Goal: Task Accomplishment & Management: Use online tool/utility

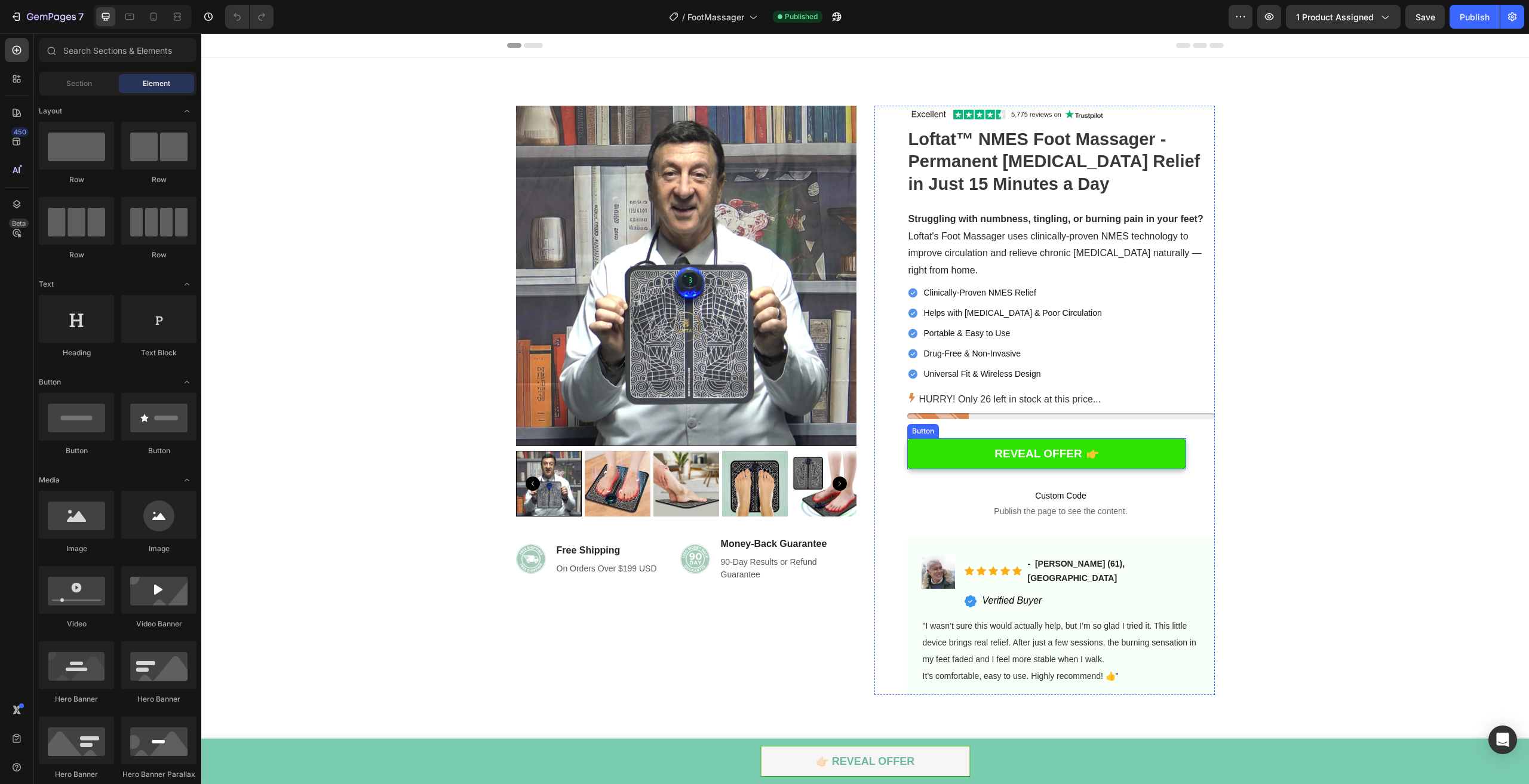
click at [964, 443] on link "REVEAL OFFER" at bounding box center [1047, 454] width 278 height 31
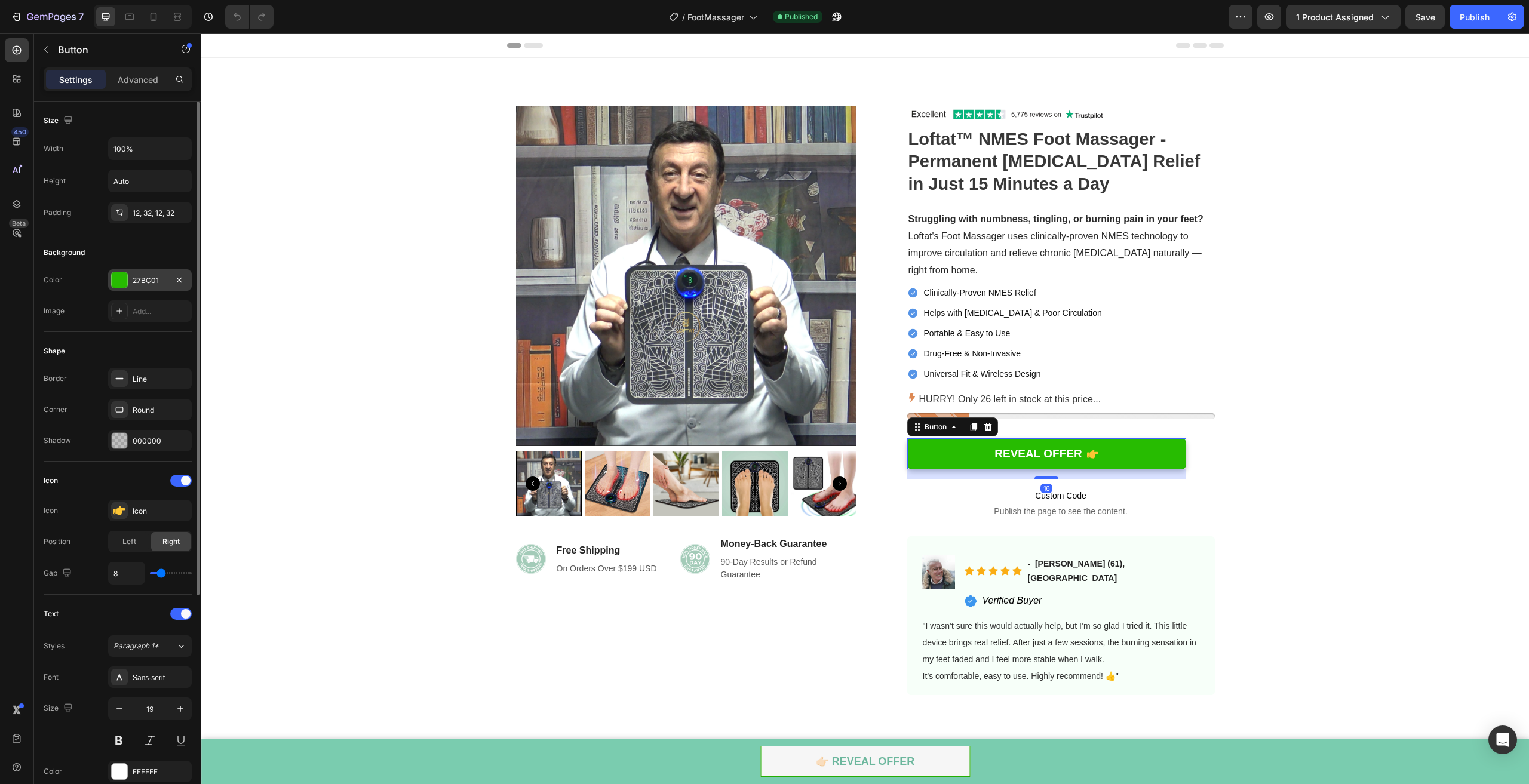
click at [137, 279] on div "27BC01" at bounding box center [150, 280] width 35 height 11
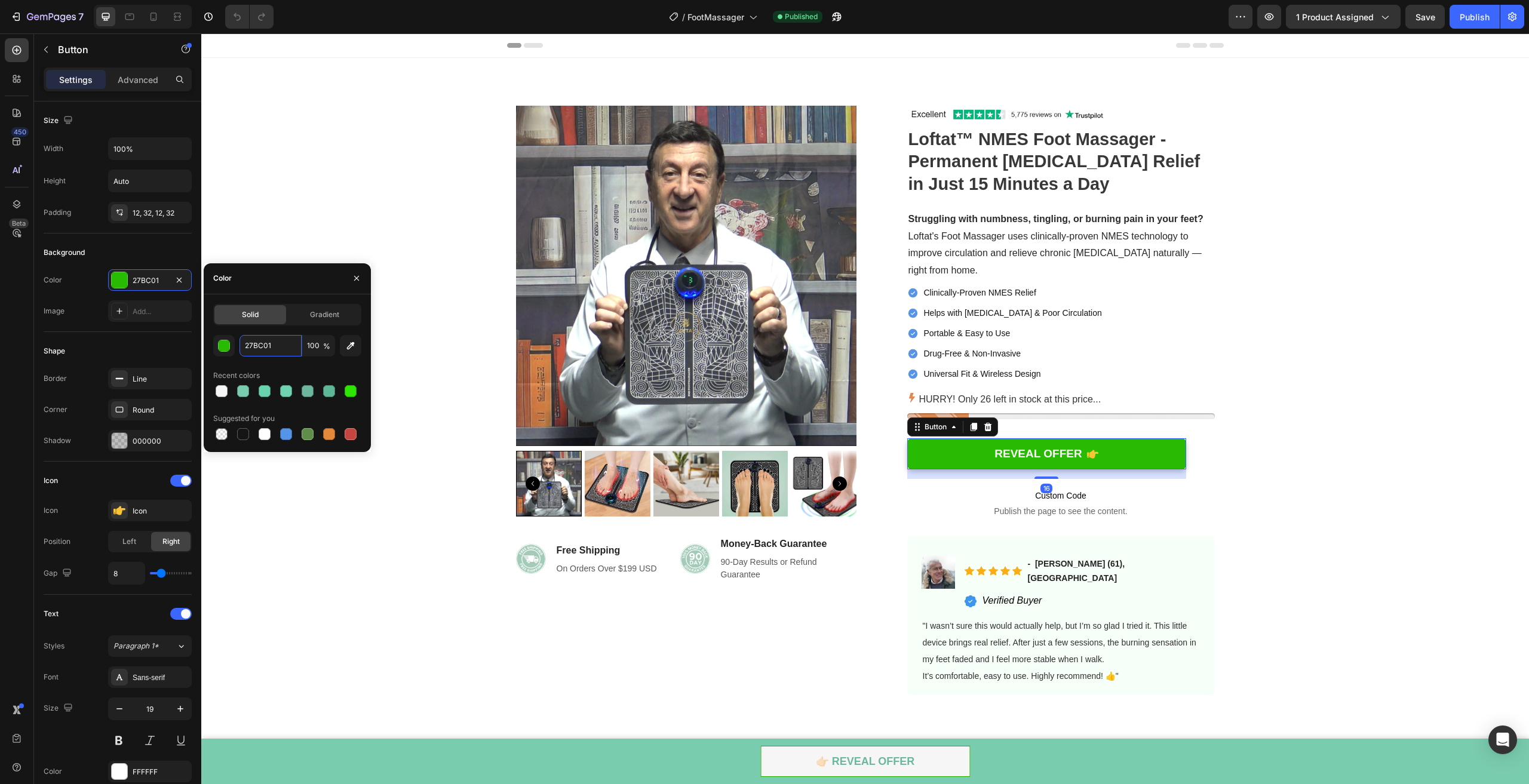
drag, startPoint x: 274, startPoint y: 346, endPoint x: 323, endPoint y: 345, distance: 49.0
click at [274, 346] on input "27BC01" at bounding box center [270, 346] width 62 height 22
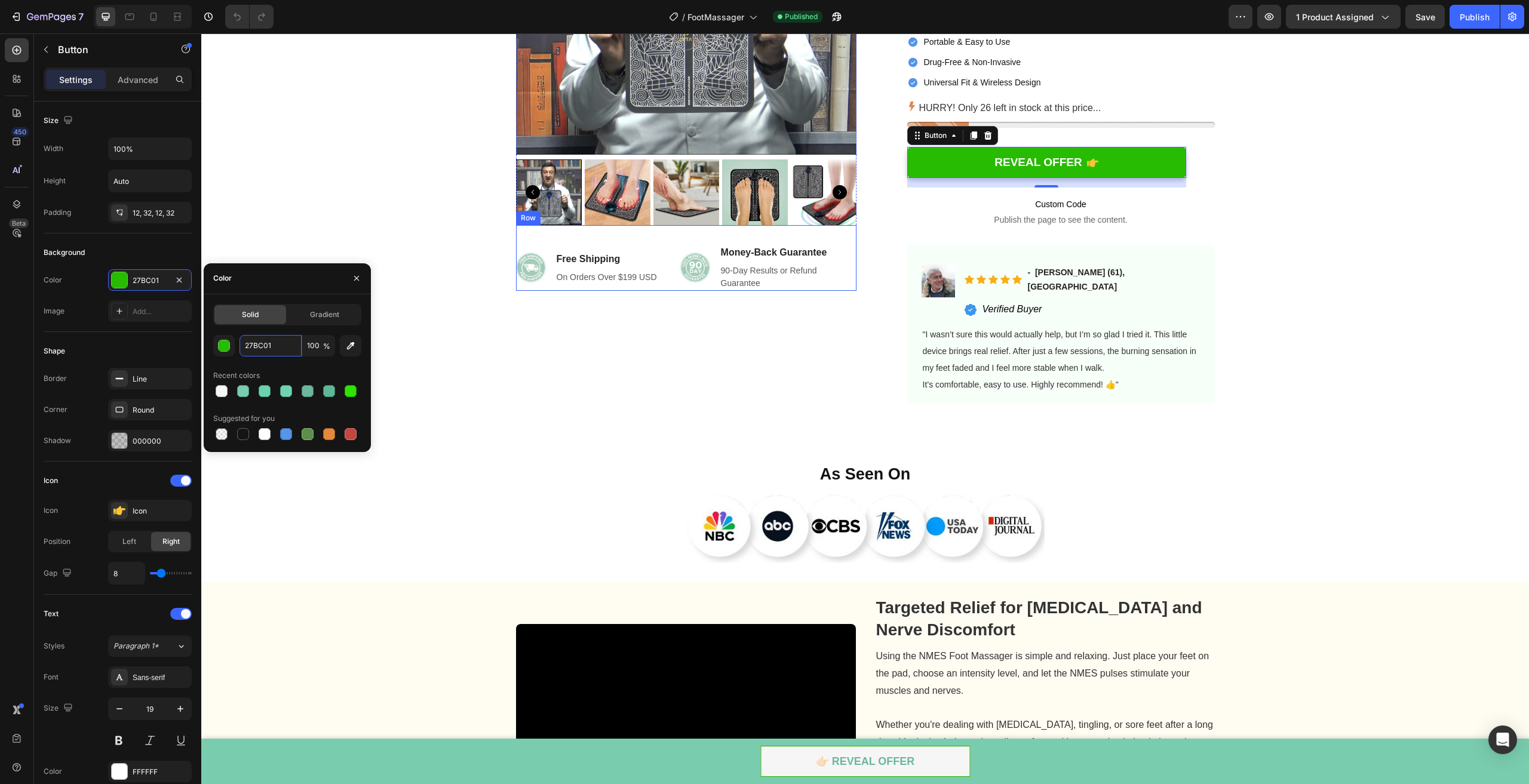
scroll to position [298, 0]
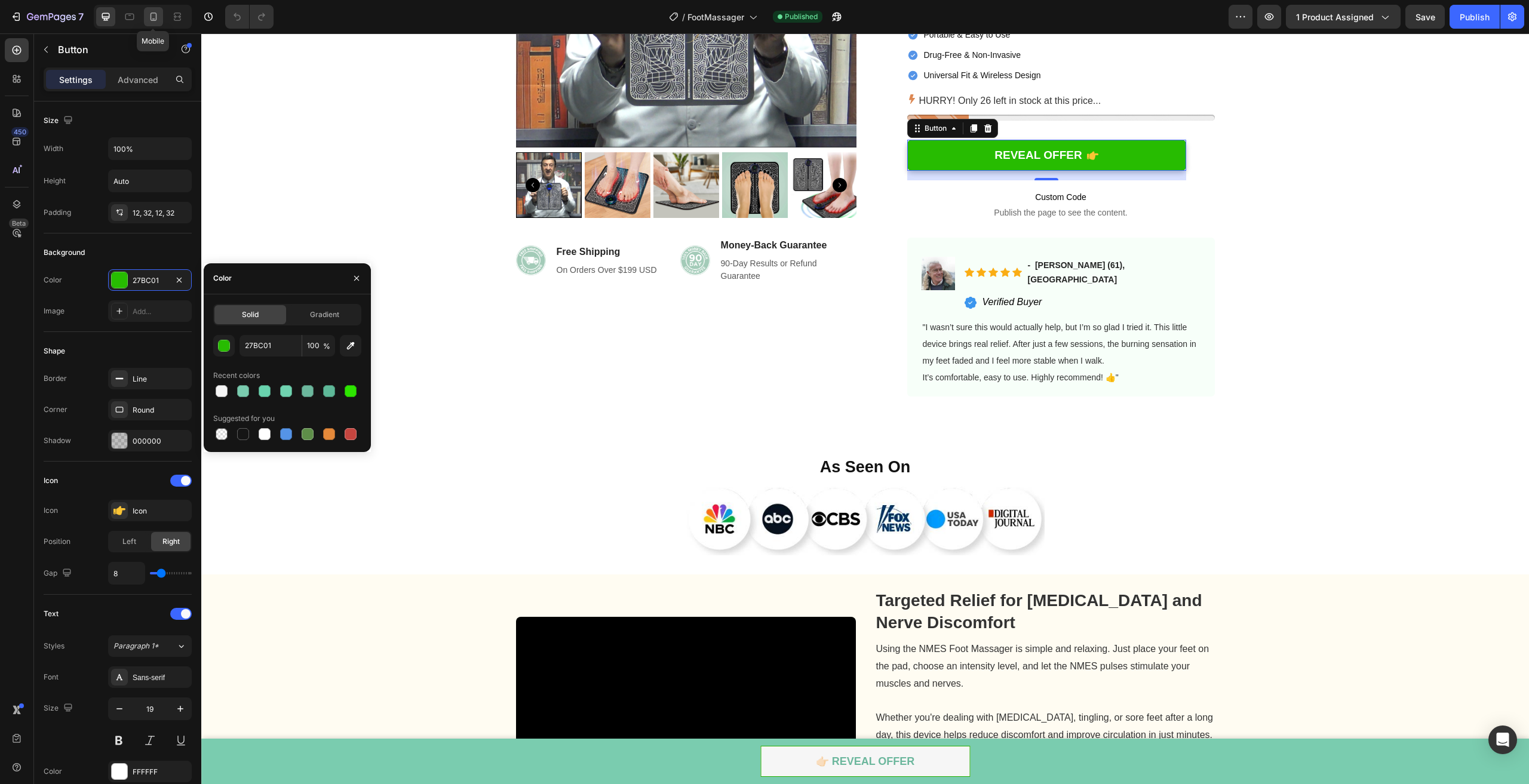
click at [151, 17] on icon at bounding box center [153, 16] width 12 height 12
type input "14"
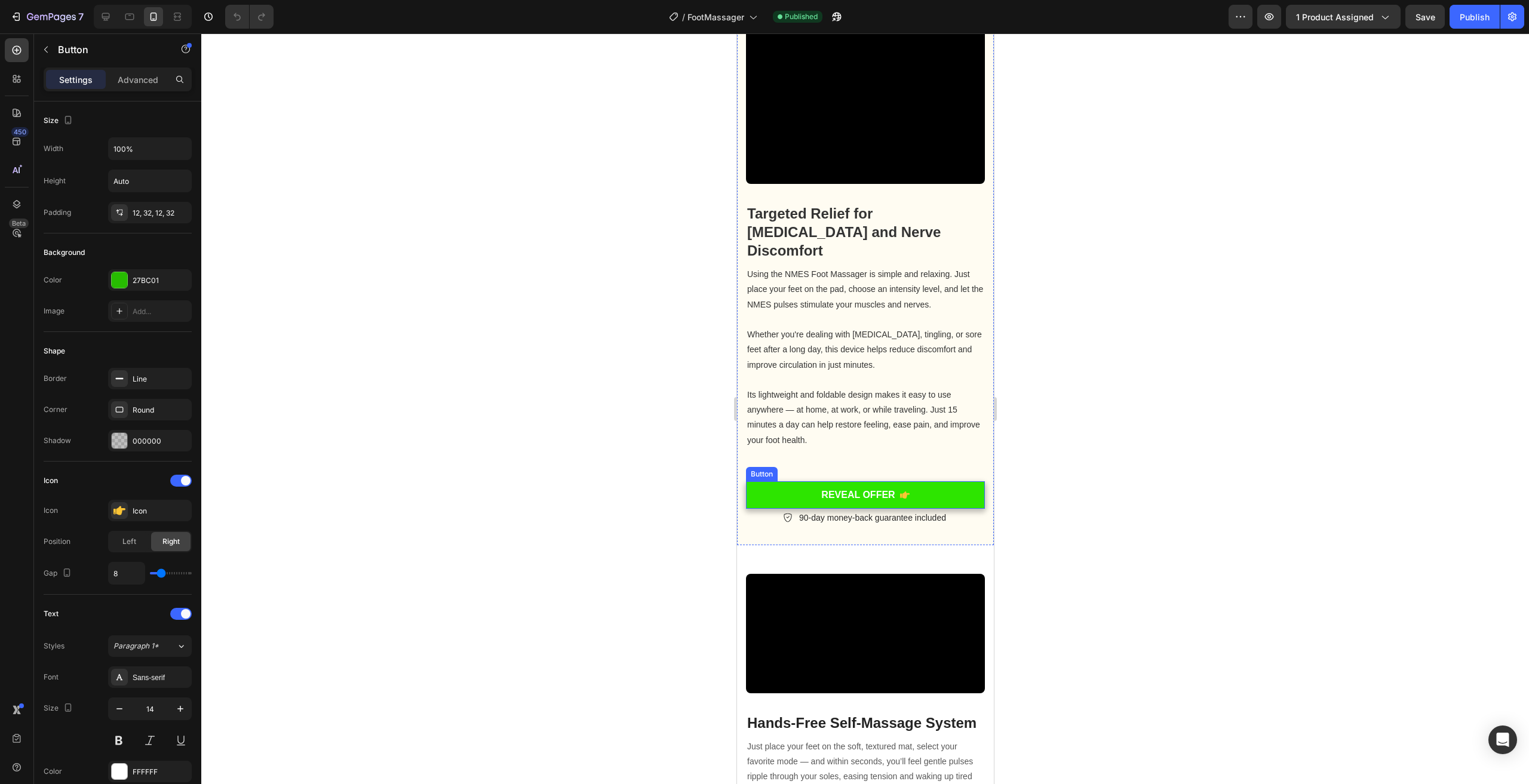
scroll to position [1314, 0]
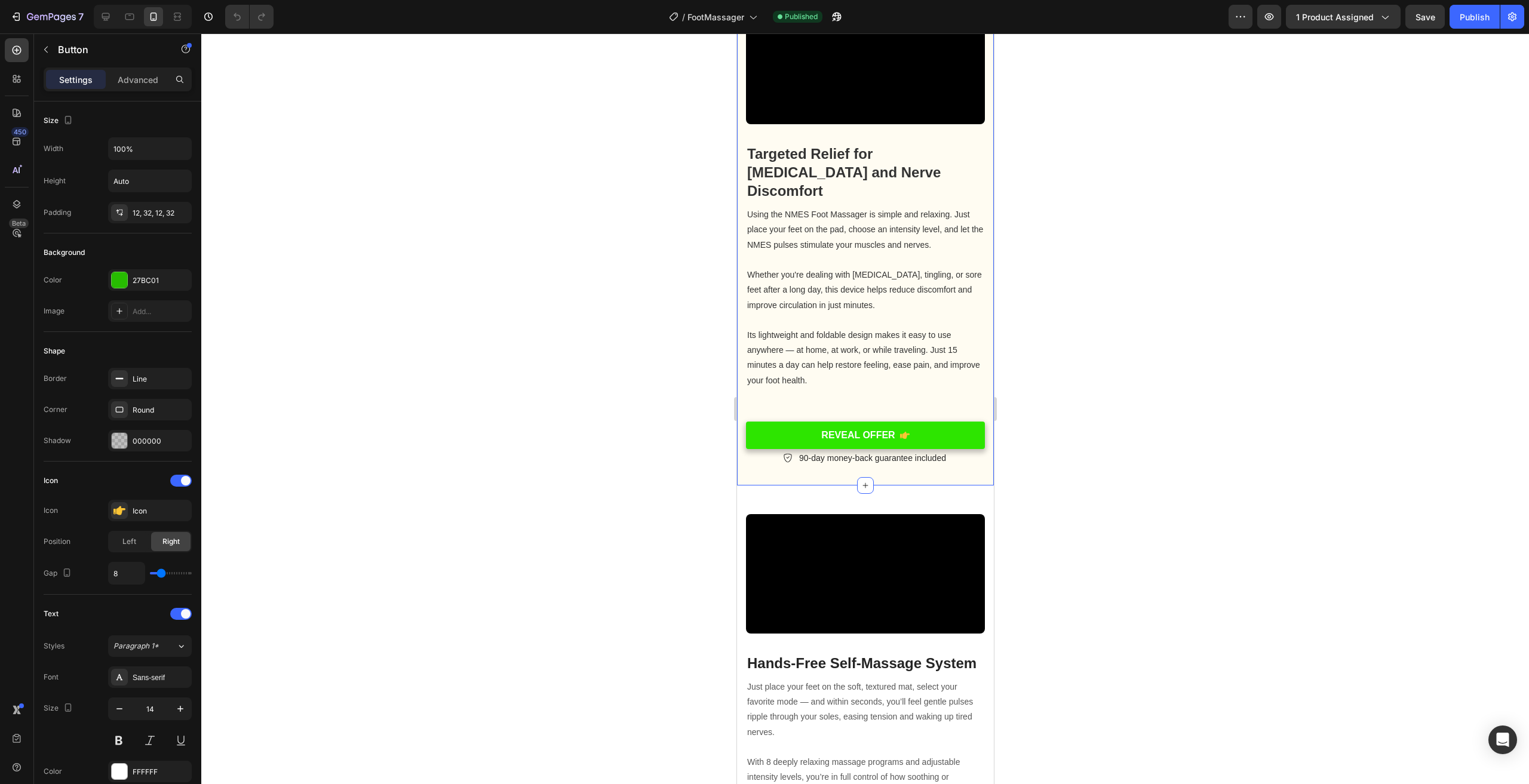
click at [936, 421] on link "REVEAL OFFER" at bounding box center [865, 435] width 239 height 28
click at [100, 14] on icon at bounding box center [105, 16] width 12 height 12
type input "468"
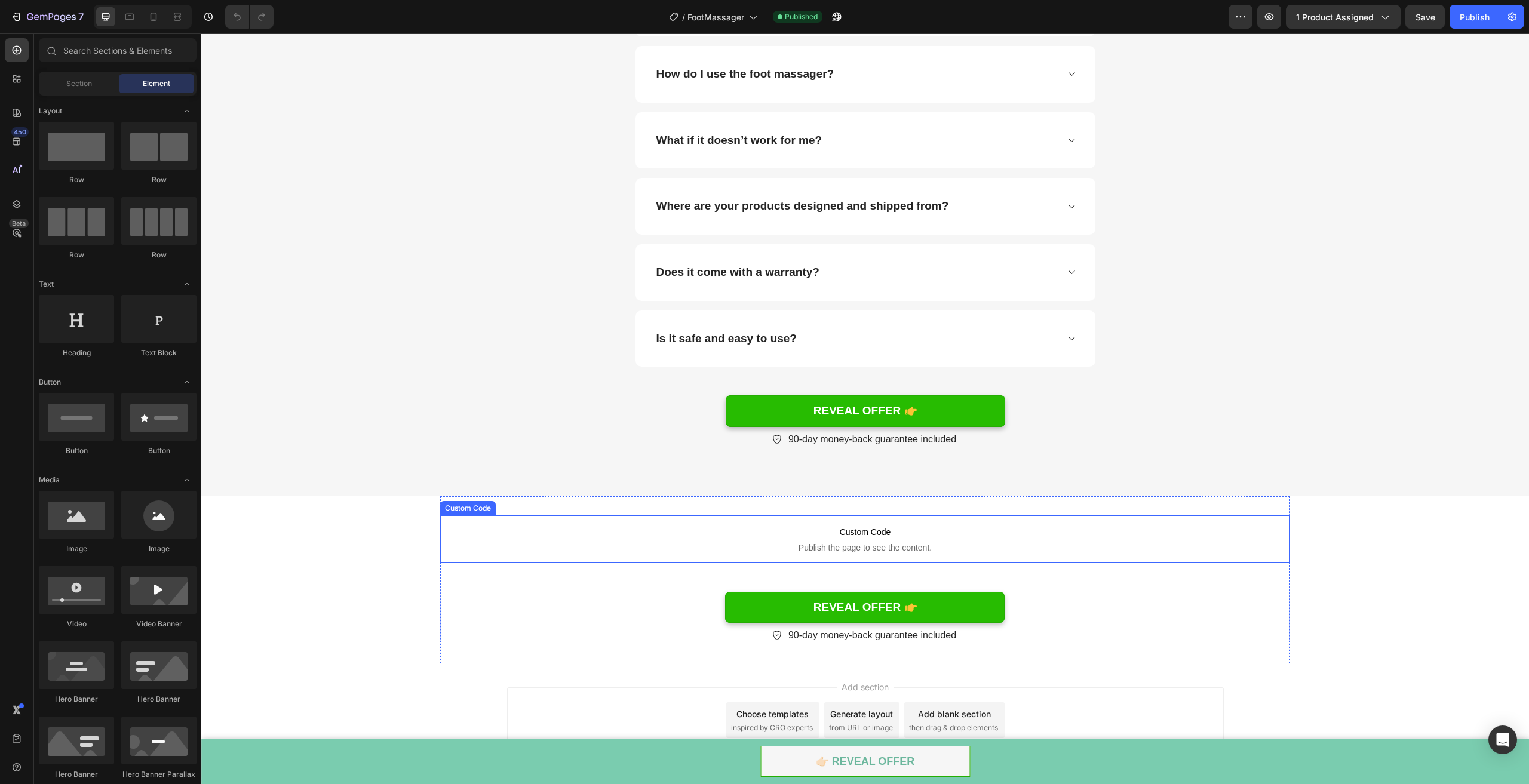
scroll to position [5628, 0]
click at [974, 404] on link "REVEAL OFFER" at bounding box center [865, 410] width 279 height 31
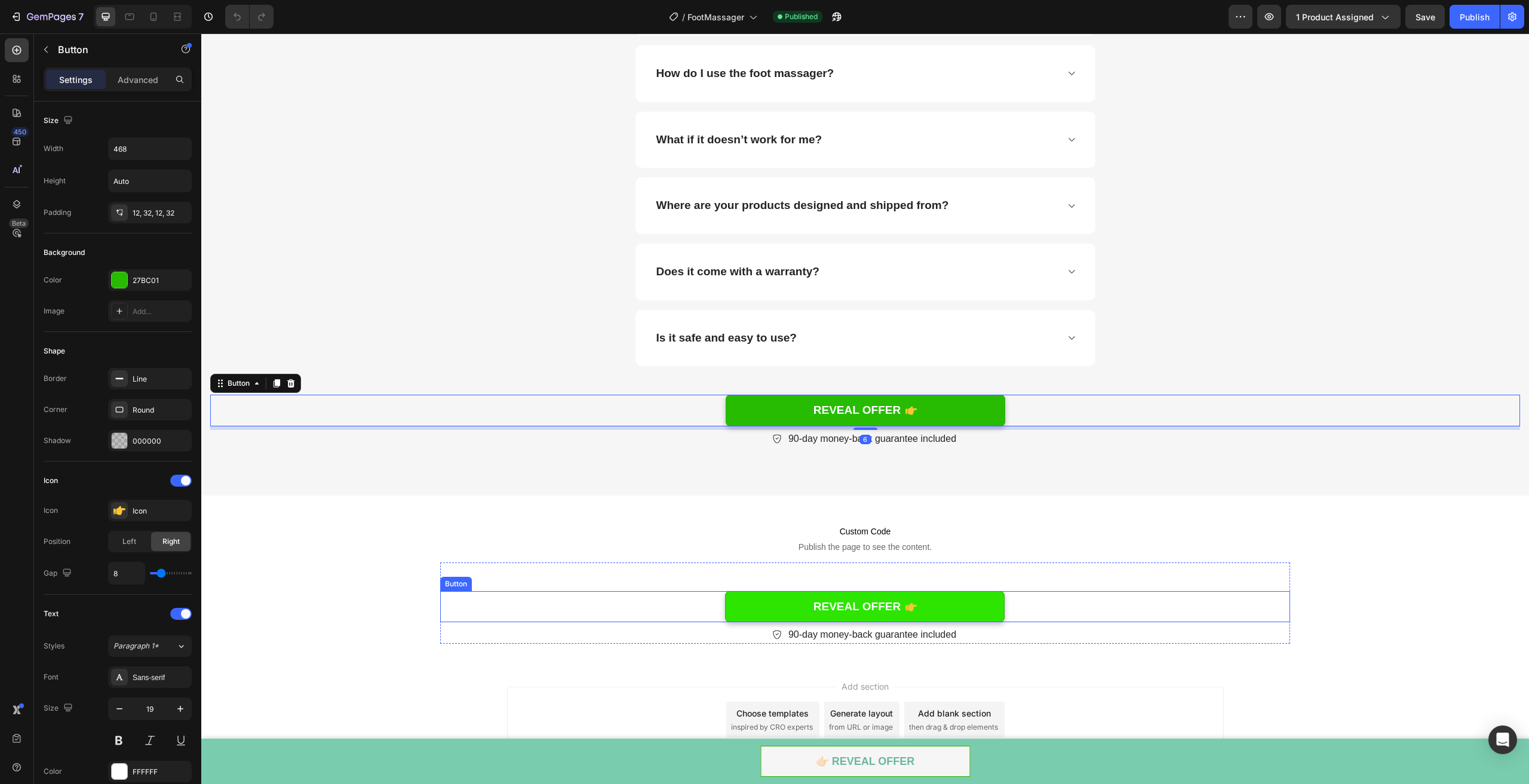
click at [788, 599] on link "REVEAL OFFER" at bounding box center [864, 606] width 279 height 31
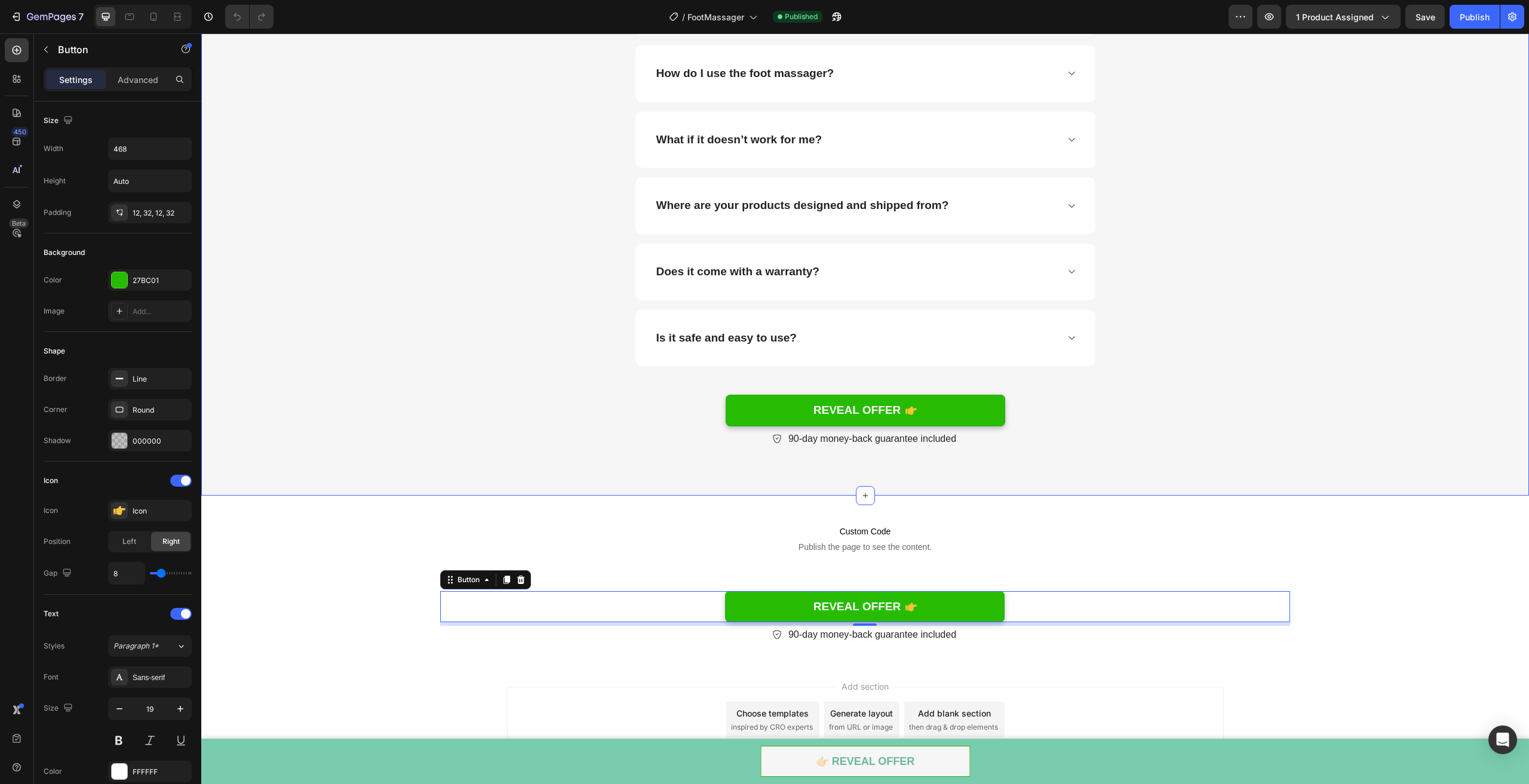
click at [404, 240] on div "Frequently Asked Questions (FAQs): Heading Need help finding the answer to your…" at bounding box center [865, 71] width 1310 height 753
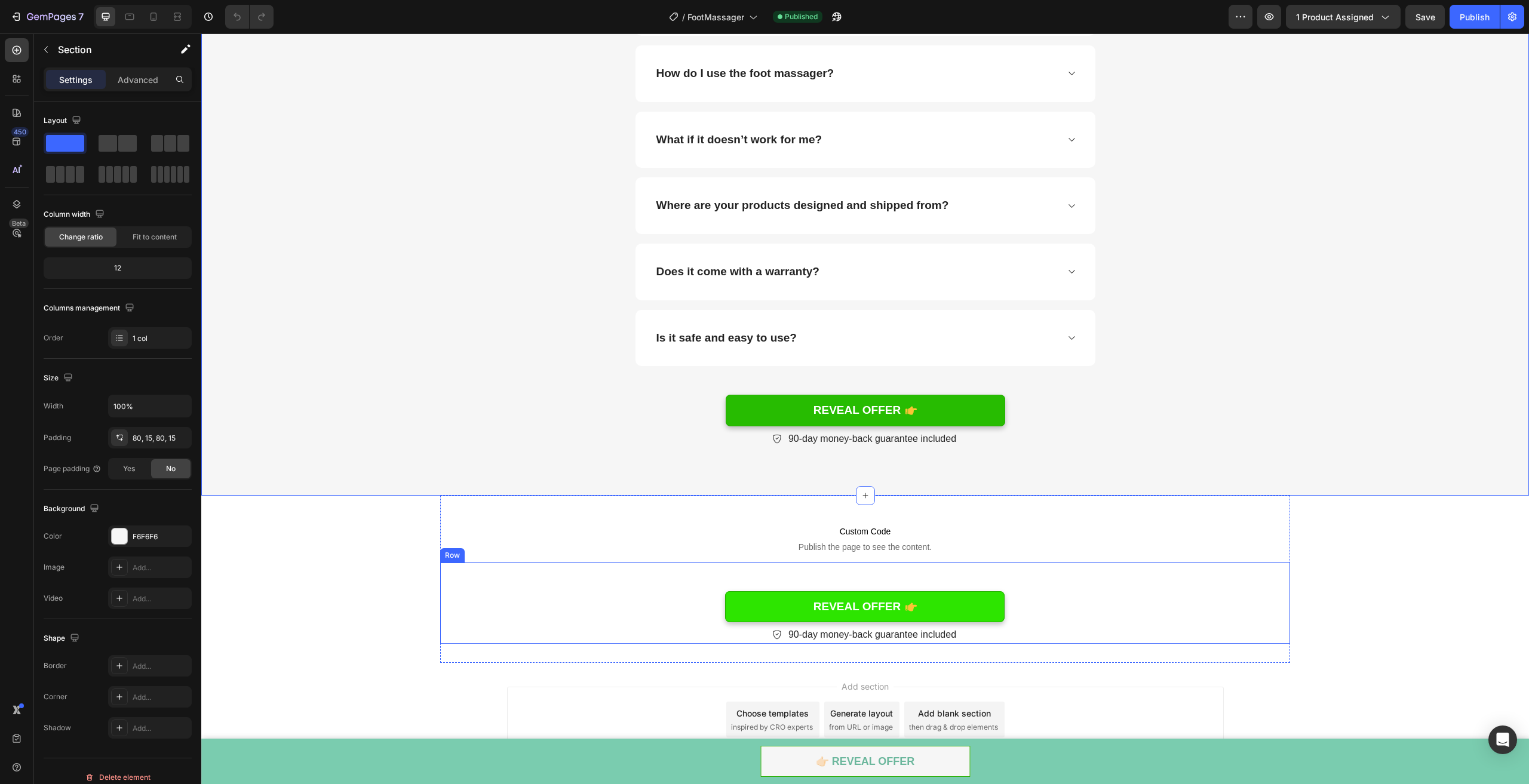
click at [783, 602] on link "REVEAL OFFER" at bounding box center [864, 606] width 279 height 31
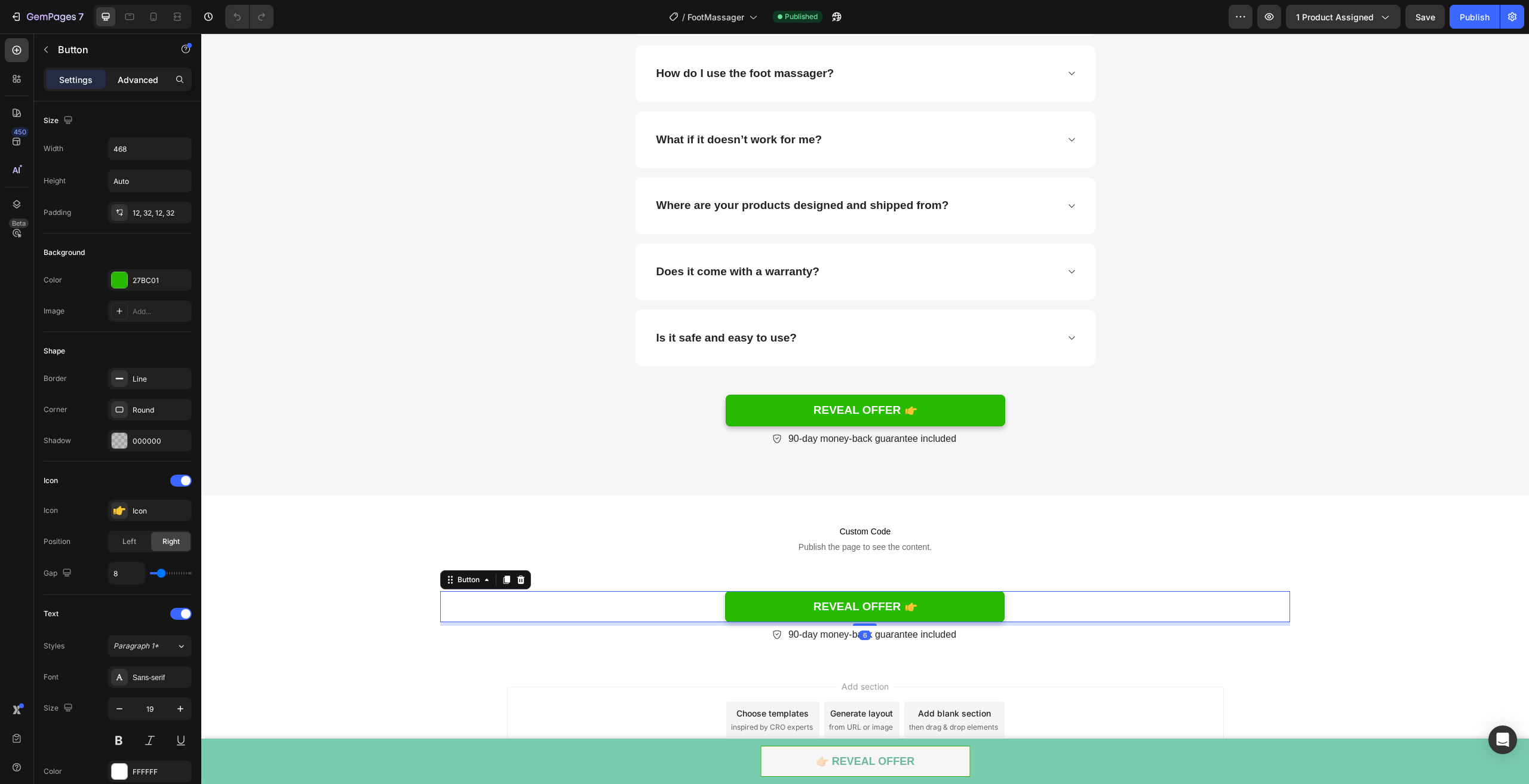
click at [135, 81] on p "Advanced" at bounding box center [137, 80] width 40 height 13
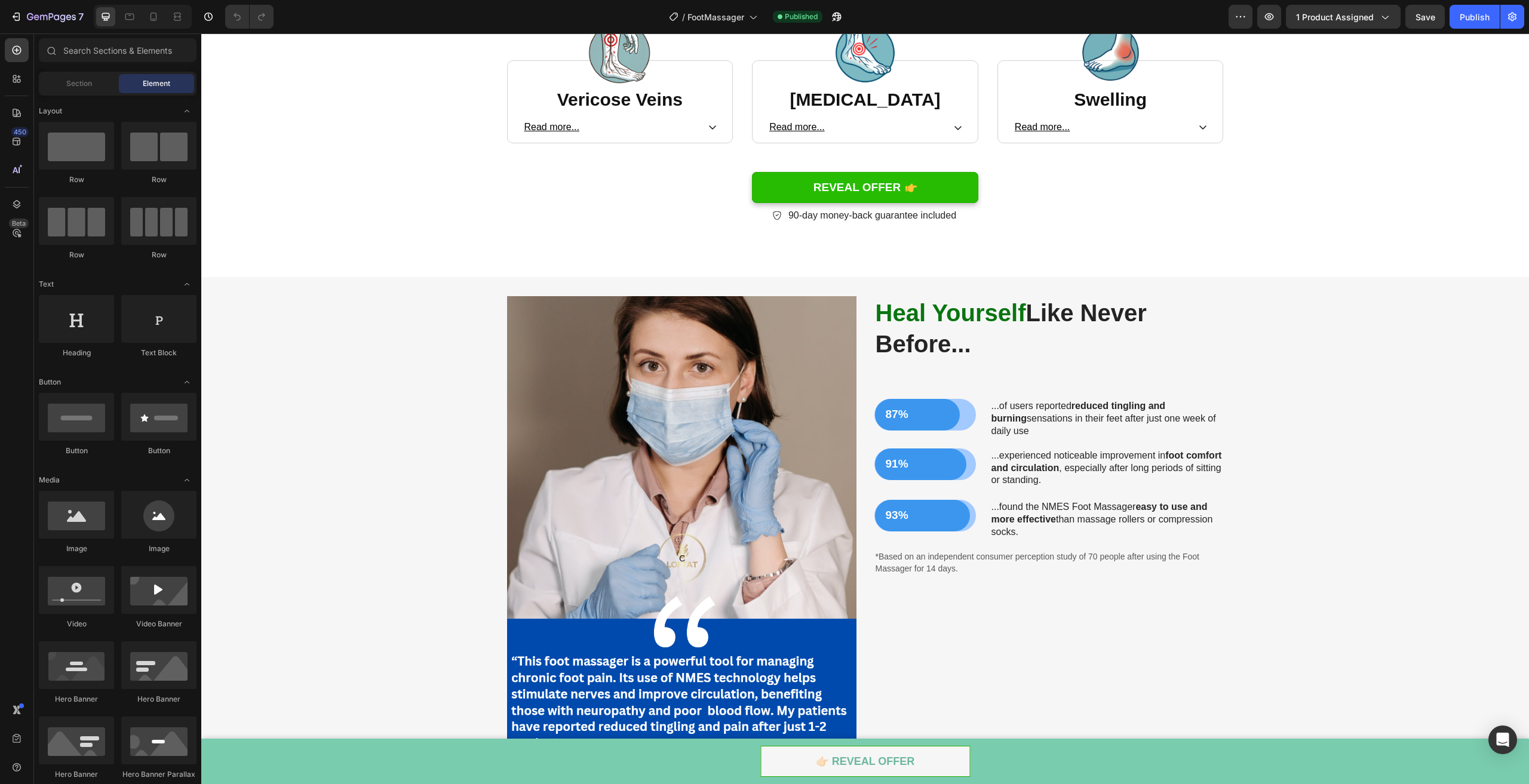
scroll to position [1952, 0]
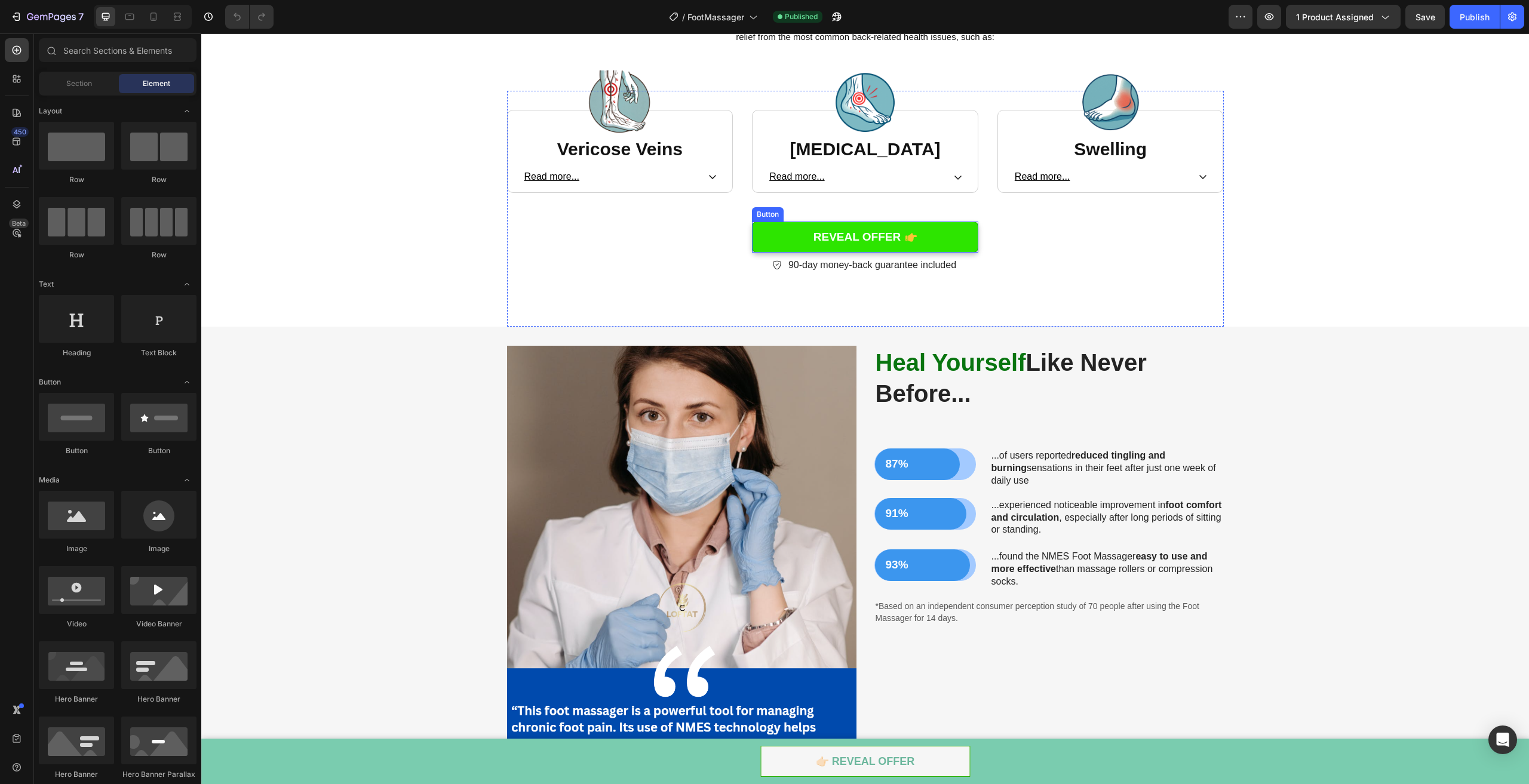
click at [932, 233] on link "REVEAL OFFER" at bounding box center [865, 237] width 226 height 31
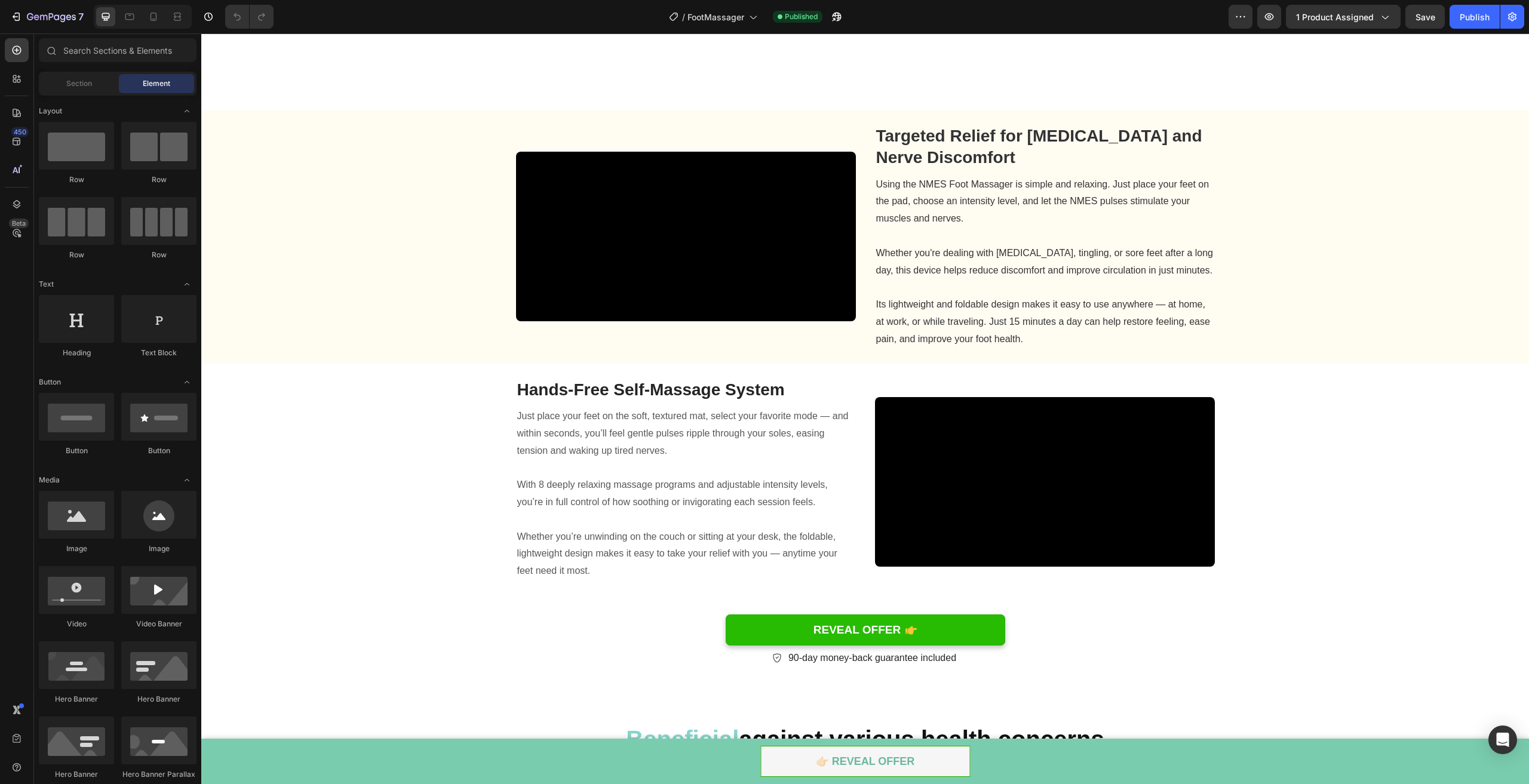
scroll to position [973, 0]
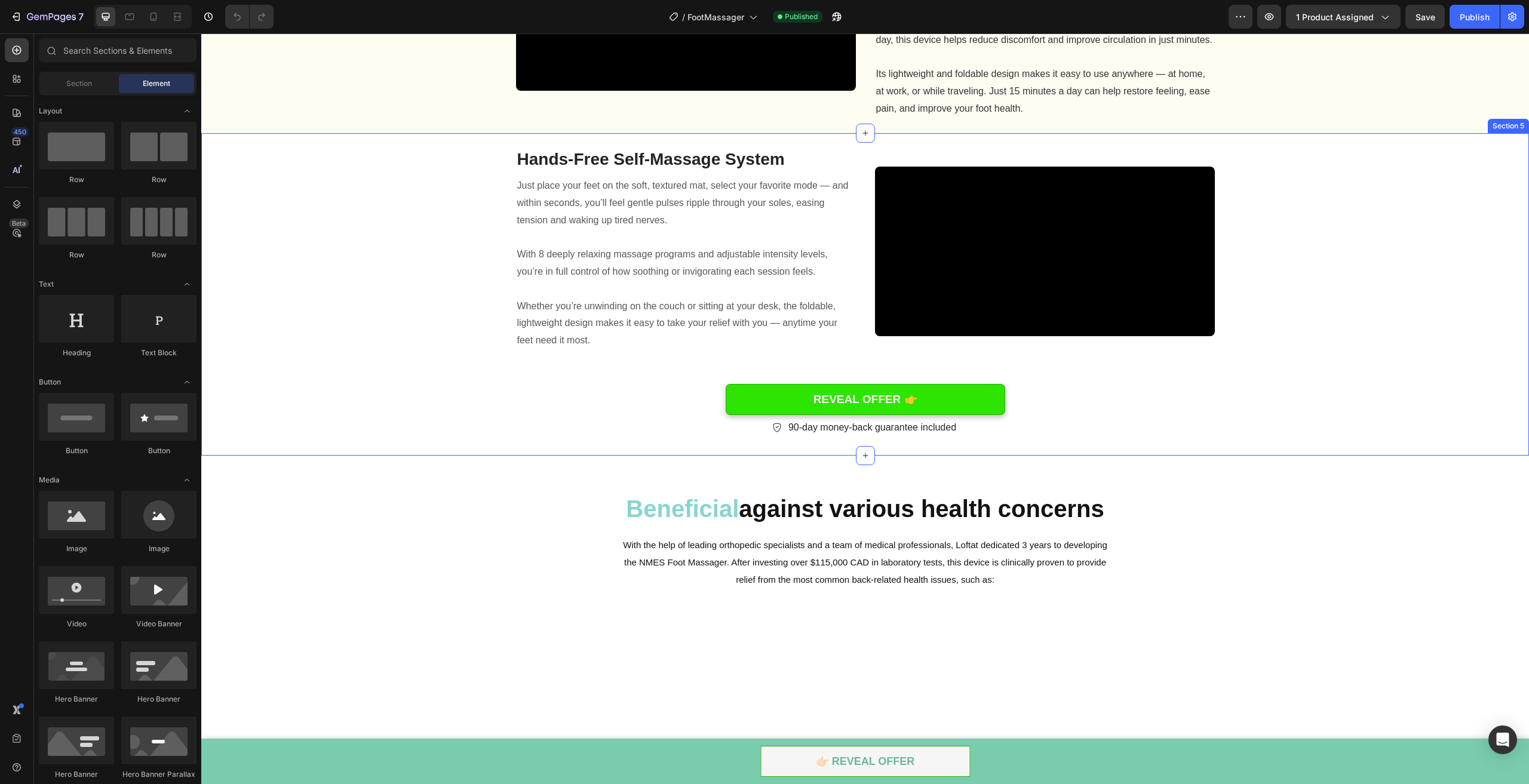
click at [968, 416] on link "REVEAL OFFER" at bounding box center [865, 399] width 279 height 31
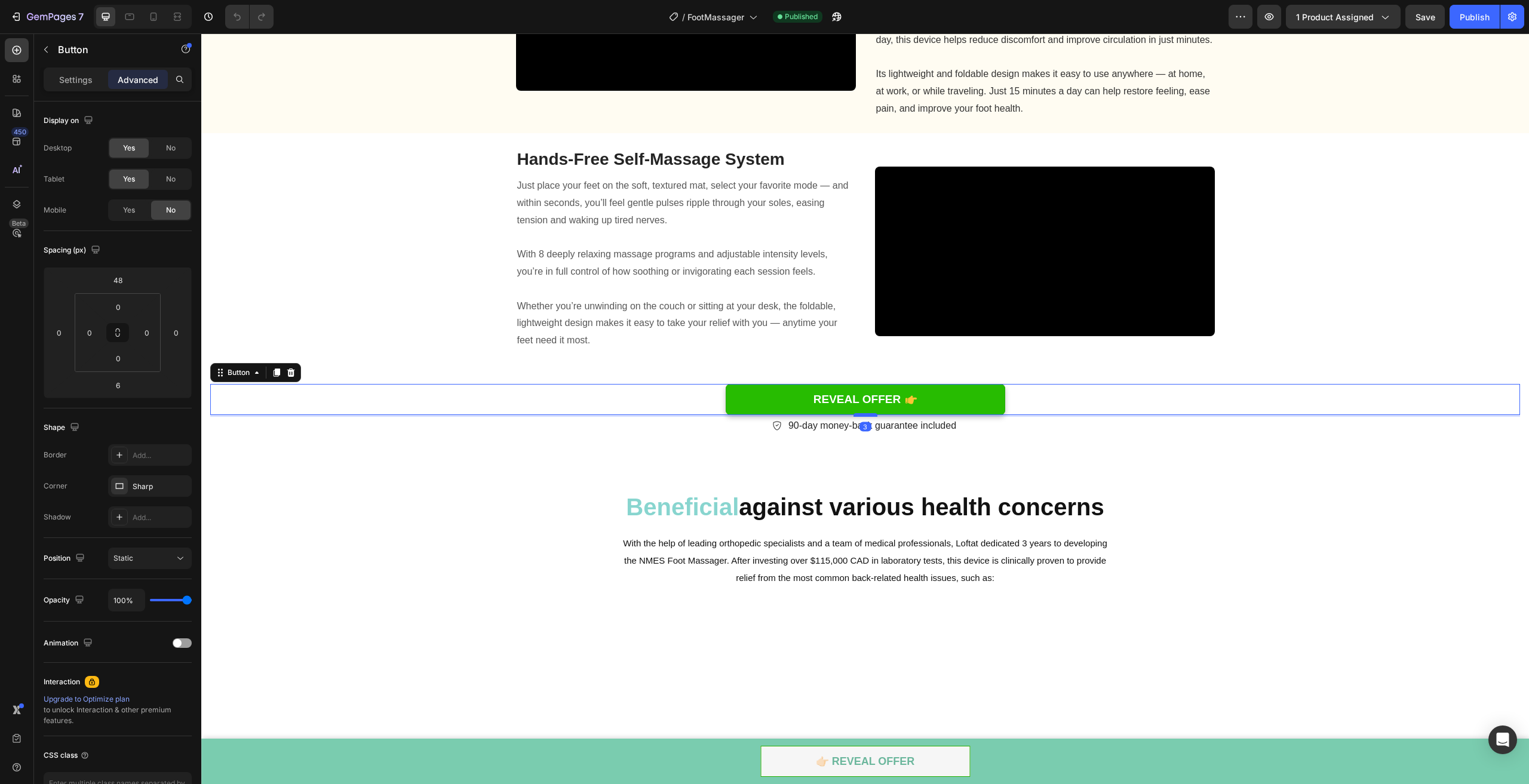
click at [867, 417] on div at bounding box center [865, 415] width 24 height 4
type input "3"
click at [1377, 440] on div "Video Hands-Free Self-Massage System Heading Just place your feet on the soft, …" at bounding box center [865, 294] width 1310 height 293
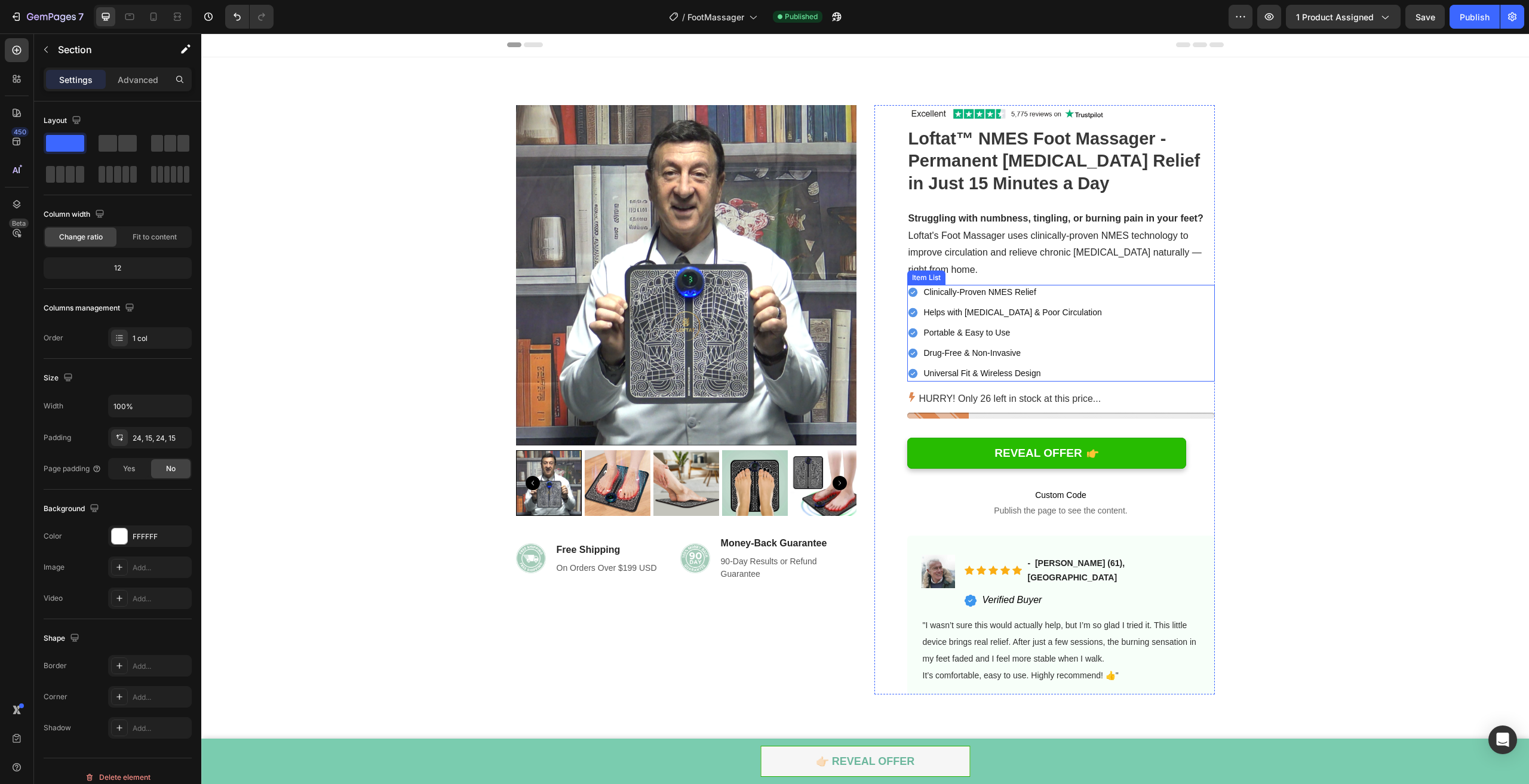
scroll to position [0, 0]
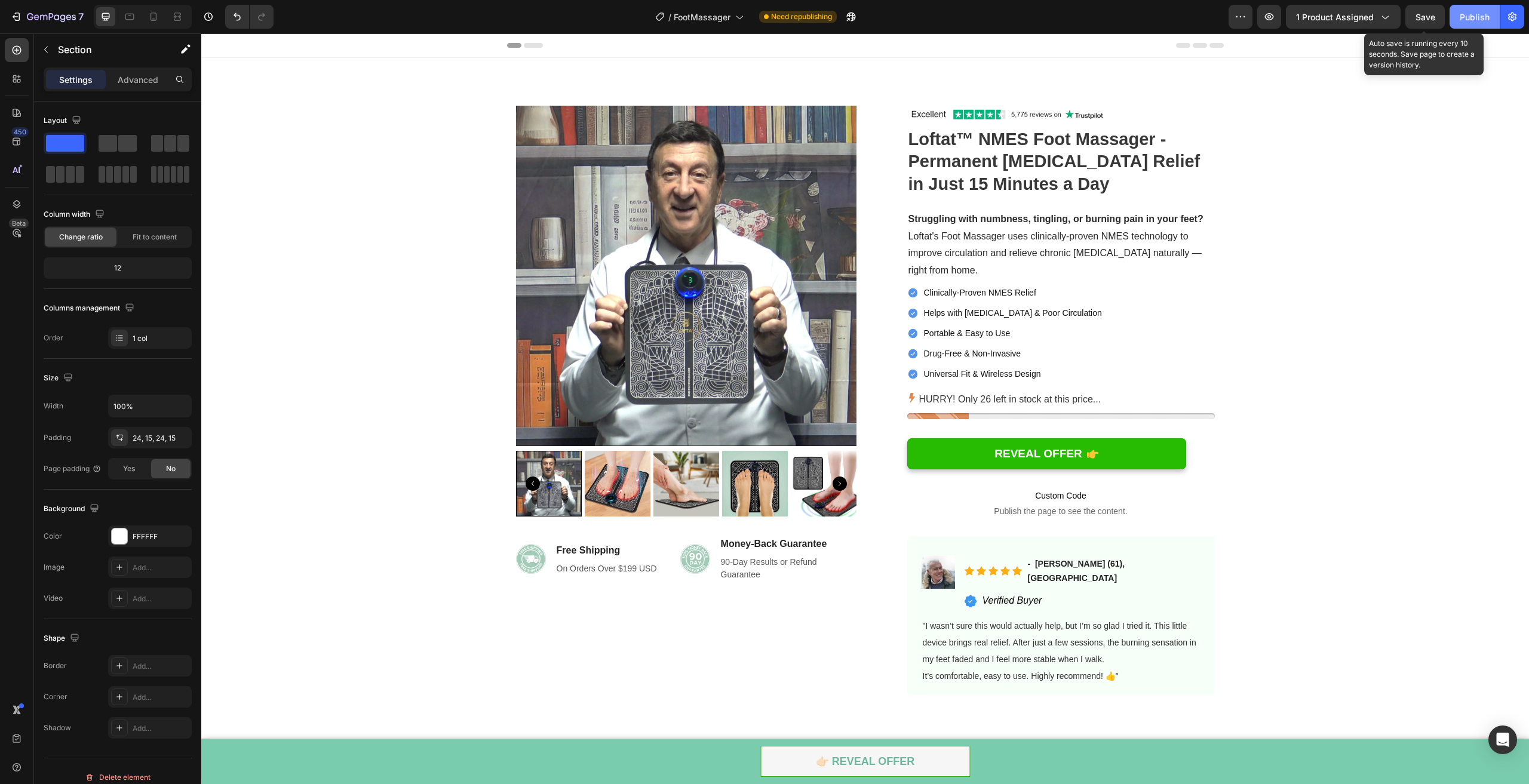
click at [1455, 12] on button "Publish" at bounding box center [1475, 16] width 50 height 24
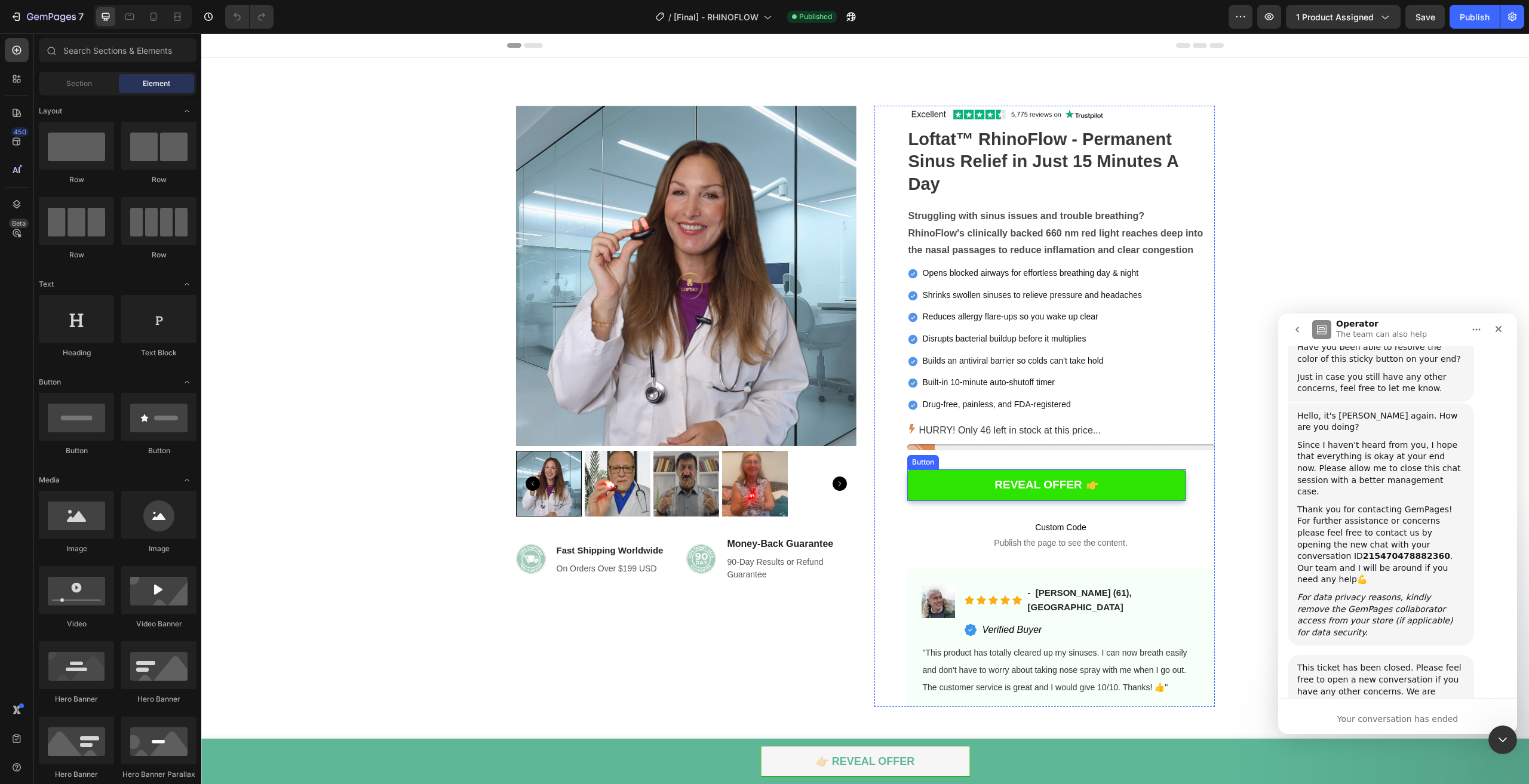
click at [932, 477] on link "REVEAL OFFER" at bounding box center [1047, 485] width 278 height 31
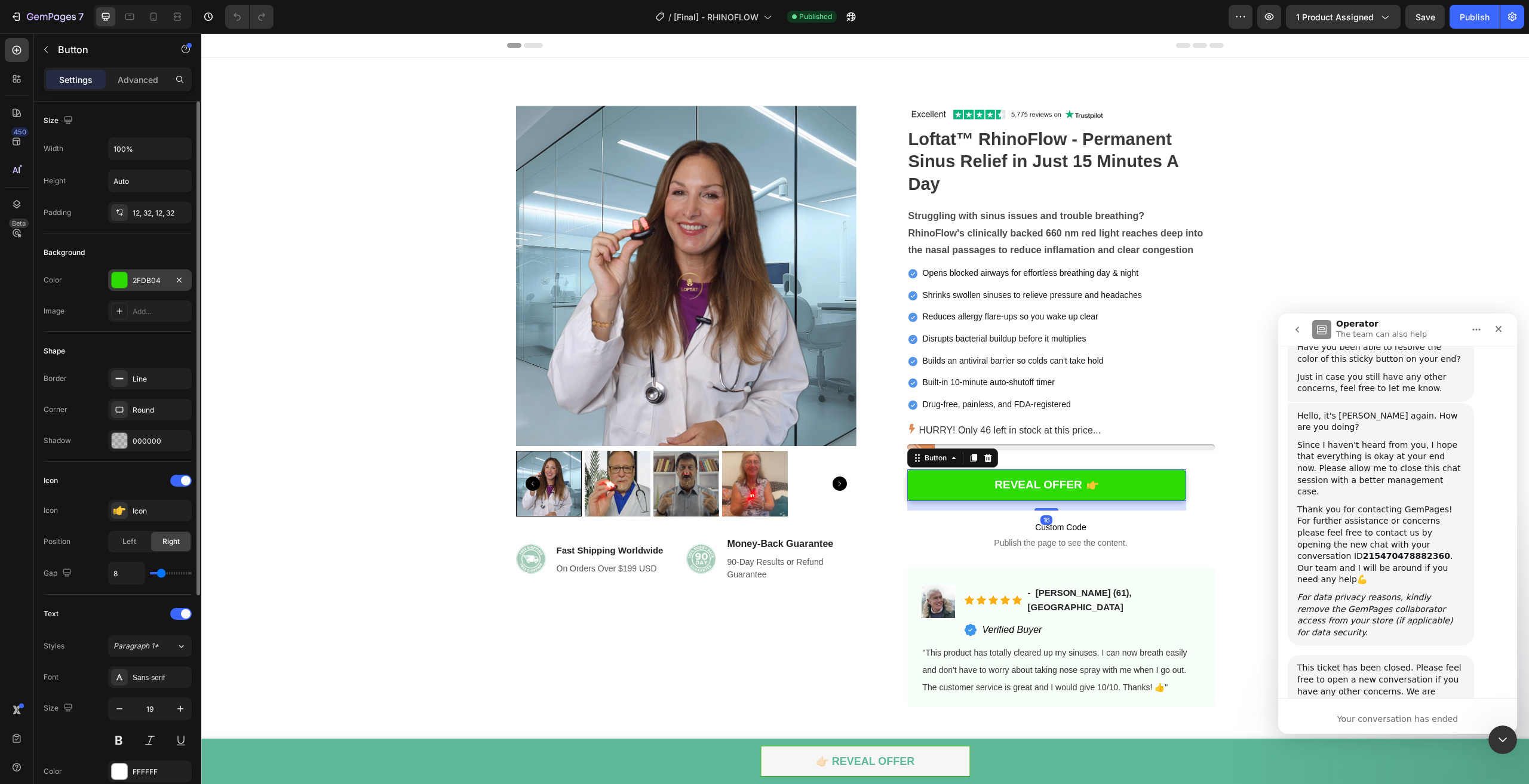
click at [144, 275] on div "2FDB04" at bounding box center [150, 280] width 35 height 11
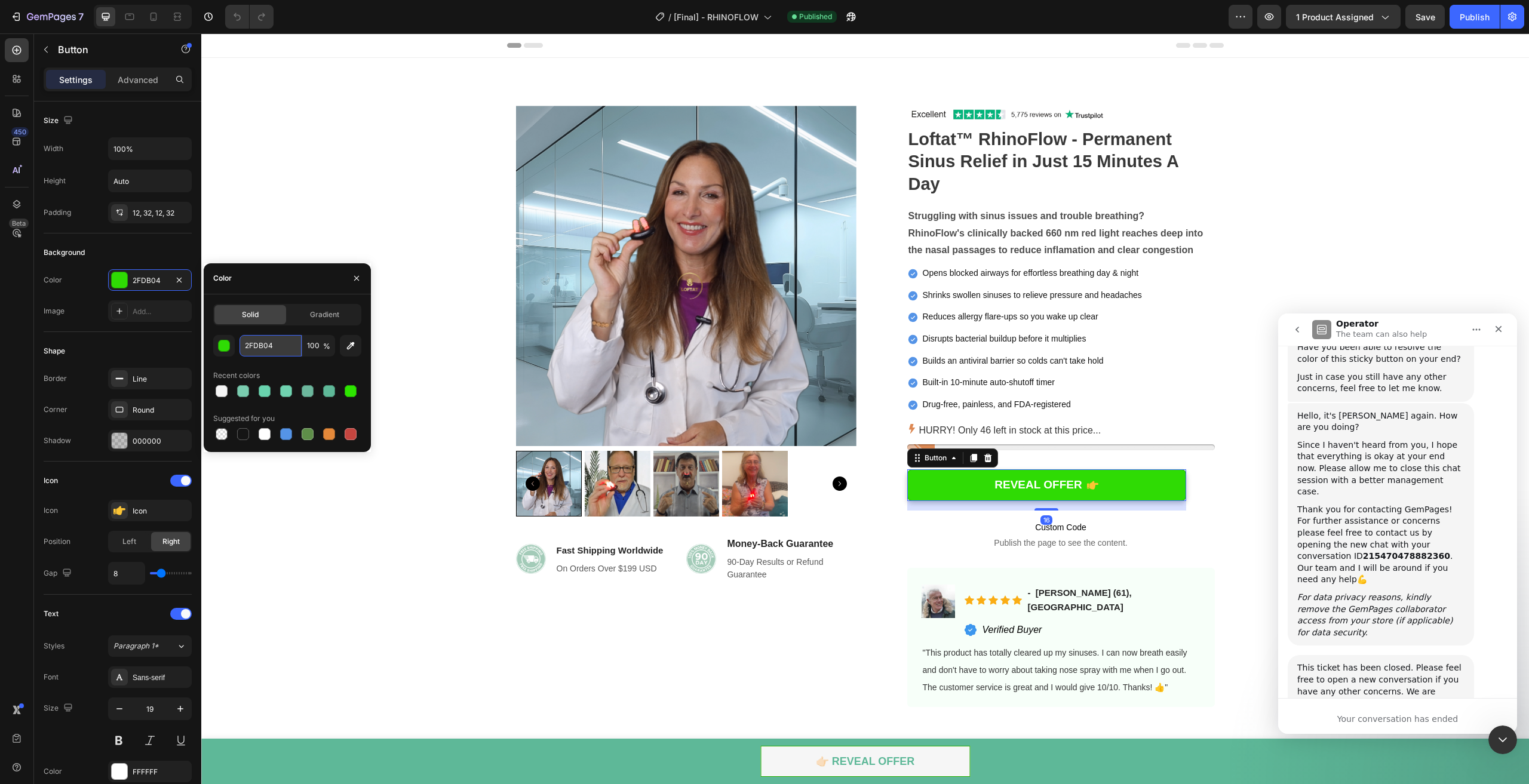
click at [261, 350] on input "2FDB04" at bounding box center [270, 346] width 62 height 22
paste input "7BC01"
type input "27BC01"
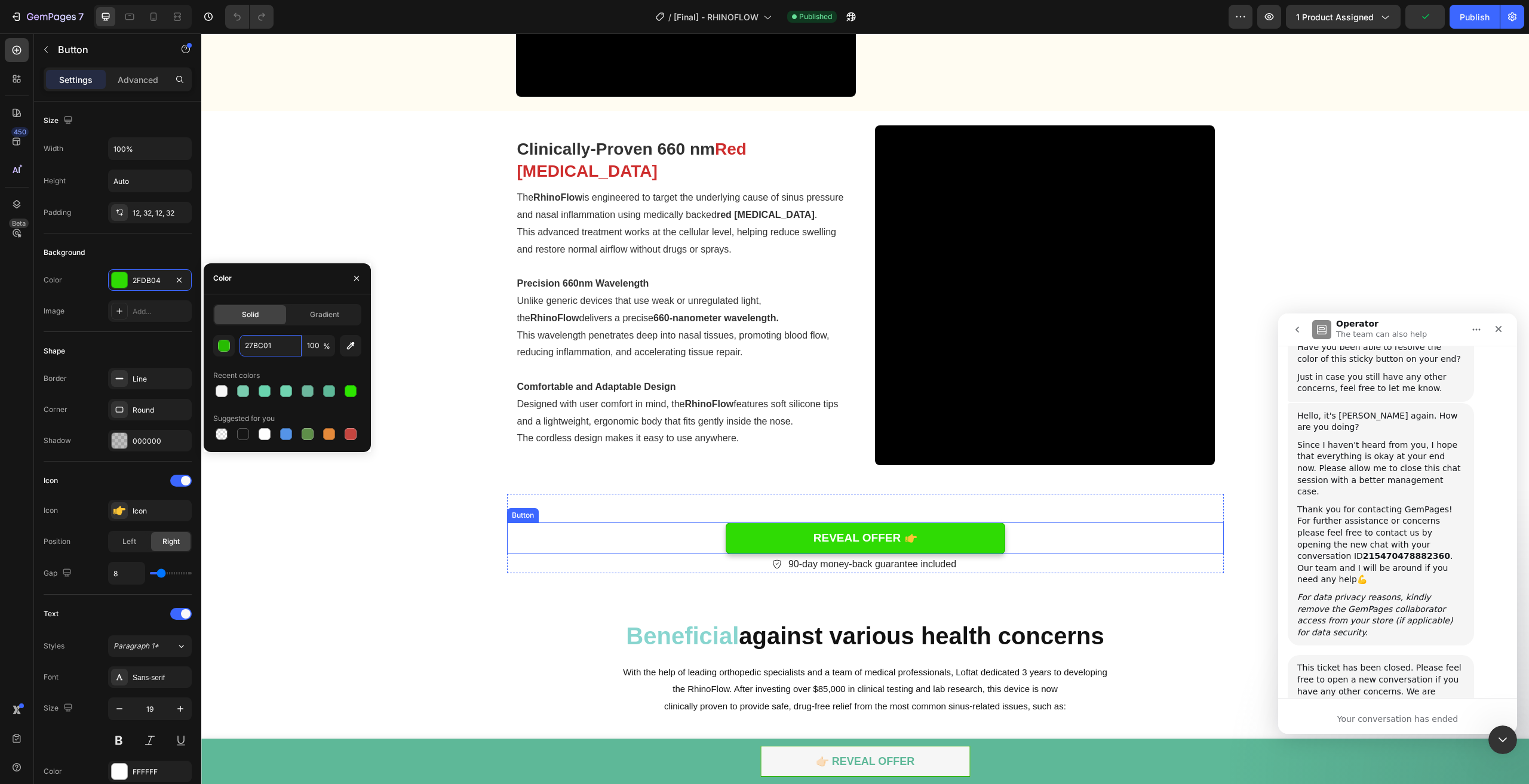
scroll to position [1373, 0]
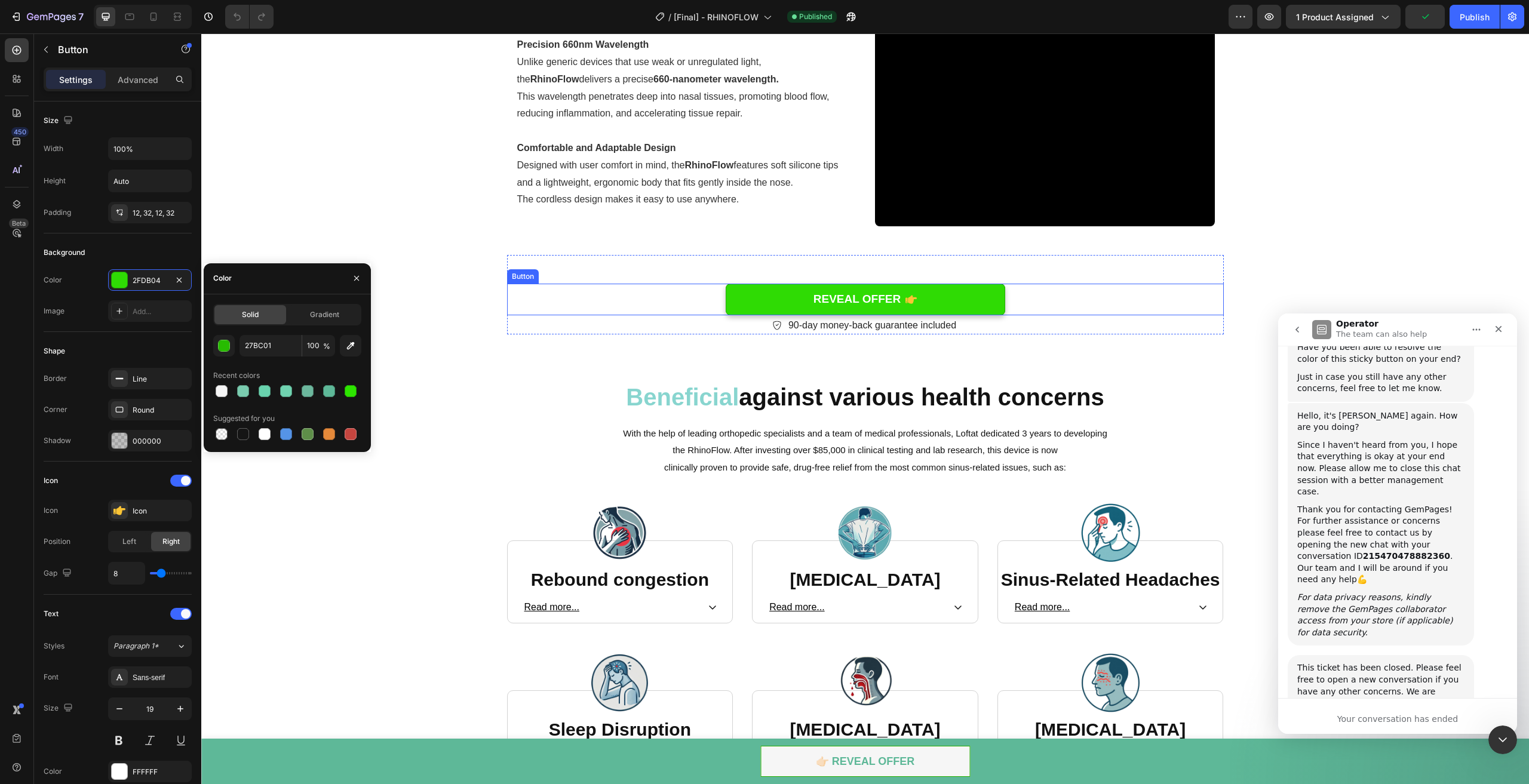
click at [964, 295] on link "REVEAL OFFER" at bounding box center [865, 299] width 279 height 31
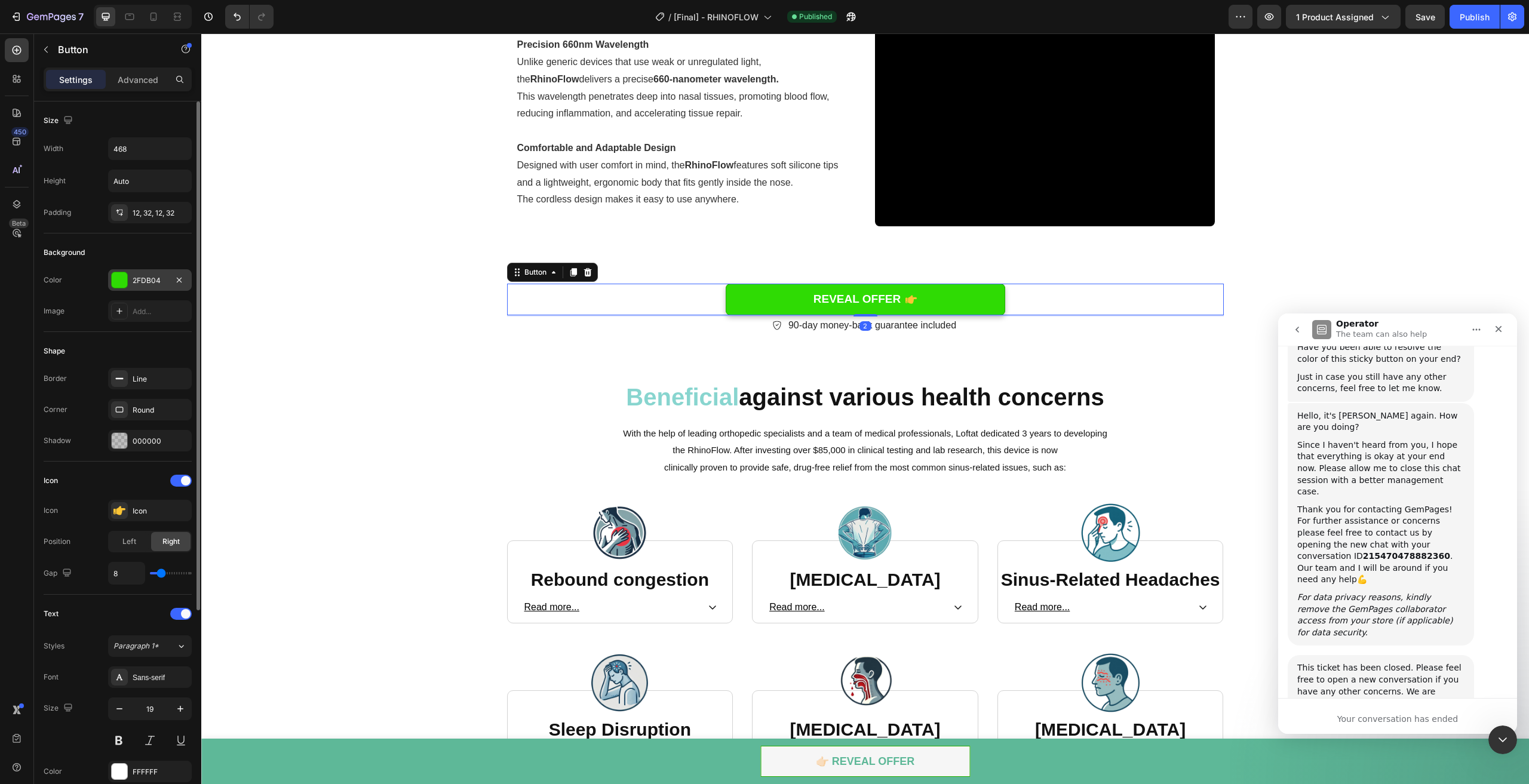
click at [167, 276] on div "2FDB04" at bounding box center [149, 280] width 84 height 22
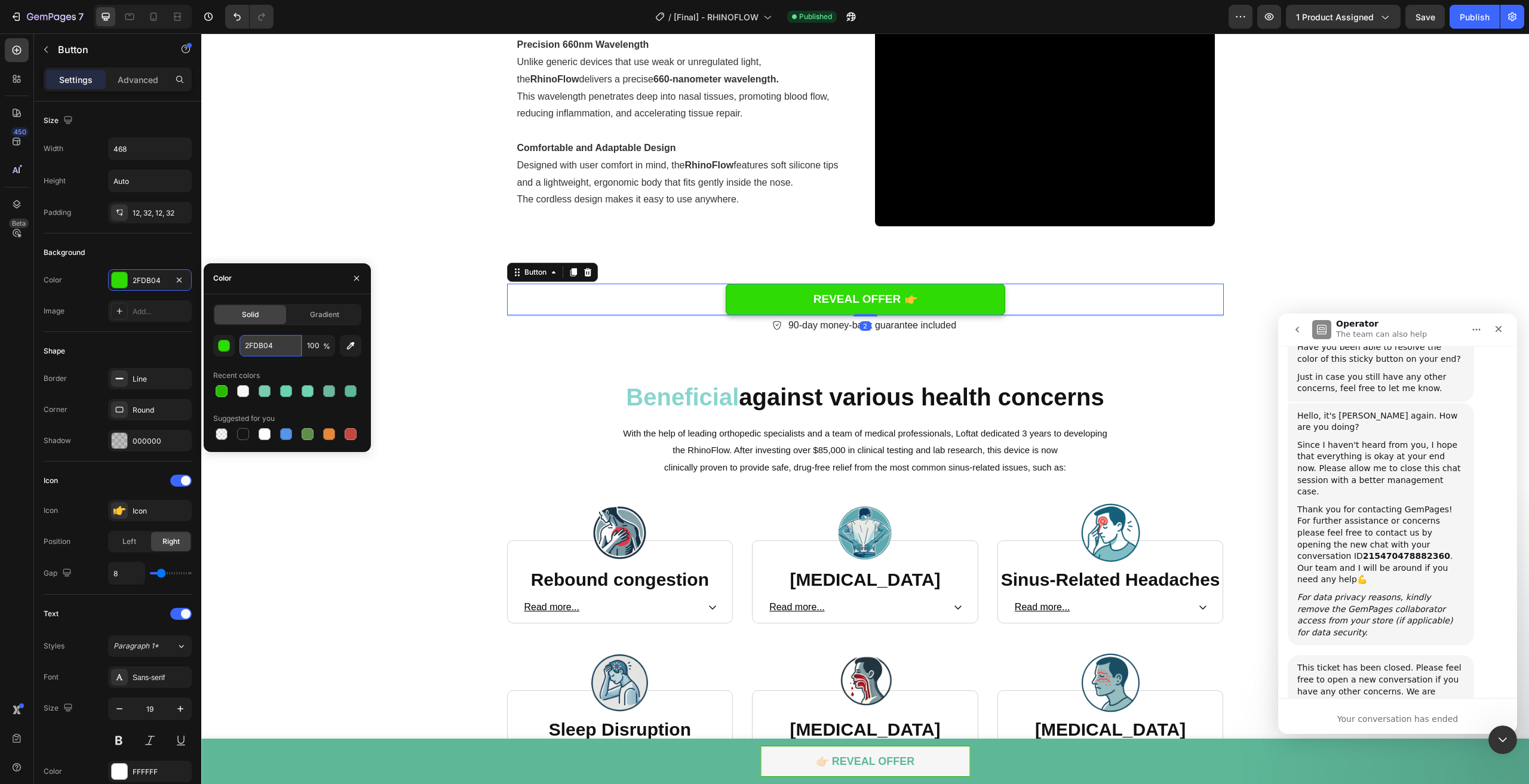
click at [277, 348] on input "2FDB04" at bounding box center [270, 346] width 62 height 22
paste input "7BC01"
type input "27BC01"
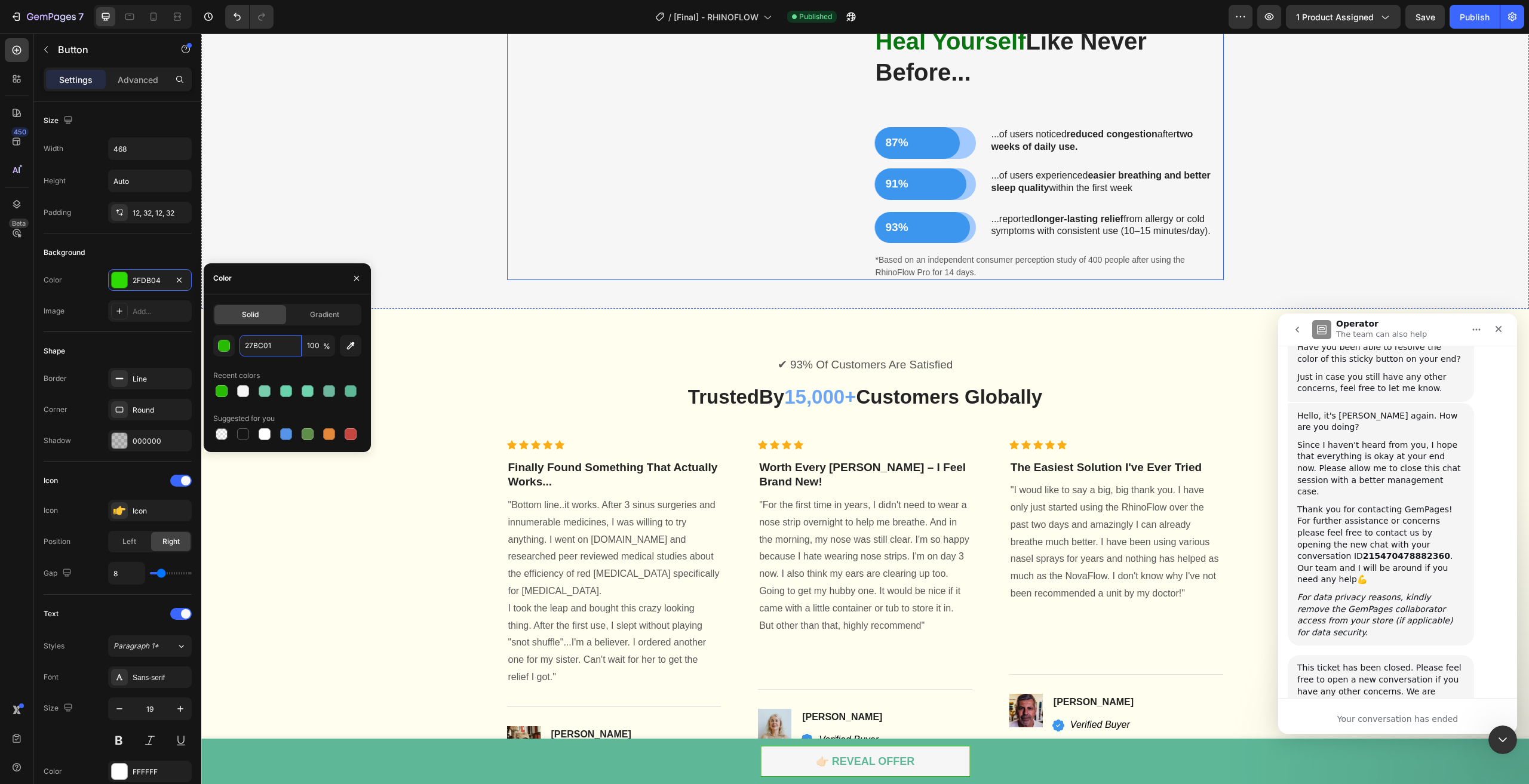
scroll to position [1970, 0]
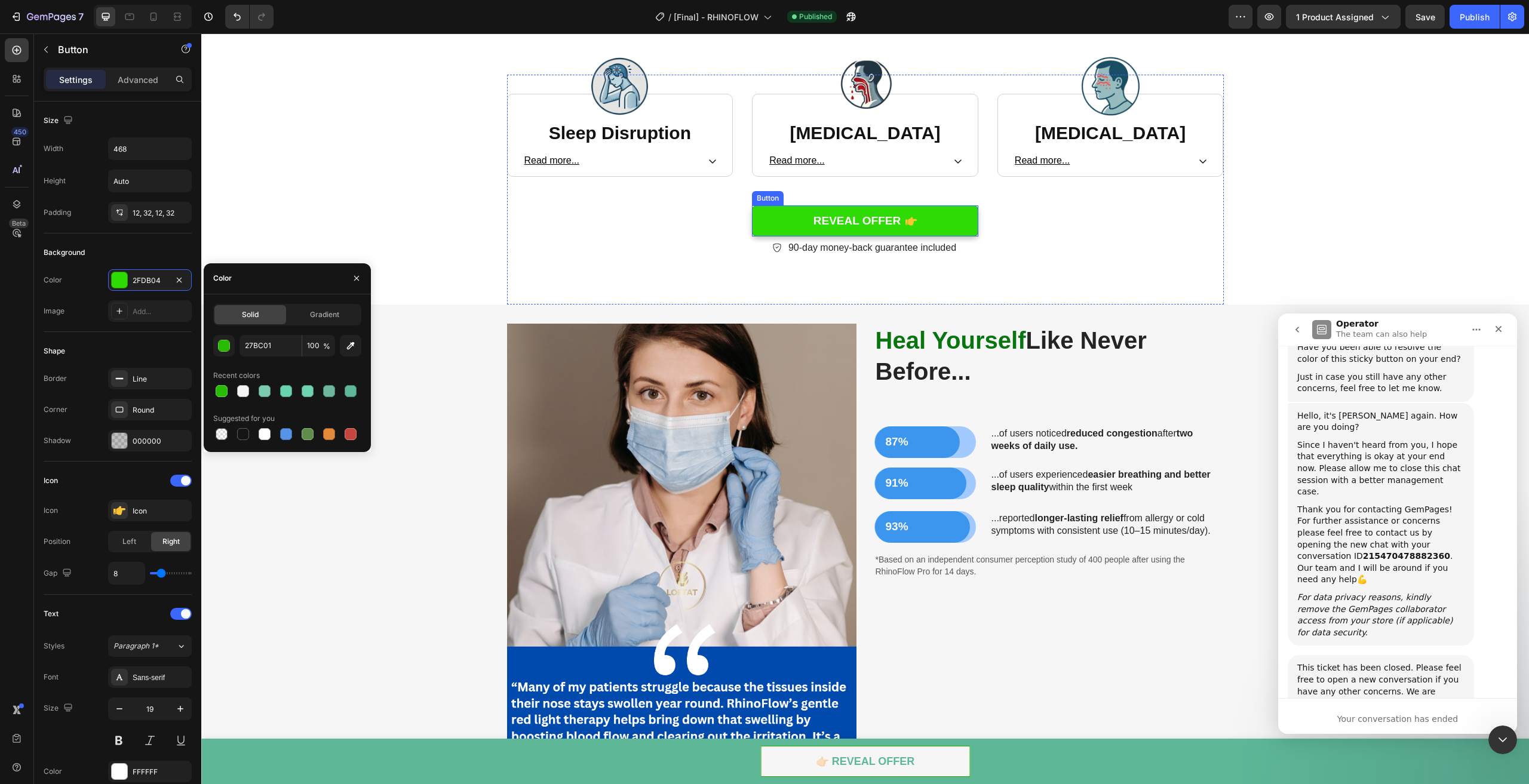
click at [941, 209] on link "REVEAL OFFER" at bounding box center [865, 221] width 226 height 31
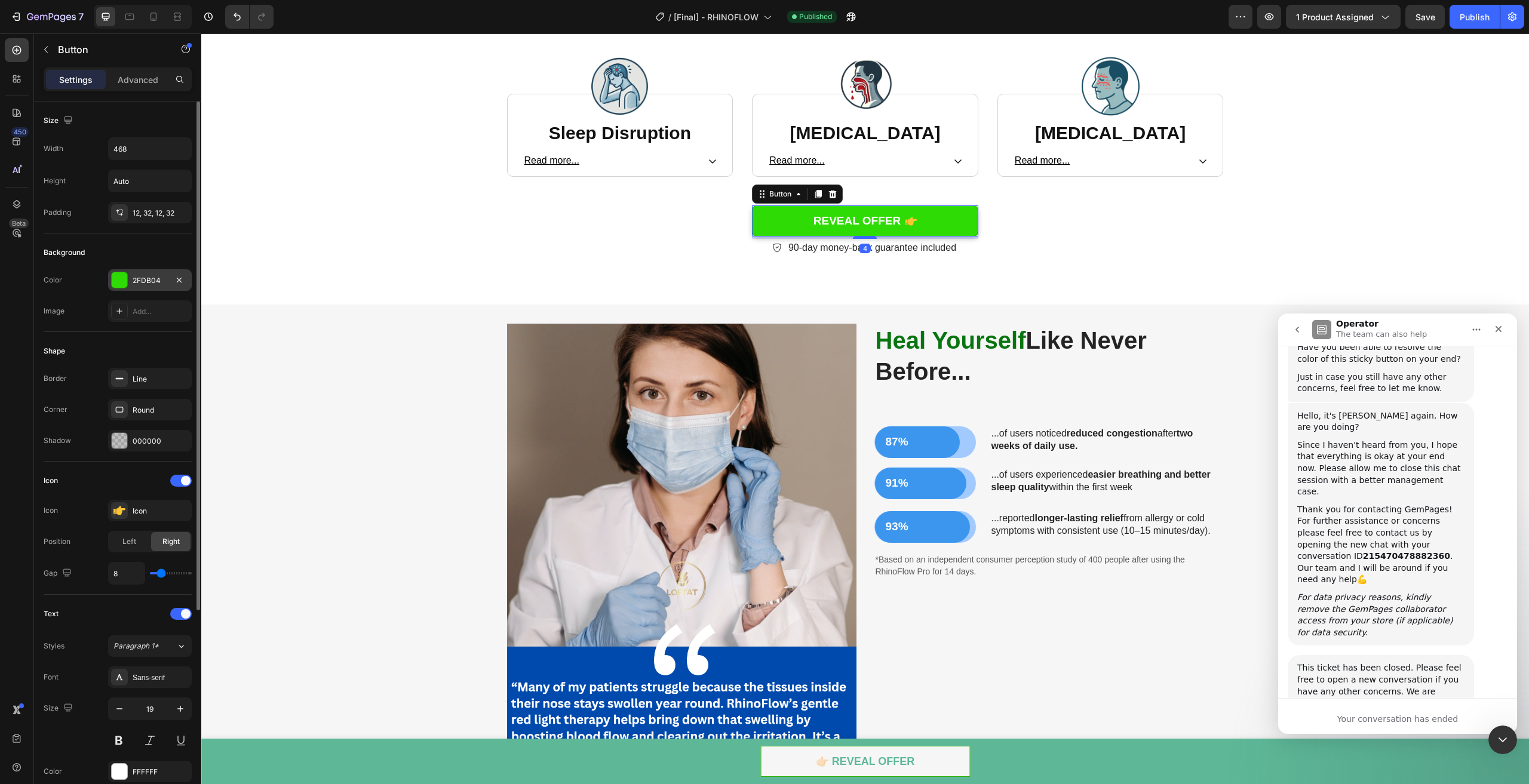
click at [117, 286] on div at bounding box center [119, 279] width 15 height 15
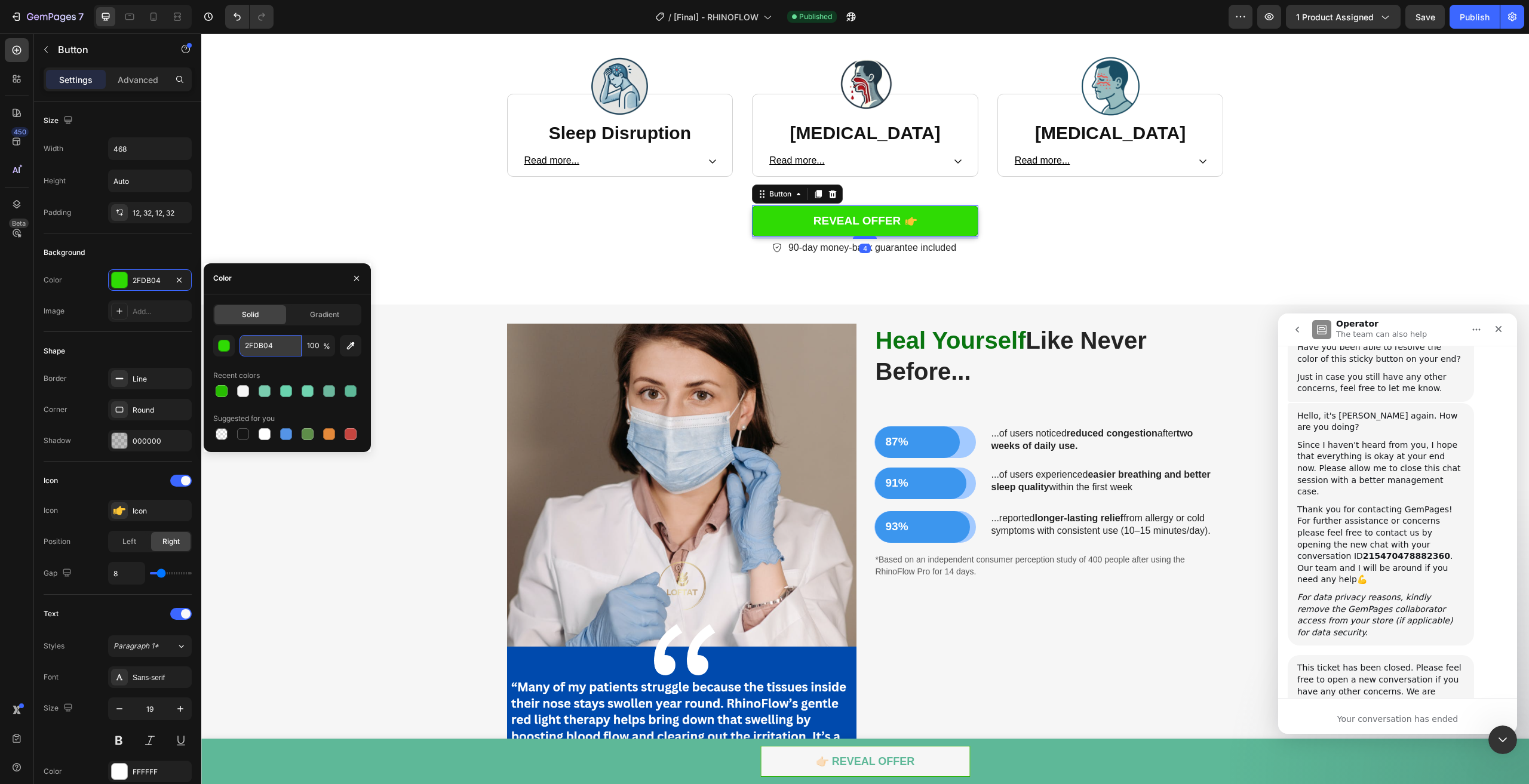
click at [272, 349] on input "2FDB04" at bounding box center [270, 346] width 62 height 22
paste input "7BC01"
type input "27BC01"
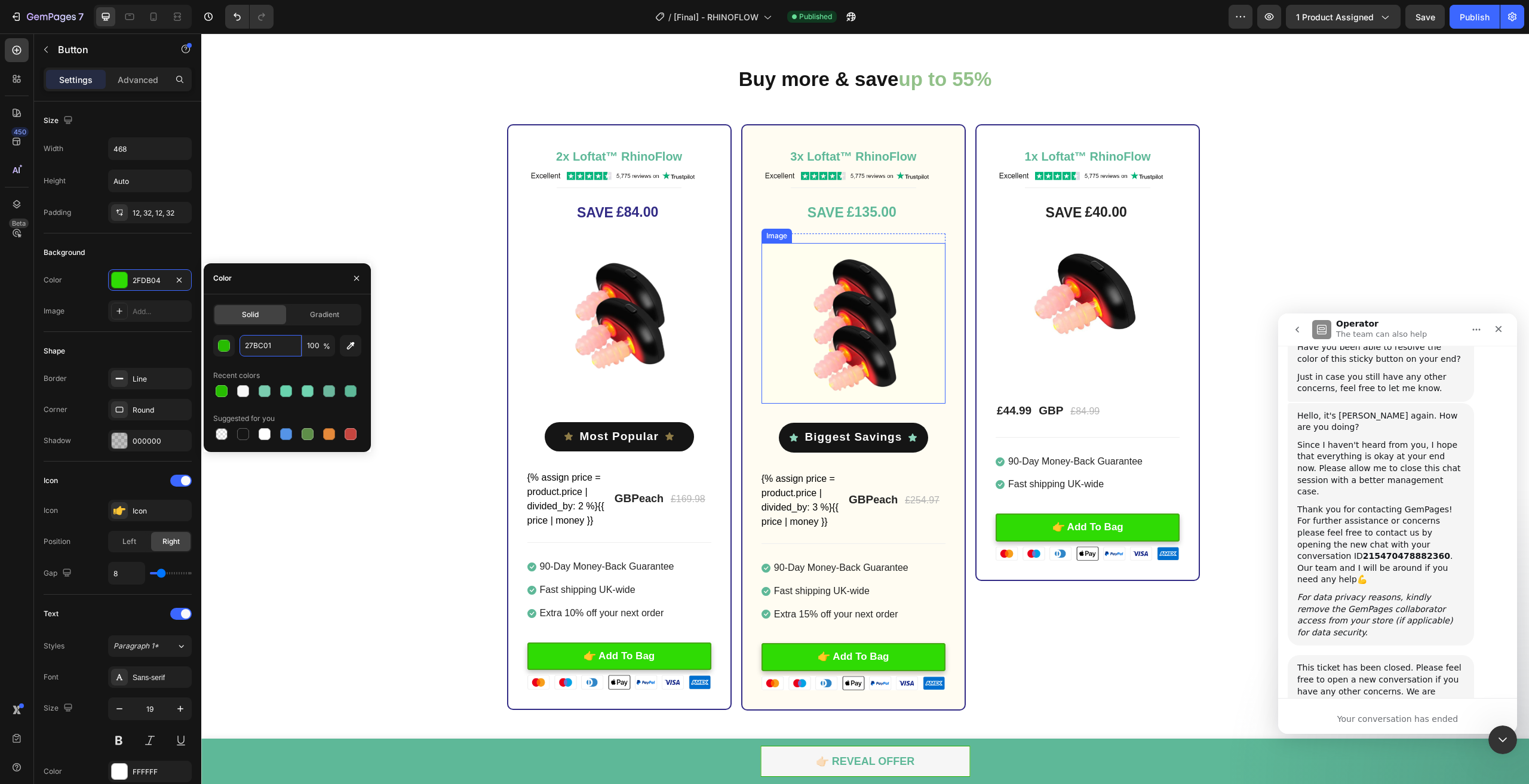
scroll to position [3343, 0]
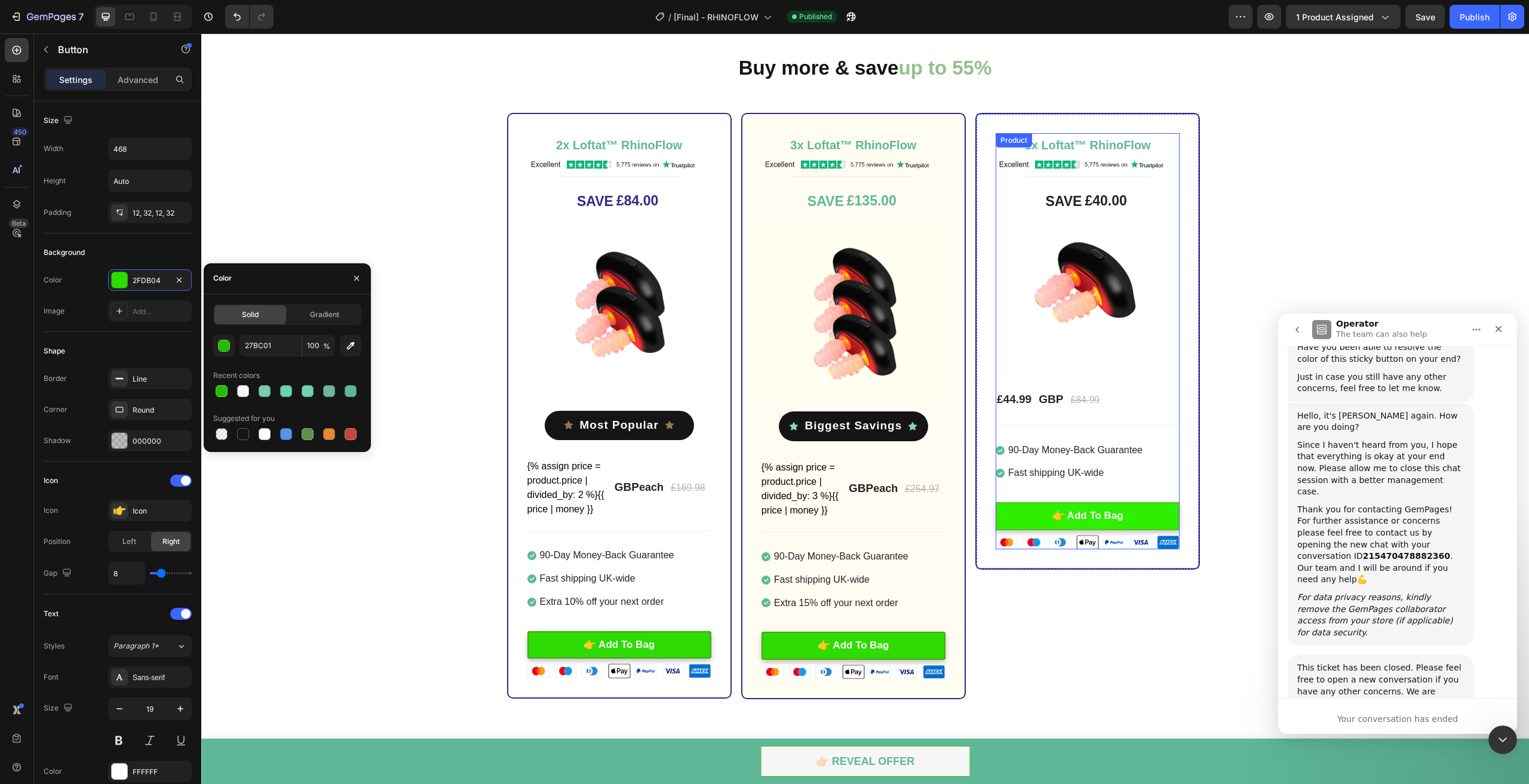
click at [1016, 506] on button "👉 Add To Bag" at bounding box center [1087, 515] width 184 height 28
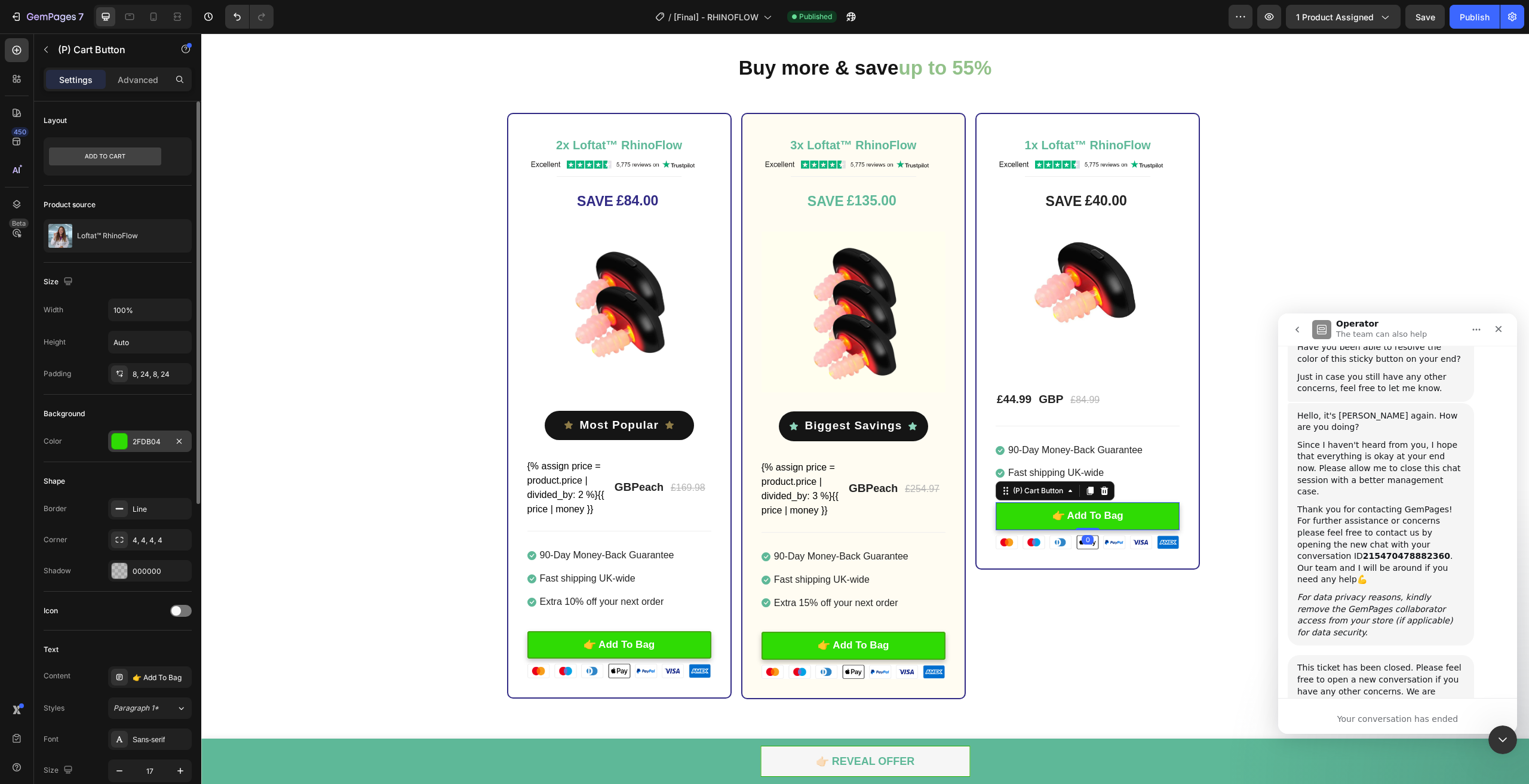
click at [137, 440] on div "2FDB04" at bounding box center [150, 442] width 35 height 11
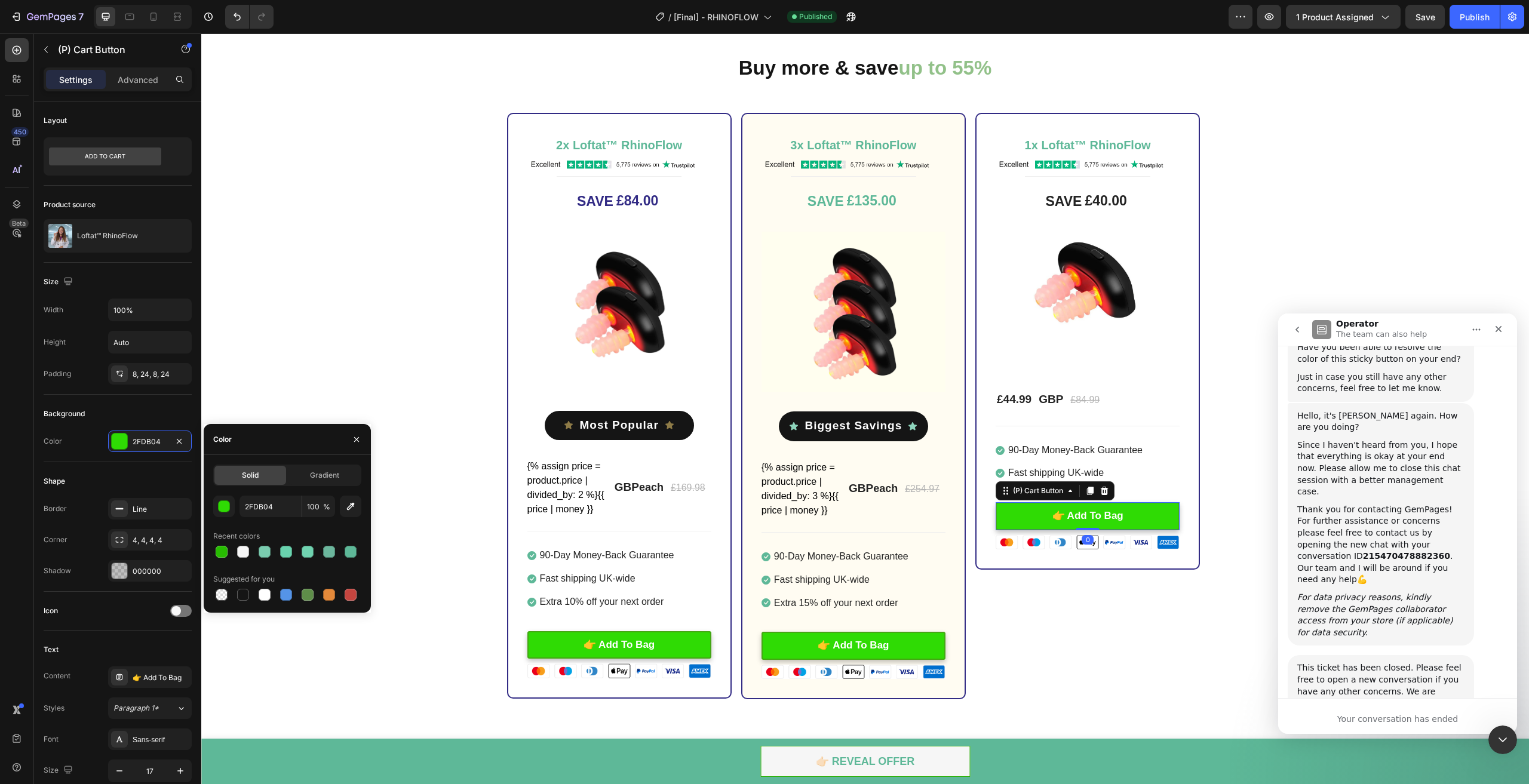
click at [269, 477] on div "Solid" at bounding box center [251, 475] width 72 height 19
click at [280, 501] on input "2FDB04" at bounding box center [270, 507] width 62 height 22
paste input "7BC01"
type input "27BC01"
click at [793, 649] on button "👉 Add To Bag" at bounding box center [853, 645] width 184 height 28
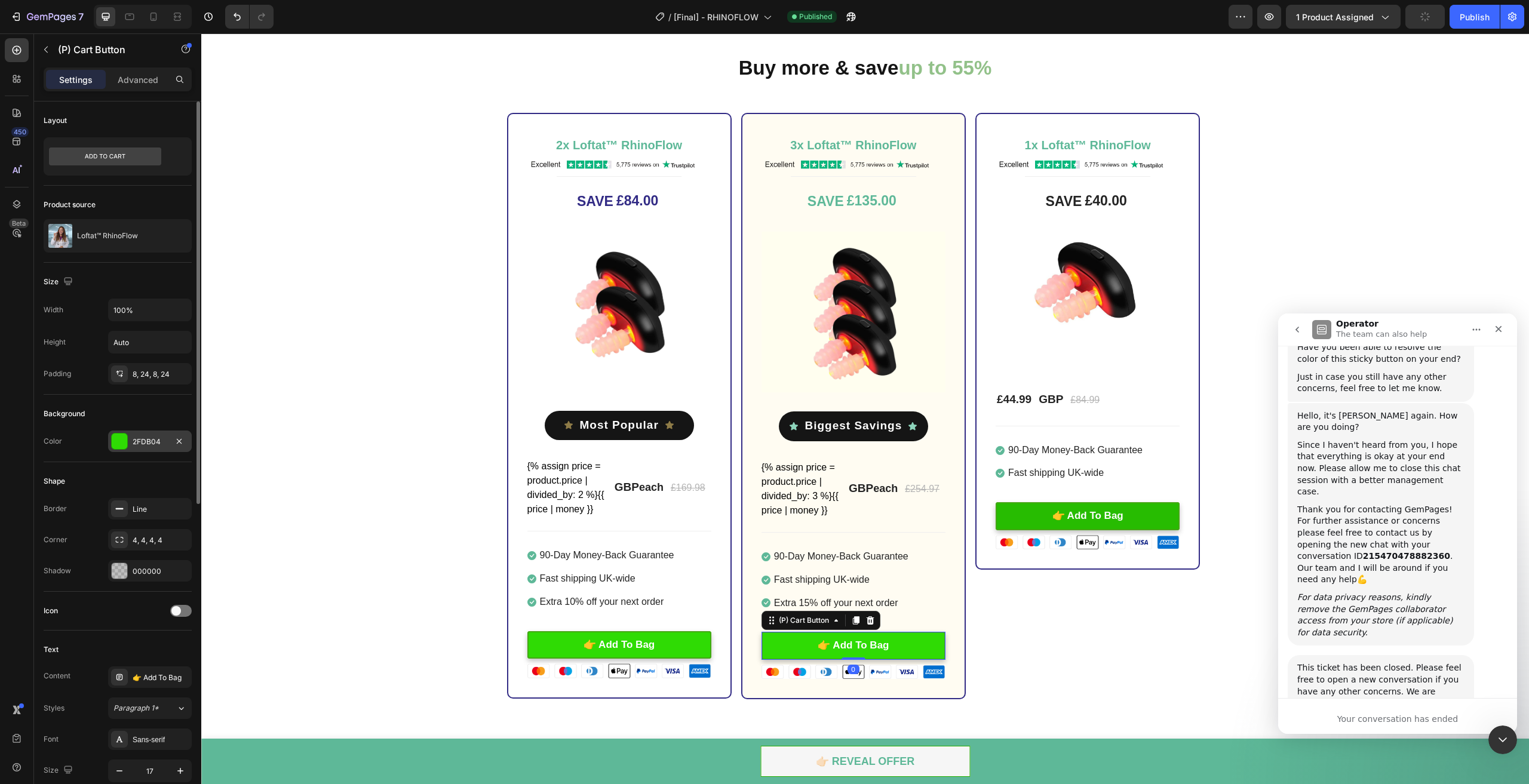
click at [146, 446] on div "2FDB04" at bounding box center [149, 441] width 84 height 22
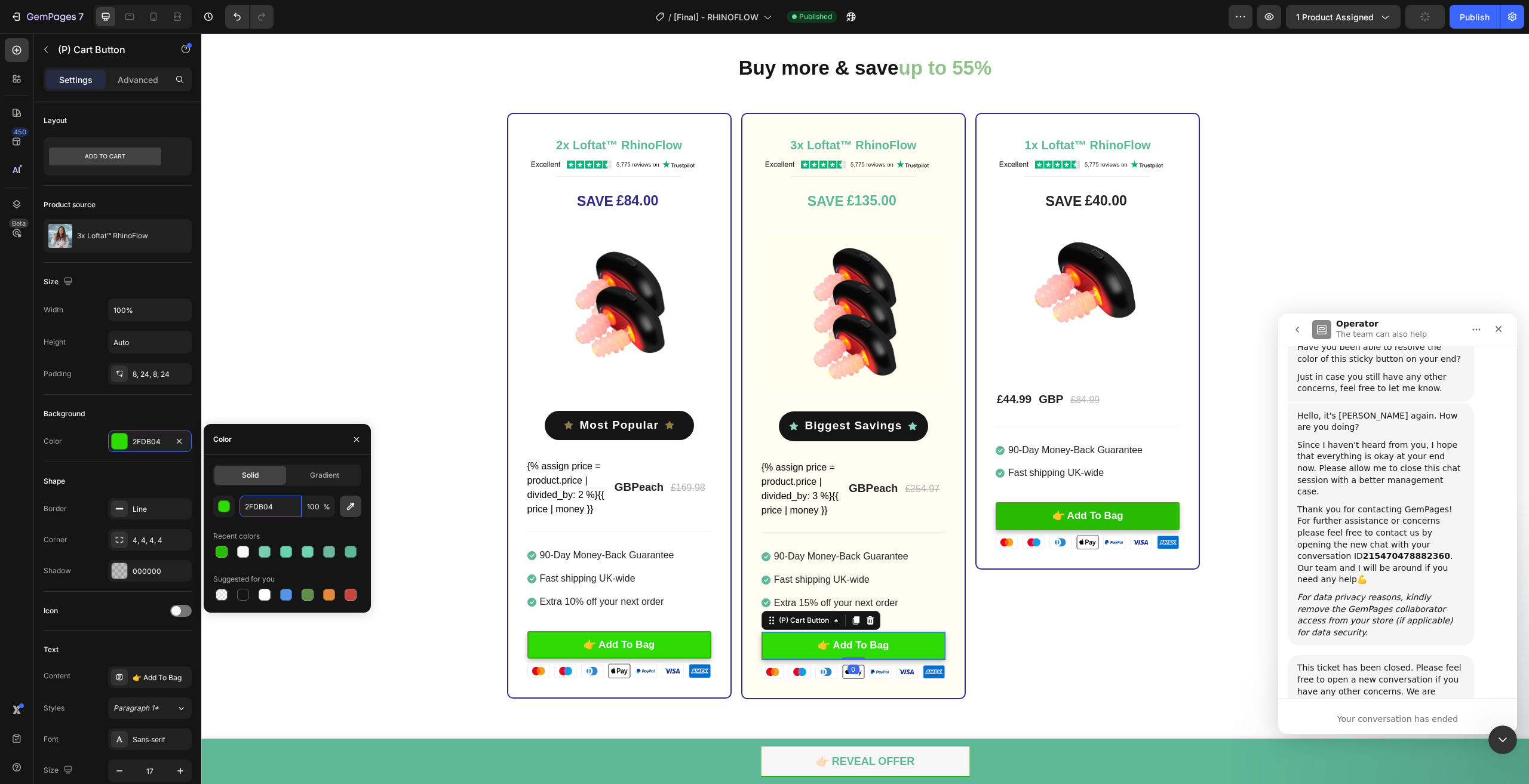
paste input "7BC01"
type input "27BC01"
click at [559, 647] on button "👉 Add To Bag" at bounding box center [619, 645] width 184 height 28
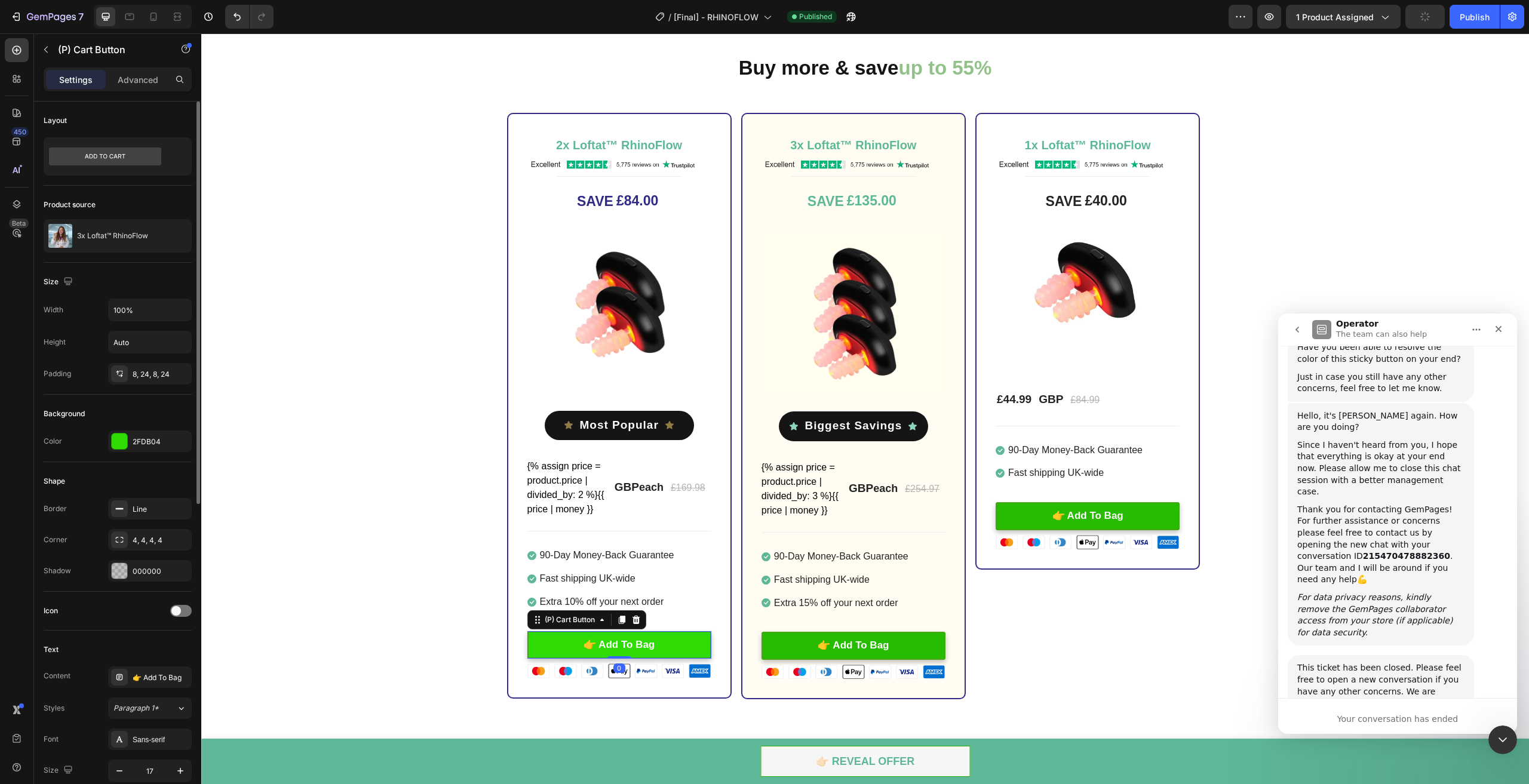
click at [155, 421] on div "Background" at bounding box center [118, 413] width 148 height 19
click at [146, 436] on div "2FDB04" at bounding box center [150, 442] width 35 height 11
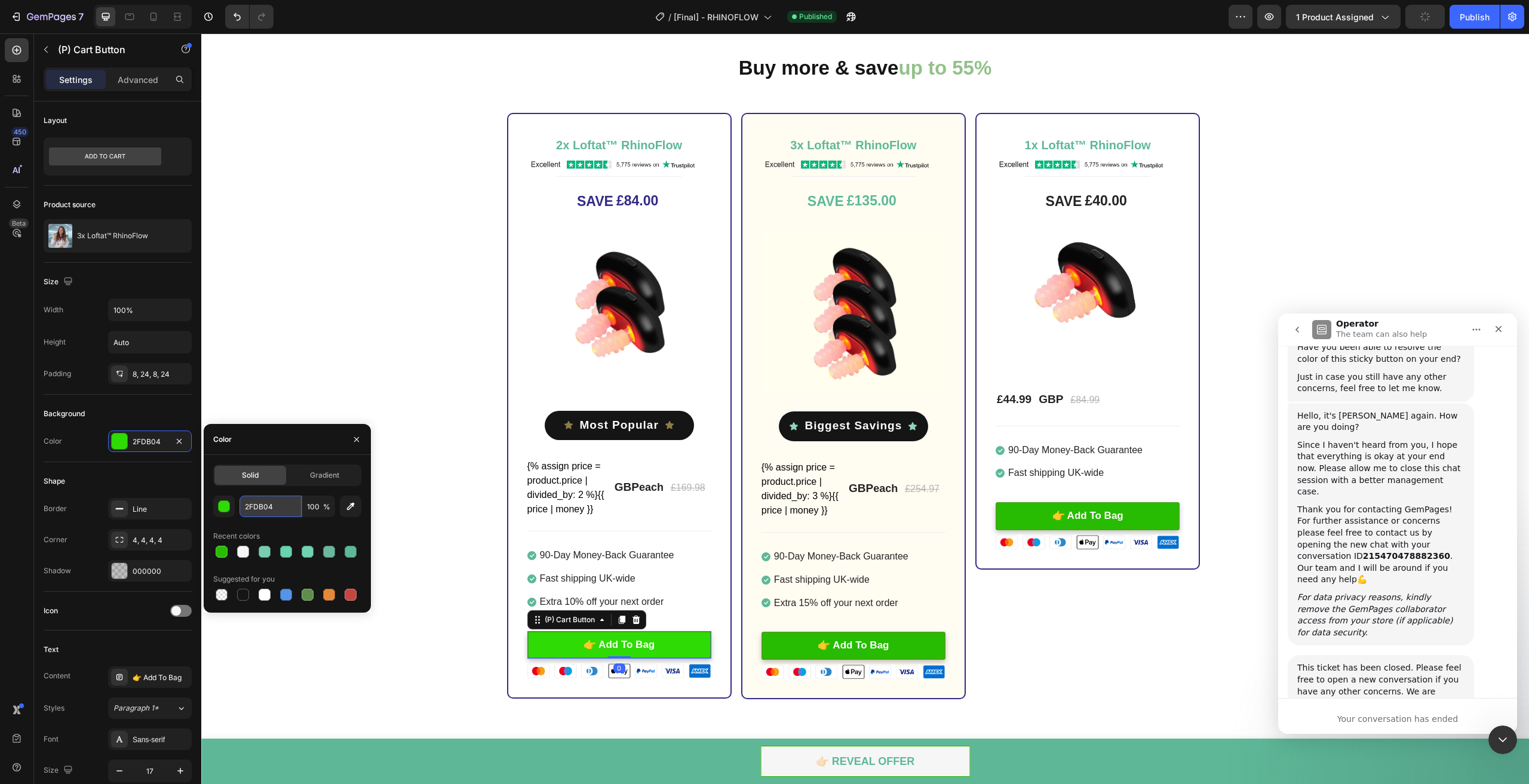
click at [264, 512] on input "2FDB04" at bounding box center [270, 507] width 62 height 22
paste input "7BC01"
type input "27BC01"
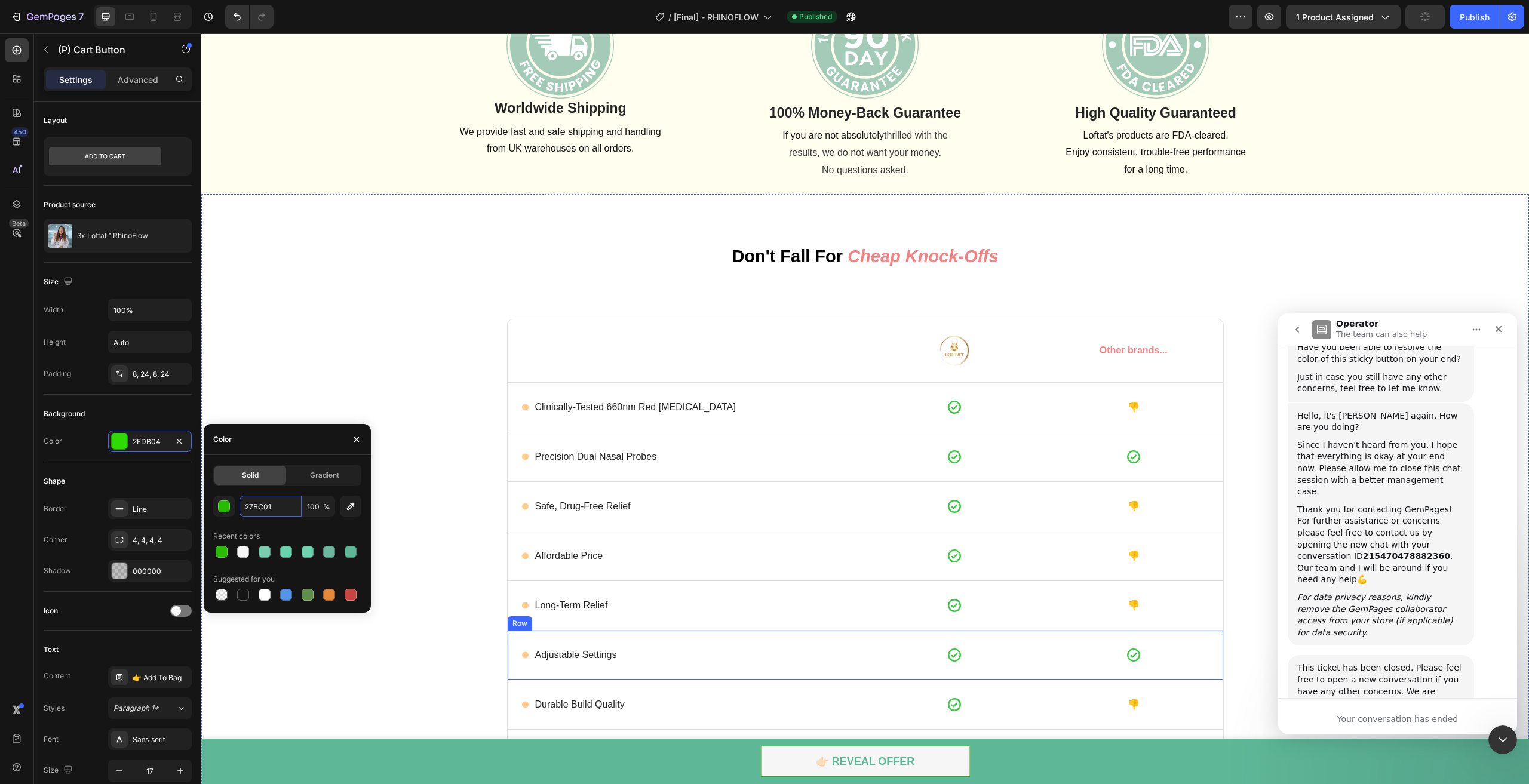
scroll to position [4597, 0]
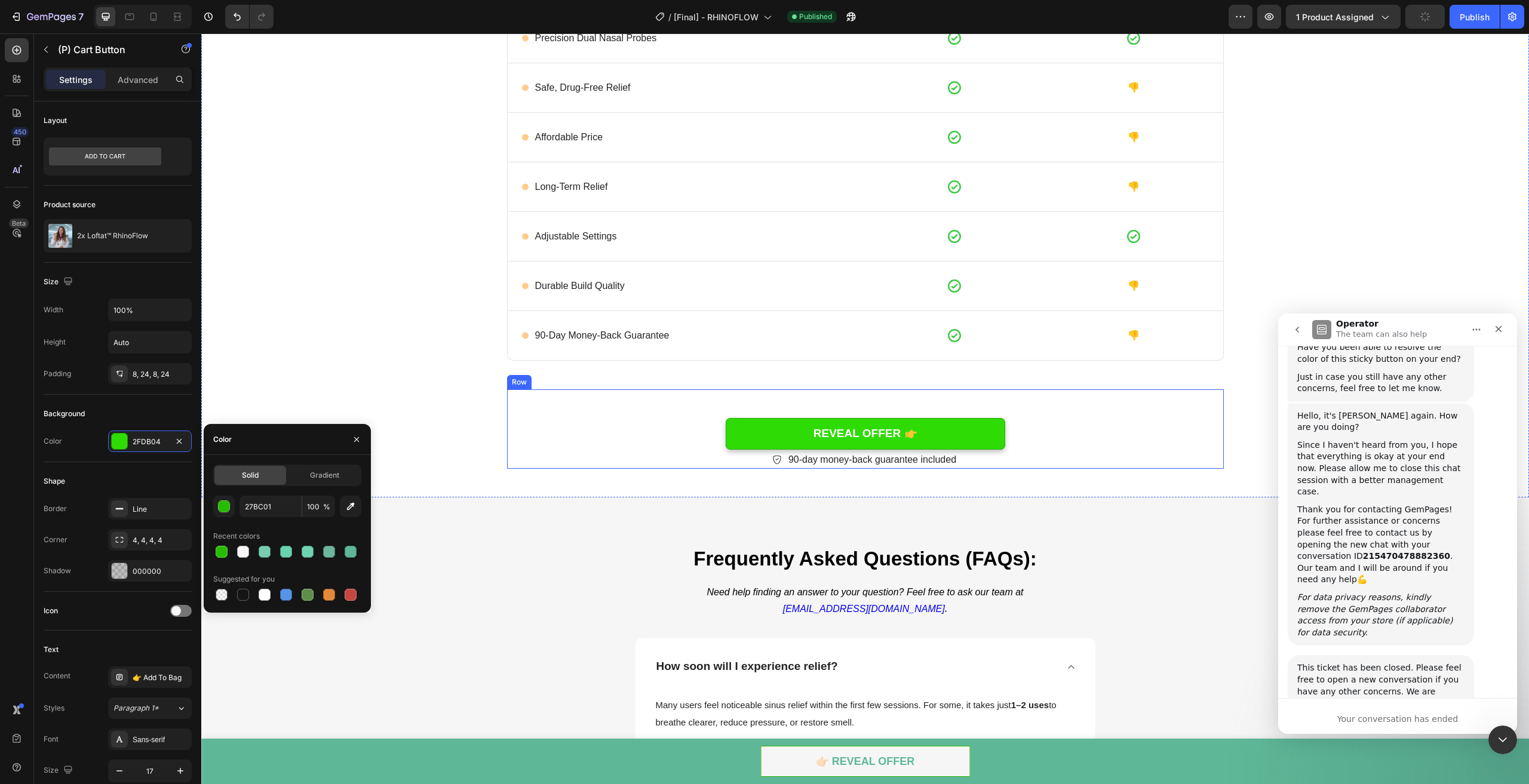
click at [769, 428] on link "REVEAL OFFER" at bounding box center [865, 433] width 279 height 31
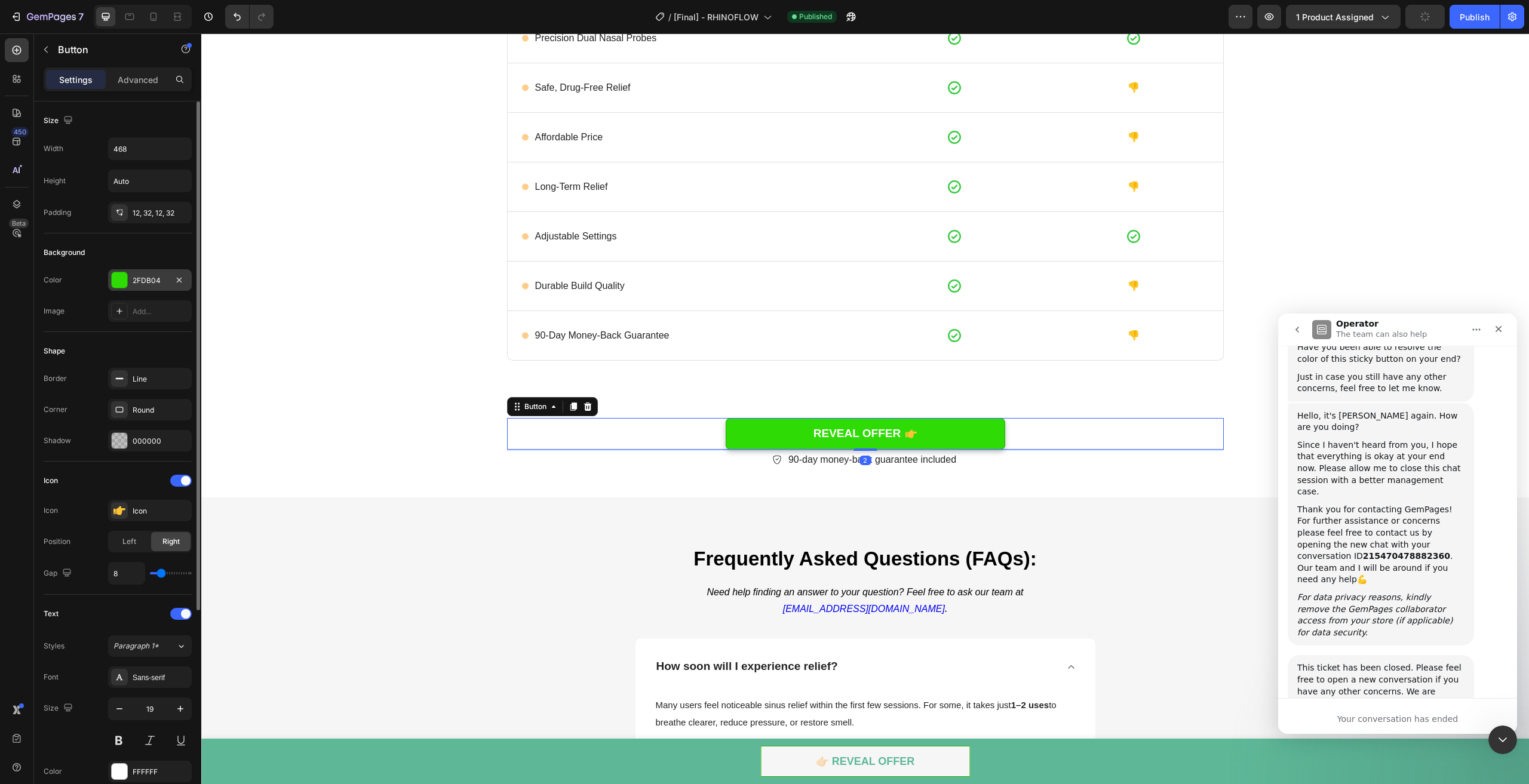
click at [121, 275] on div at bounding box center [119, 279] width 15 height 15
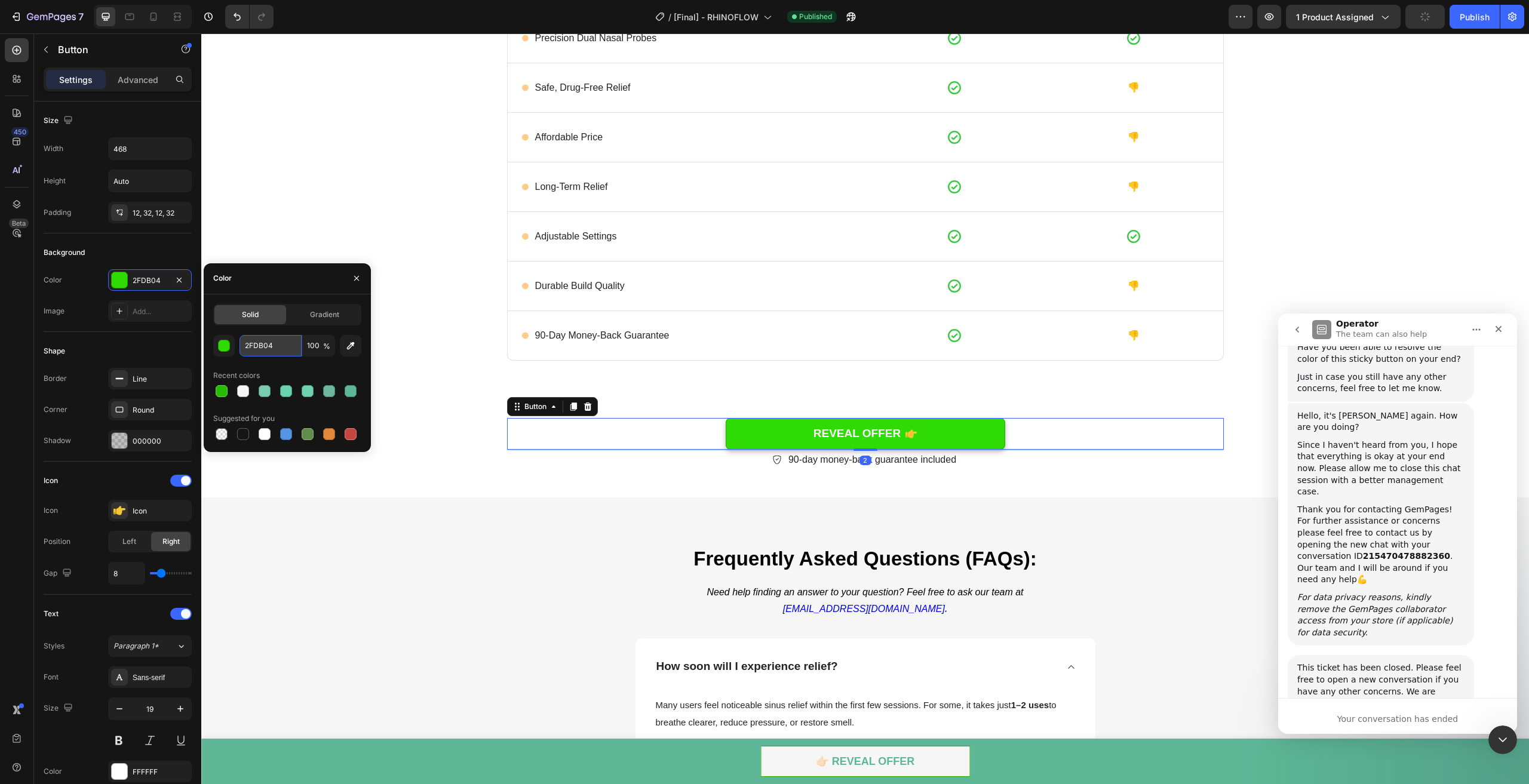
click at [258, 347] on input "2FDB04" at bounding box center [270, 346] width 62 height 22
paste input "7BC01"
type input "27BC01"
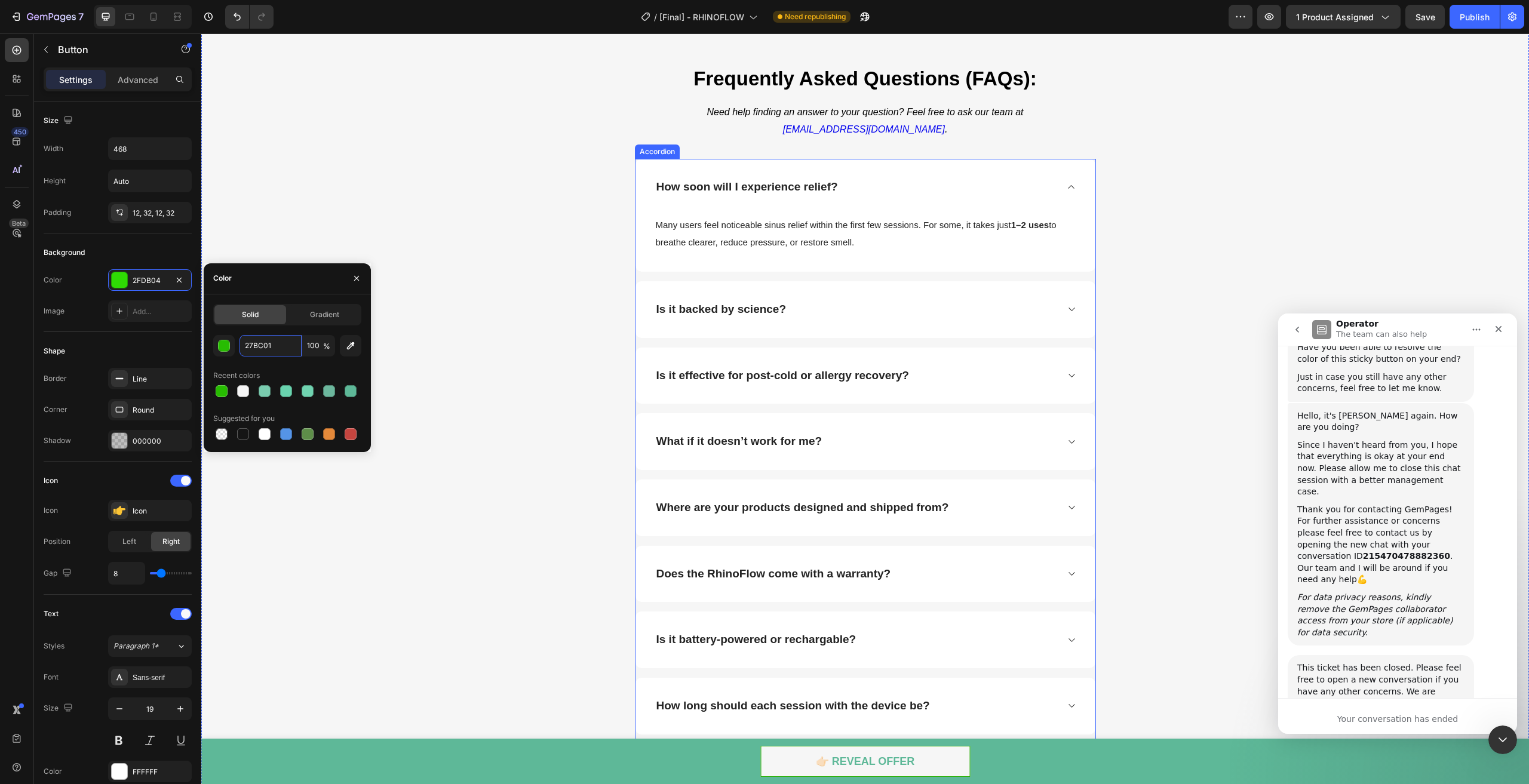
scroll to position [5374, 0]
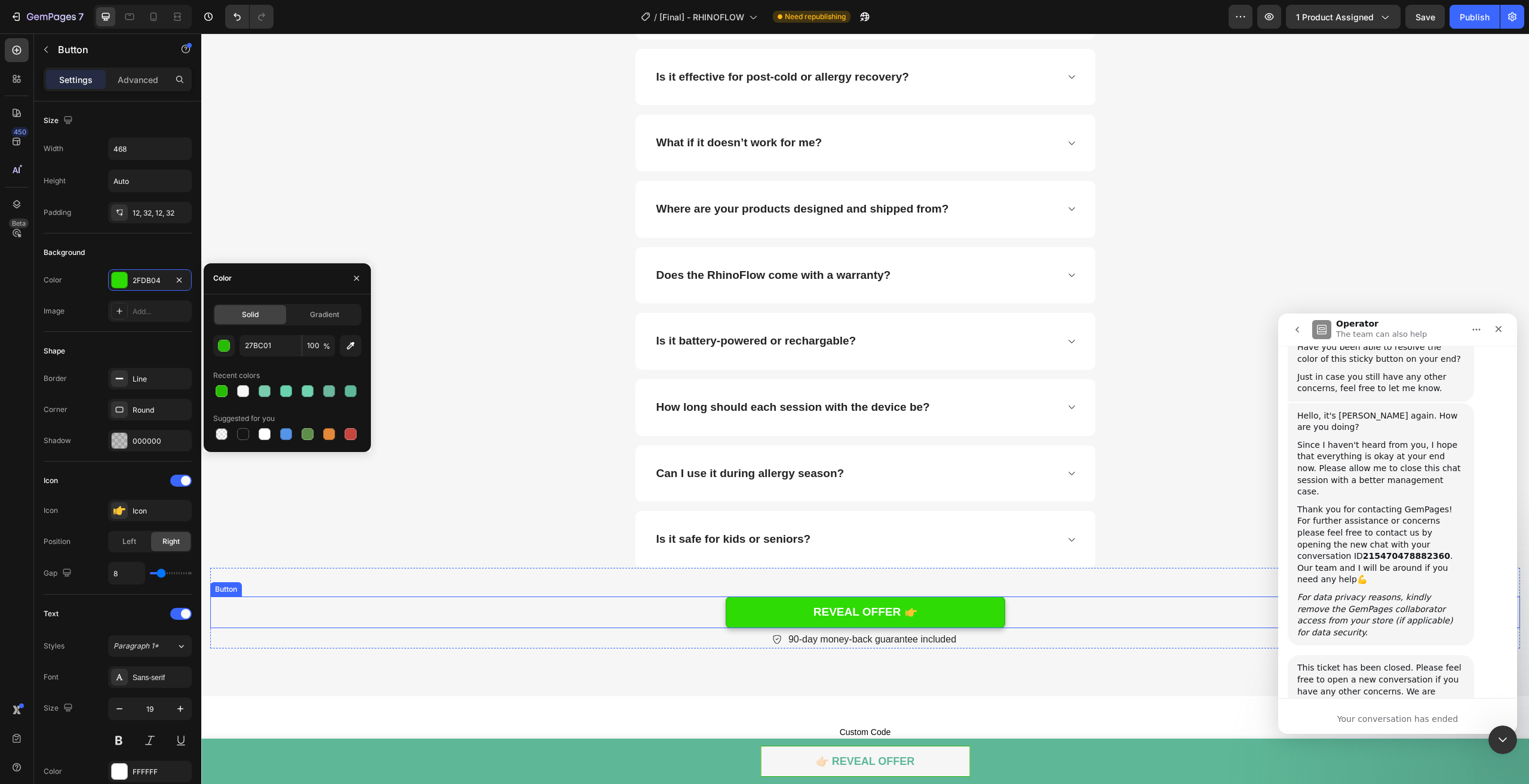
click at [779, 617] on link "REVEAL OFFER" at bounding box center [865, 612] width 279 height 31
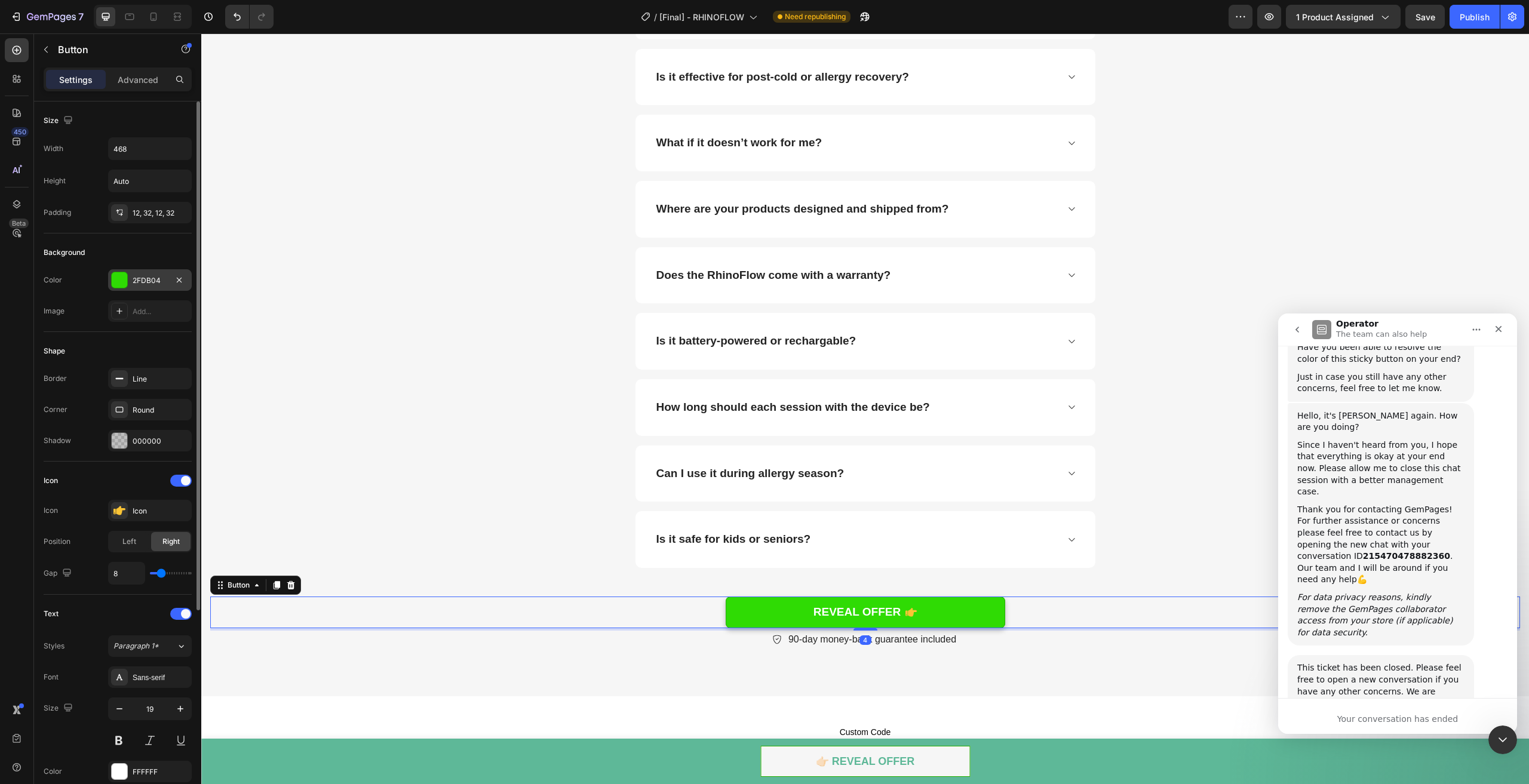
click at [127, 276] on div at bounding box center [119, 279] width 15 height 15
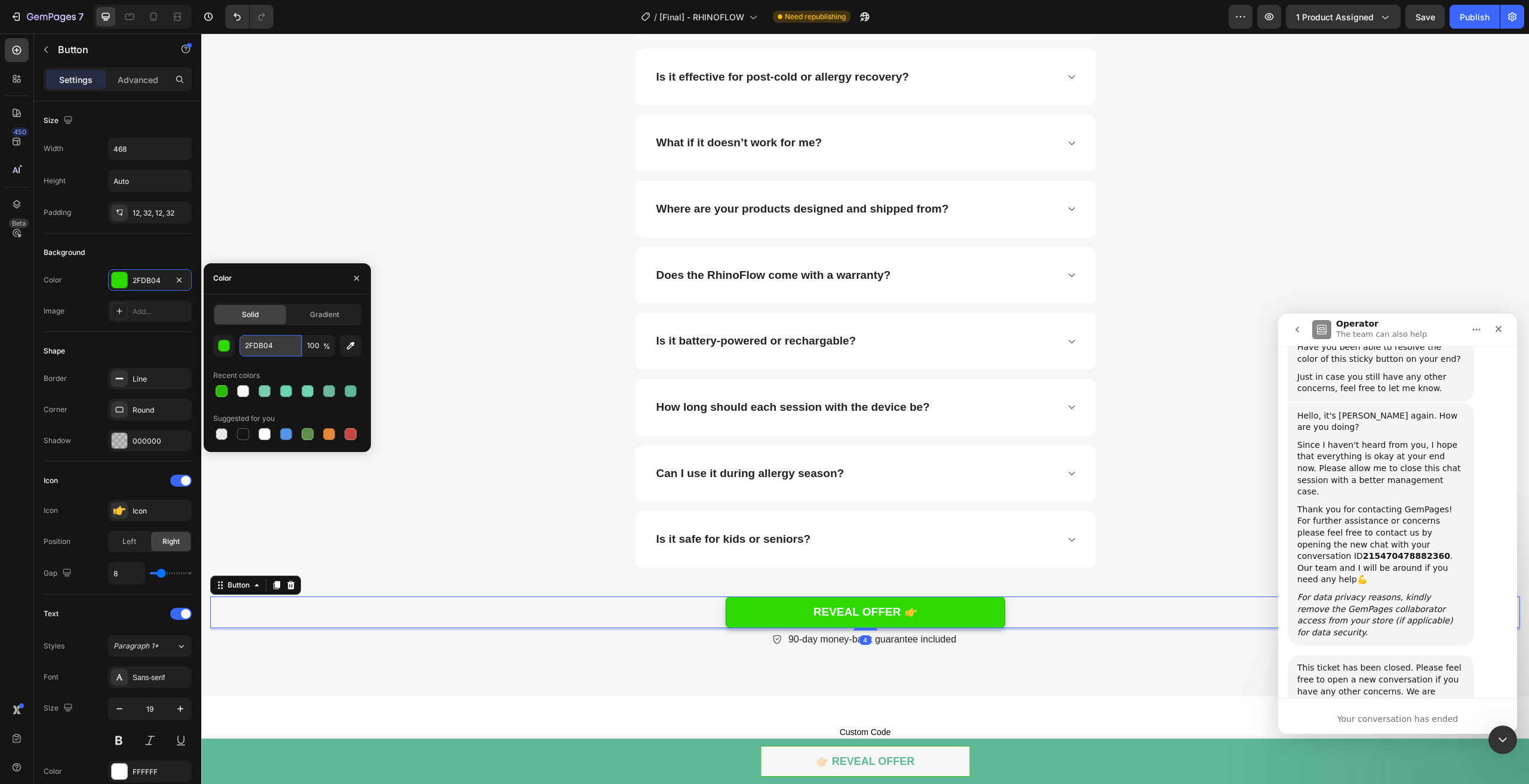
click at [263, 354] on input "2FDB04" at bounding box center [270, 346] width 62 height 22
paste input "7BC01"
type input "27BC01"
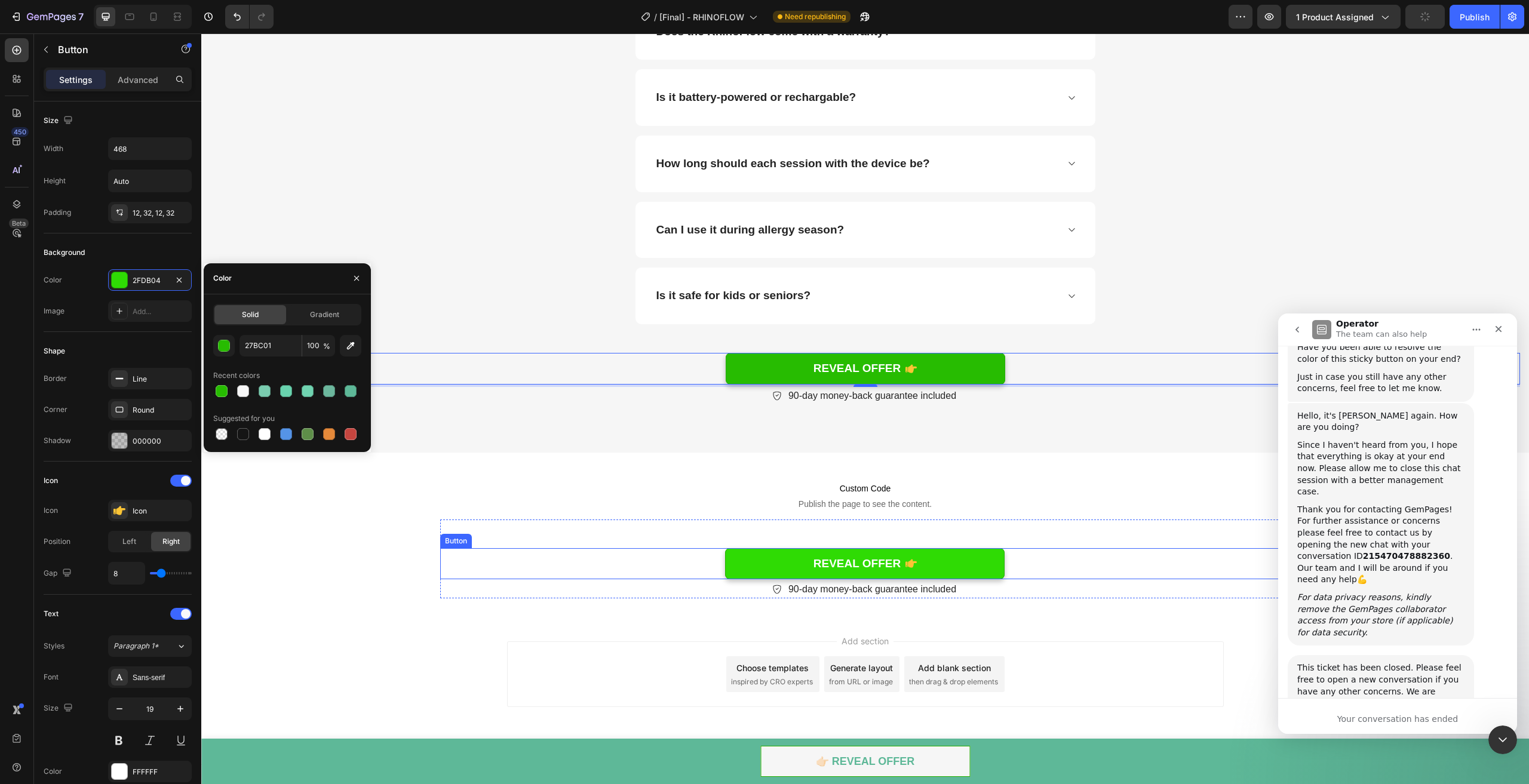
click at [736, 548] on link "REVEAL OFFER" at bounding box center [864, 563] width 279 height 31
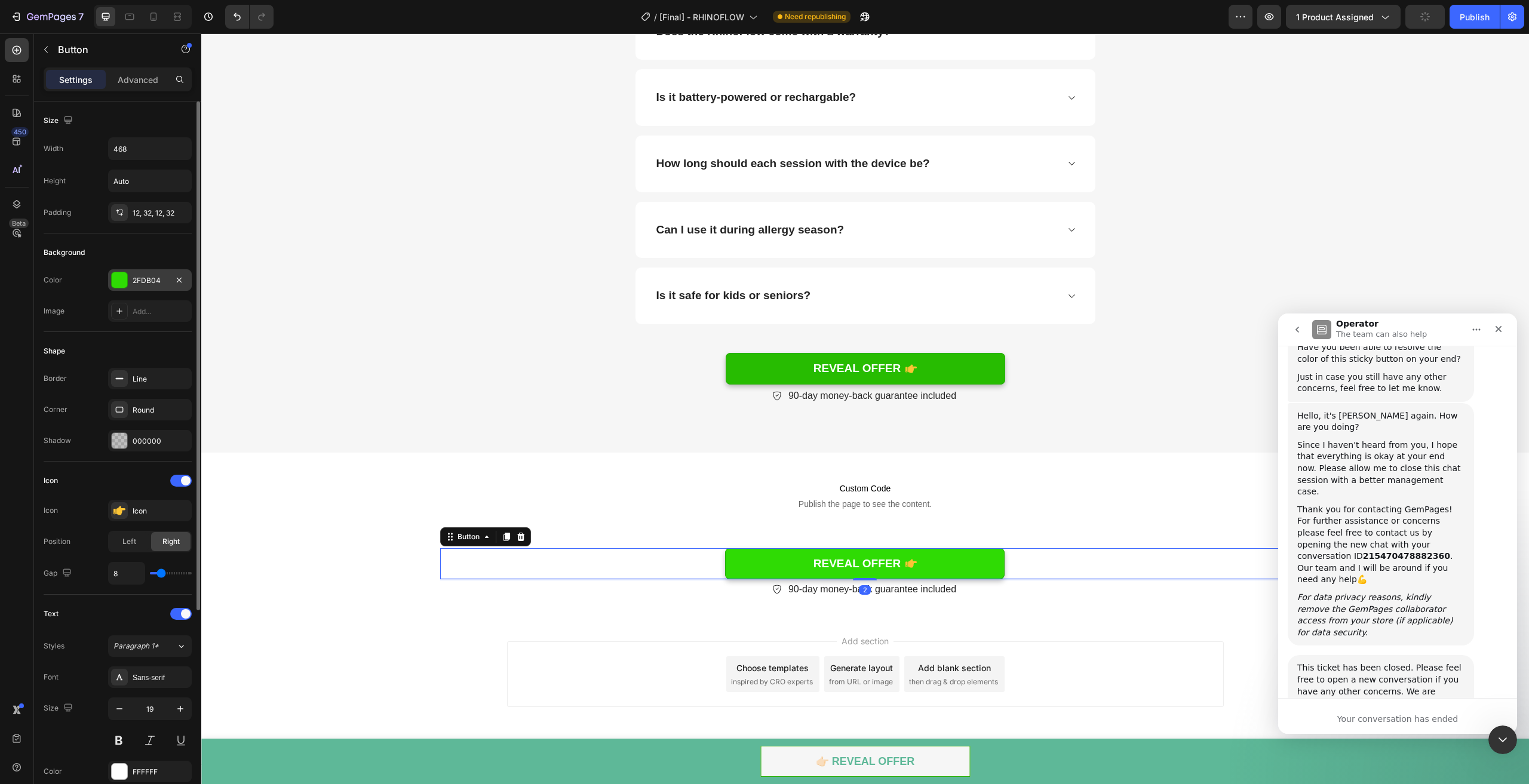
click at [153, 270] on div "2FDB04" at bounding box center [149, 280] width 84 height 22
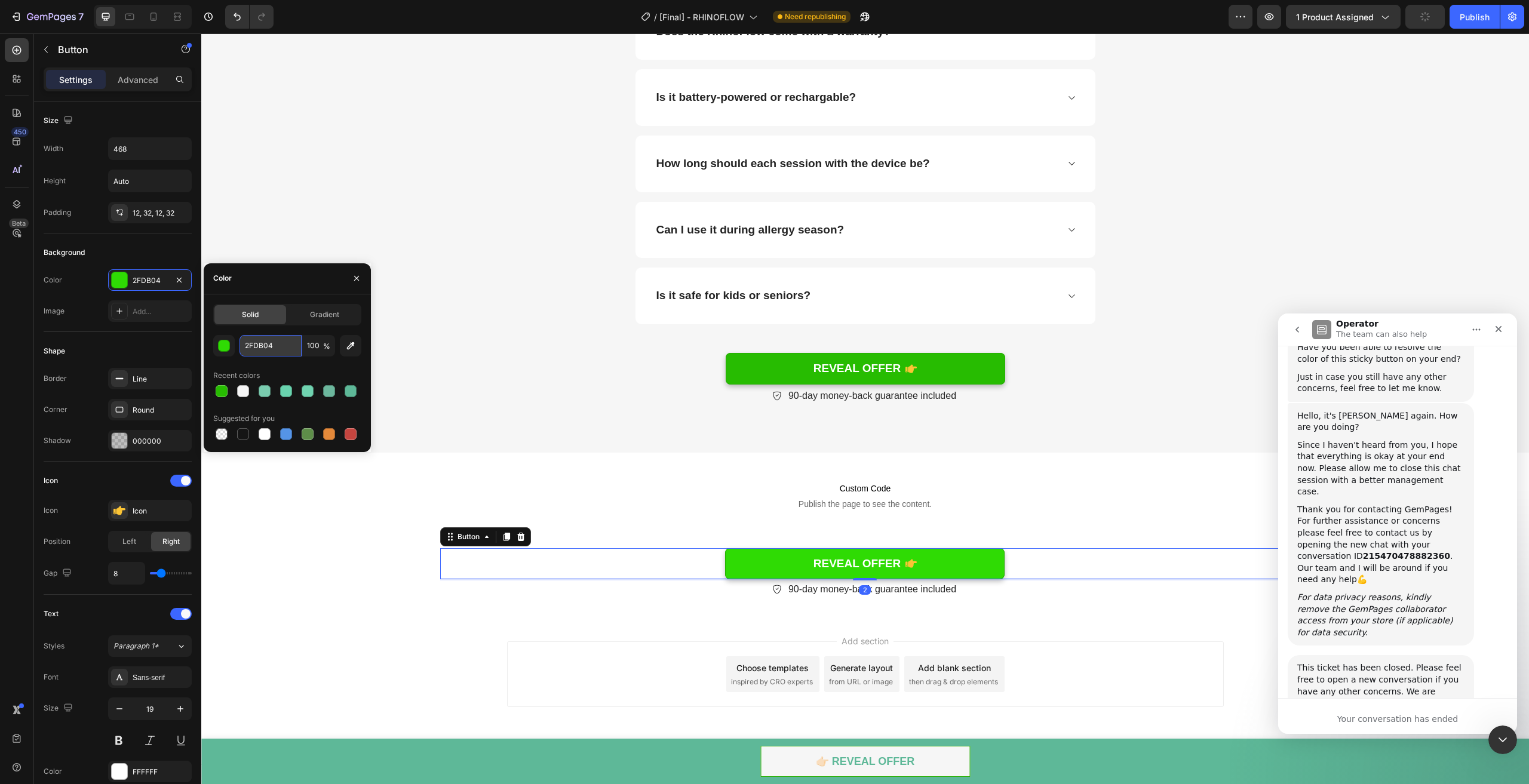
click at [264, 345] on input "2FDB04" at bounding box center [270, 346] width 62 height 22
paste input "7BC01"
type input "27BC01"
click at [156, 19] on icon at bounding box center [154, 16] width 6 height 8
type input "100%"
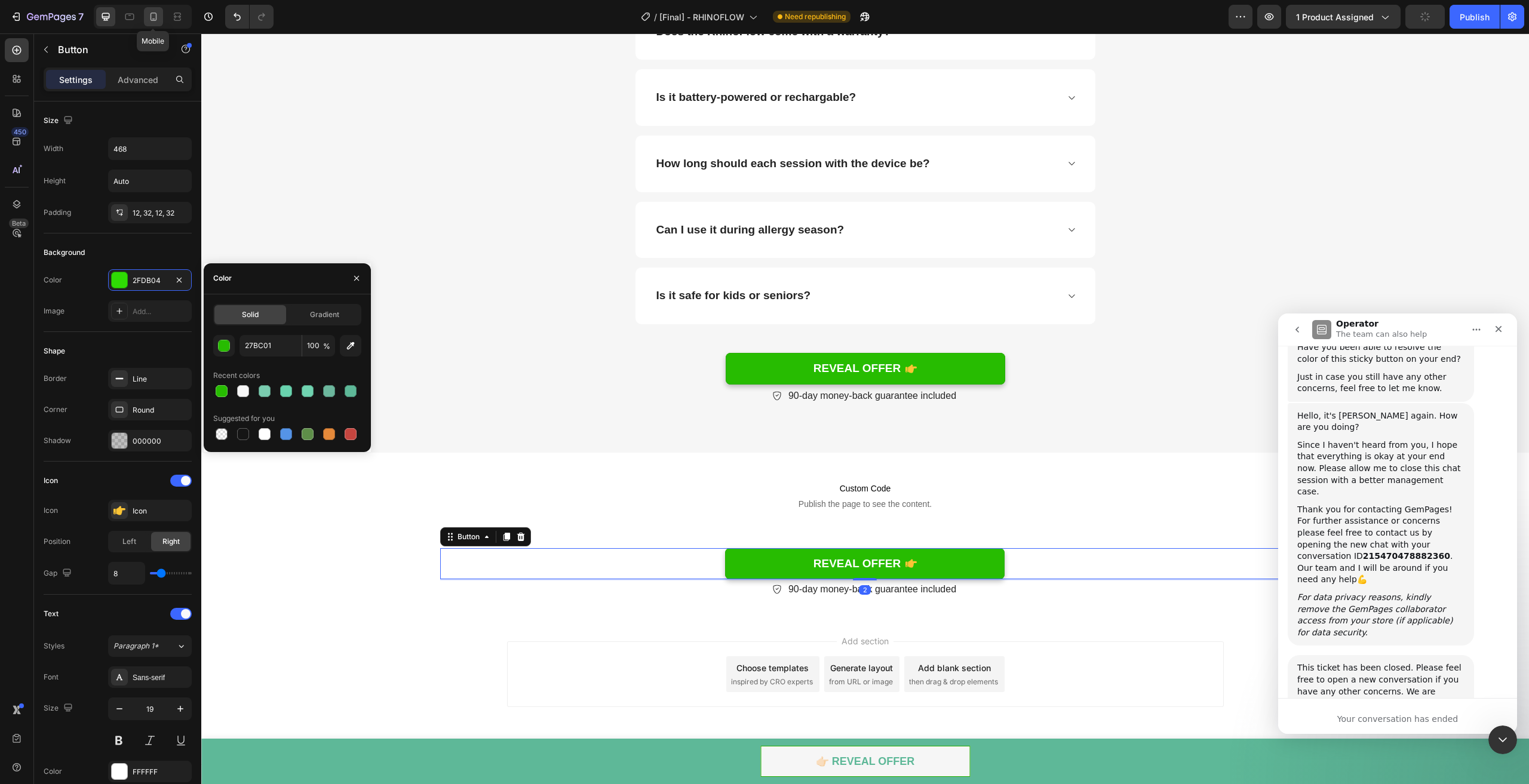
type input "14"
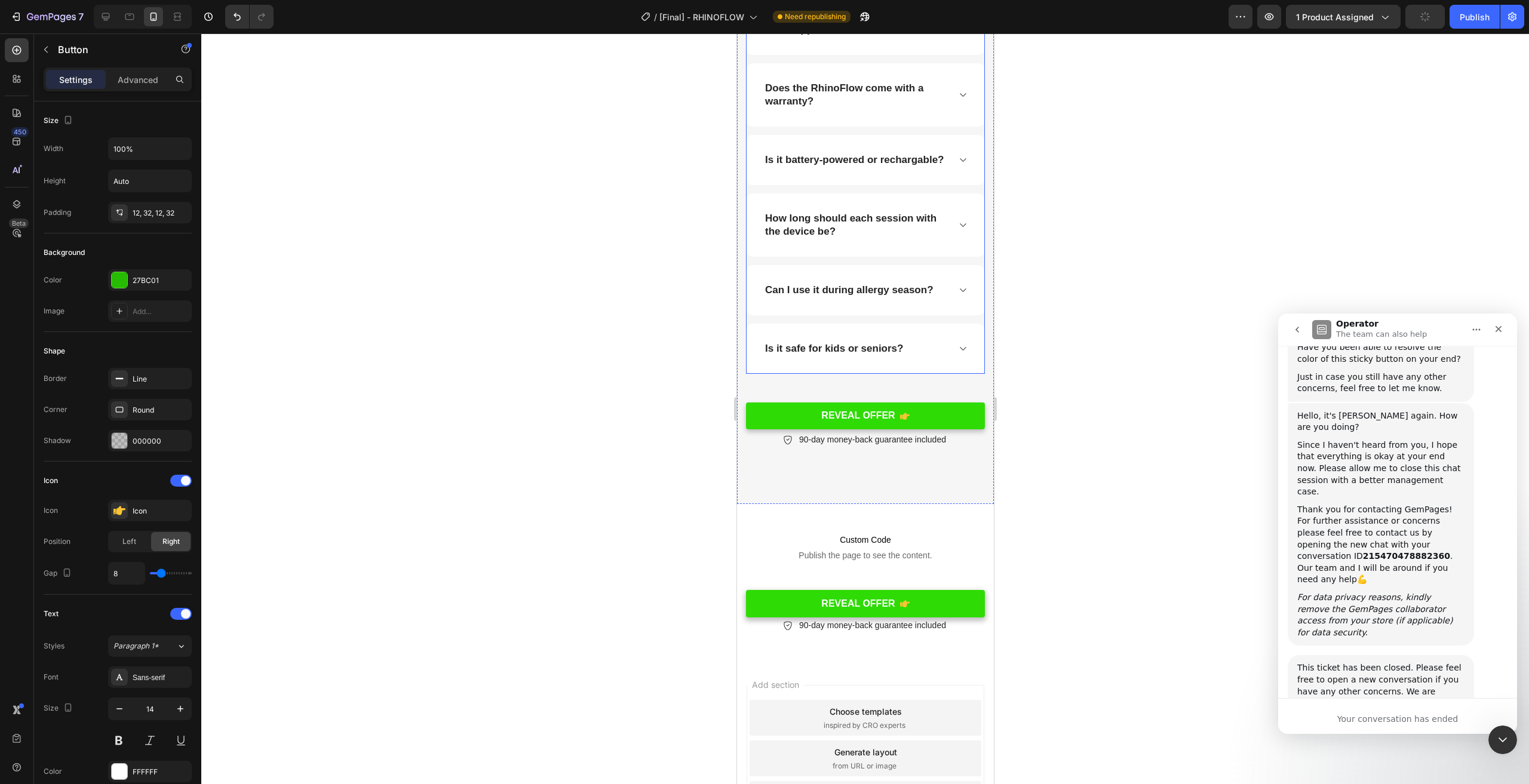
scroll to position [5862, 0]
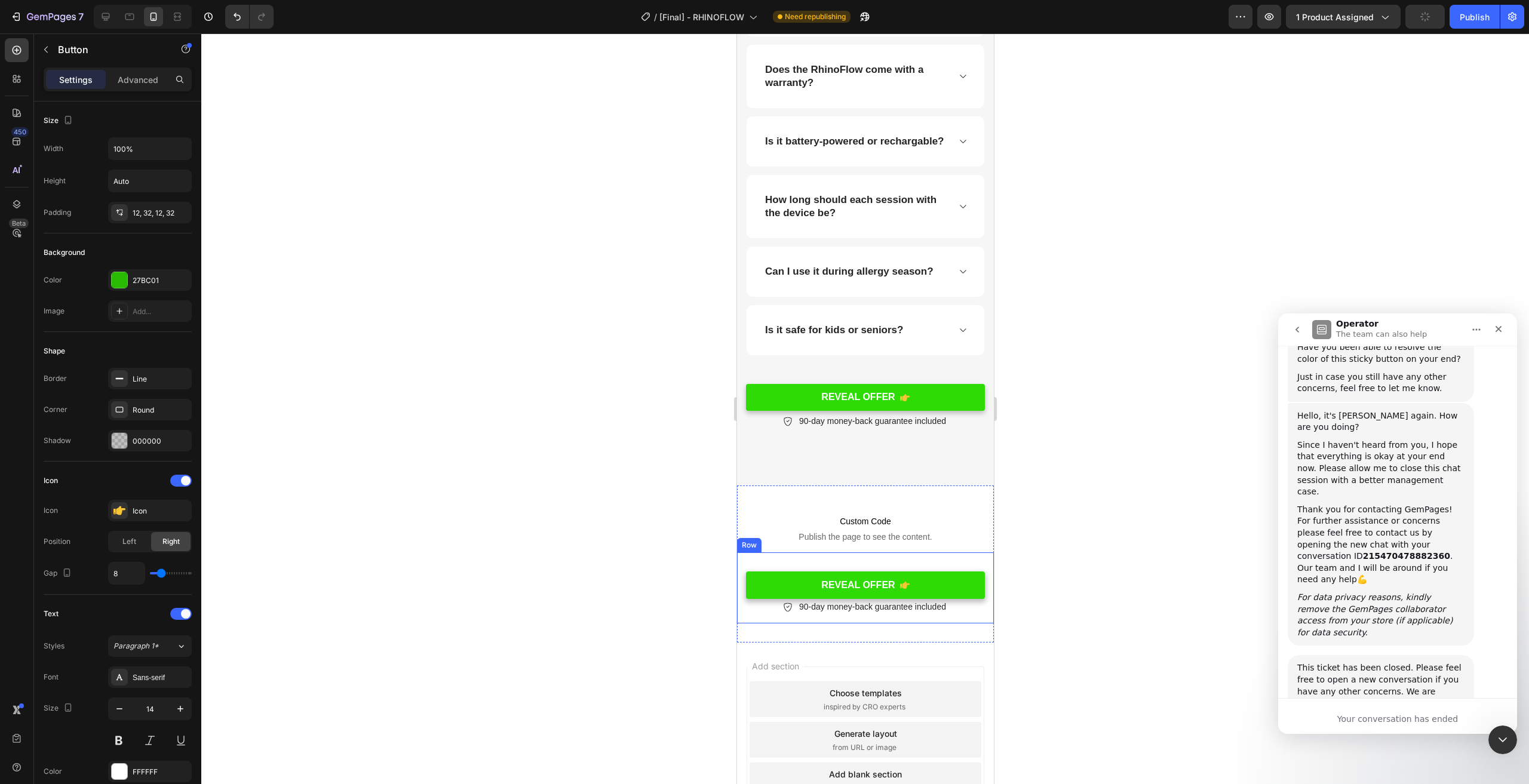
click at [920, 585] on link "REVEAL OFFER" at bounding box center [865, 585] width 239 height 28
click at [151, 281] on div "2FDB04" at bounding box center [150, 280] width 35 height 11
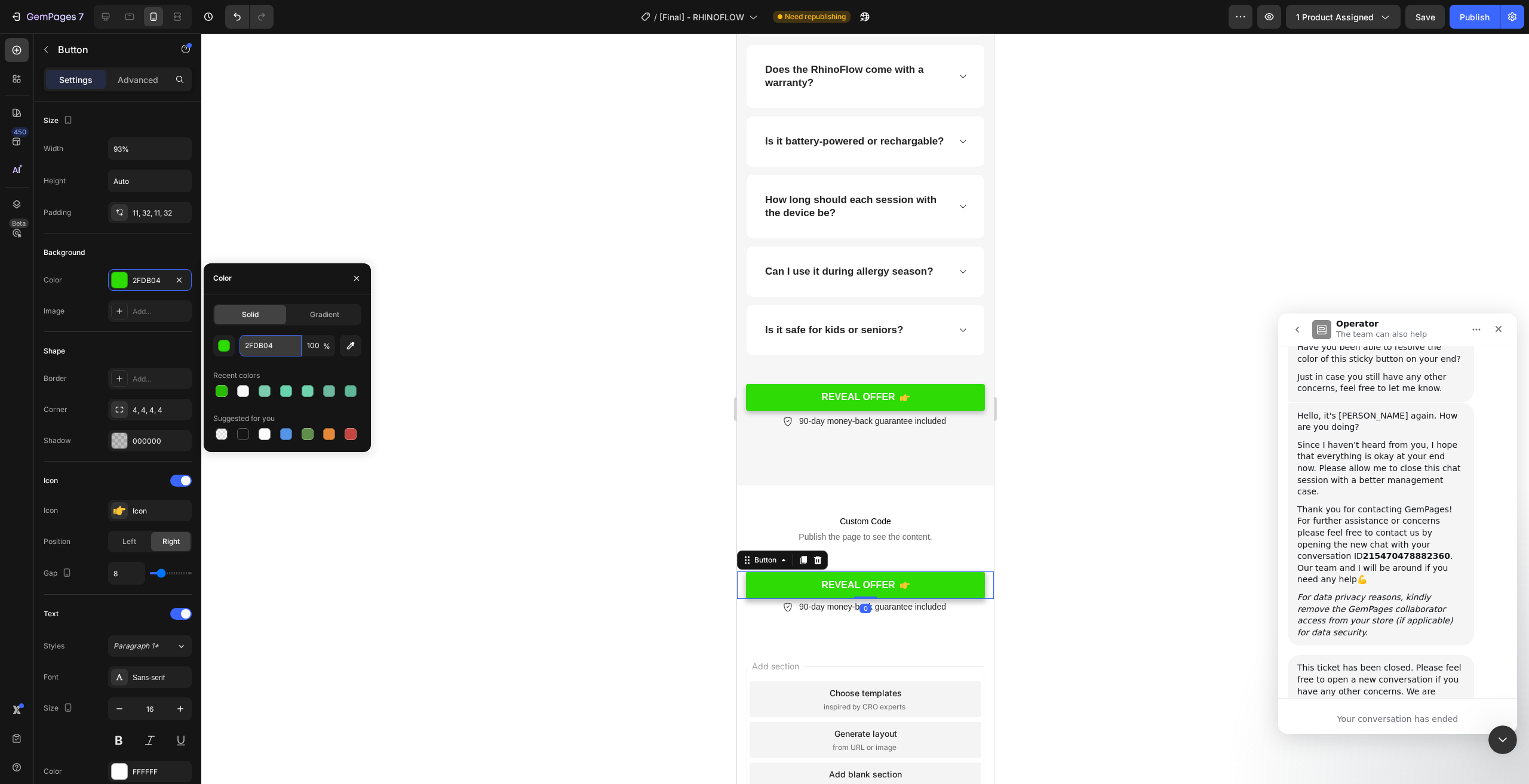
click at [268, 352] on input "2FDB04" at bounding box center [270, 346] width 62 height 22
paste input "7BC01"
type input "27BC01"
click at [783, 405] on link "REVEAL OFFER" at bounding box center [865, 397] width 239 height 27
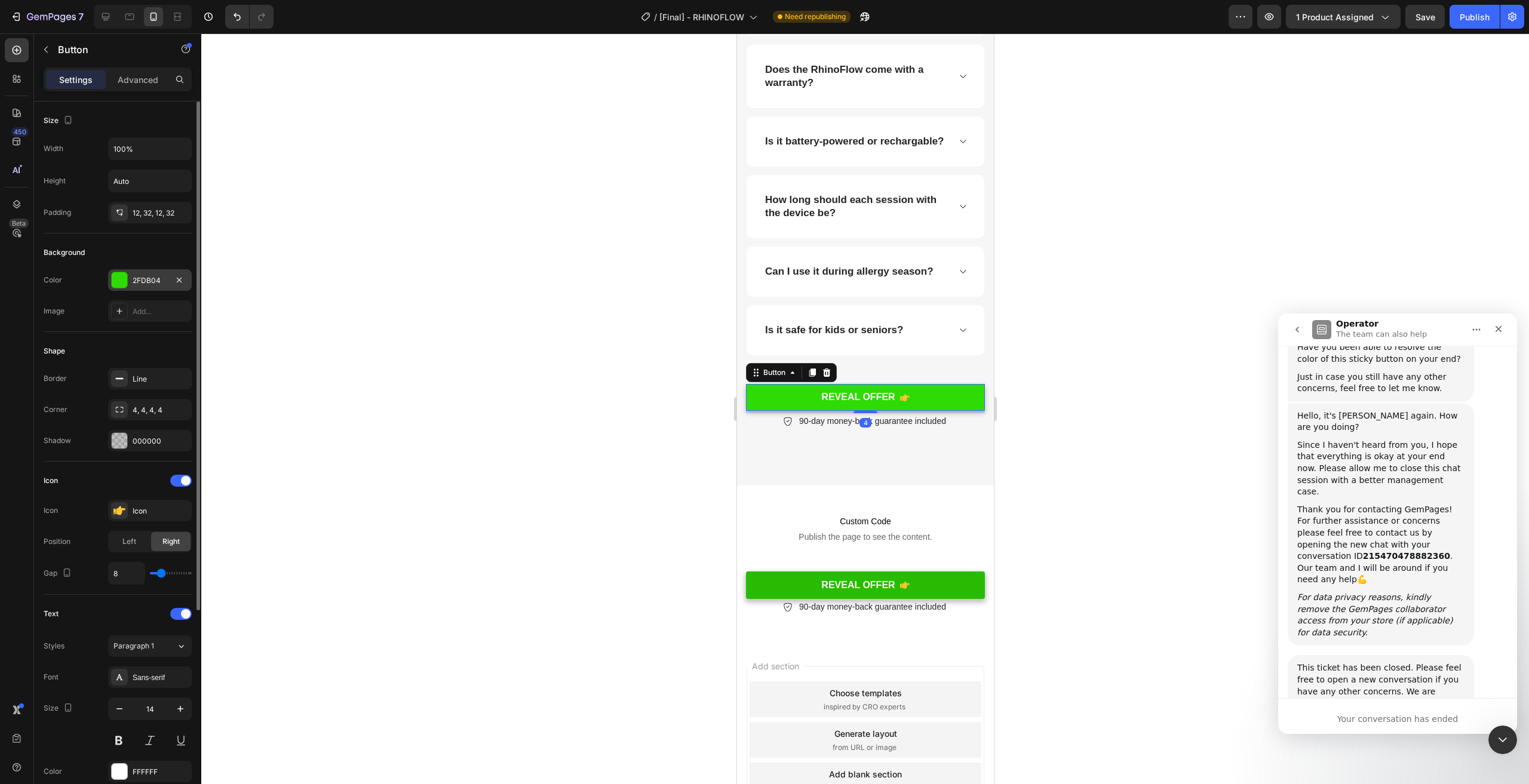
click at [131, 276] on div "2FDB04" at bounding box center [149, 280] width 84 height 22
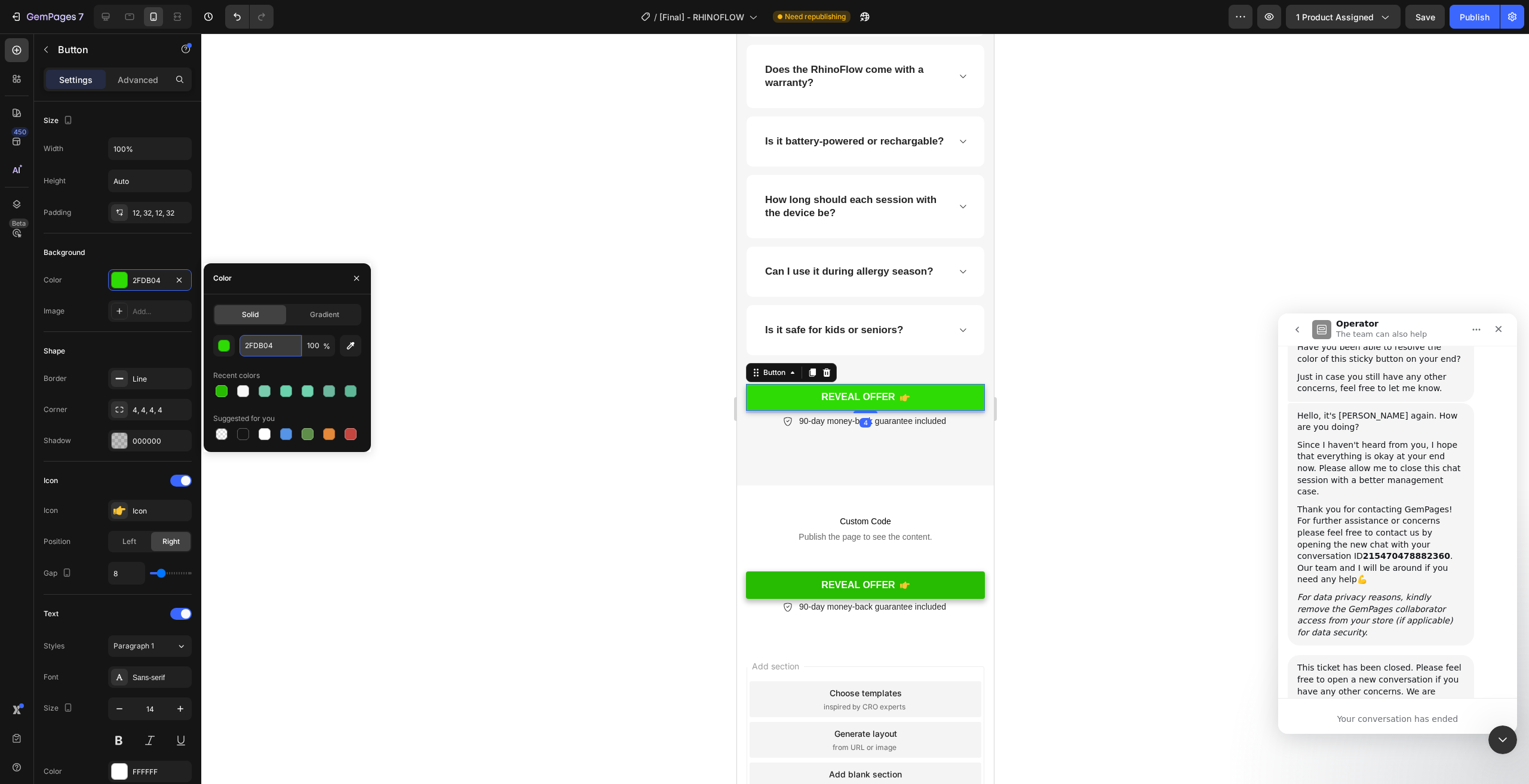
click at [295, 349] on input "2FDB04" at bounding box center [270, 346] width 62 height 22
paste input "7BC01"
type input "27BC01"
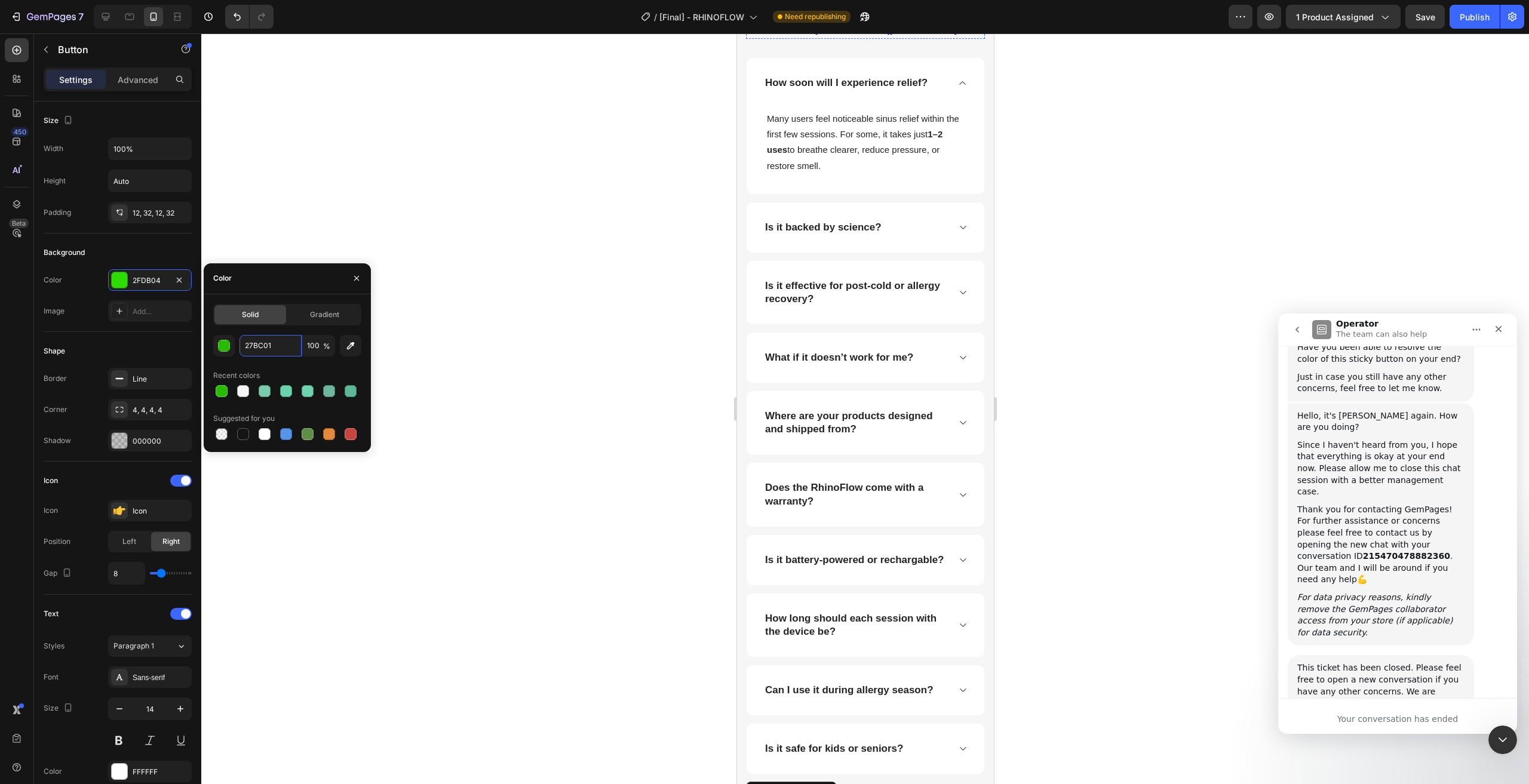
scroll to position [5122, 0]
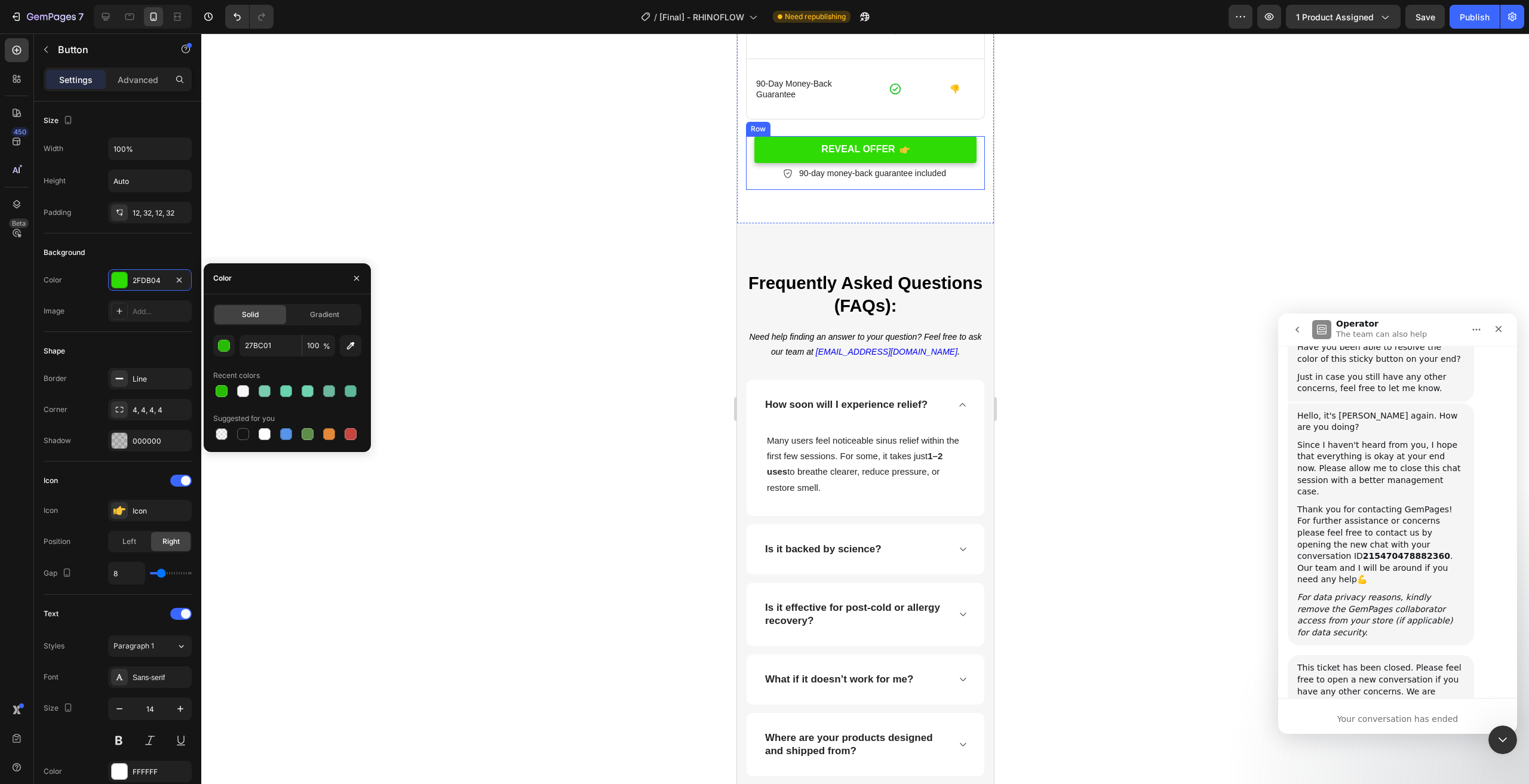
click at [941, 163] on link "REVEAL OFFER" at bounding box center [864, 150] width 222 height 27
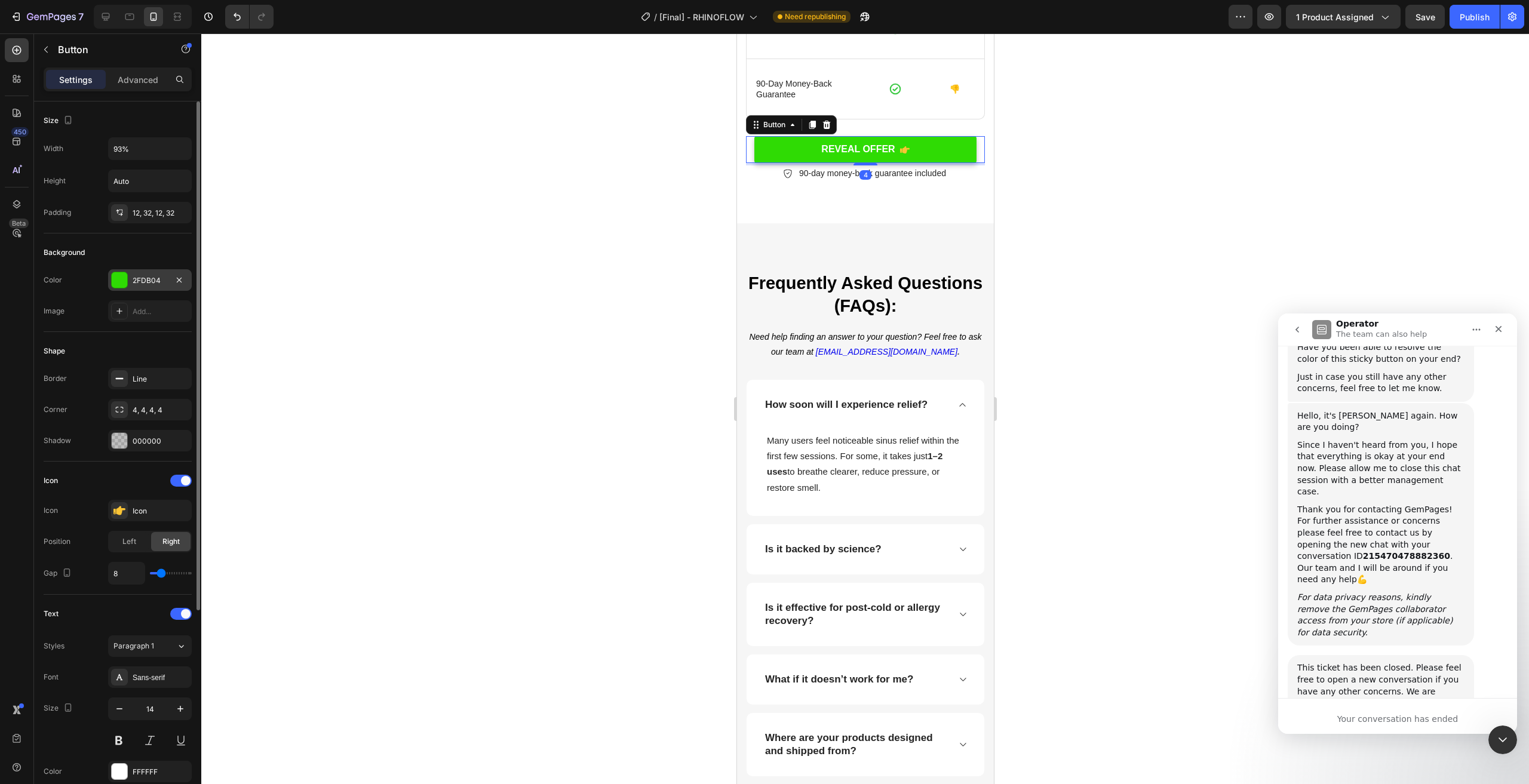
click at [128, 270] on div "2FDB04" at bounding box center [149, 280] width 84 height 22
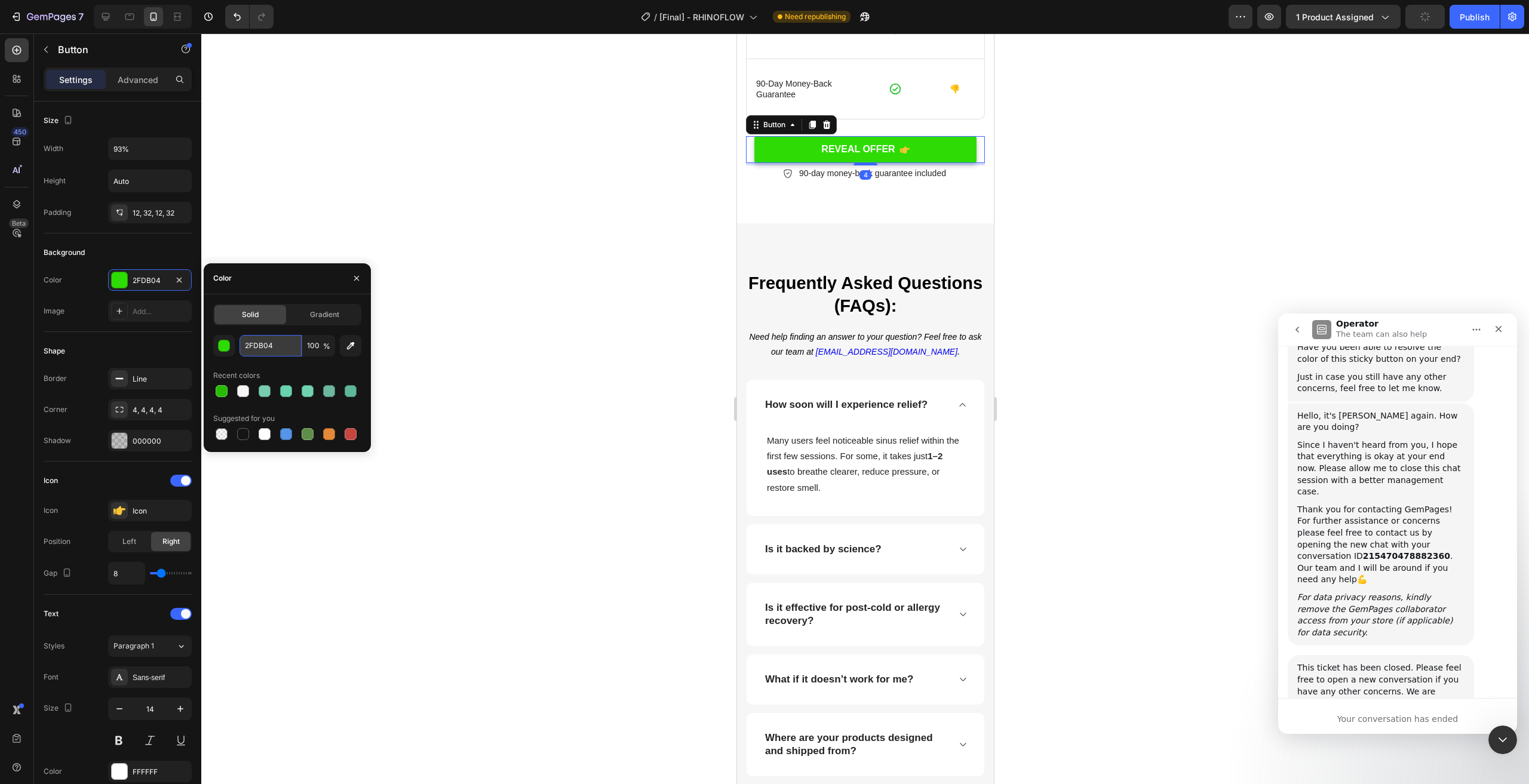
click at [284, 344] on input "2FDB04" at bounding box center [270, 346] width 62 height 22
paste input "7BC01"
type input "27BC01"
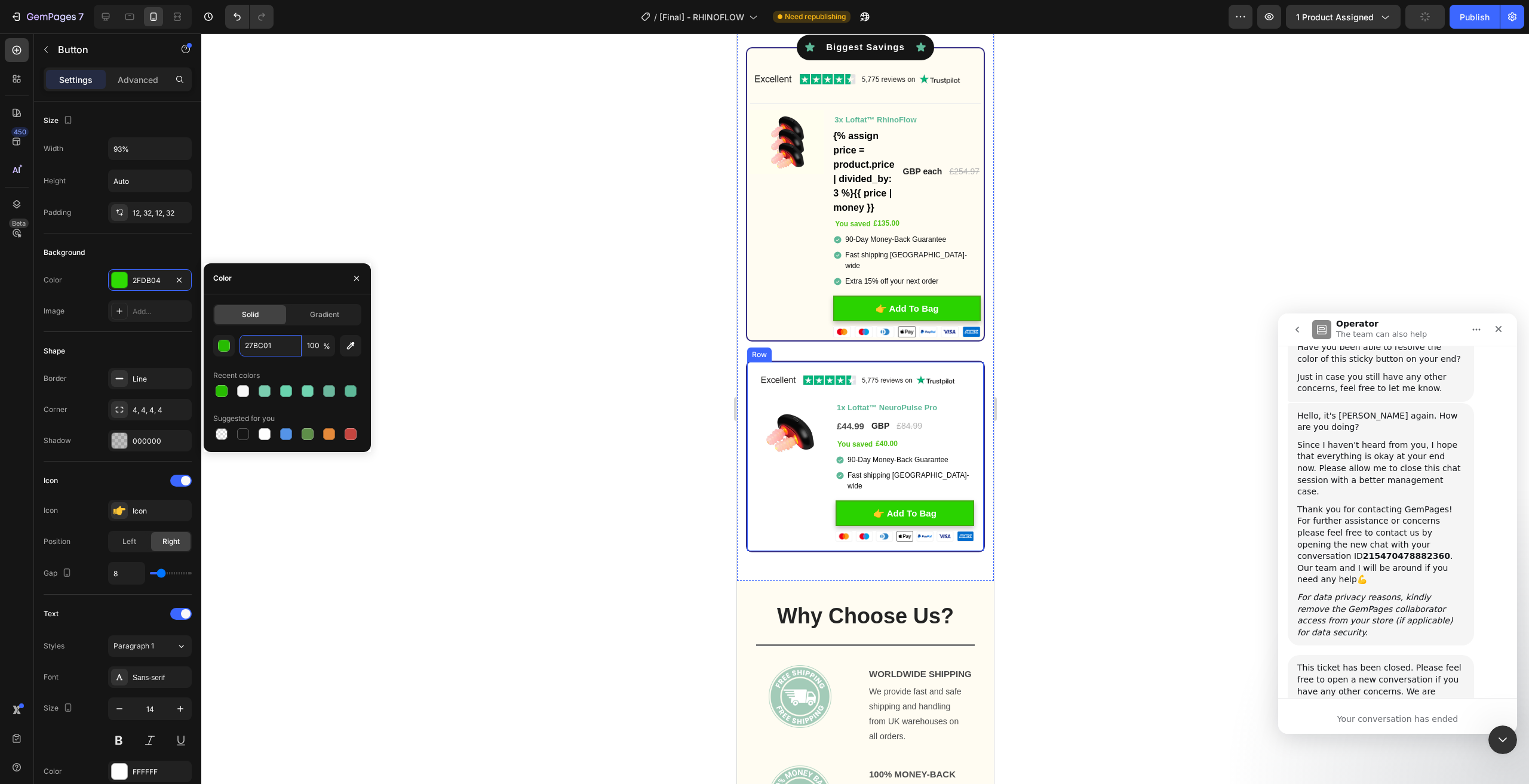
scroll to position [3605, 0]
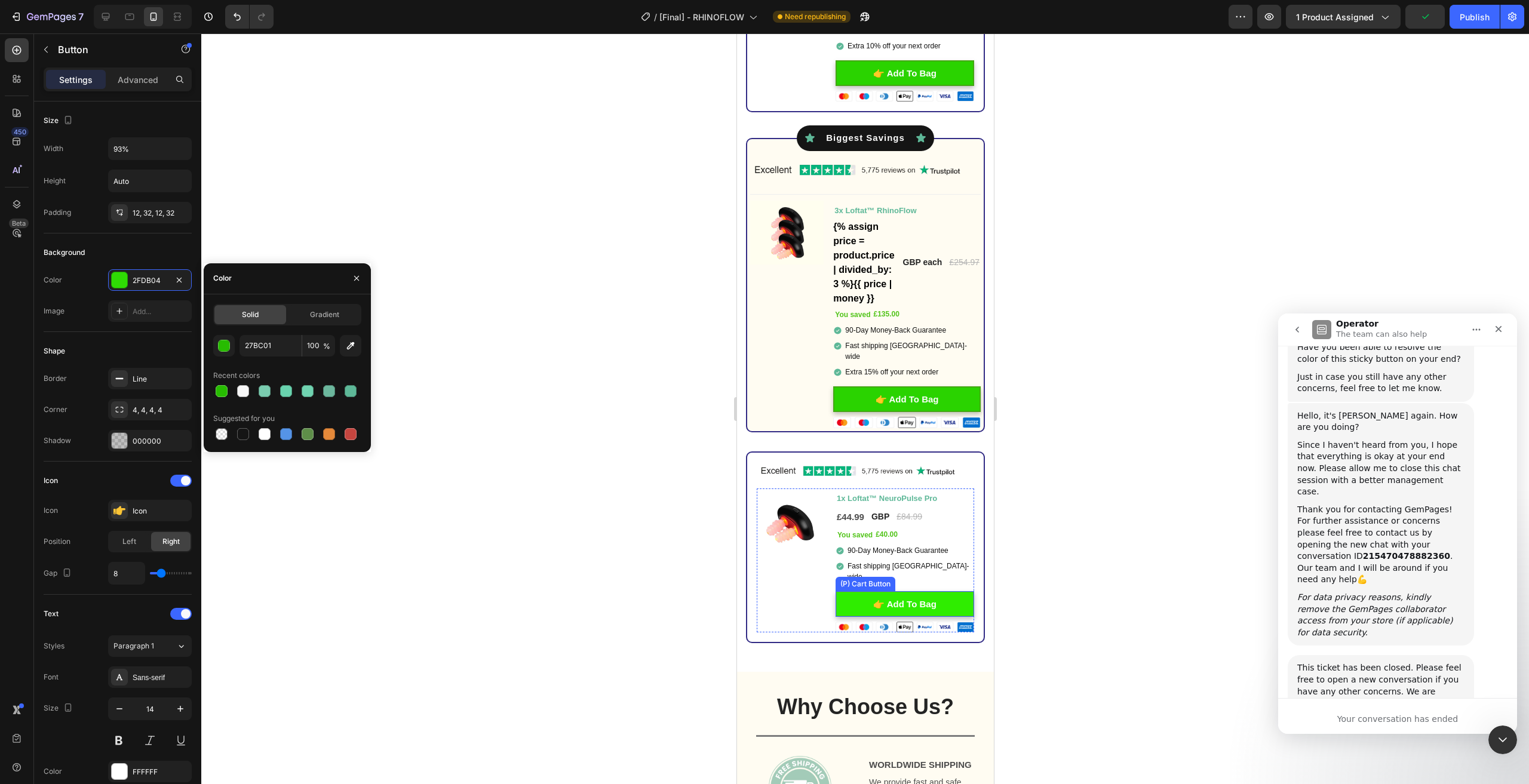
click at [951, 591] on button "👉 Add To Bag" at bounding box center [904, 603] width 138 height 26
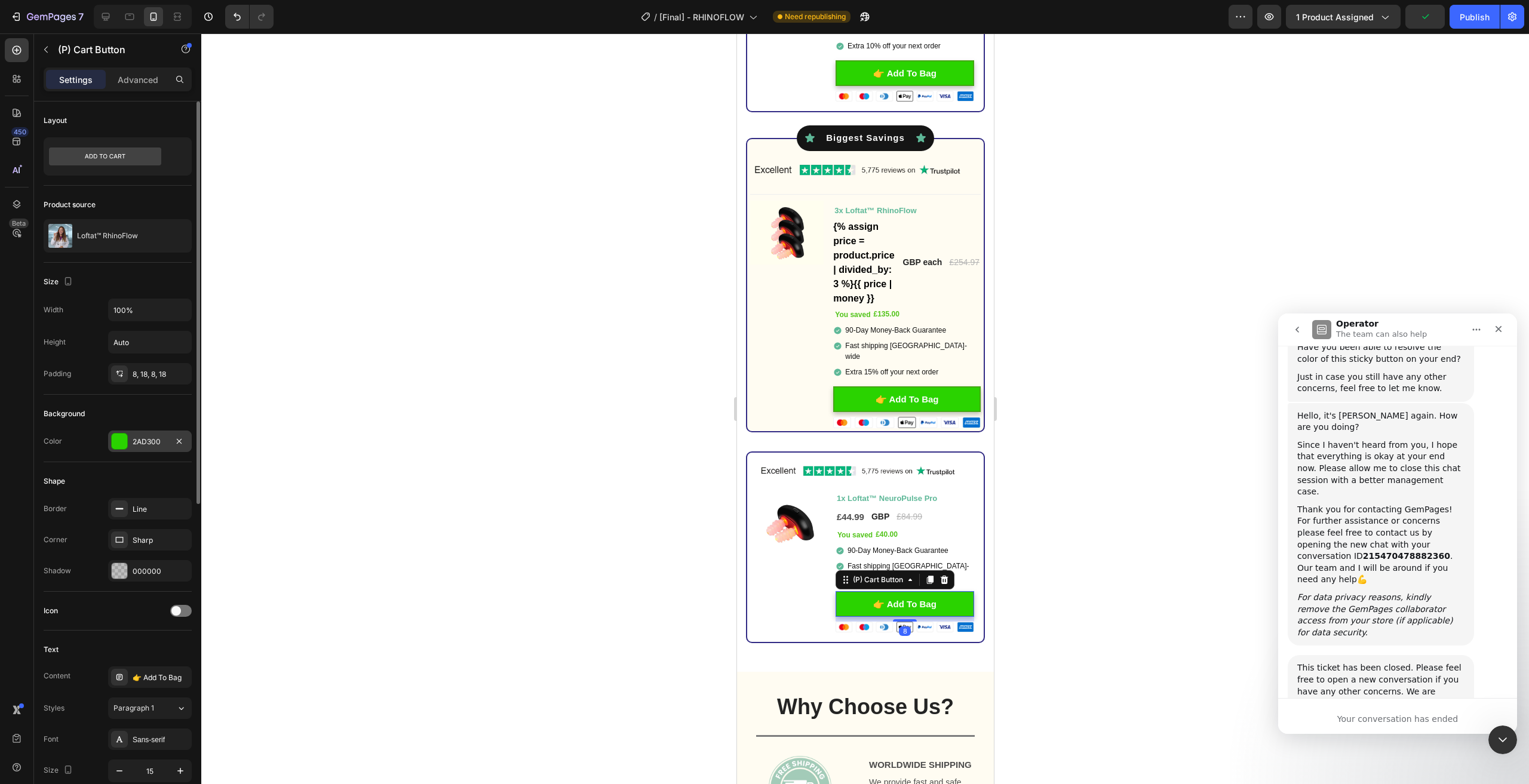
click at [139, 439] on div "2AD300" at bounding box center [150, 442] width 35 height 11
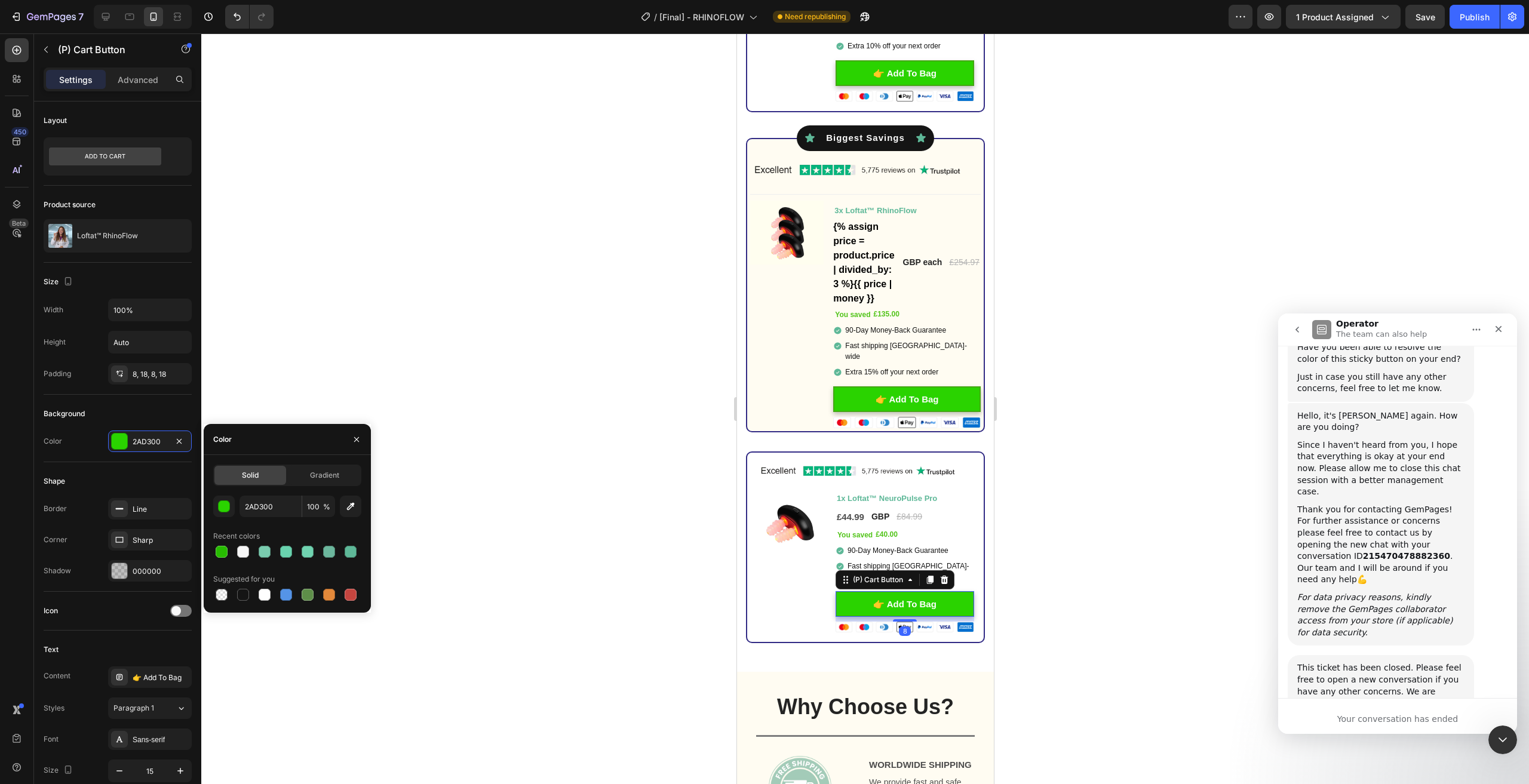
click at [267, 478] on div "Solid" at bounding box center [251, 475] width 72 height 19
click at [271, 498] on input "2AD300" at bounding box center [270, 507] width 62 height 22
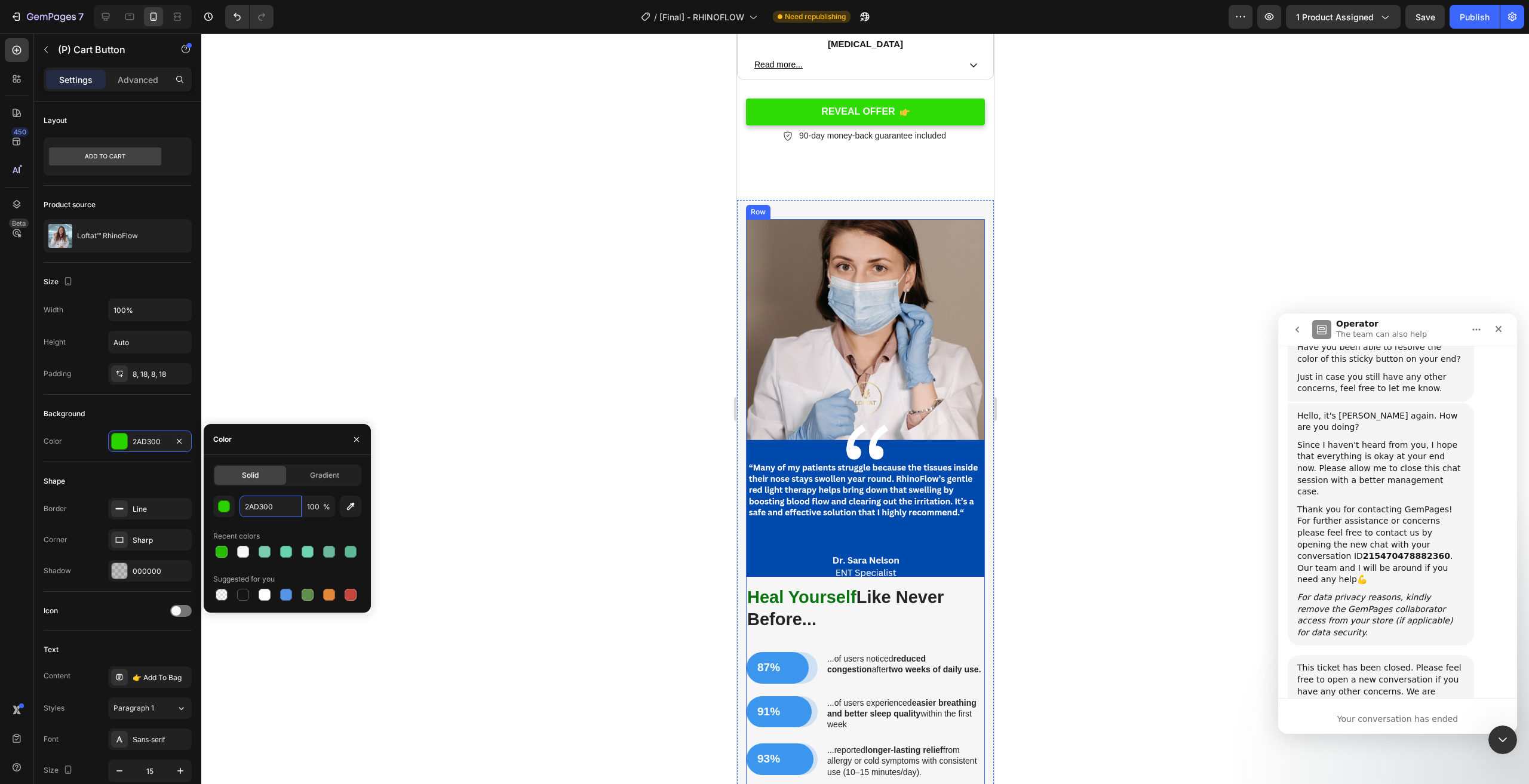
scroll to position [2112, 0]
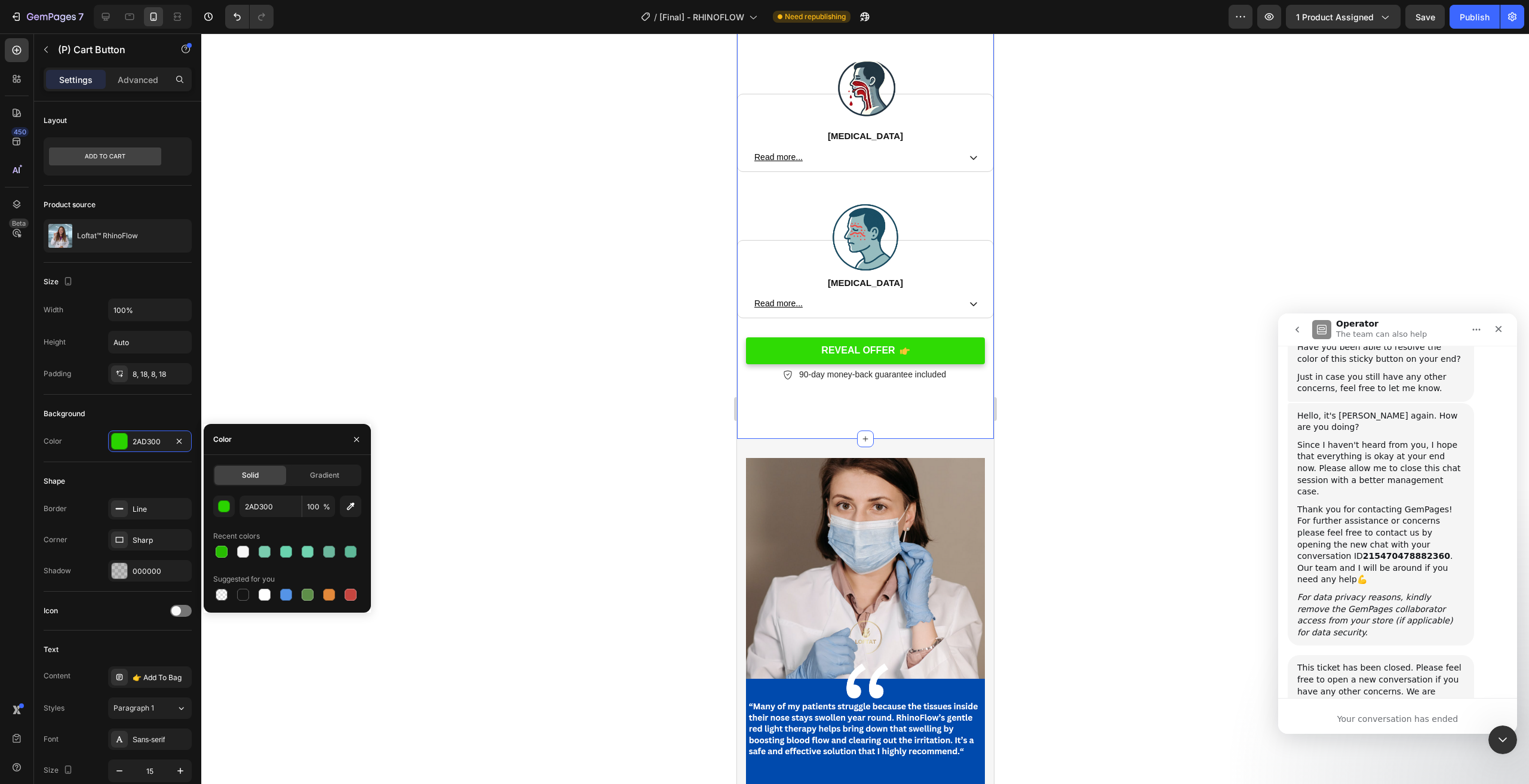
click at [945, 347] on link "REVEAL OFFER" at bounding box center [865, 351] width 239 height 27
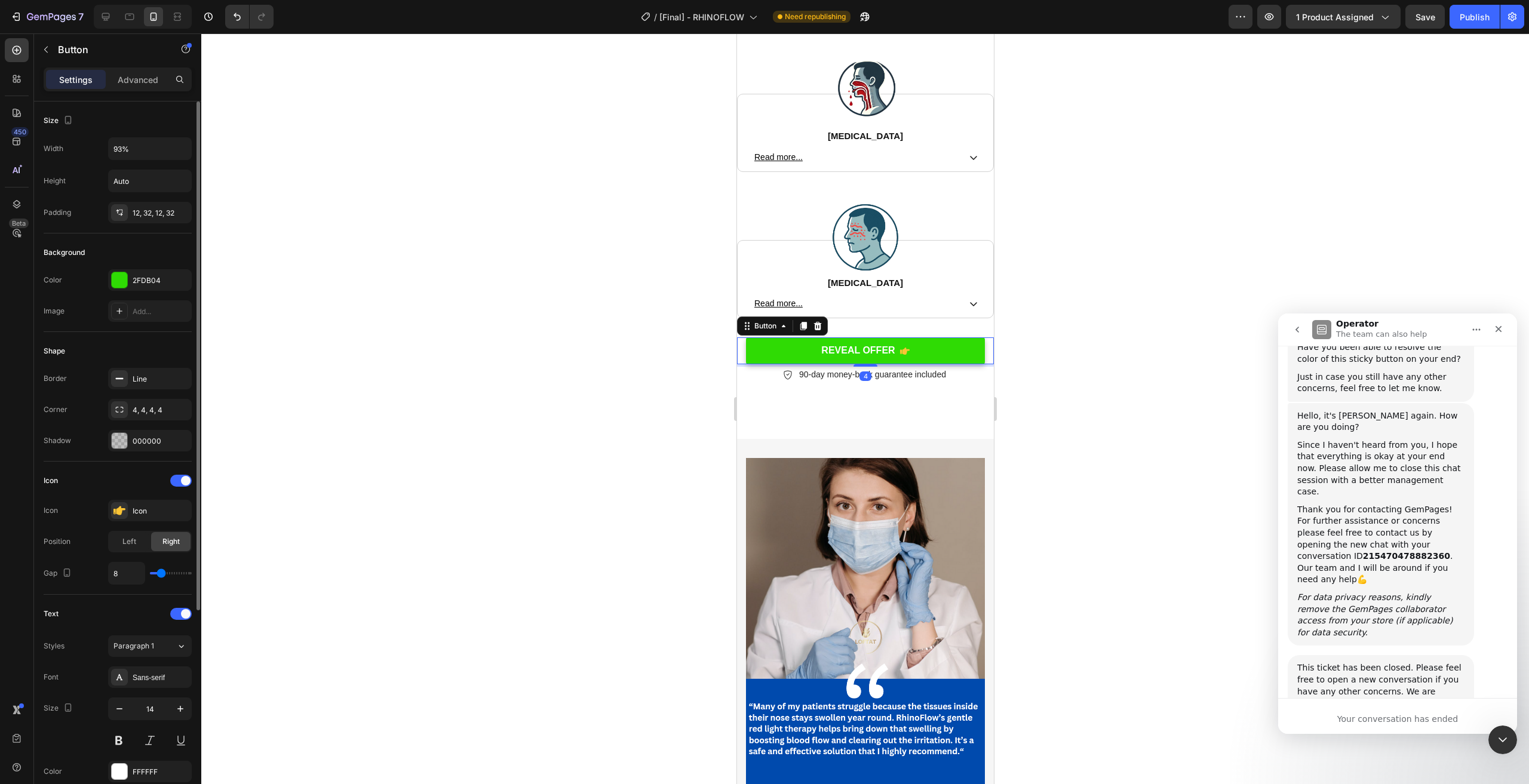
click at [135, 295] on div "Color 2FDB04 Image Add..." at bounding box center [118, 295] width 148 height 53
click at [147, 281] on div "2FDB04" at bounding box center [150, 280] width 35 height 11
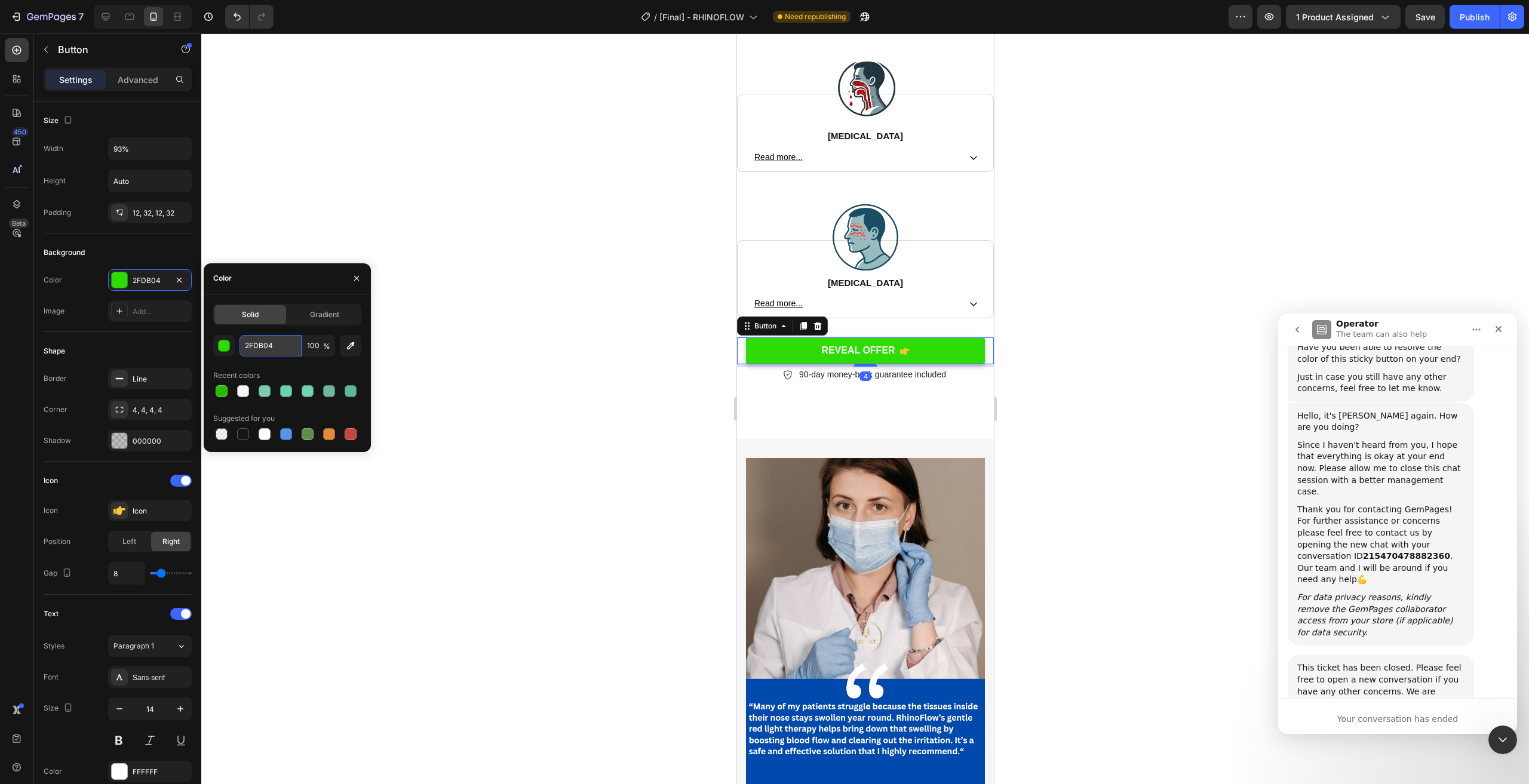
click at [260, 352] on input "2FDB04" at bounding box center [270, 346] width 62 height 22
paste input "AD300"
type input "2AD300"
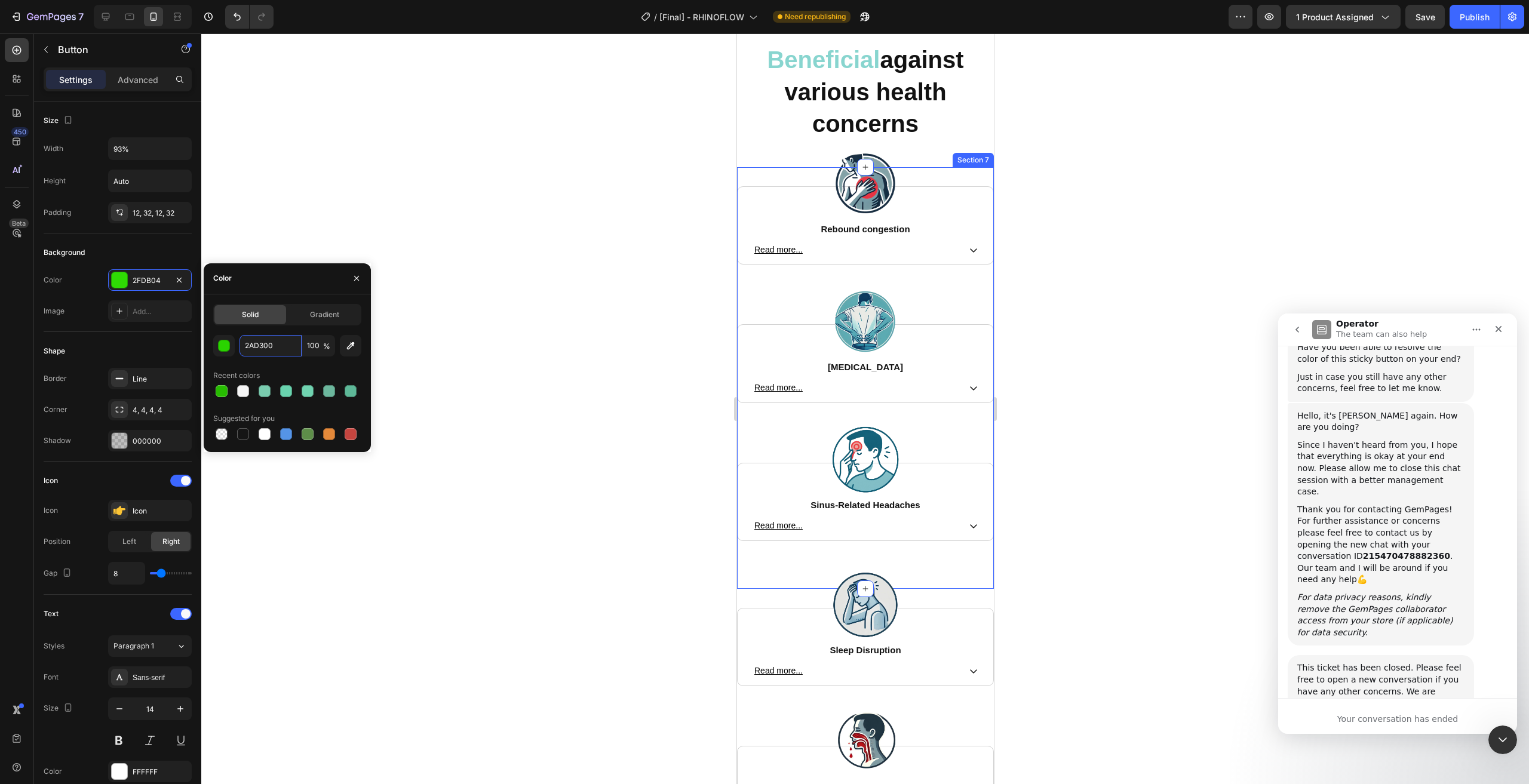
scroll to position [1336, 0]
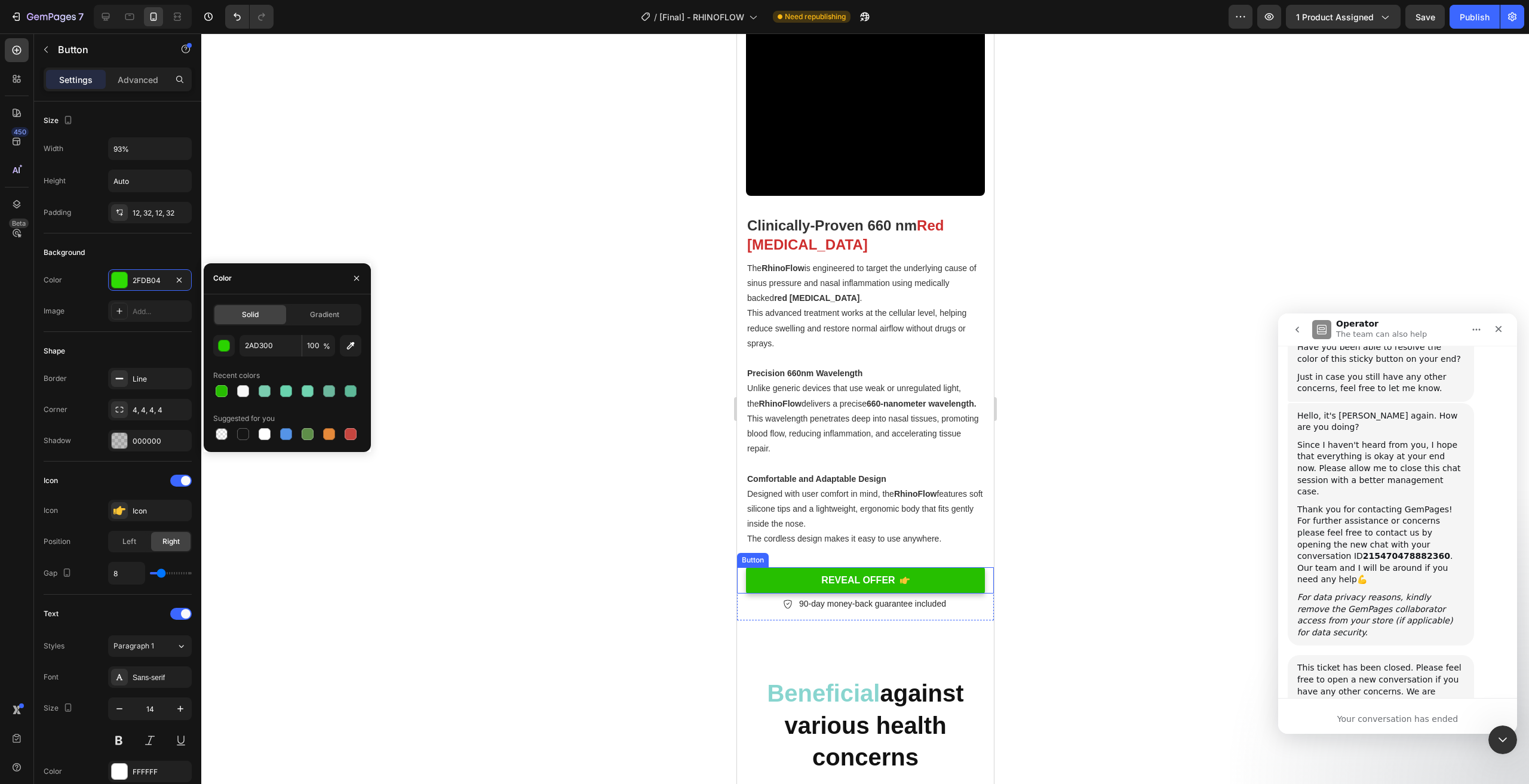
click at [923, 586] on link "REVEAL OFFER" at bounding box center [865, 581] width 239 height 27
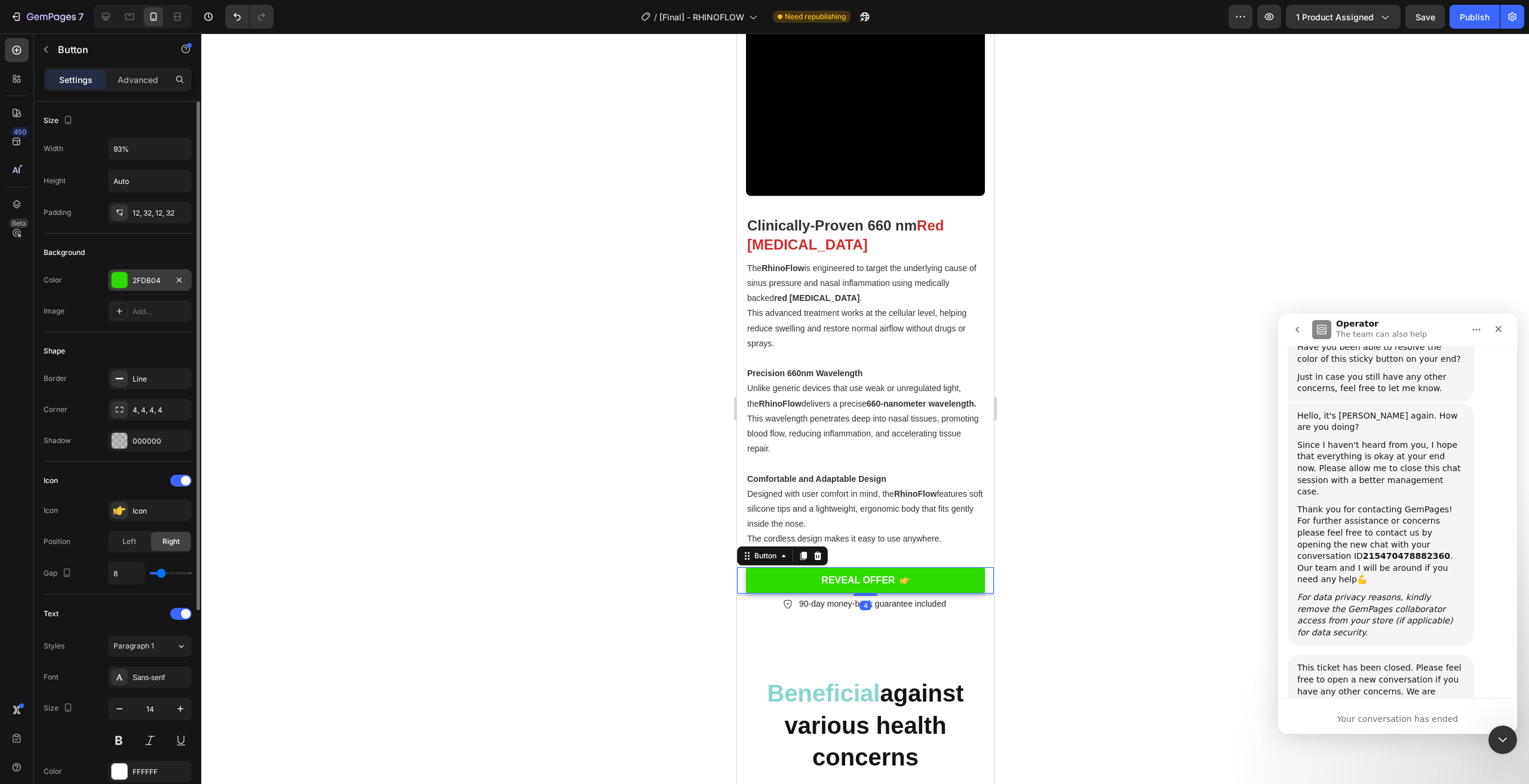
click at [124, 277] on div at bounding box center [119, 279] width 15 height 15
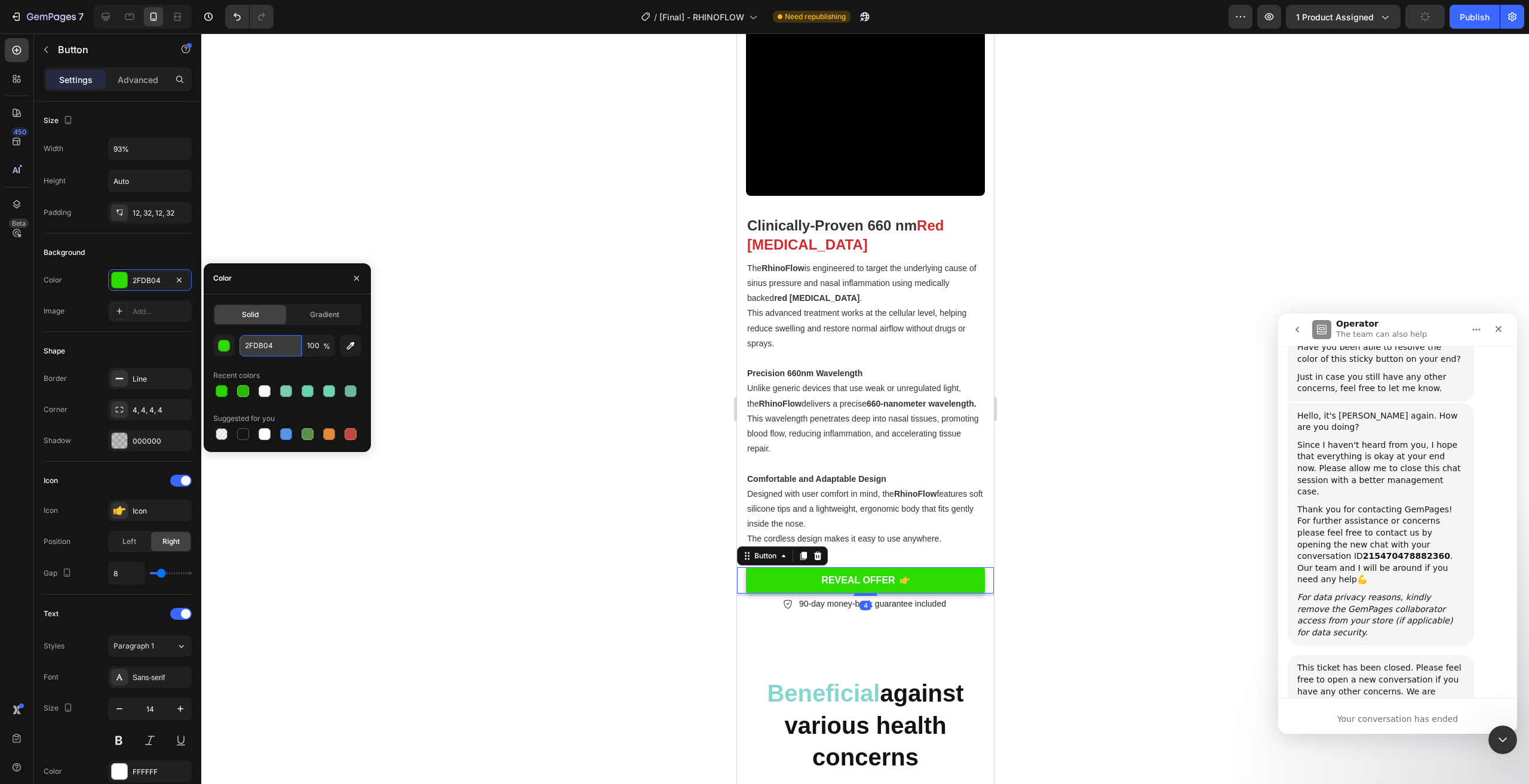
click at [261, 339] on input "2FDB04" at bounding box center [270, 346] width 62 height 22
paste input "AD300"
type input "2AD300"
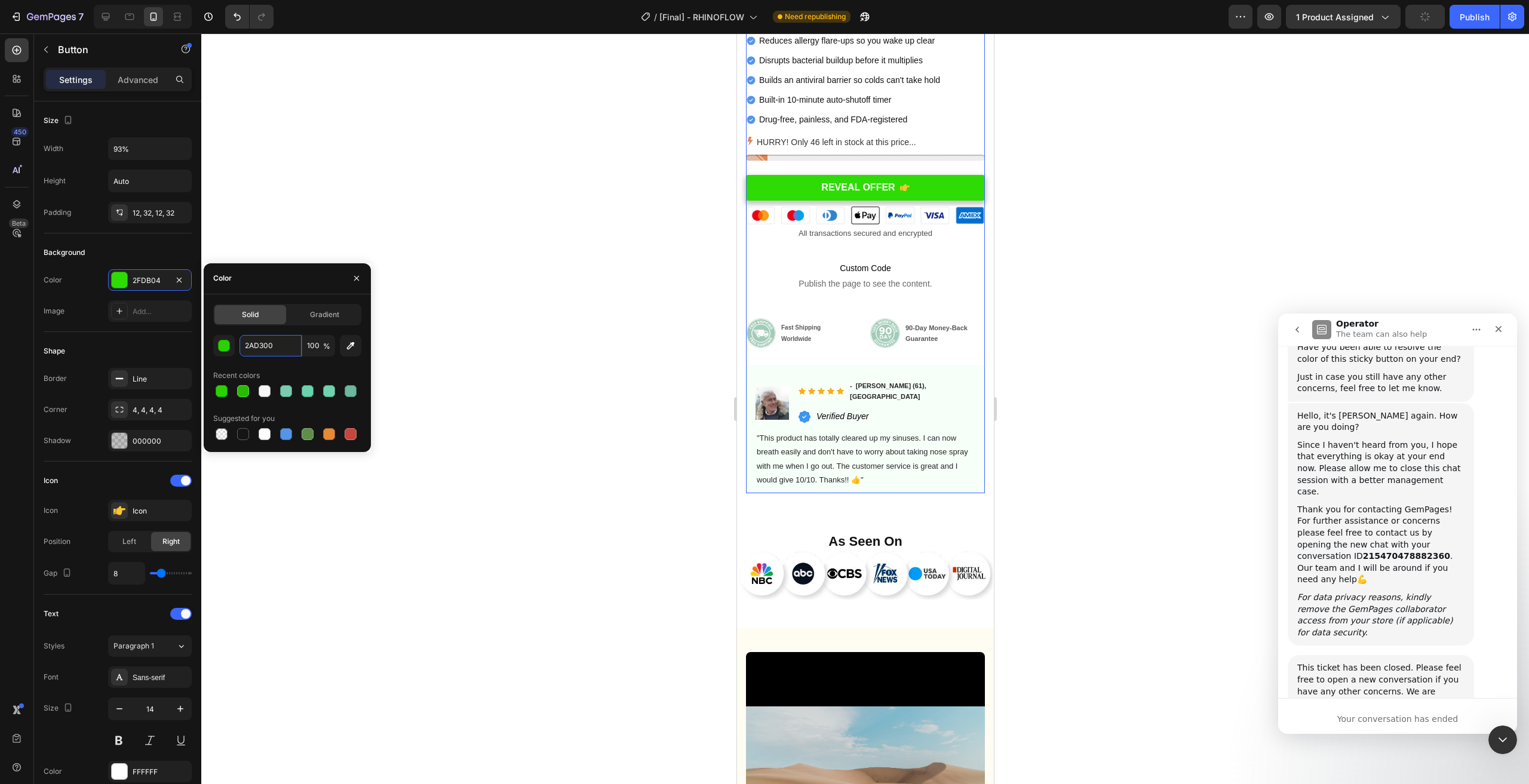
scroll to position [459, 0]
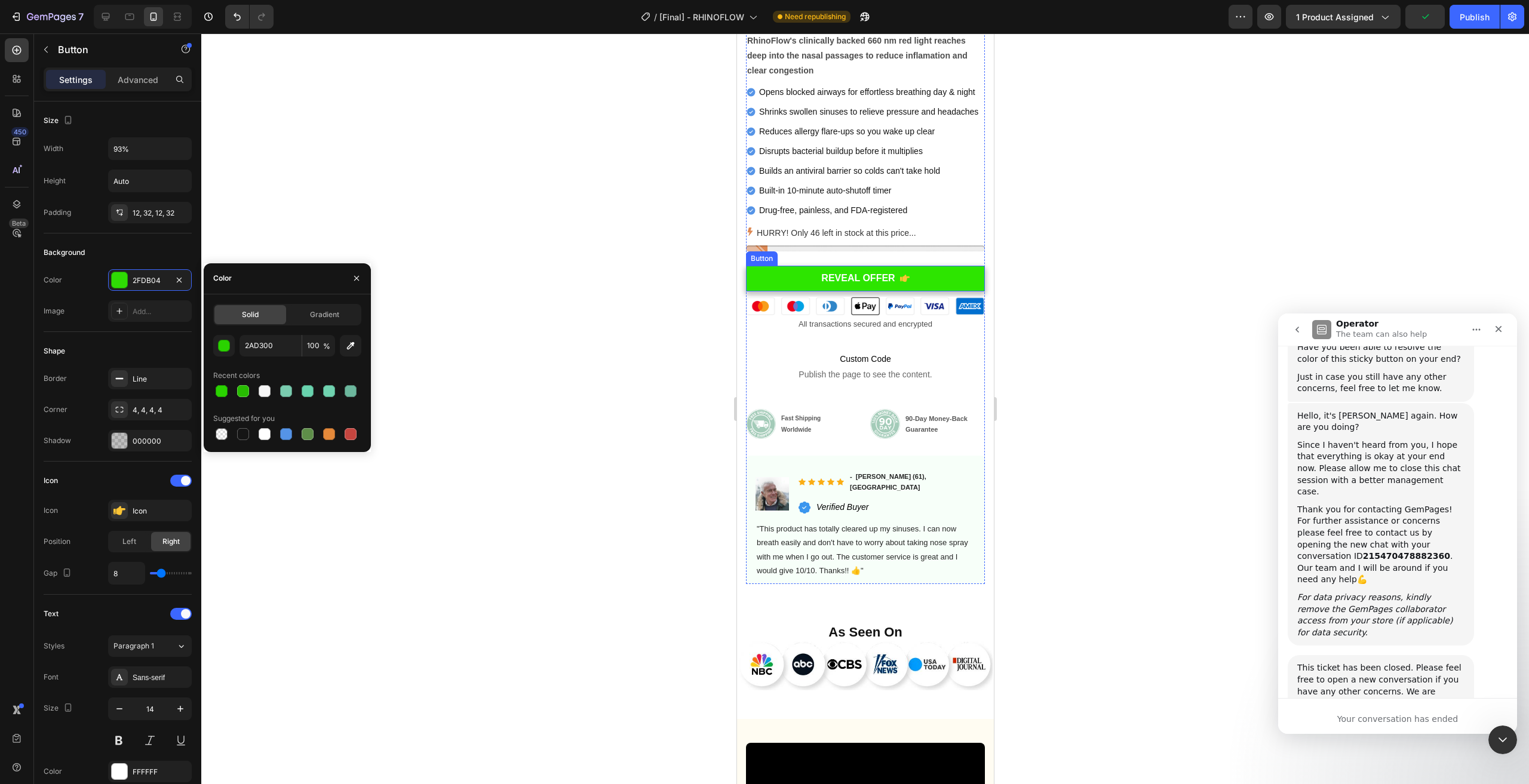
click at [922, 289] on link "REVEAL OFFER" at bounding box center [865, 278] width 239 height 26
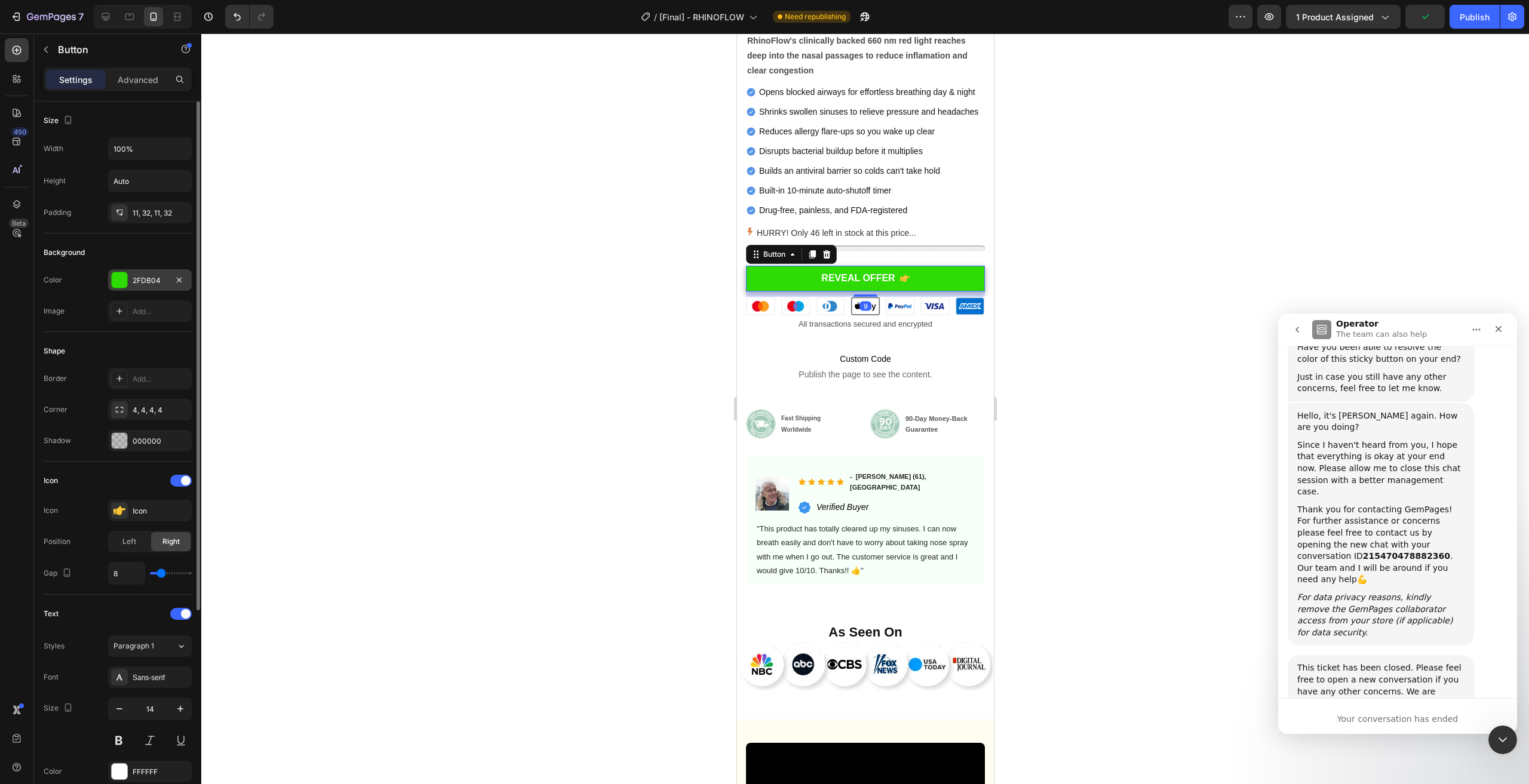
click at [131, 280] on div "2FDB04" at bounding box center [149, 280] width 84 height 22
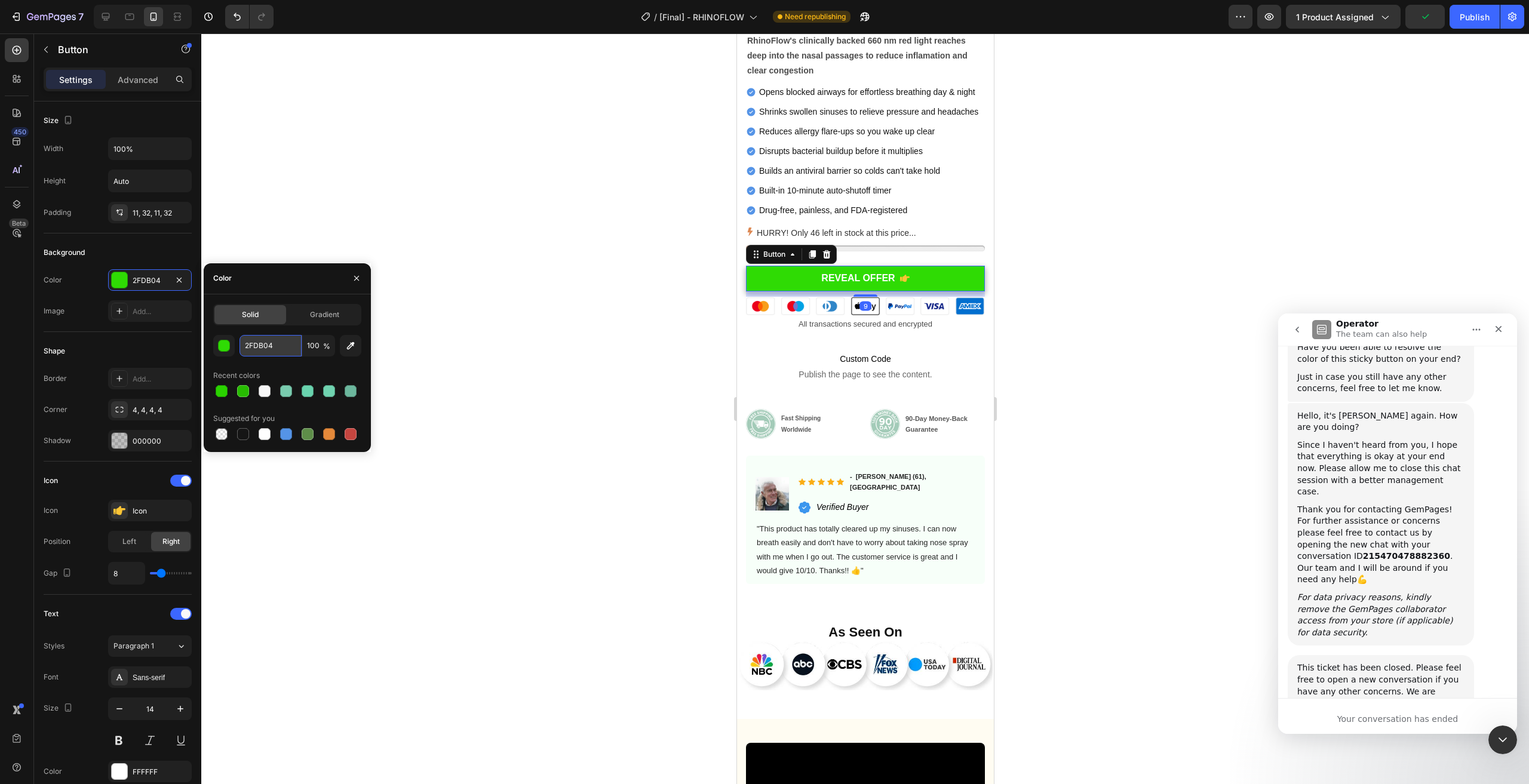
click at [272, 348] on input "2FDB04" at bounding box center [270, 346] width 62 height 22
paste input "AD300"
type input "2AD300"
click at [1166, 449] on div at bounding box center [865, 409] width 1328 height 751
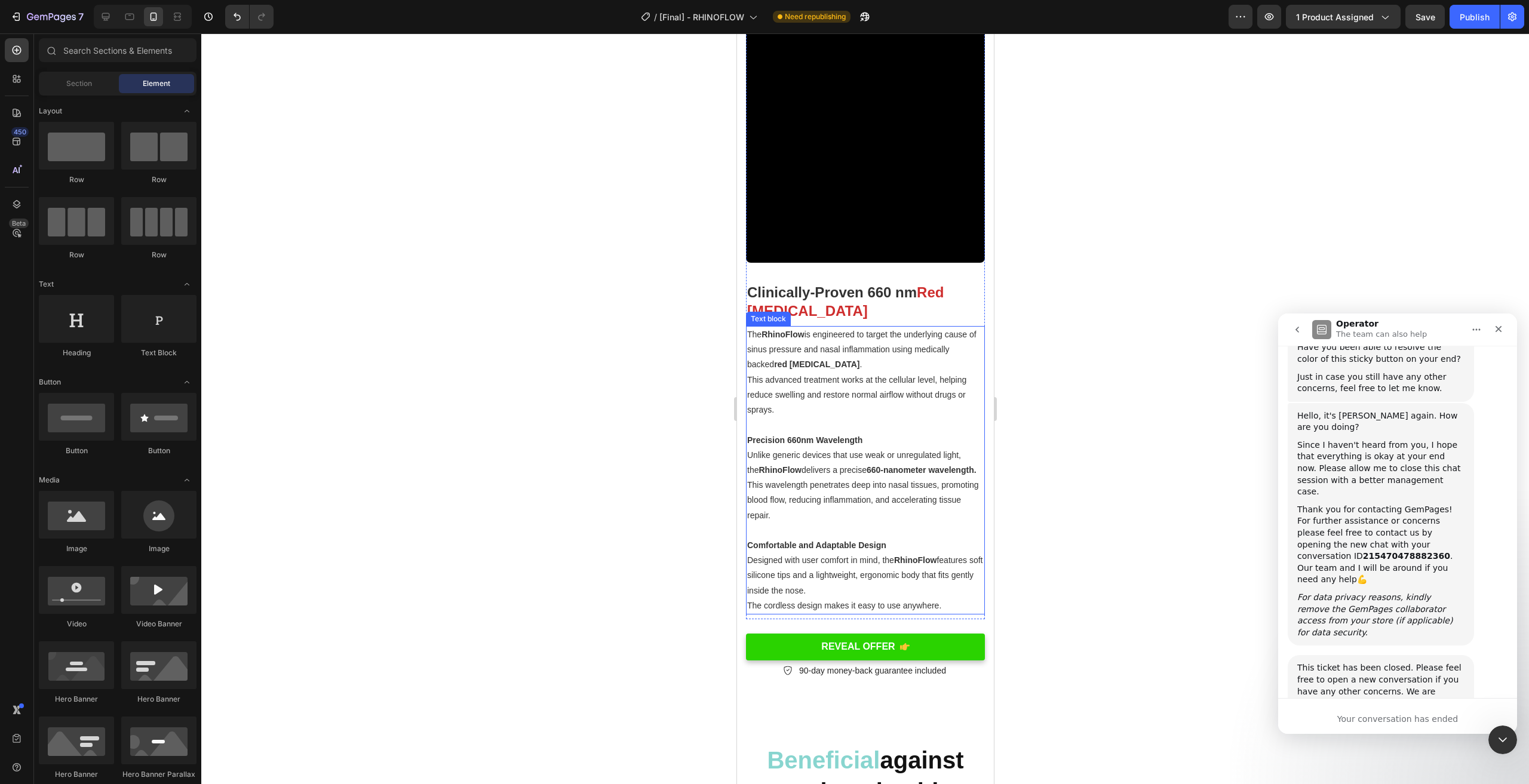
scroll to position [2012, 0]
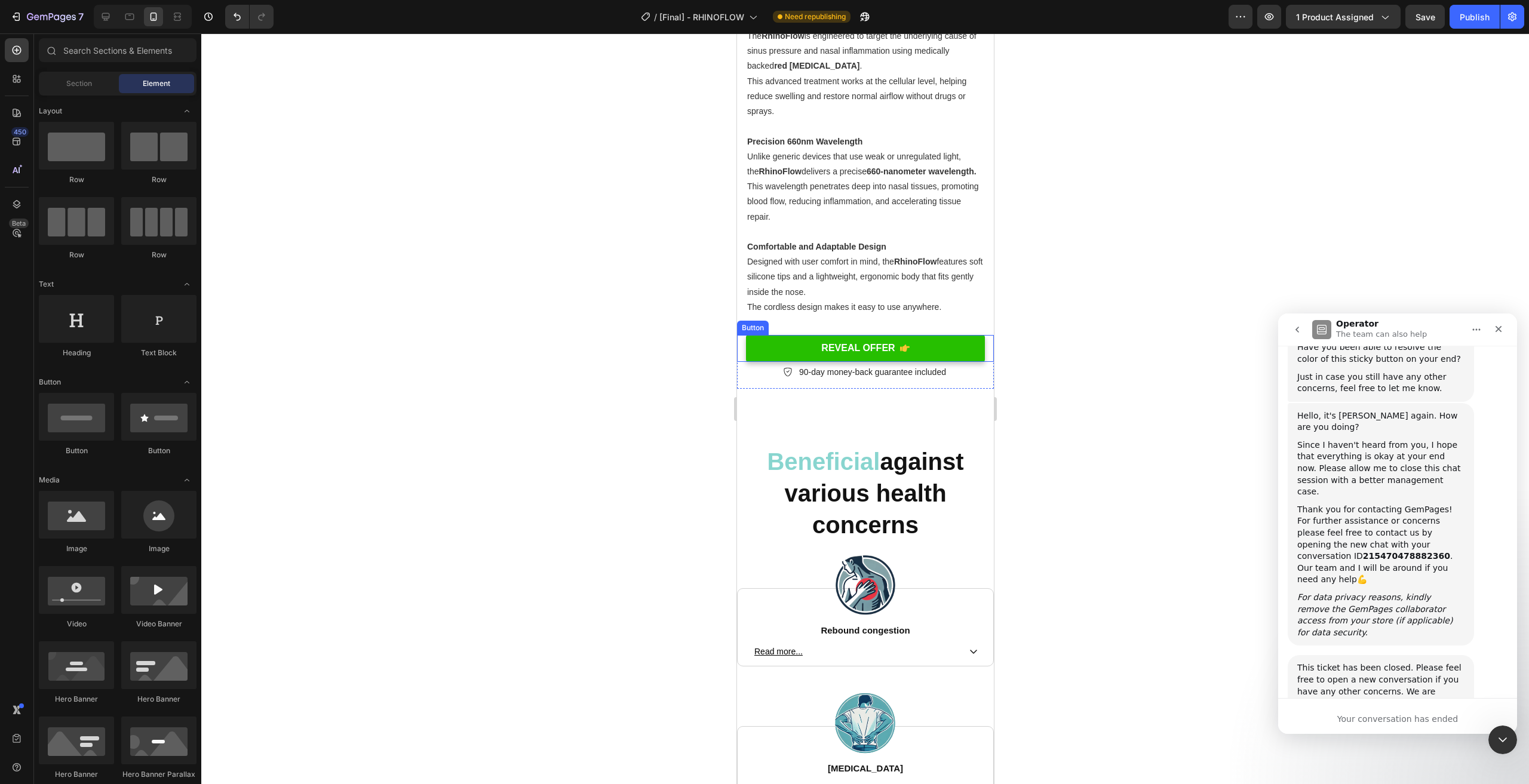
click at [942, 349] on link "REVEAL OFFER" at bounding box center [865, 348] width 239 height 27
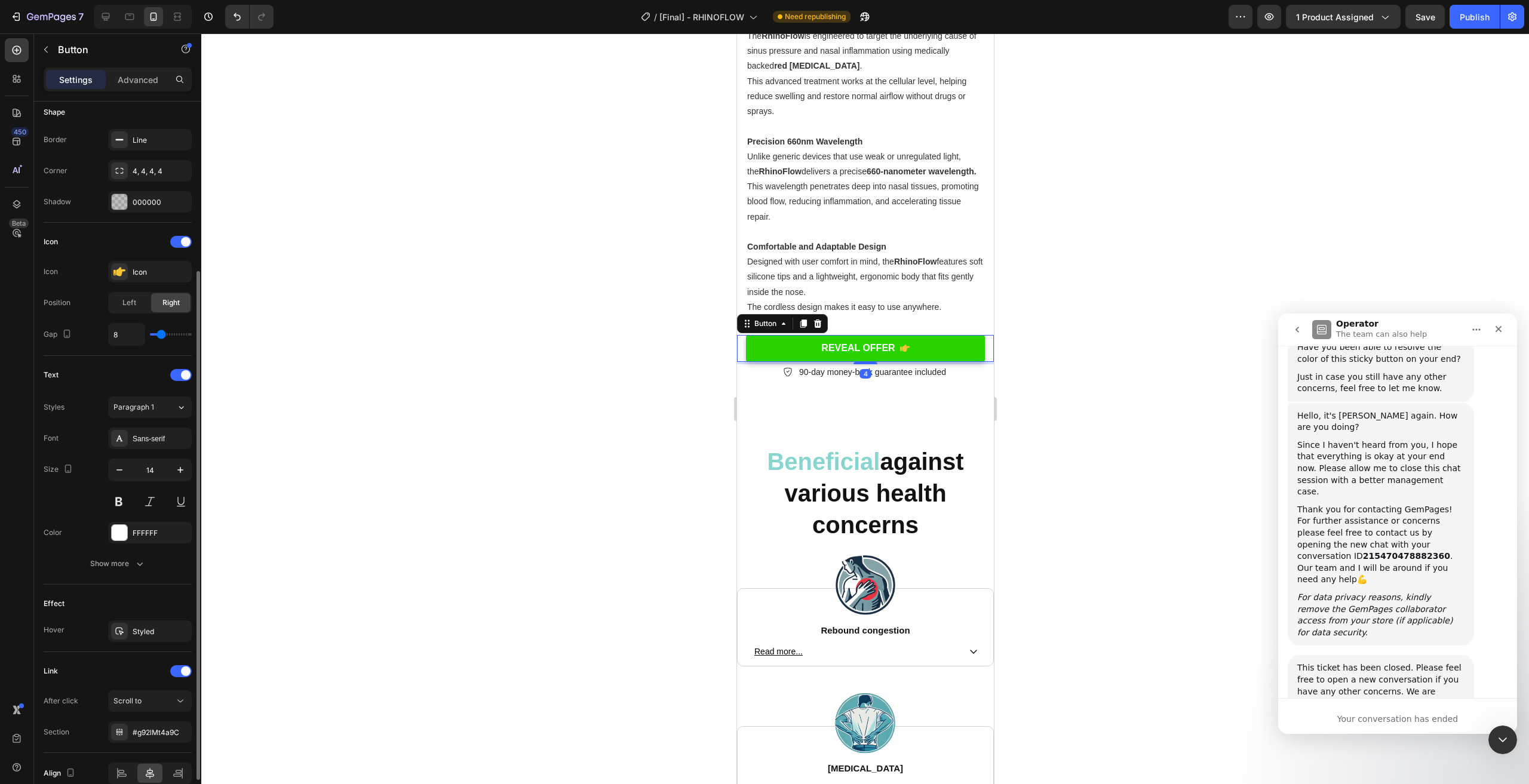
scroll to position [293, 0]
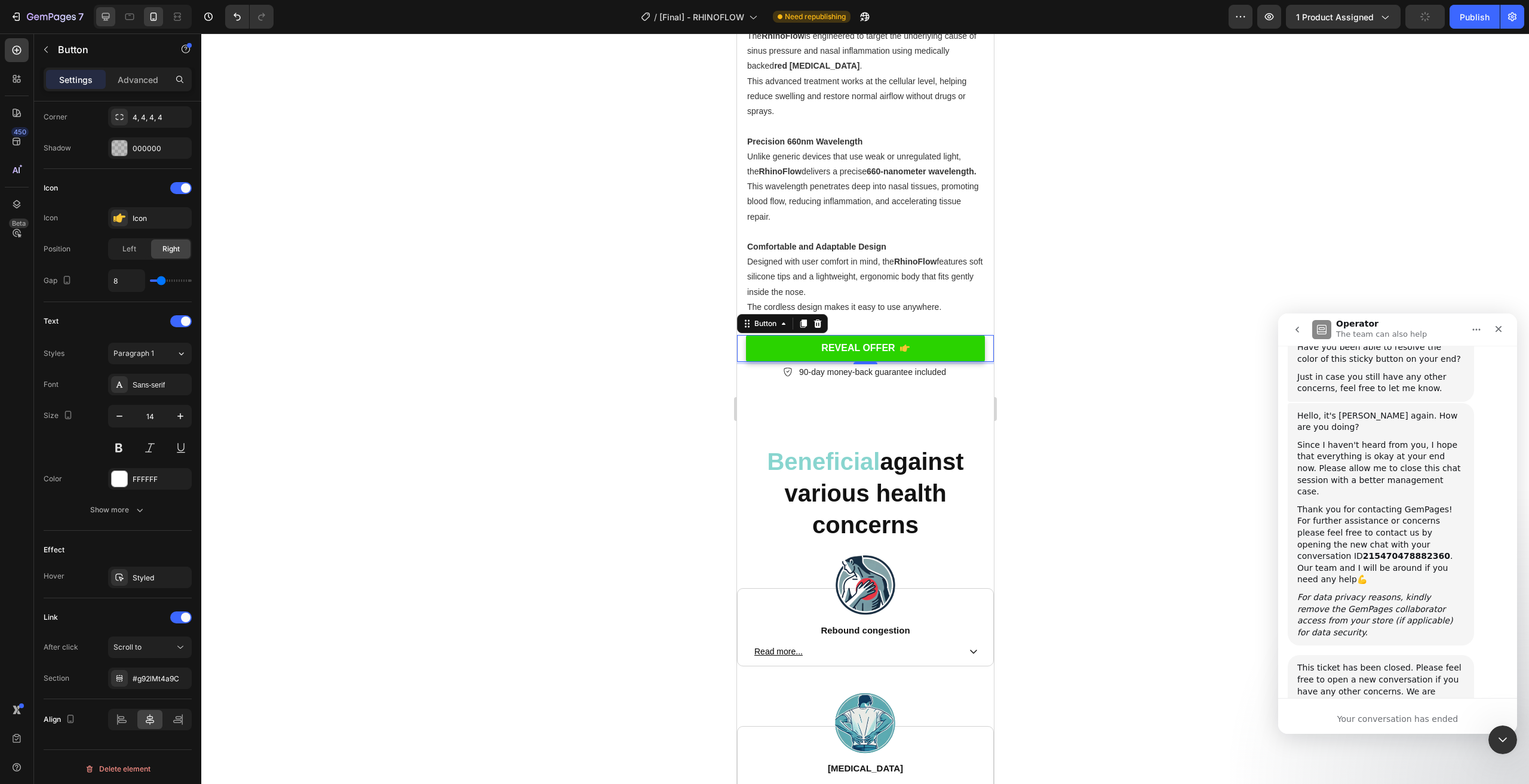
click at [110, 12] on icon at bounding box center [105, 16] width 12 height 12
type input "468"
type input "16"
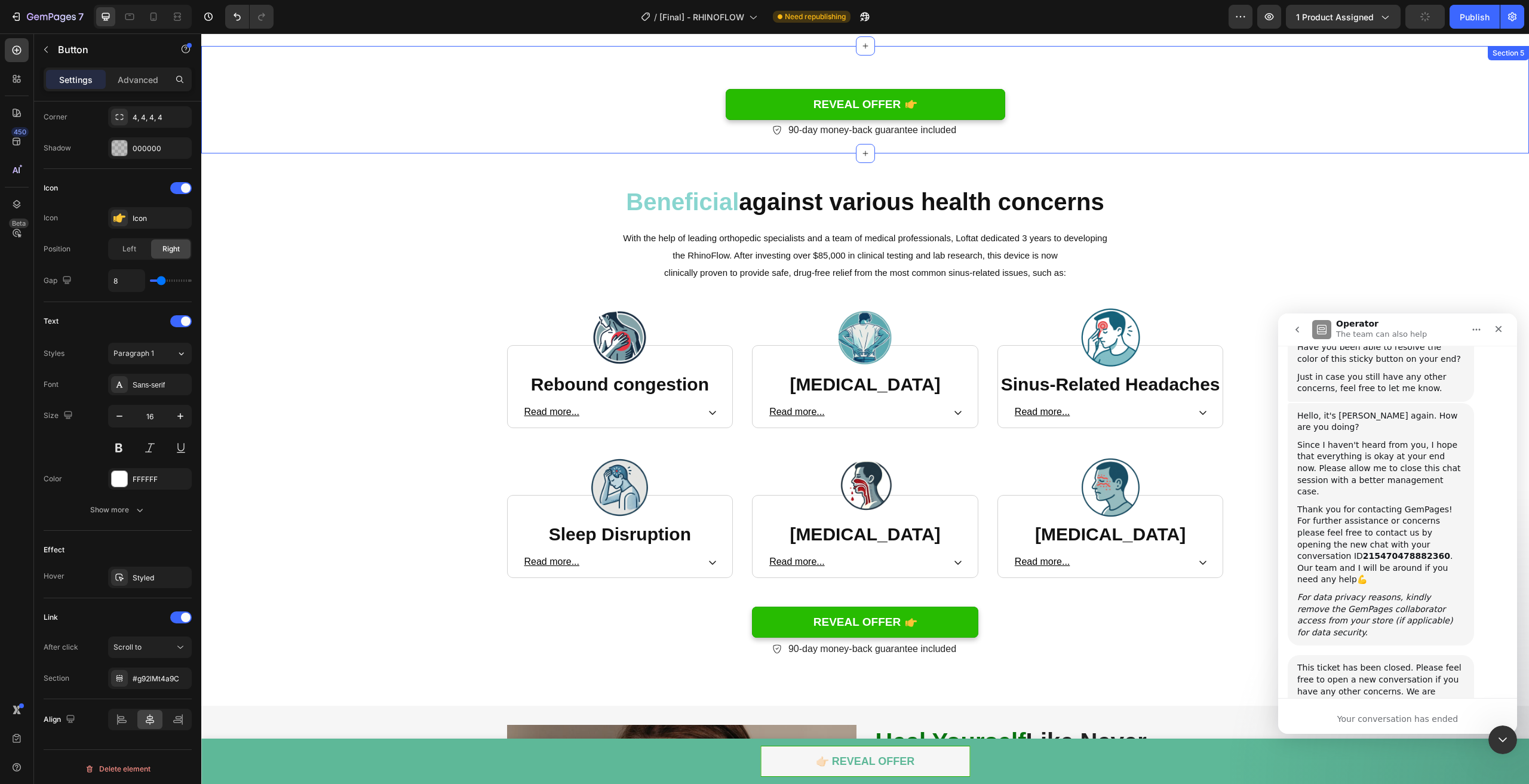
scroll to position [1969, 0]
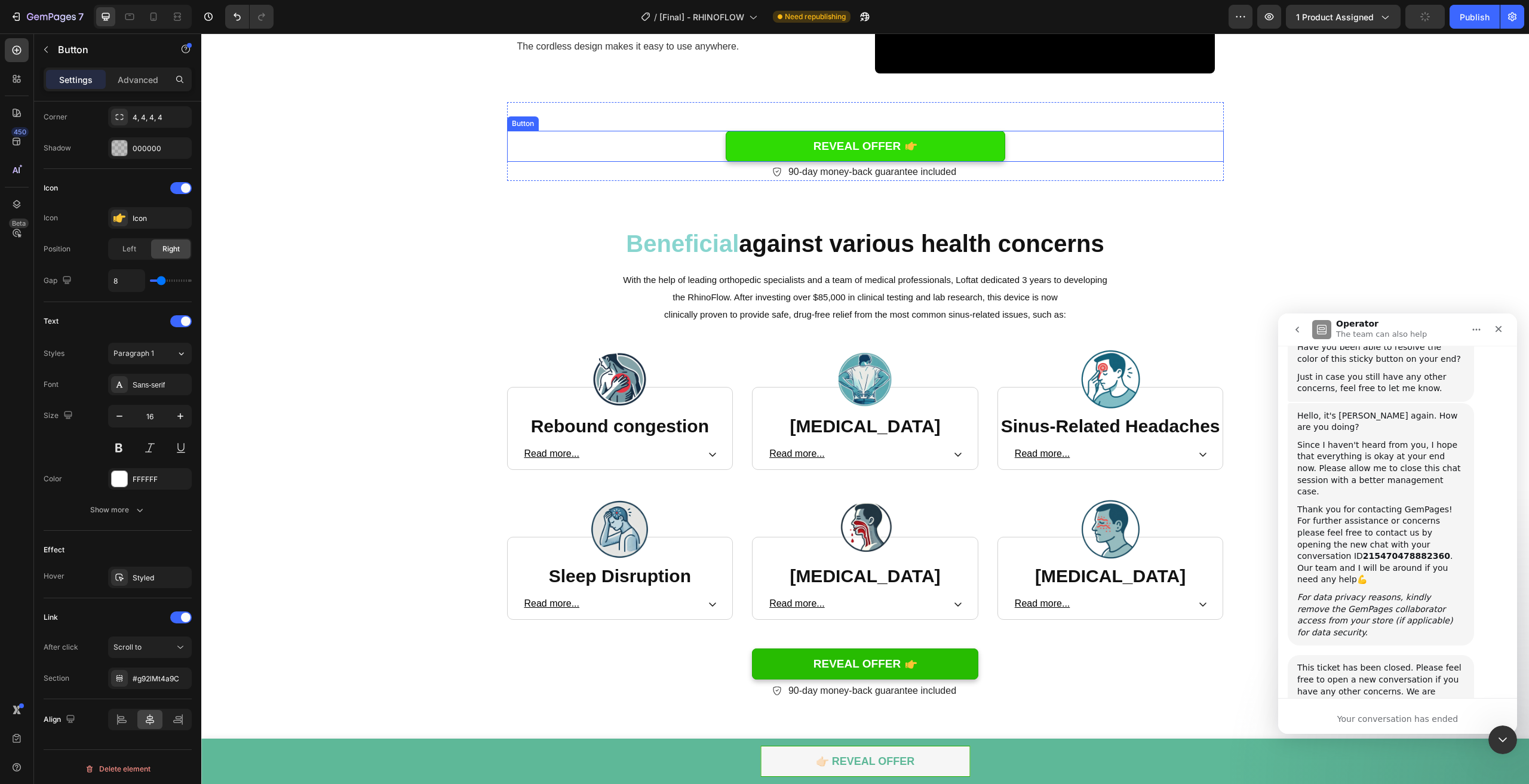
click at [945, 145] on link "REVEAL OFFER" at bounding box center [865, 146] width 279 height 31
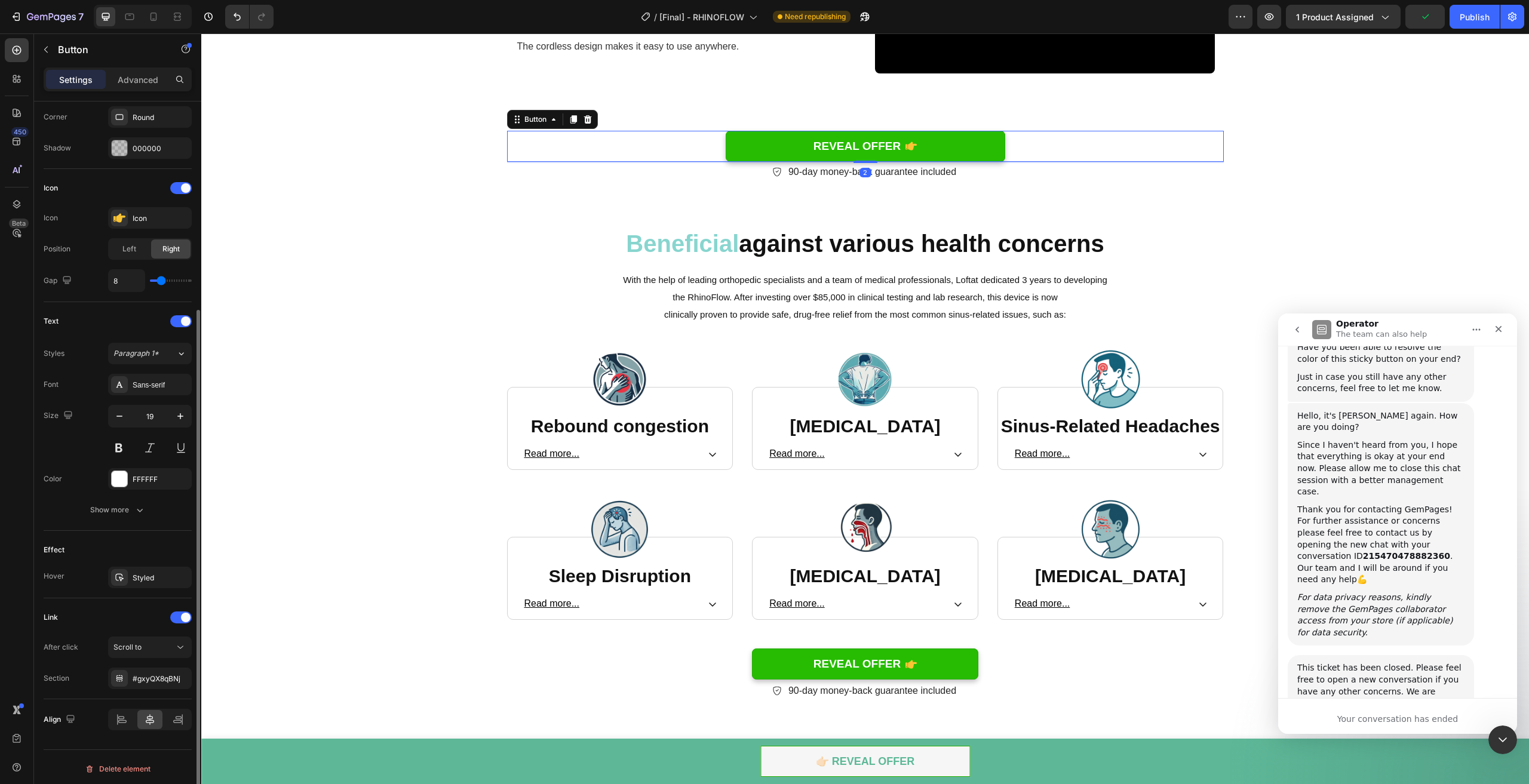
scroll to position [0, 0]
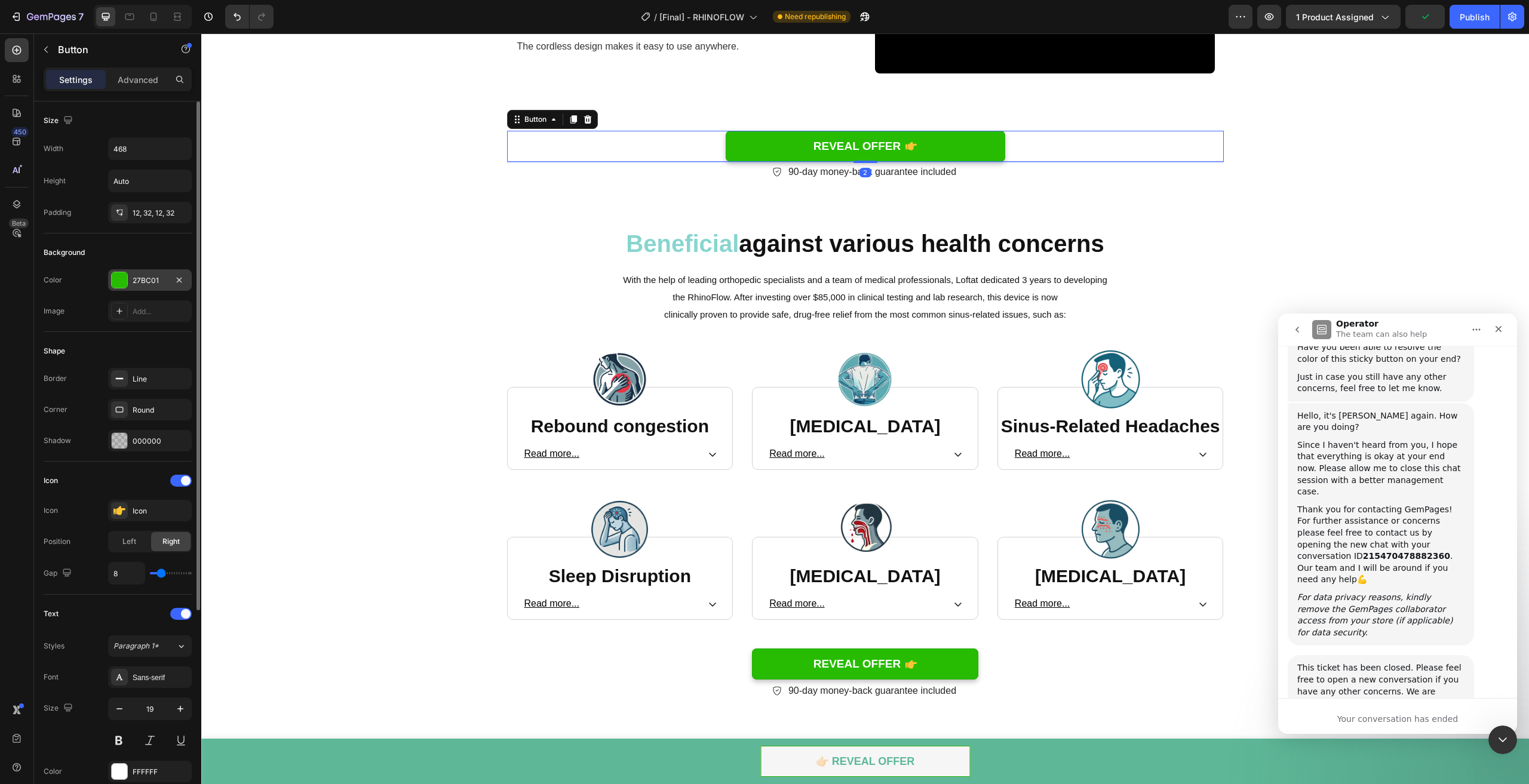
click at [141, 275] on div "27BC01" at bounding box center [150, 280] width 35 height 11
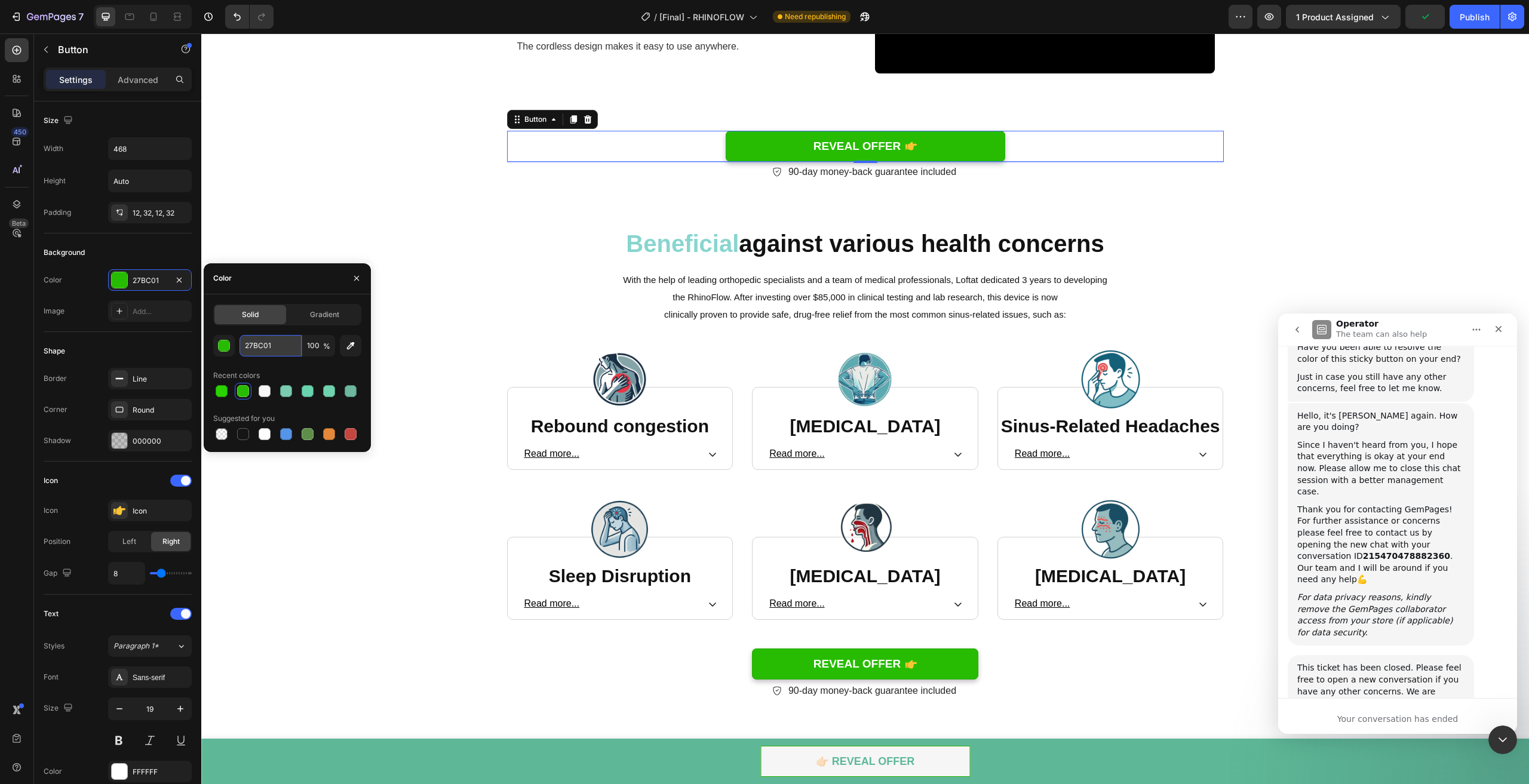
click at [261, 345] on input "27BC01" at bounding box center [270, 346] width 62 height 22
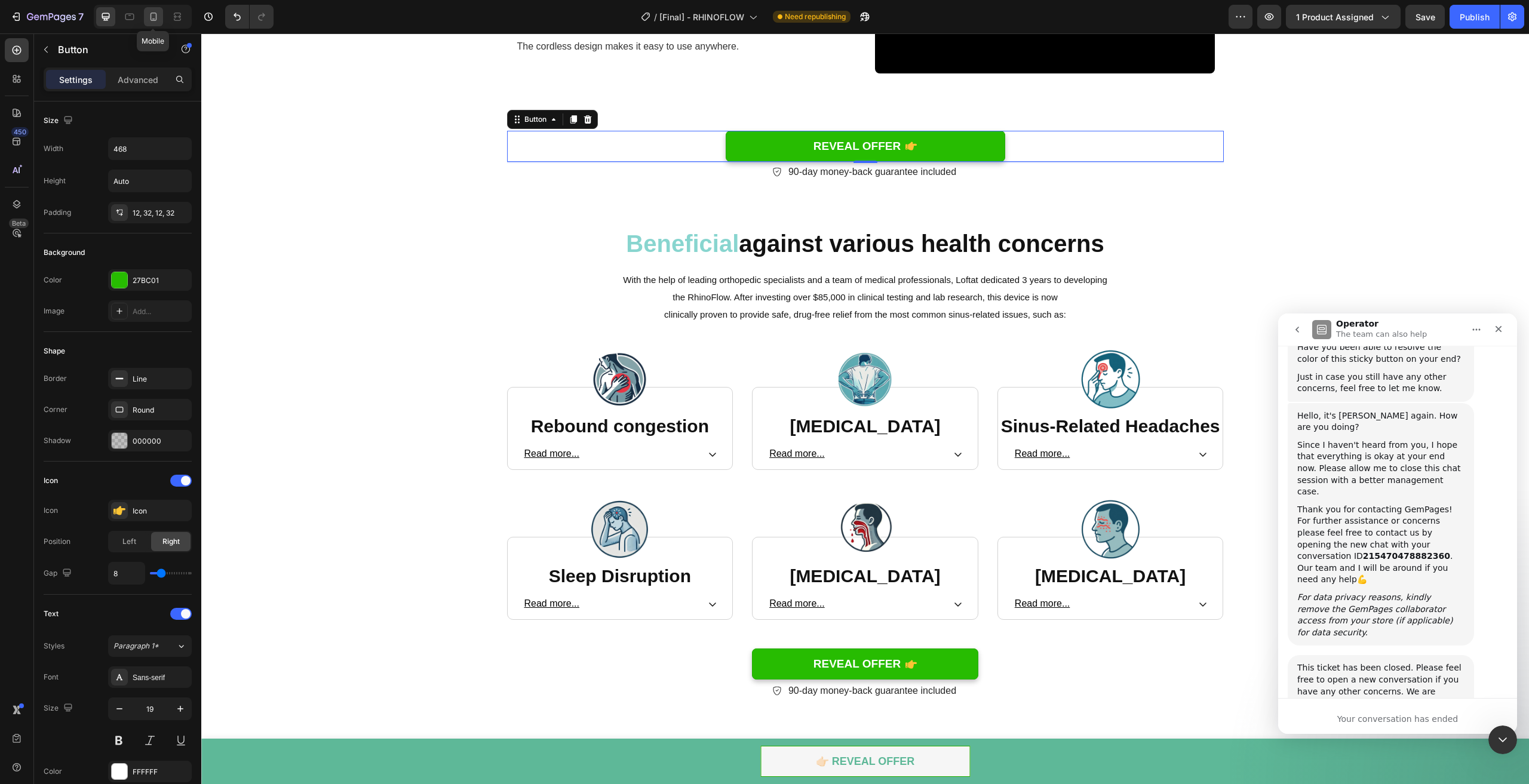
click at [156, 21] on icon at bounding box center [153, 16] width 12 height 12
type input "100%"
type input "14"
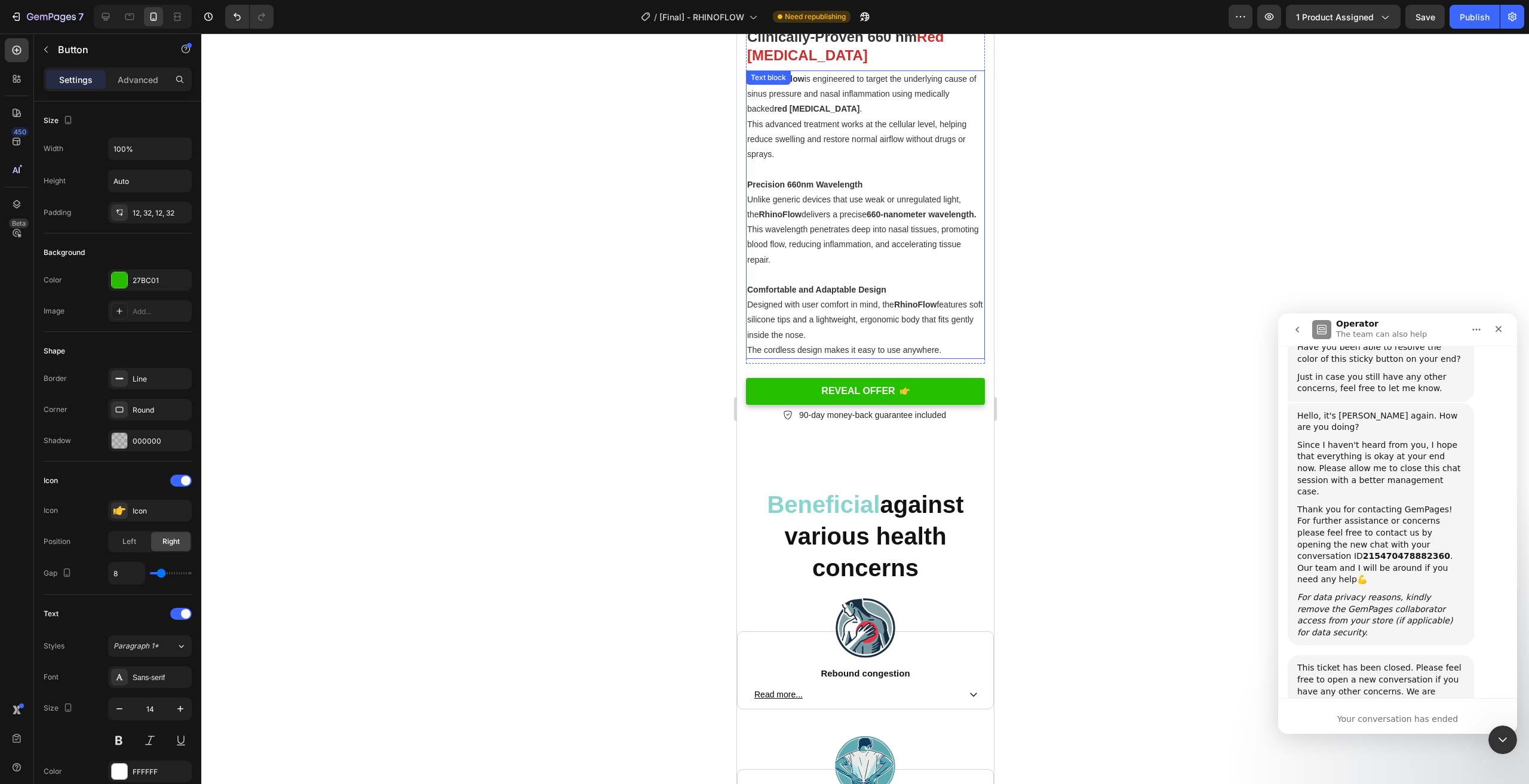
scroll to position [1928, 0]
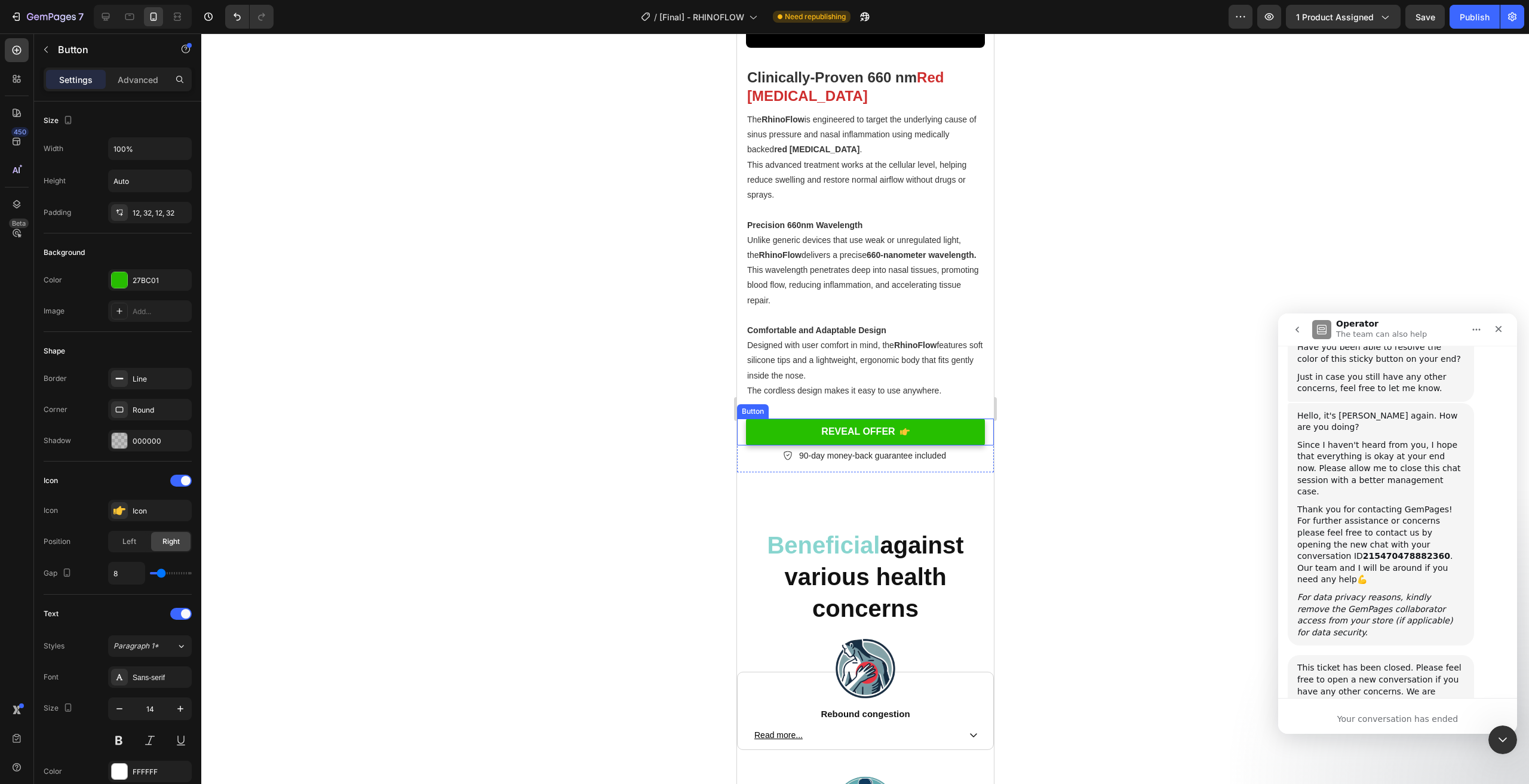
click at [936, 438] on link "REVEAL OFFER" at bounding box center [865, 432] width 239 height 27
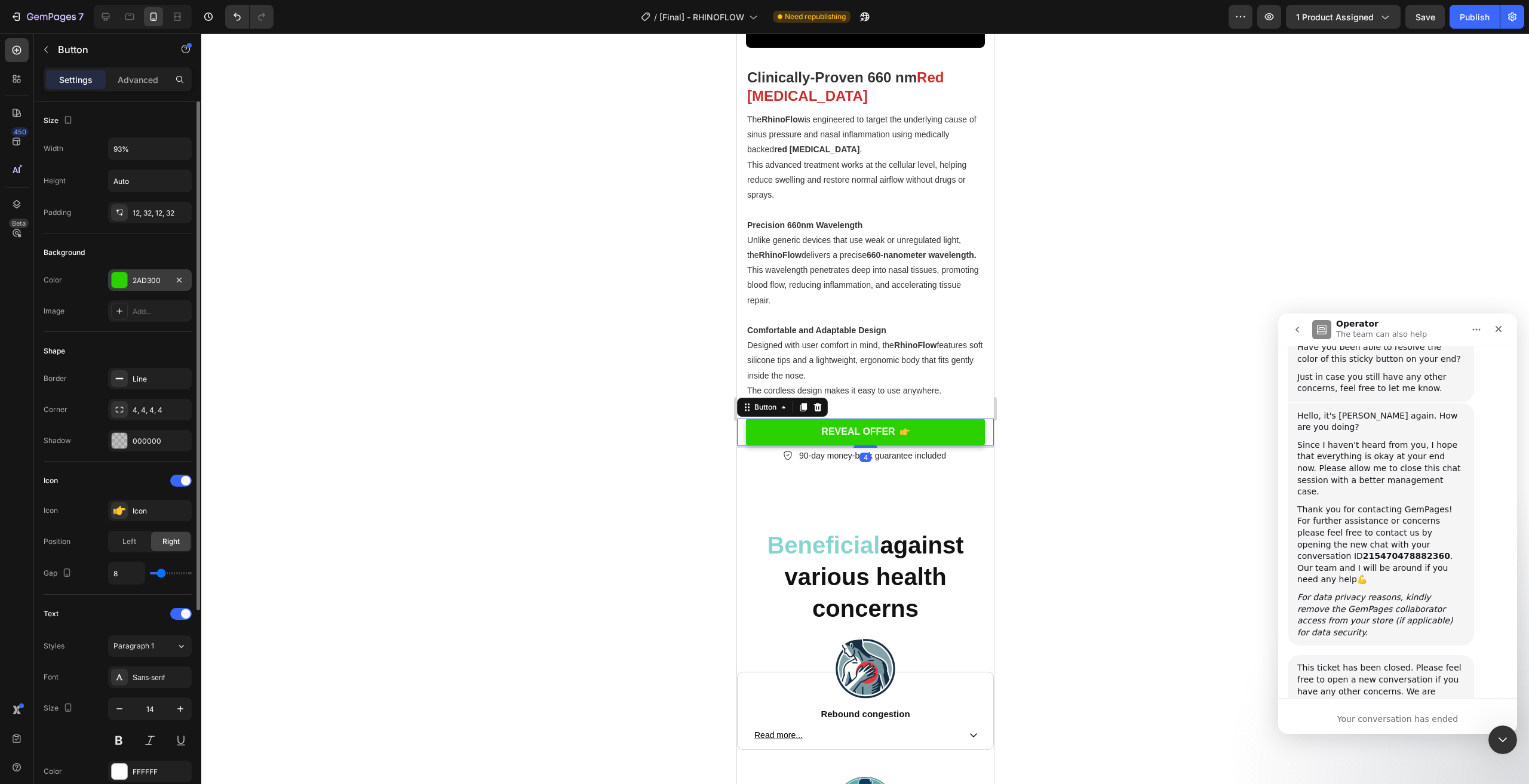
click at [156, 277] on div "2AD300" at bounding box center [150, 280] width 35 height 11
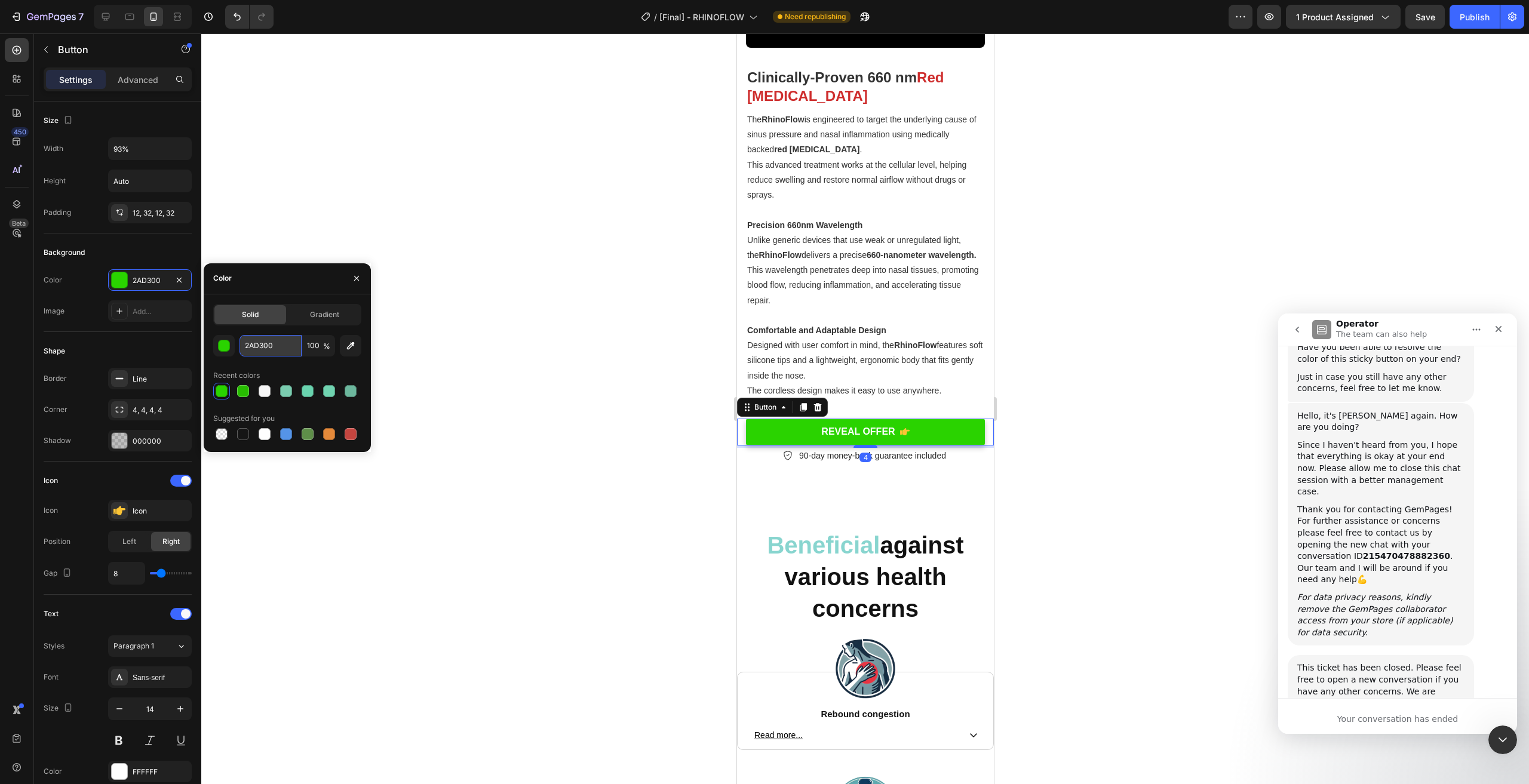
click at [261, 349] on input "2AD300" at bounding box center [270, 346] width 62 height 22
paste input "7BC01"
type input "27BC01"
click at [543, 486] on div at bounding box center [865, 409] width 1328 height 751
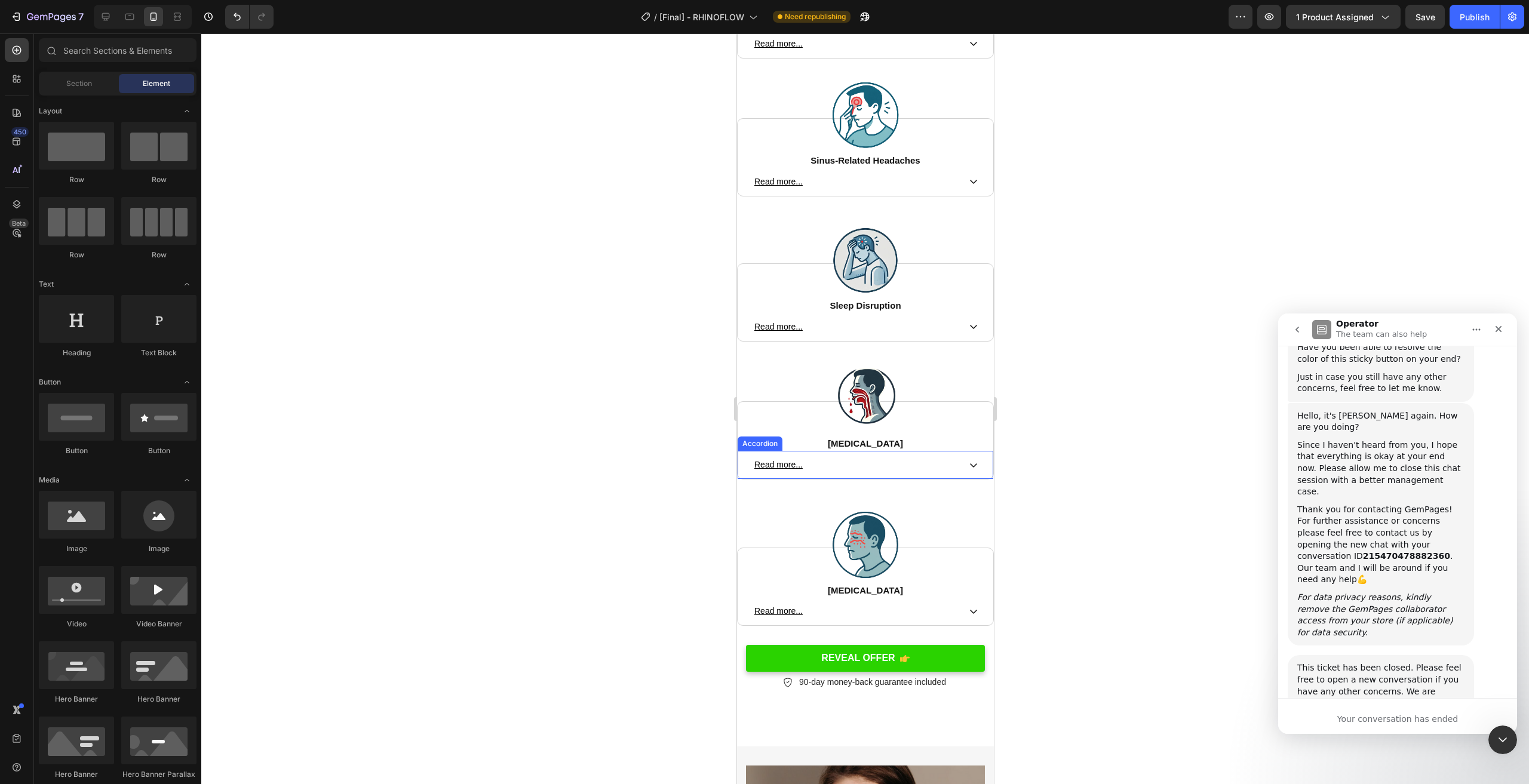
scroll to position [3003, 0]
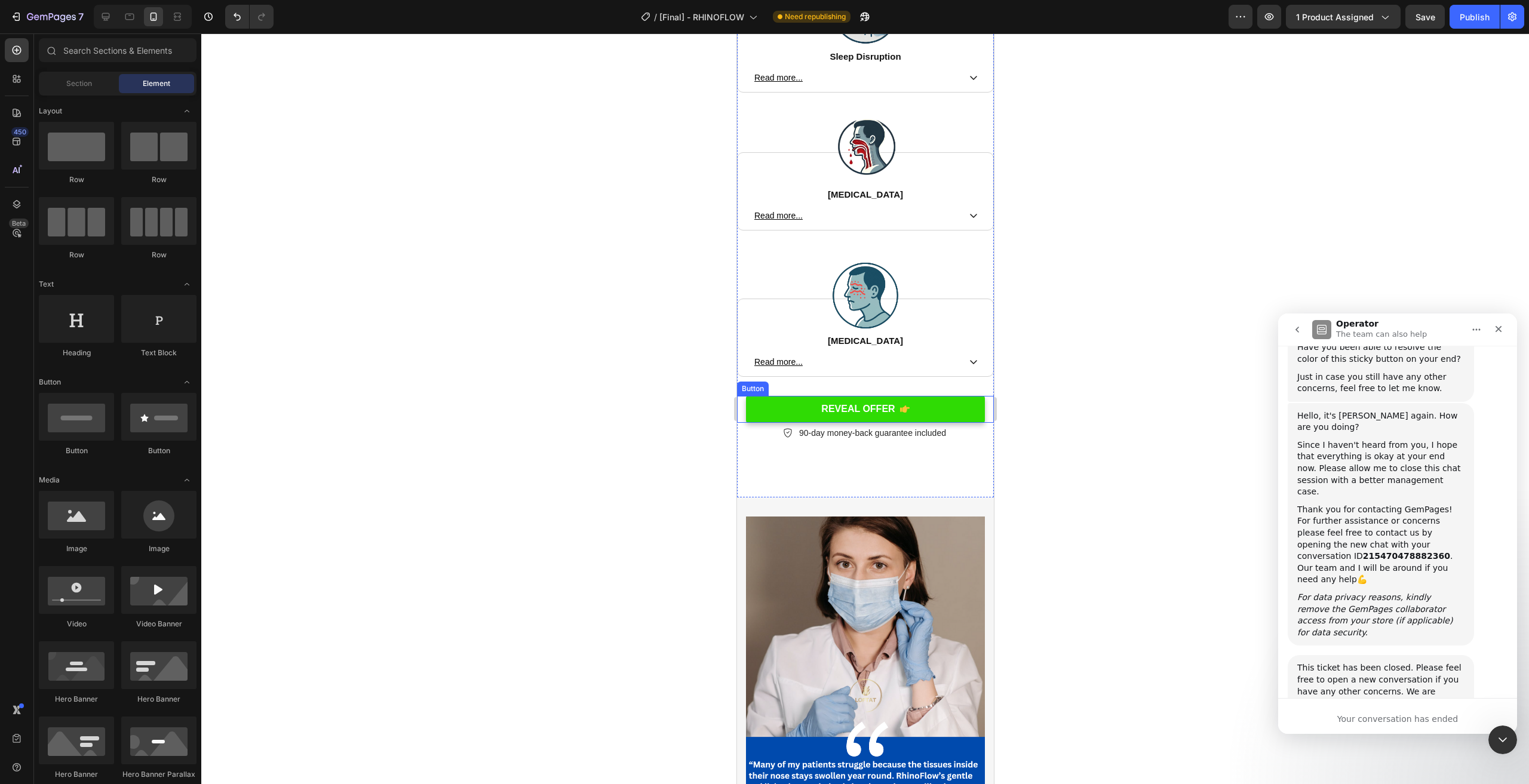
drag, startPoint x: 940, startPoint y: 398, endPoint x: 768, endPoint y: 392, distance: 172.1
click at [941, 398] on link "REVEAL OFFER" at bounding box center [865, 410] width 239 height 27
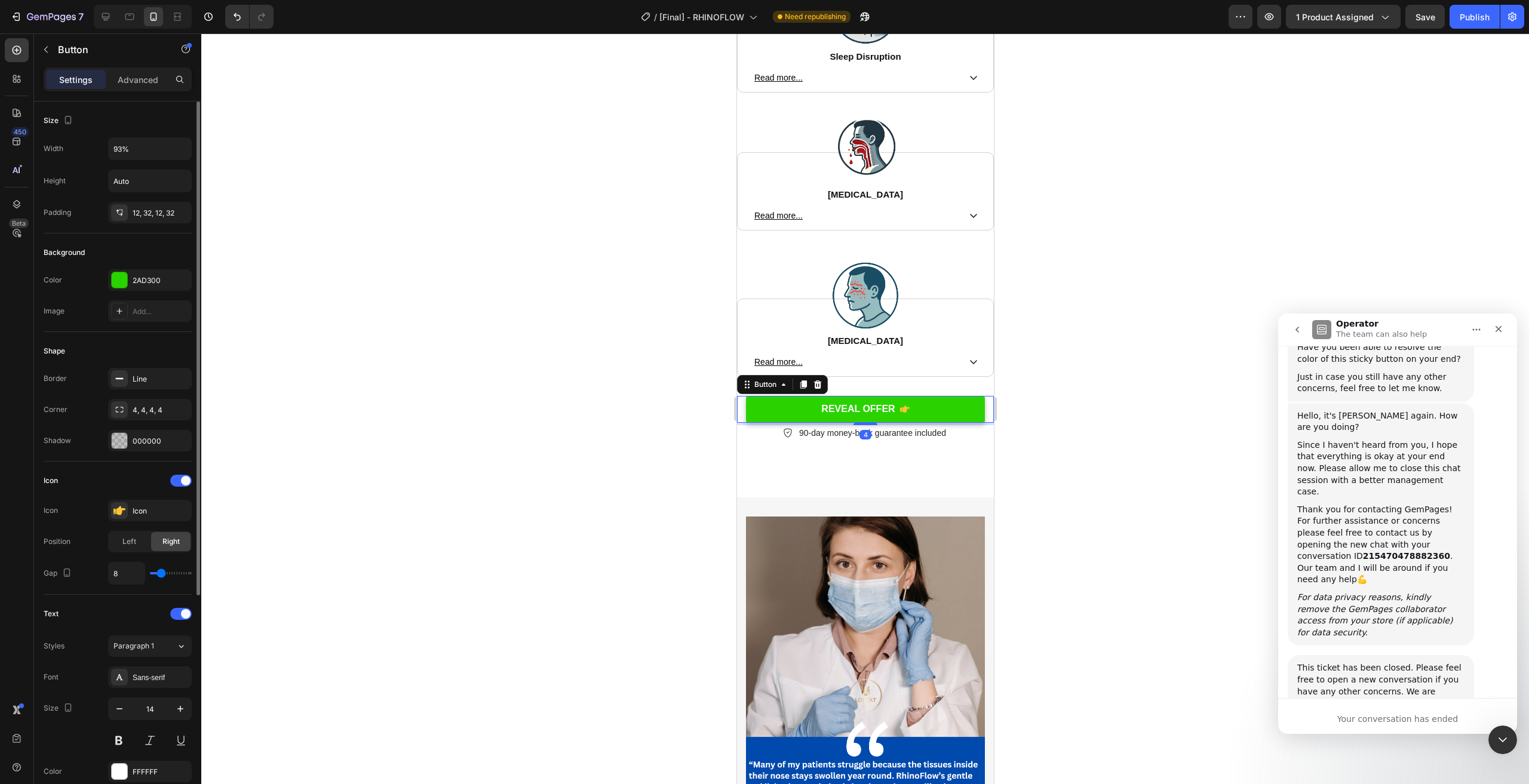
drag, startPoint x: 119, startPoint y: 277, endPoint x: 175, endPoint y: 297, distance: 59.5
click at [119, 277] on div at bounding box center [119, 279] width 15 height 15
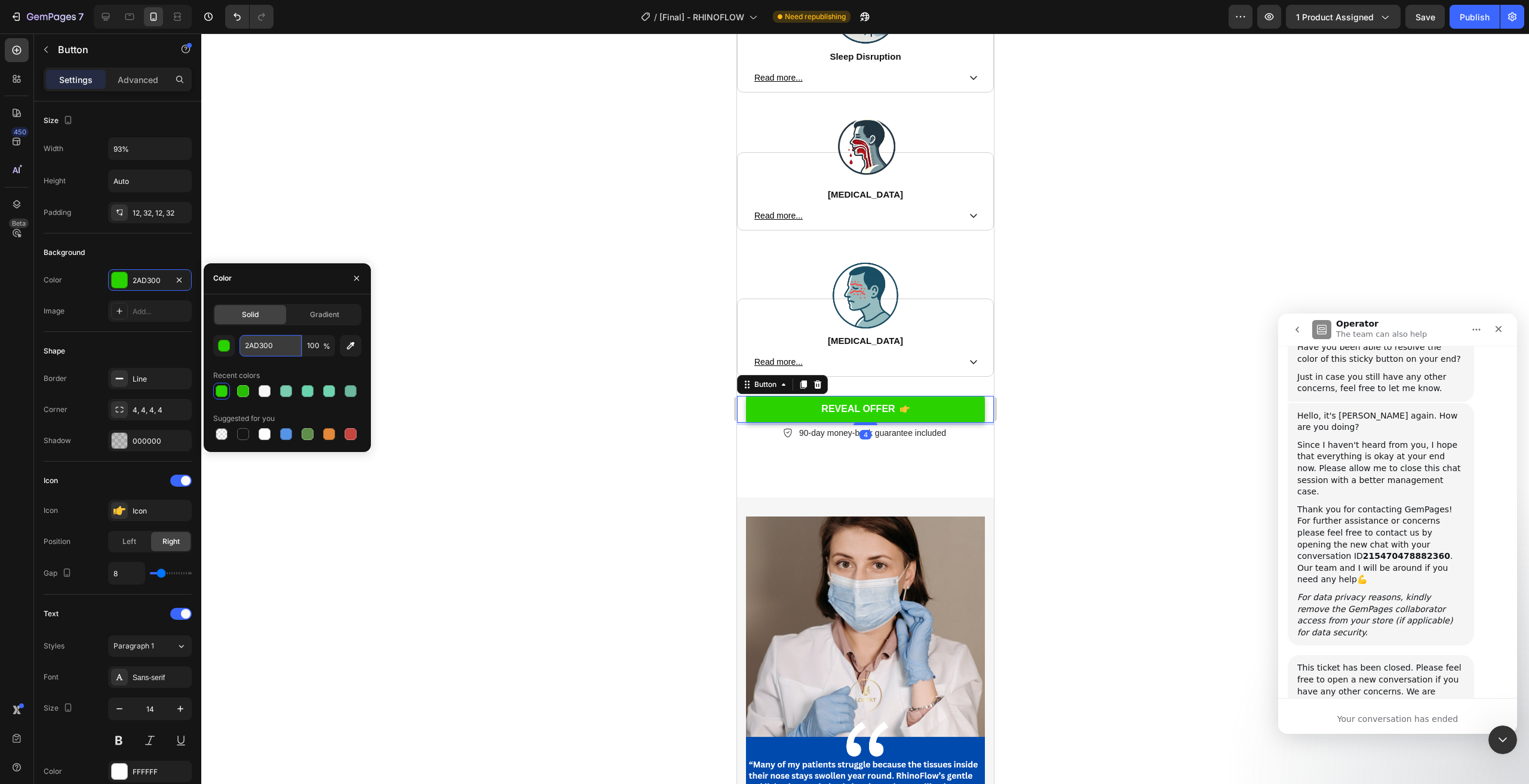
click at [260, 340] on input "2AD300" at bounding box center [270, 346] width 62 height 22
paste input "7BC01"
type input "27BC01"
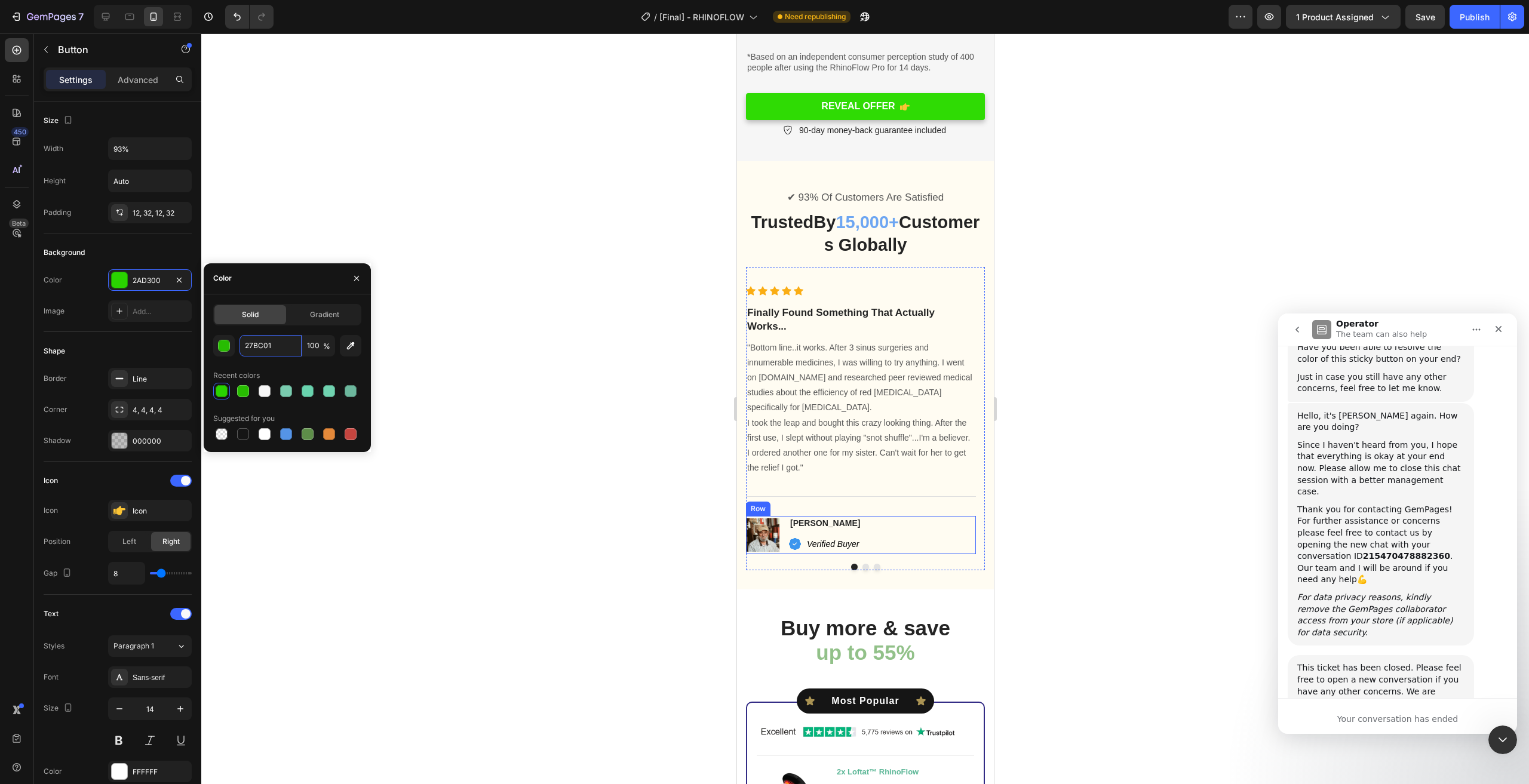
scroll to position [4077, 0]
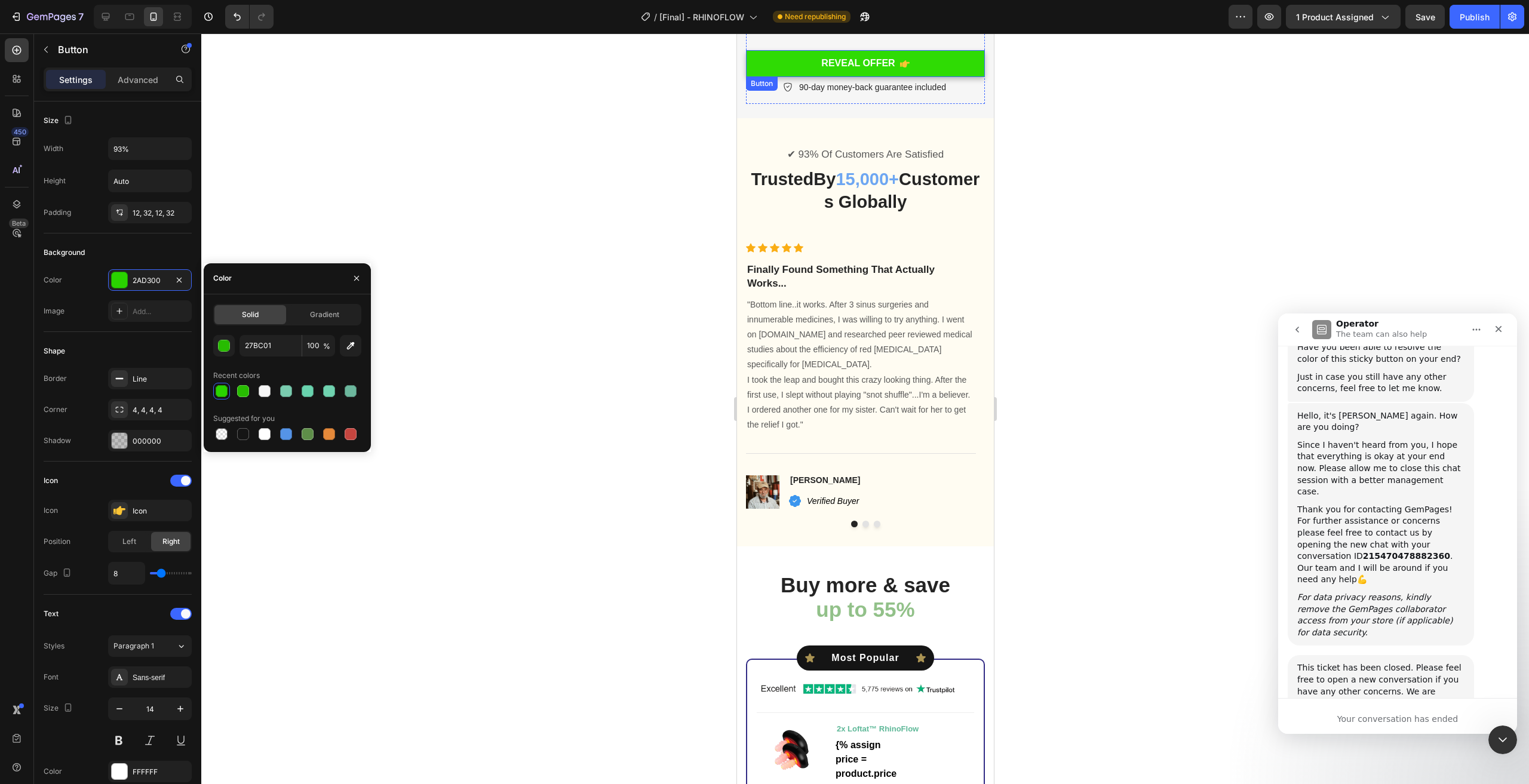
click at [939, 50] on link "REVEAL OFFER" at bounding box center [865, 64] width 239 height 27
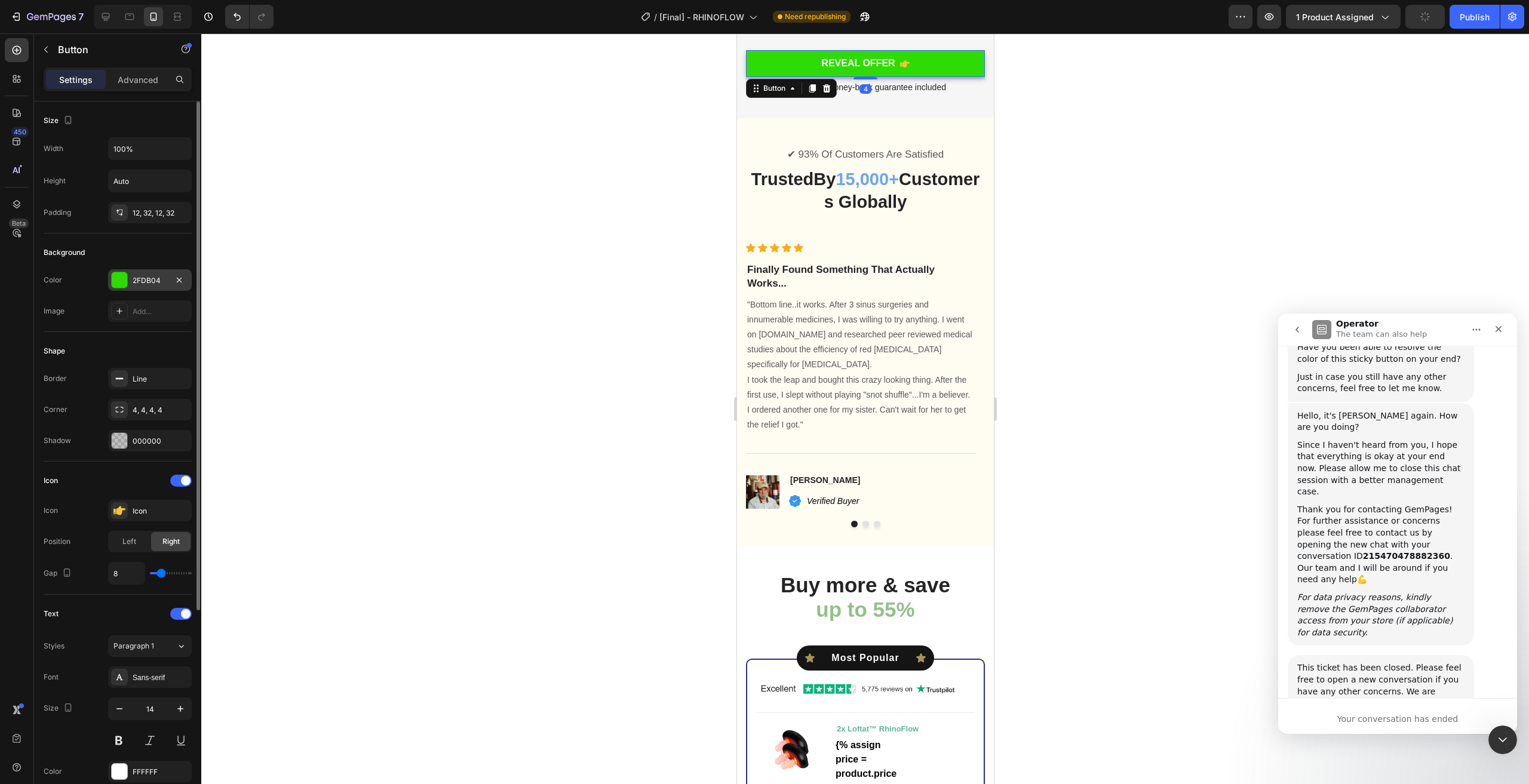
click at [154, 284] on div "2FDB04" at bounding box center [150, 280] width 35 height 11
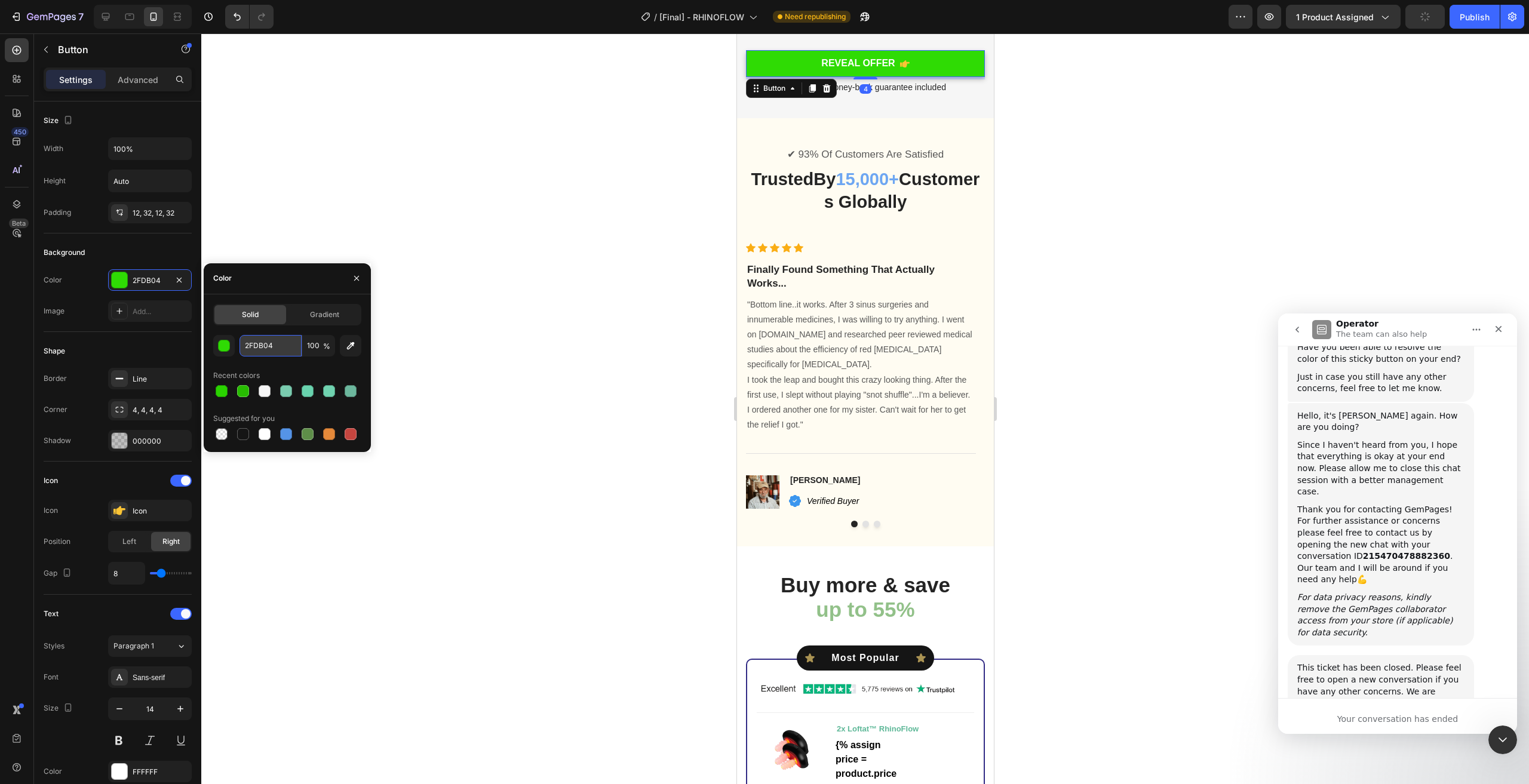
click at [291, 341] on input "2FDB04" at bounding box center [270, 346] width 62 height 22
paste input "7BC01"
type input "27BC01"
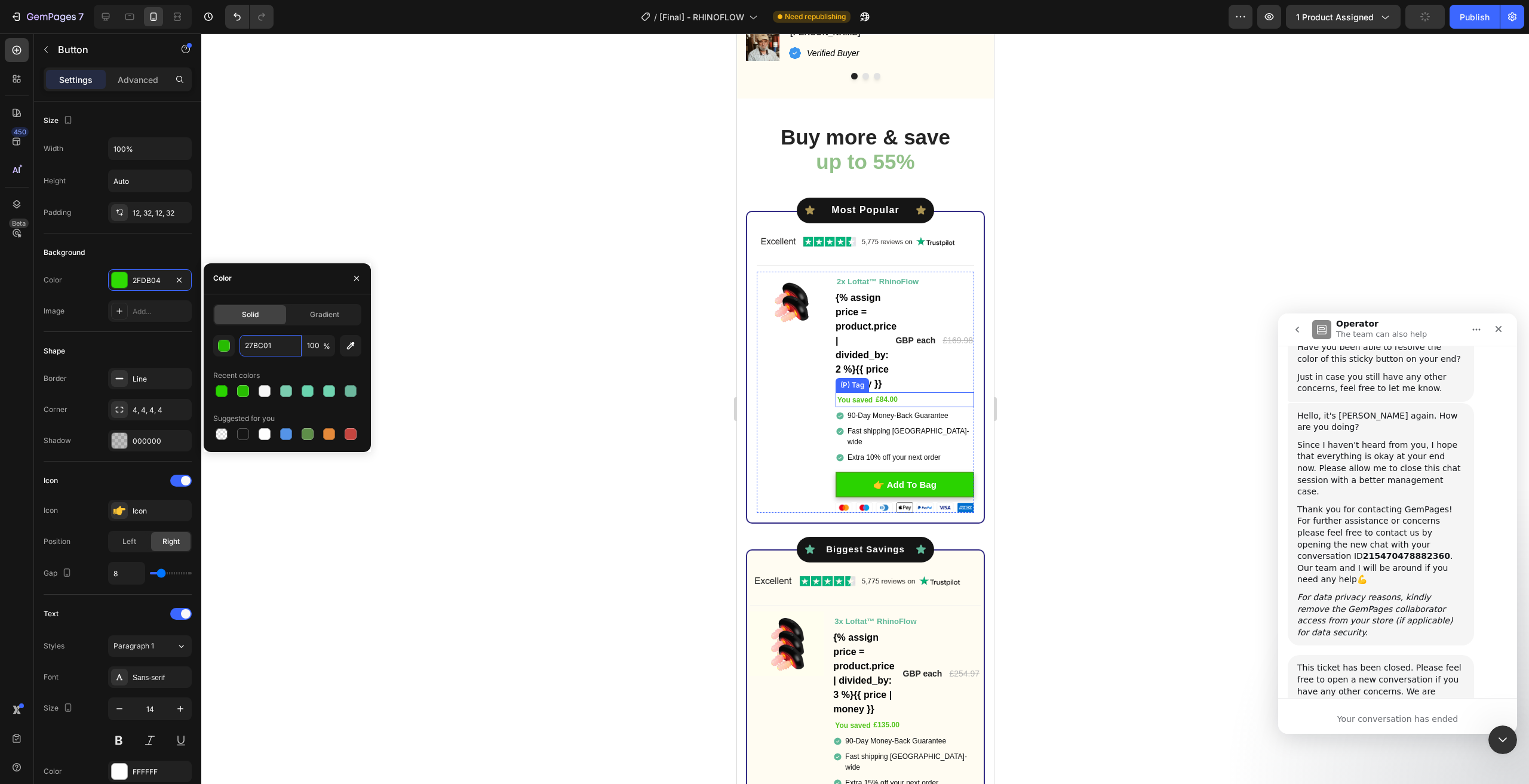
scroll to position [4854, 0]
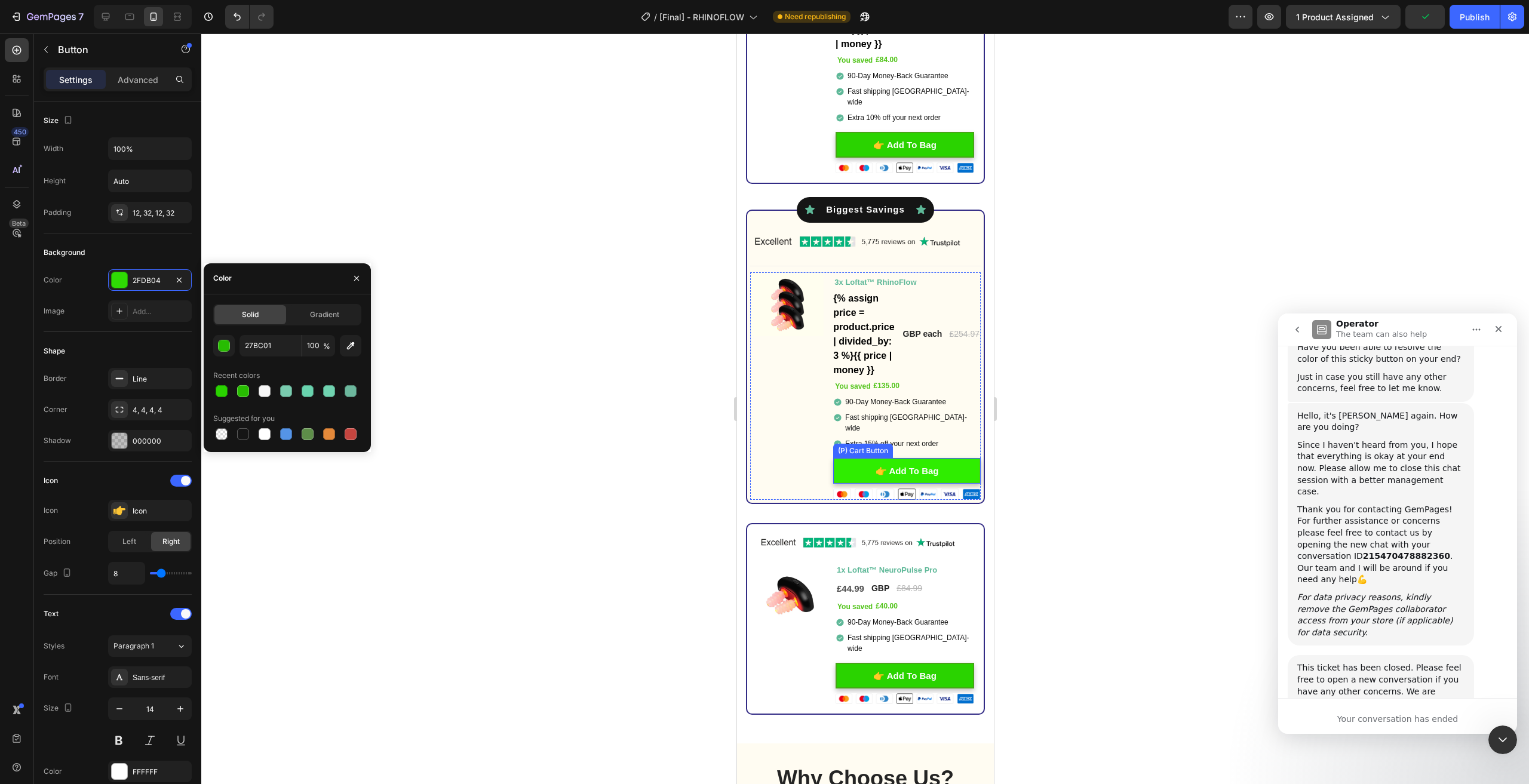
click at [952, 472] on button "👉 Add To Bag" at bounding box center [906, 471] width 147 height 26
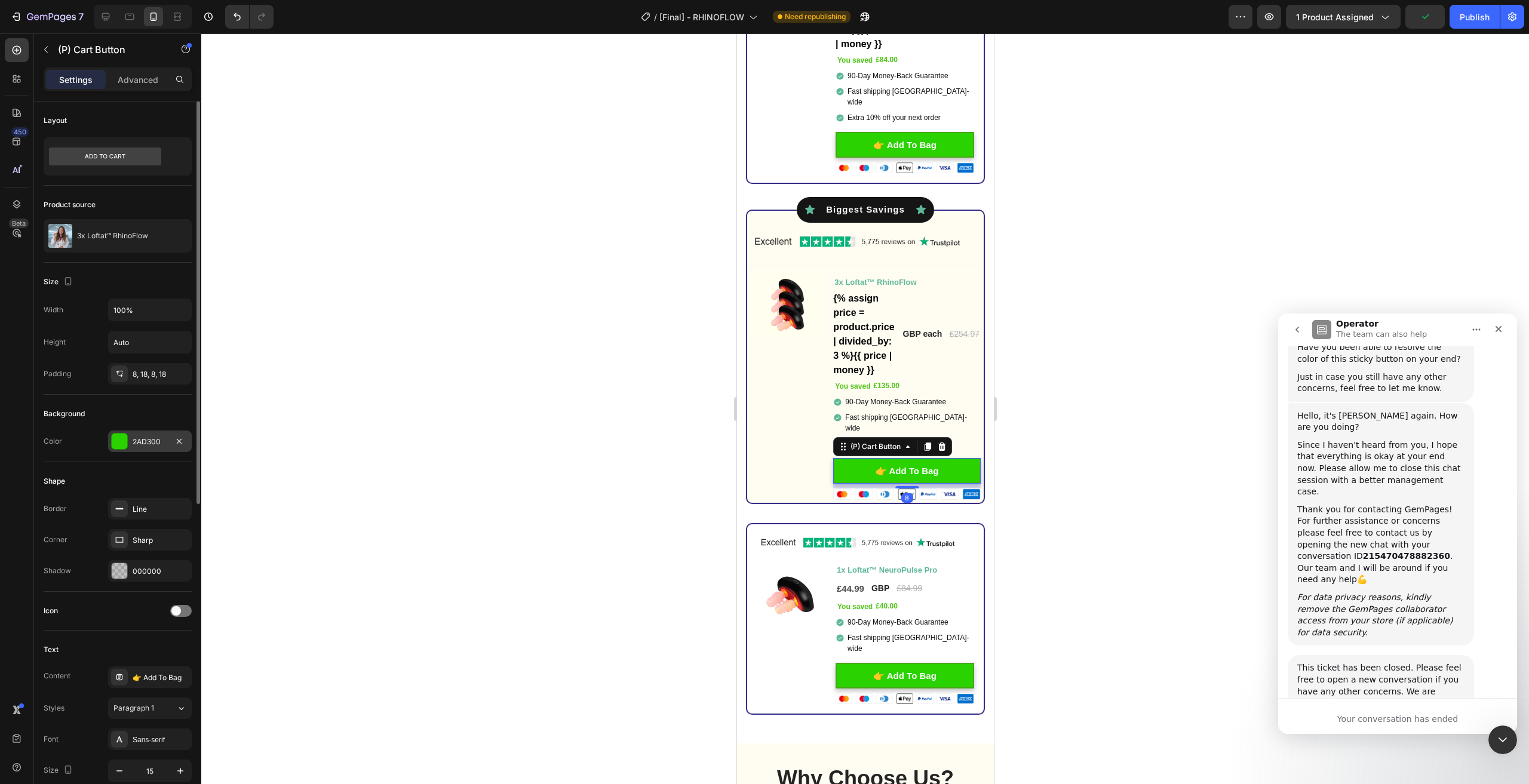
click at [133, 430] on div "2AD300" at bounding box center [149, 441] width 84 height 22
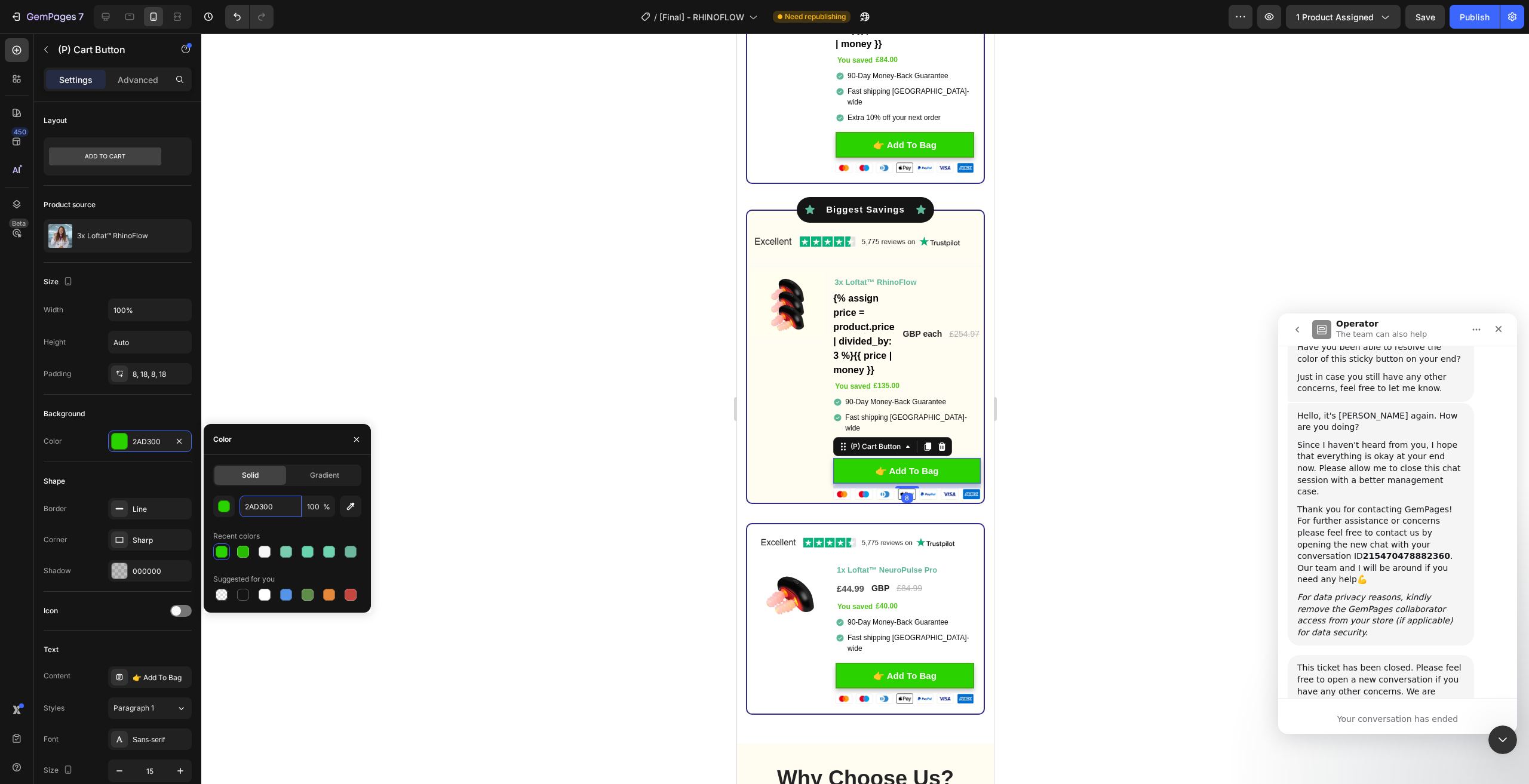
paste input "7BC01"
type input "27BC01"
click at [947, 145] on button "👉 Add To Bag" at bounding box center [904, 145] width 138 height 26
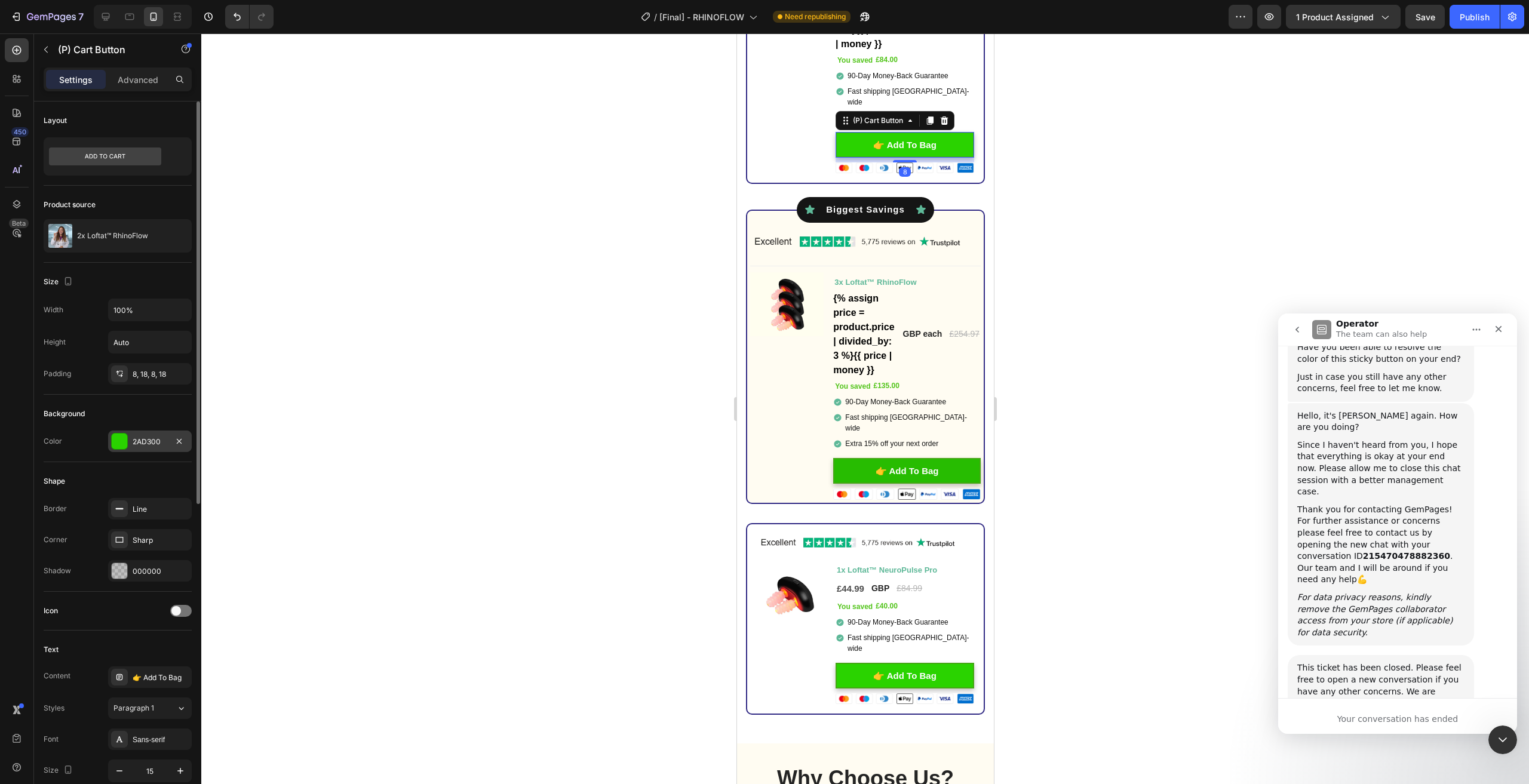
click at [127, 439] on div at bounding box center [119, 441] width 15 height 15
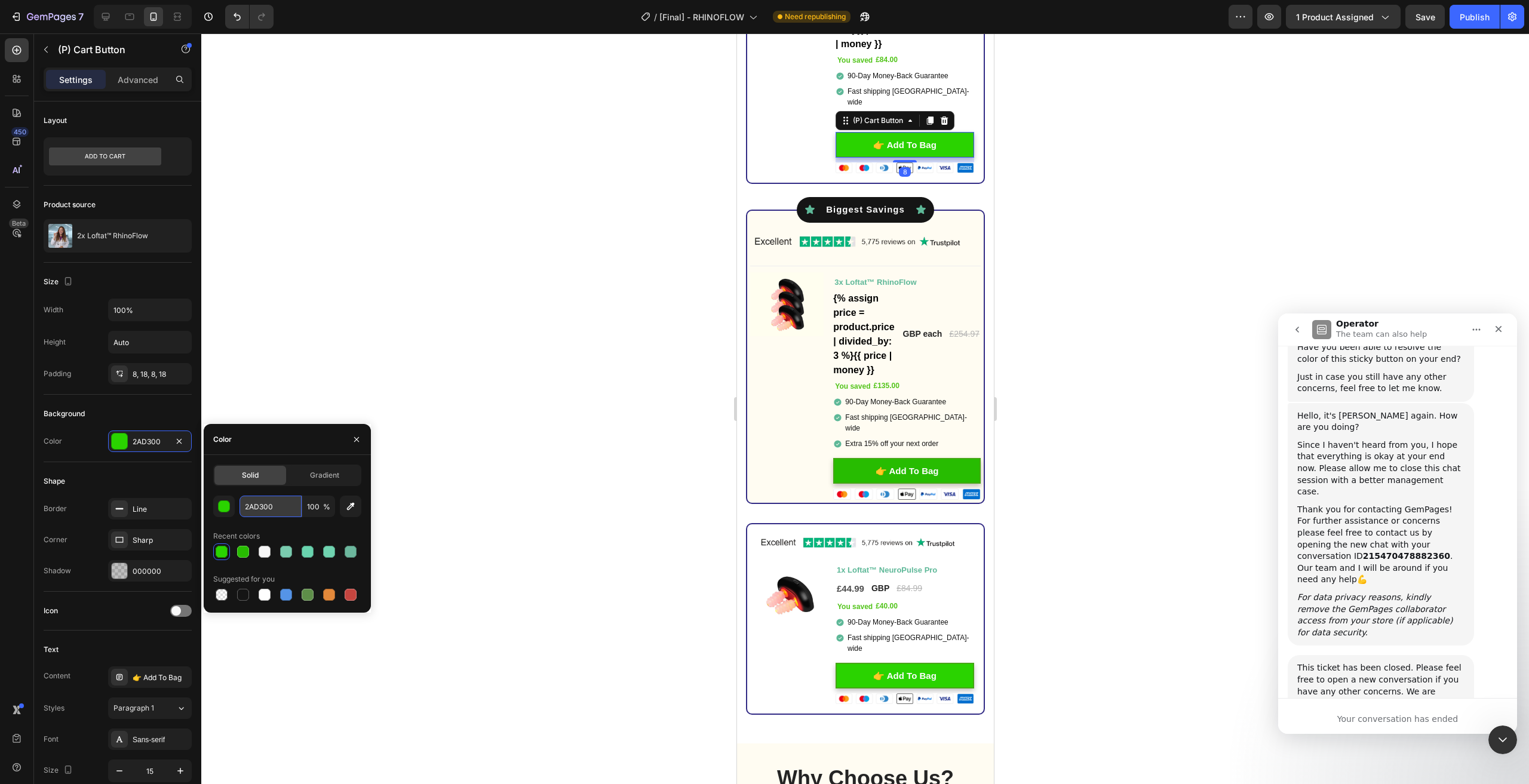
click at [272, 498] on input "2AD300" at bounding box center [270, 507] width 62 height 22
paste input "7BC01"
type input "27BC01"
click at [856, 663] on button "👉 Add To Bag" at bounding box center [904, 675] width 138 height 26
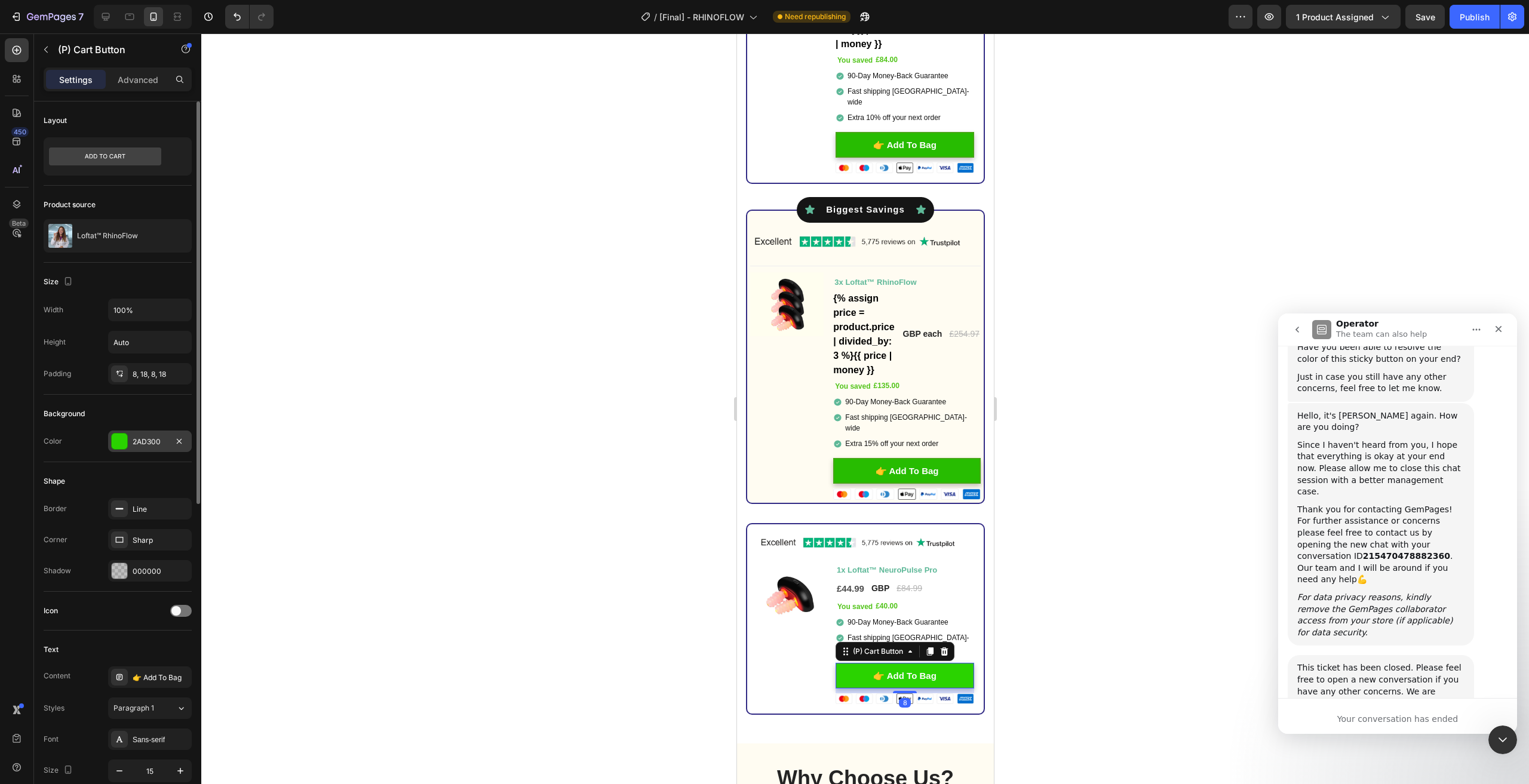
click at [117, 434] on div at bounding box center [119, 441] width 15 height 15
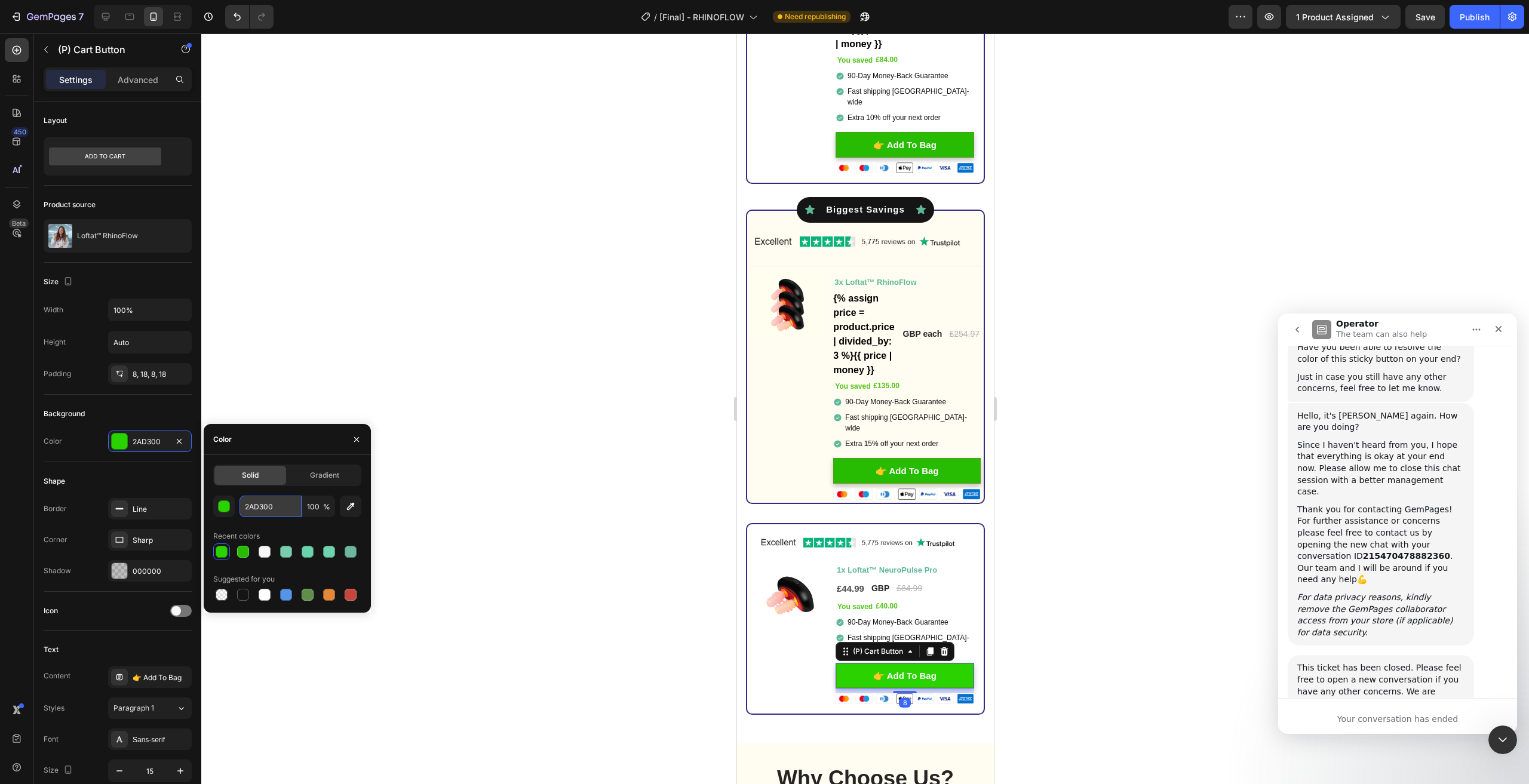
click at [270, 507] on input "2AD300" at bounding box center [270, 507] width 62 height 22
paste input "7BC01"
type input "27BC01"
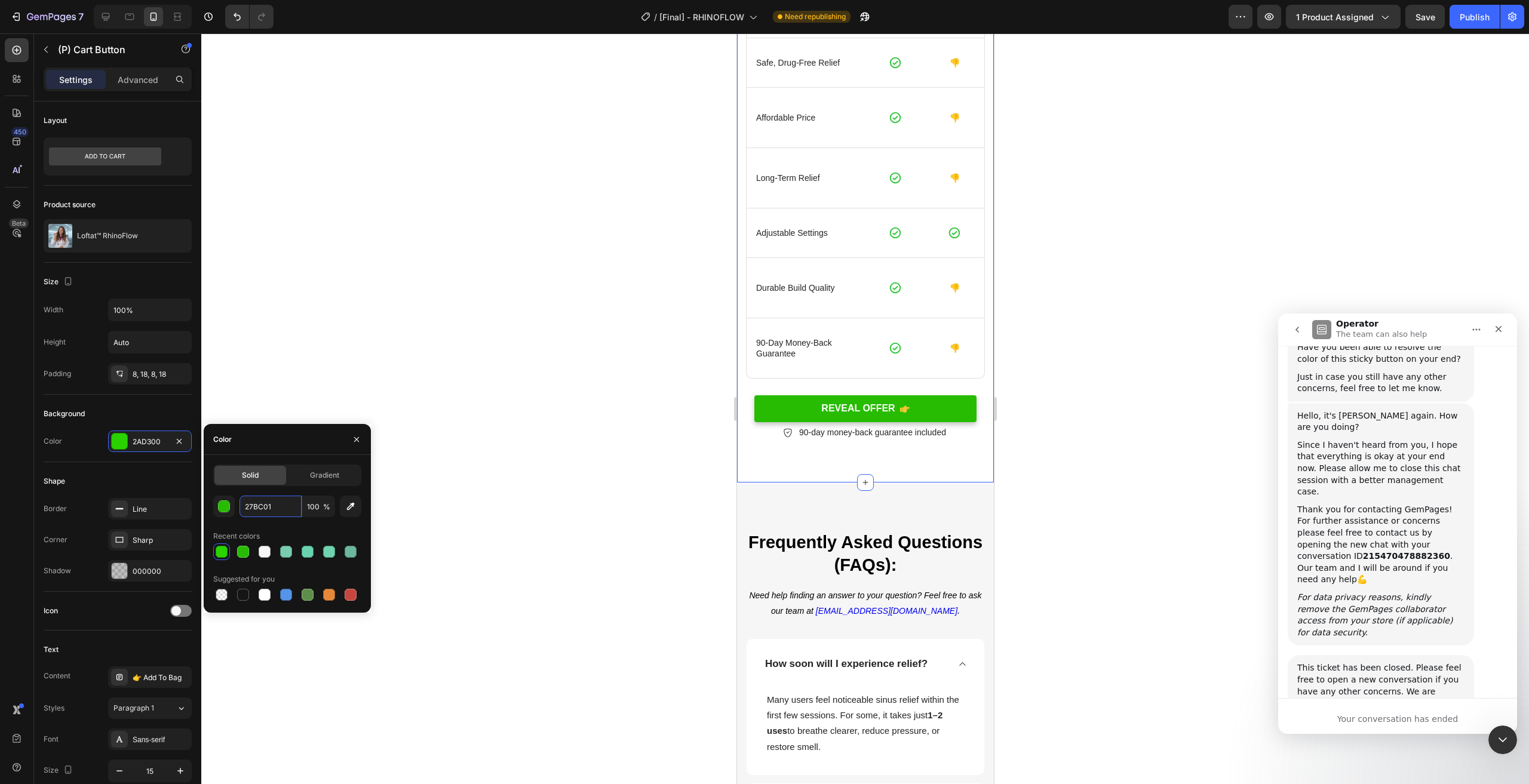
scroll to position [6286, 0]
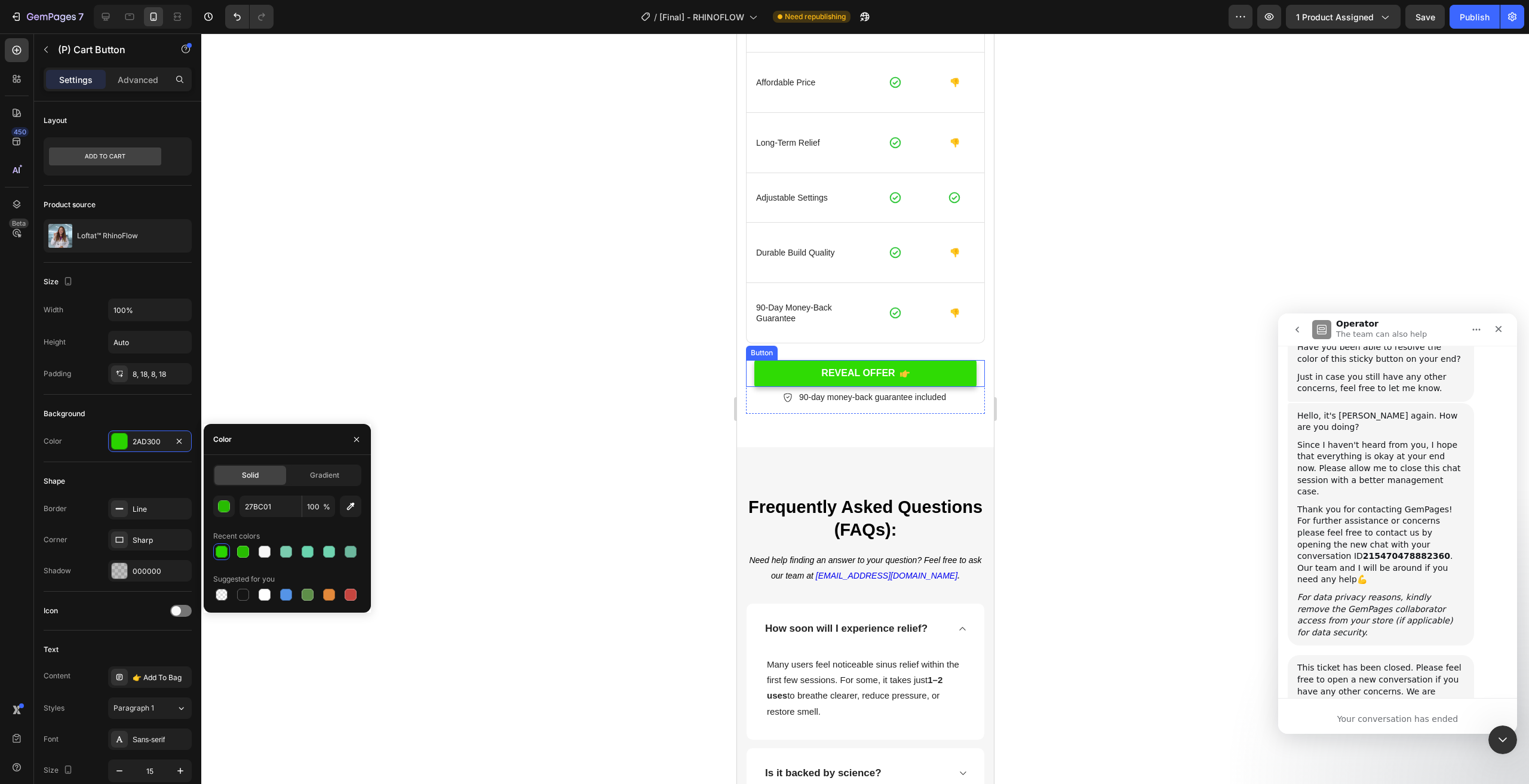
click at [926, 371] on link "REVEAL OFFER" at bounding box center [864, 374] width 222 height 27
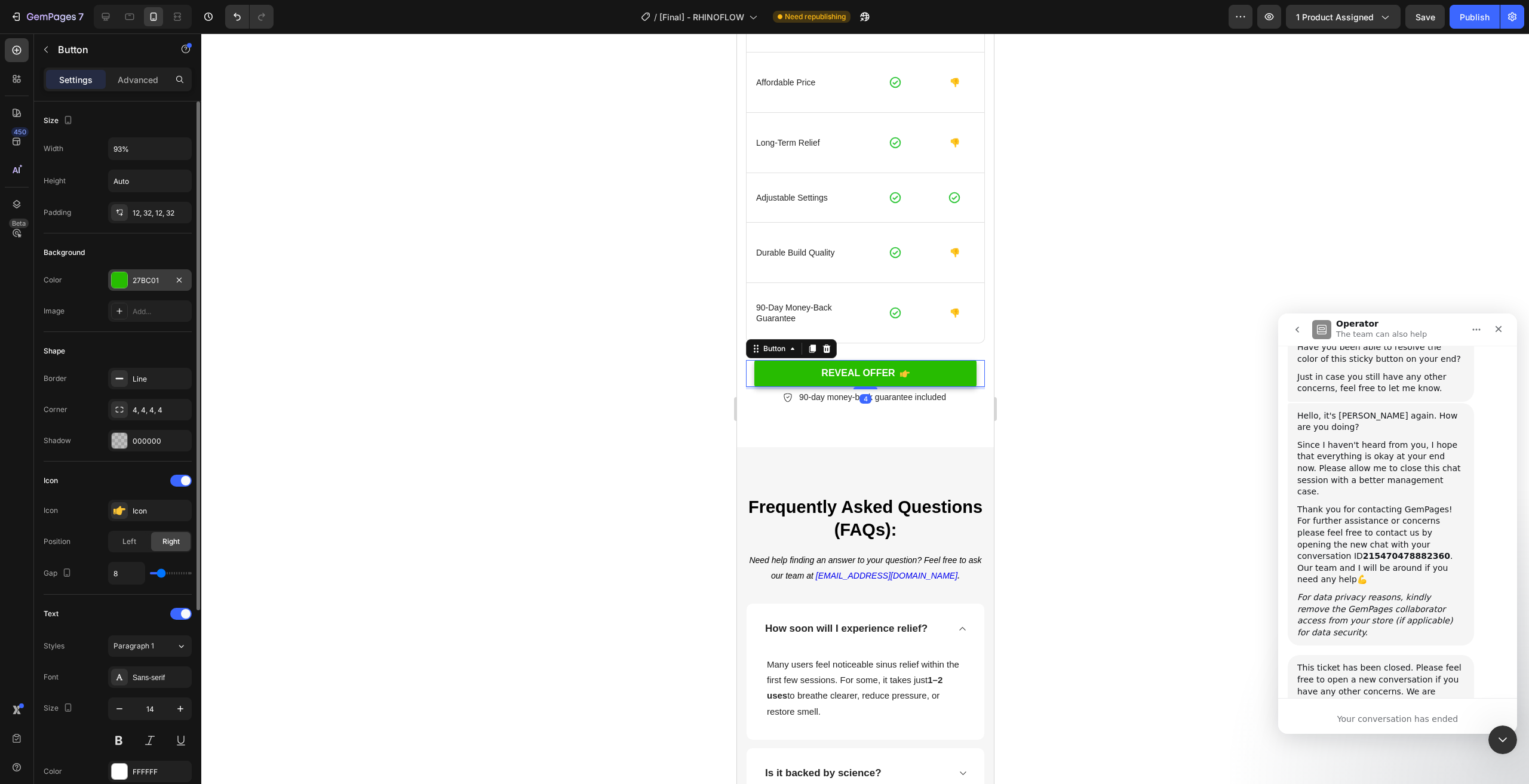
click at [147, 277] on div "27BC01" at bounding box center [150, 280] width 35 height 11
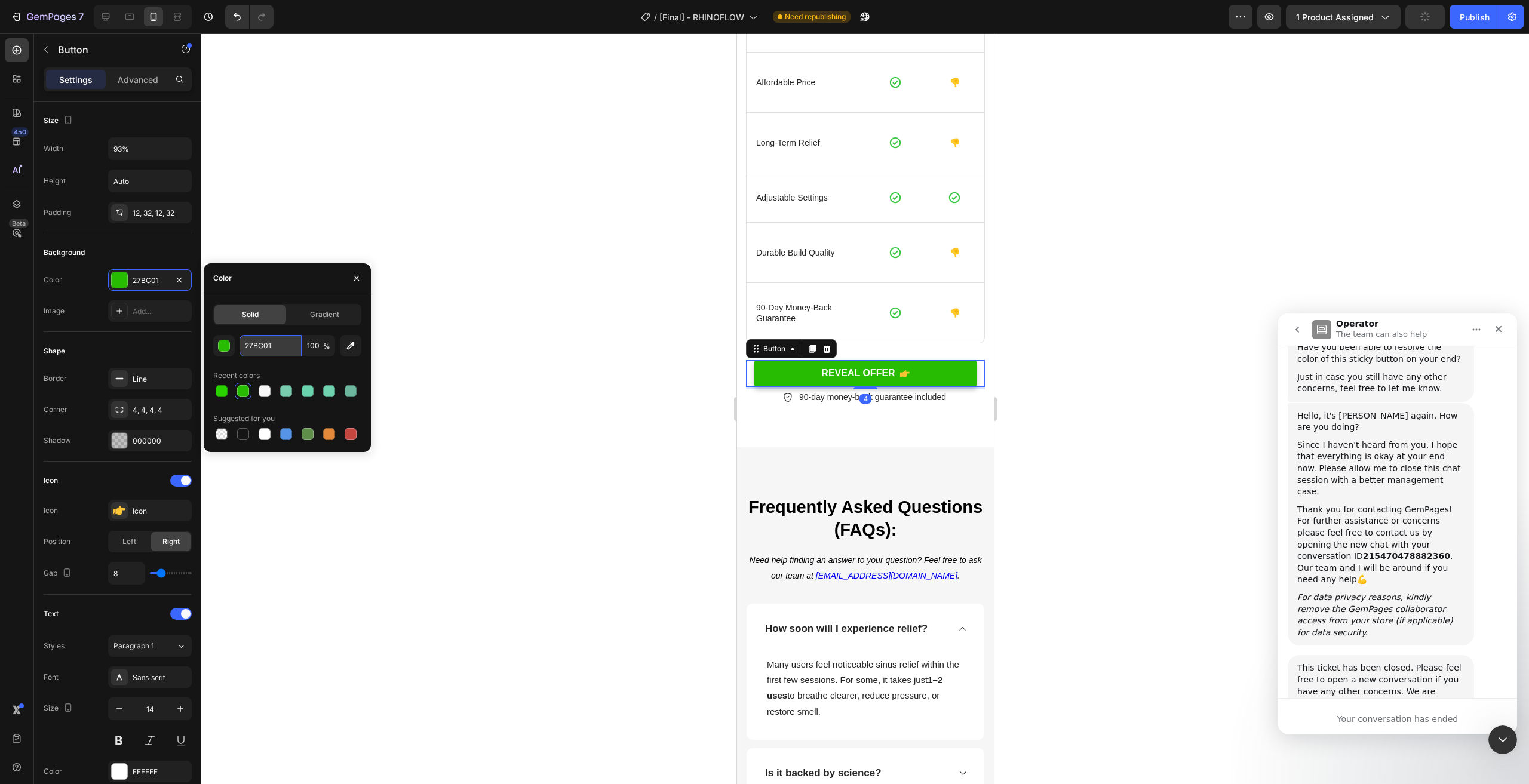
click at [286, 354] on input "27BC01" at bounding box center [270, 346] width 62 height 22
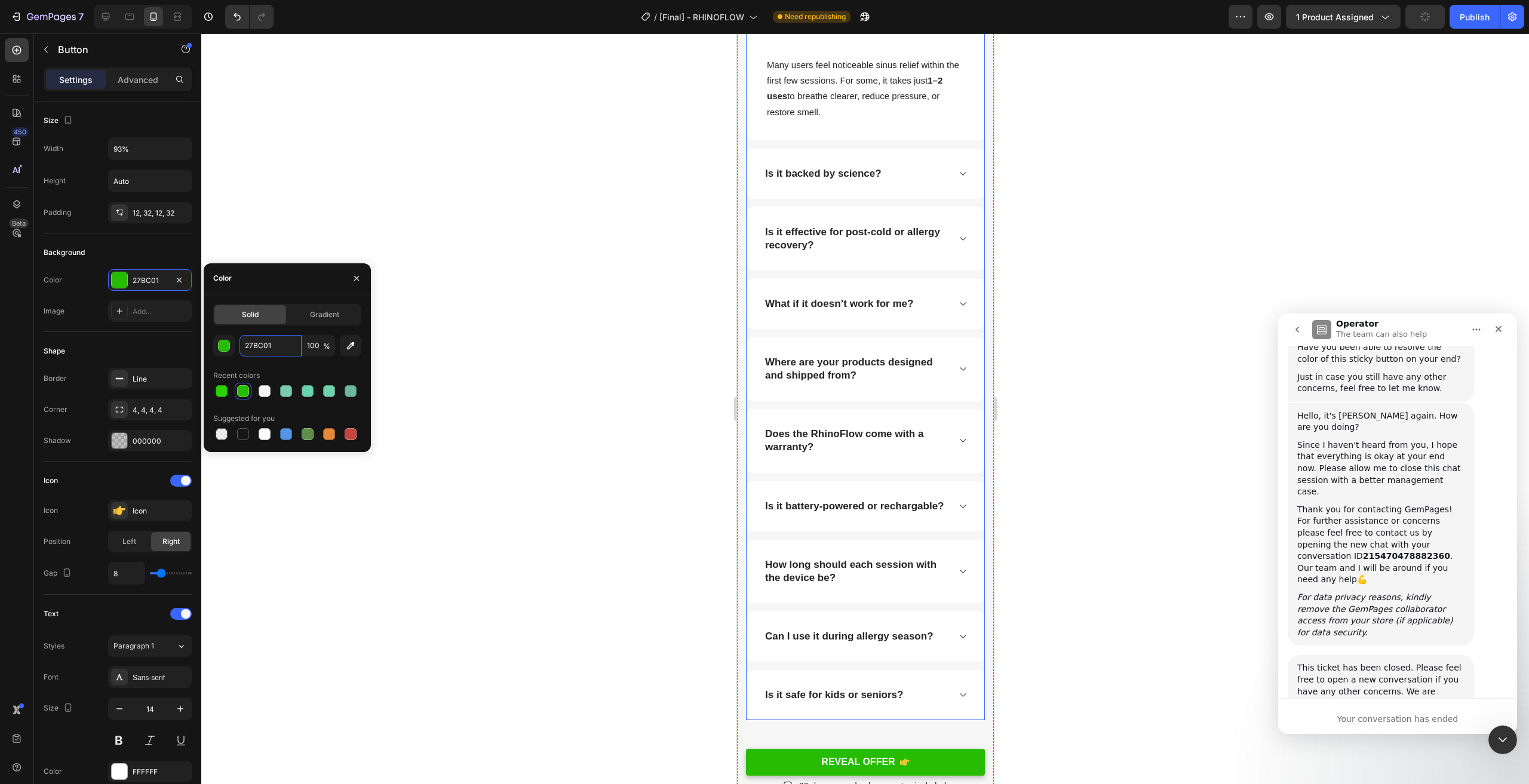
scroll to position [7301, 0]
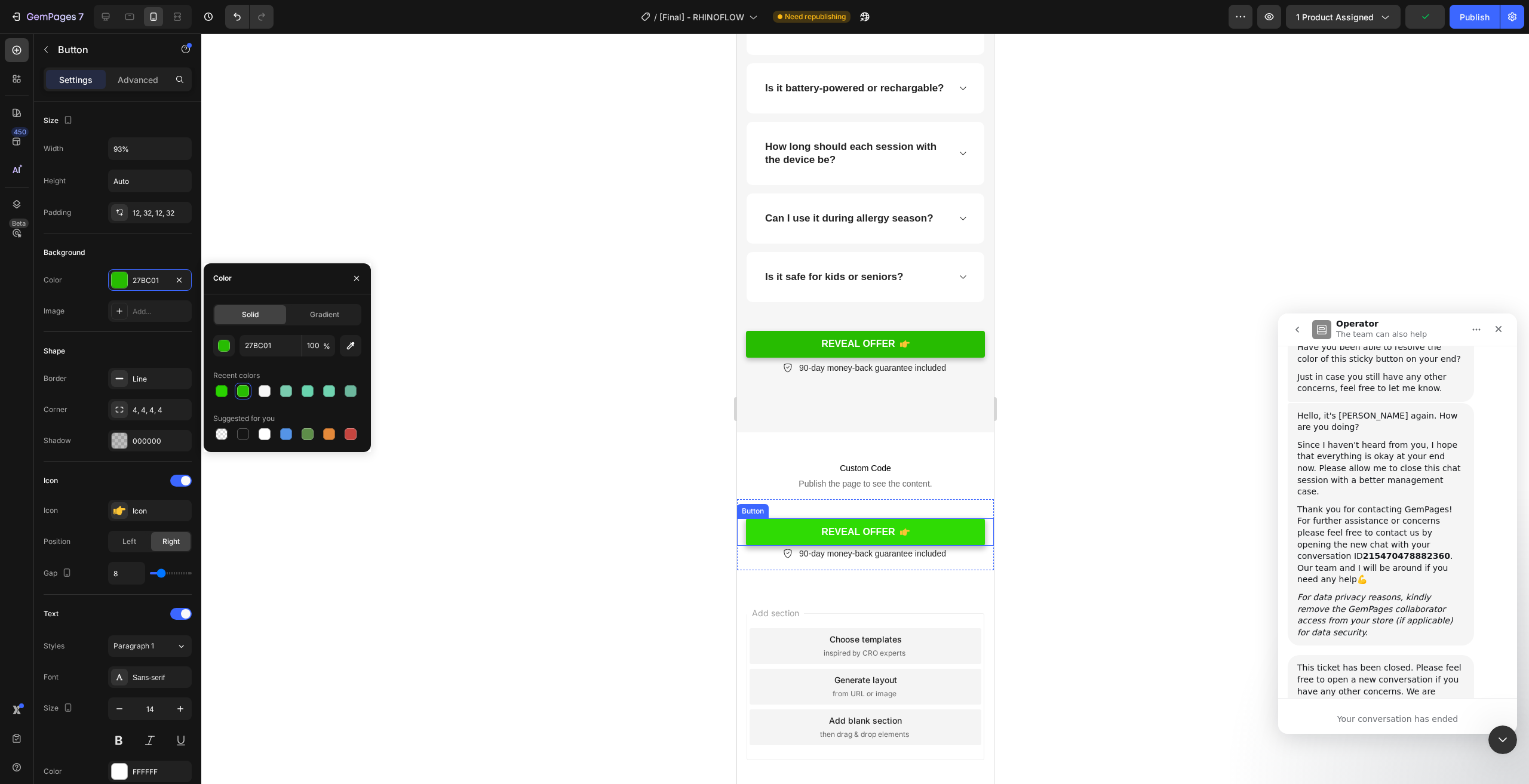
click at [945, 536] on link "REVEAL OFFER" at bounding box center [865, 532] width 239 height 28
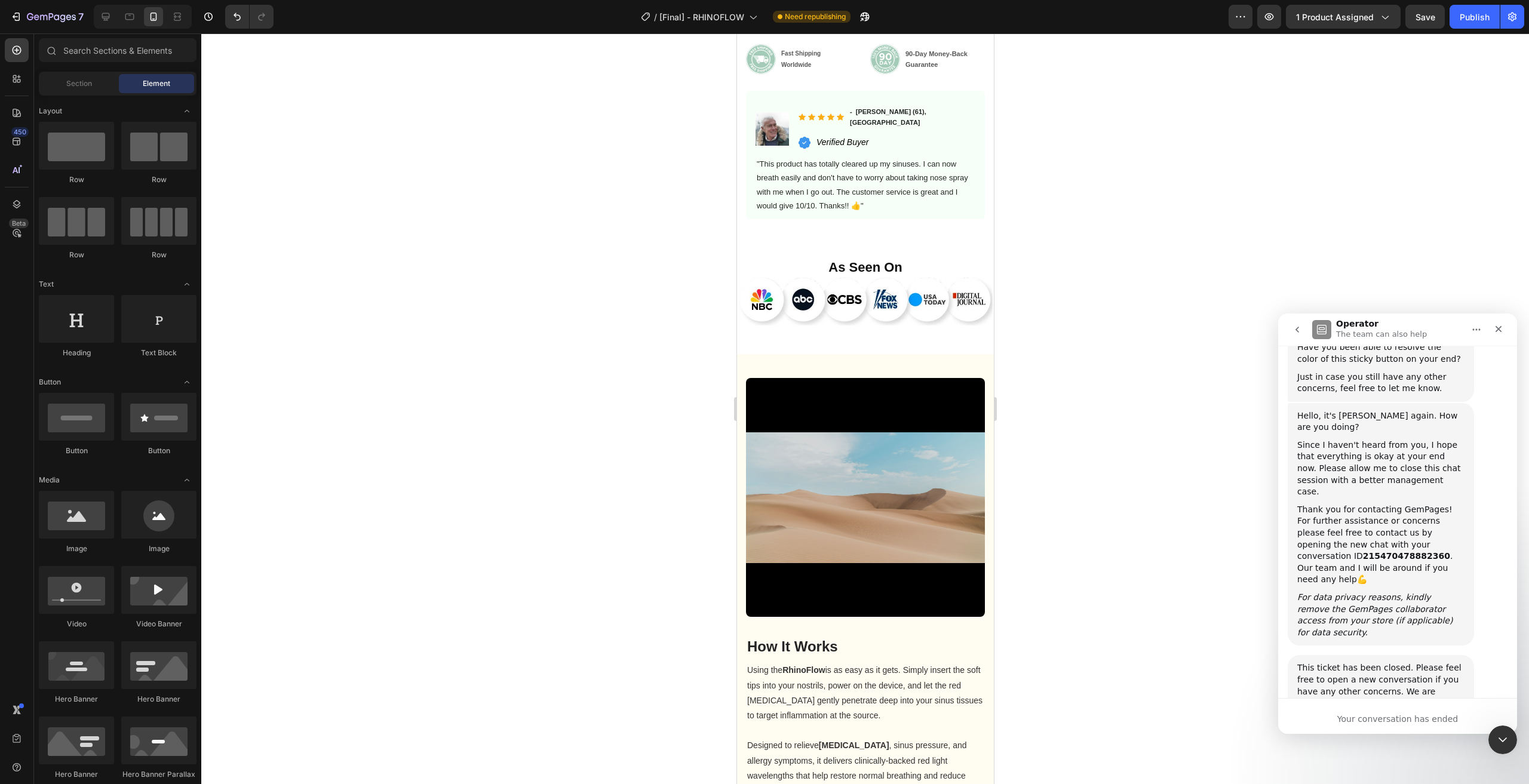
drag, startPoint x: 992, startPoint y: 724, endPoint x: 1731, endPoint y: 144, distance: 939.4
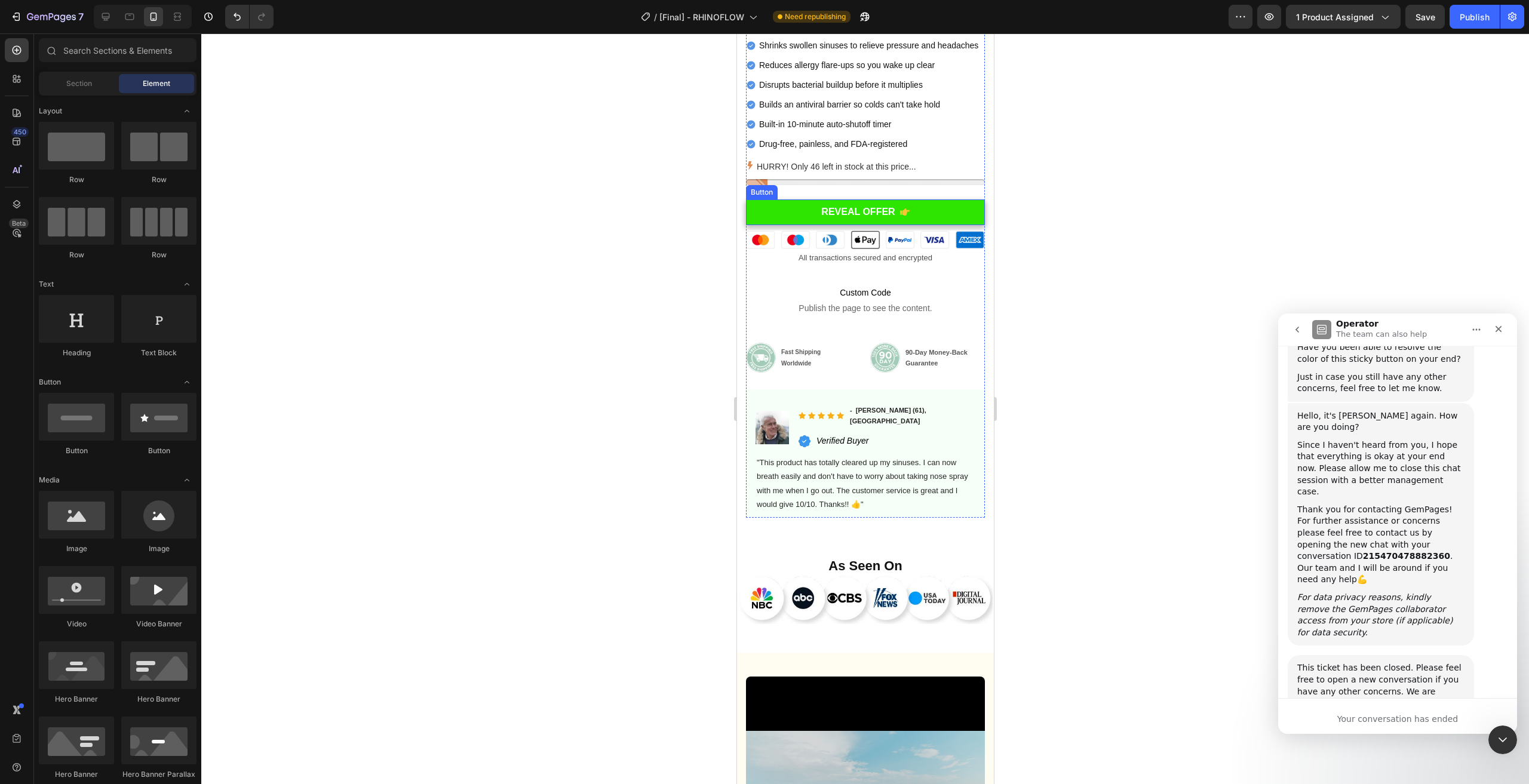
click at [947, 216] on link "REVEAL OFFER" at bounding box center [865, 212] width 239 height 26
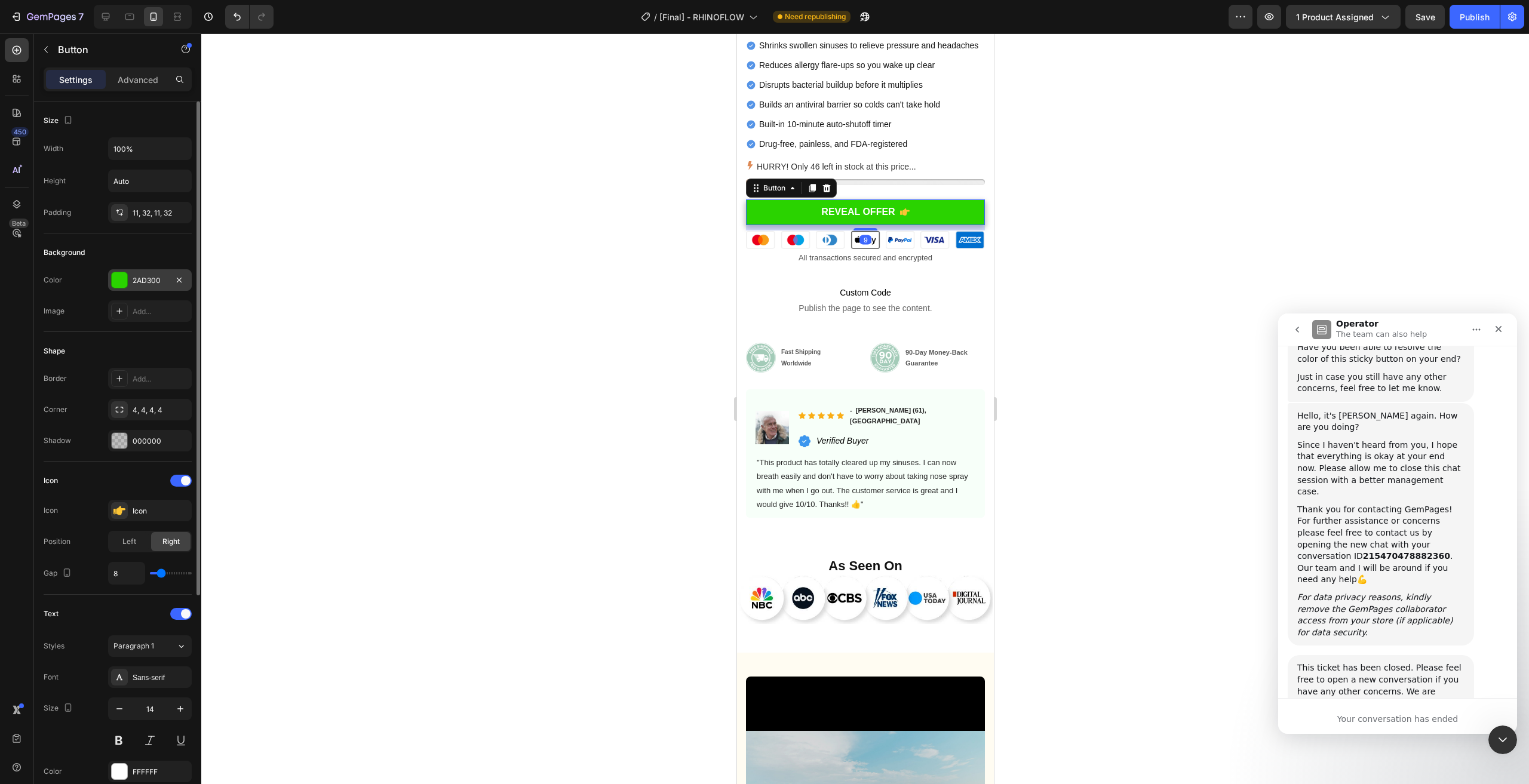
click at [144, 278] on div "2AD300" at bounding box center [150, 280] width 35 height 11
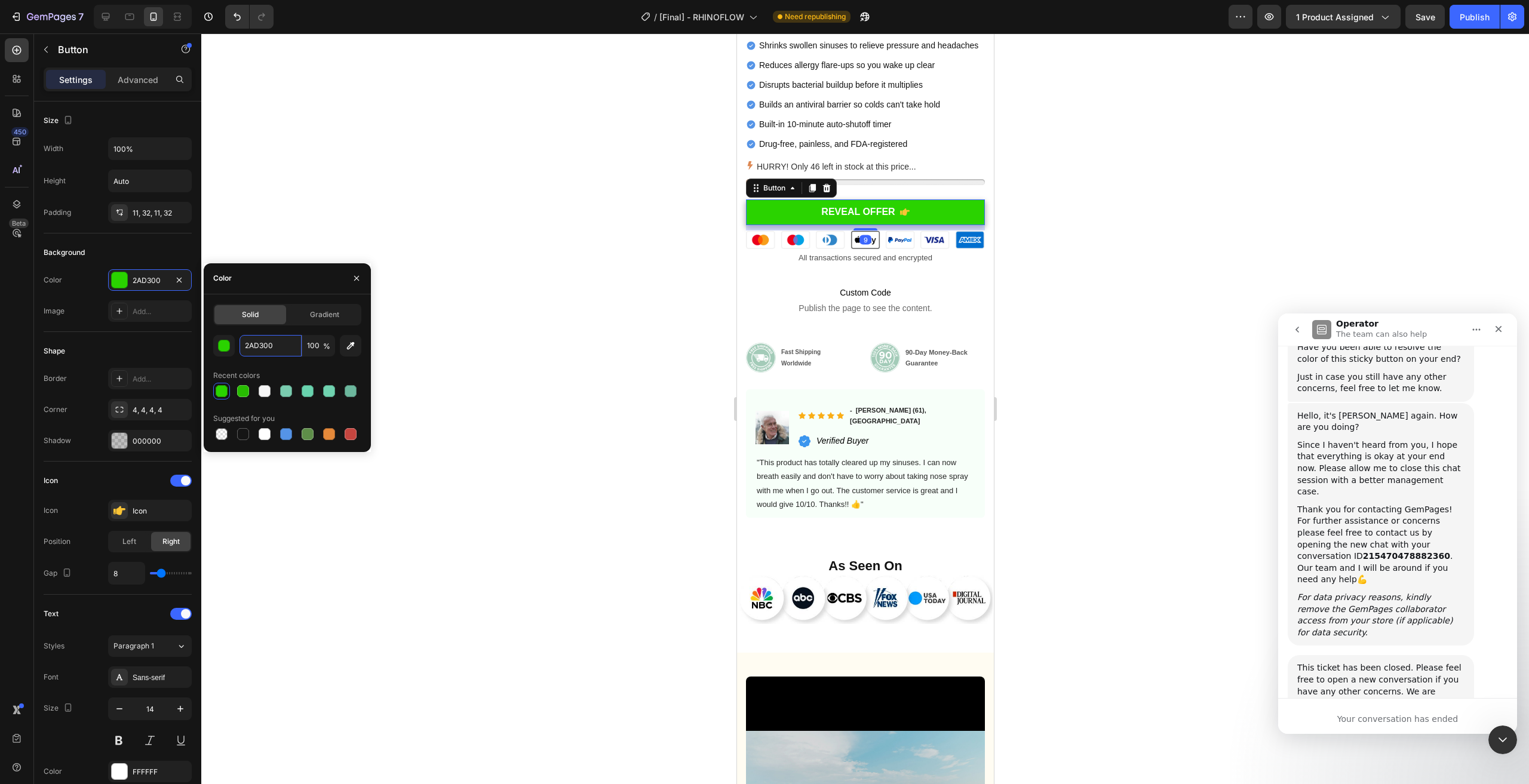
paste input "7BC01"
type input "27BC01"
click at [666, 275] on div at bounding box center [865, 409] width 1328 height 751
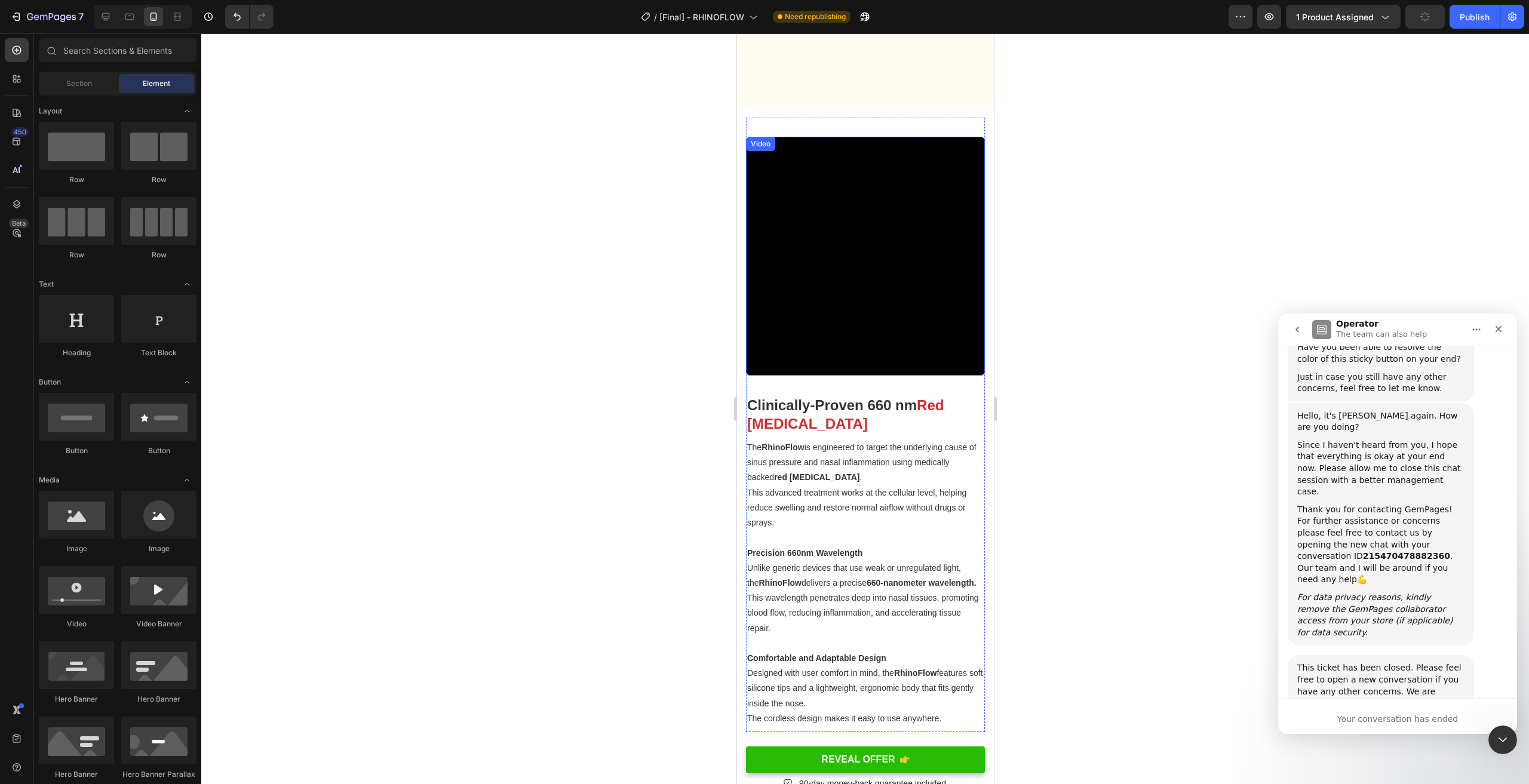
scroll to position [1779, 0]
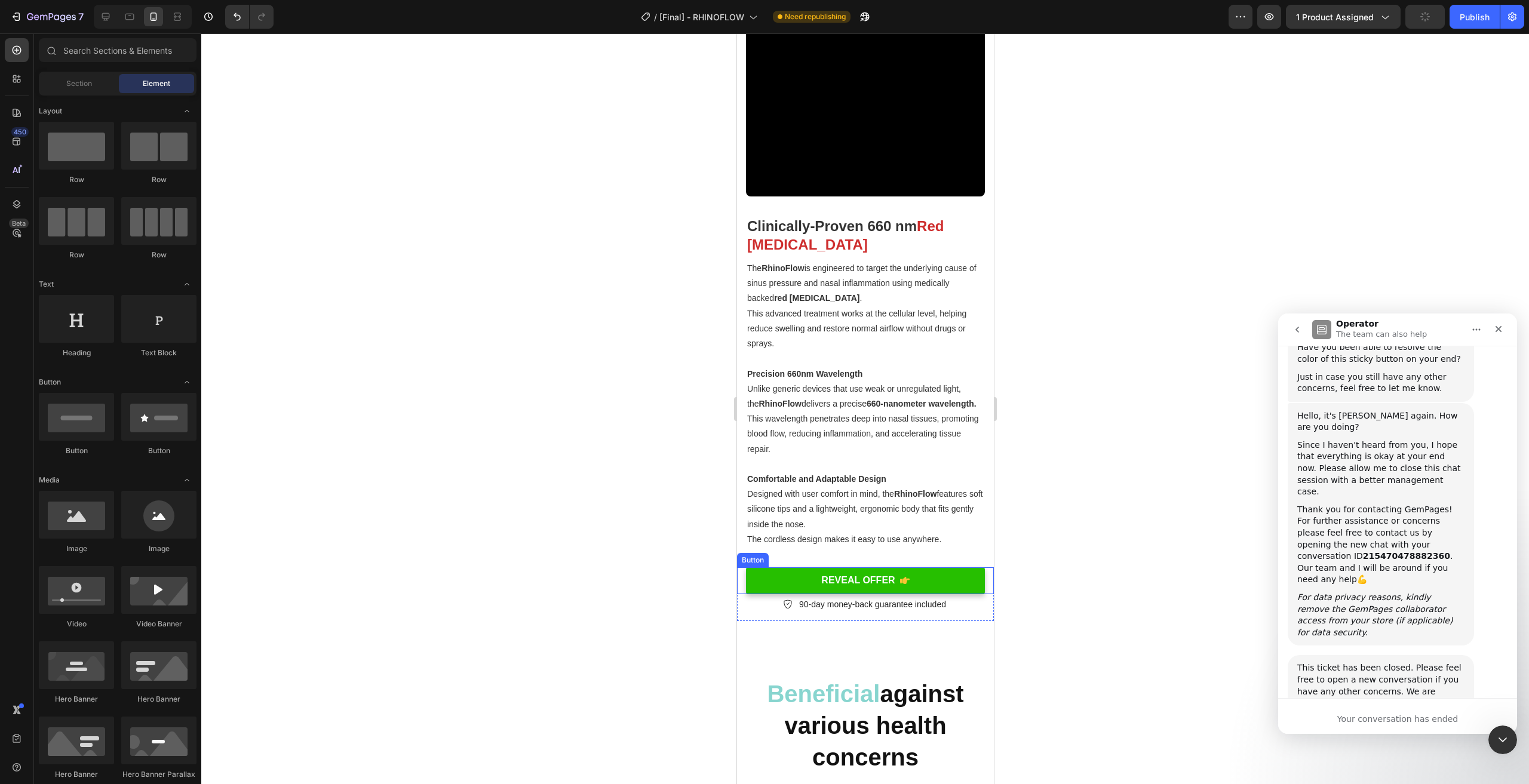
click at [941, 578] on link "REVEAL OFFER" at bounding box center [865, 581] width 239 height 27
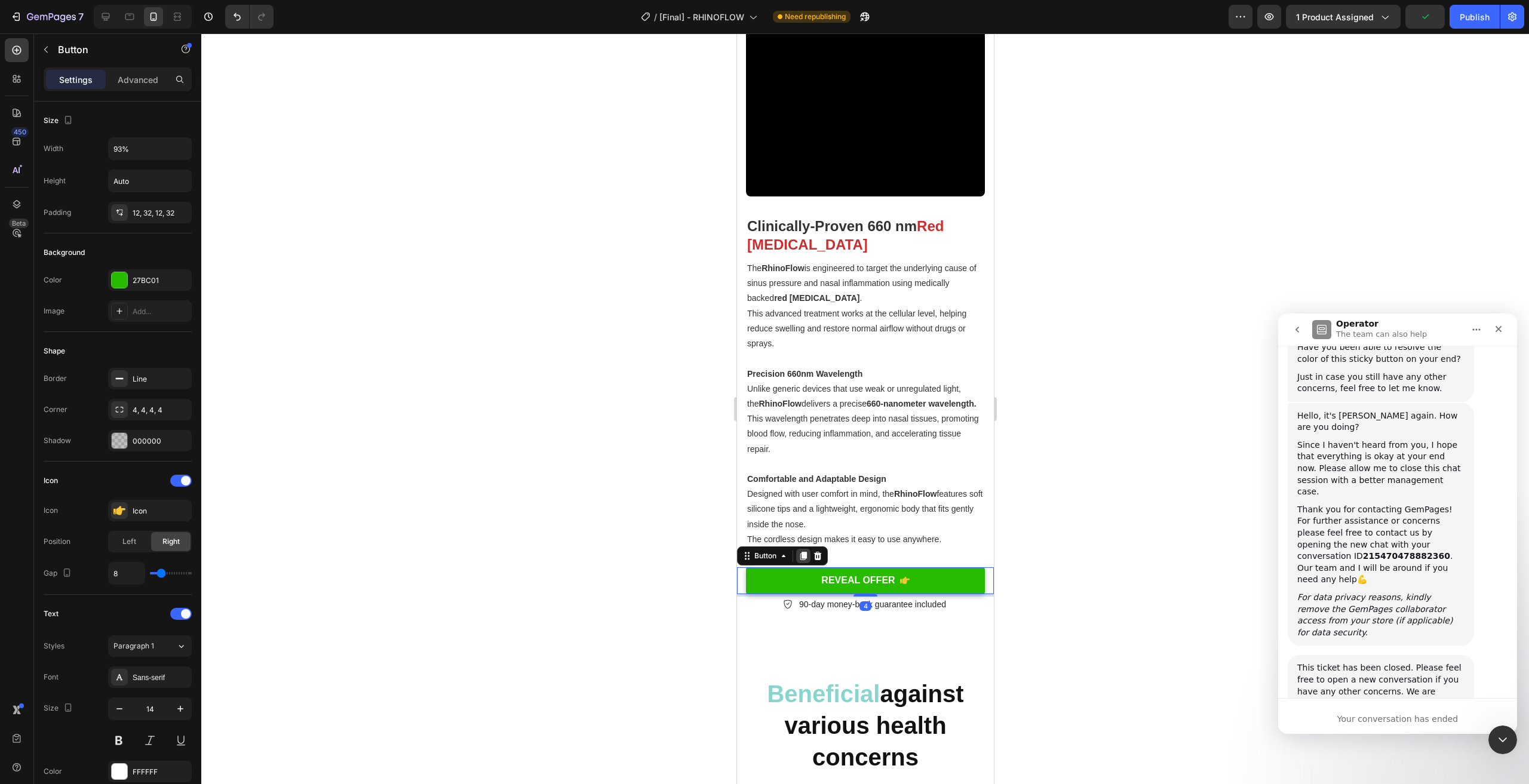
click at [805, 560] on icon at bounding box center [802, 555] width 6 height 8
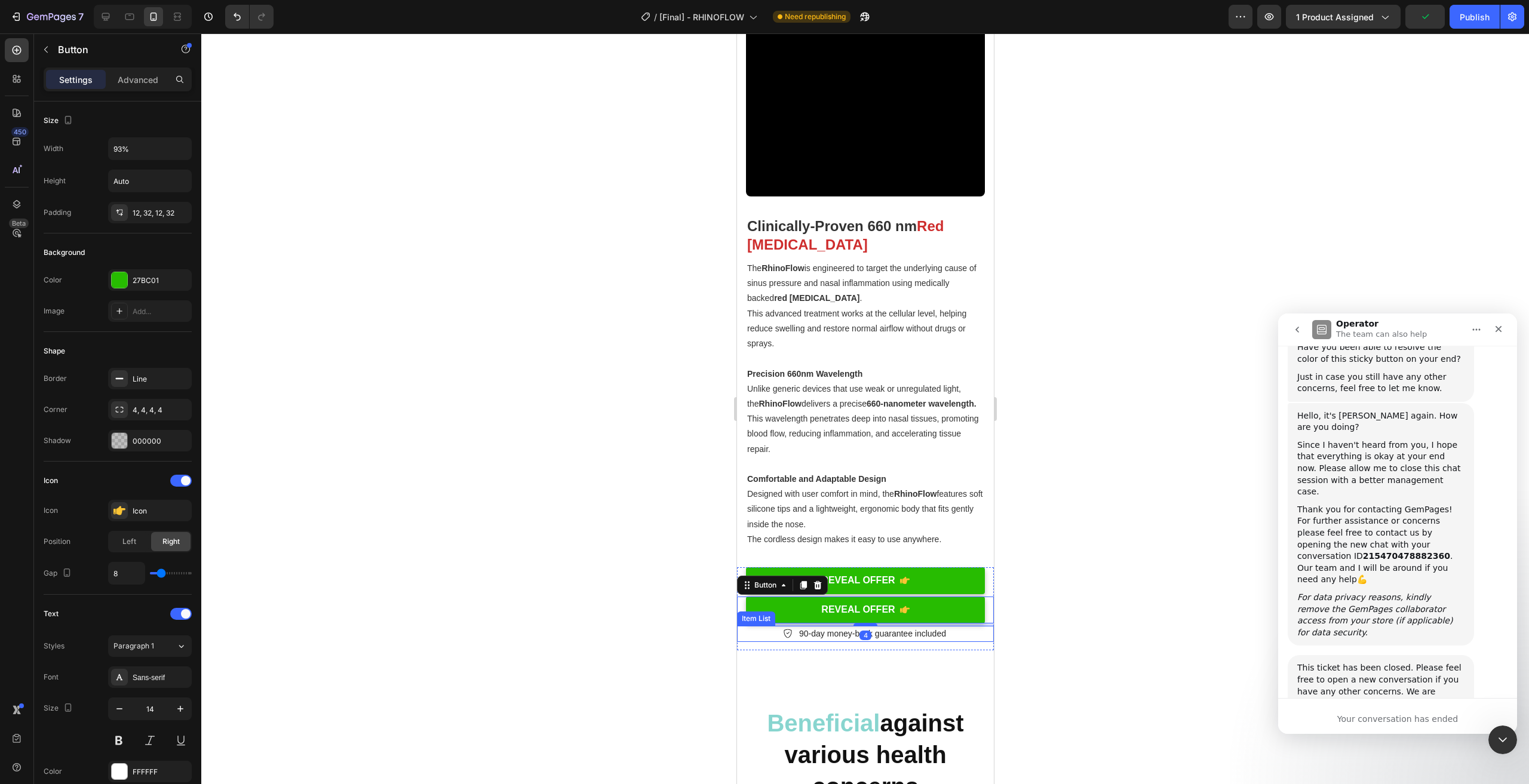
click at [960, 639] on div "90-day money-back guarantee included" at bounding box center [865, 634] width 257 height 16
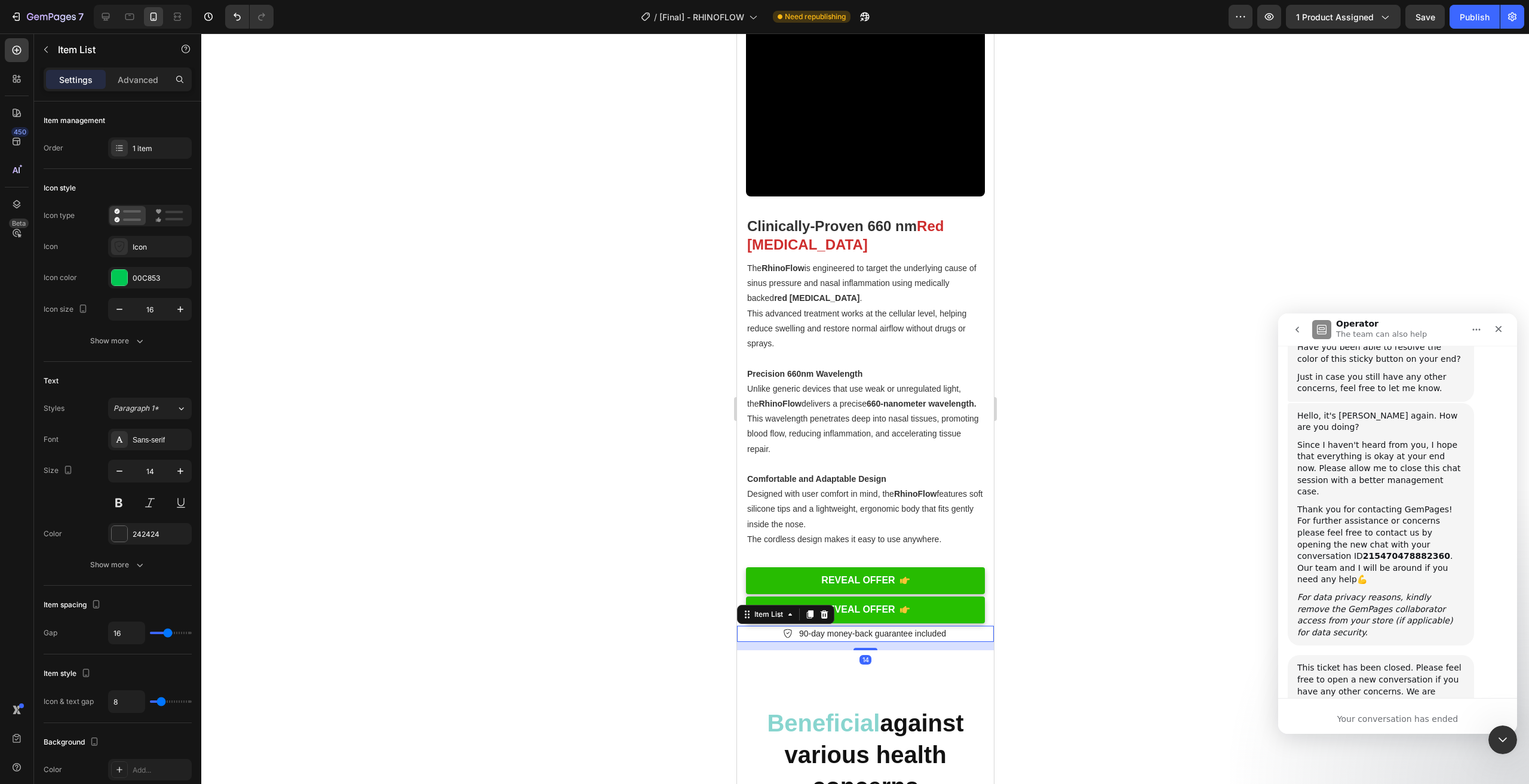
drag, startPoint x: 806, startPoint y: 617, endPoint x: 900, endPoint y: 610, distance: 94.3
click at [807, 617] on icon at bounding box center [809, 614] width 10 height 10
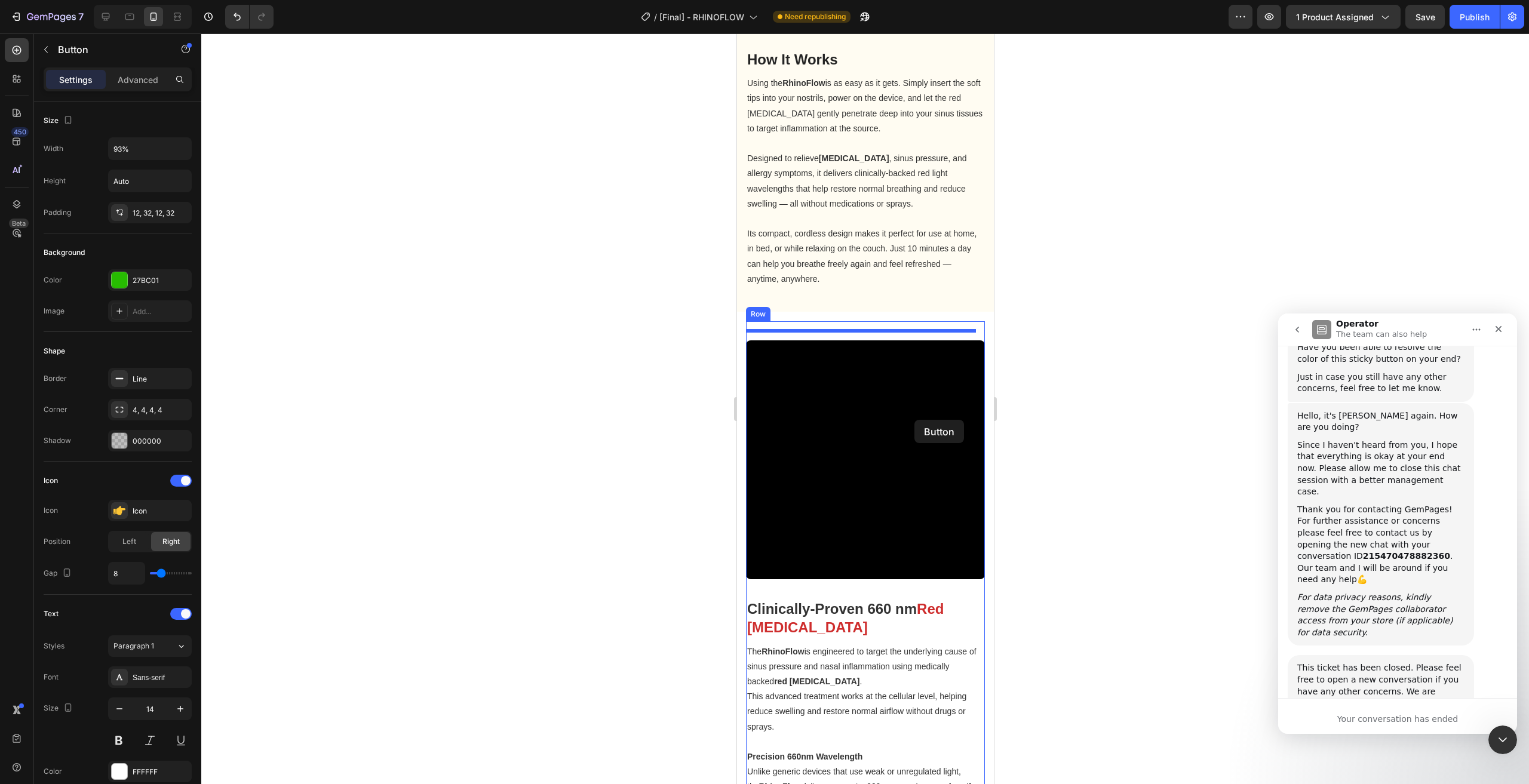
scroll to position [1361, 0]
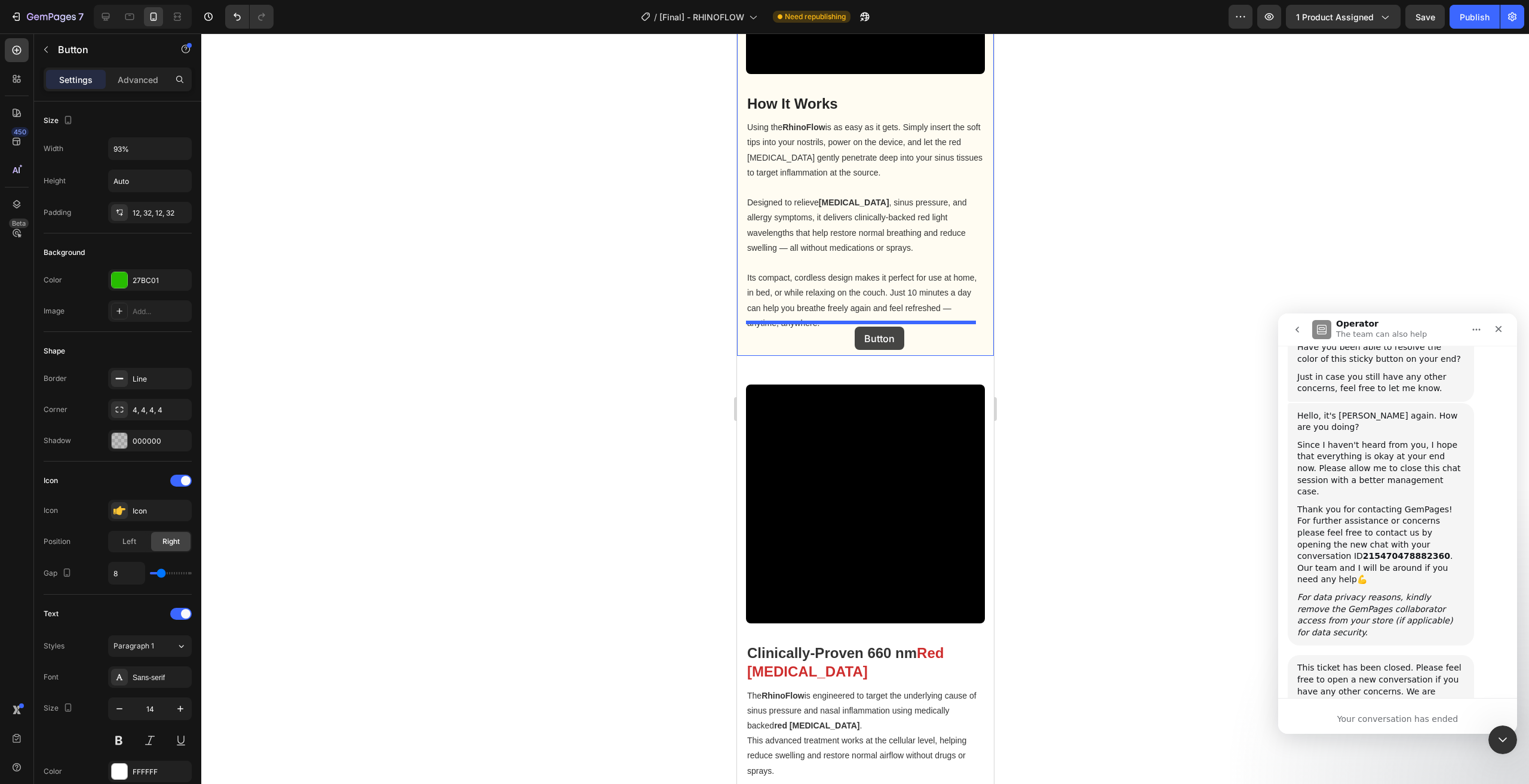
drag, startPoint x: 951, startPoint y: 589, endPoint x: 854, endPoint y: 327, distance: 279.4
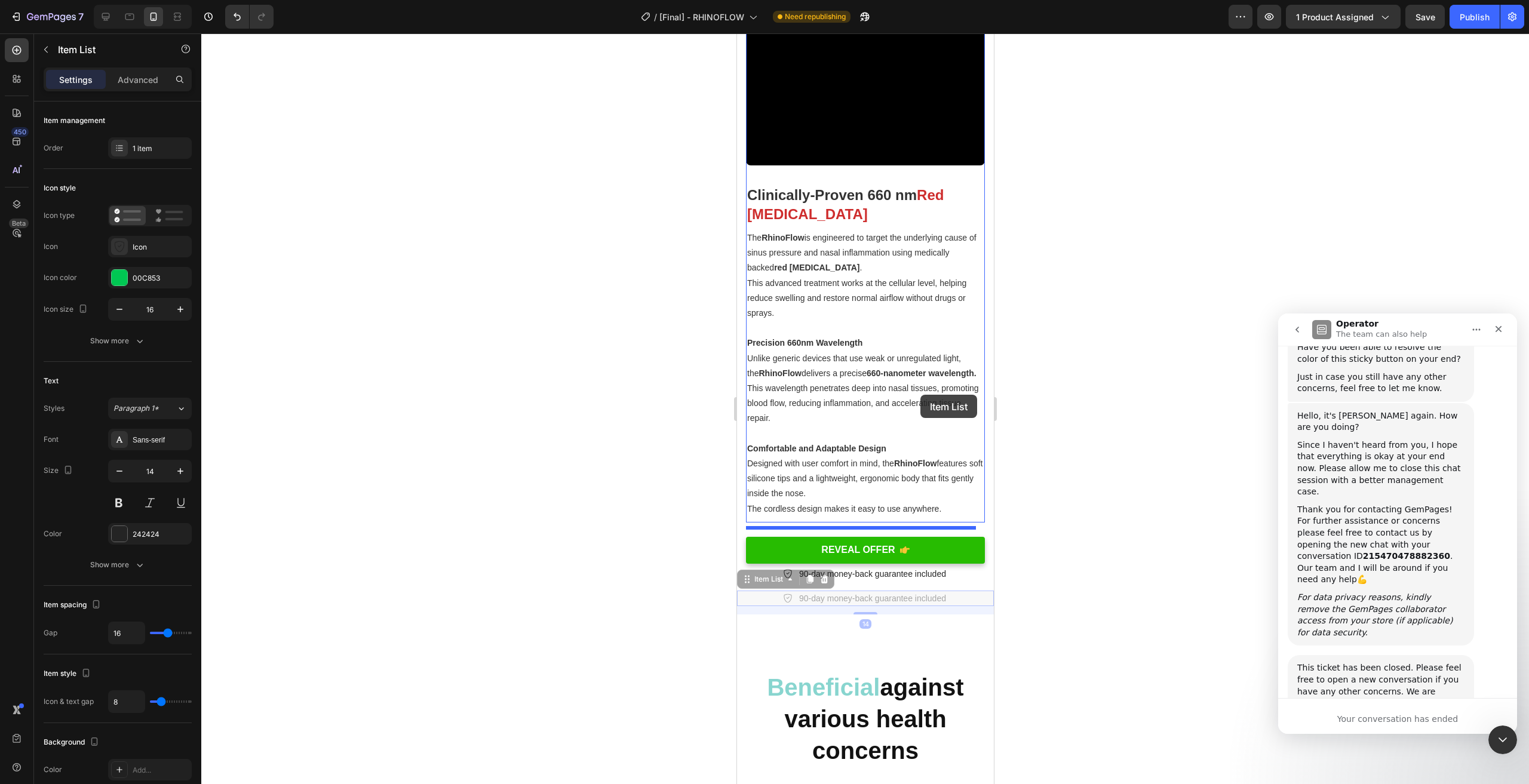
scroll to position [1481, 0]
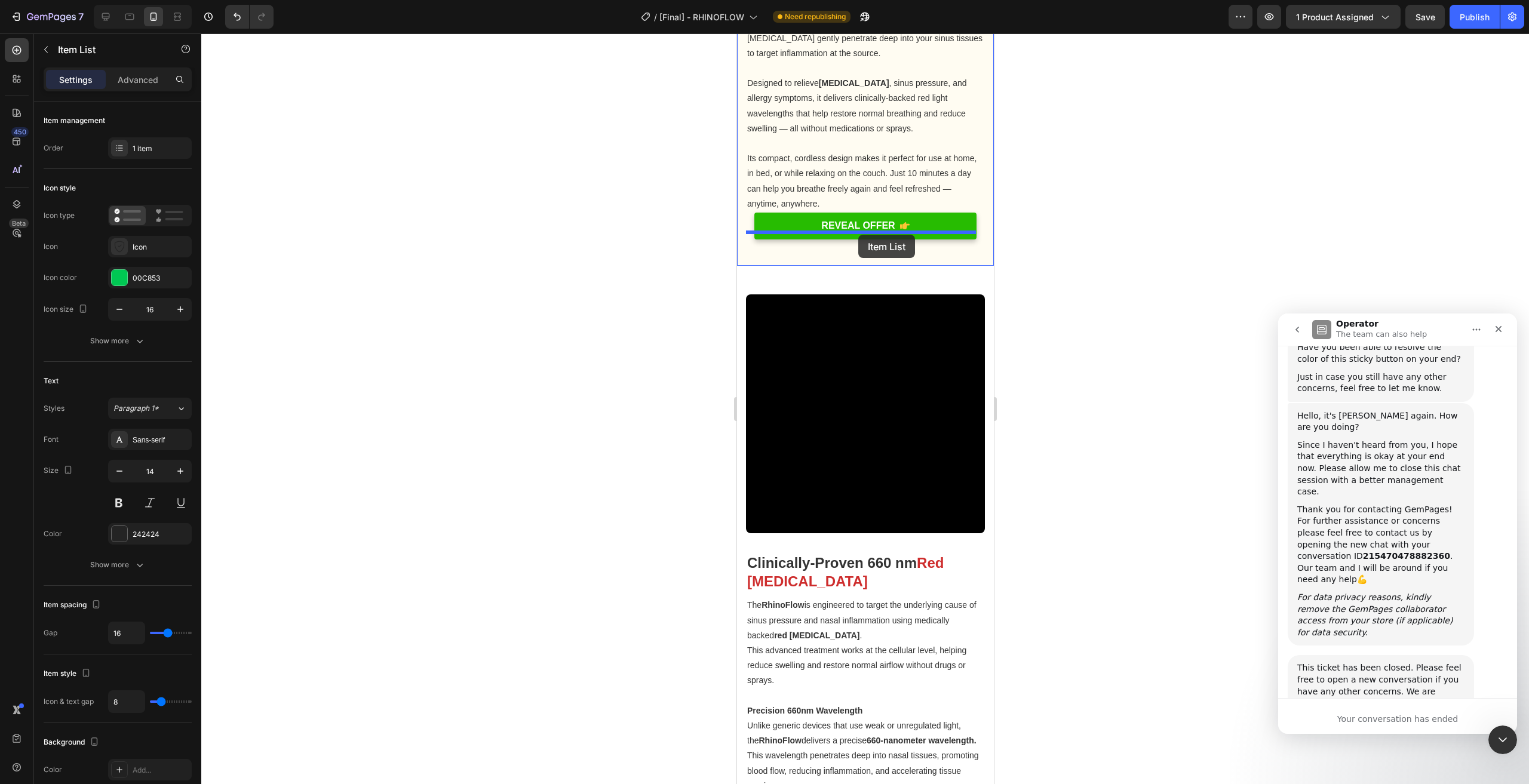
drag, startPoint x: 958, startPoint y: 603, endPoint x: 858, endPoint y: 234, distance: 382.3
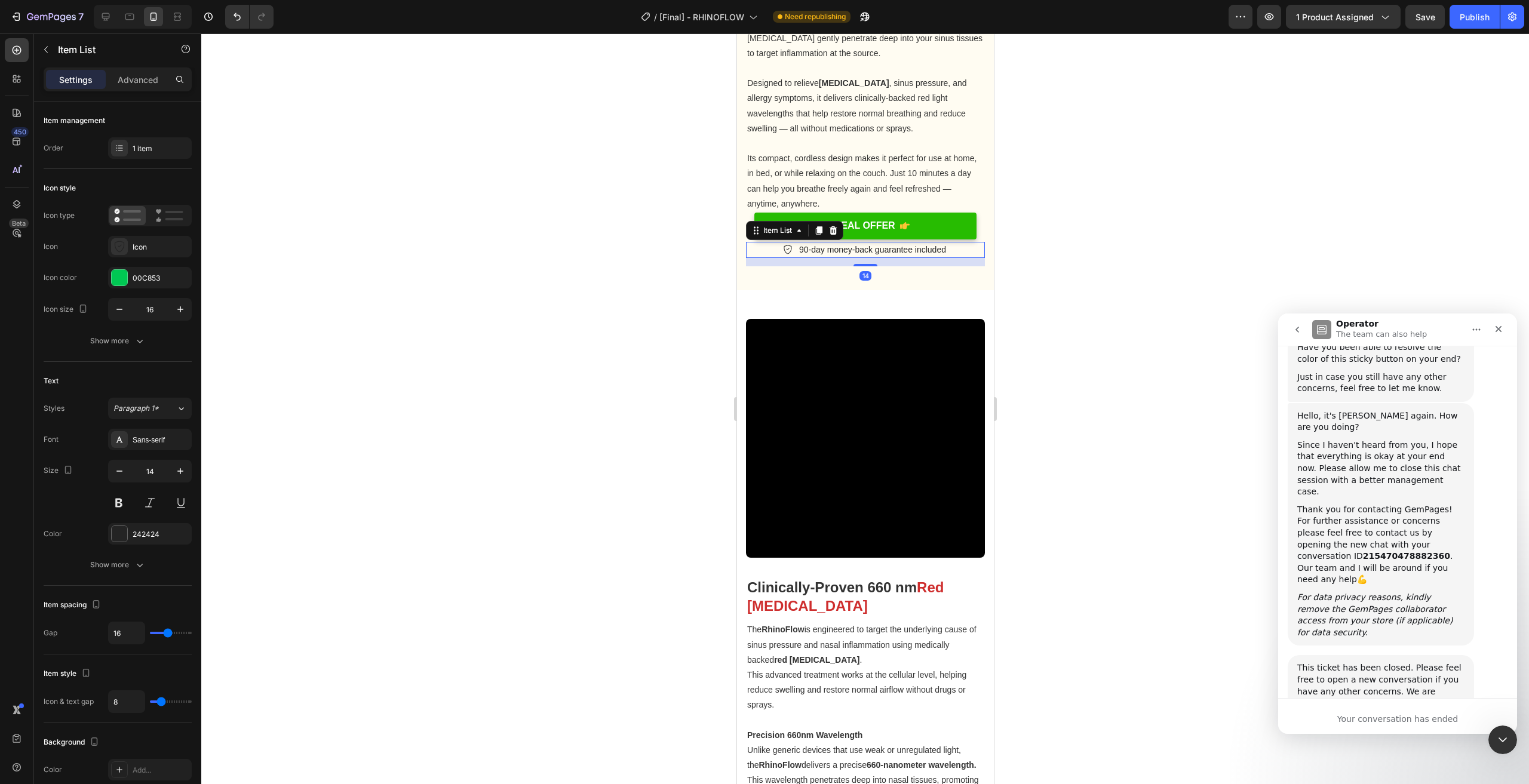
click at [1166, 226] on div at bounding box center [865, 409] width 1328 height 751
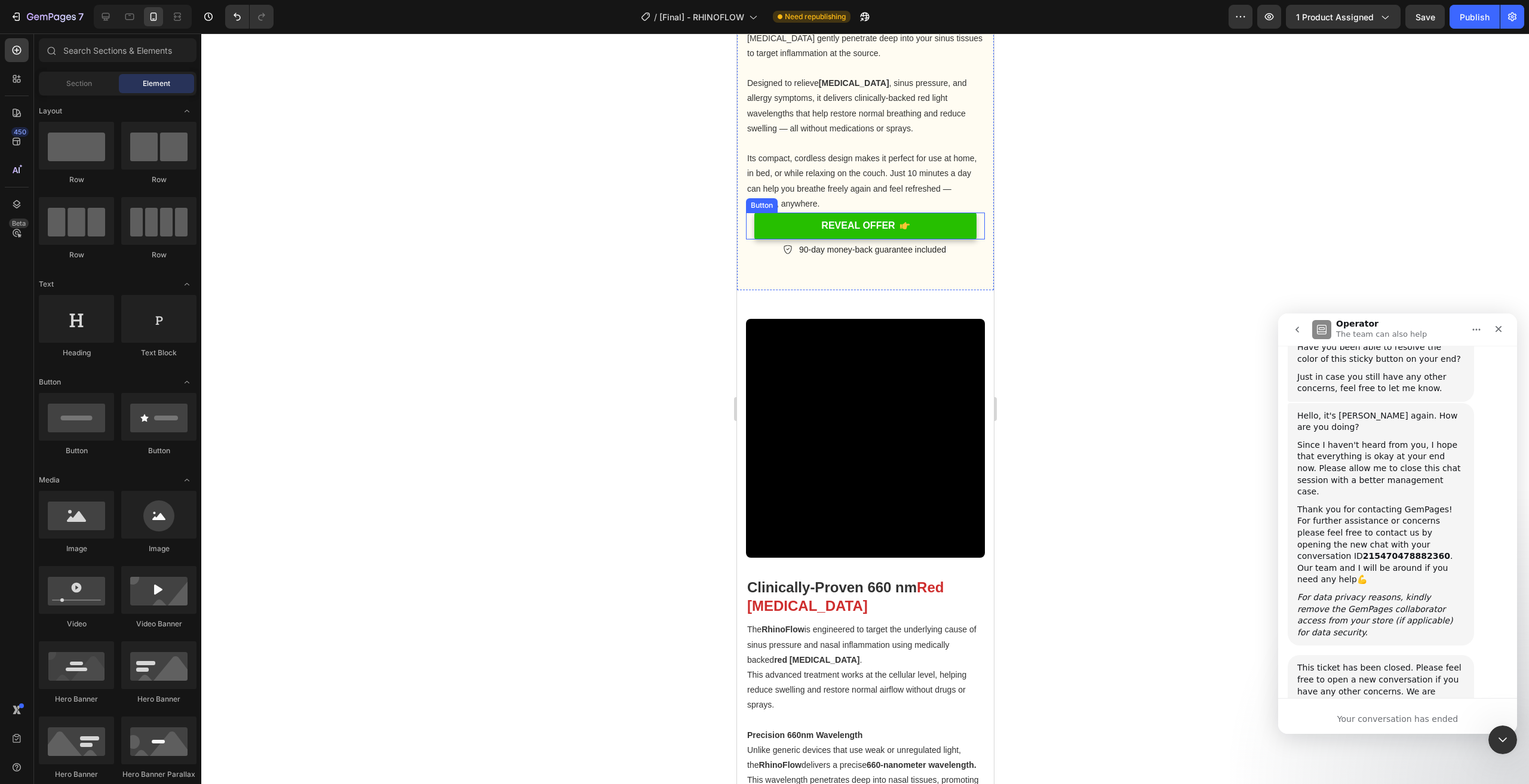
click at [941, 222] on link "REVEAL OFFER" at bounding box center [864, 226] width 222 height 27
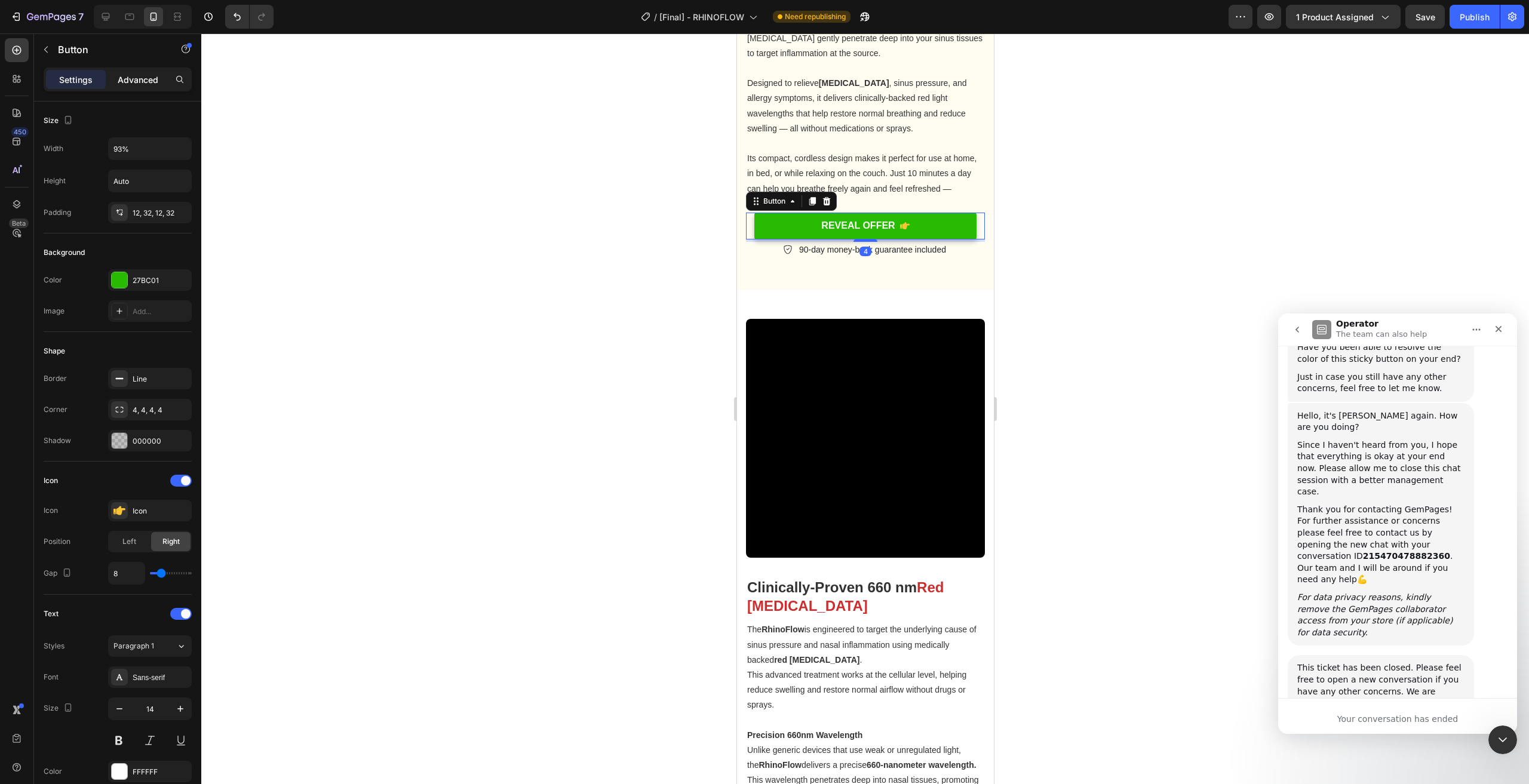
click at [138, 77] on p "Advanced" at bounding box center [137, 80] width 40 height 13
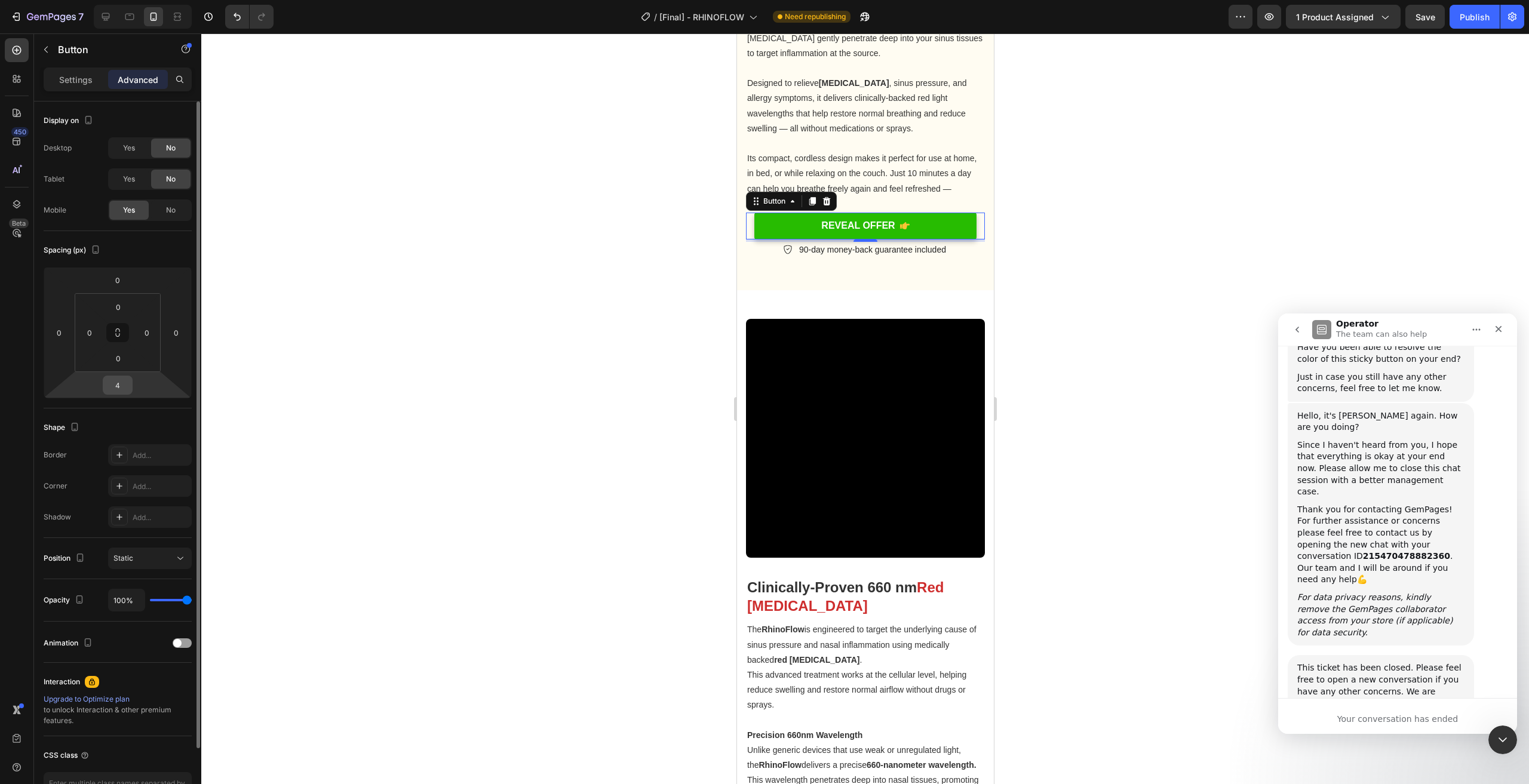
click at [122, 378] on input "4" at bounding box center [118, 385] width 24 height 18
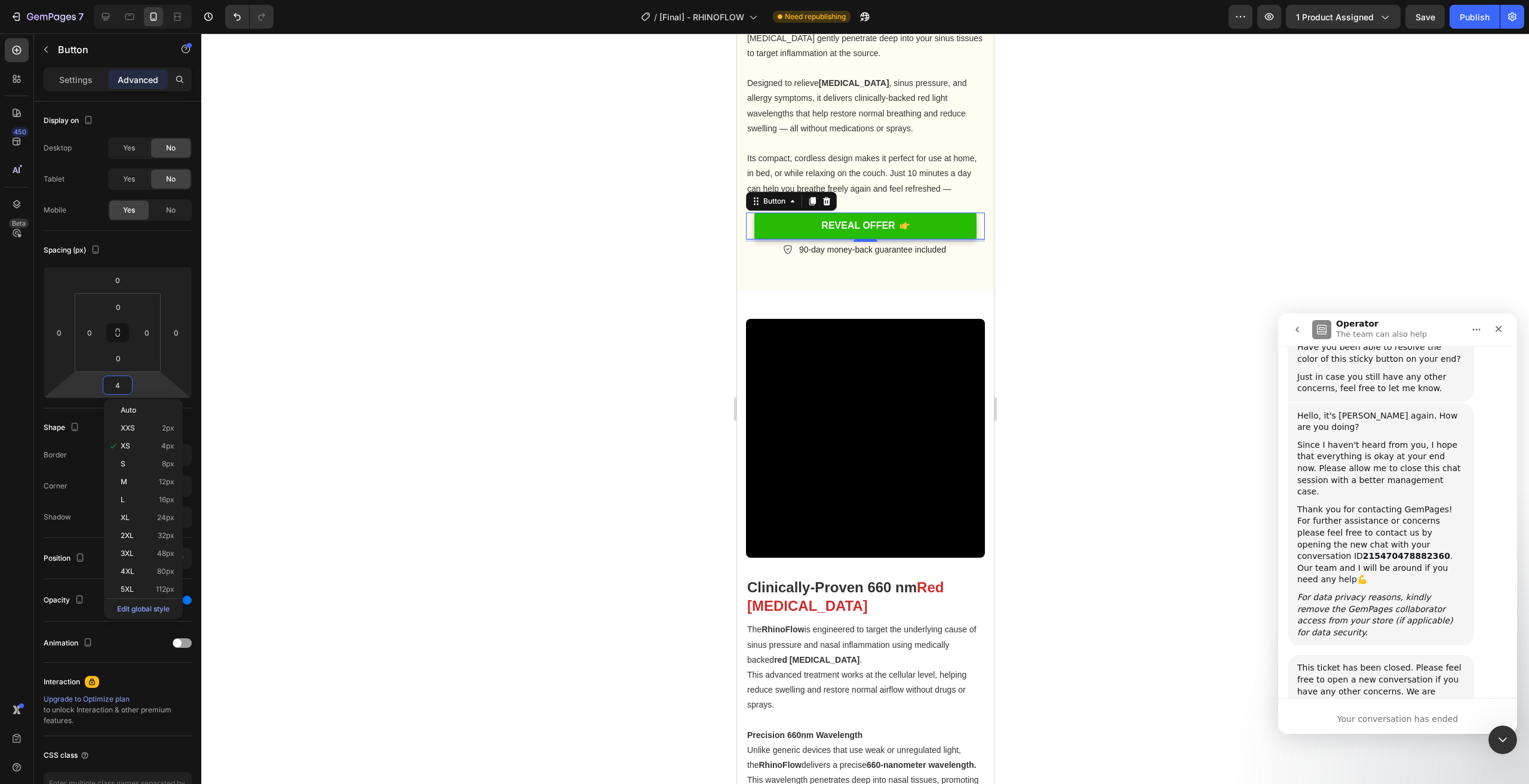
click at [155, 429] on p "XXS 2px" at bounding box center [147, 427] width 54 height 8
type input "2"
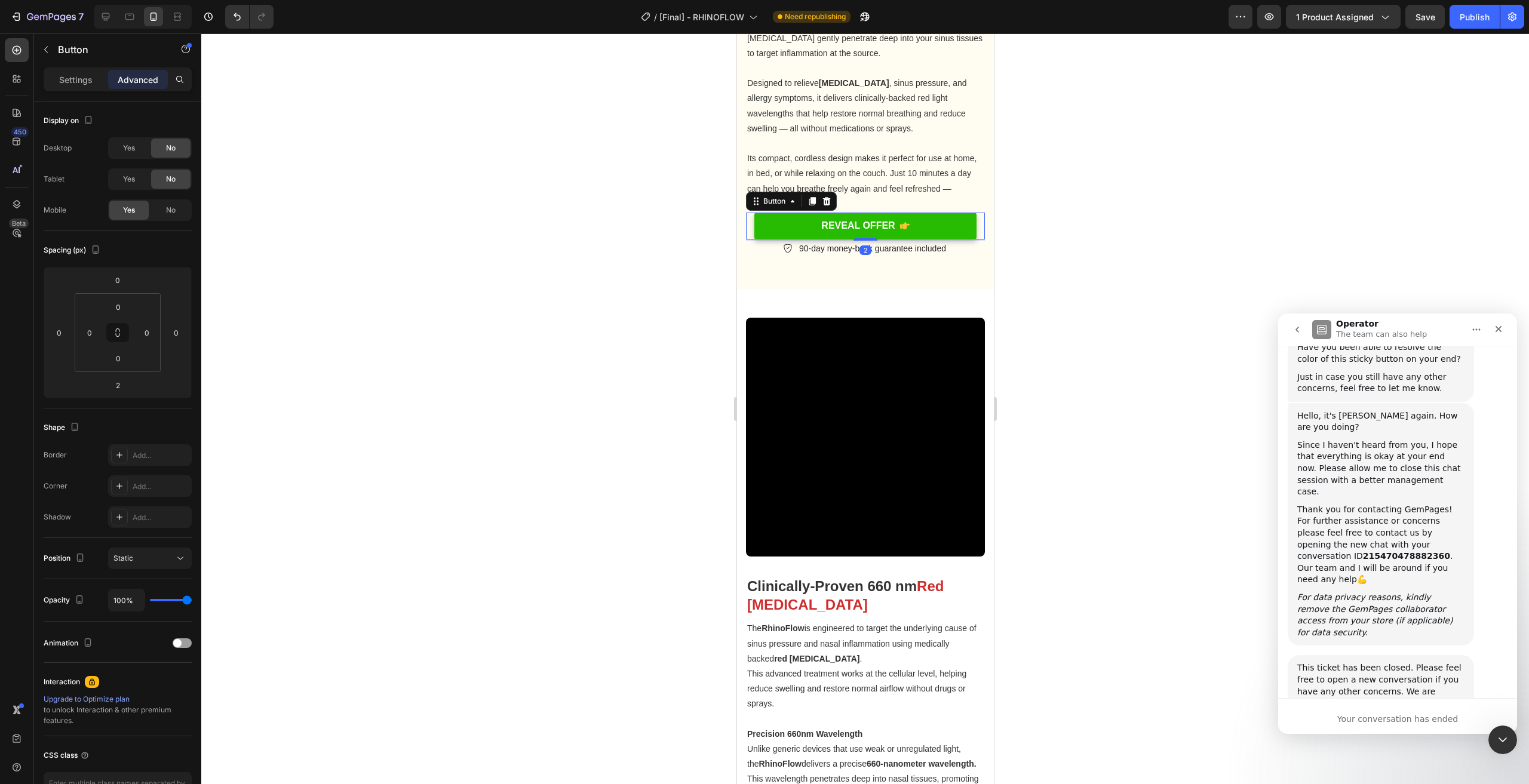
click at [461, 390] on div at bounding box center [865, 409] width 1328 height 751
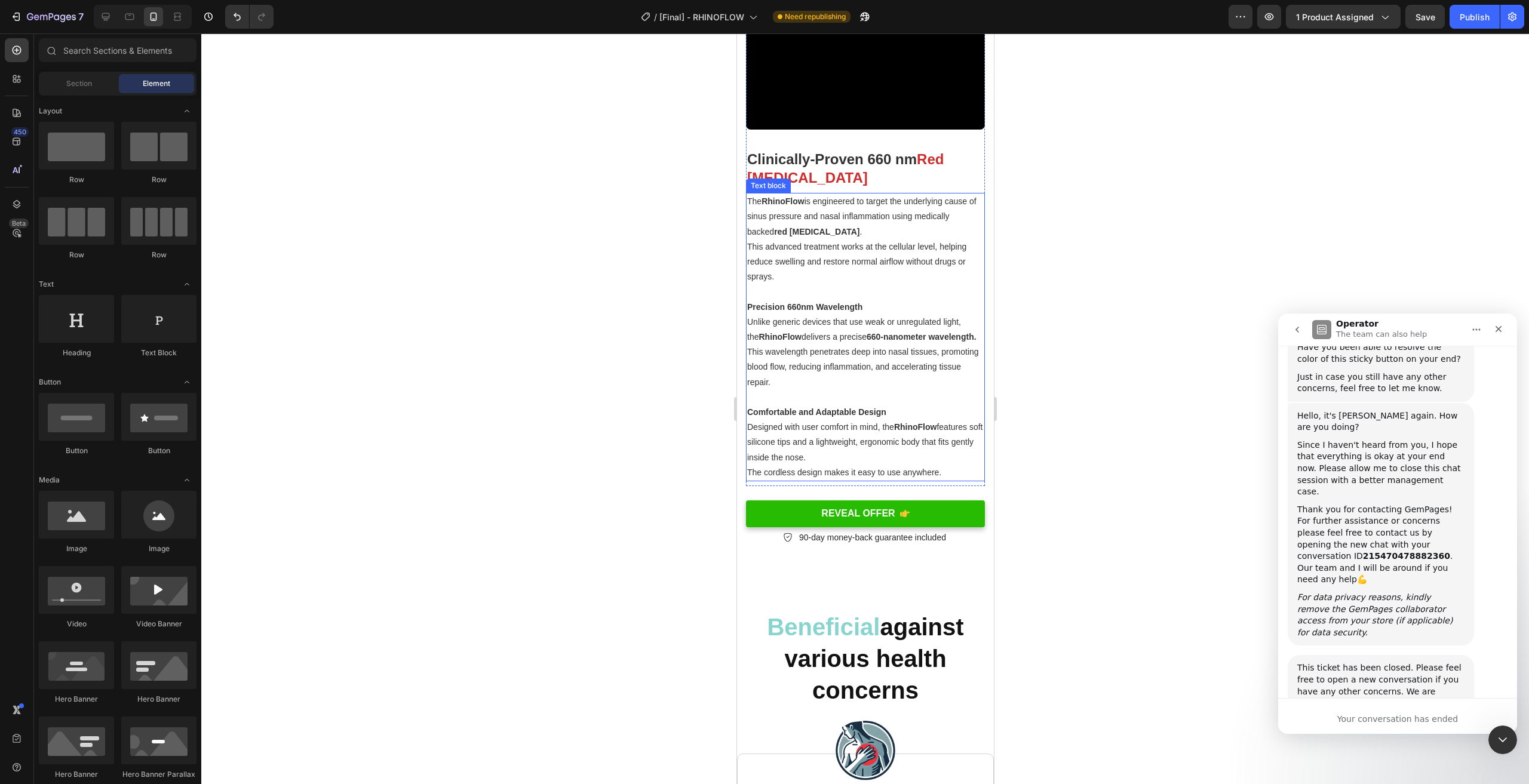
scroll to position [1898, 0]
click at [973, 519] on link "REVEAL OFFER" at bounding box center [865, 513] width 239 height 27
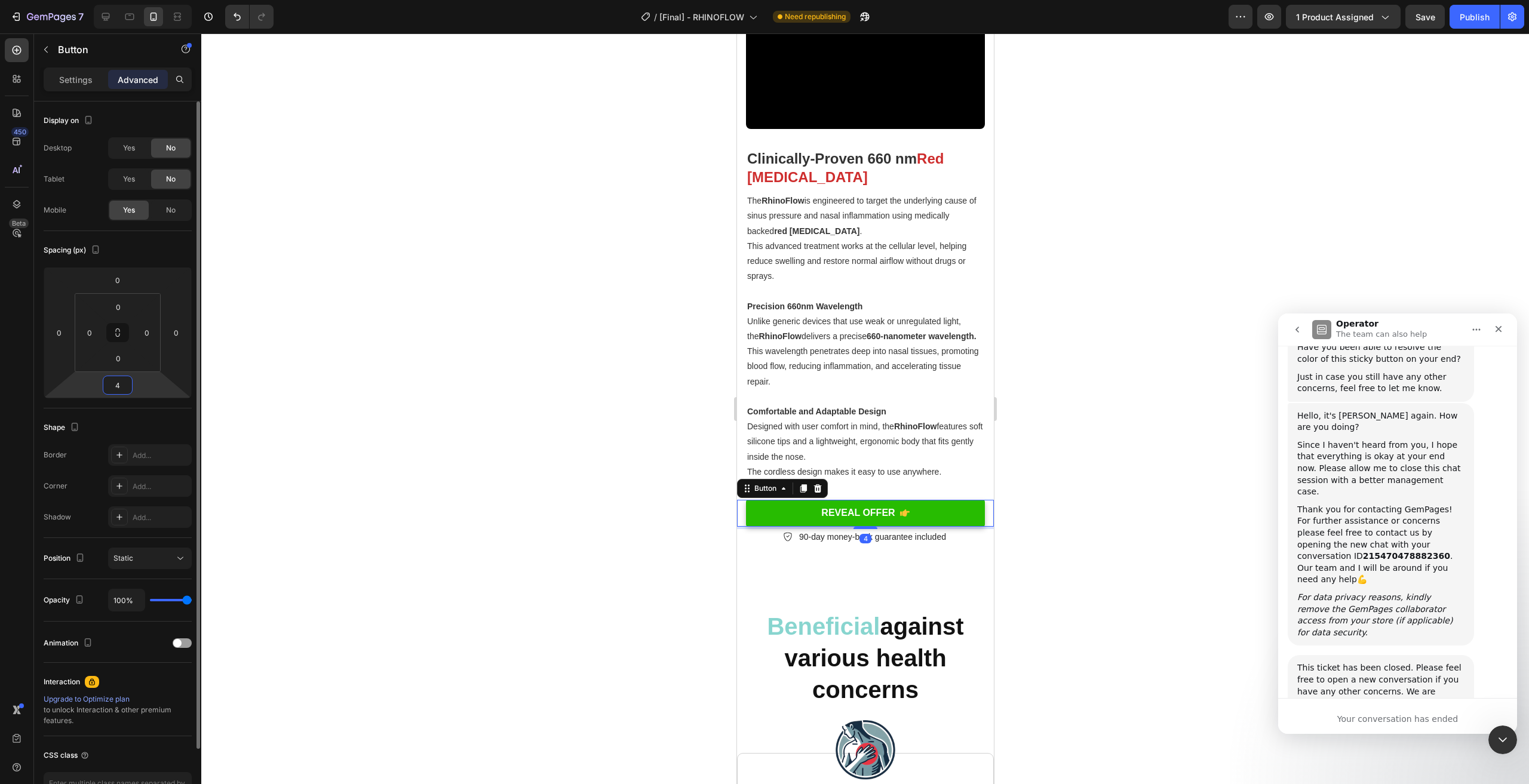
click at [115, 388] on input "4" at bounding box center [118, 385] width 24 height 18
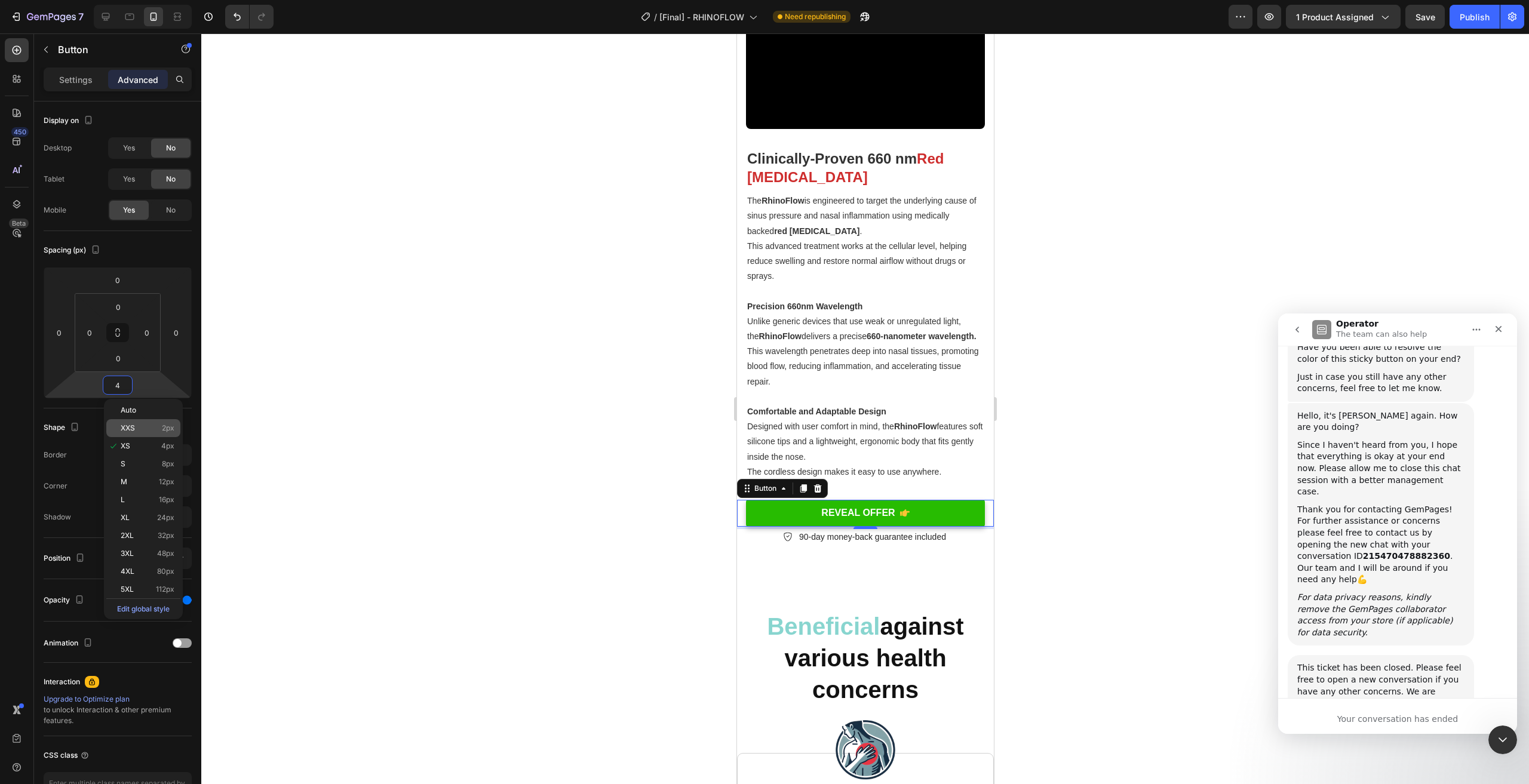
click at [159, 436] on div "XXS 2px" at bounding box center [143, 428] width 74 height 18
type input "2"
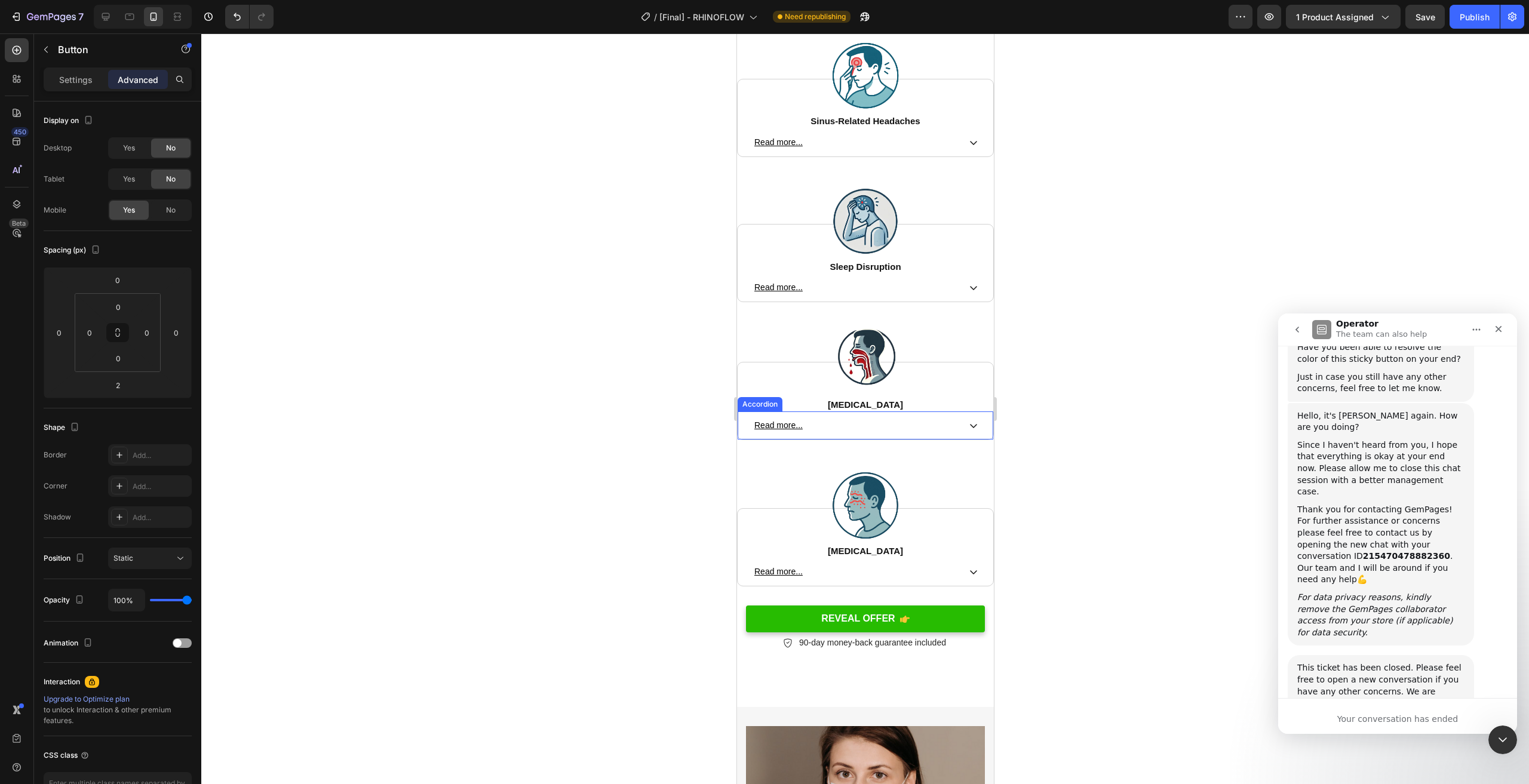
click at [1092, 391] on div at bounding box center [865, 409] width 1328 height 751
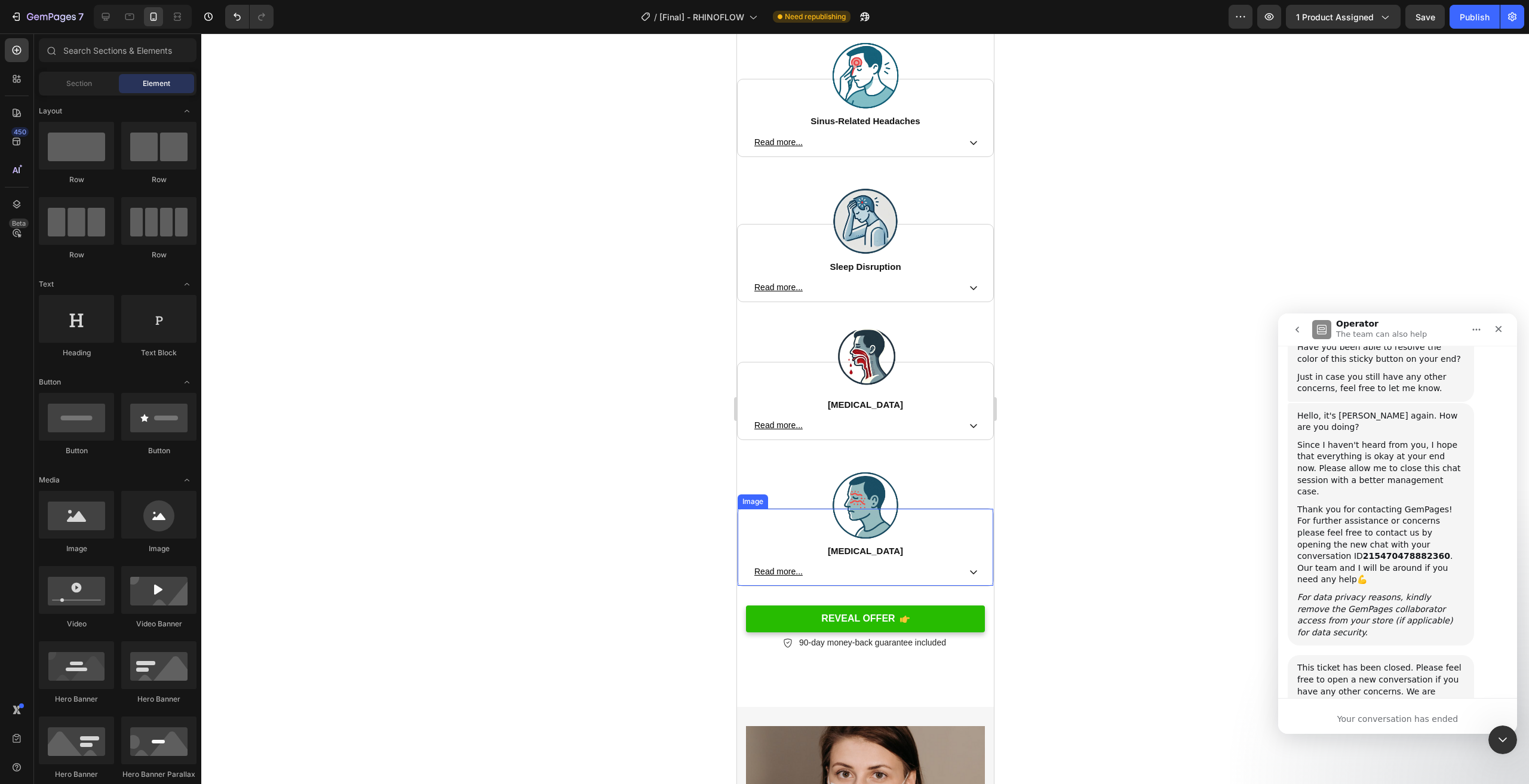
scroll to position [3093, 0]
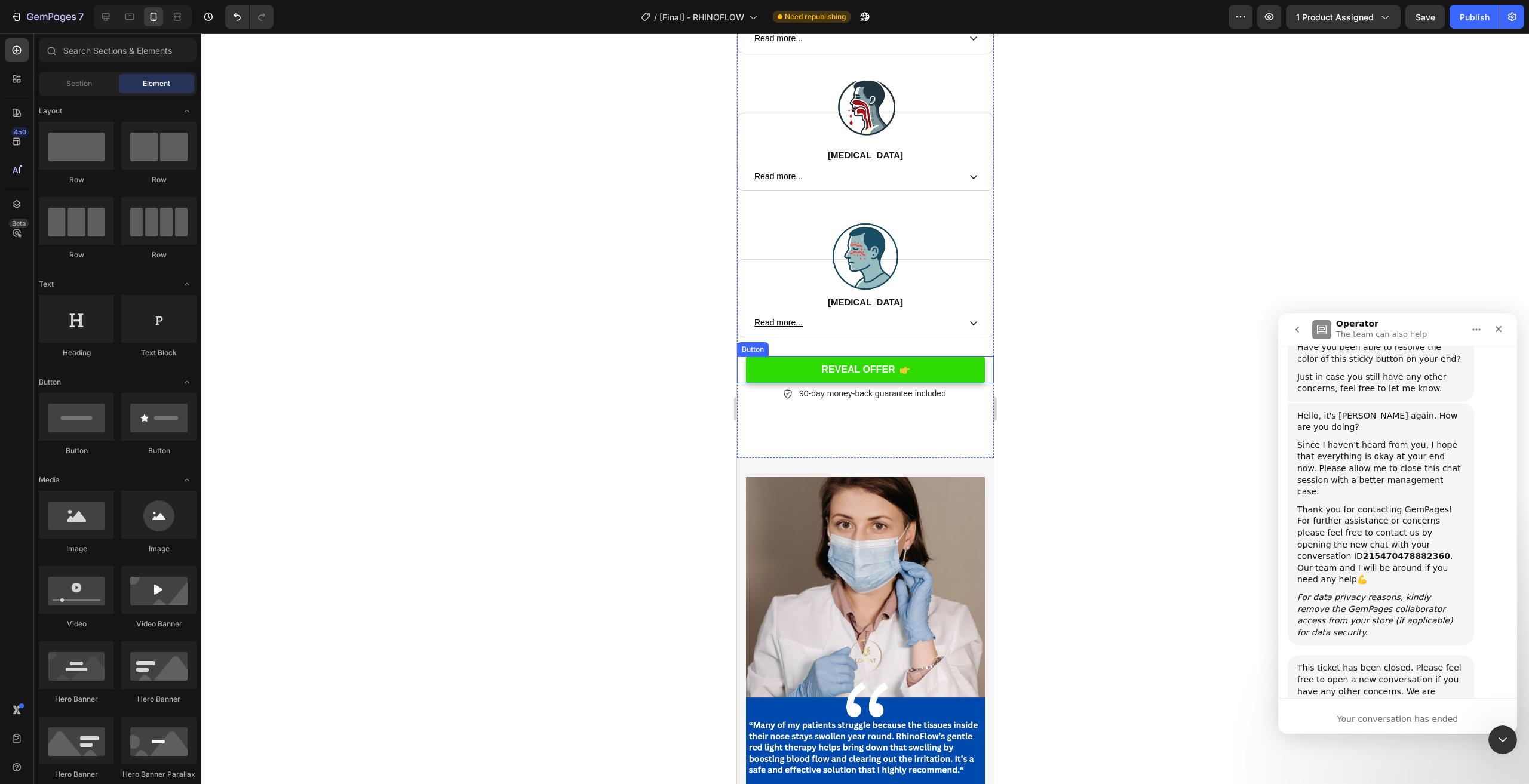
click at [957, 357] on link "REVEAL OFFER" at bounding box center [865, 370] width 239 height 27
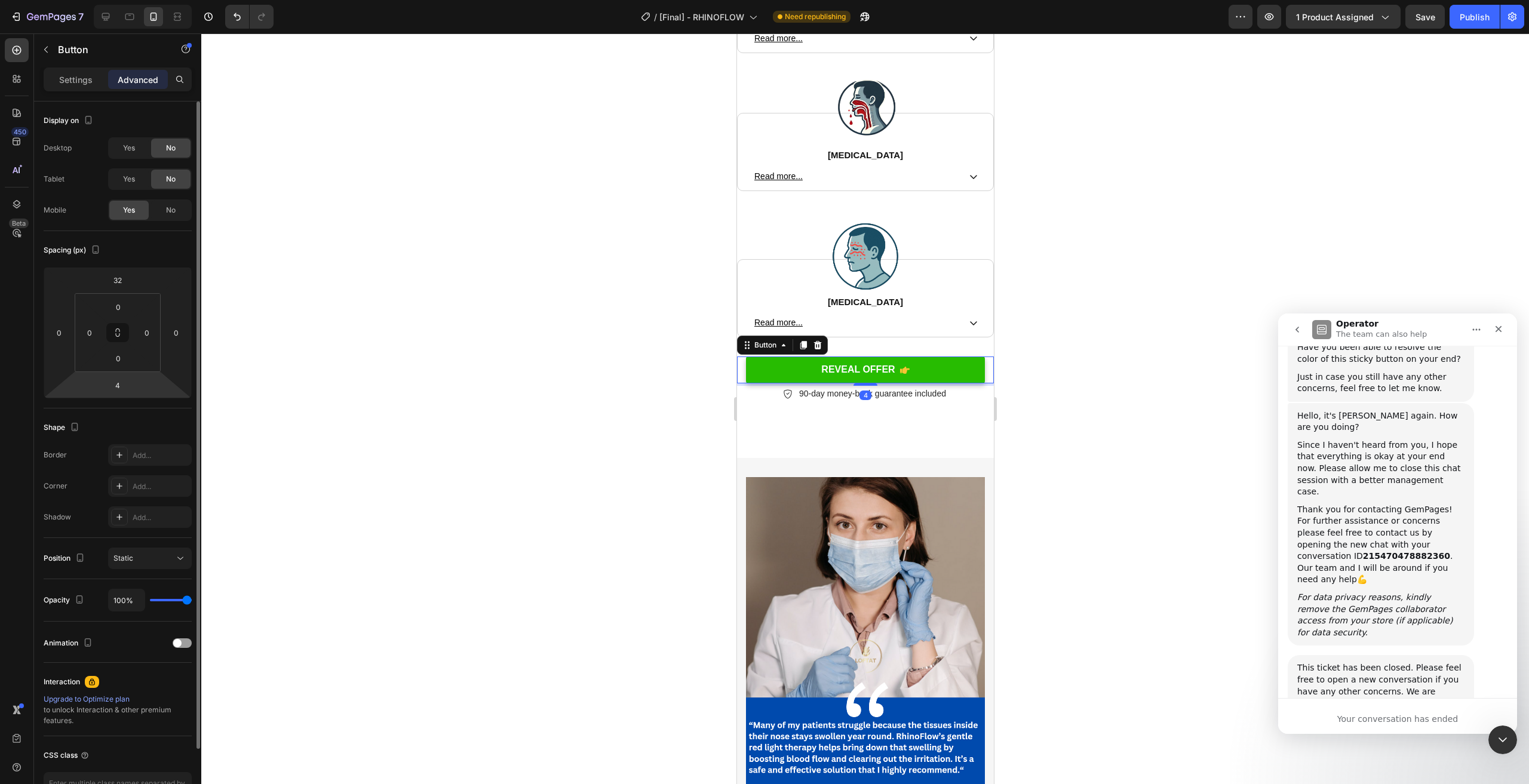
click at [119, 383] on input "4" at bounding box center [118, 385] width 24 height 18
type input "2"
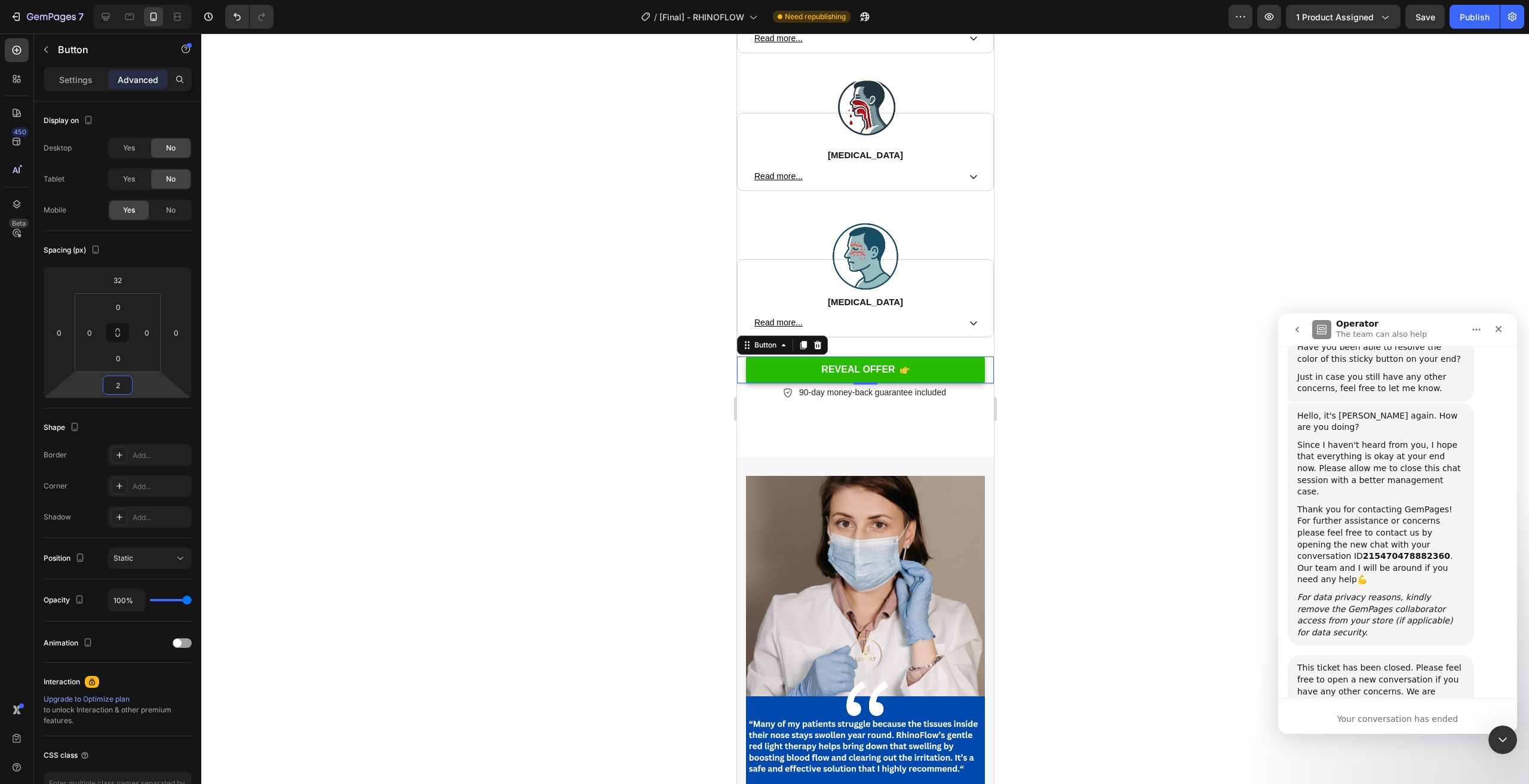
click at [286, 339] on div at bounding box center [865, 409] width 1328 height 751
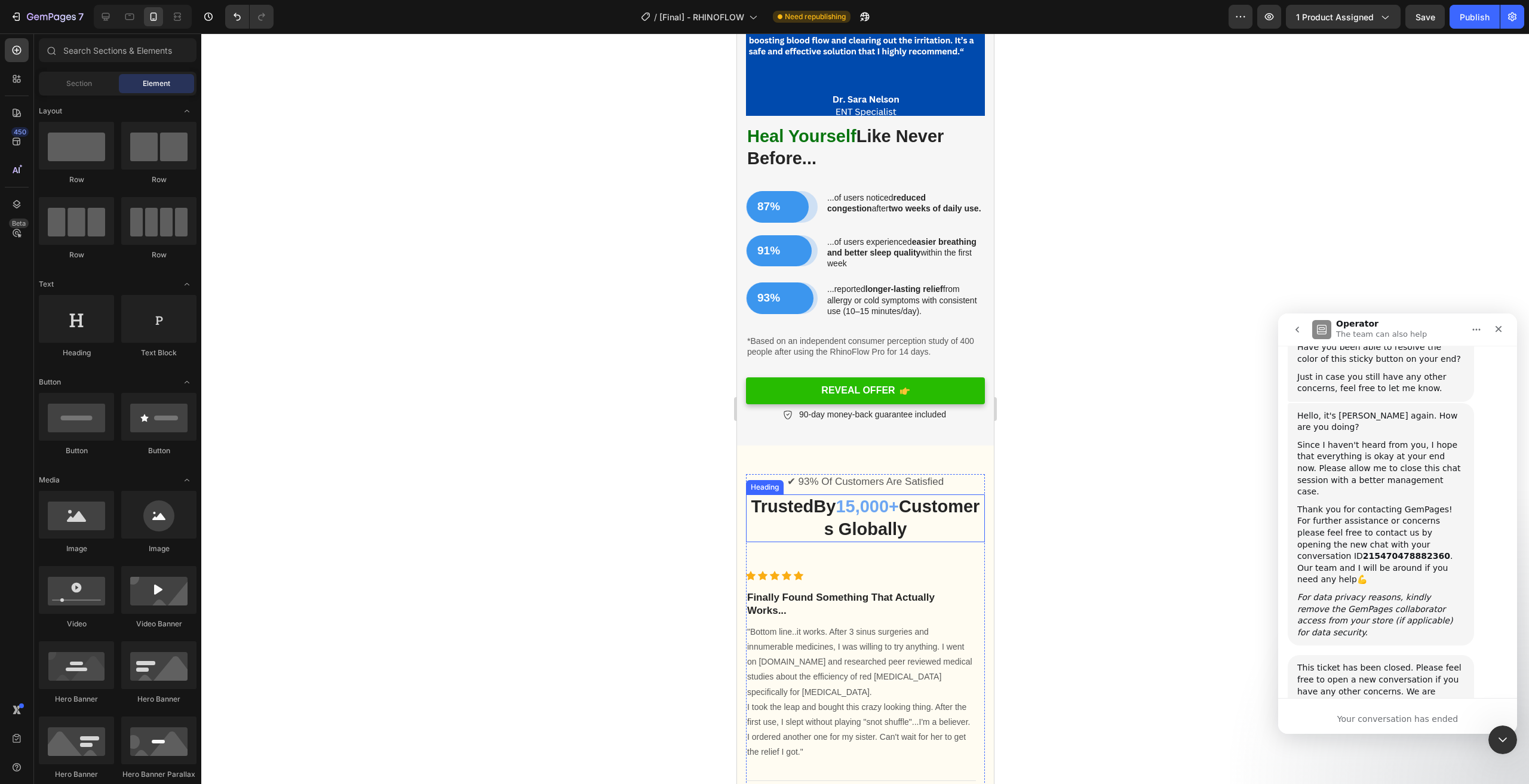
scroll to position [3869, 0]
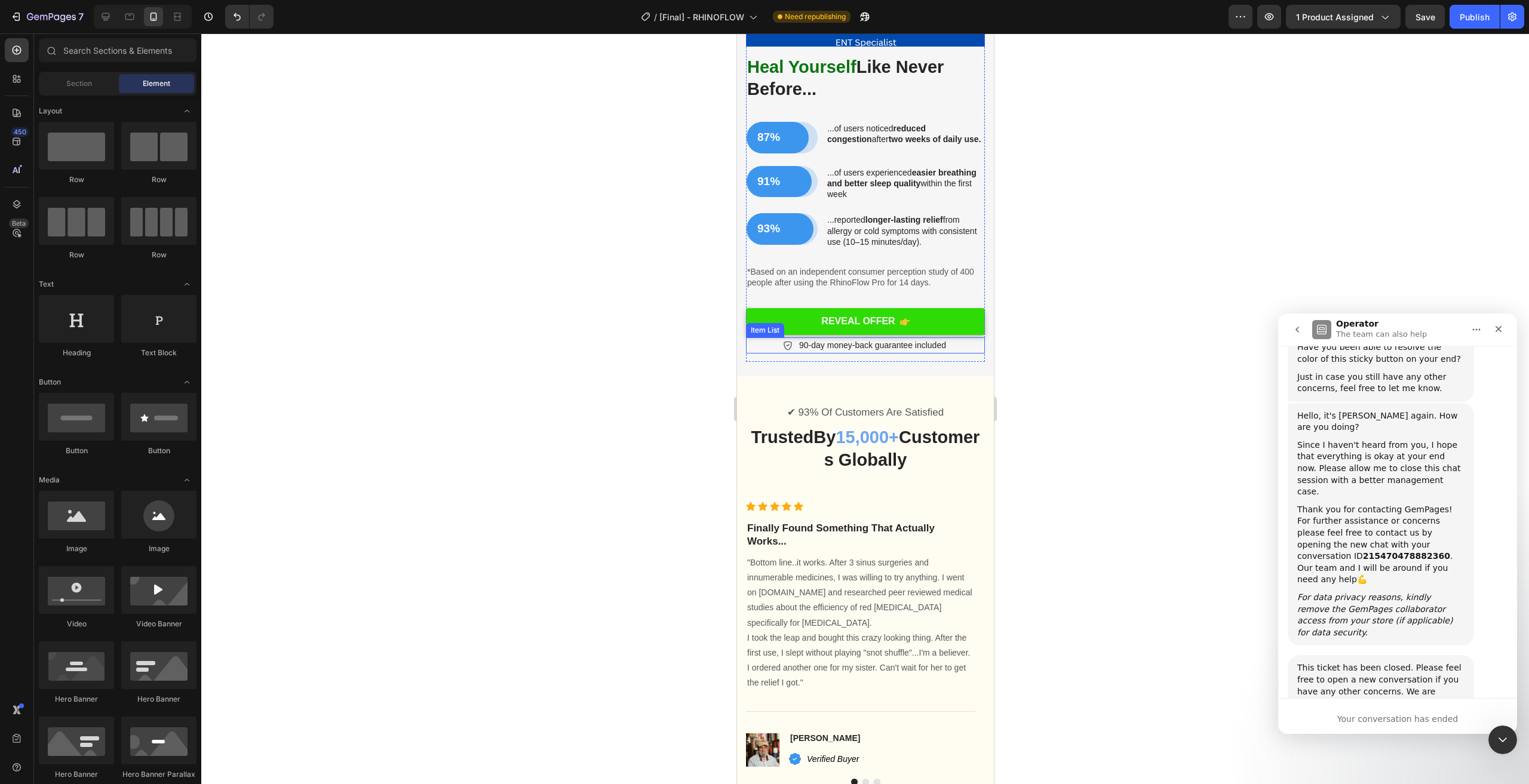
click at [941, 308] on link "REVEAL OFFER" at bounding box center [865, 322] width 239 height 27
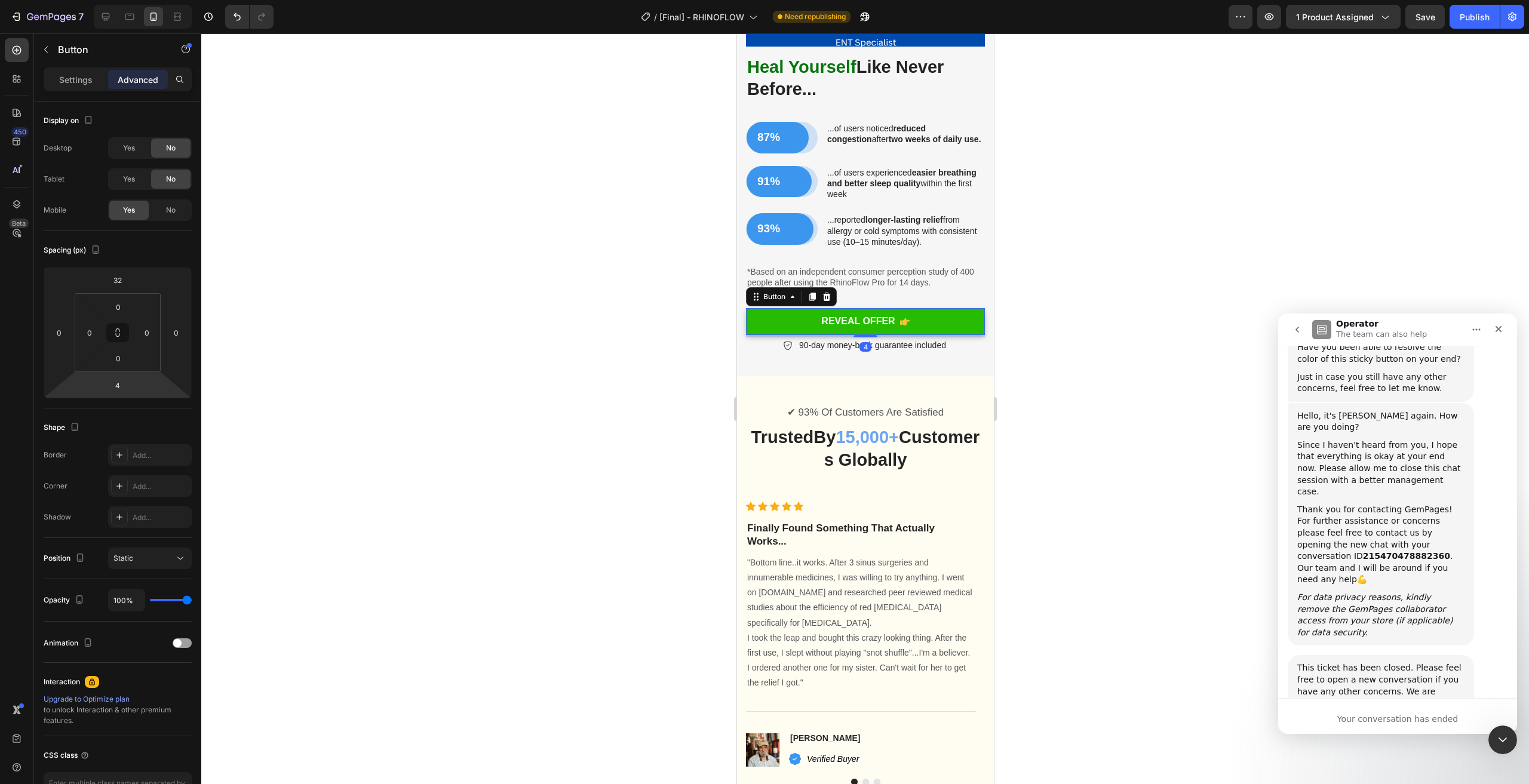
click at [120, 386] on input "4" at bounding box center [118, 385] width 24 height 18
click at [149, 434] on div "XXS 2px" at bounding box center [143, 428] width 74 height 18
type input "2"
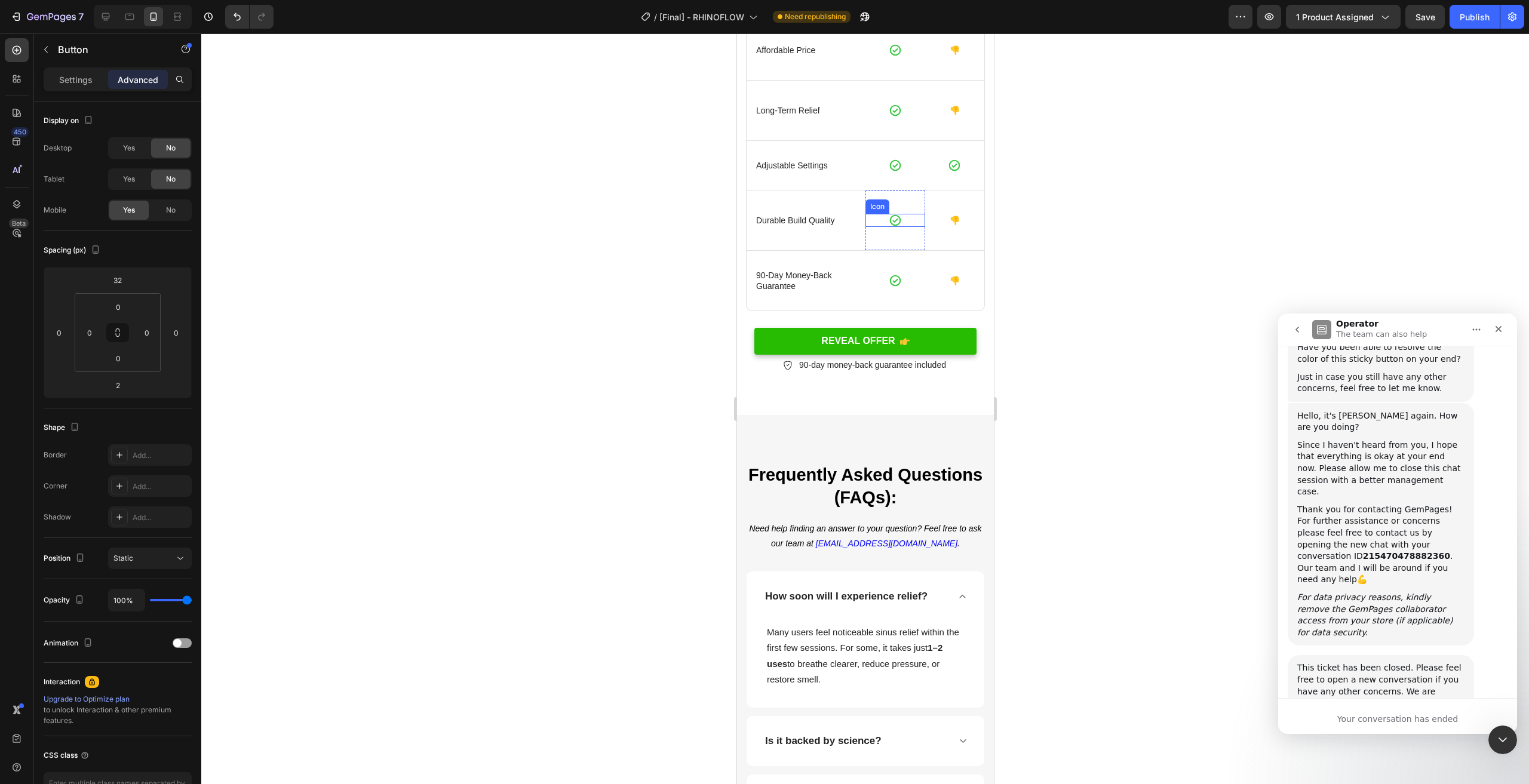
scroll to position [6377, 0]
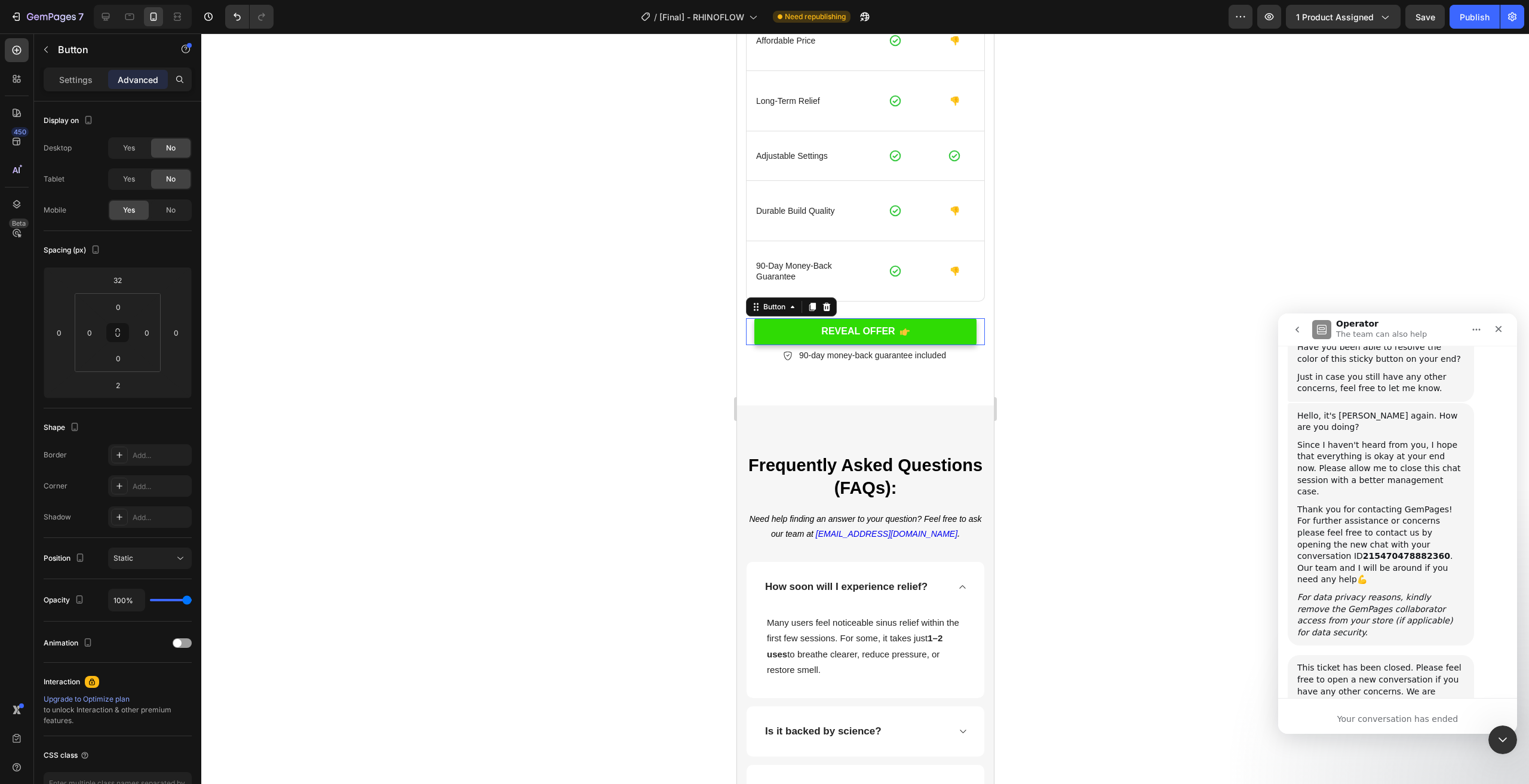
click at [930, 338] on link "REVEAL OFFER" at bounding box center [864, 331] width 222 height 27
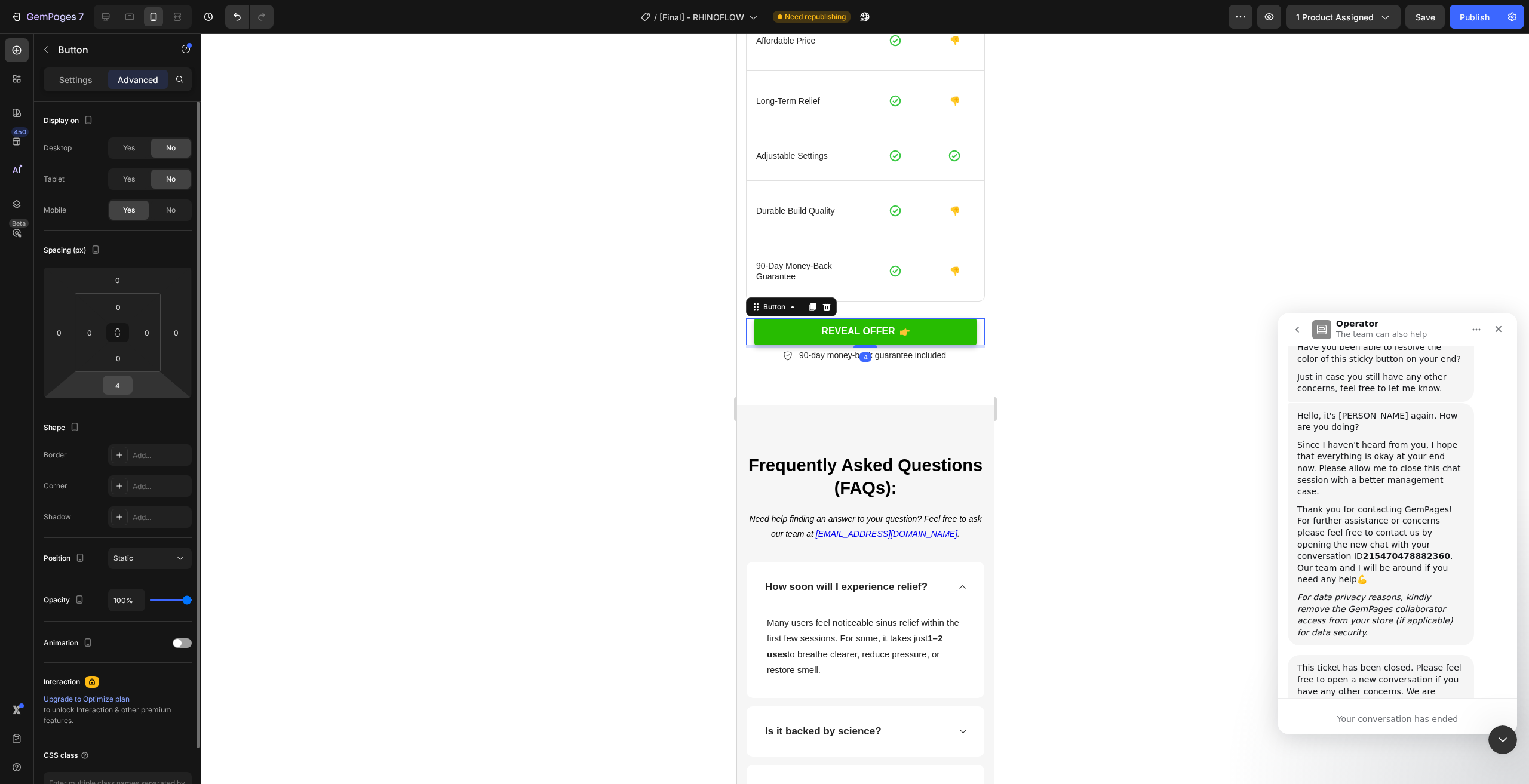
click at [119, 382] on input "4" at bounding box center [118, 385] width 24 height 18
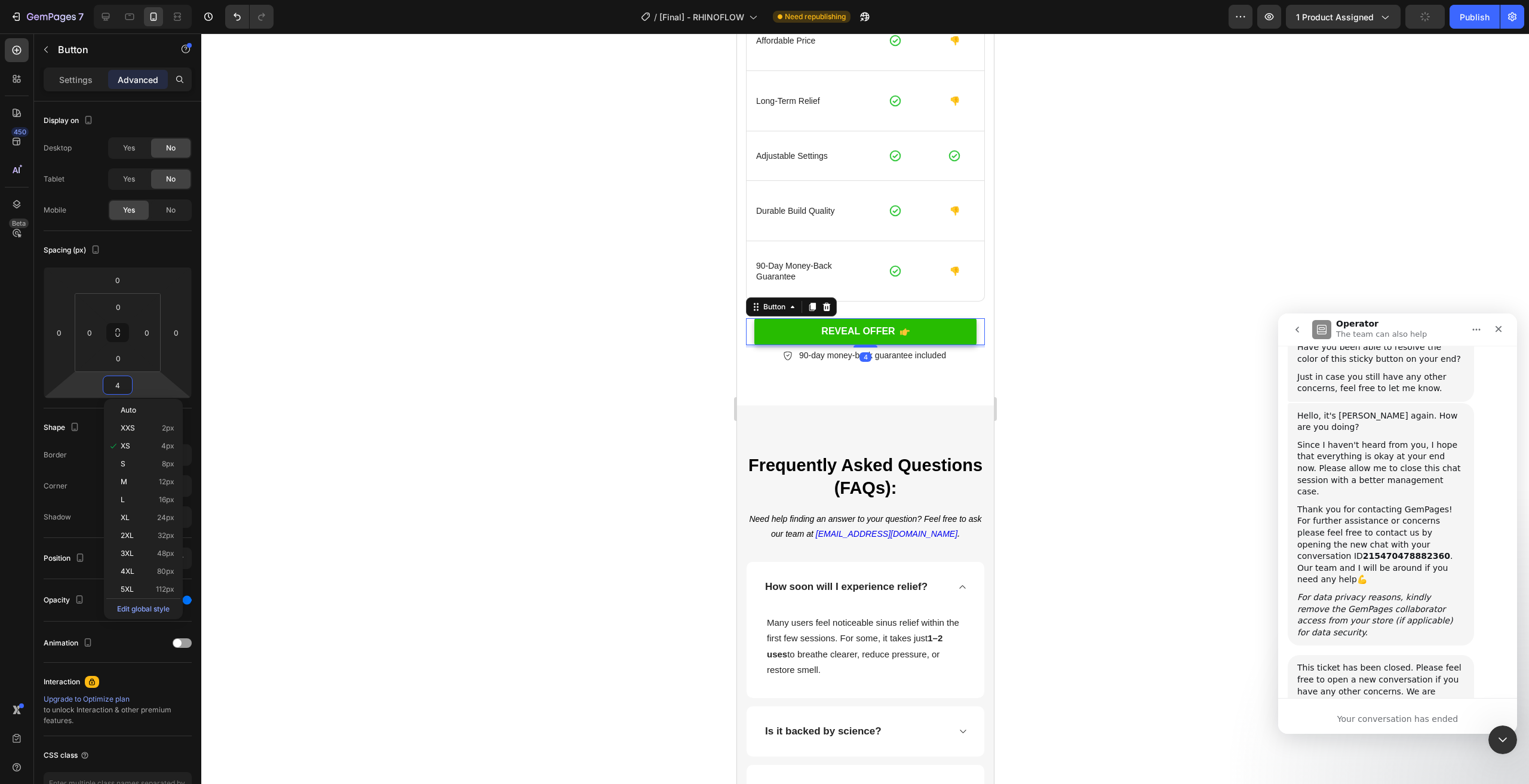
type input "2"
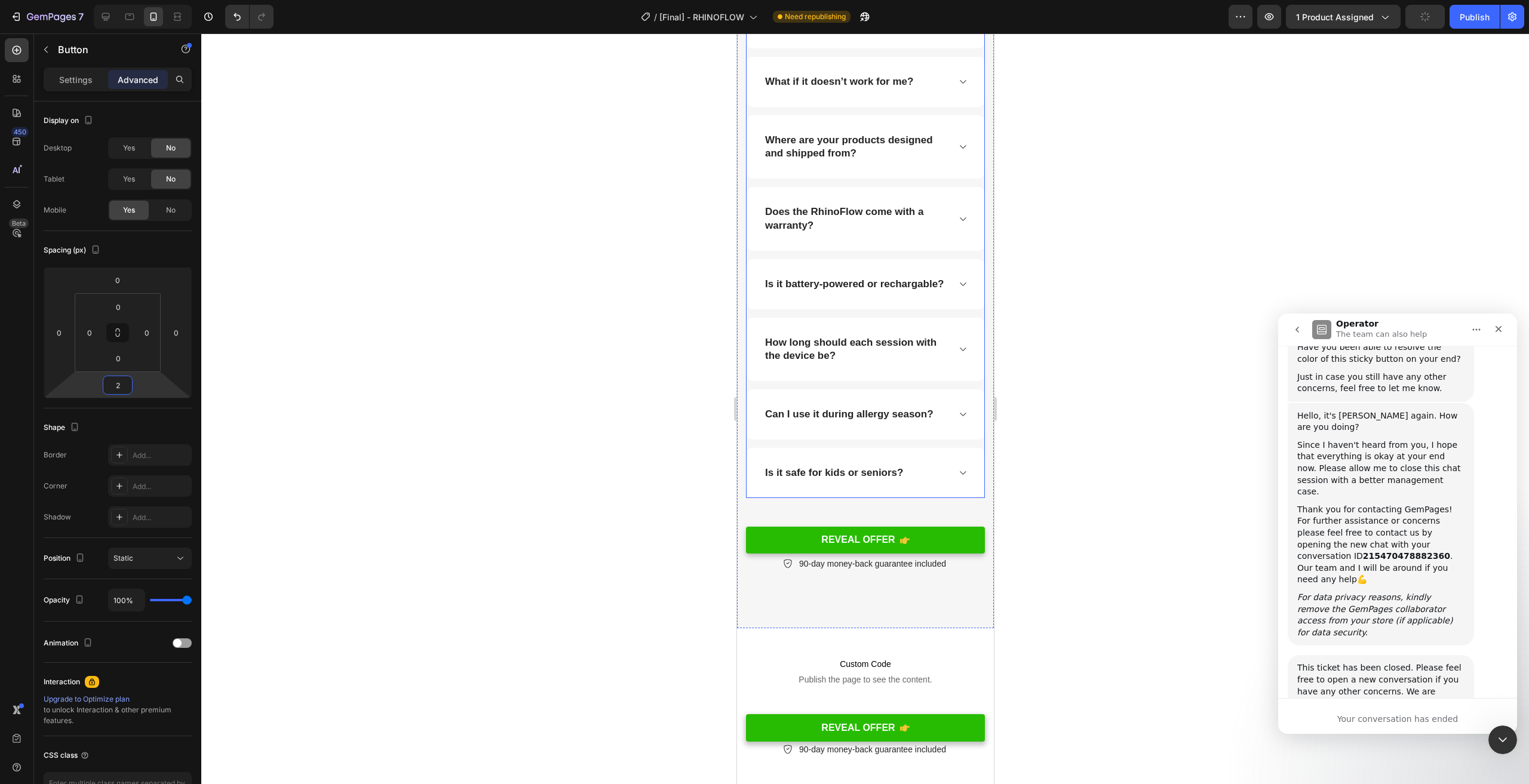
scroll to position [7392, 0]
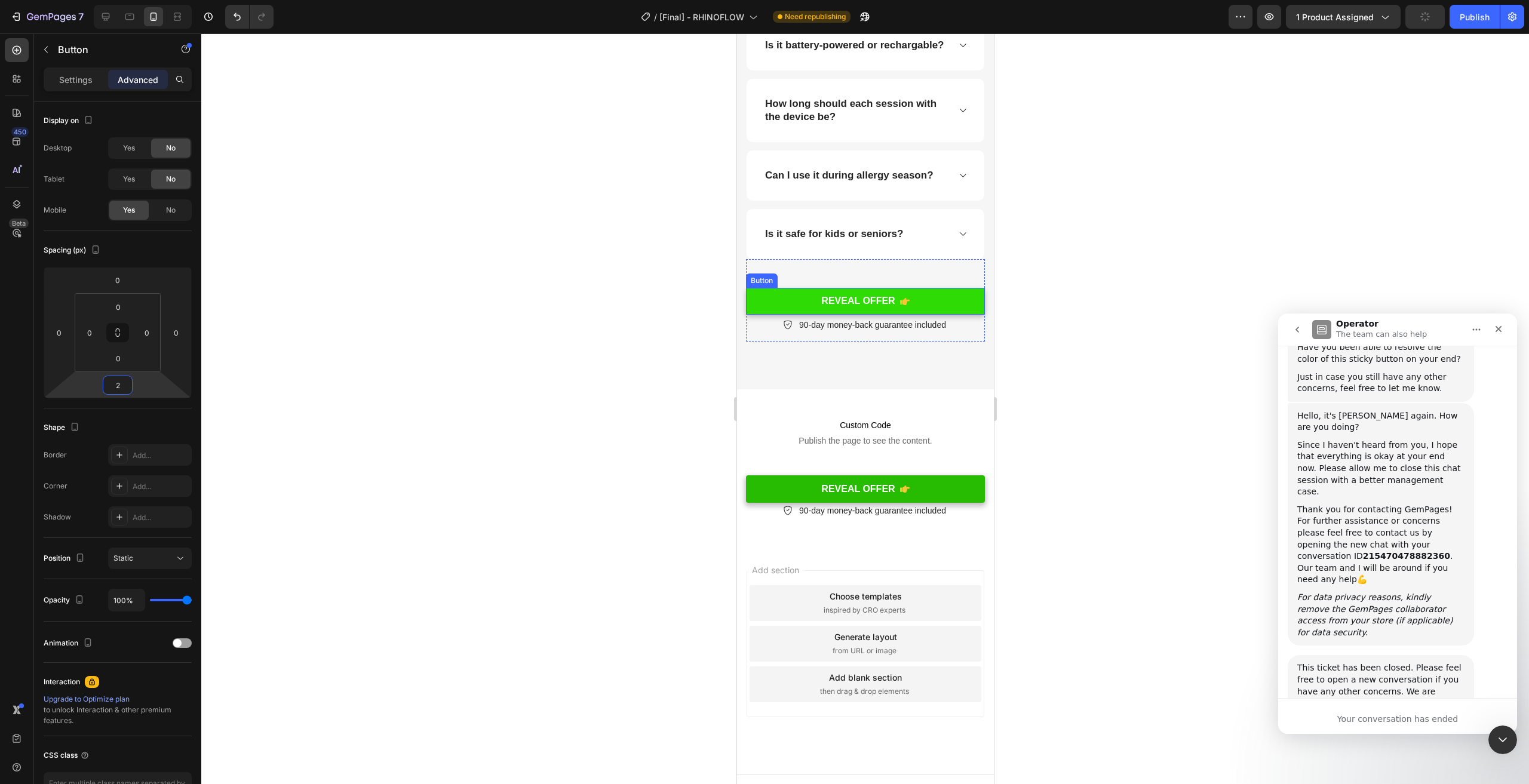
click at [948, 311] on link "REVEAL OFFER" at bounding box center [865, 301] width 239 height 27
click at [113, 386] on input "4" at bounding box center [118, 385] width 24 height 18
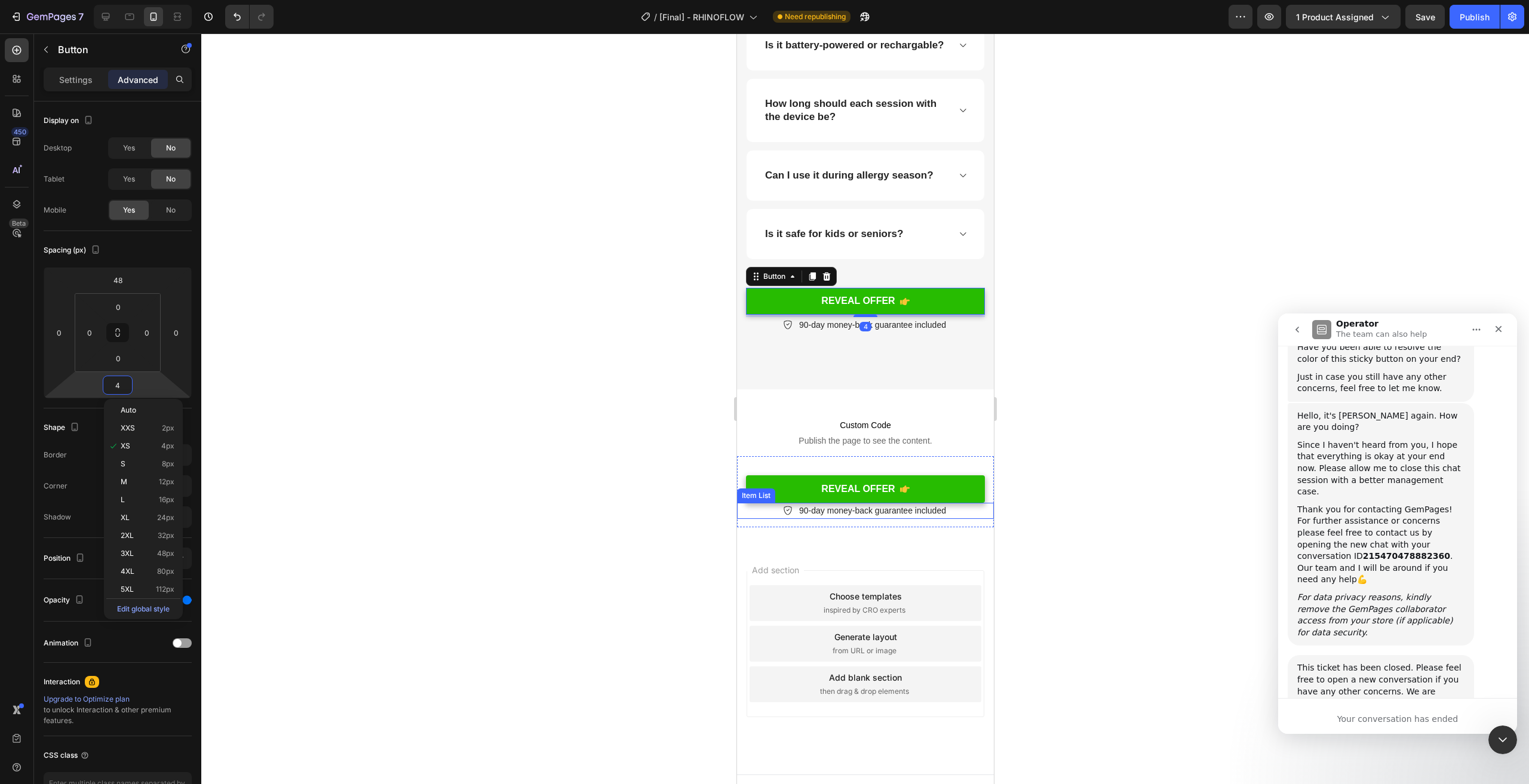
type input "2"
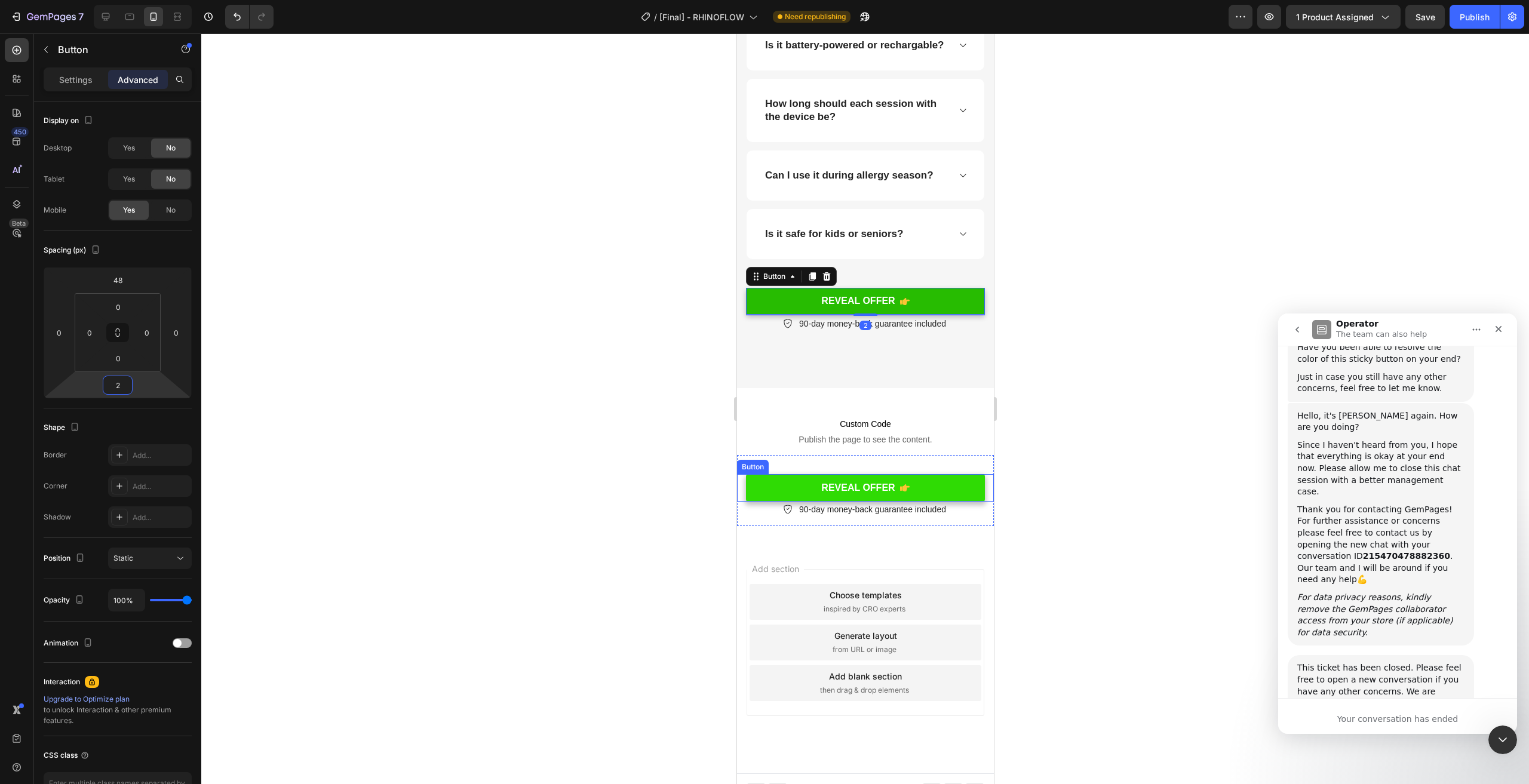
click at [958, 491] on link "REVEAL OFFER" at bounding box center [865, 488] width 239 height 28
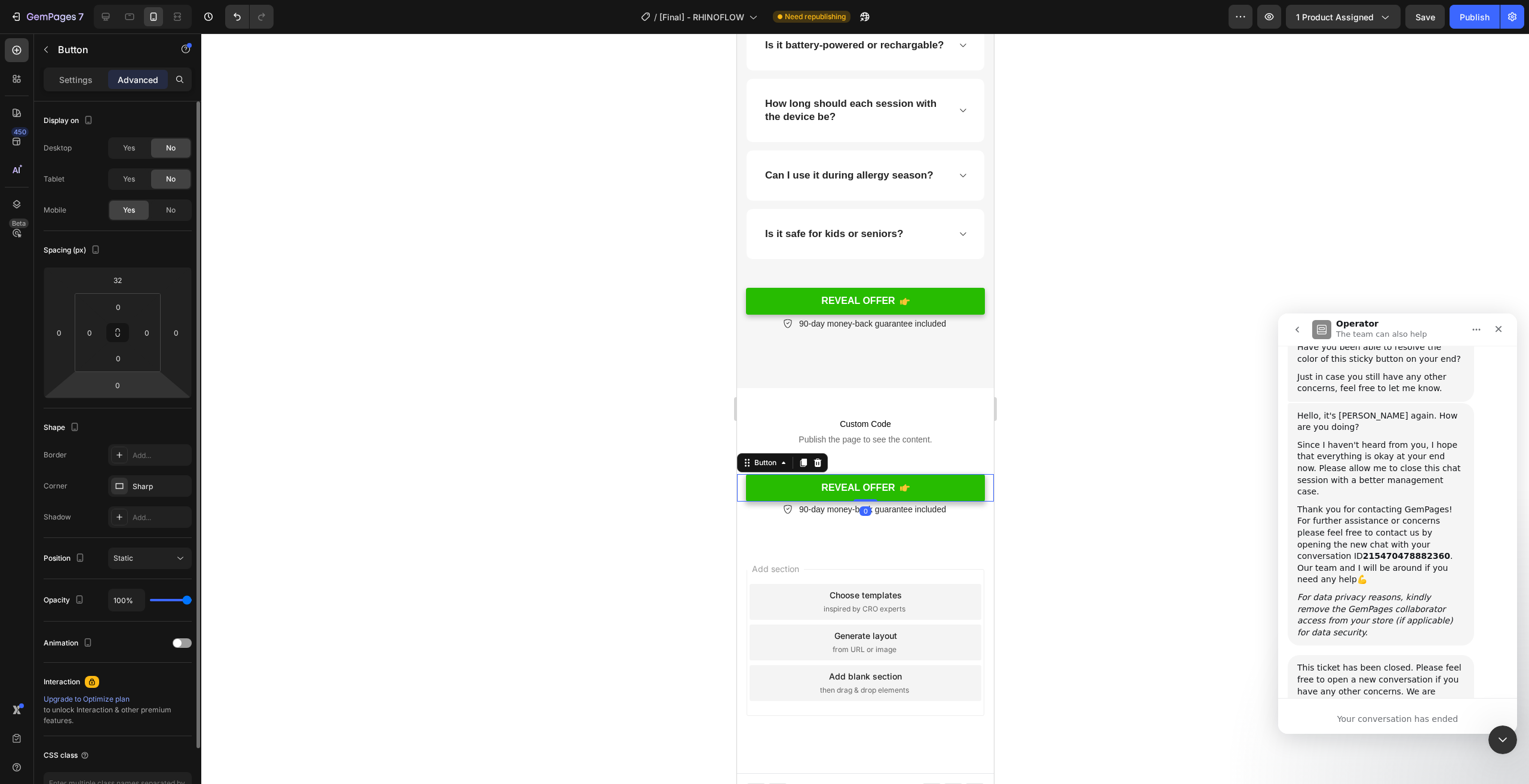
click at [131, 385] on div "0" at bounding box center [117, 384] width 30 height 19
click at [117, 384] on input "0" at bounding box center [118, 385] width 24 height 18
type input "2"
click at [384, 375] on div at bounding box center [865, 409] width 1328 height 751
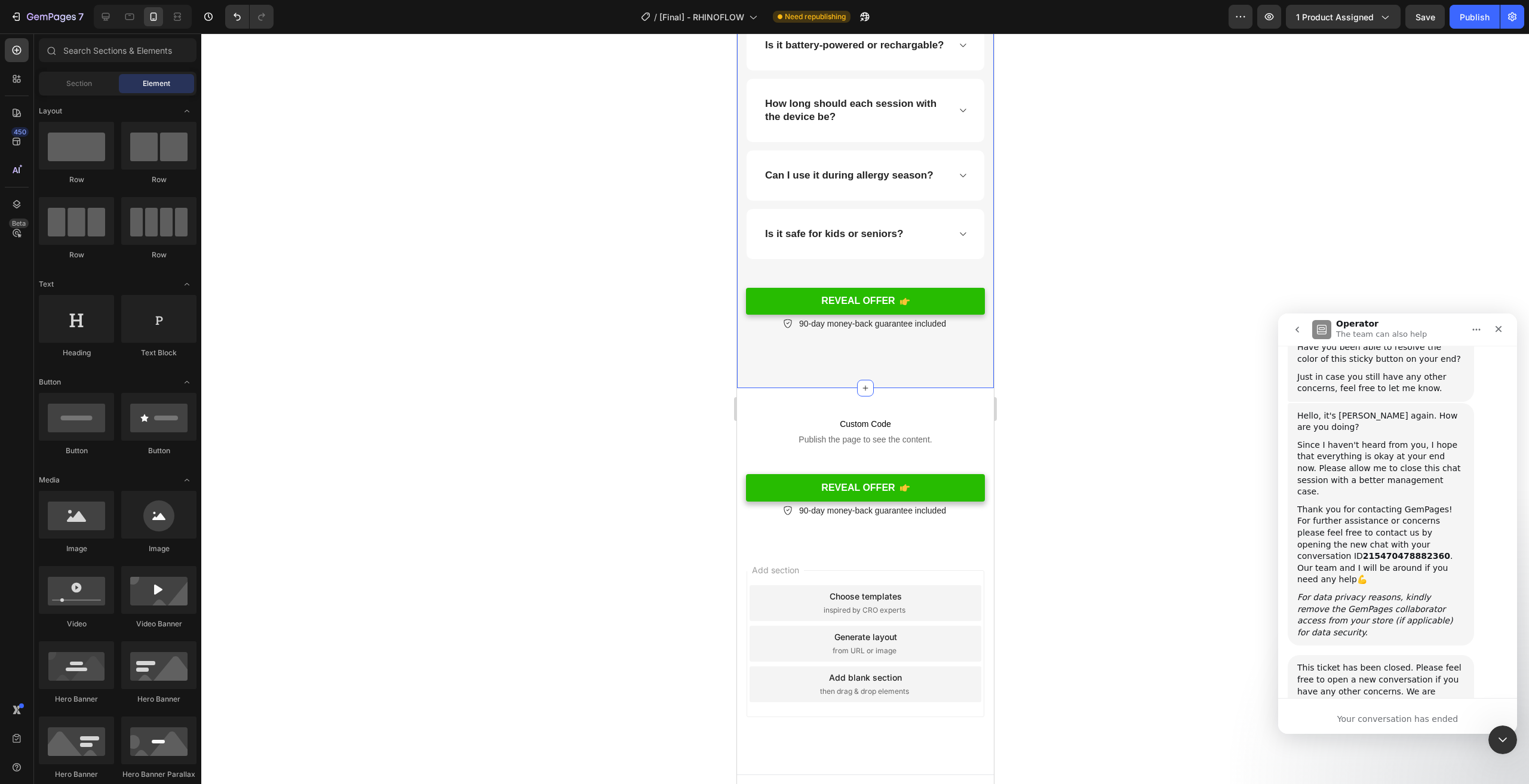
scroll to position [7212, 0]
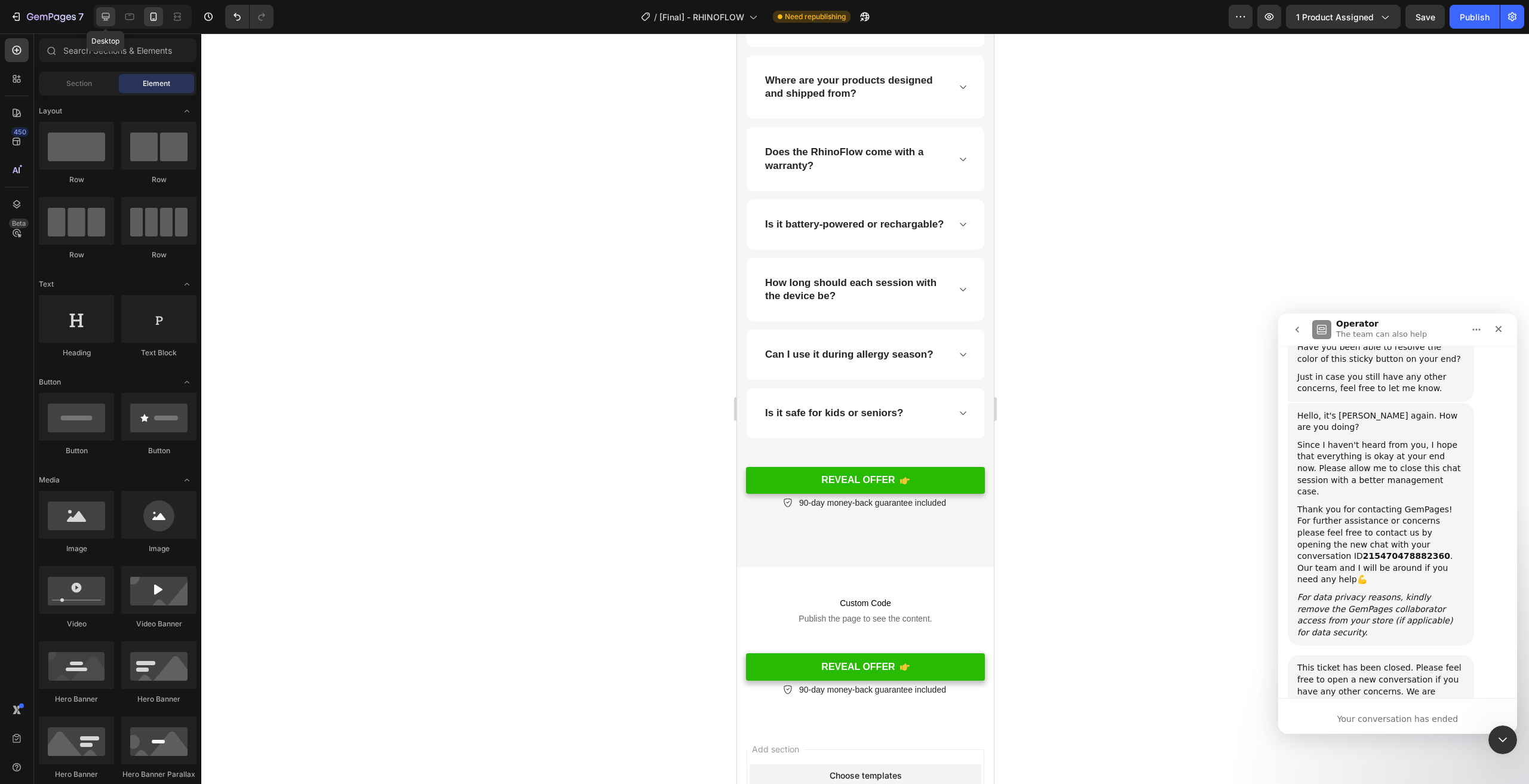
click at [102, 14] on icon at bounding box center [106, 17] width 8 height 8
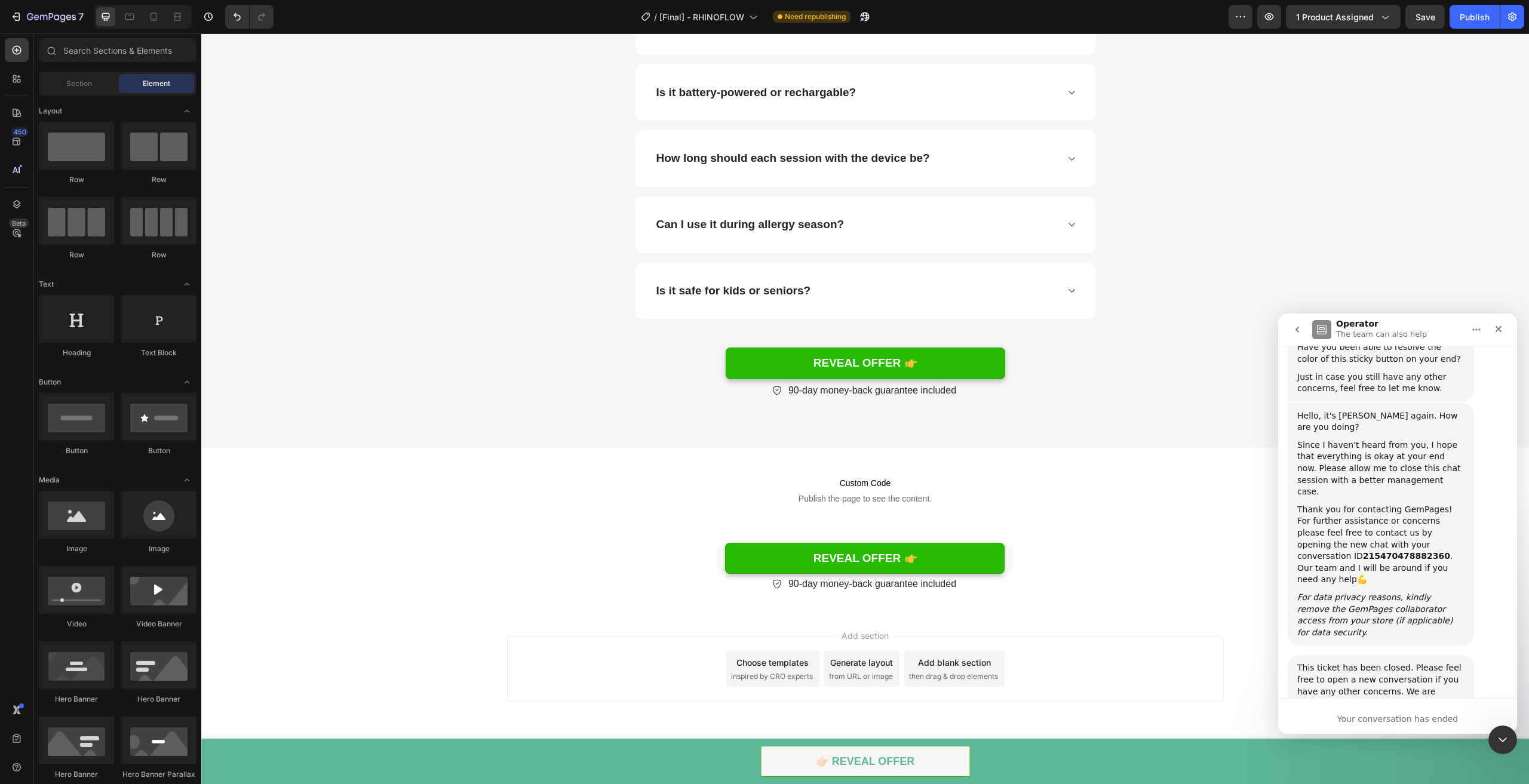
scroll to position [6858, 0]
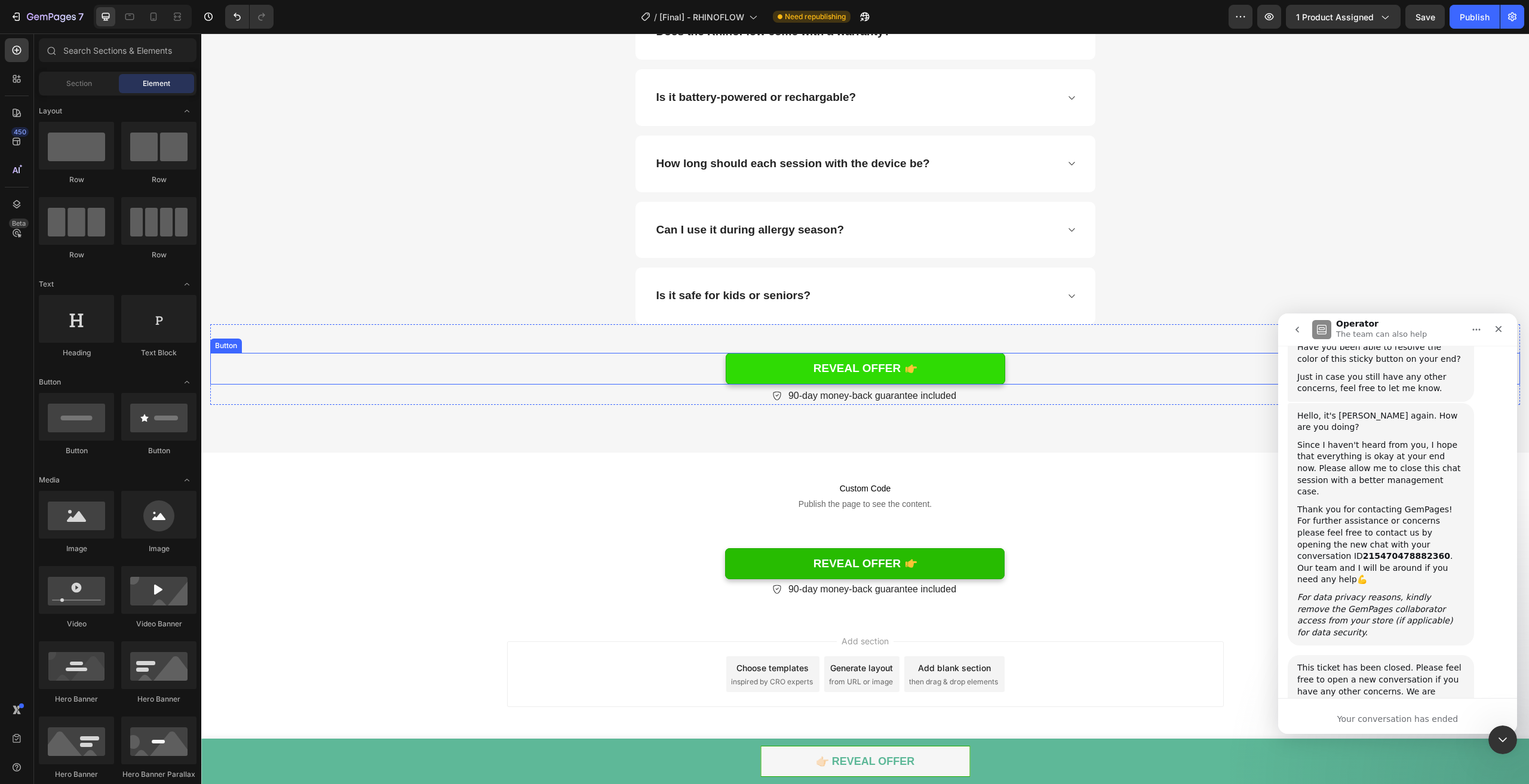
click at [970, 366] on link "REVEAL OFFER" at bounding box center [865, 368] width 279 height 31
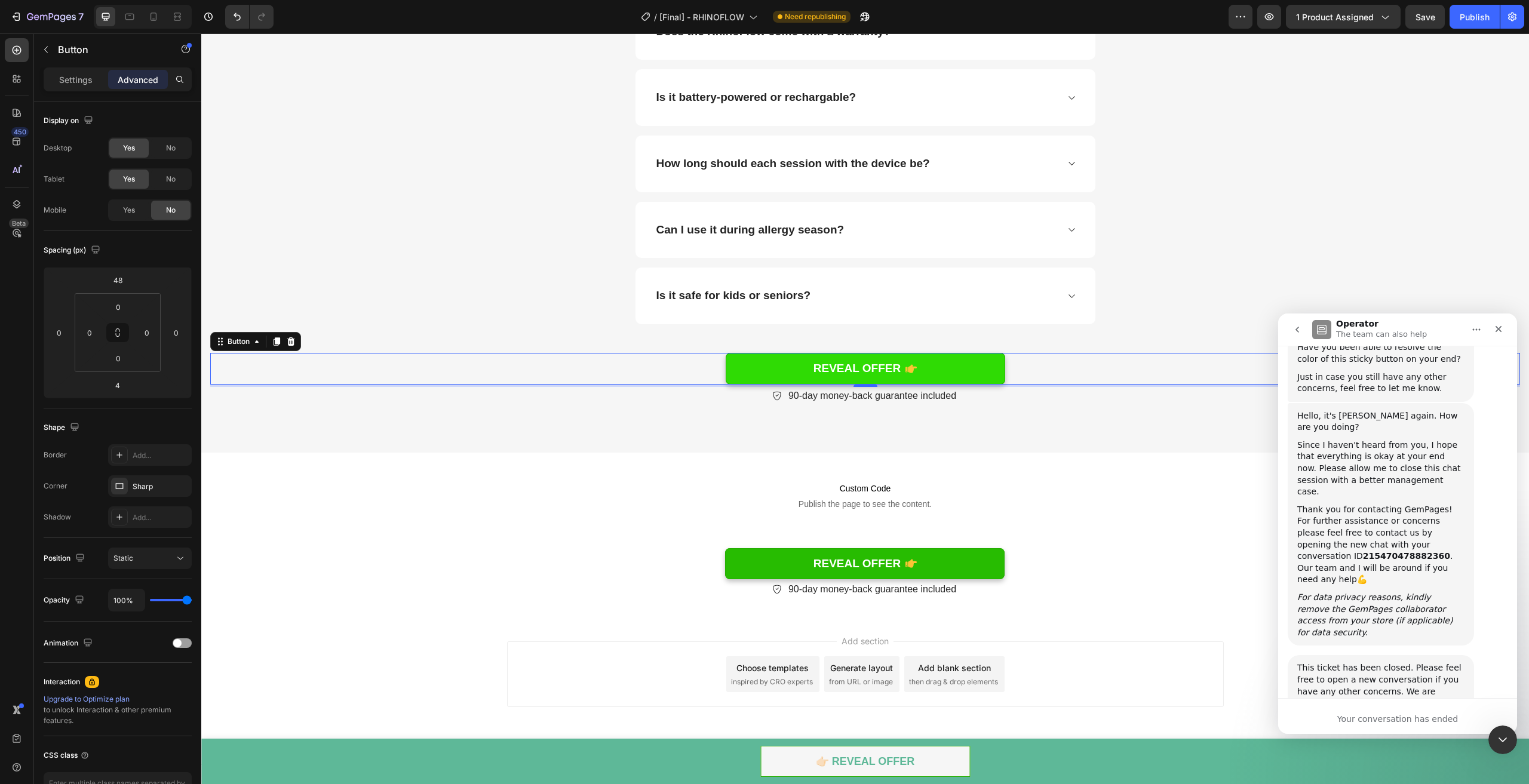
click at [780, 364] on link "REVEAL OFFER" at bounding box center [865, 368] width 279 height 31
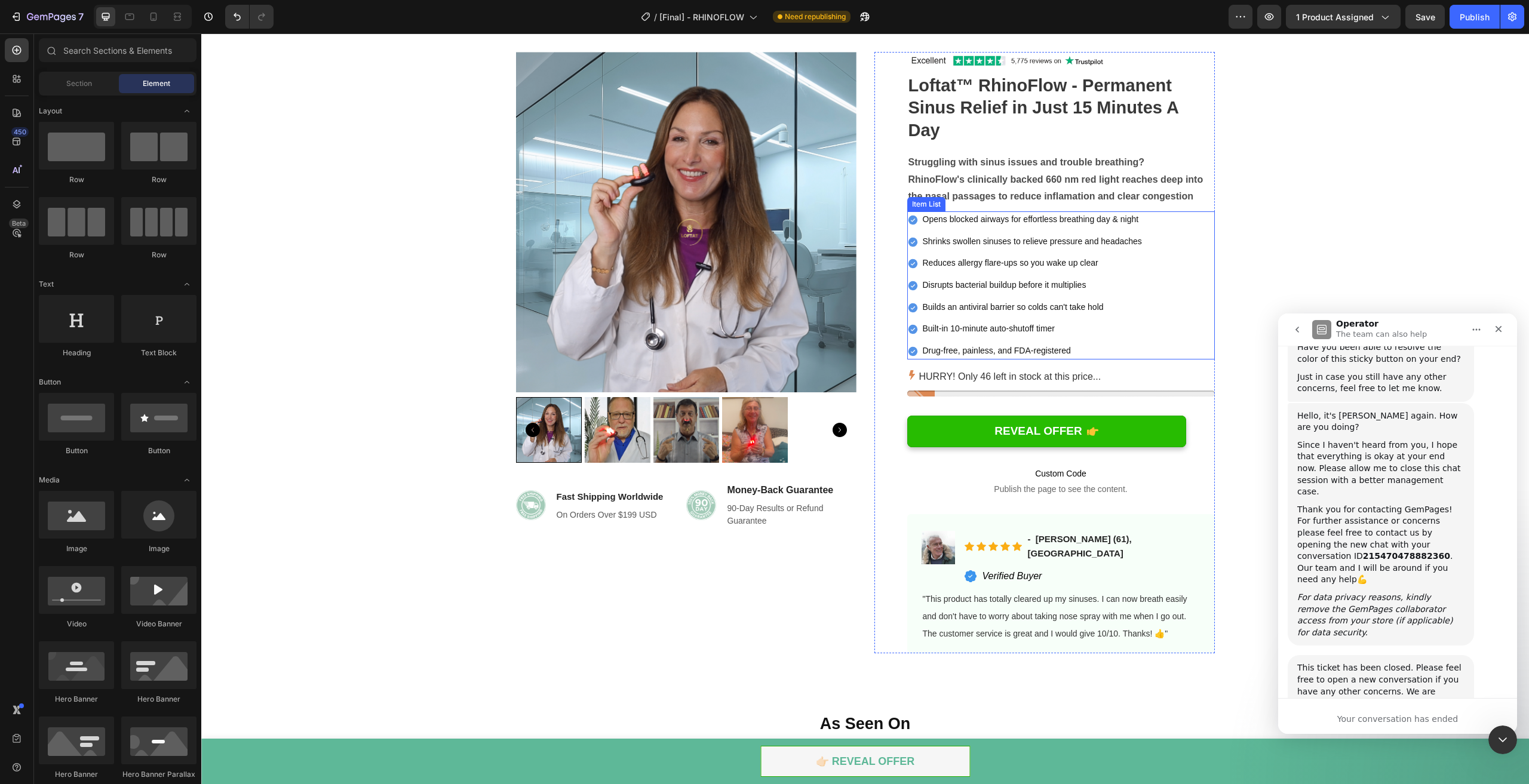
scroll to position [53, 0]
click at [1438, 24] on button "Save" at bounding box center [1425, 16] width 40 height 24
click at [1473, 19] on div "Publish" at bounding box center [1474, 17] width 30 height 13
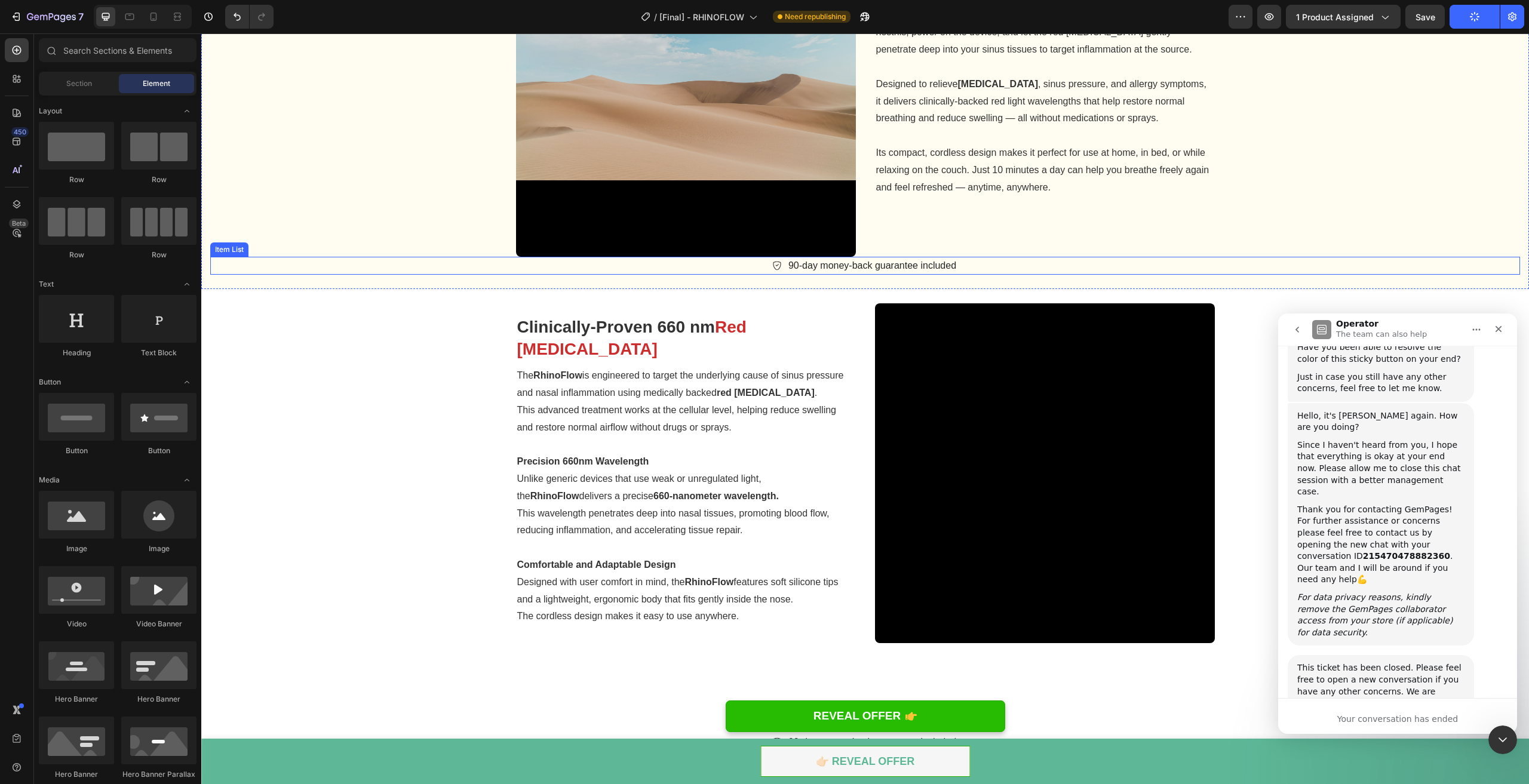
scroll to position [948, 0]
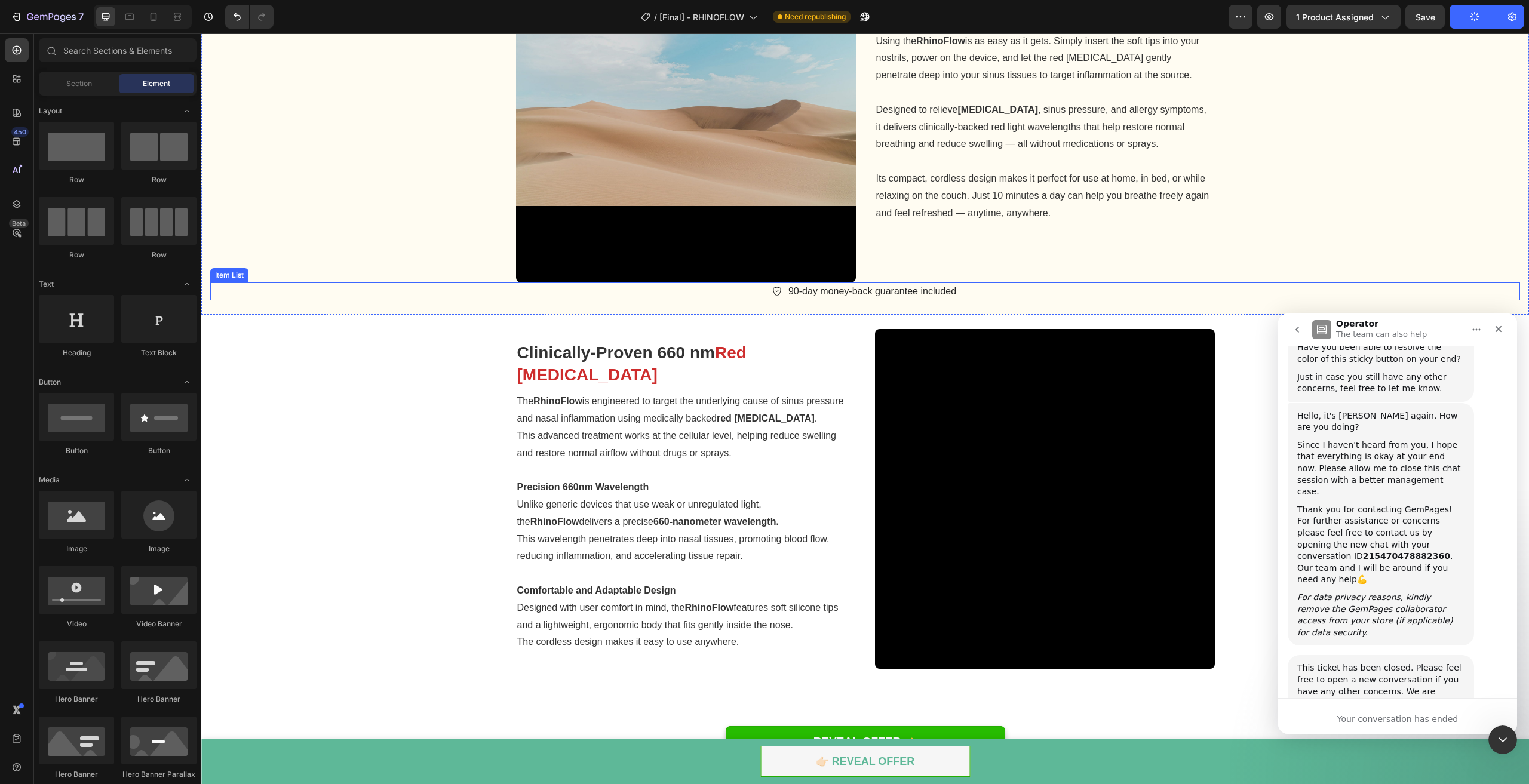
click at [958, 291] on div "90-day money-back guarantee included" at bounding box center [865, 291] width 1310 height 18
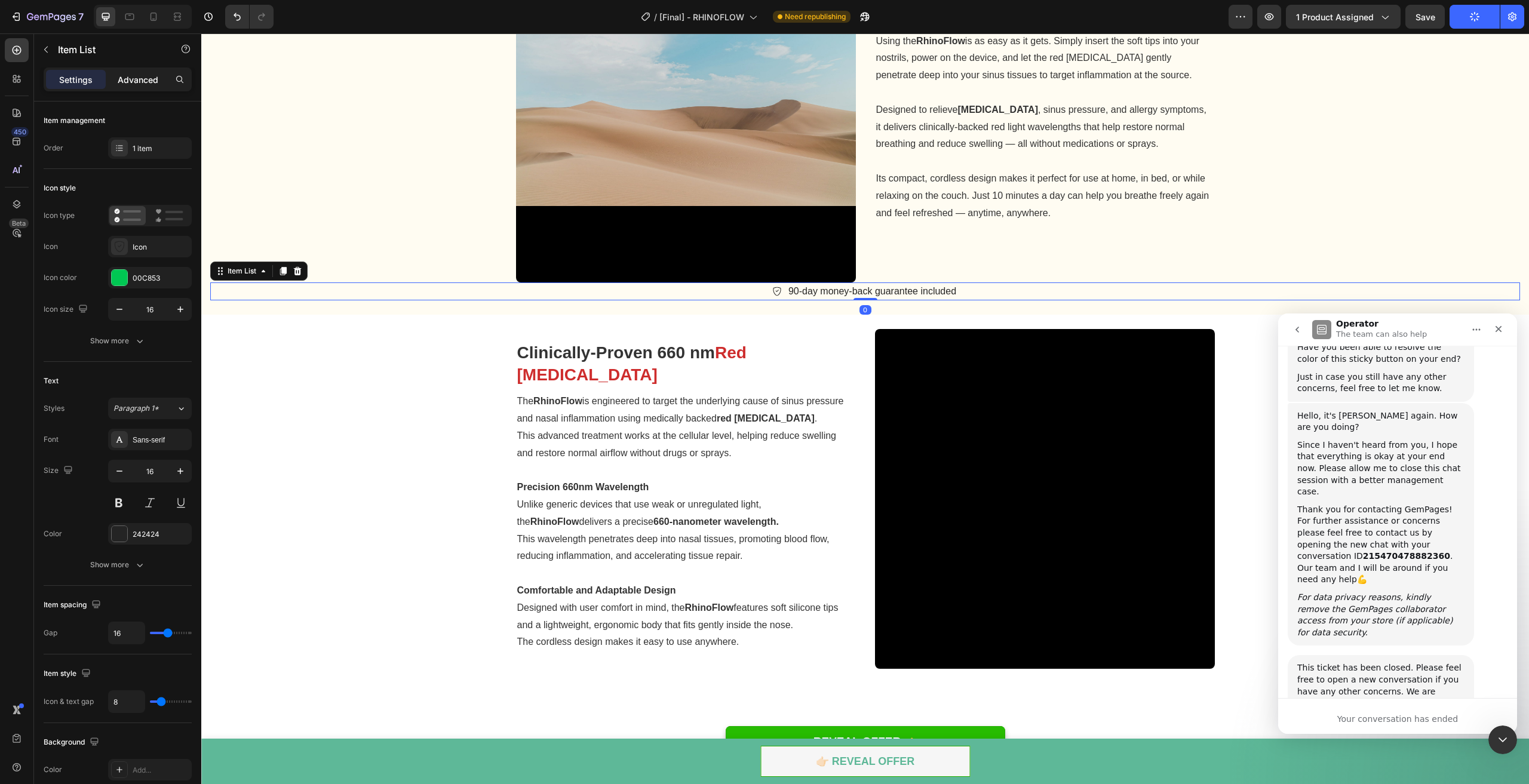
click at [123, 75] on p "Advanced" at bounding box center [137, 80] width 40 height 13
type input "100%"
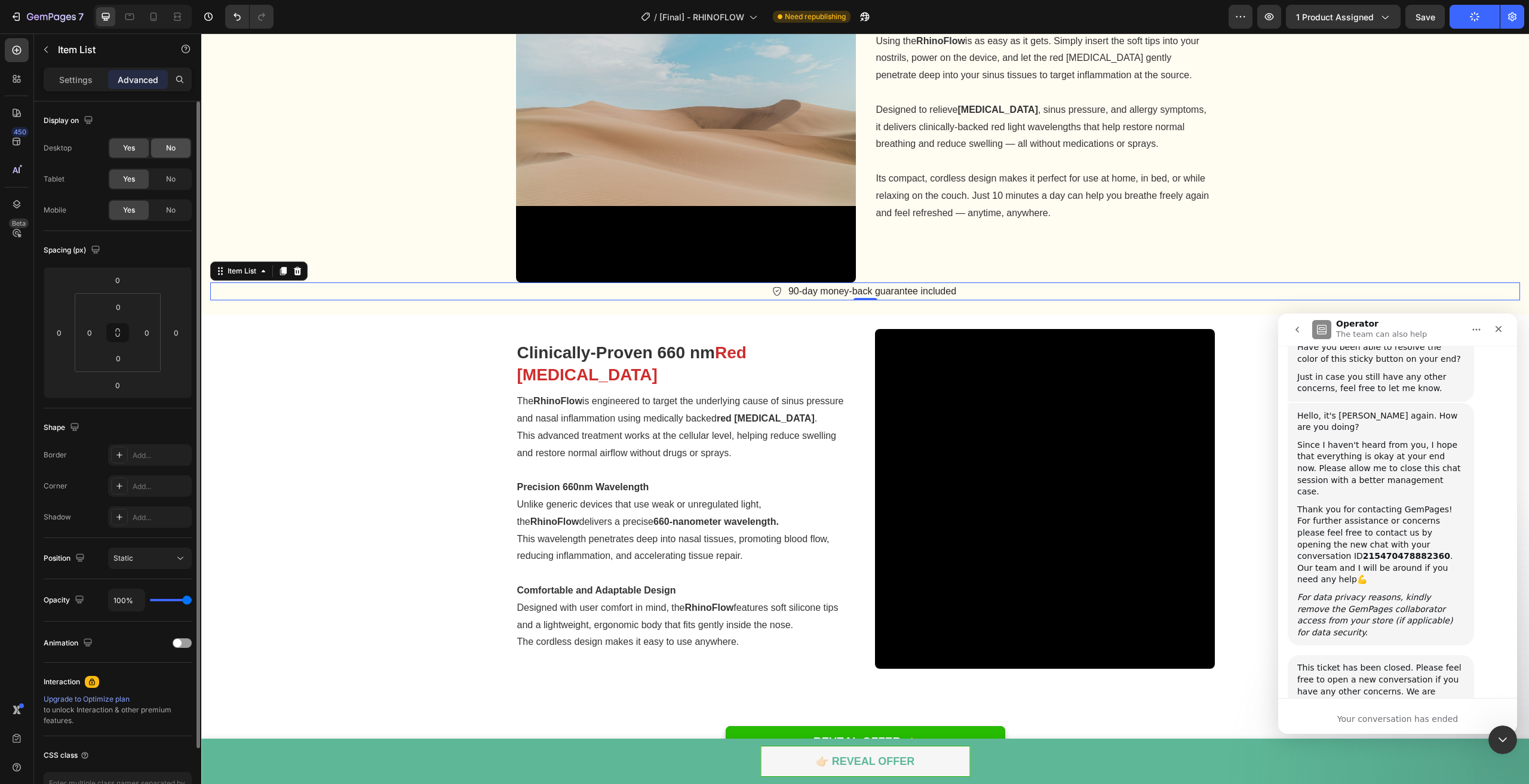
click at [164, 155] on div "No" at bounding box center [171, 147] width 40 height 19
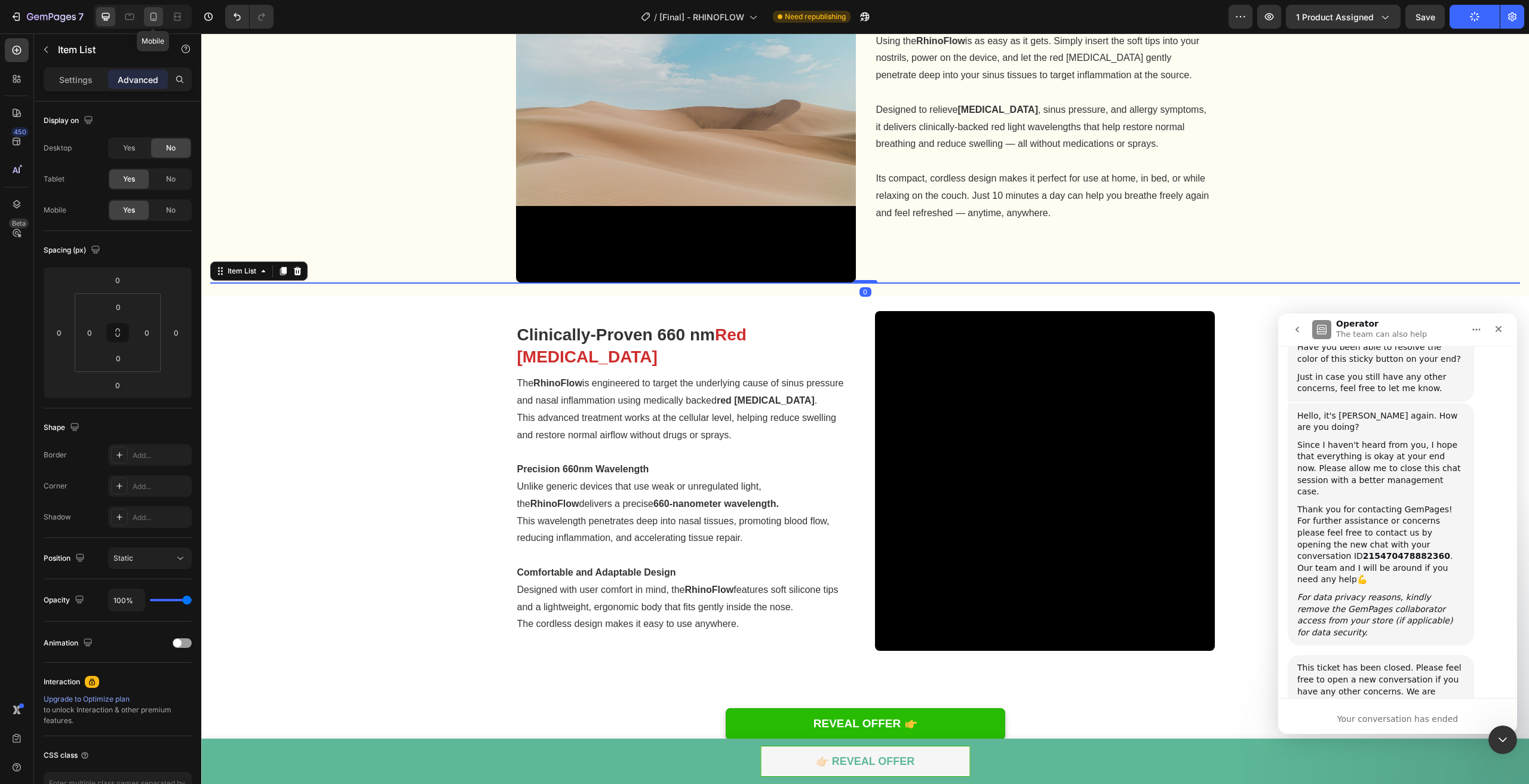
click at [162, 13] on div at bounding box center [153, 16] width 19 height 19
type input "14"
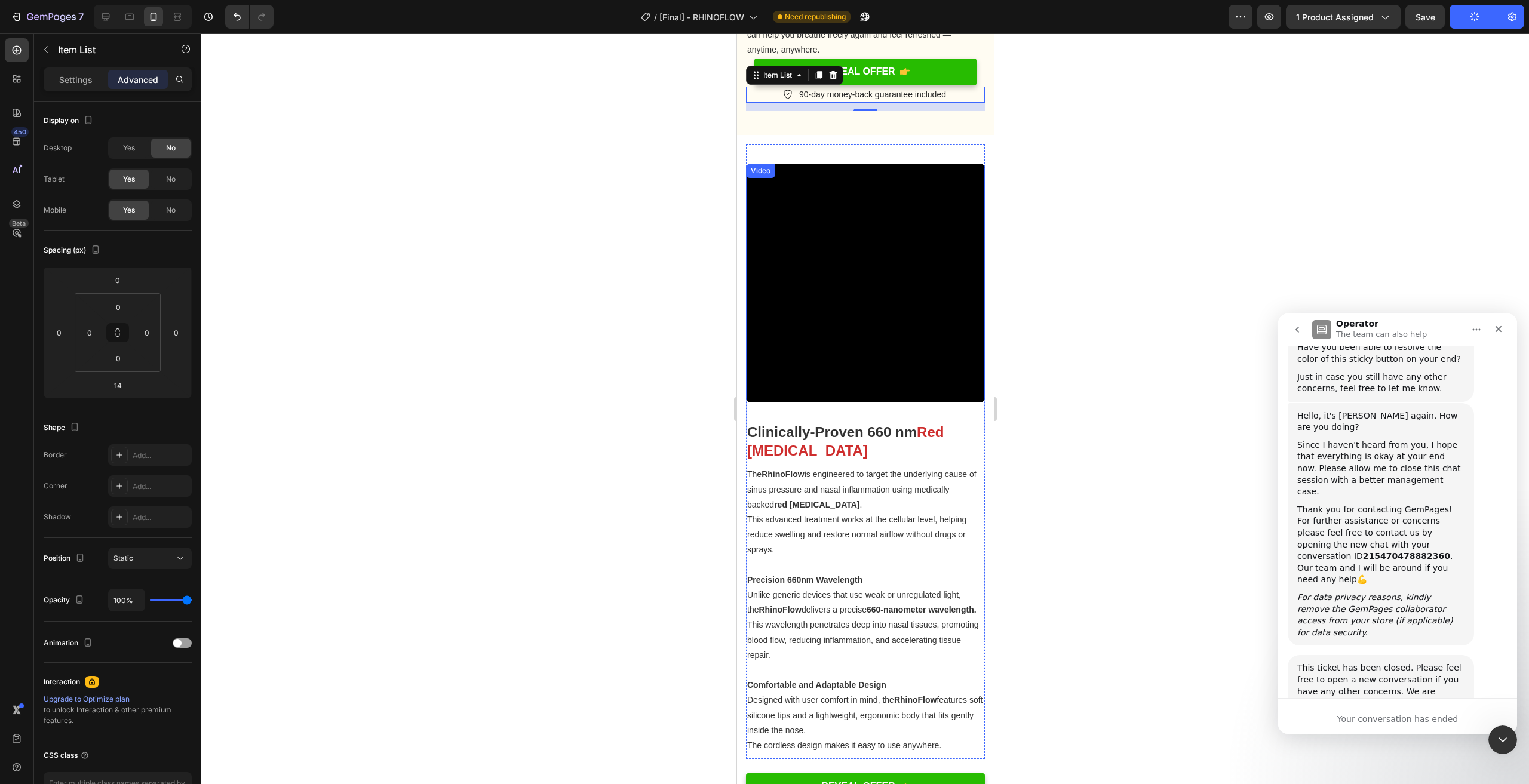
scroll to position [1636, 0]
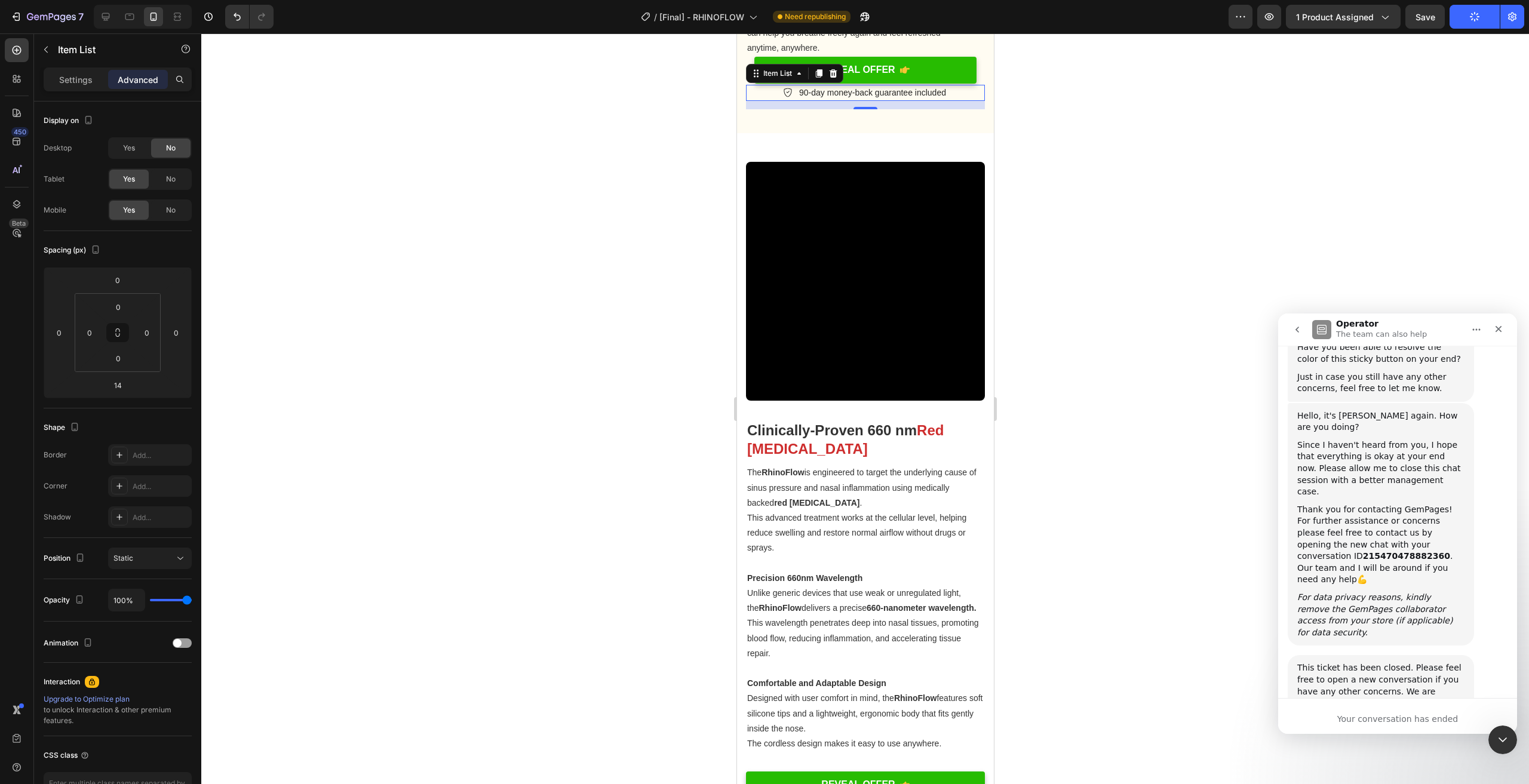
click at [1074, 354] on div at bounding box center [865, 409] width 1328 height 751
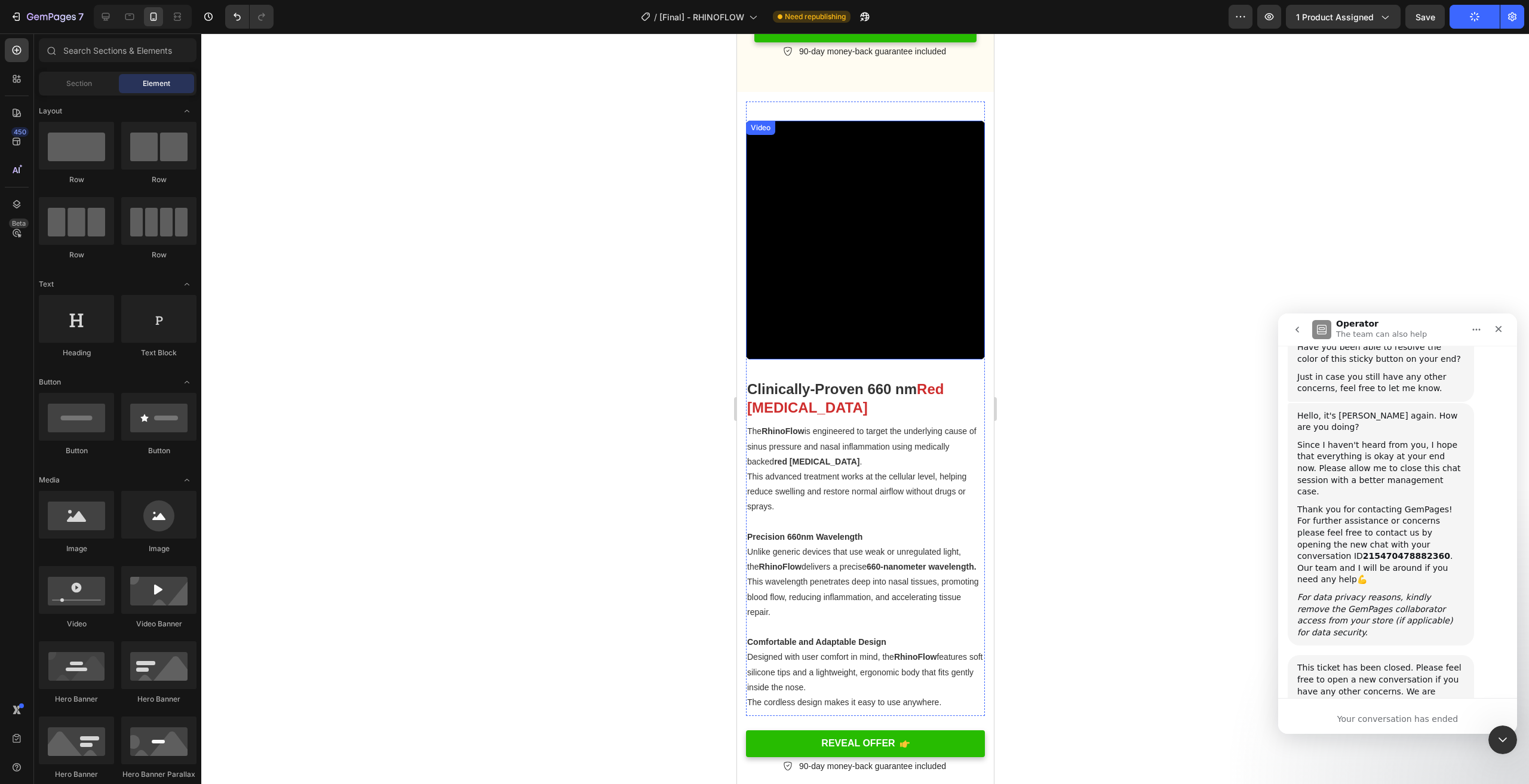
scroll to position [1696, 0]
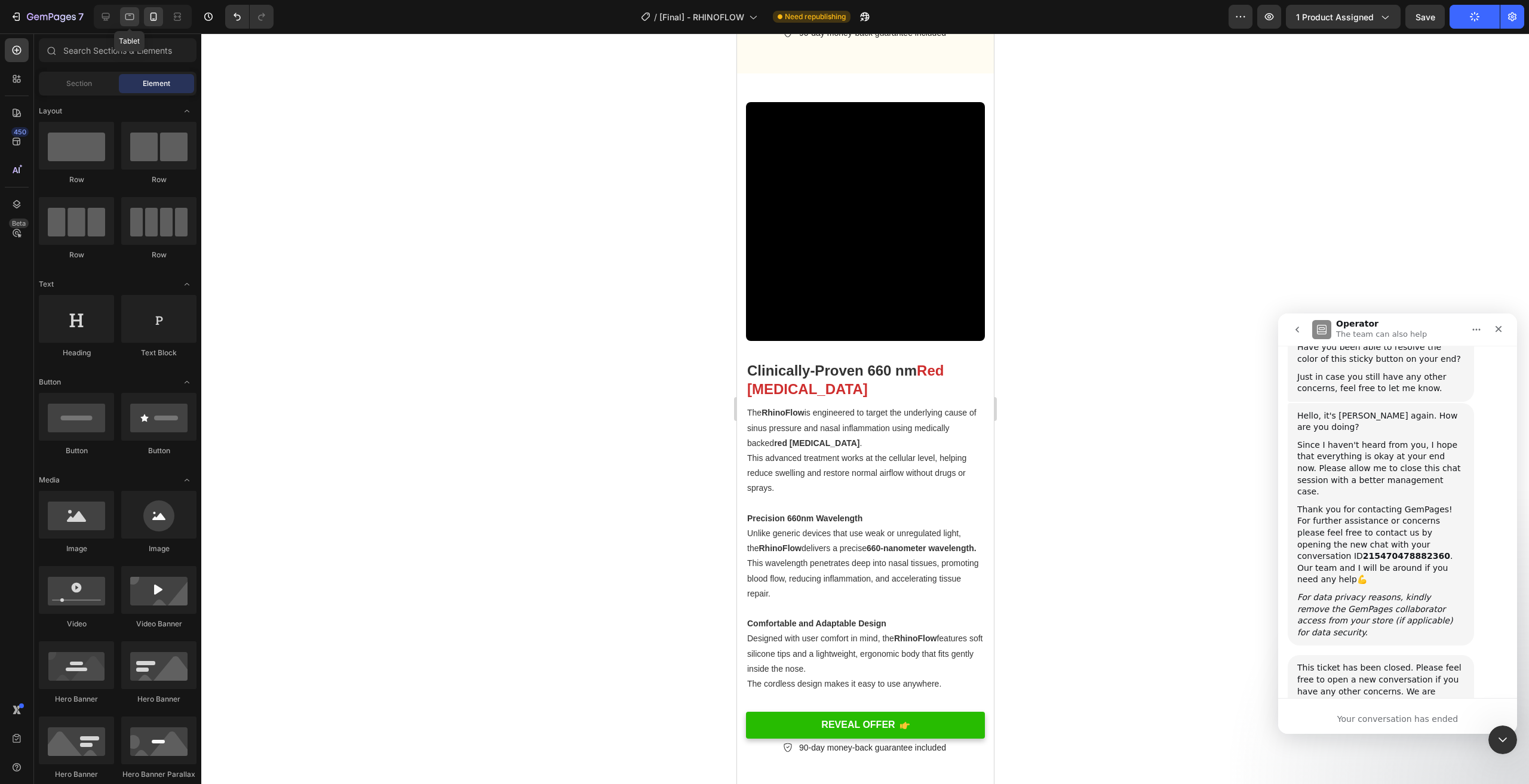
click at [131, 22] on div at bounding box center [129, 16] width 19 height 19
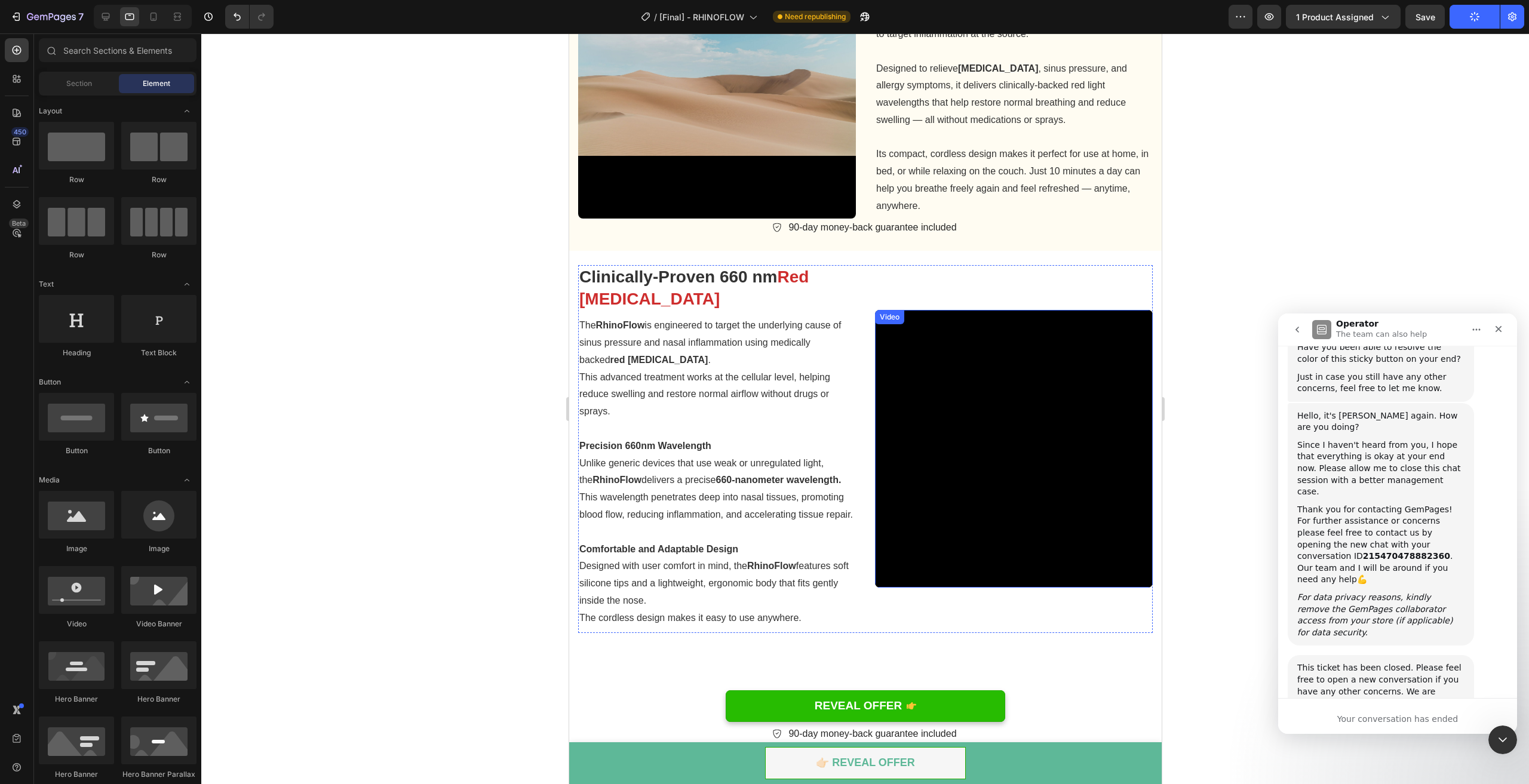
scroll to position [894, 0]
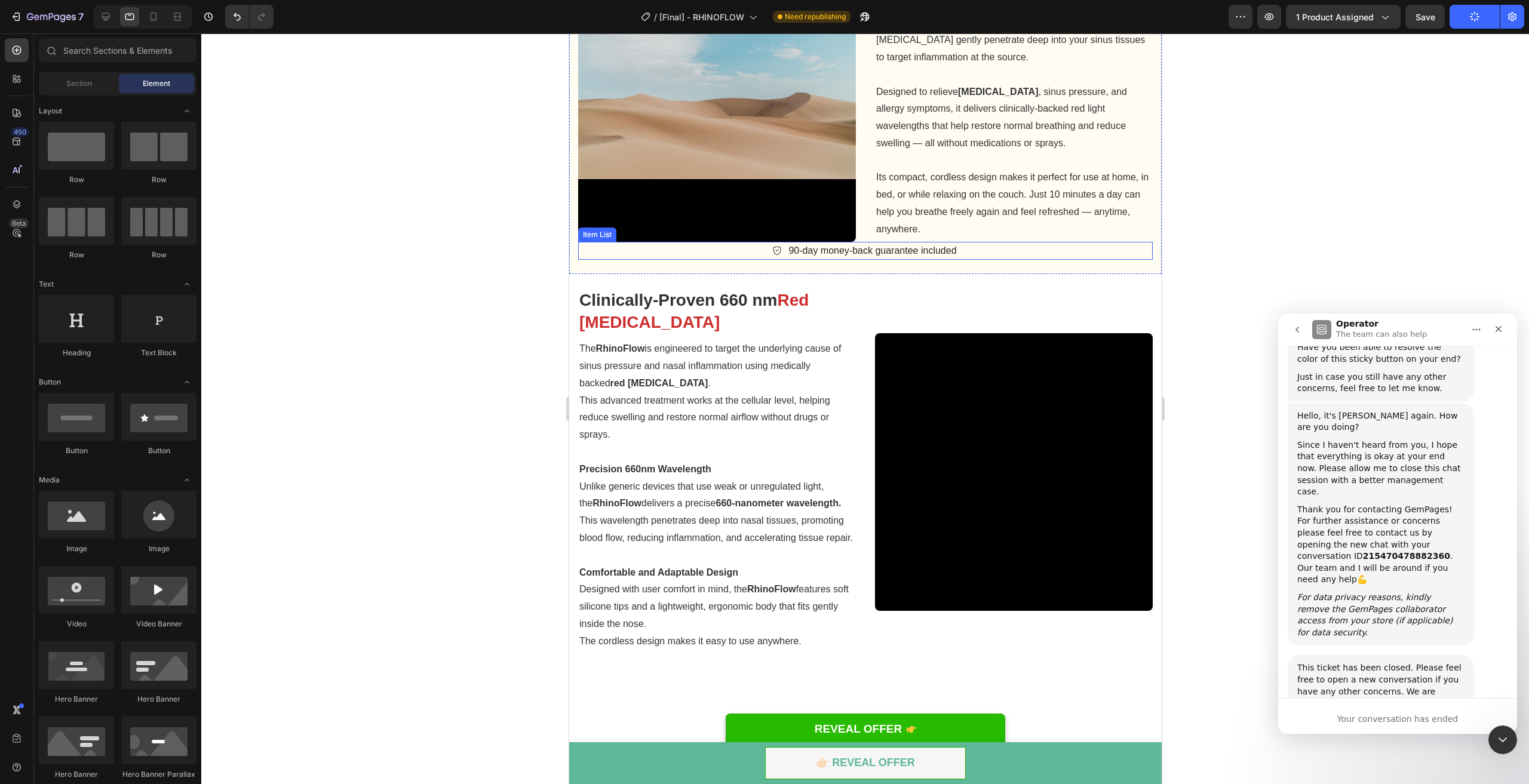
click at [970, 245] on div "90-day money-back guarantee included" at bounding box center [865, 251] width 575 height 18
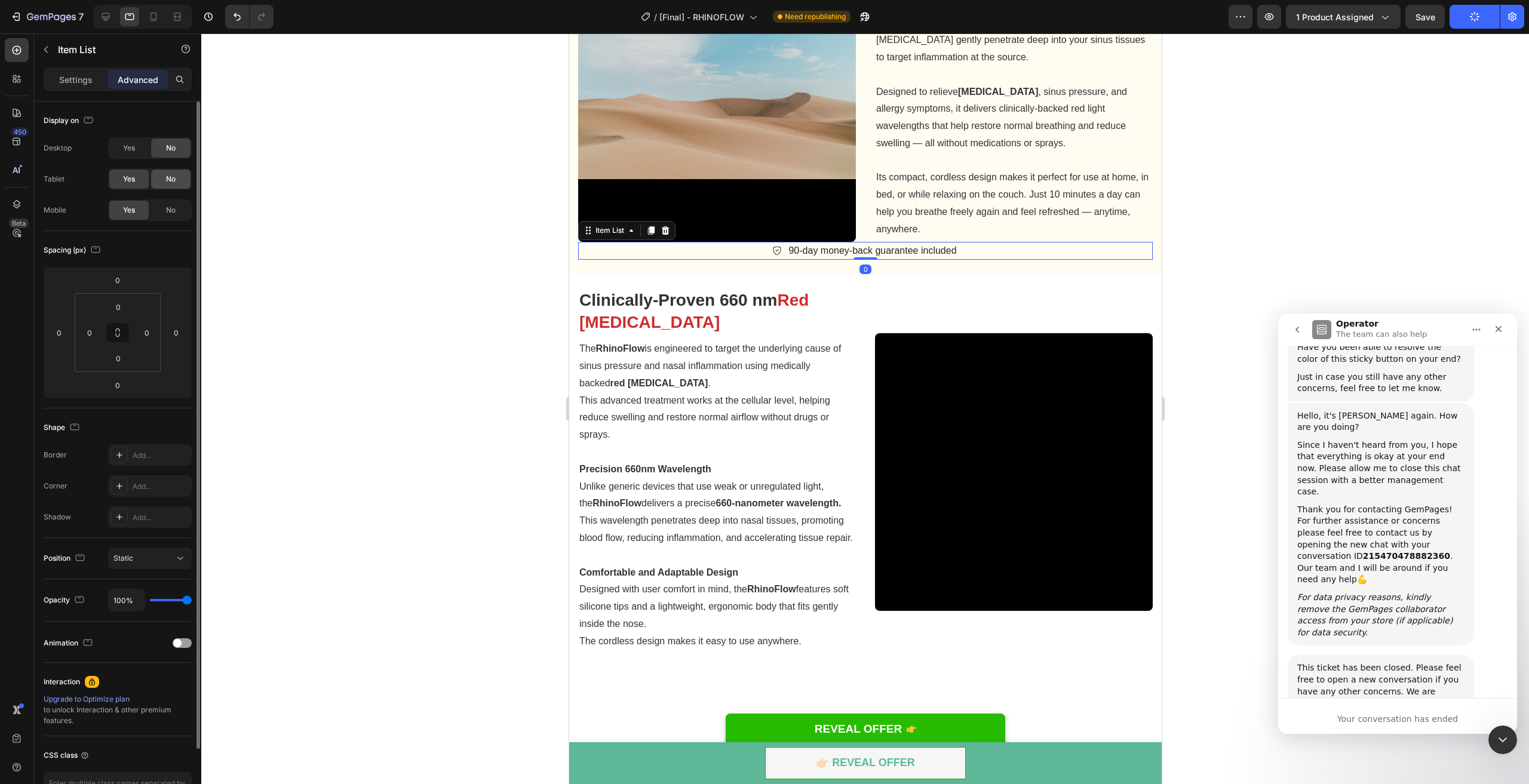
click at [158, 173] on div "No" at bounding box center [171, 179] width 40 height 19
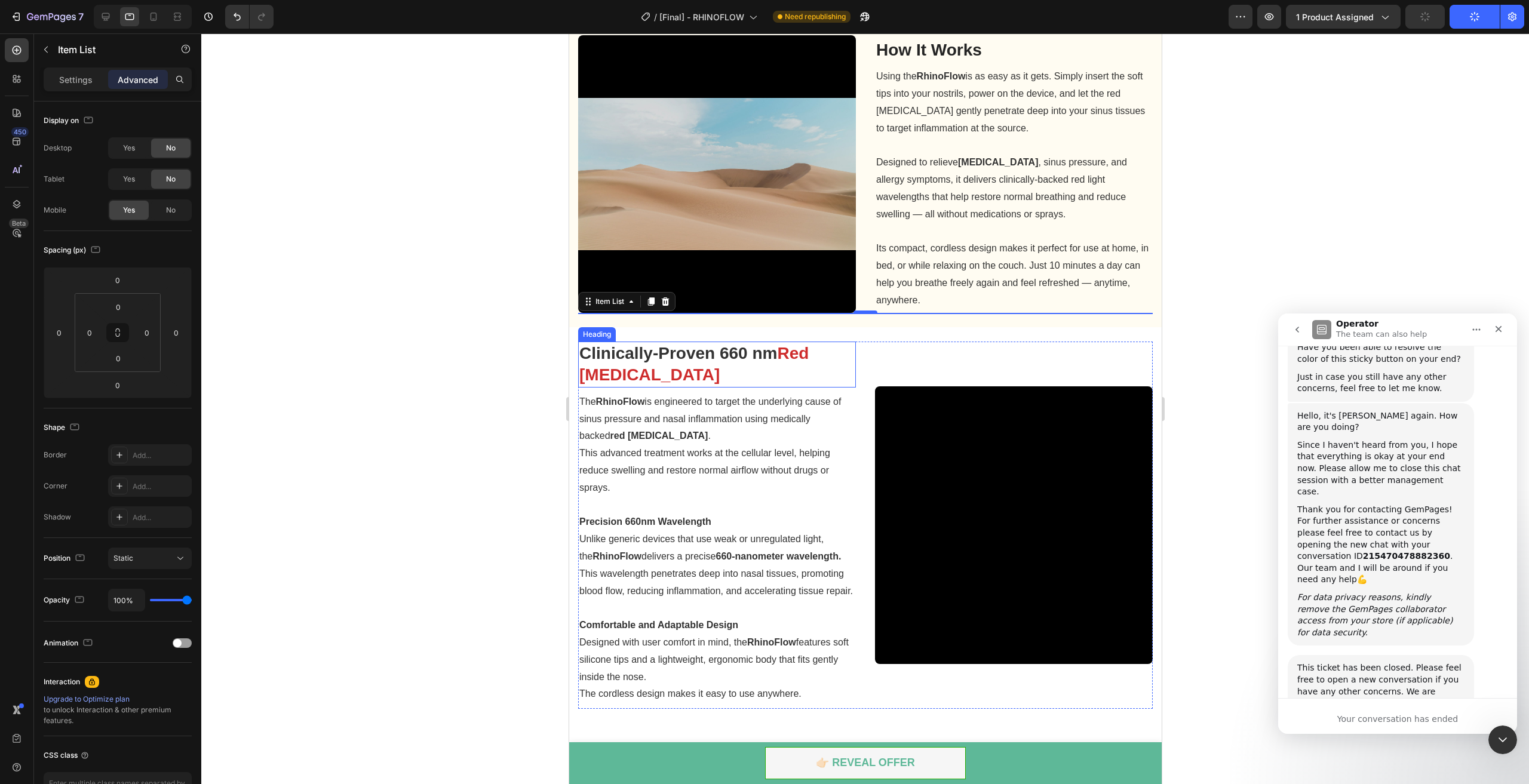
scroll to position [596, 0]
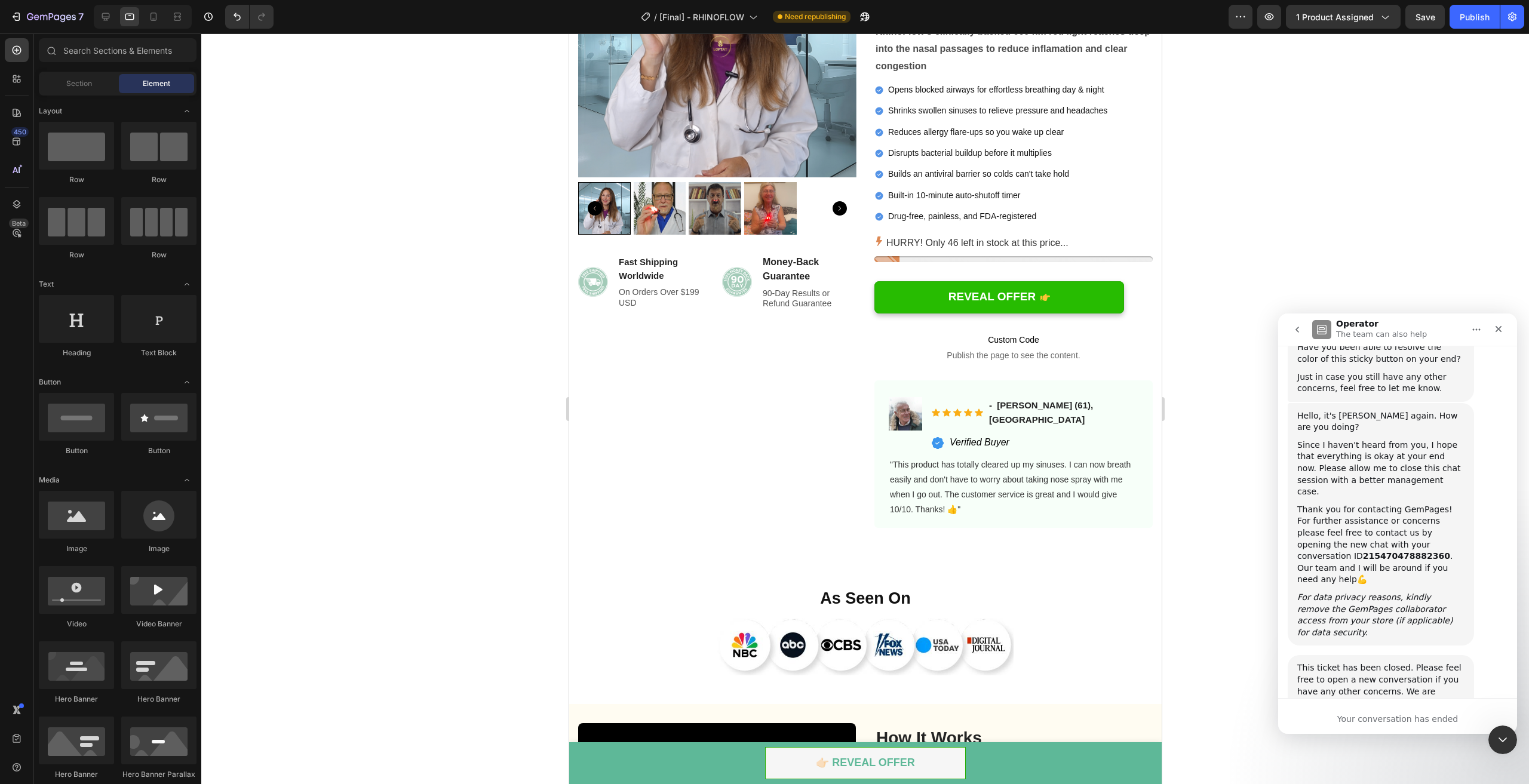
scroll to position [182, 0]
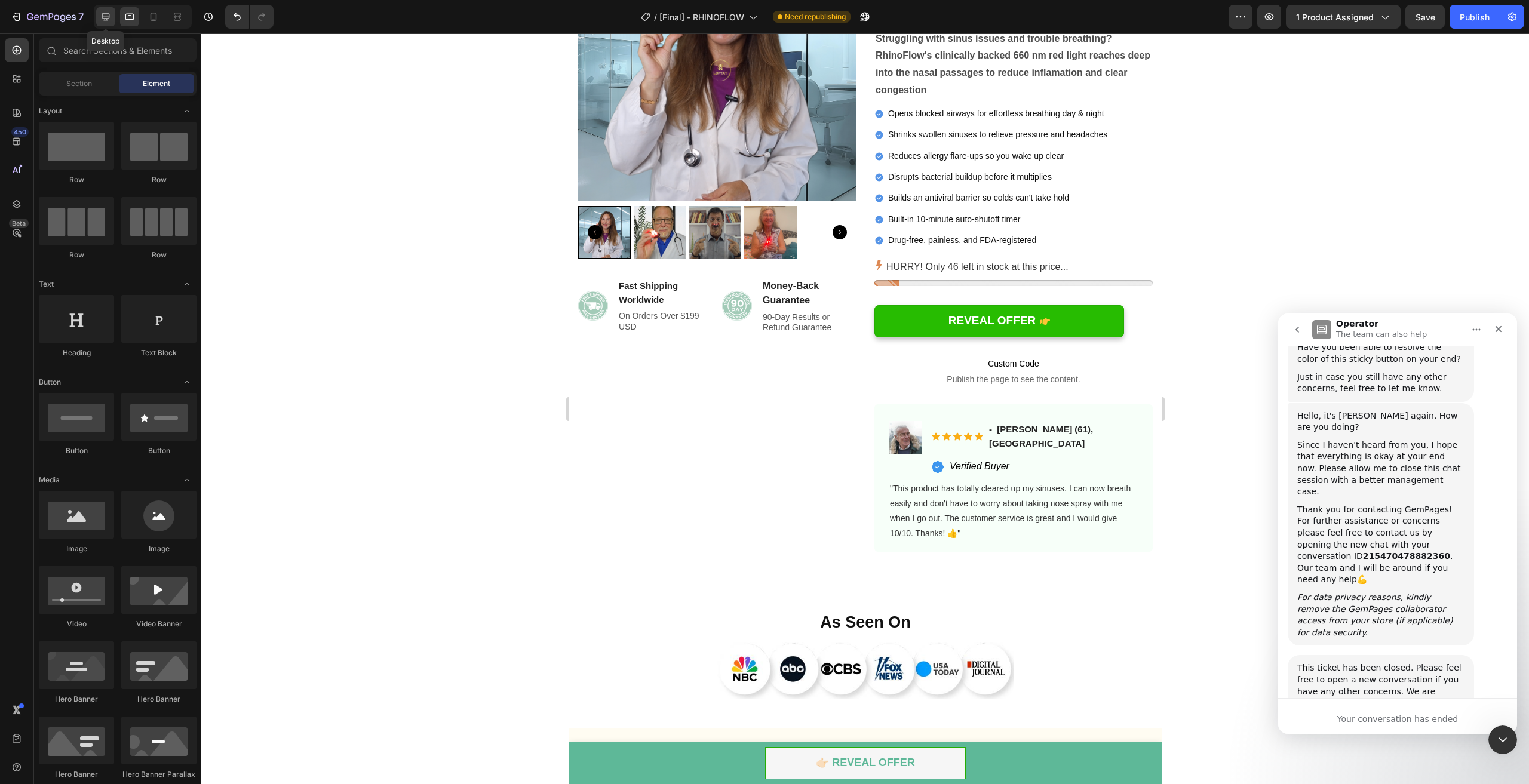
click at [108, 12] on icon at bounding box center [105, 16] width 12 height 12
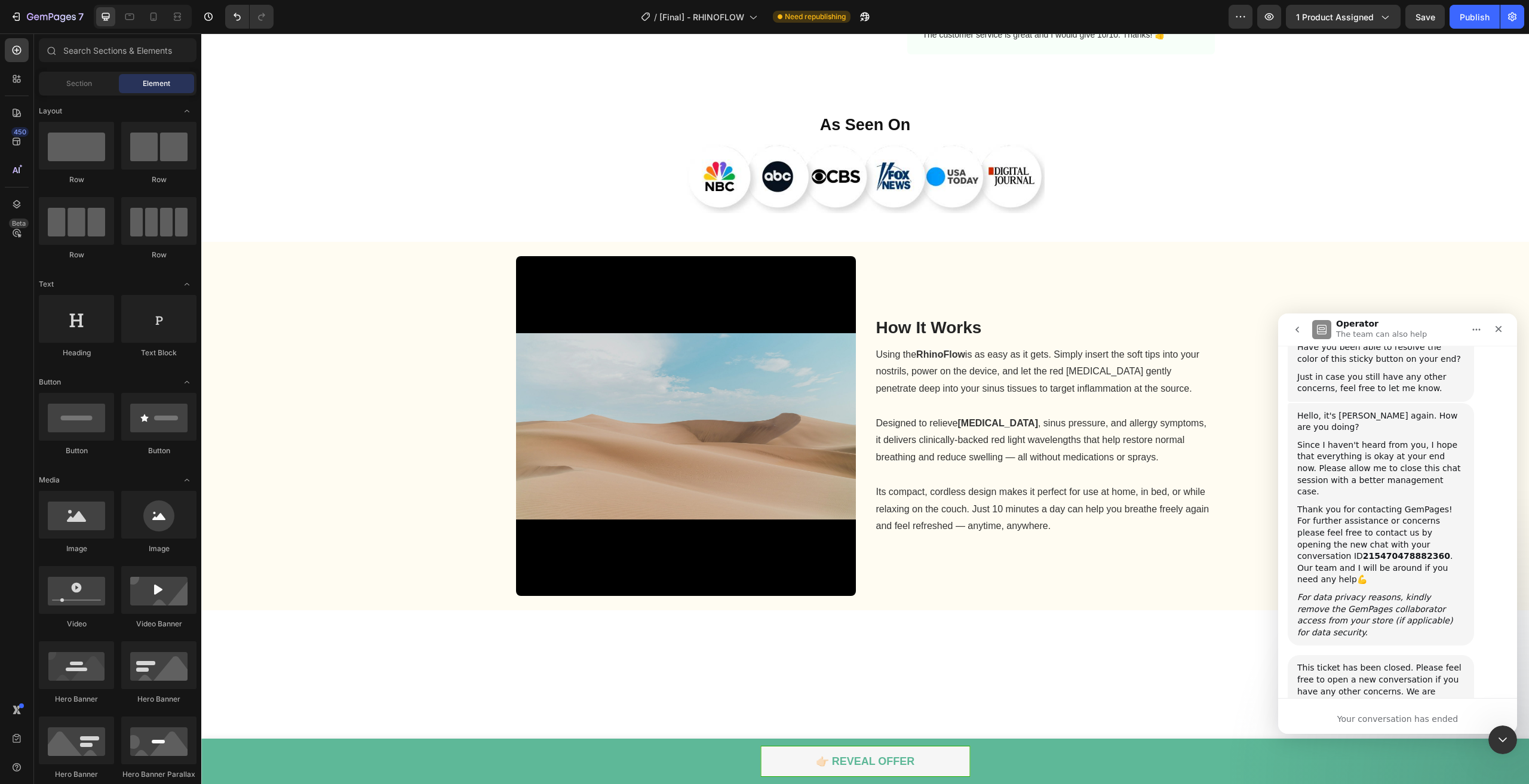
scroll to position [236, 0]
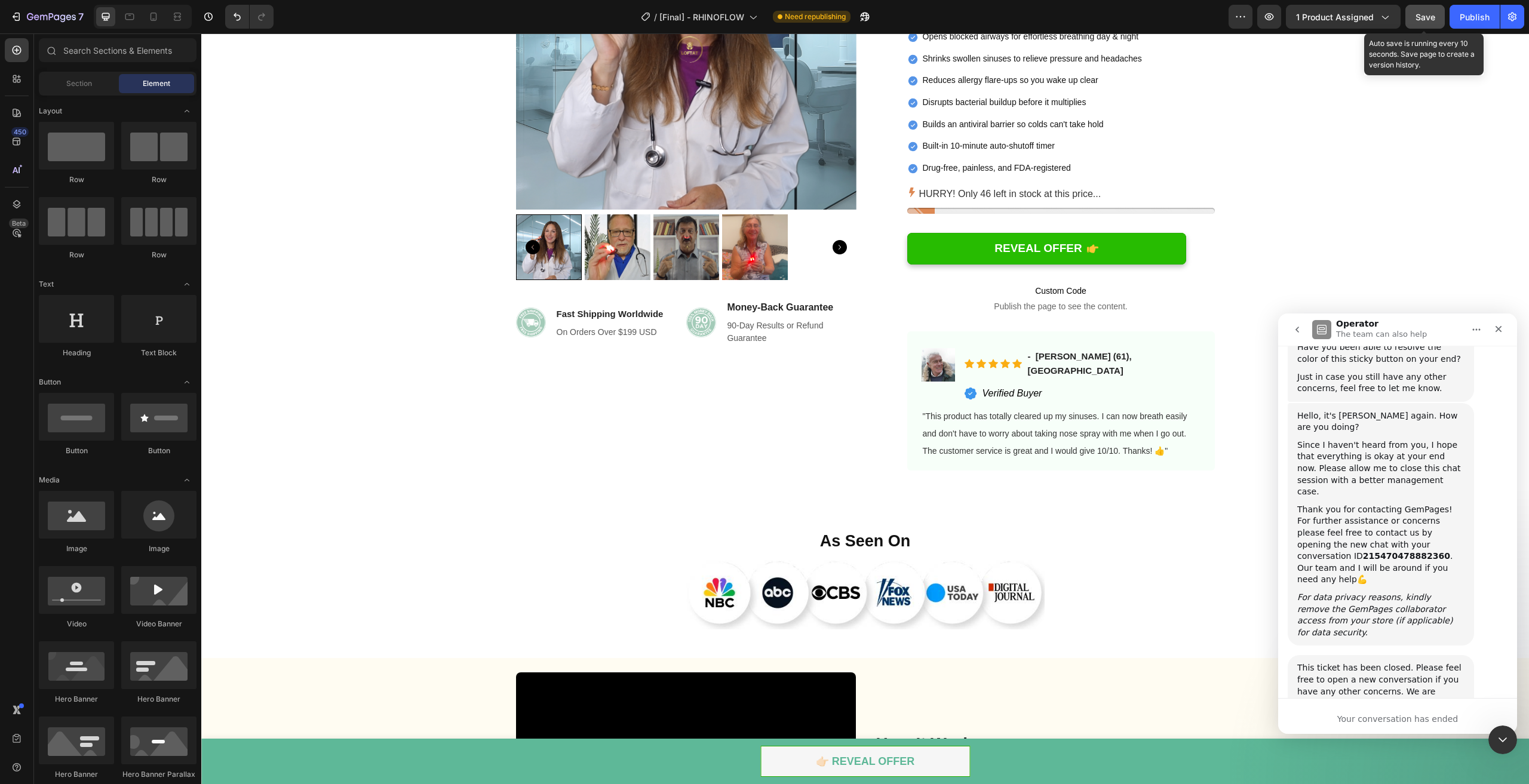
click at [1418, 19] on span "Save" at bounding box center [1426, 16] width 20 height 10
click at [1446, 15] on div "Preview 1 product assigned Auto save is running every 10 seconds. Save page to …" at bounding box center [1376, 16] width 296 height 24
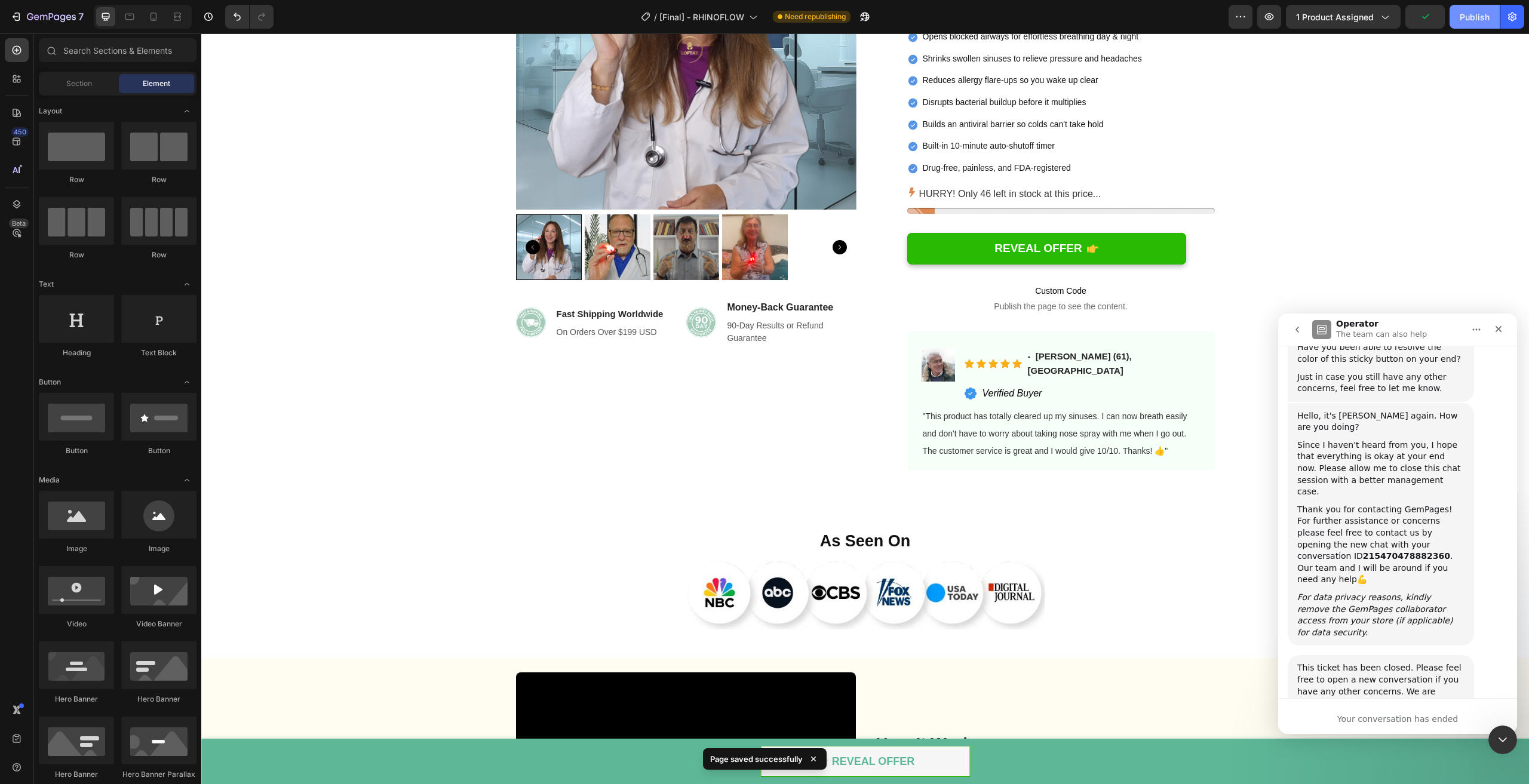
click at [1458, 21] on button "Publish" at bounding box center [1475, 16] width 50 height 24
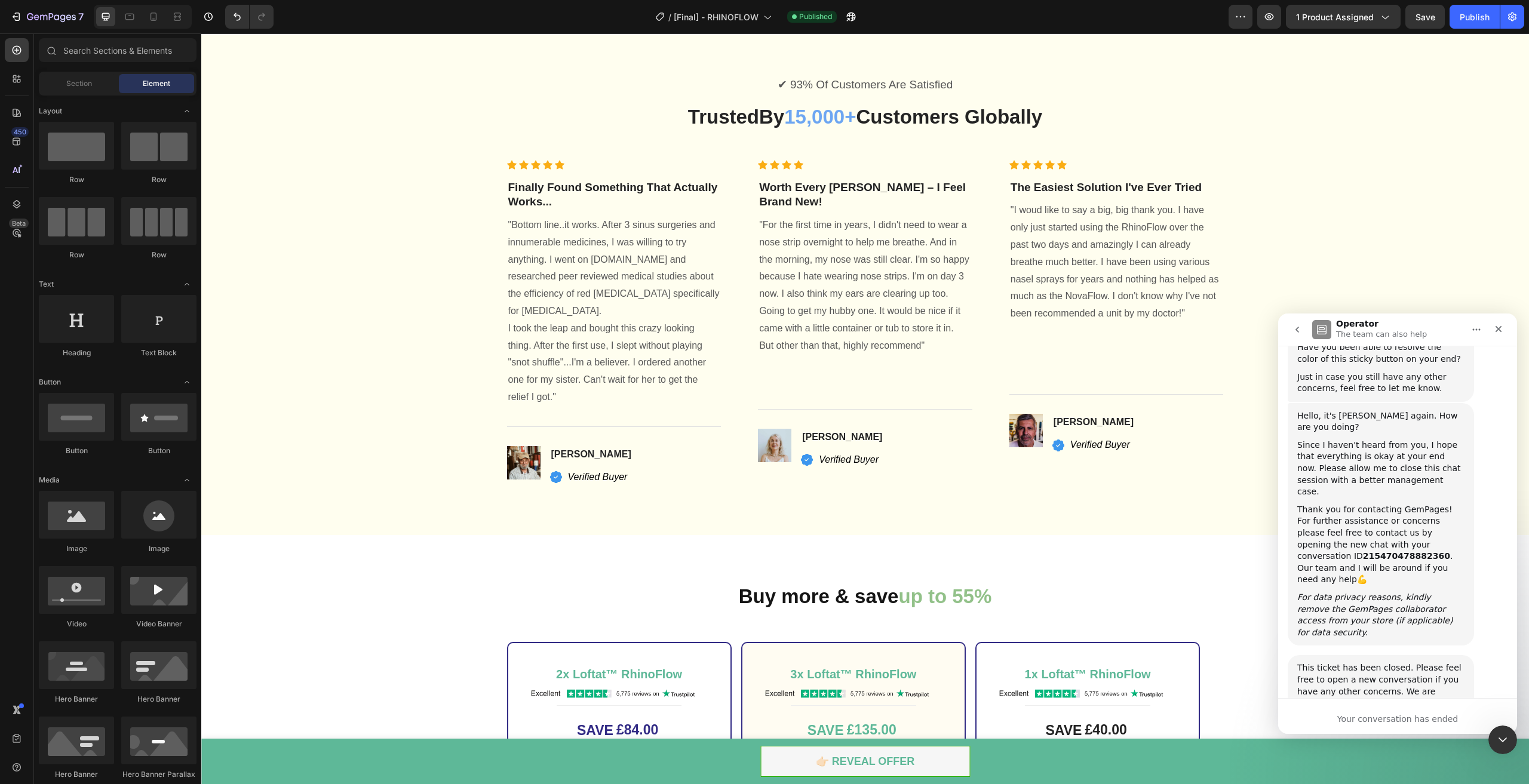
scroll to position [2732, 0]
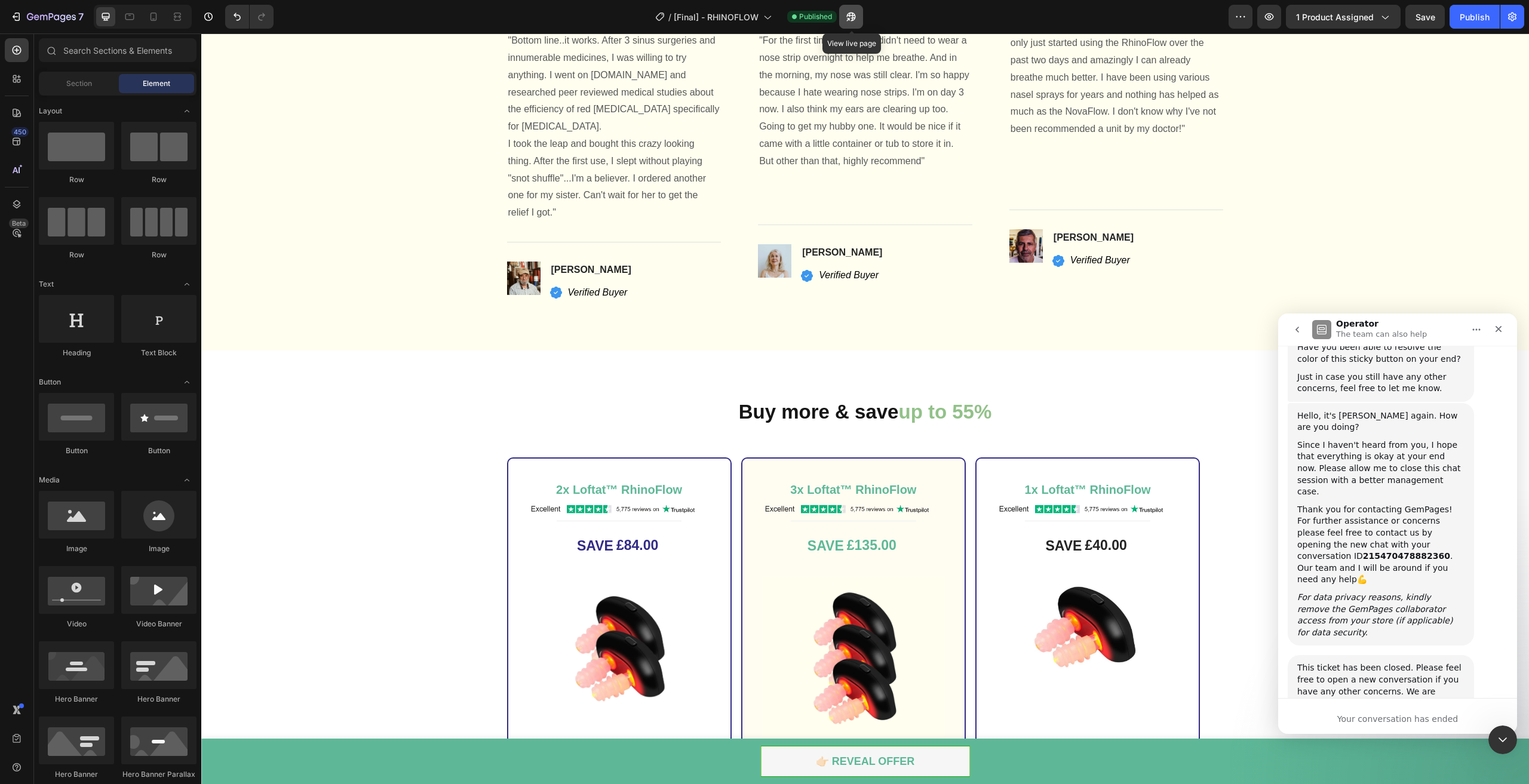
click at [844, 22] on button "button" at bounding box center [851, 16] width 24 height 24
click at [853, 170] on p ""For the first time in years, I didn't need to wear a nose strip overnight to h…" at bounding box center [865, 101] width 212 height 137
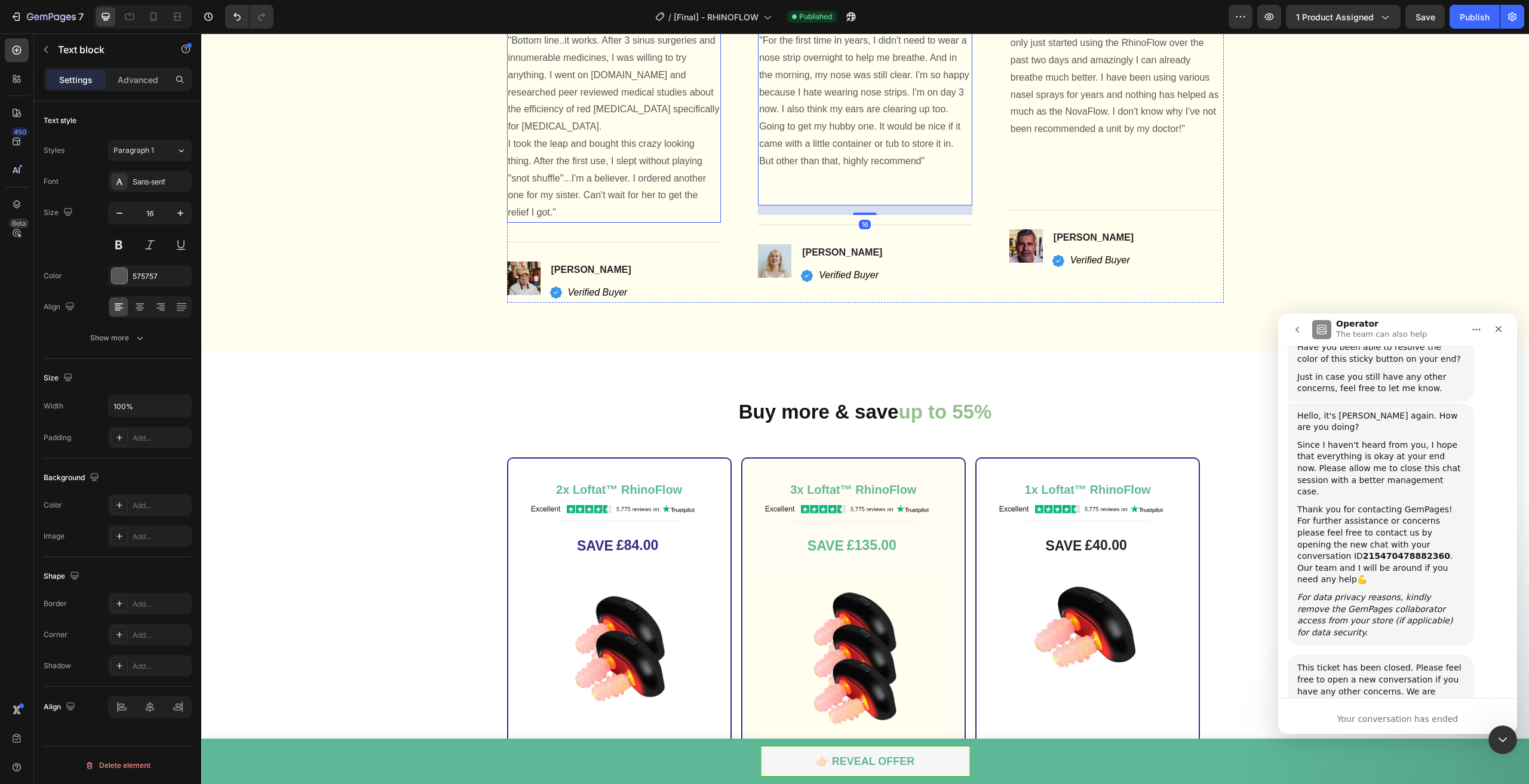
click at [677, 222] on p ""Bottom line..it works. After 3 sinus surgeries and innumerable medicines, I wa…" at bounding box center [614, 127] width 212 height 189
click at [847, 204] on p at bounding box center [865, 195] width 212 height 17
click at [855, 188] on p at bounding box center [865, 178] width 212 height 17
click at [1079, 155] on p at bounding box center [1117, 146] width 212 height 17
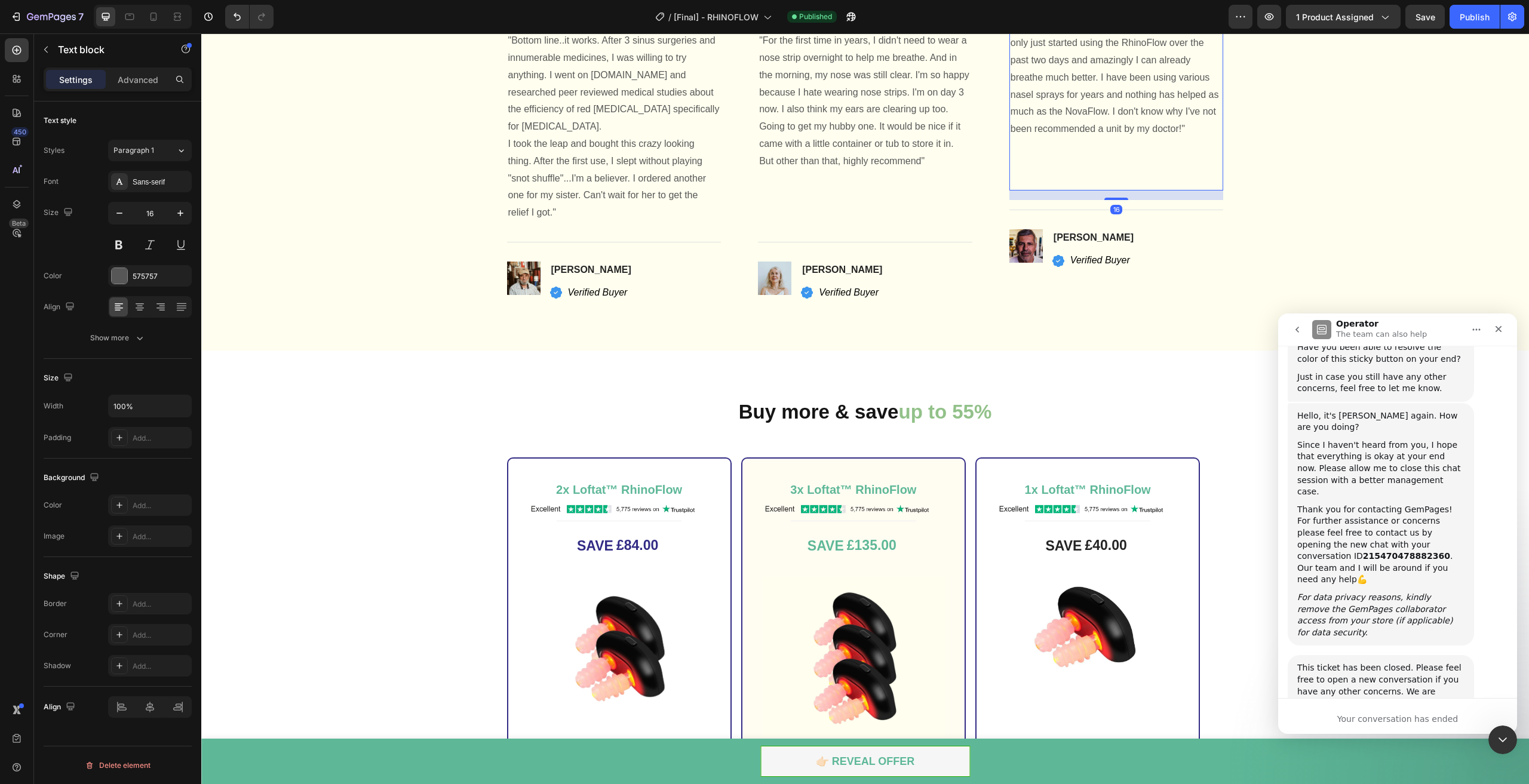
click at [1095, 155] on p at bounding box center [1117, 146] width 212 height 17
click at [892, 204] on p "Rich Text Editor. Editing area: main" at bounding box center [865, 195] width 212 height 17
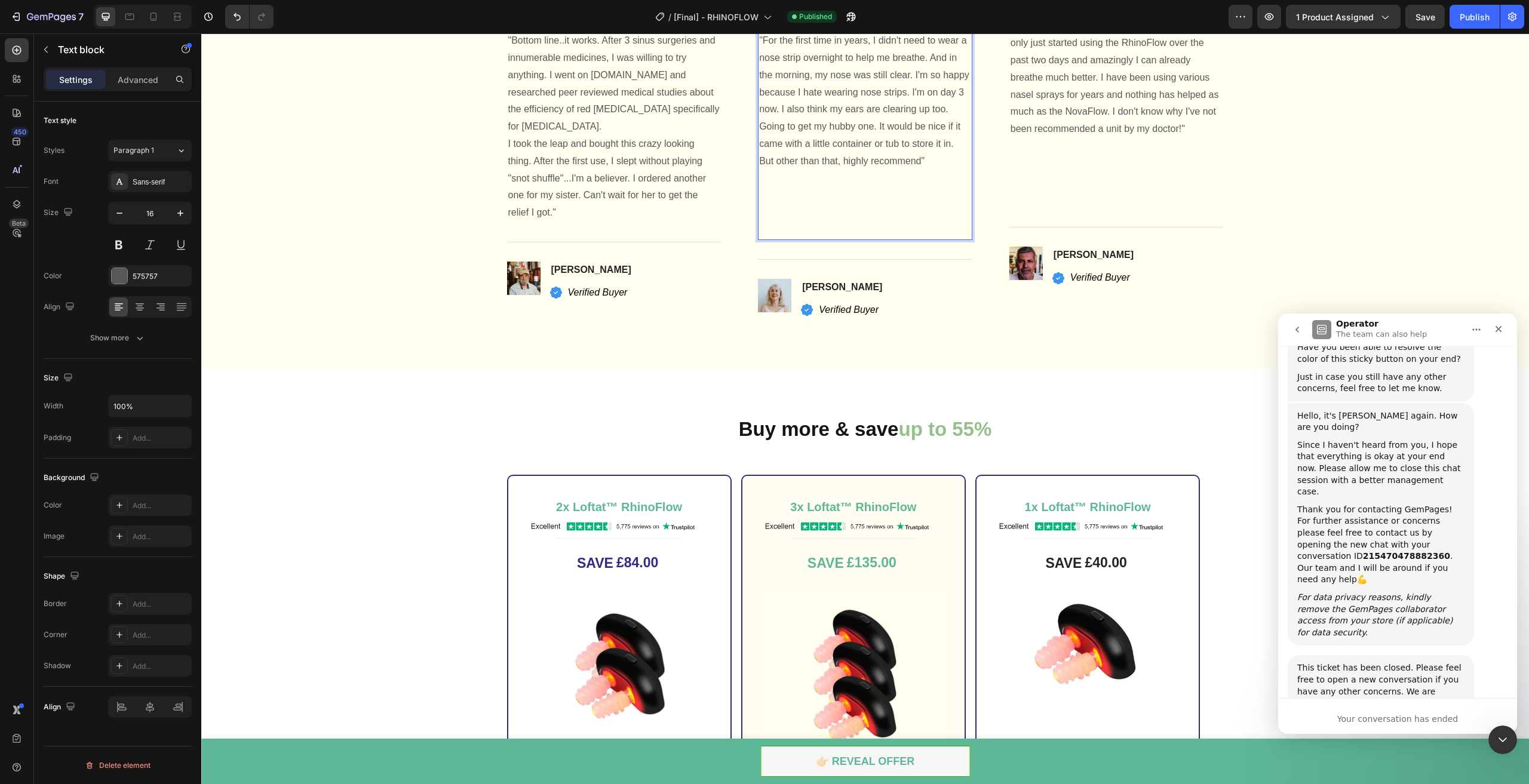
click at [1077, 172] on p "Rich Text Editor. Editing area: main" at bounding box center [1117, 163] width 212 height 17
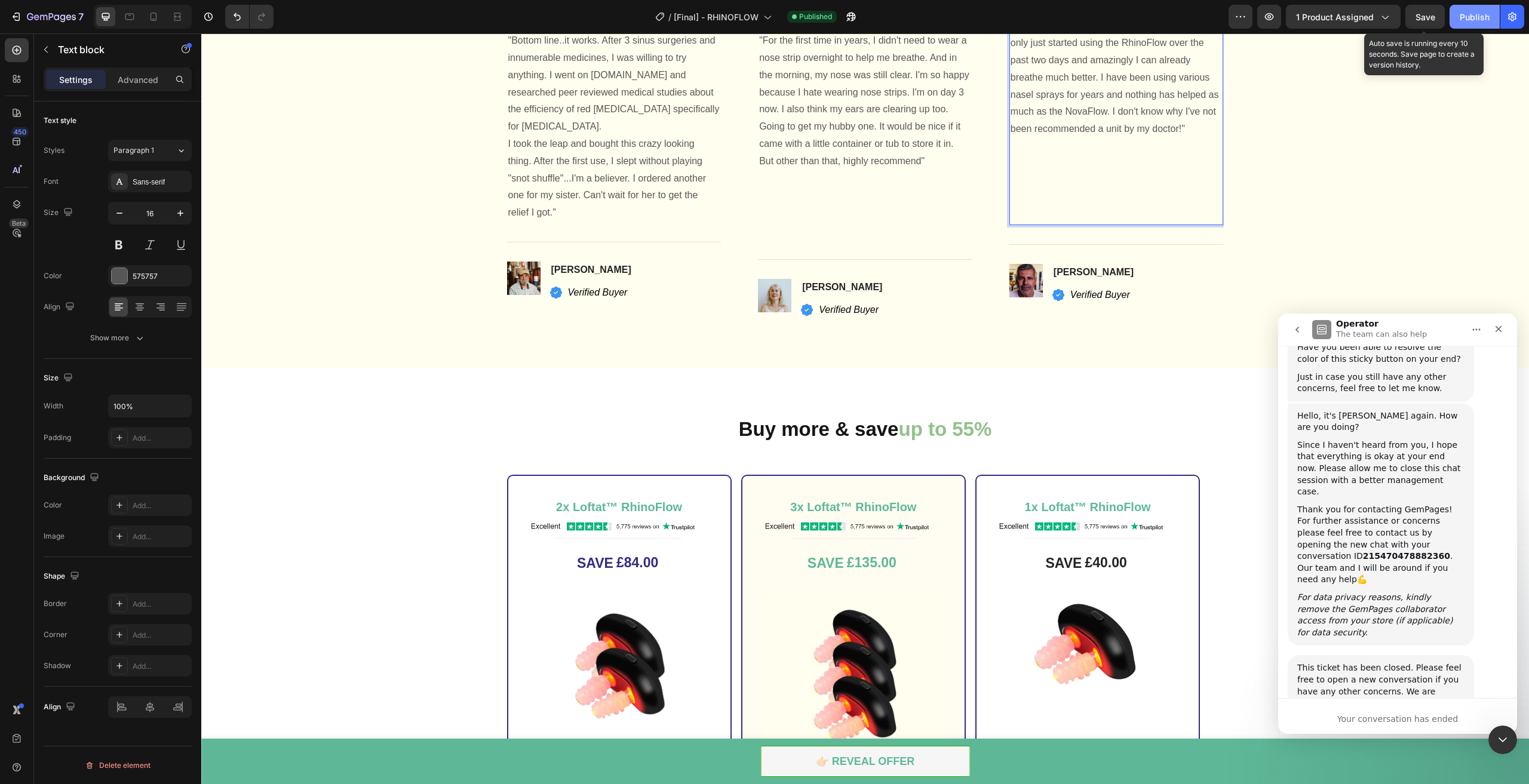
click at [1424, 16] on span "Save" at bounding box center [1426, 16] width 20 height 10
click at [1472, 15] on div "Publish" at bounding box center [1474, 17] width 30 height 13
click at [851, 222] on p "Rich Text Editor. Editing area: main" at bounding box center [865, 212] width 212 height 17
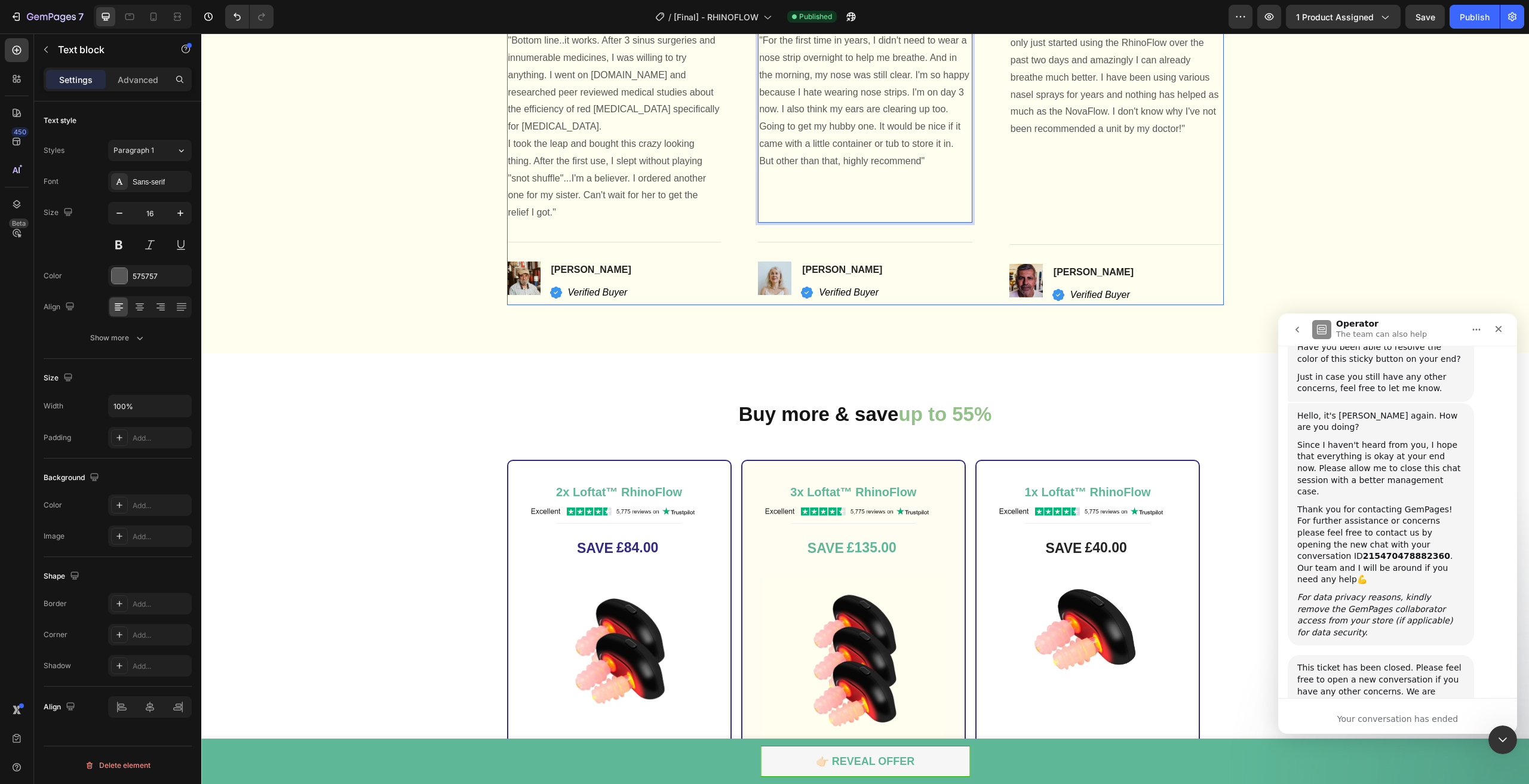
click at [1116, 155] on p "Rich Text Editor. Editing area: main" at bounding box center [1117, 146] width 212 height 17
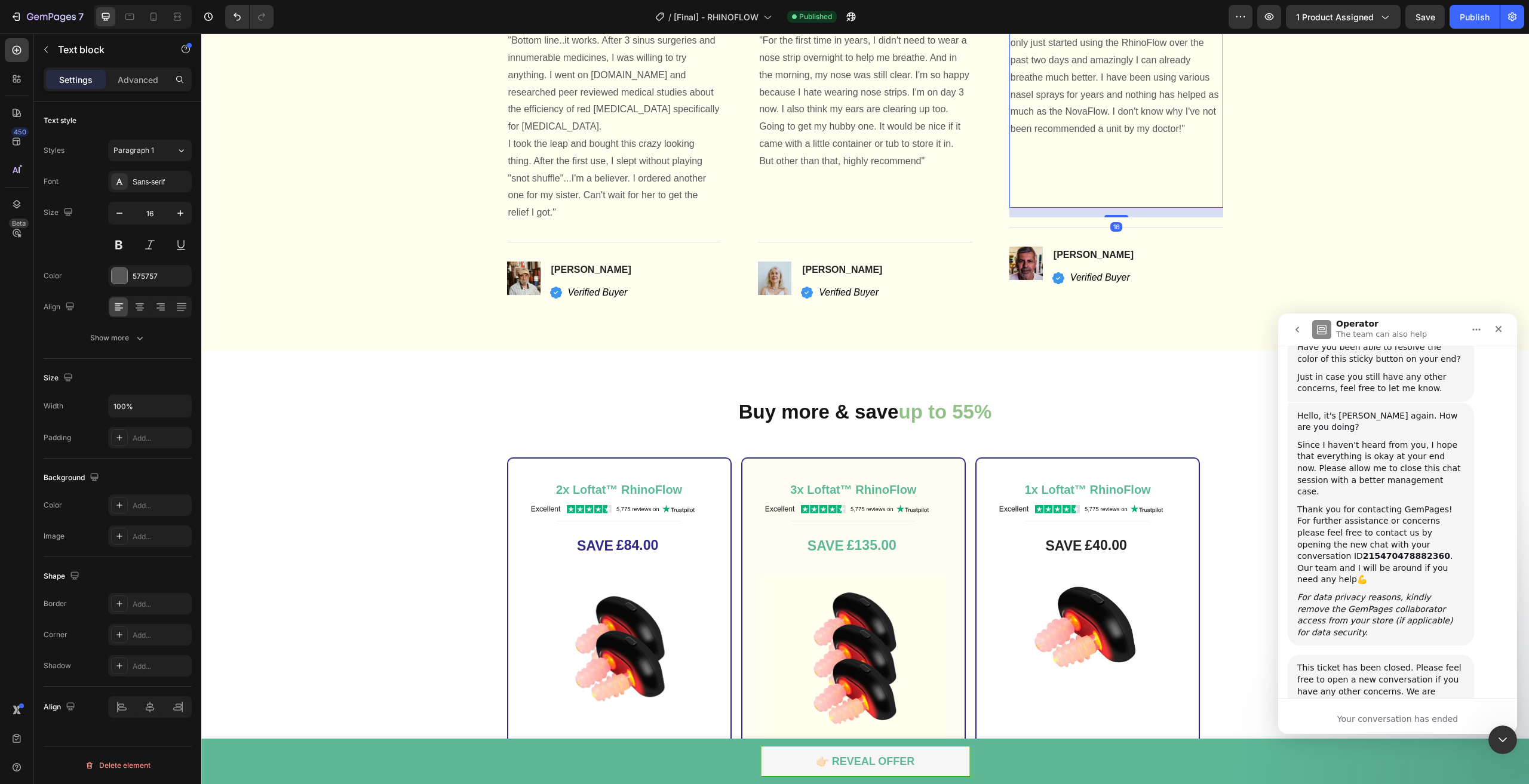
click at [1432, 1] on div "7 Version history / [Final] - RHINOFLOW Published Preview 1 product assigned Sa…" at bounding box center [764, 17] width 1529 height 34
click at [1463, 4] on div "7 Version history / [Final] - RHINOFLOW Published Preview 1 product assigned Sa…" at bounding box center [764, 17] width 1529 height 34
click at [1450, 17] on button "Publish" at bounding box center [1475, 16] width 50 height 24
click at [1490, 28] on button "Publish" at bounding box center [1475, 16] width 50 height 24
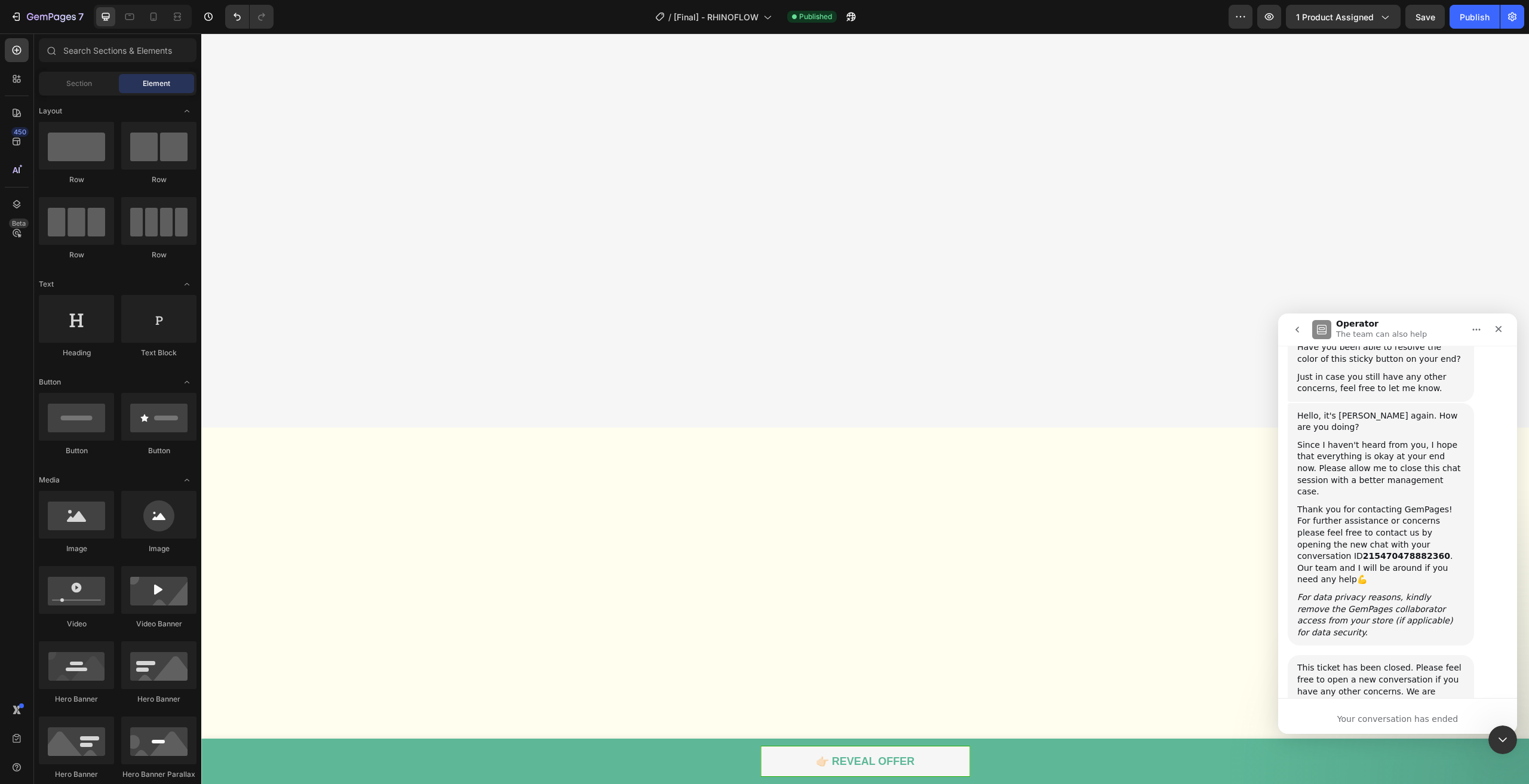
scroll to position [0, 0]
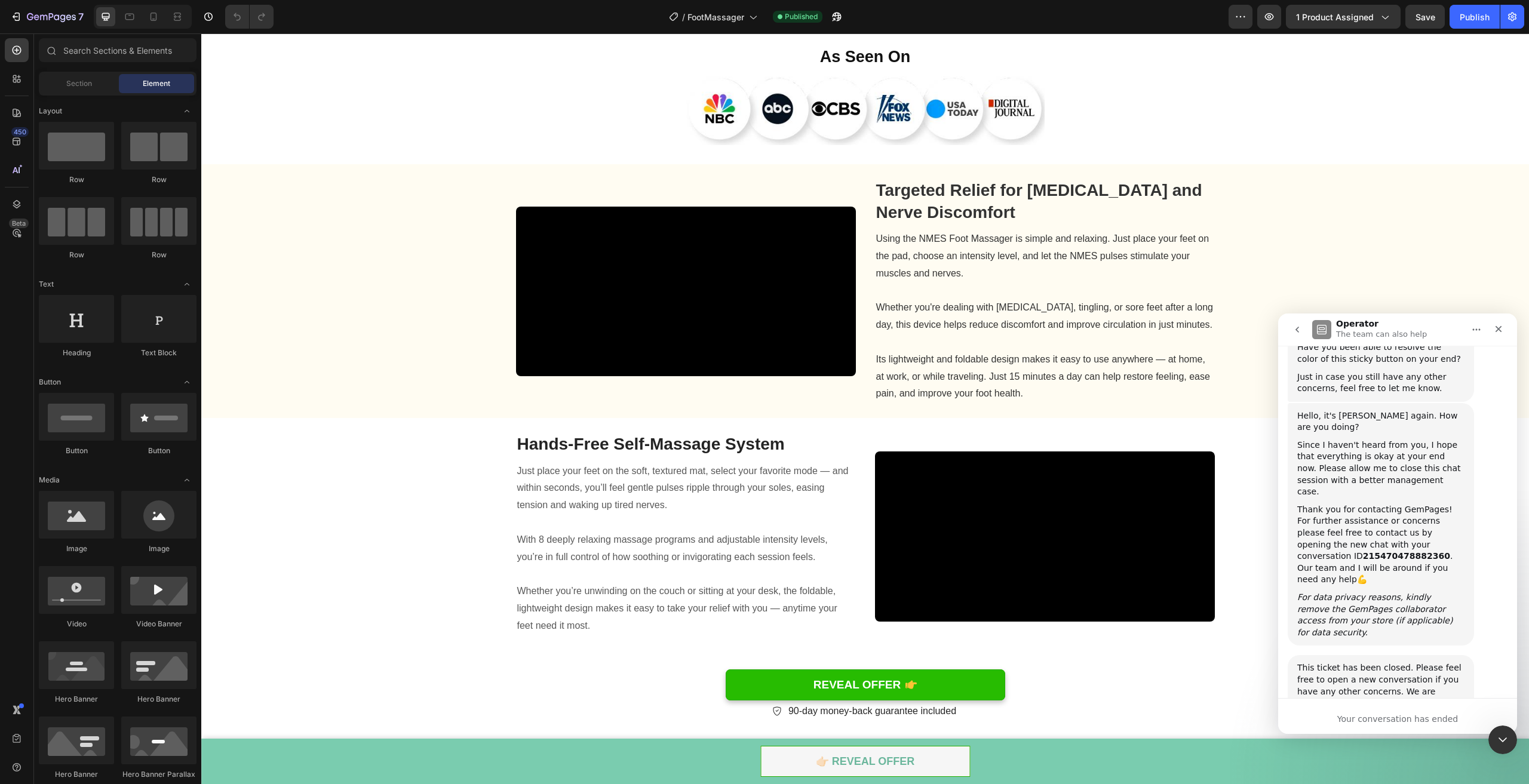
scroll to position [717, 0]
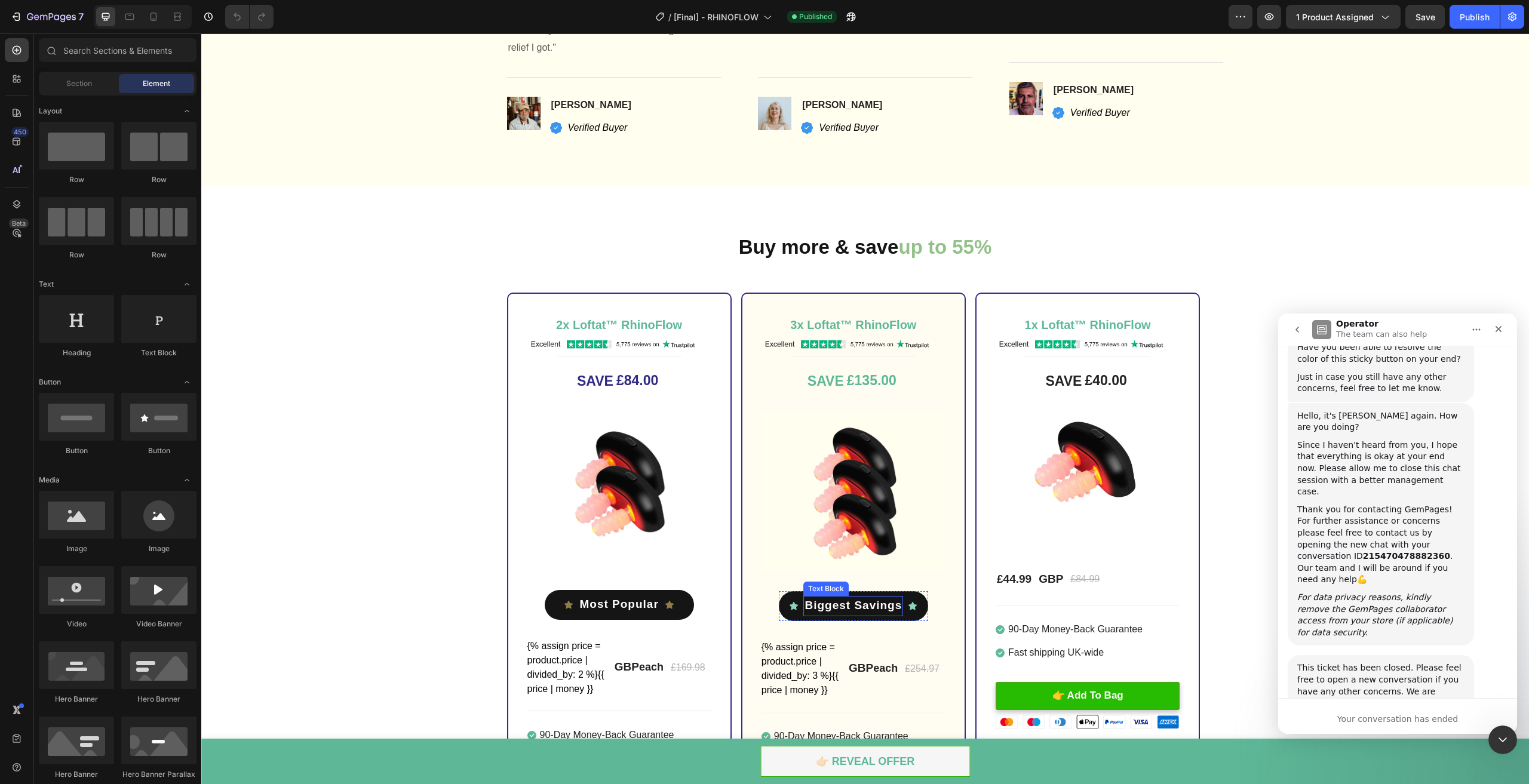
scroll to position [3463, 0]
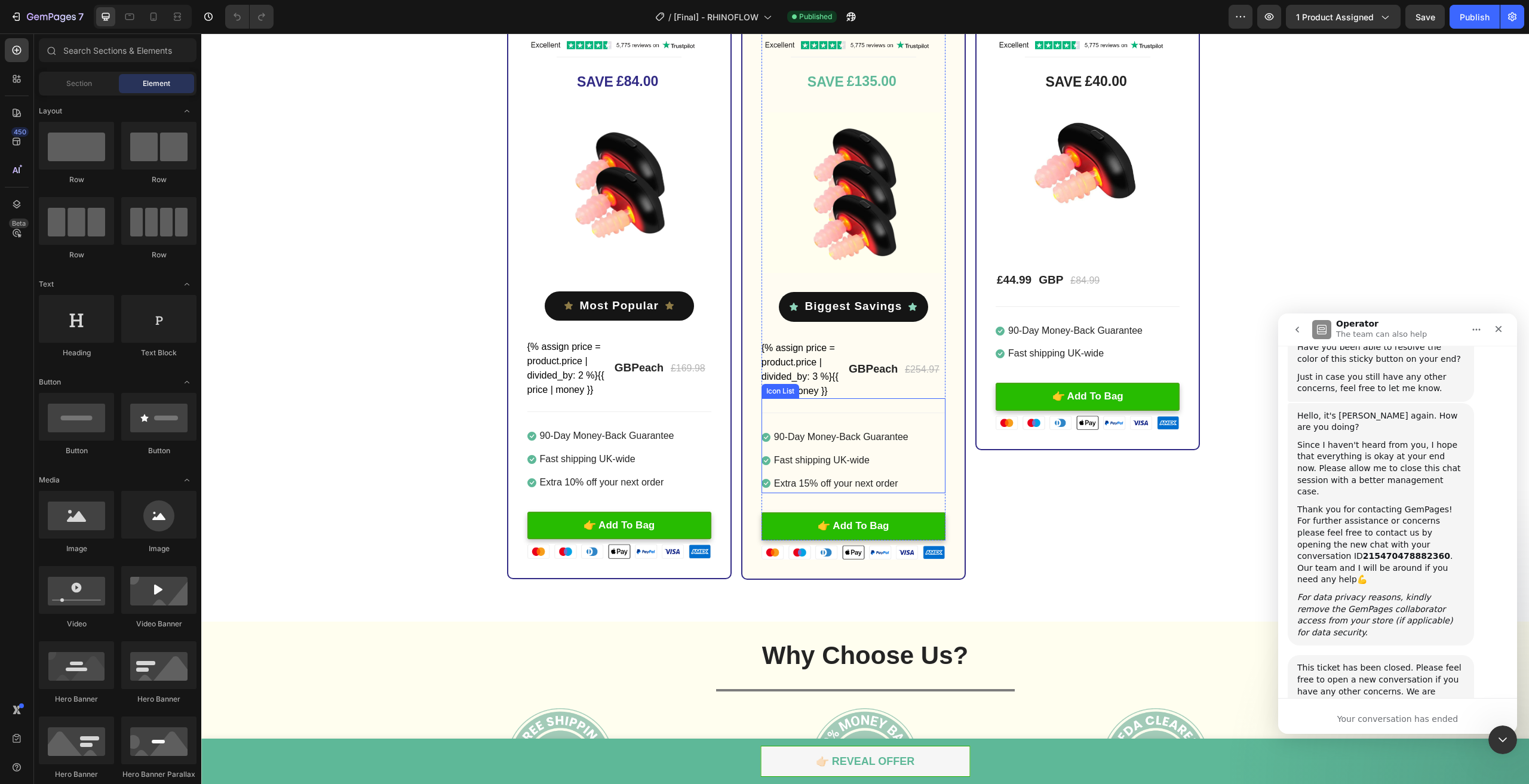
click at [932, 459] on div "Icon 90-Day Money-Back Guarantee Text block Icon Fast shipping UK-wide Text blo…" at bounding box center [853, 453] width 184 height 81
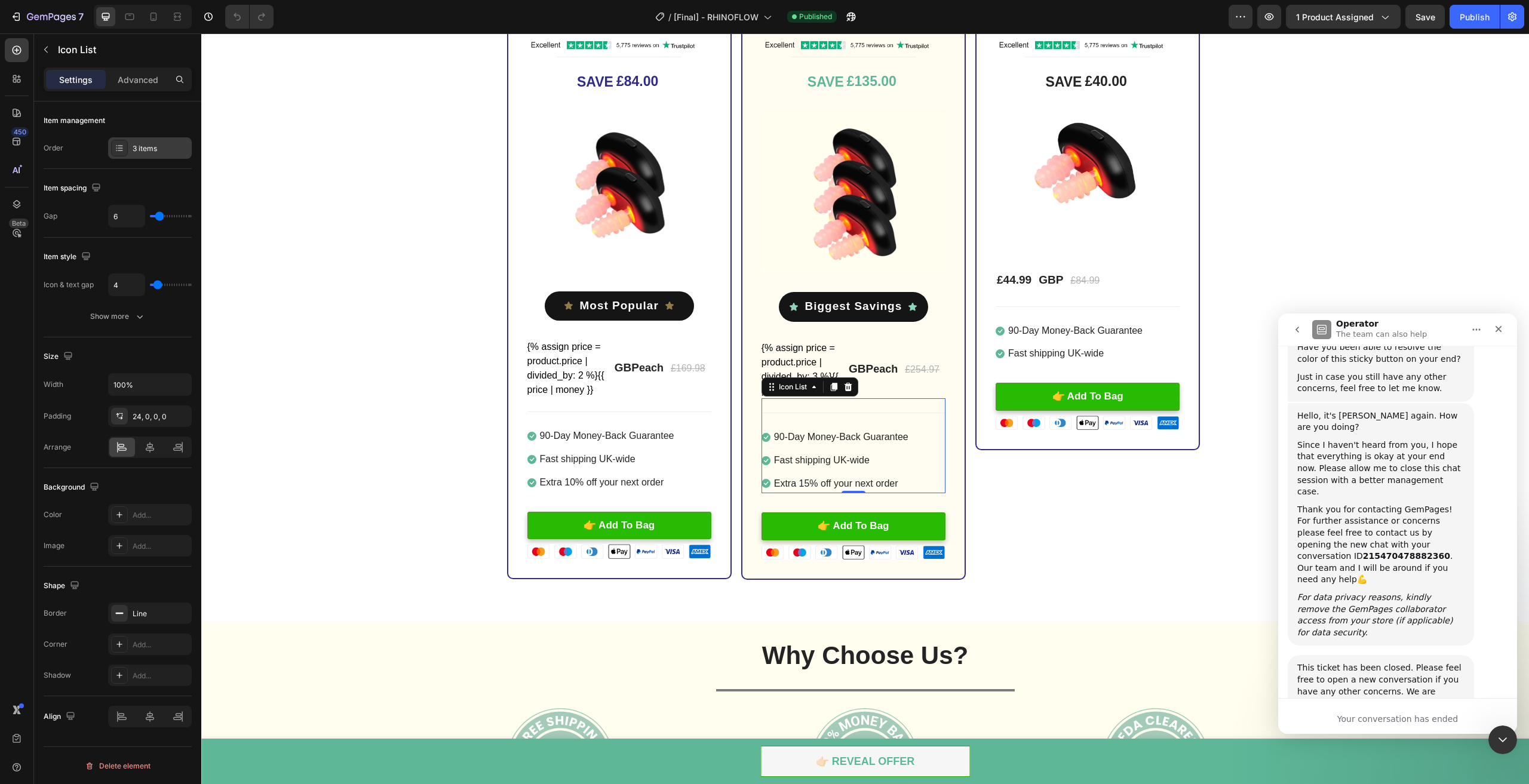
click at [129, 151] on div "3 items" at bounding box center [149, 148] width 84 height 22
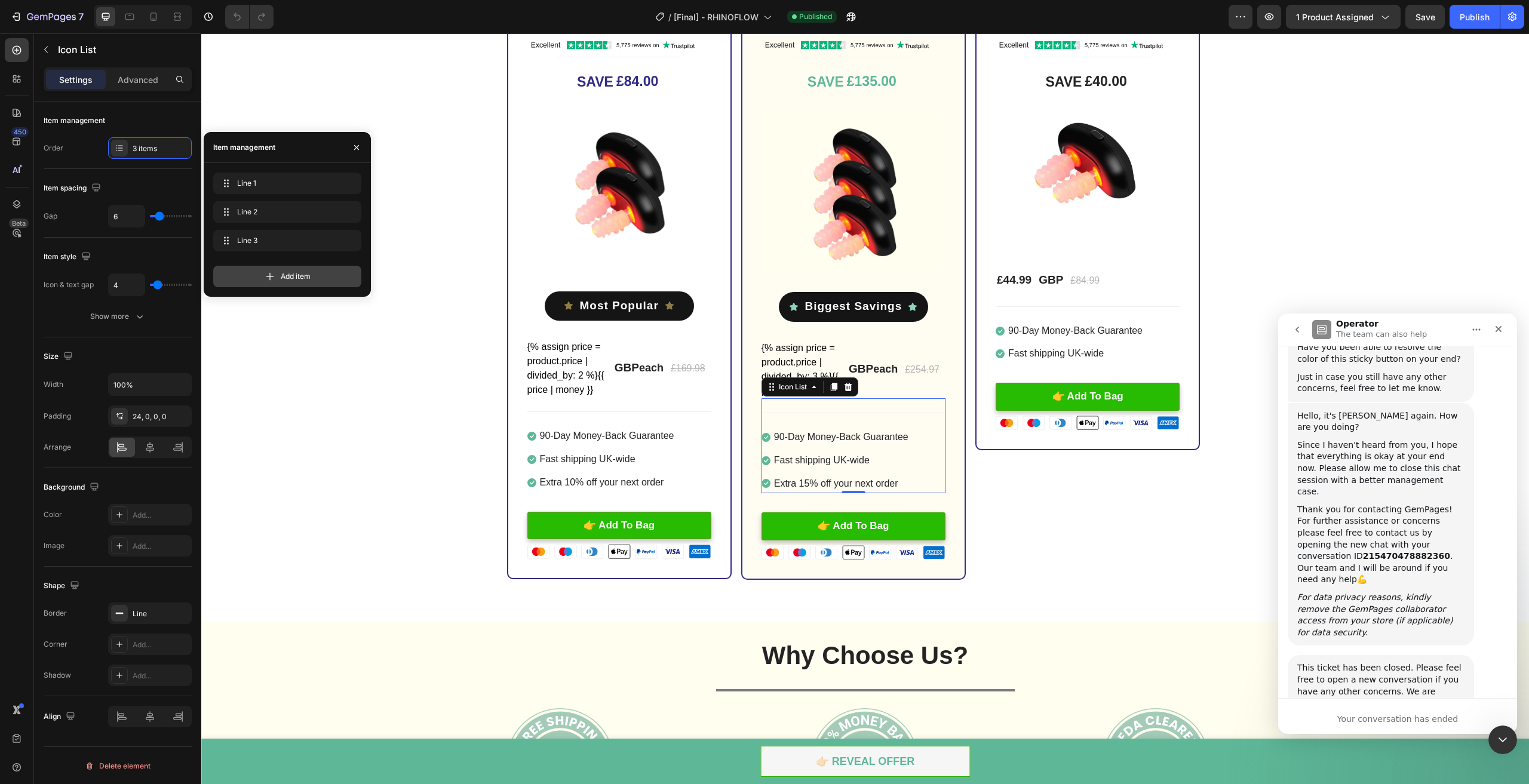
click at [269, 280] on icon at bounding box center [270, 276] width 12 height 12
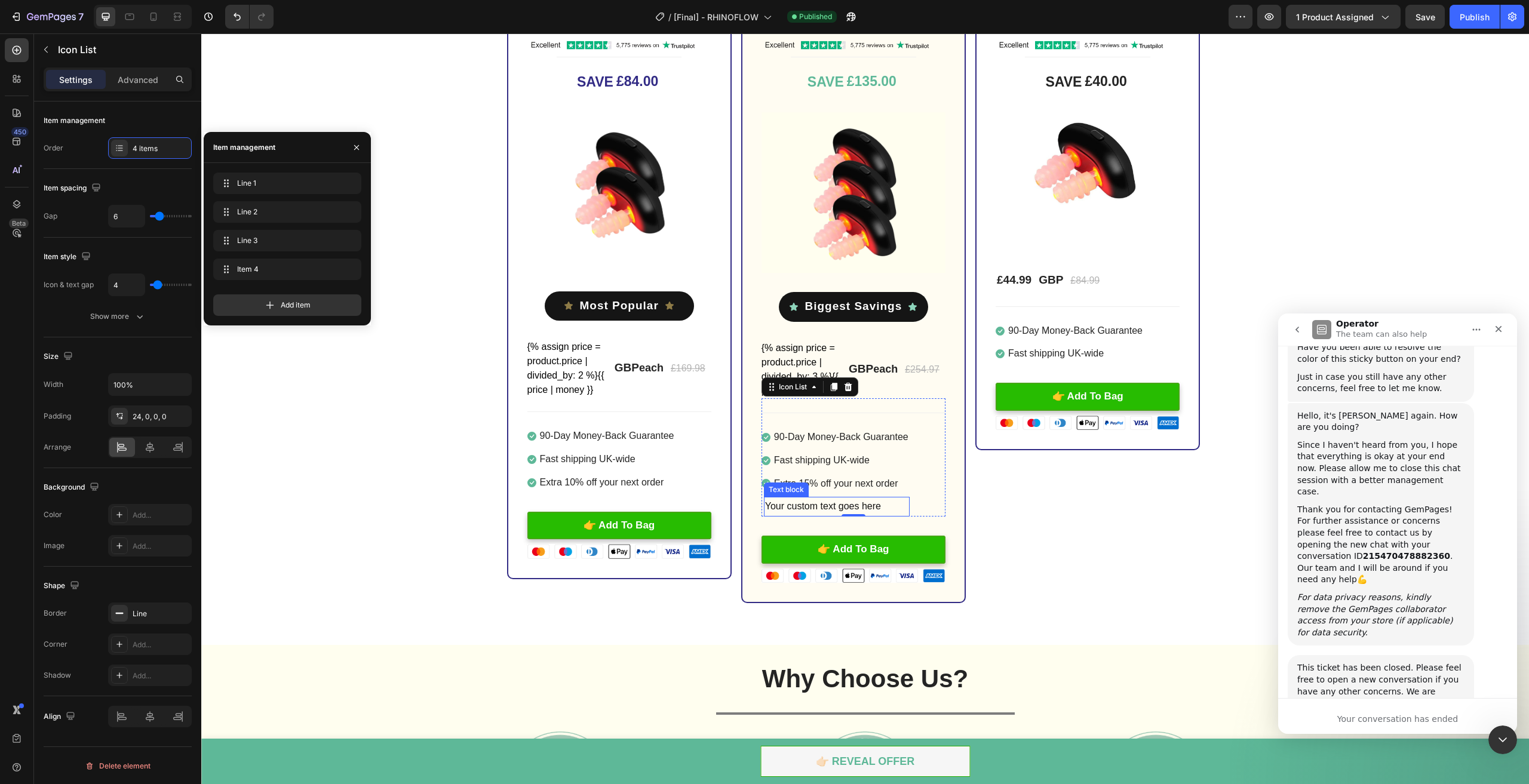
click at [804, 505] on div "Your custom text goes here" at bounding box center [836, 507] width 146 height 20
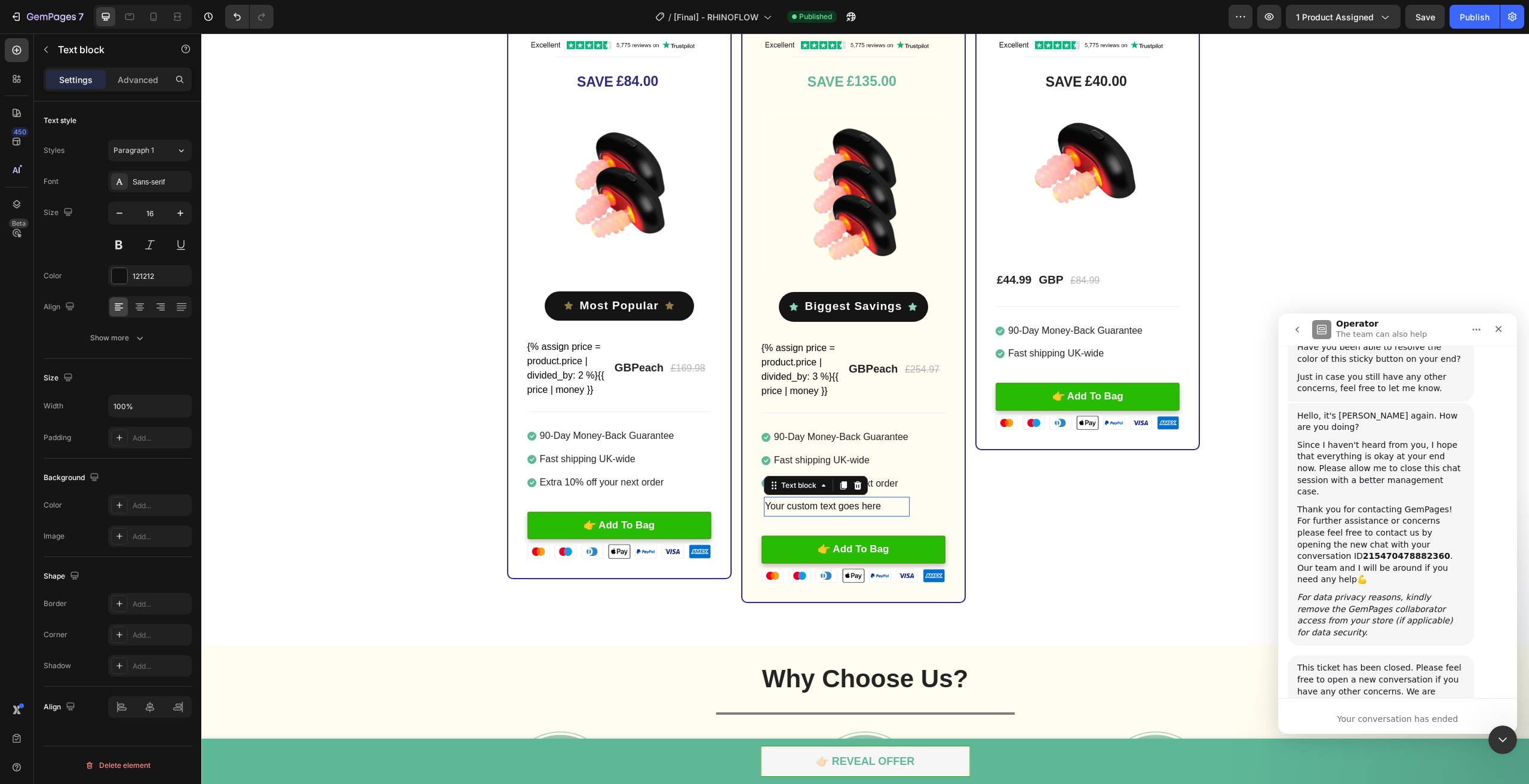
click at [804, 505] on div "Your custom text goes here" at bounding box center [836, 507] width 146 height 20
click at [1003, 514] on div "1x Loftat™ RhinoFlow Heading Image Title Line SAVE £40.00 (P) Tag Image £44.99 …" at bounding box center [1088, 298] width 225 height 610
click at [881, 483] on p "Extra 15% off your next order" at bounding box center [836, 483] width 124 height 17
click at [847, 465] on icon at bounding box center [852, 462] width 10 height 10
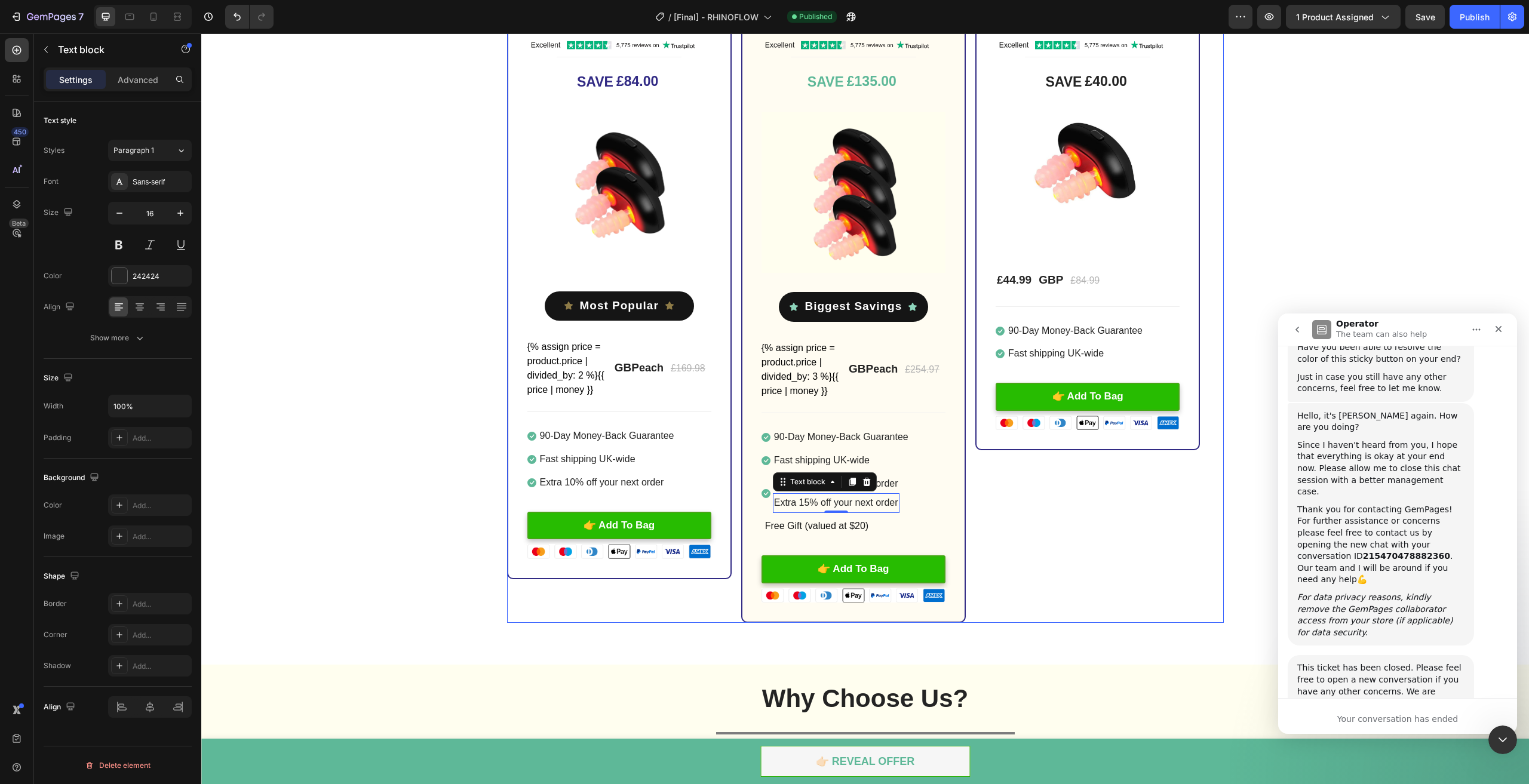
click at [1113, 566] on div "1x Loftat™ RhinoFlow Heading Image Title Line SAVE £40.00 (P) Tag Image £44.99 …" at bounding box center [1088, 308] width 225 height 629
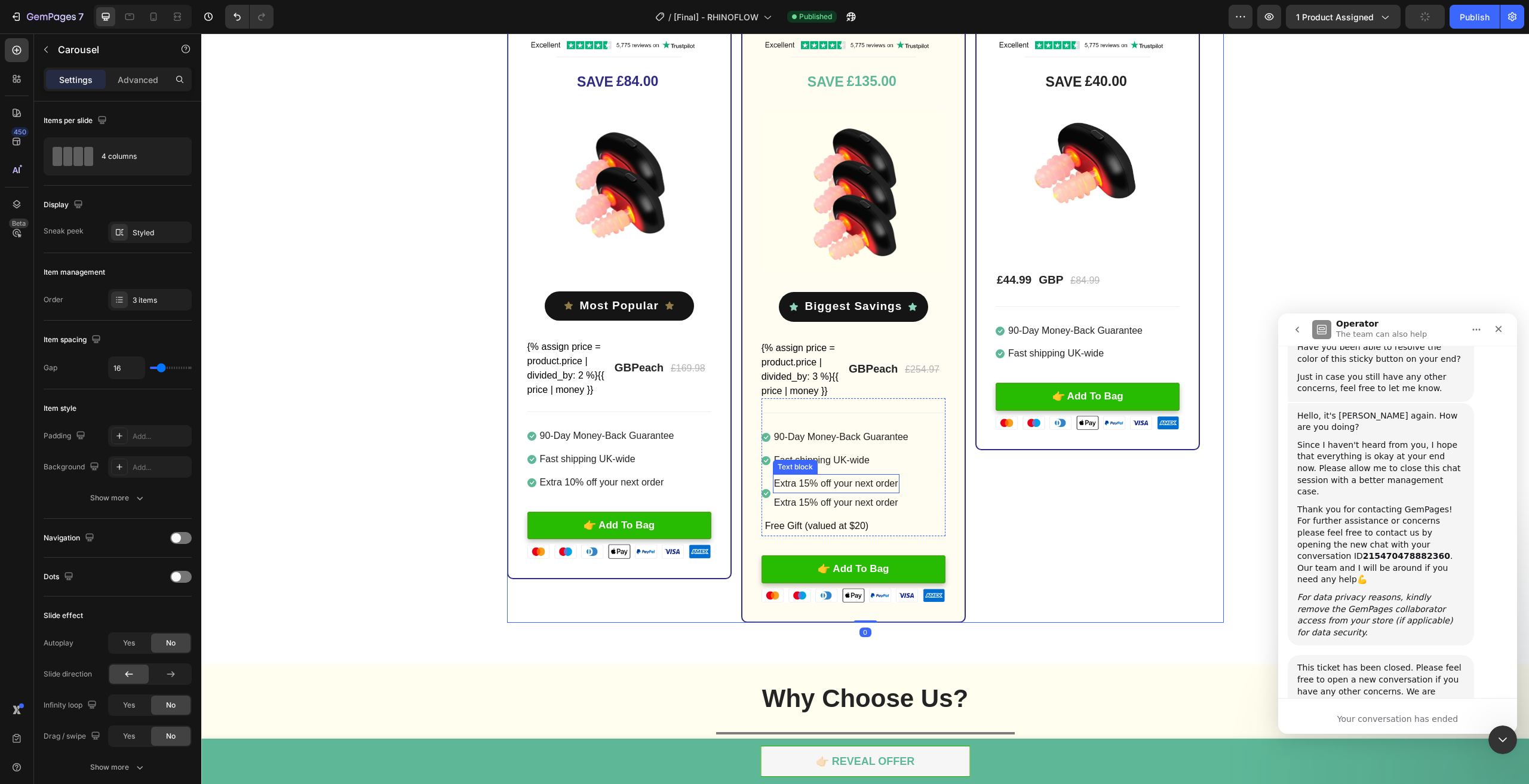
click at [827, 484] on p "Extra 15% off your next order" at bounding box center [836, 483] width 124 height 17
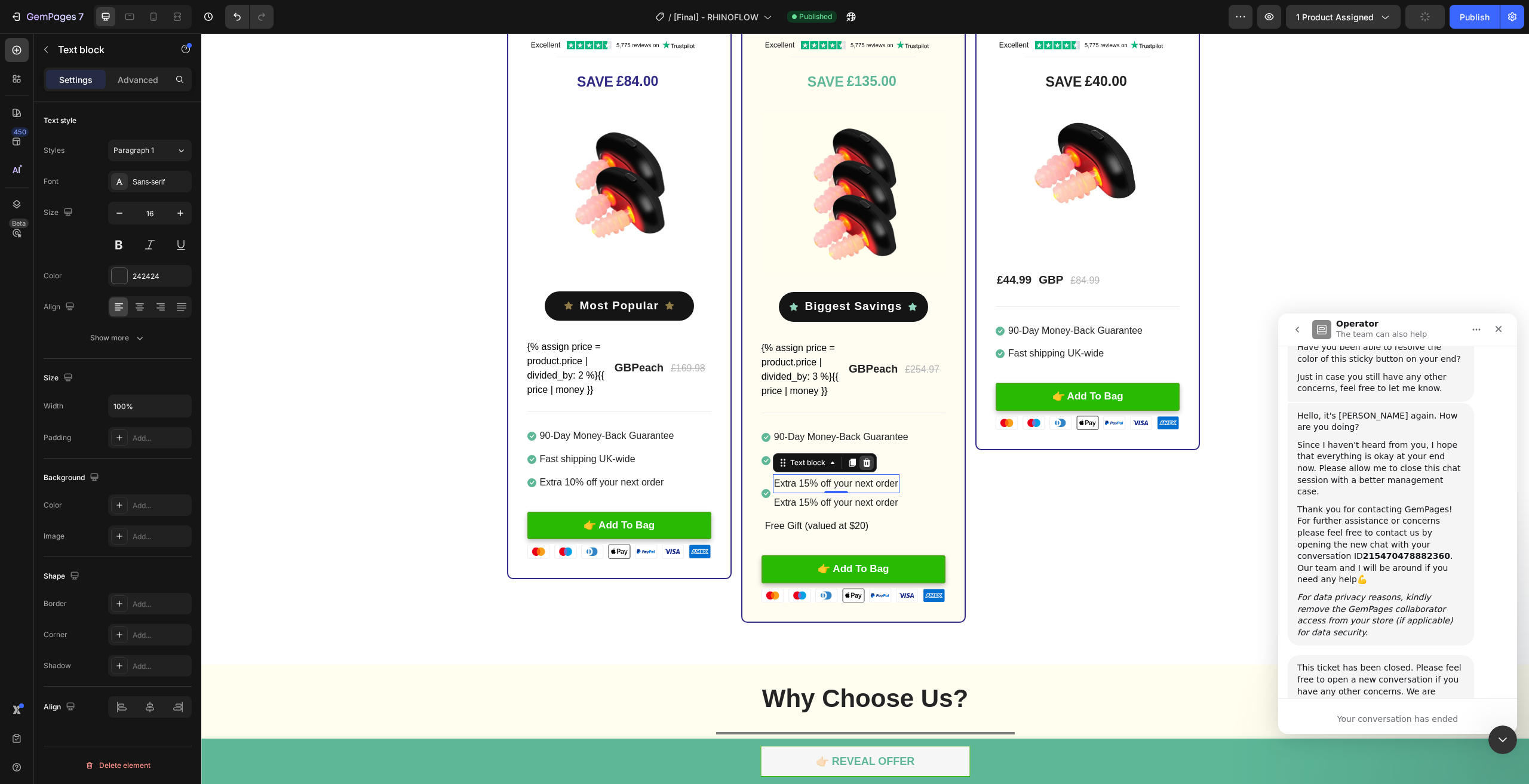
click at [867, 462] on div at bounding box center [867, 462] width 14 height 14
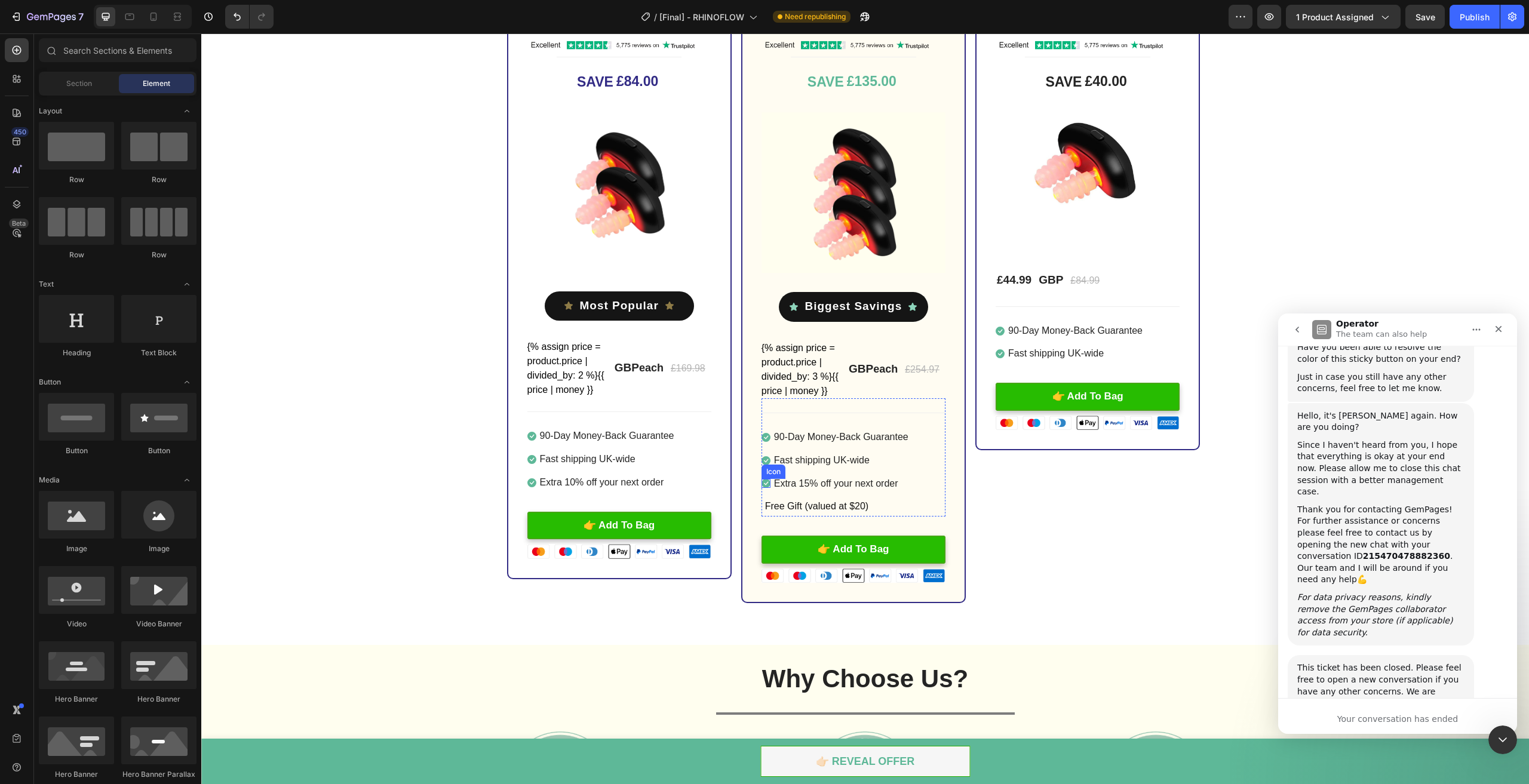
click at [762, 482] on icon at bounding box center [766, 483] width 9 height 9
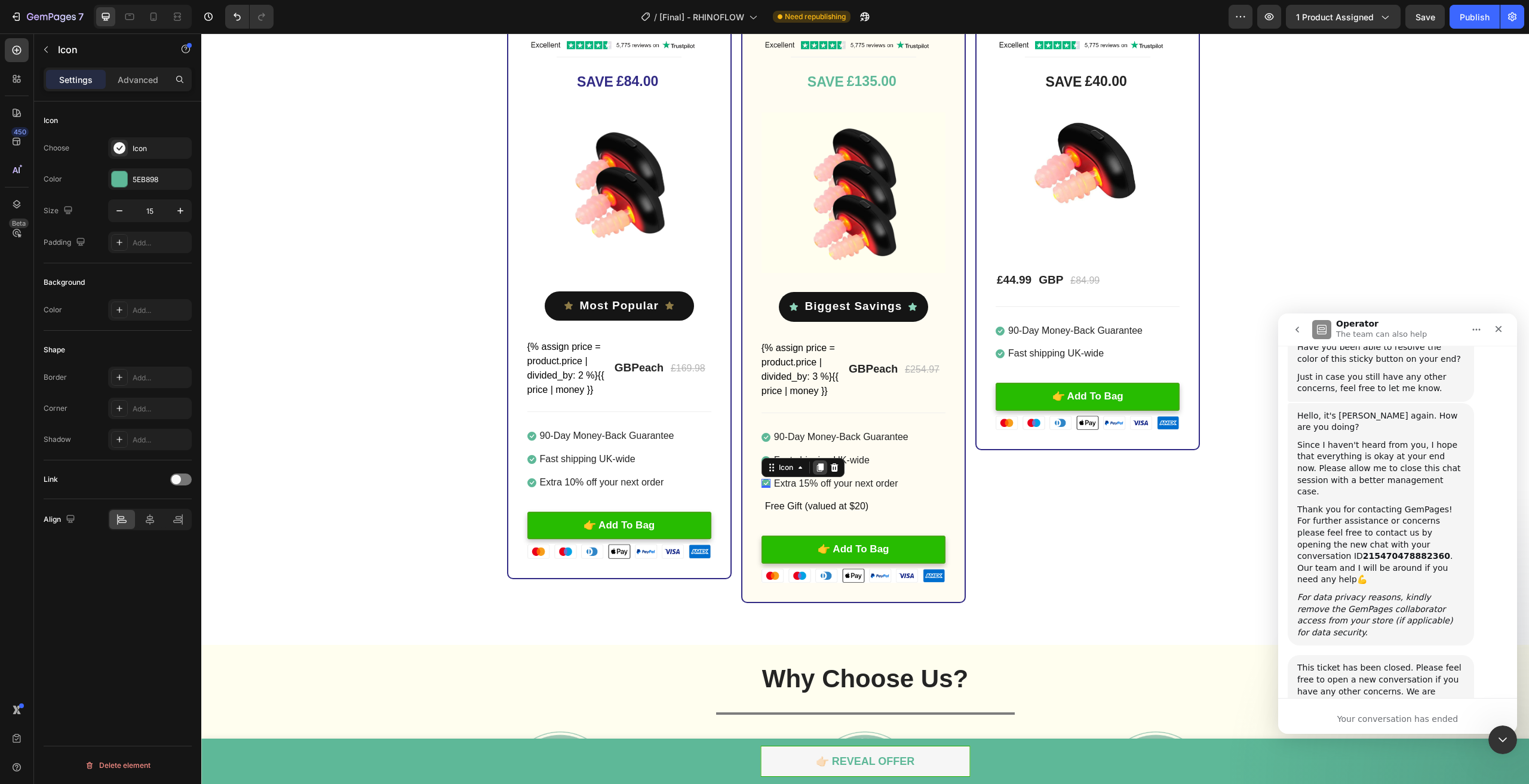
click at [818, 468] on icon at bounding box center [820, 468] width 6 height 8
drag, startPoint x: 760, startPoint y: 487, endPoint x: 759, endPoint y: 507, distance: 20.0
click at [762, 507] on ul "Icon 90-Day Money-Back Guarantee Text block Icon Fast shipping UK-wide Text blo…" at bounding box center [835, 471] width 148 height 89
click at [833, 471] on icon at bounding box center [834, 471] width 8 height 8
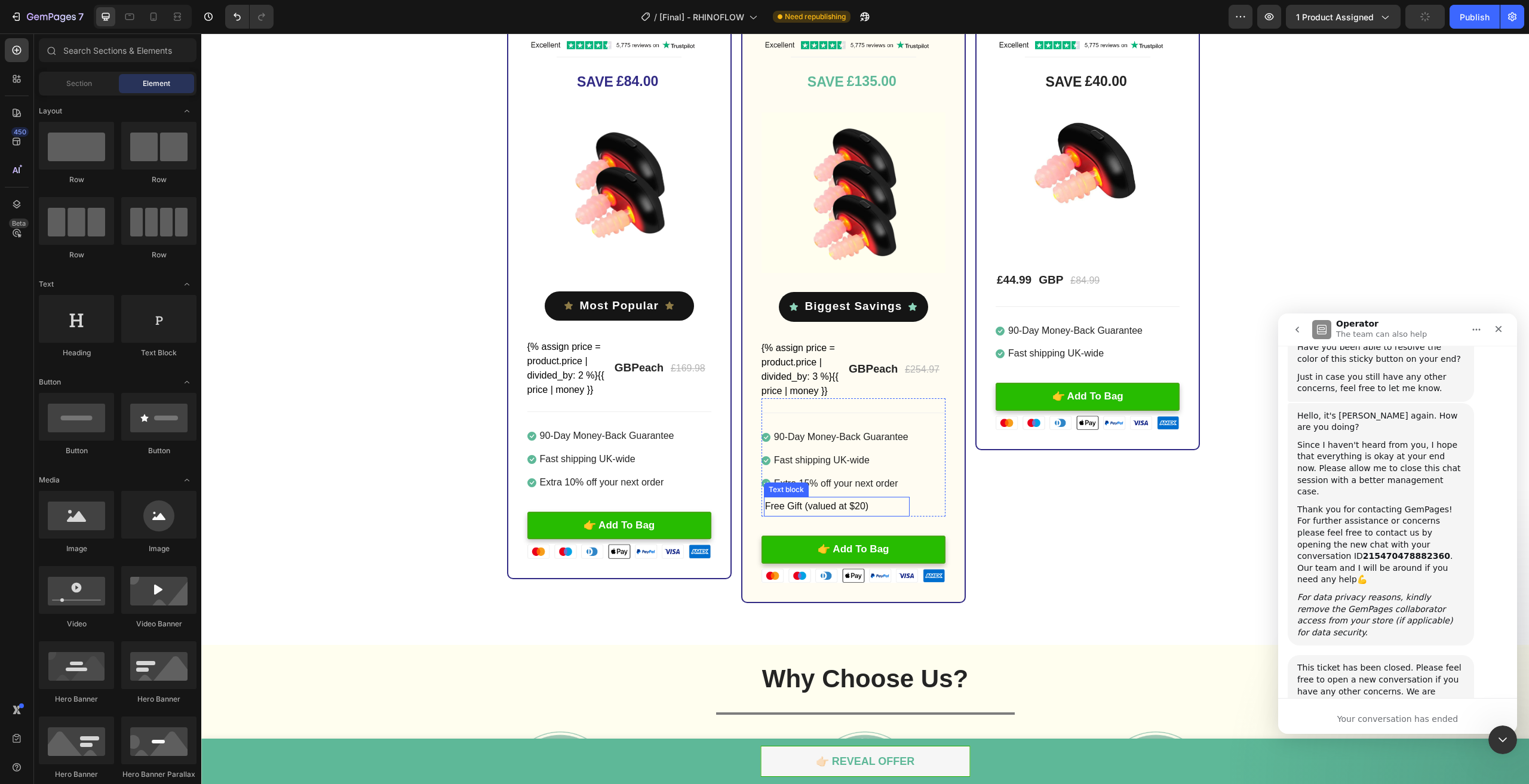
click at [873, 507] on p "Free Gift (valued at $20)" at bounding box center [837, 506] width 144 height 17
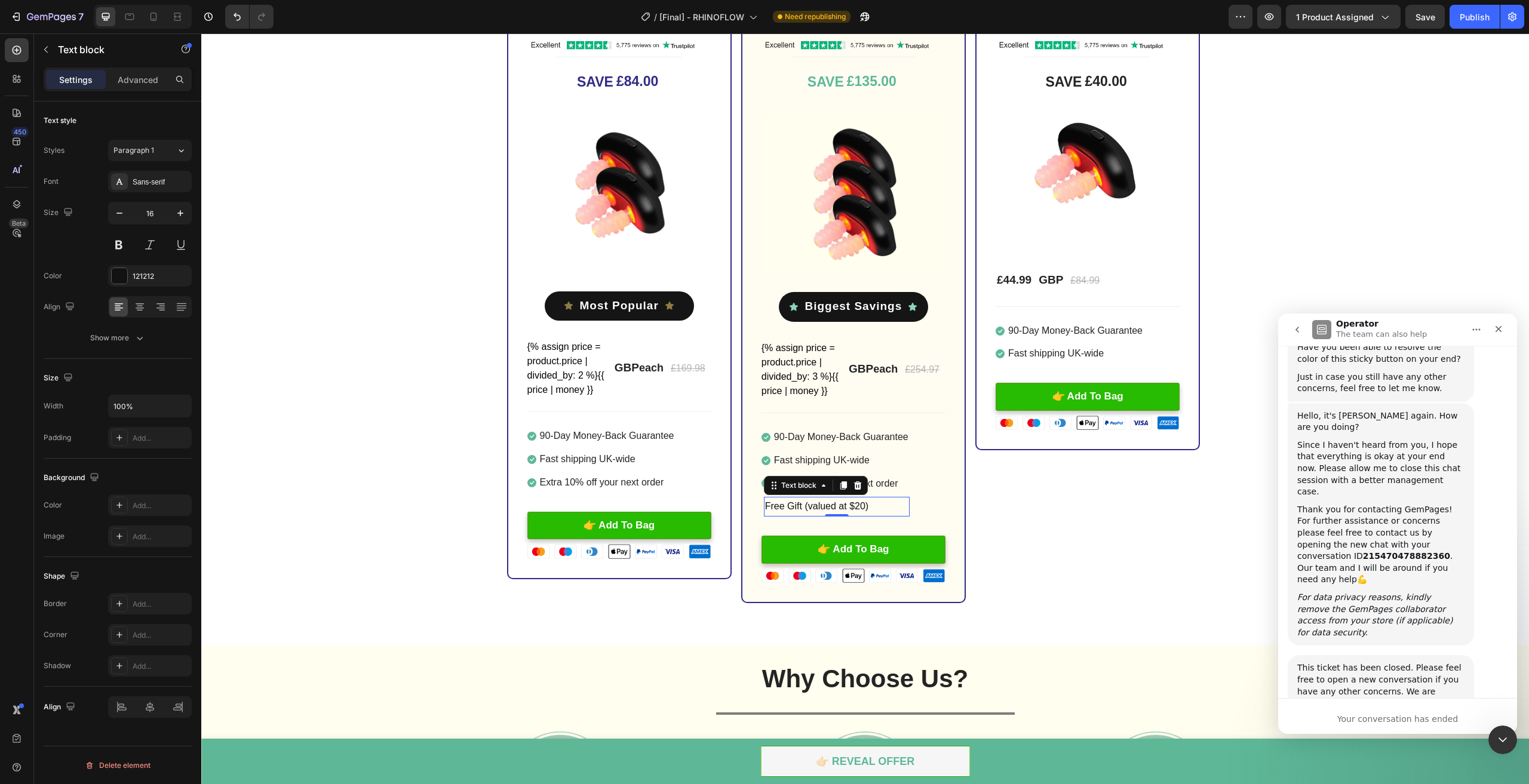
click at [853, 482] on icon at bounding box center [857, 485] width 8 height 8
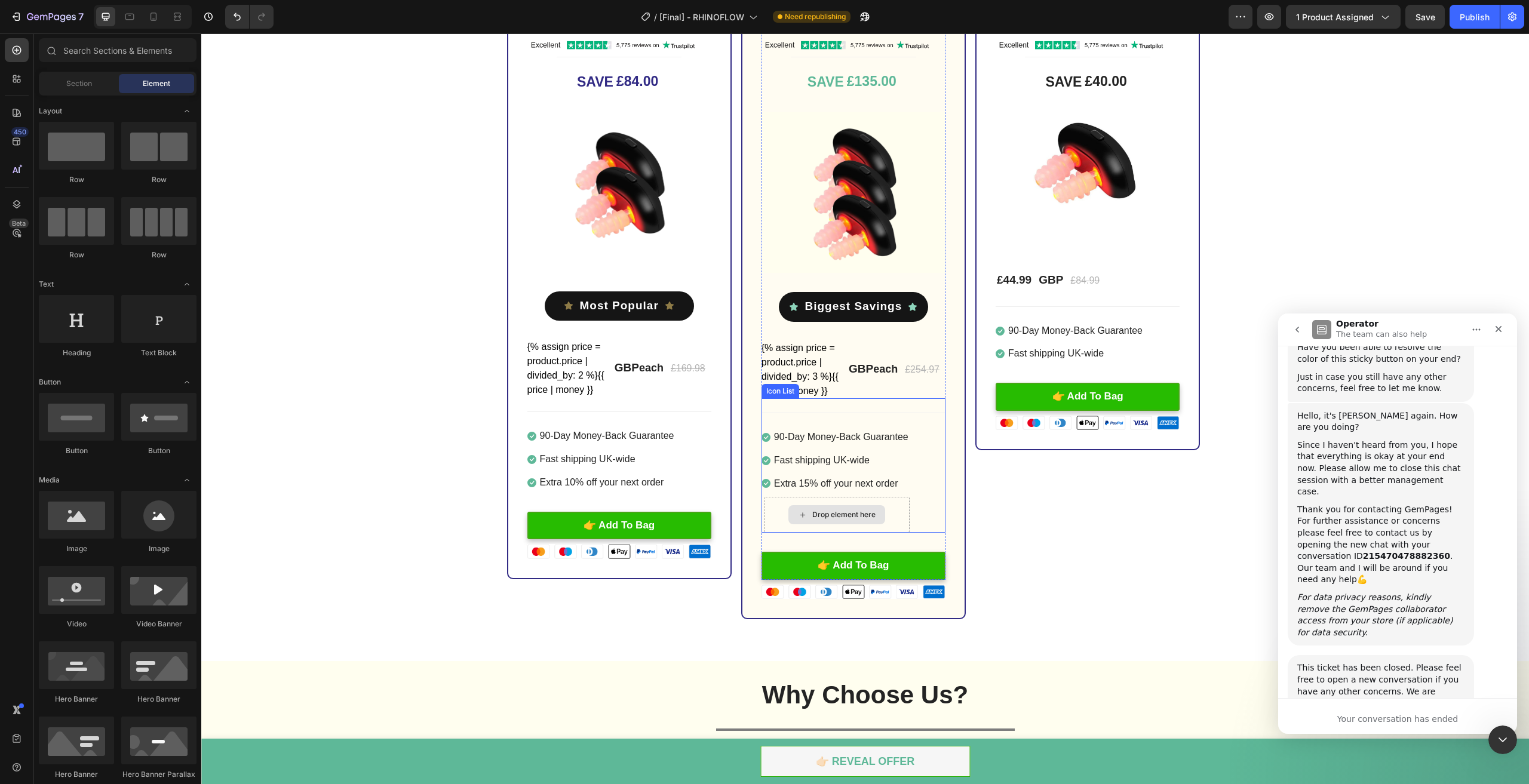
click at [897, 512] on div "Drop element here" at bounding box center [836, 515] width 146 height 36
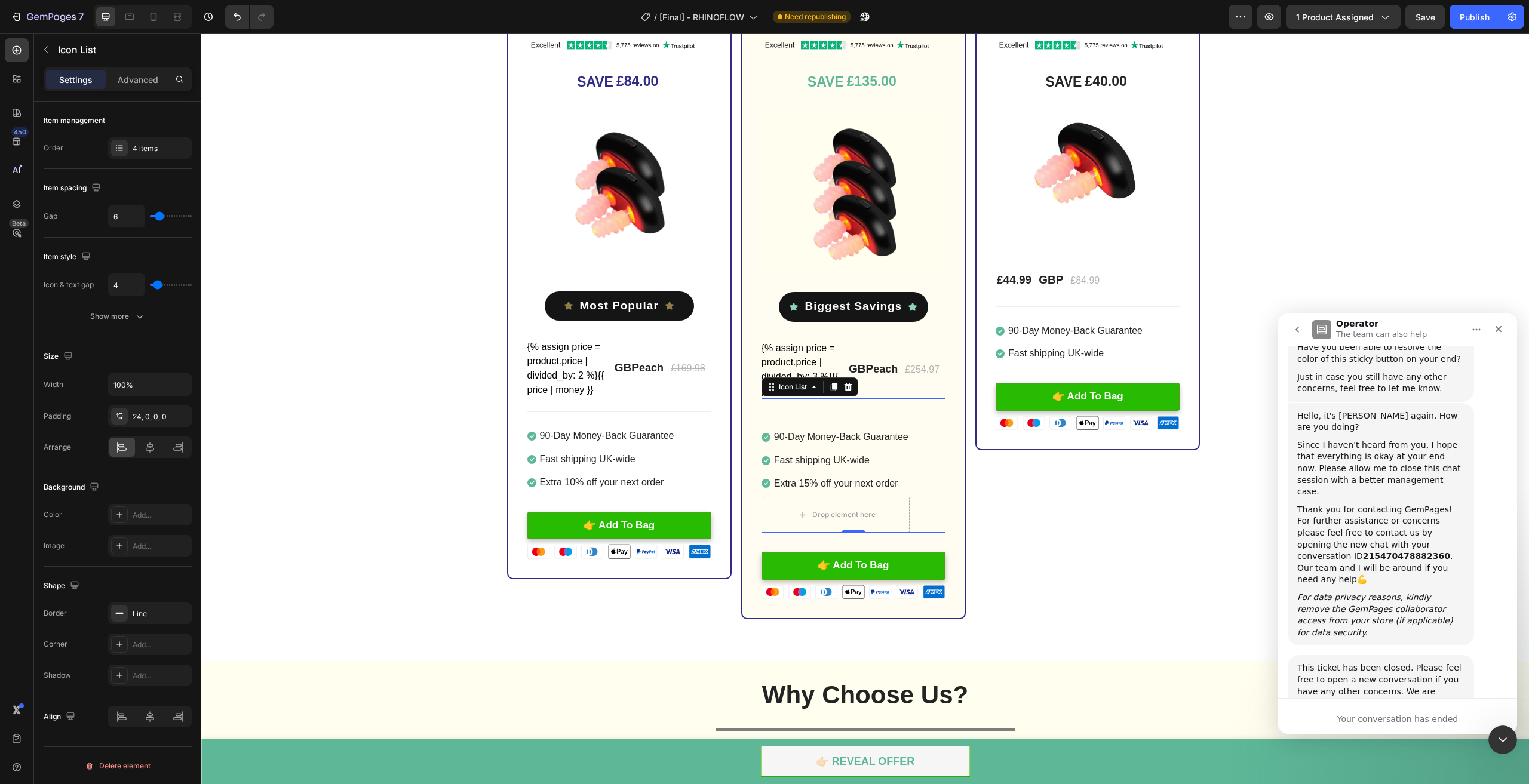
click at [146, 238] on div "Item management Order 4 items" at bounding box center [118, 287] width 148 height 100
click at [144, 145] on div "4 items" at bounding box center [161, 149] width 56 height 11
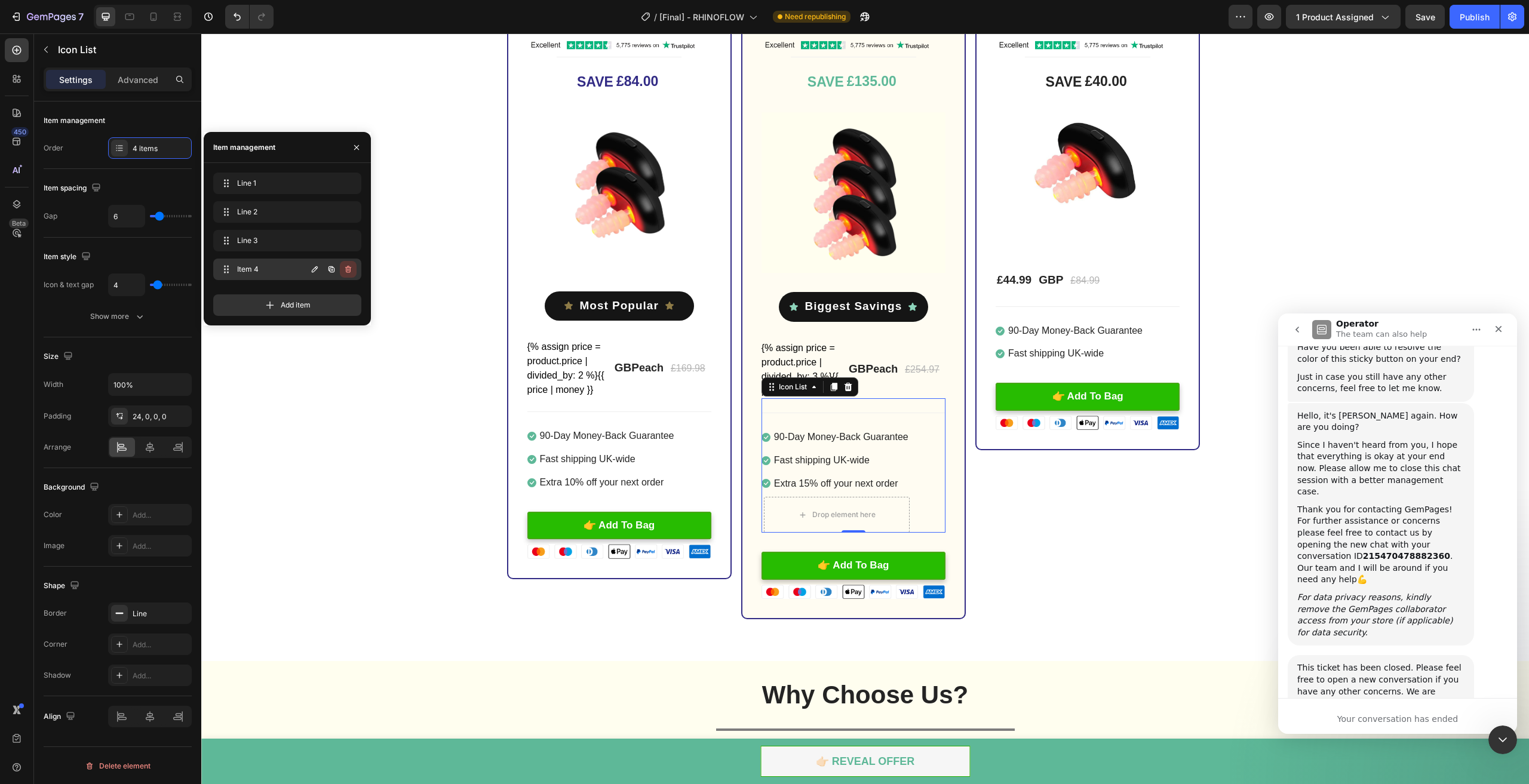
click at [348, 272] on icon "button" at bounding box center [348, 269] width 10 height 10
click at [335, 269] on div "Delete" at bounding box center [340, 269] width 22 height 11
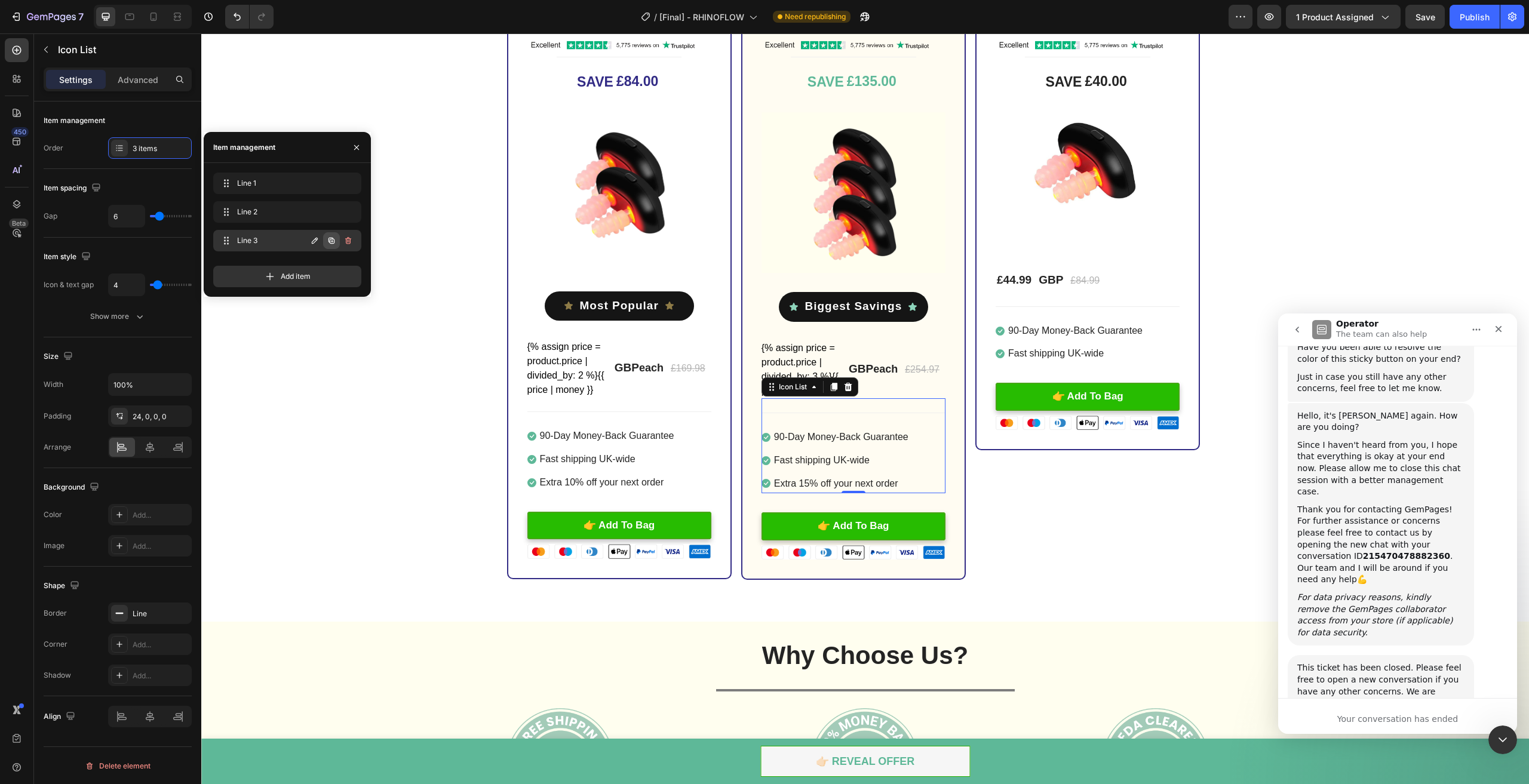
click at [331, 243] on icon "button" at bounding box center [331, 241] width 10 height 10
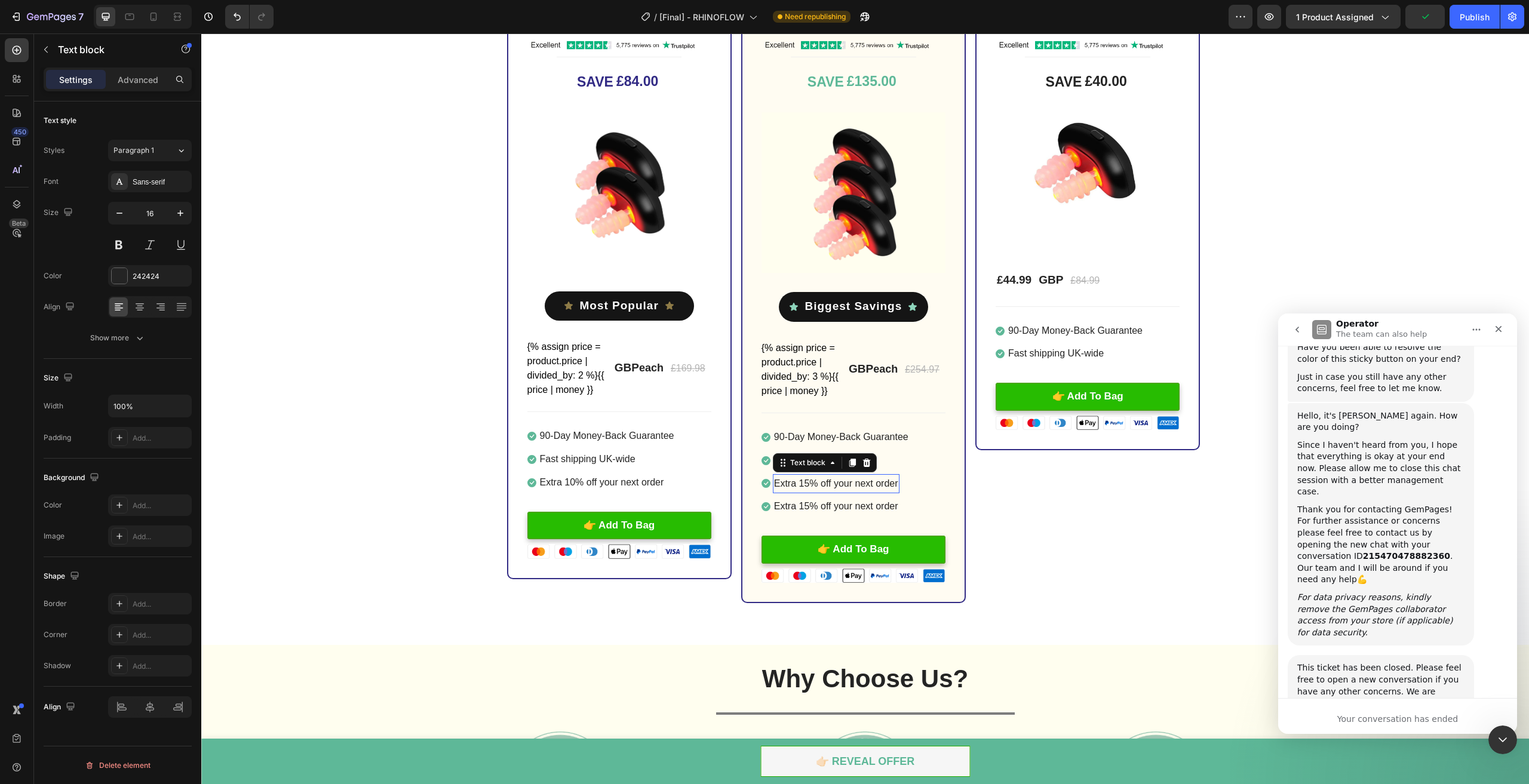
click at [833, 480] on p "Extra 15% off your next order" at bounding box center [836, 483] width 124 height 17
click at [834, 480] on p "Extra 15% off your next order" at bounding box center [836, 483] width 124 height 17
click at [860, 482] on p "Free Gift (valued at $20)" at bounding box center [826, 483] width 103 height 17
click at [653, 454] on li "Icon Fast shipping UK-wide Text block" at bounding box center [601, 460] width 148 height 20
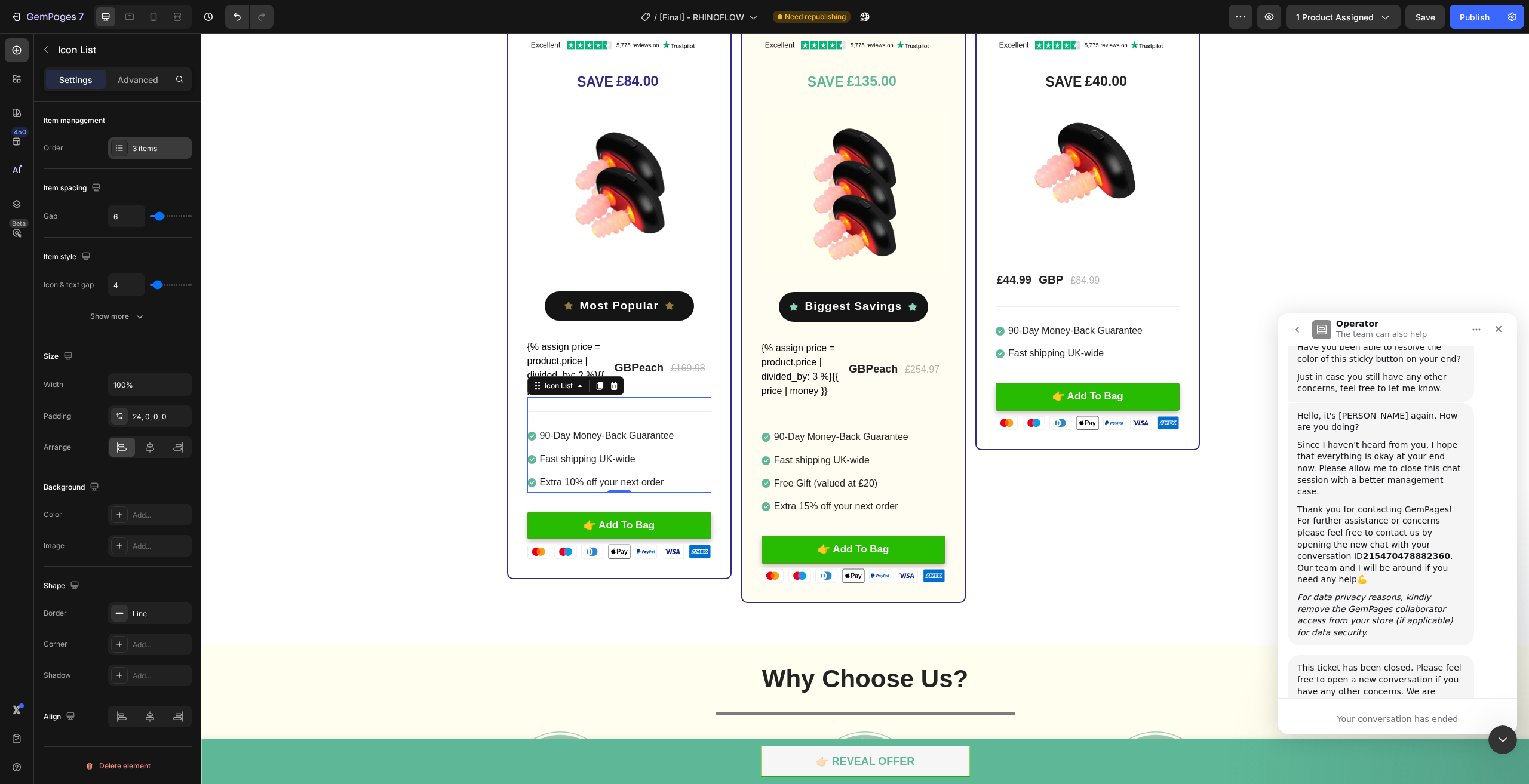
click at [158, 144] on div "3 items" at bounding box center [161, 149] width 56 height 11
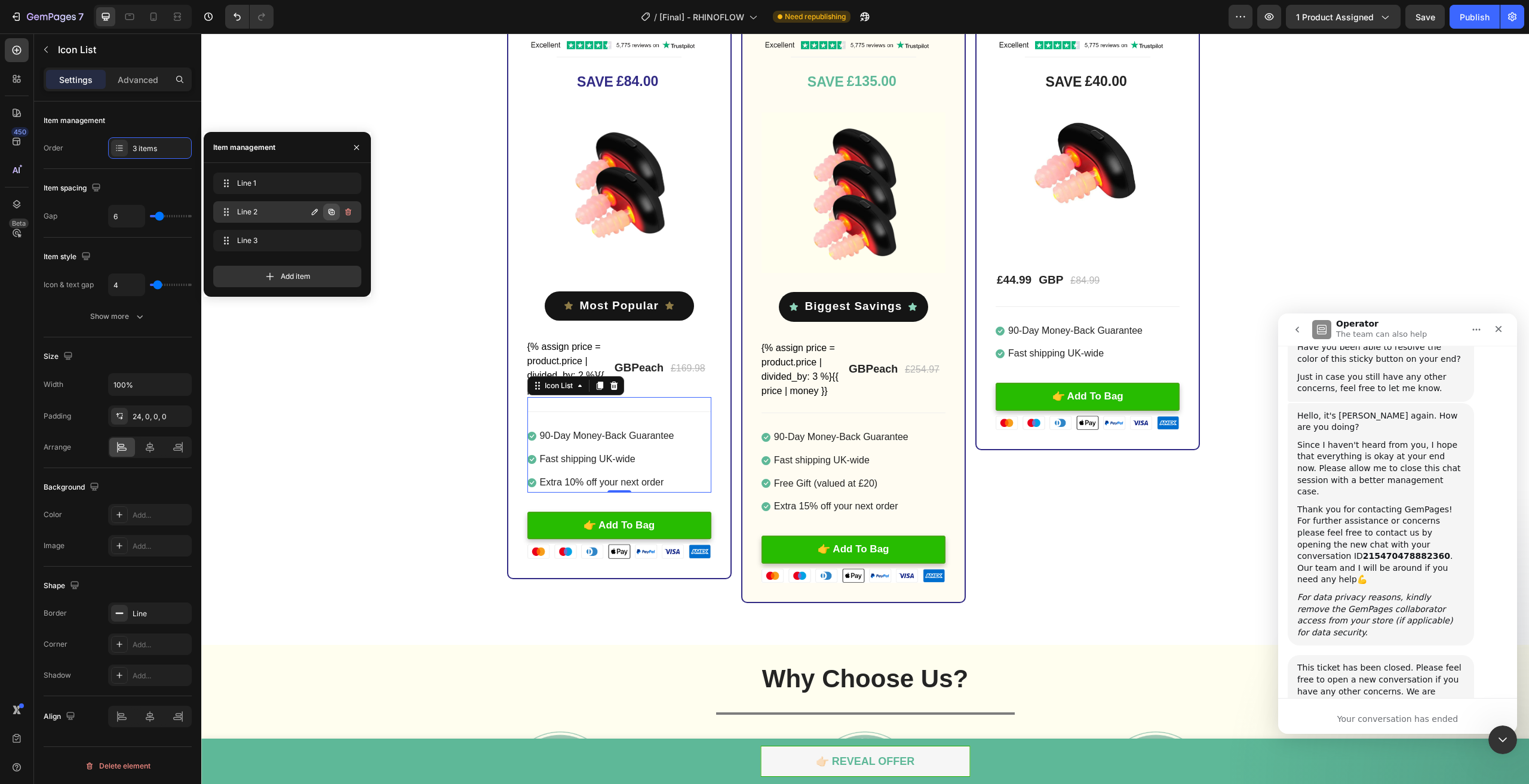
click at [333, 213] on icon "button" at bounding box center [331, 212] width 3 height 3
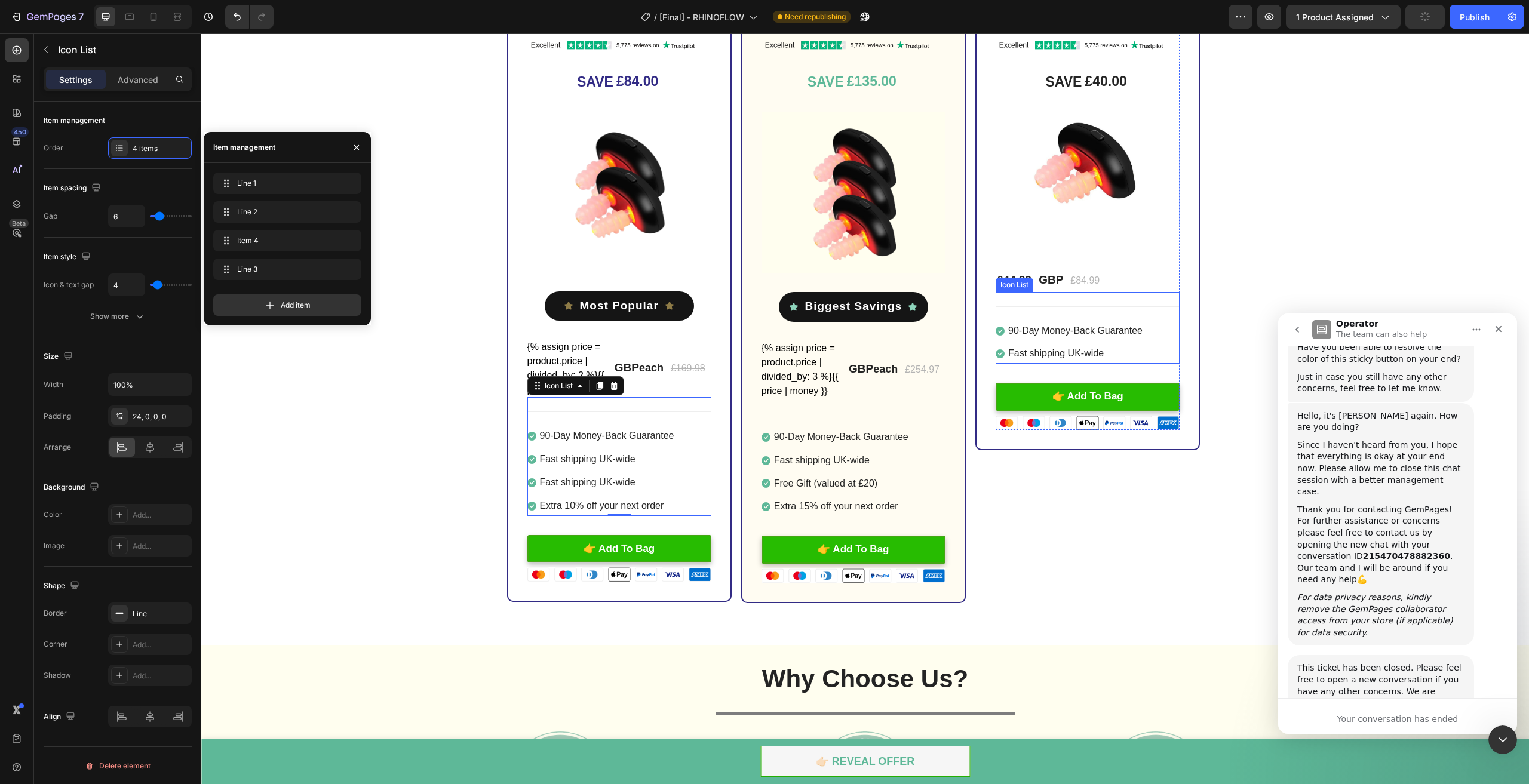
click at [1155, 352] on div "Icon 90-Day Money-Back Guarantee Text block Icon Fast shipping UK-wide Text blo…" at bounding box center [1087, 335] width 184 height 57
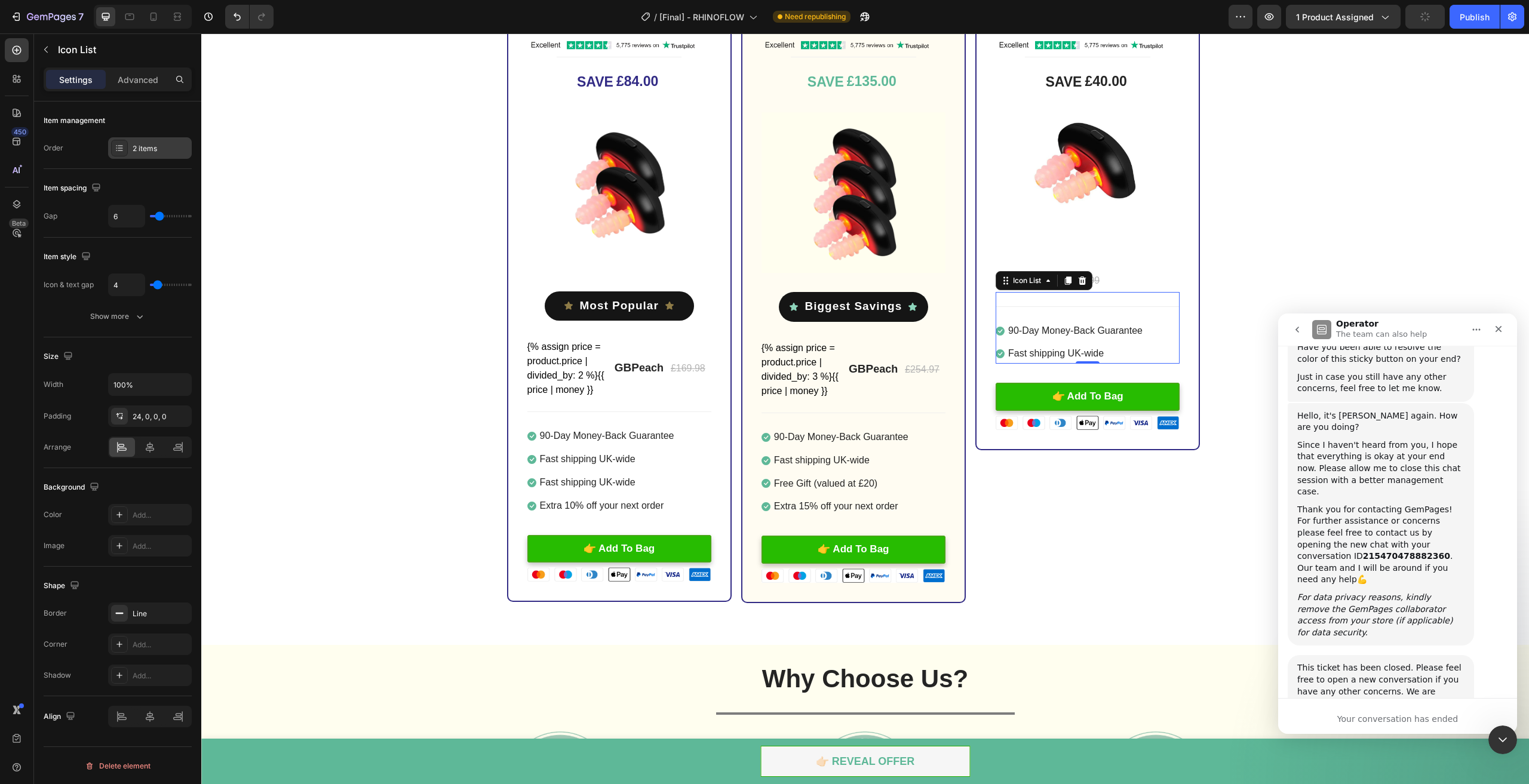
click at [138, 149] on div "2 items" at bounding box center [161, 149] width 56 height 11
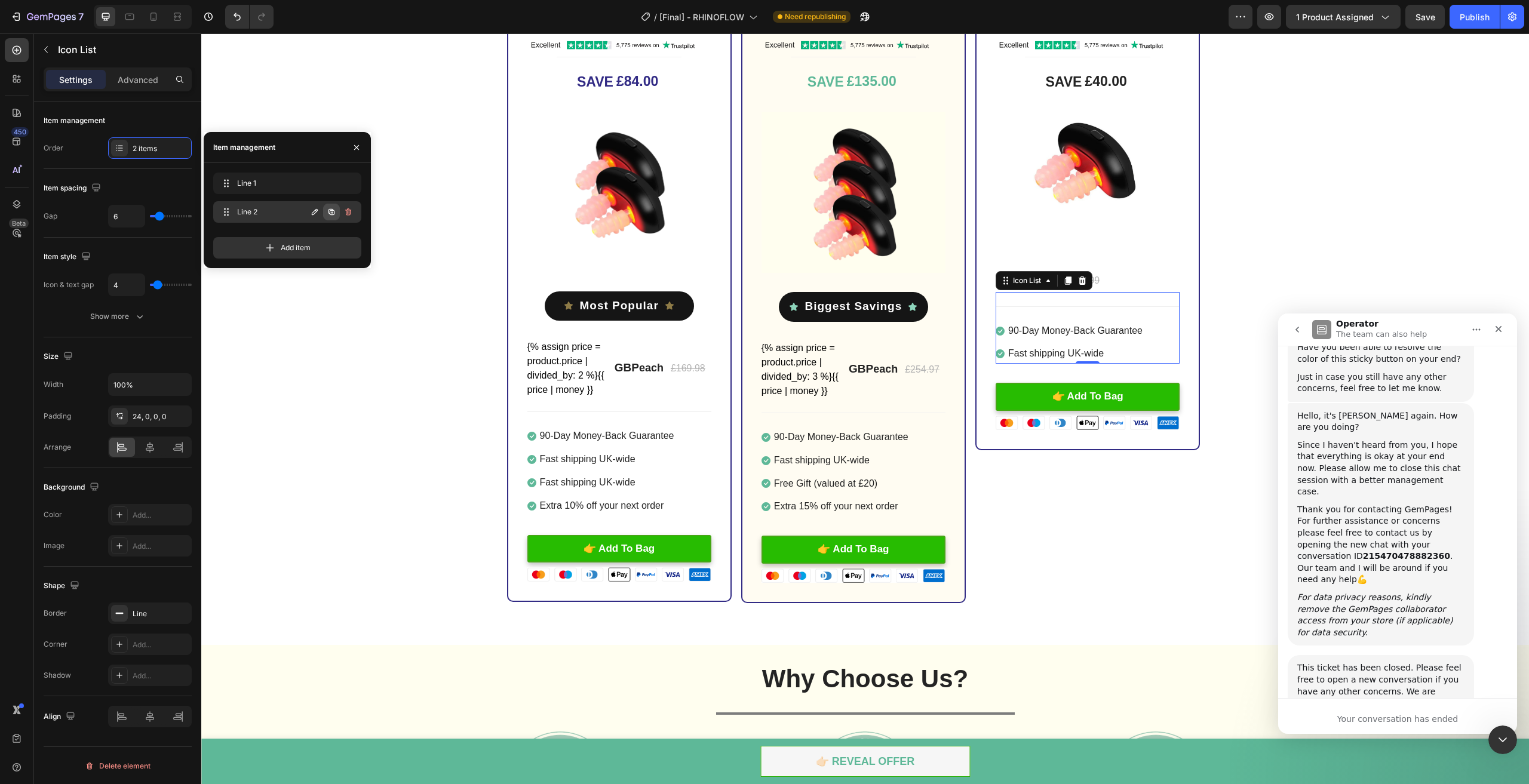
click at [336, 208] on icon "button" at bounding box center [331, 212] width 10 height 10
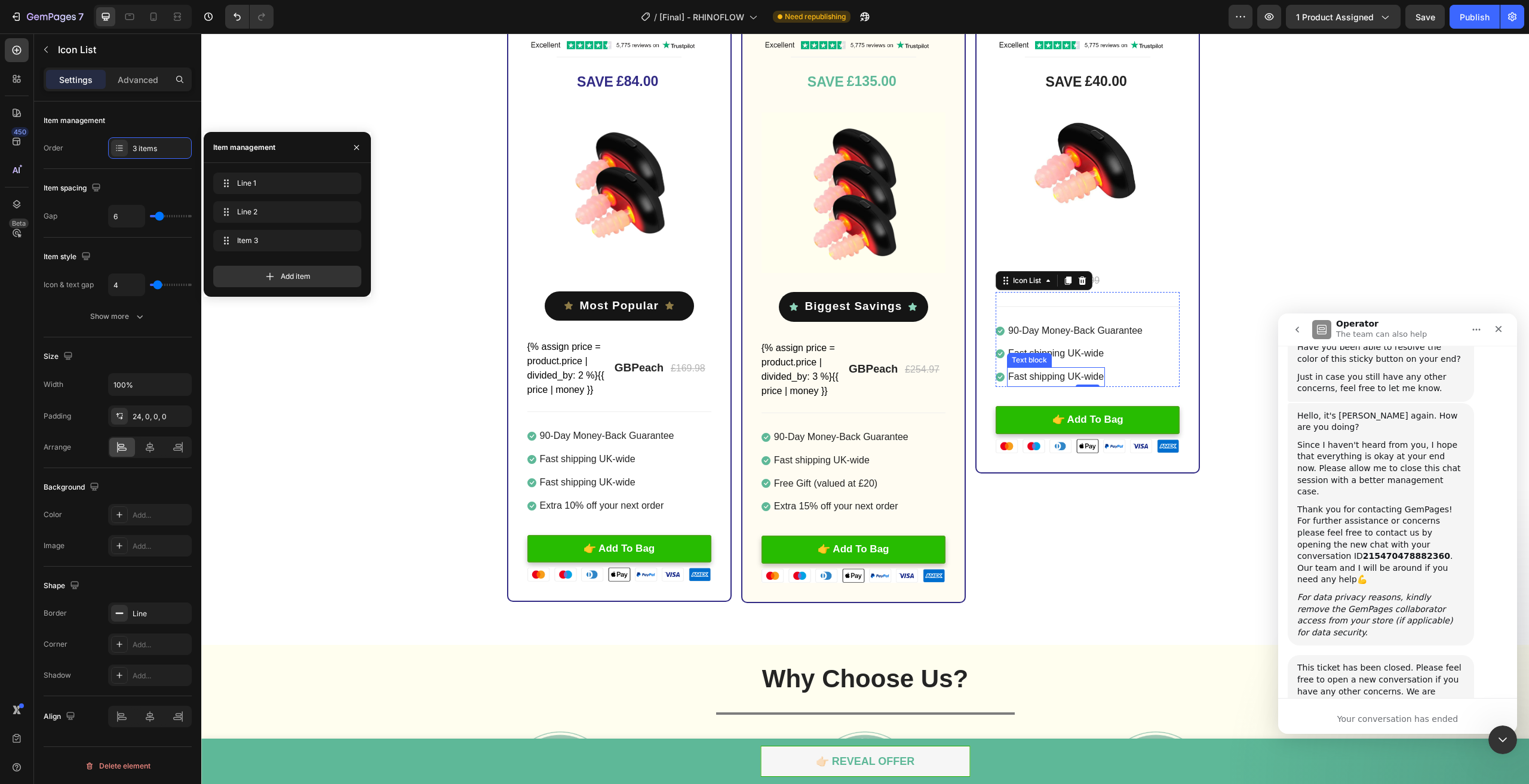
click at [1068, 375] on p "Fast shipping UK-wide" at bounding box center [1056, 376] width 95 height 17
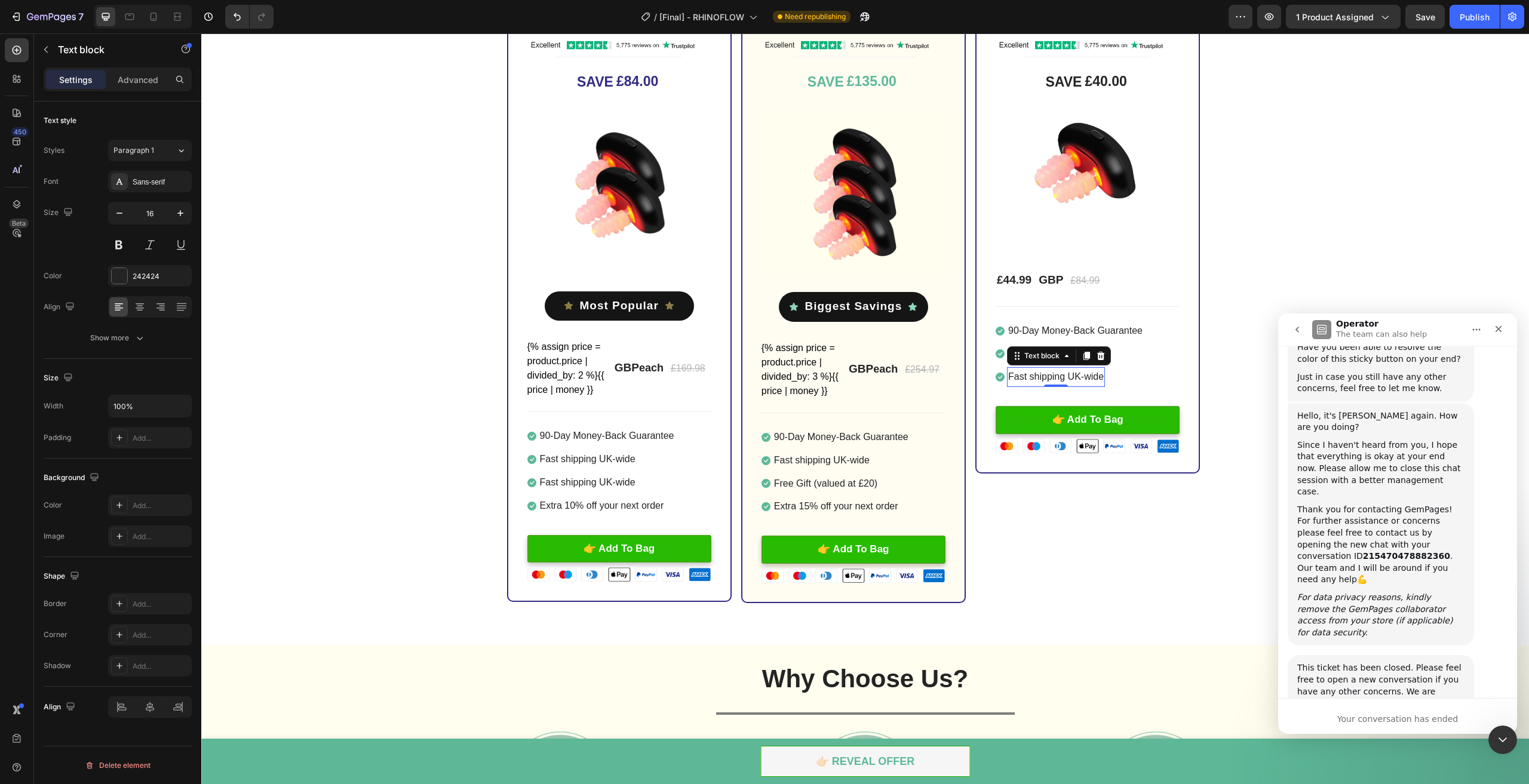
click at [1068, 375] on p "Fast shipping UK-wide" at bounding box center [1056, 376] width 95 height 17
click at [1074, 375] on p "Fast shipping UK-wide" at bounding box center [1056, 376] width 95 height 17
click at [1080, 375] on p "Fast shipping UK-wide" at bounding box center [1056, 376] width 95 height 17
click at [1092, 375] on p "Free Gift (valued at $20)" at bounding box center [1059, 376] width 103 height 17
copy p "Free Gift (valued at £20)"
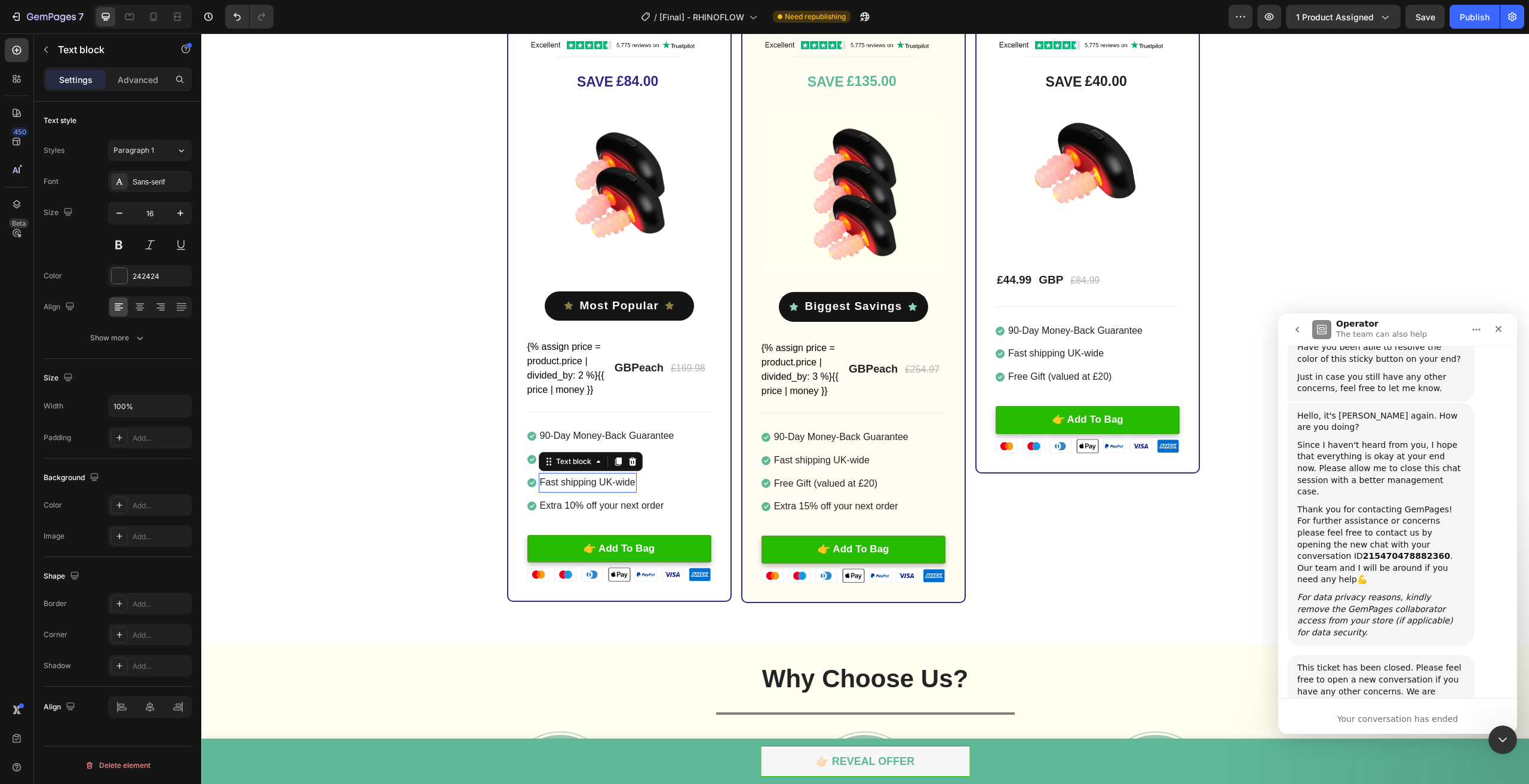
click at [615, 479] on p "Fast shipping UK-wide" at bounding box center [588, 482] width 95 height 17
click at [604, 480] on p "Fast shipping UK-wide" at bounding box center [588, 482] width 95 height 17
click at [1147, 542] on div "1x Loftat™ RhinoFlow Heading Image Title Line SAVE £40.00 (P) Tag Image £44.99 …" at bounding box center [1088, 298] width 225 height 610
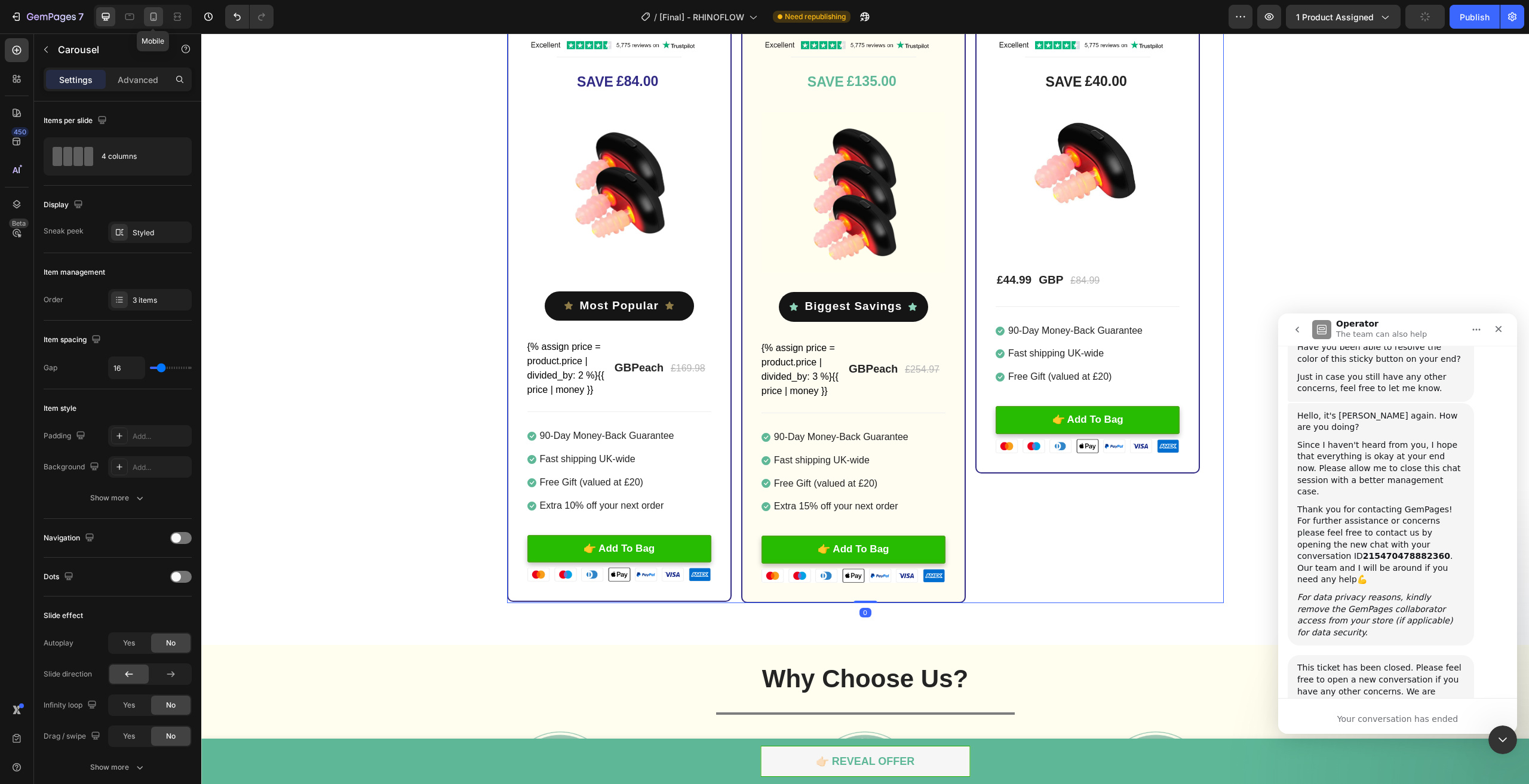
click at [155, 22] on icon at bounding box center [153, 16] width 12 height 12
type input "100%"
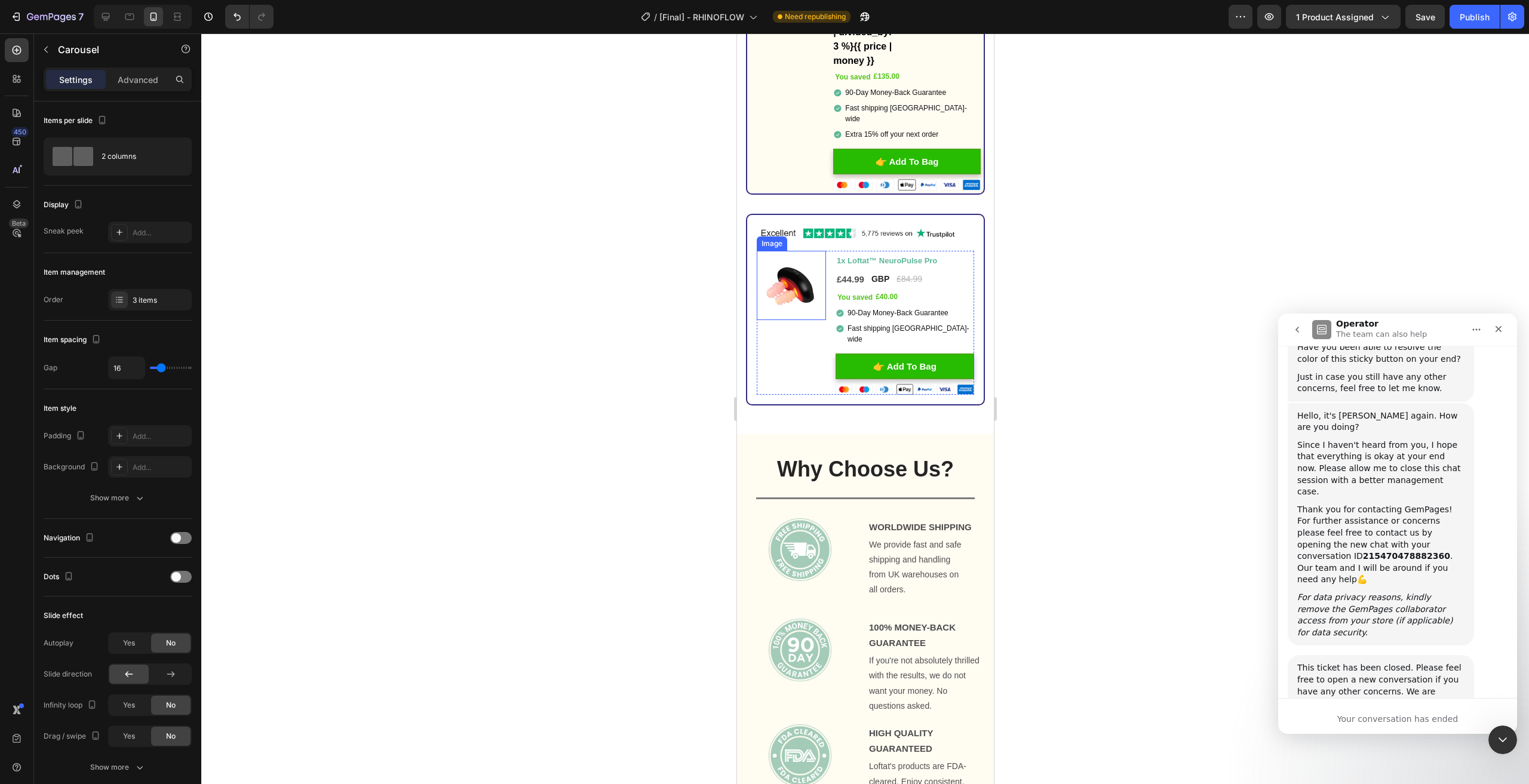
scroll to position [3664, 0]
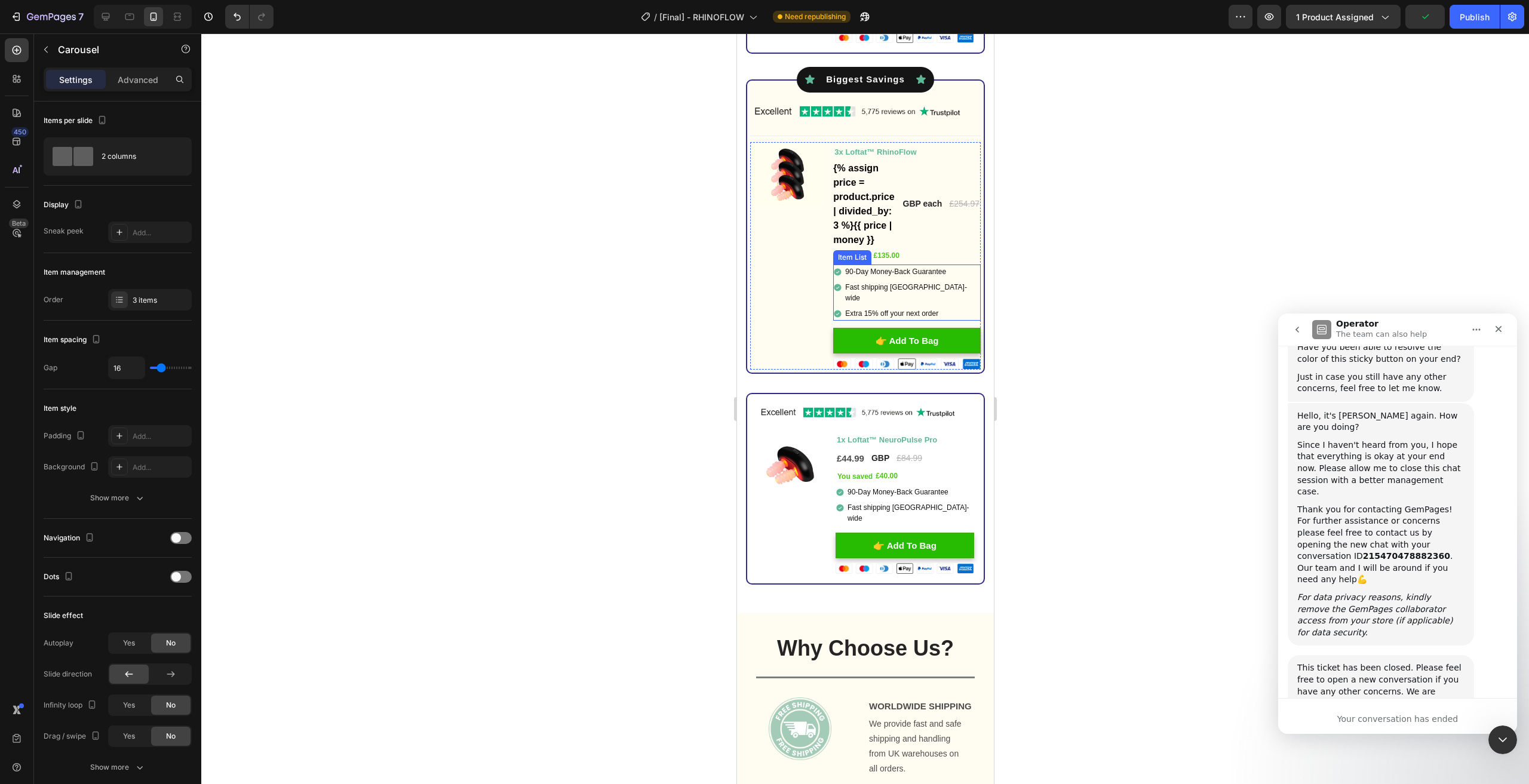
click at [952, 300] on div "90-Day Money-Back Guarantee Fast shipping UK-wid e Extra 15% off your next order" at bounding box center [906, 293] width 147 height 56
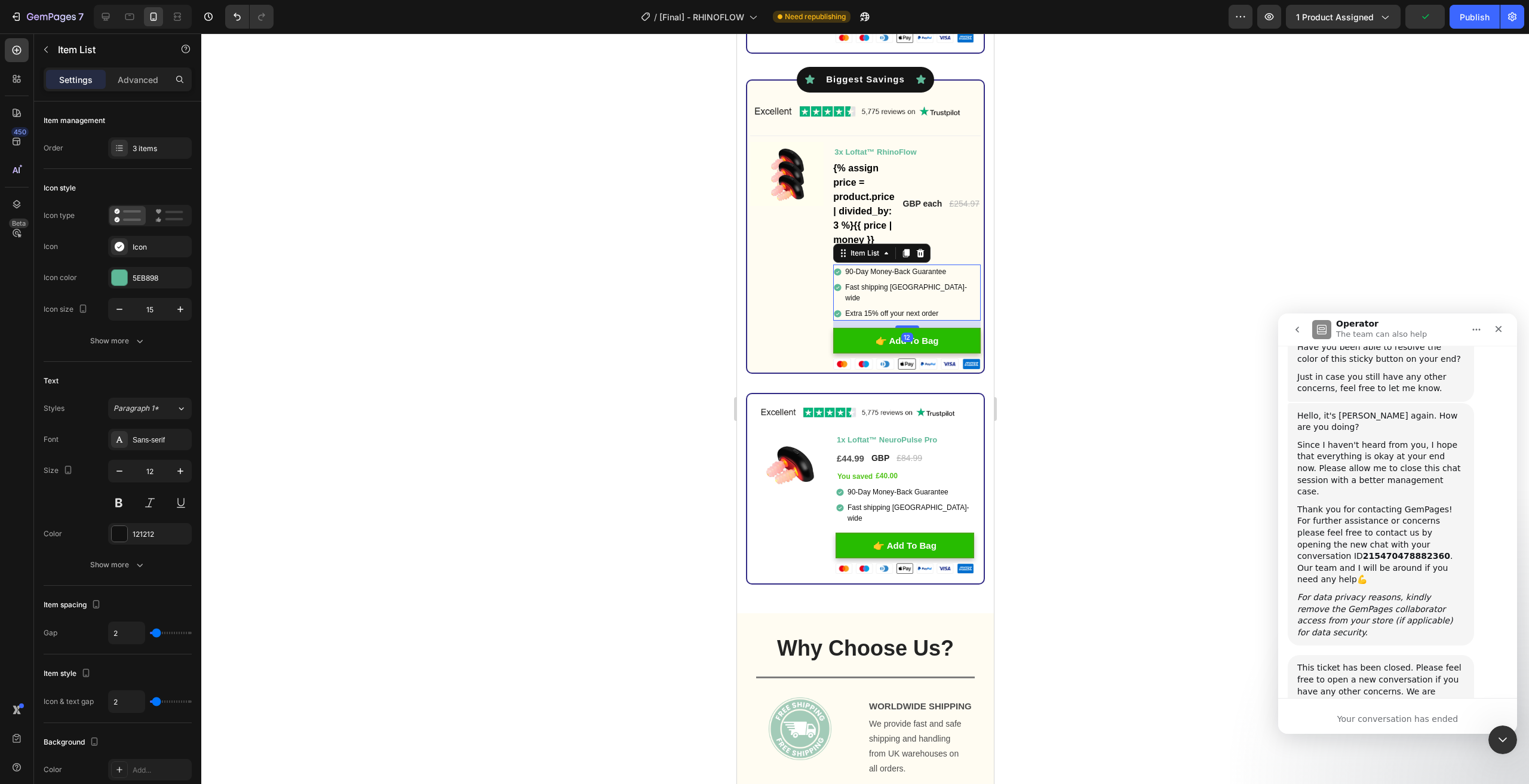
click at [138, 68] on div "Settings Advanced" at bounding box center [118, 79] width 148 height 24
click at [140, 78] on p "Advanced" at bounding box center [137, 80] width 40 height 13
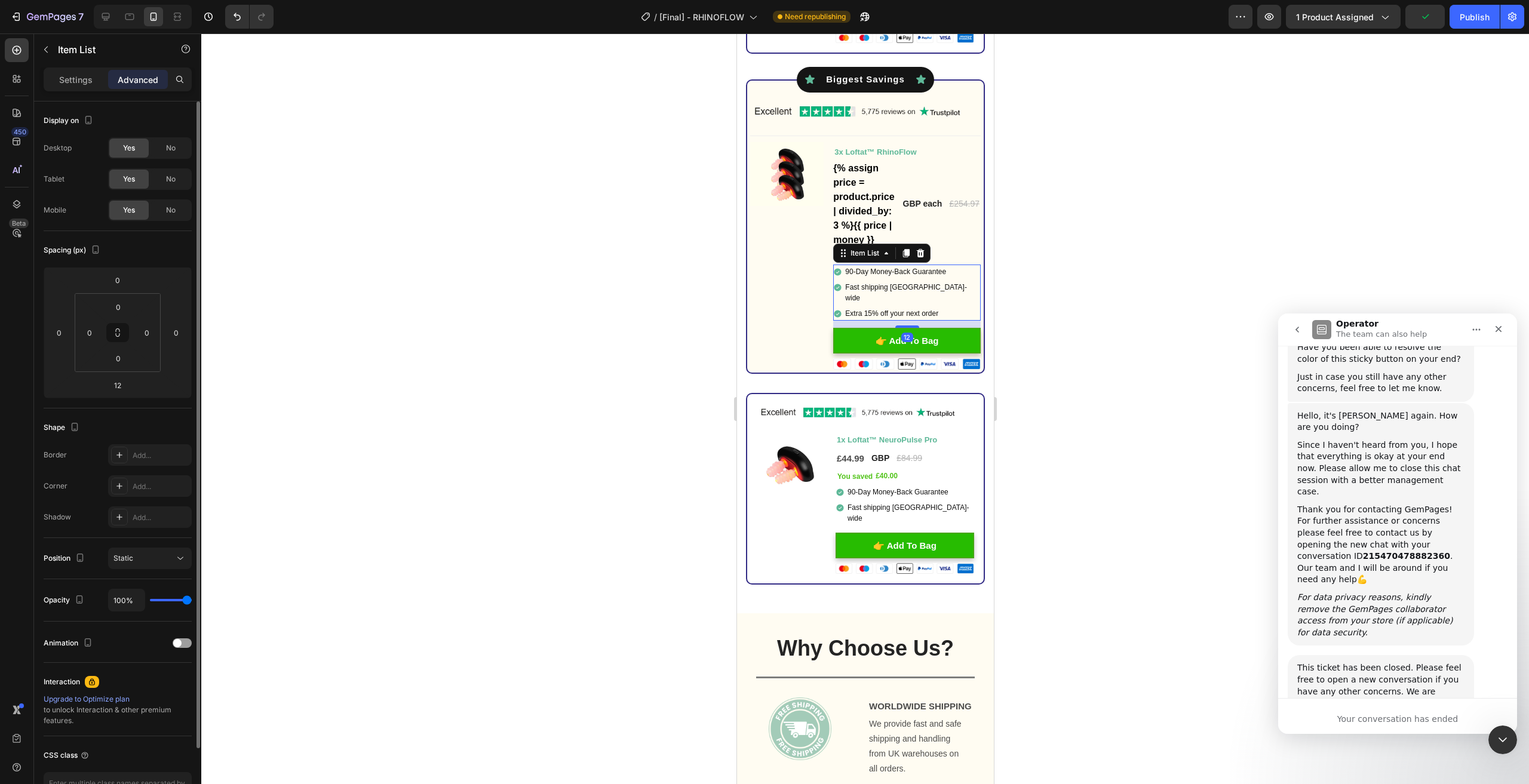
click at [69, 82] on p "Settings" at bounding box center [75, 80] width 33 height 13
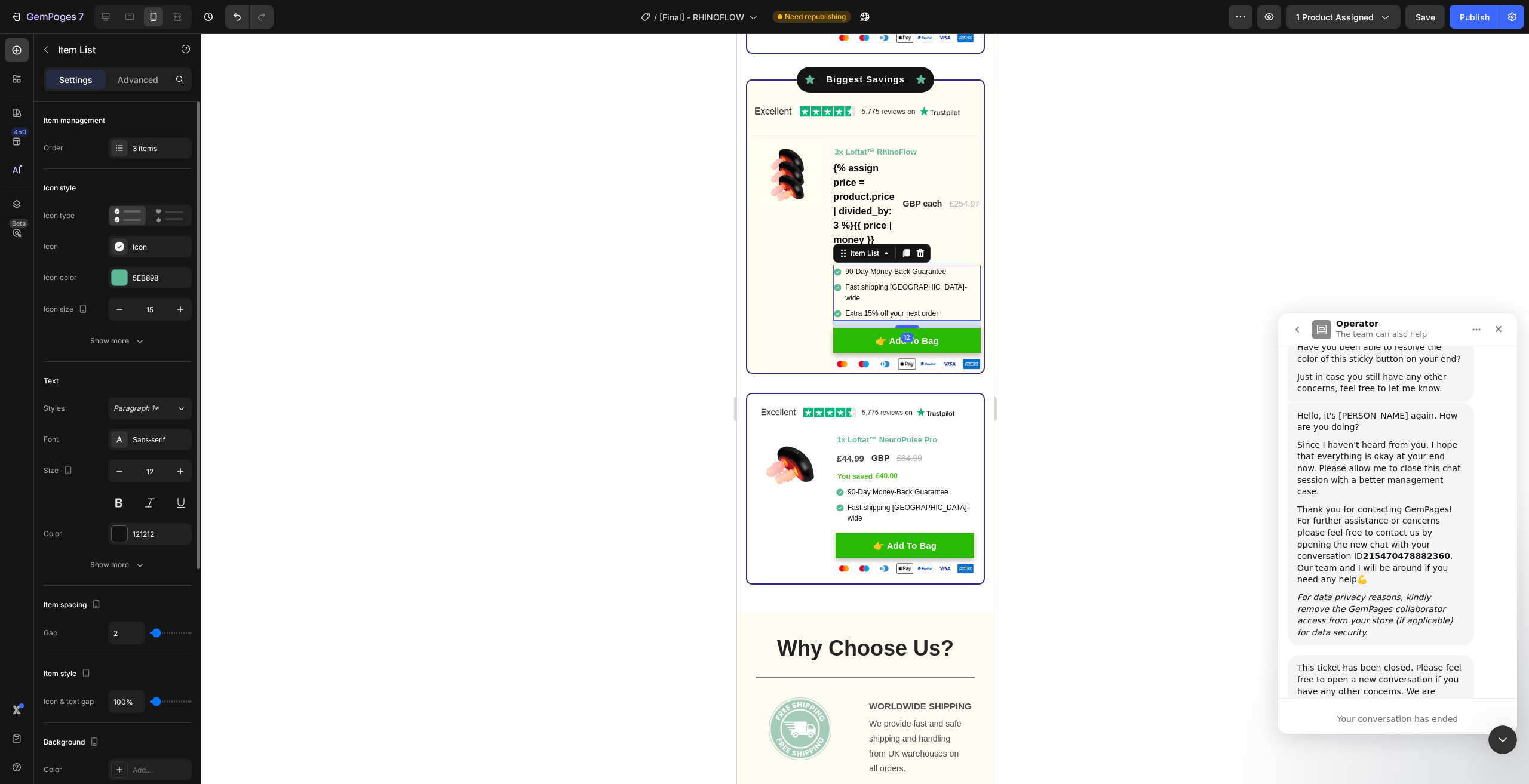
type input "2"
click at [86, 74] on p "Settings" at bounding box center [75, 80] width 33 height 13
click at [149, 145] on div "3 items" at bounding box center [161, 149] width 56 height 11
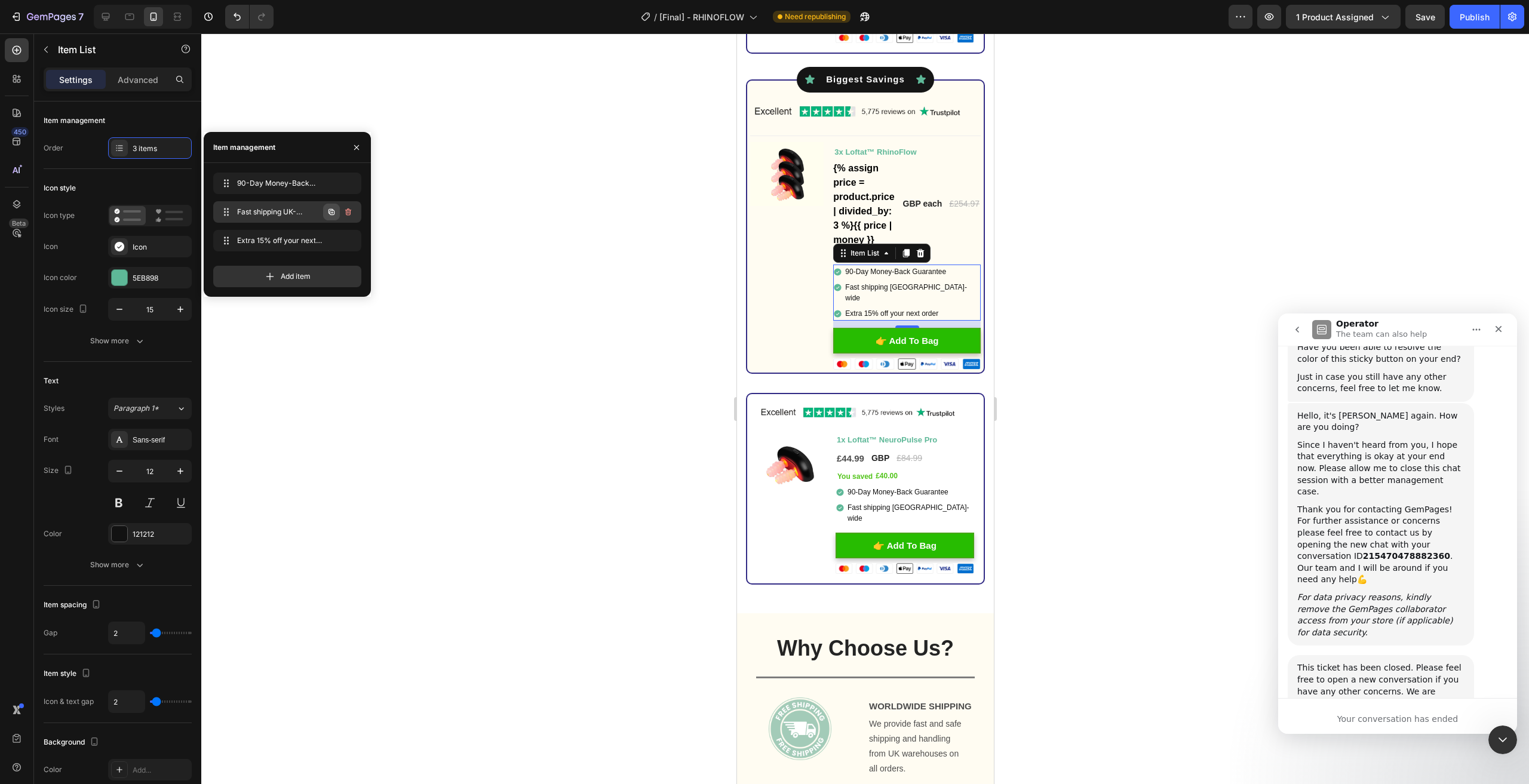
click at [331, 215] on icon "button" at bounding box center [331, 212] width 6 height 6
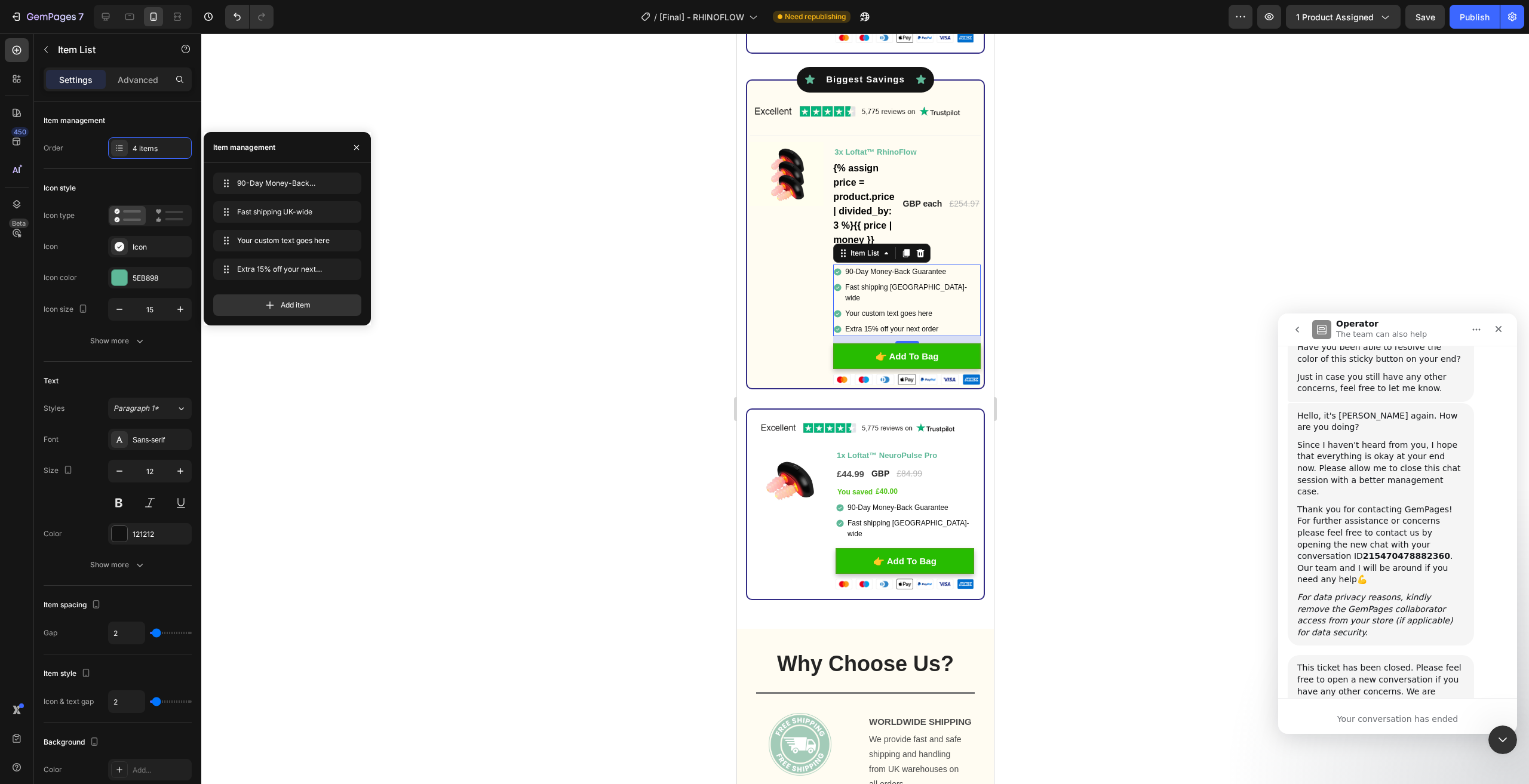
click at [856, 318] on div "Your custom text goes here" at bounding box center [911, 313] width 137 height 14
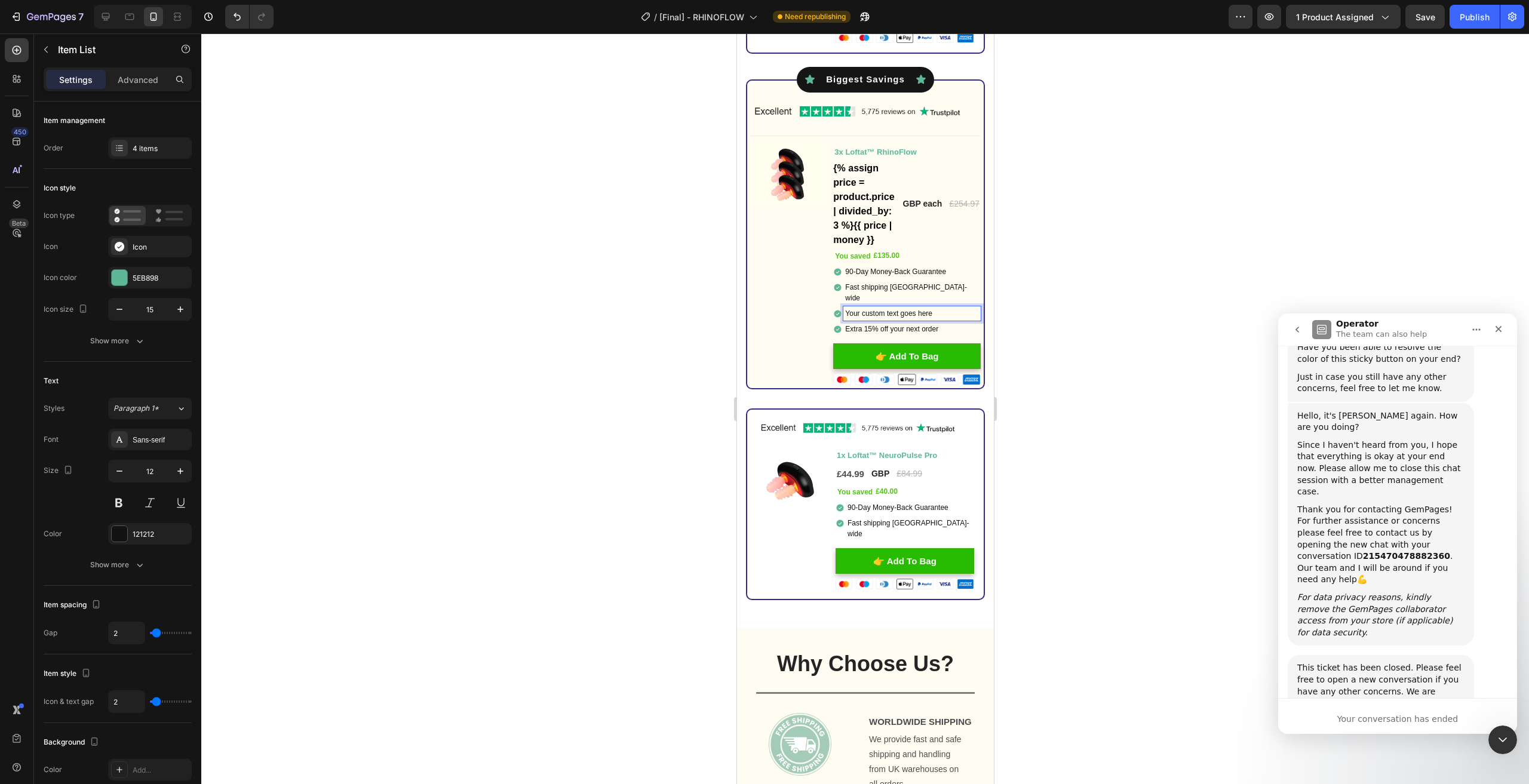
click at [863, 316] on p "Your custom text goes here" at bounding box center [911, 313] width 134 height 11
click at [945, 513] on div "90-Day Money-Back Guarantee Fast shipping UK-wid e" at bounding box center [904, 520] width 138 height 40
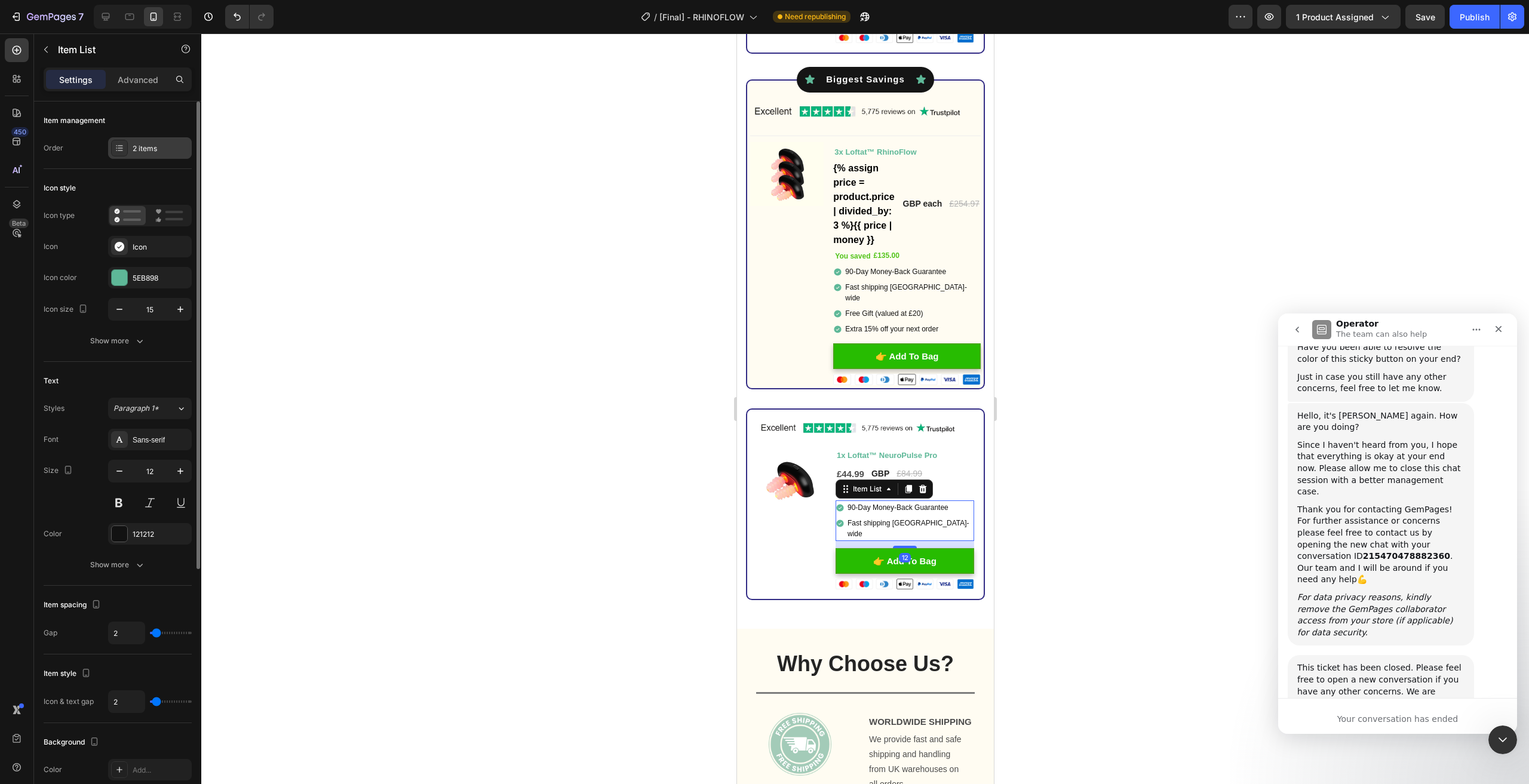
click at [160, 147] on div "2 items" at bounding box center [161, 149] width 56 height 11
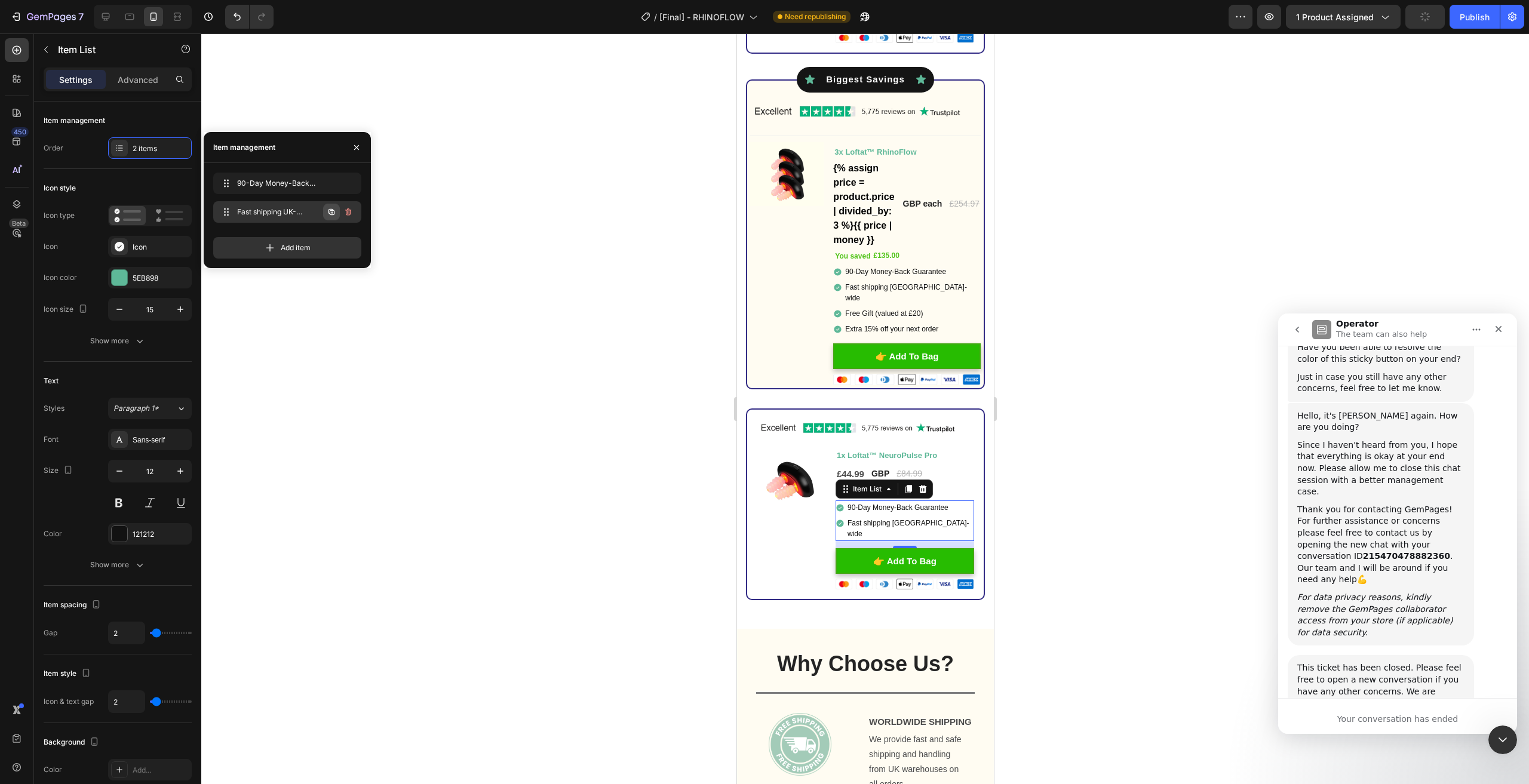
click at [332, 213] on icon "button" at bounding box center [331, 212] width 3 height 3
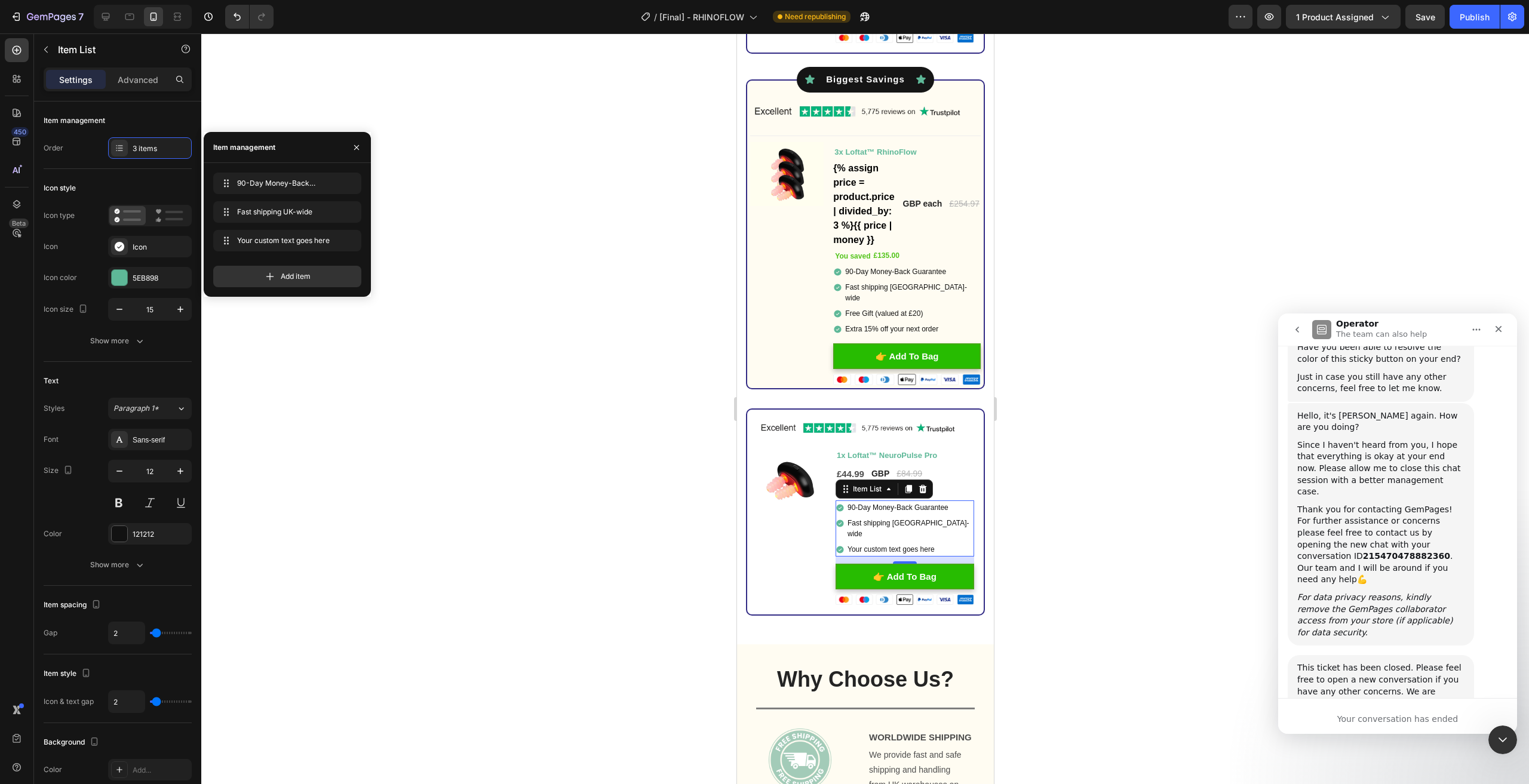
click at [884, 542] on div "Your custom text goes here" at bounding box center [909, 550] width 128 height 14
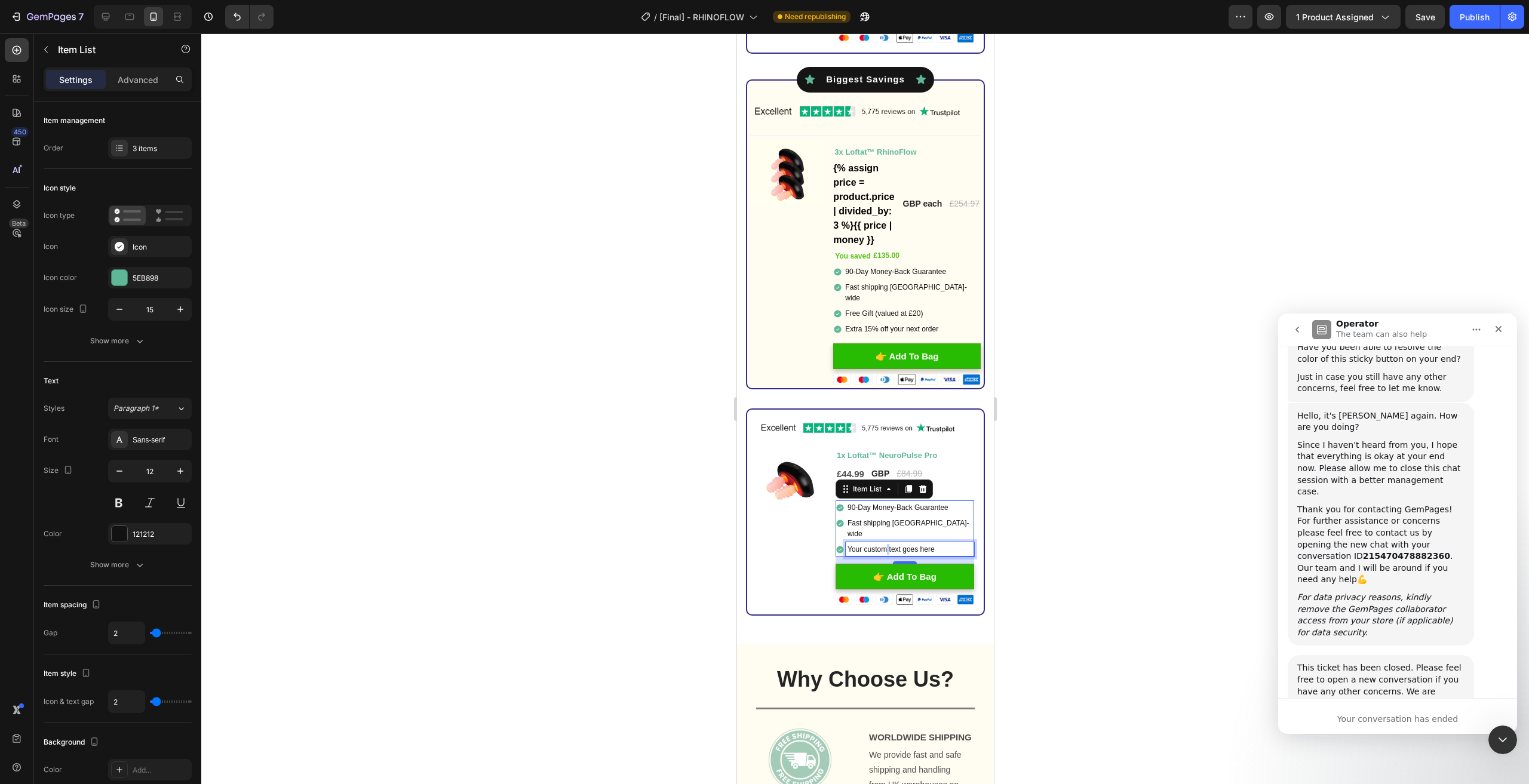
click at [884, 544] on p "Your custom text goes here" at bounding box center [909, 550] width 125 height 11
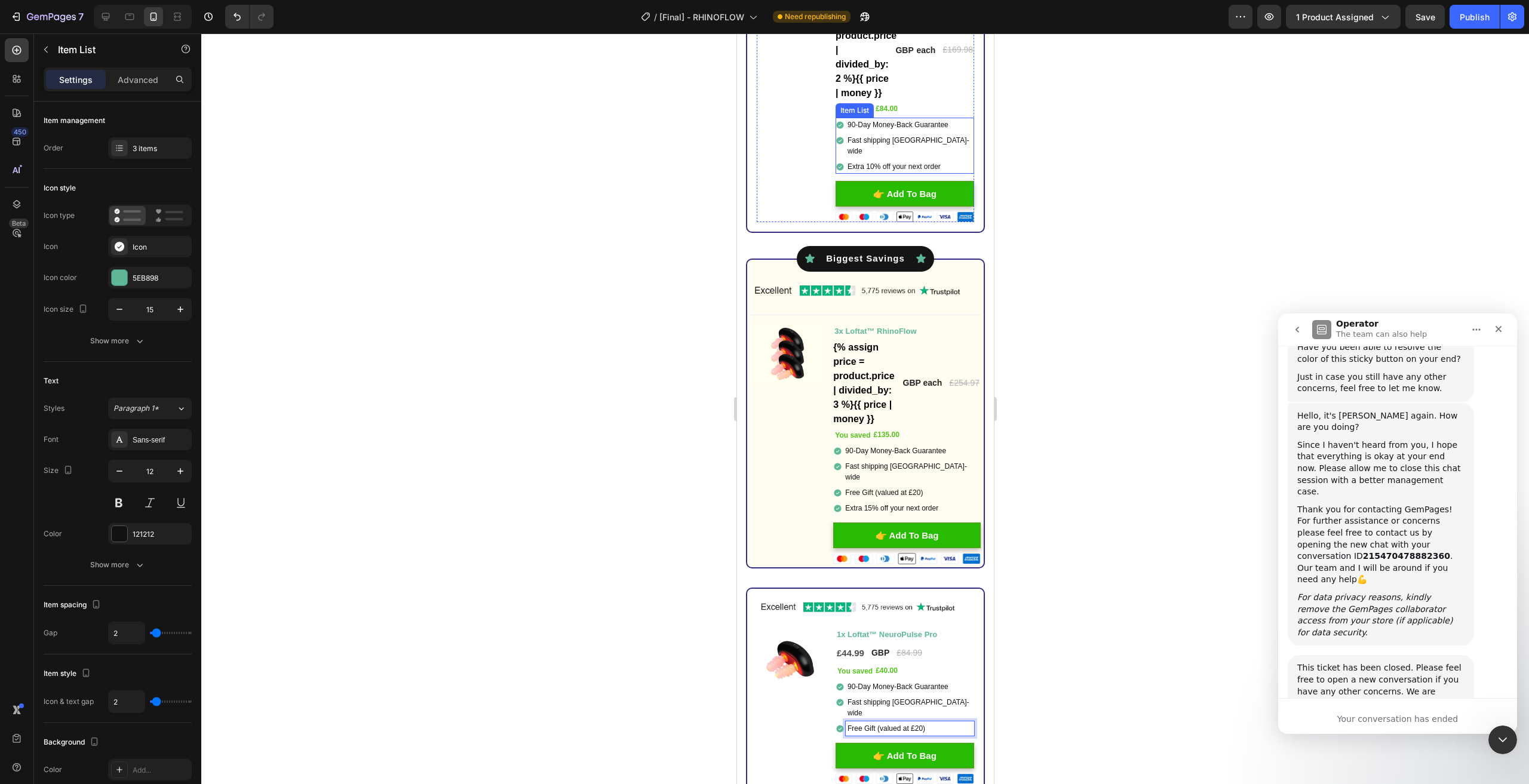
click at [947, 153] on div "90-Day Money-Back Guarantee Fast shipping UK-wid e Extra 10% off your next order" at bounding box center [904, 145] width 138 height 56
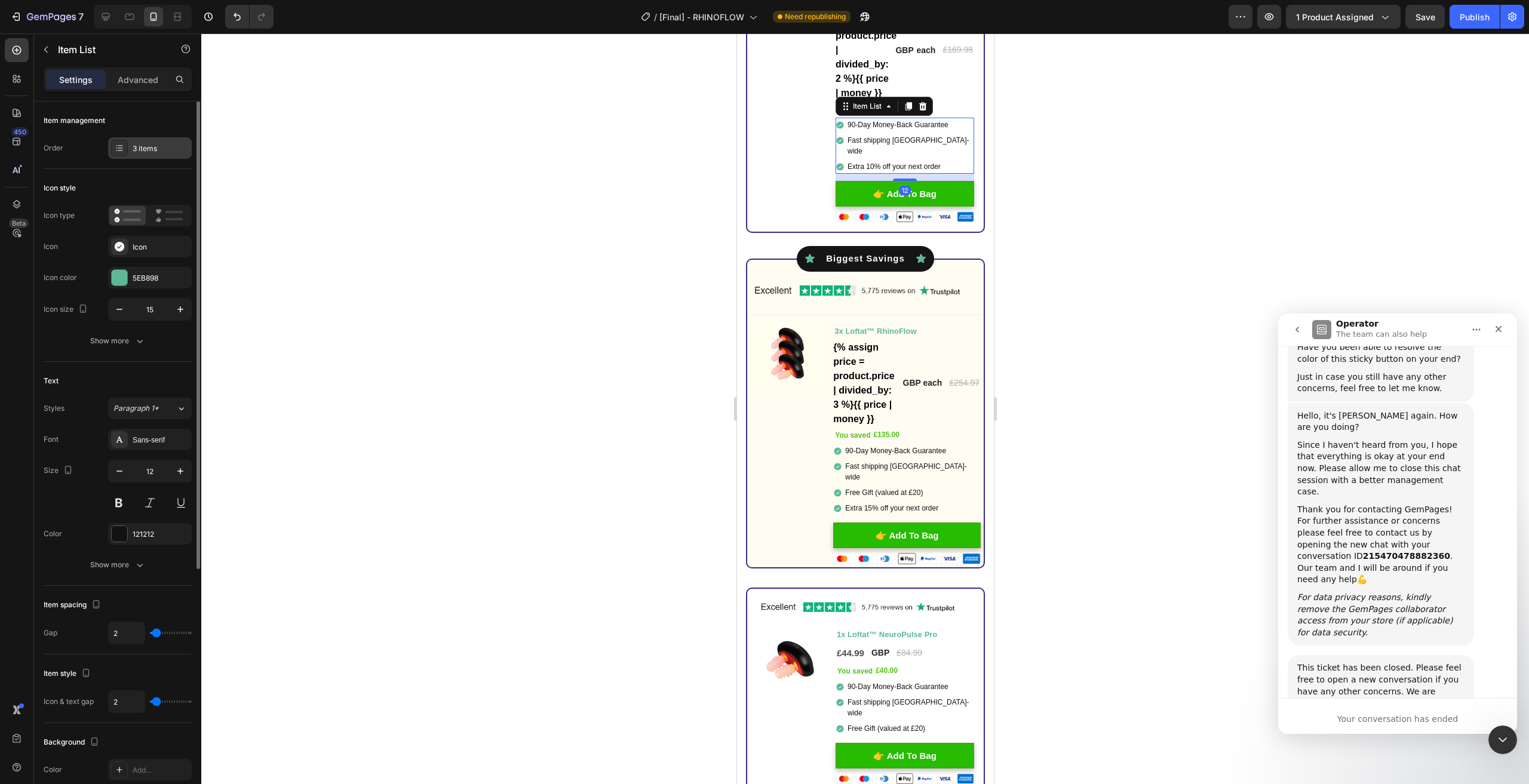
click at [146, 156] on div "3 items" at bounding box center [149, 148] width 84 height 22
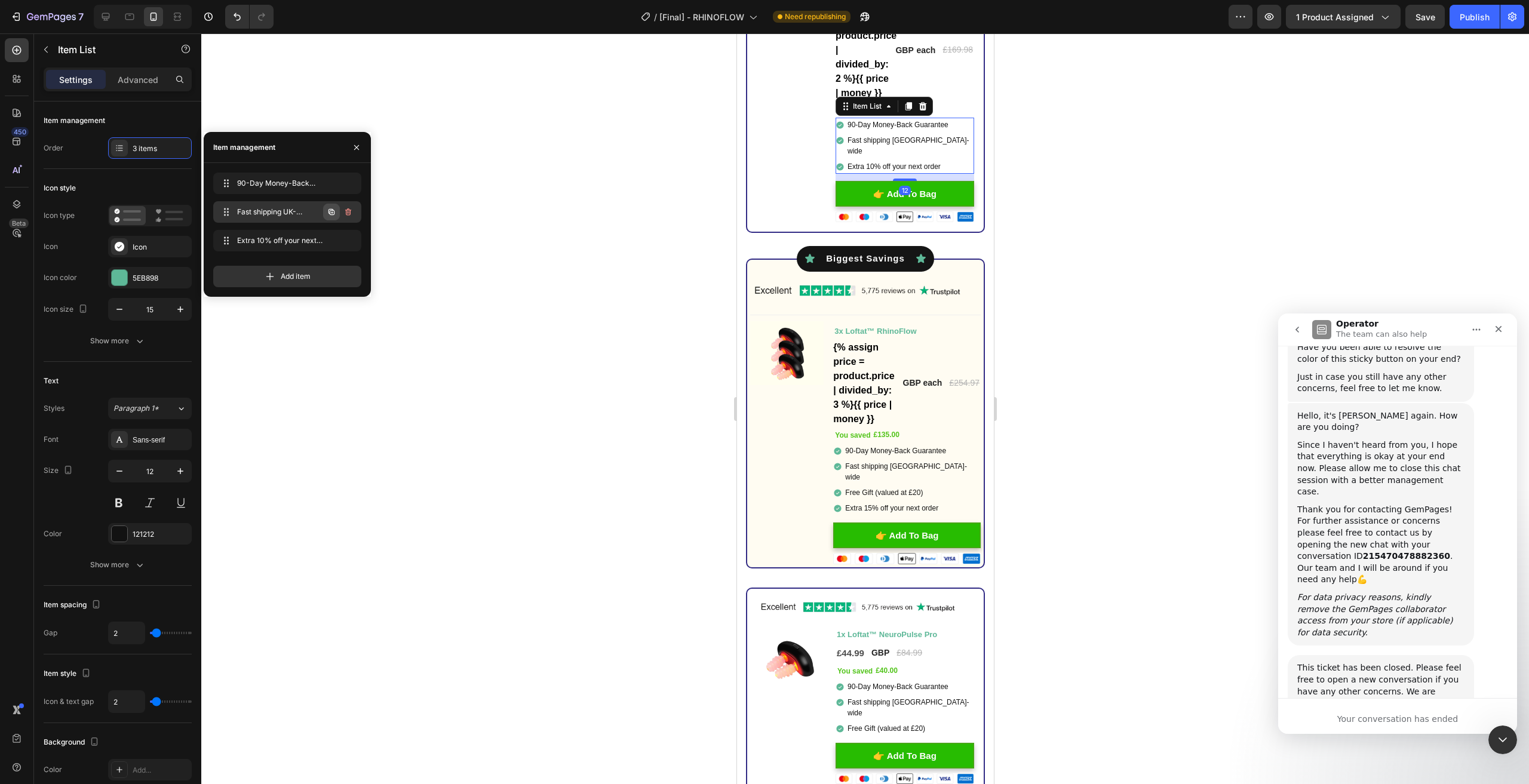
click at [335, 212] on icon "button" at bounding box center [331, 212] width 10 height 10
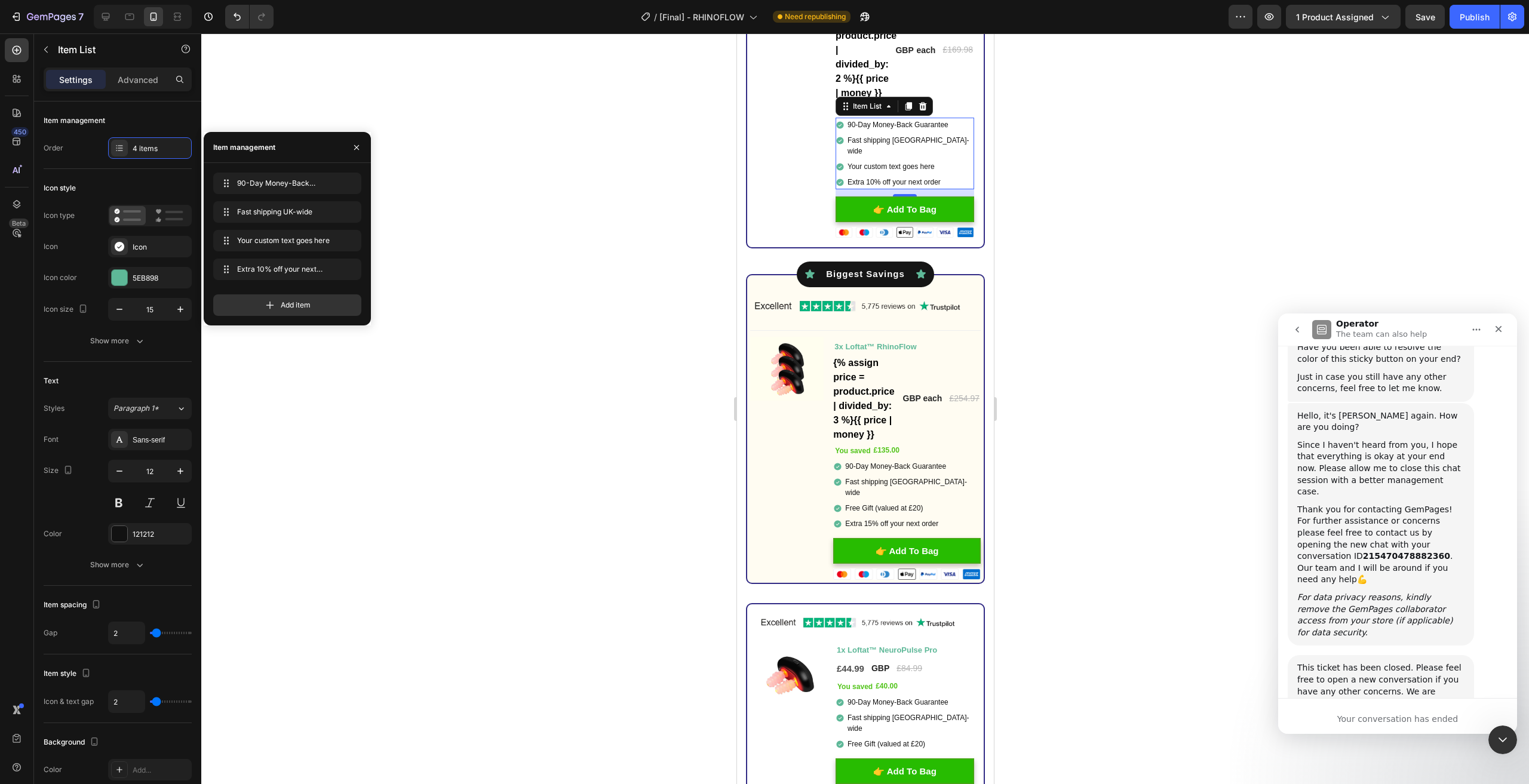
click at [879, 163] on div "Your custom text goes here" at bounding box center [909, 167] width 128 height 14
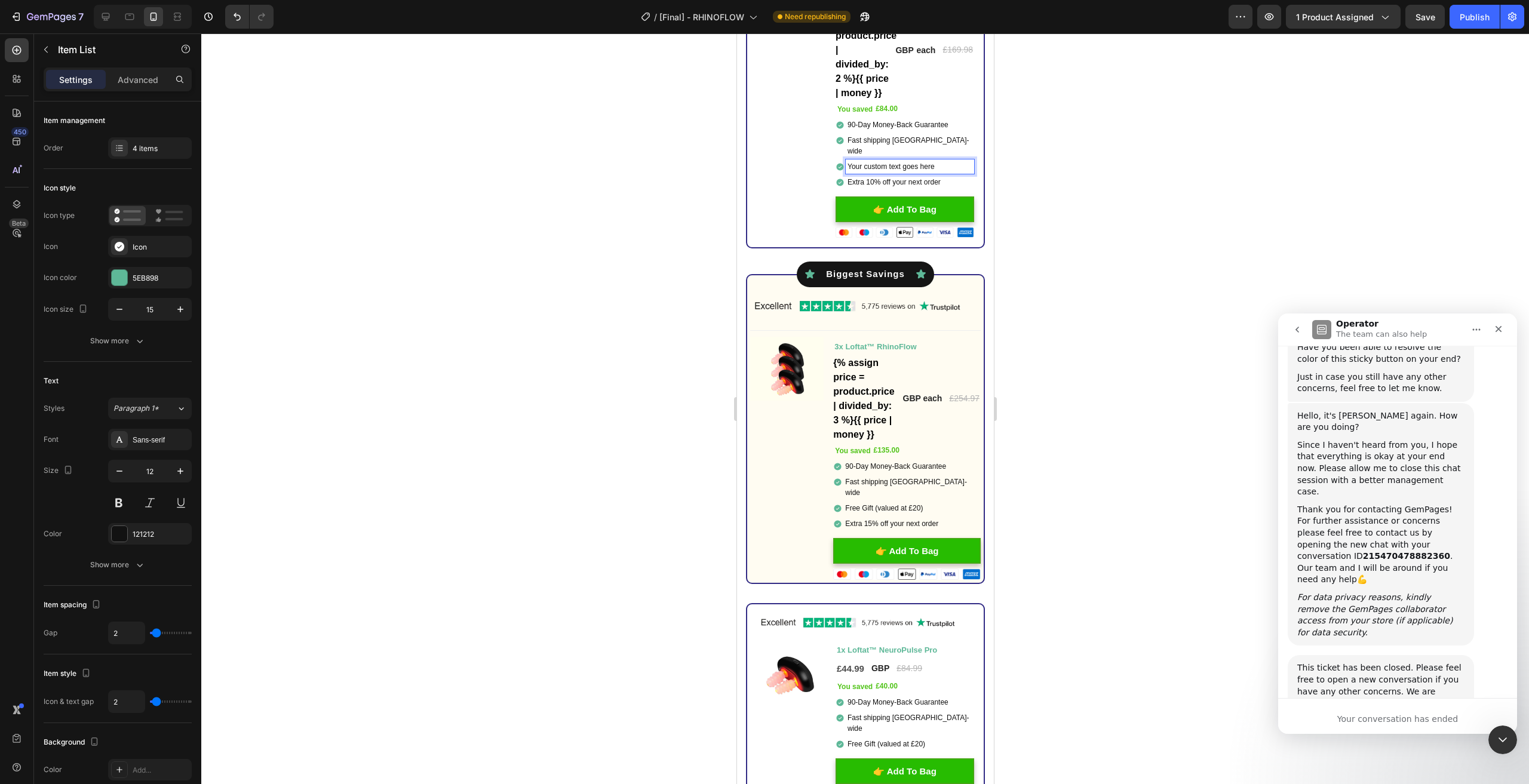
click at [879, 163] on p "Your custom text goes here" at bounding box center [909, 167] width 125 height 11
click at [1096, 216] on div at bounding box center [865, 409] width 1328 height 751
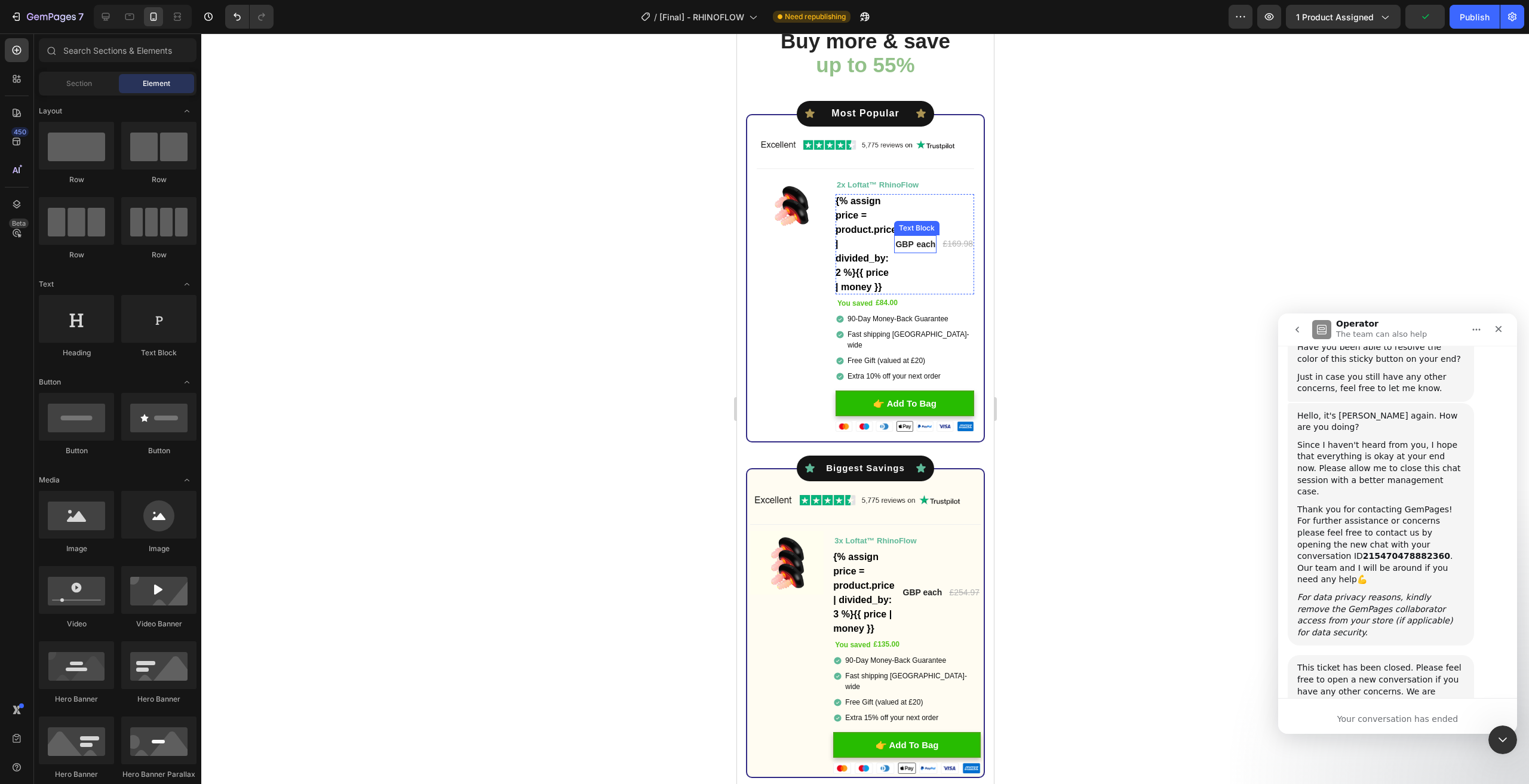
scroll to position [3186, 0]
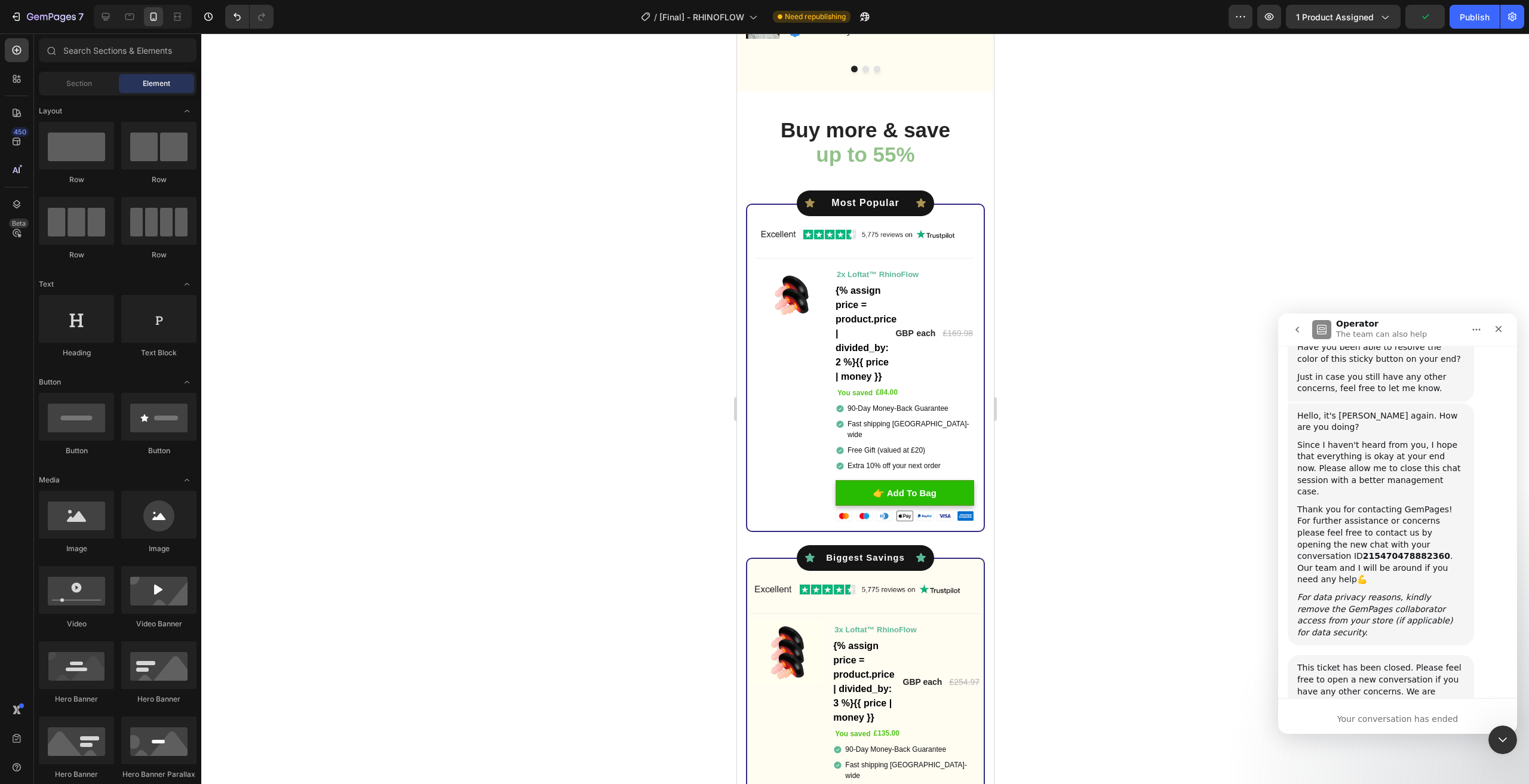
drag, startPoint x: 1093, startPoint y: 267, endPoint x: 1083, endPoint y: 207, distance: 60.8
click at [1083, 207] on div at bounding box center [865, 409] width 1328 height 751
click at [1424, 20] on icon "button" at bounding box center [1425, 16] width 12 height 12
click at [1463, 17] on div "Publish" at bounding box center [1474, 17] width 30 height 13
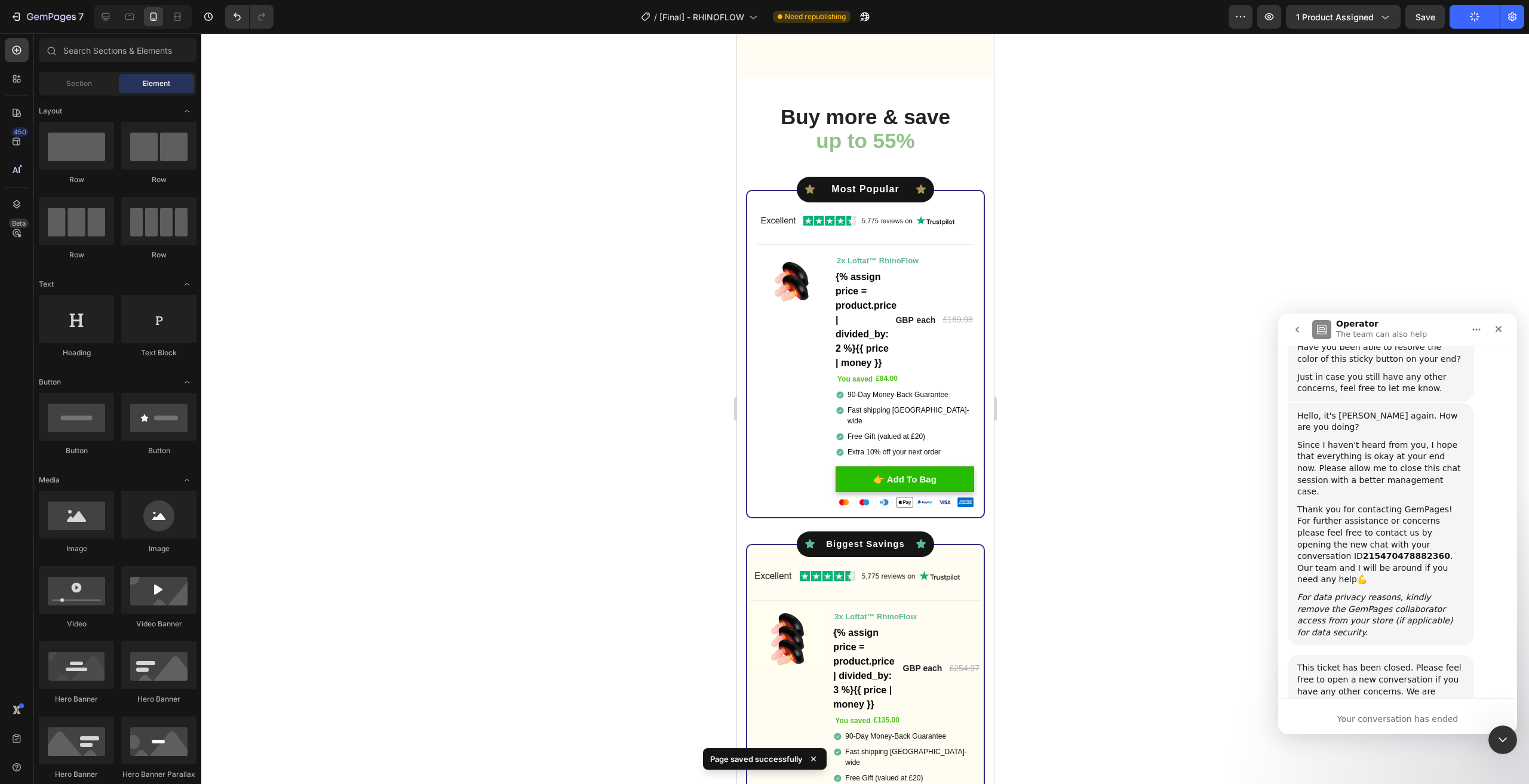
scroll to position [3723, 0]
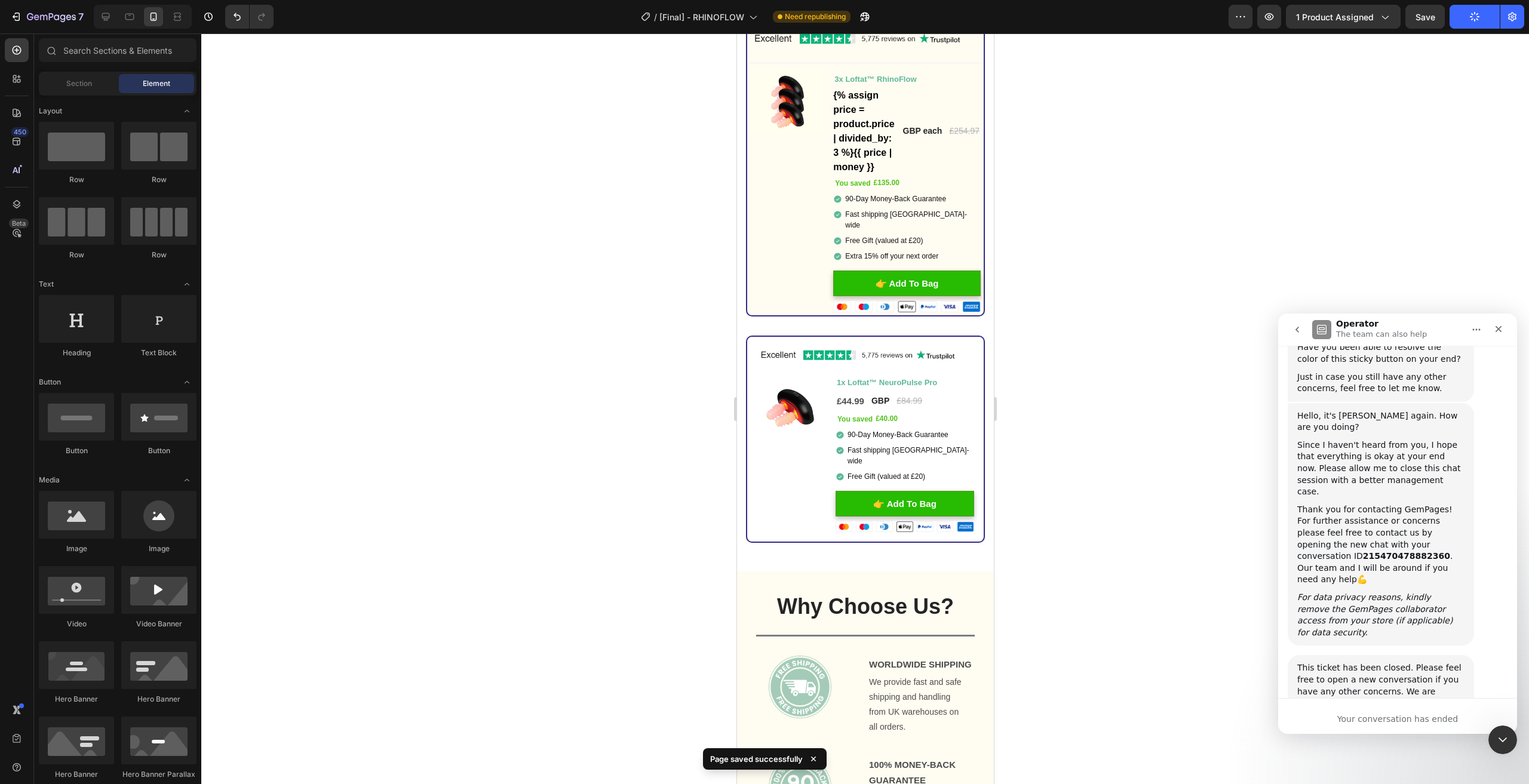
drag, startPoint x: 989, startPoint y: 440, endPoint x: 989, endPoint y: 137, distance: 303.0
click at [127, 20] on icon at bounding box center [129, 16] width 12 height 12
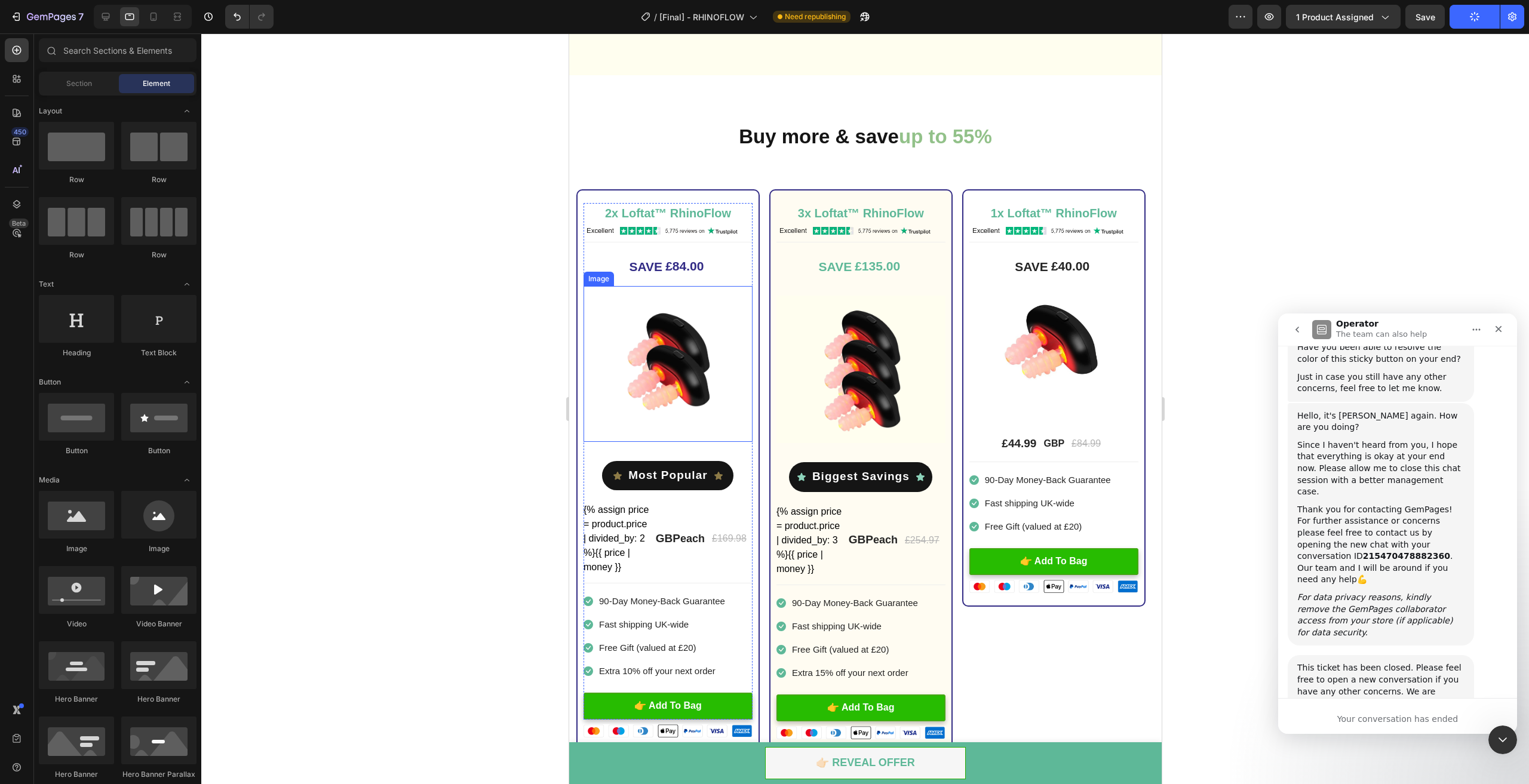
scroll to position [3250, 0]
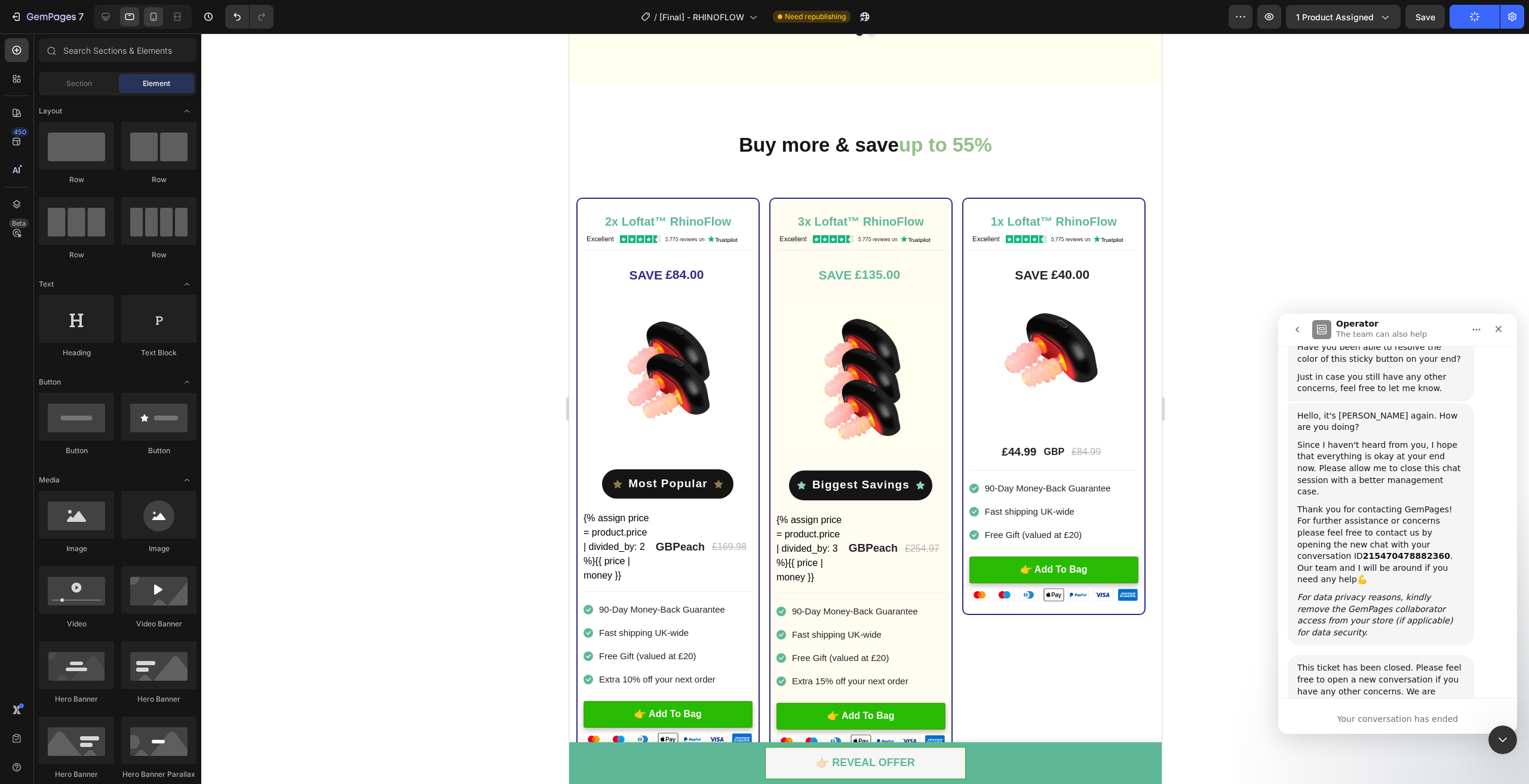
click at [155, 23] on div at bounding box center [153, 16] width 19 height 19
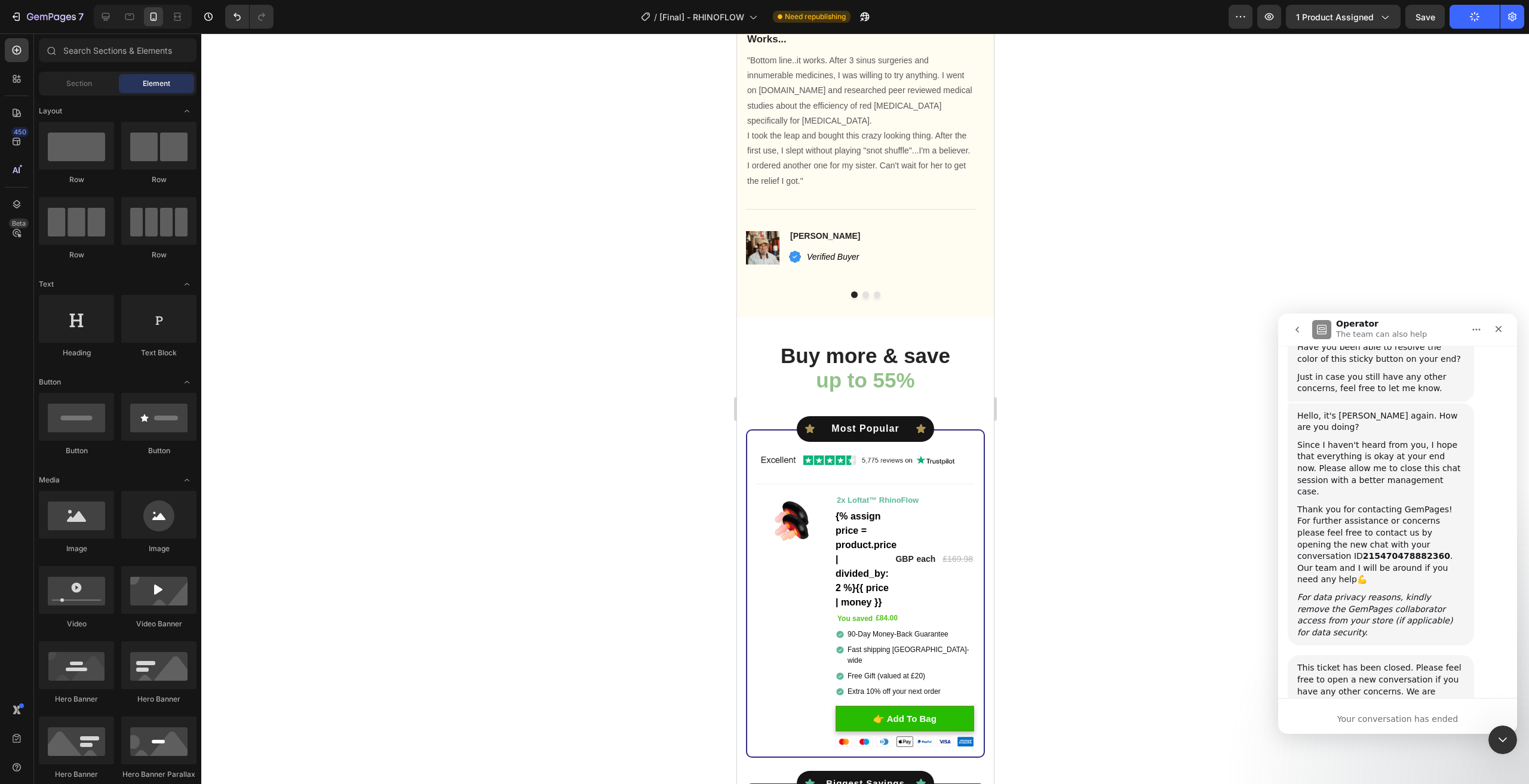
scroll to position [2788, 0]
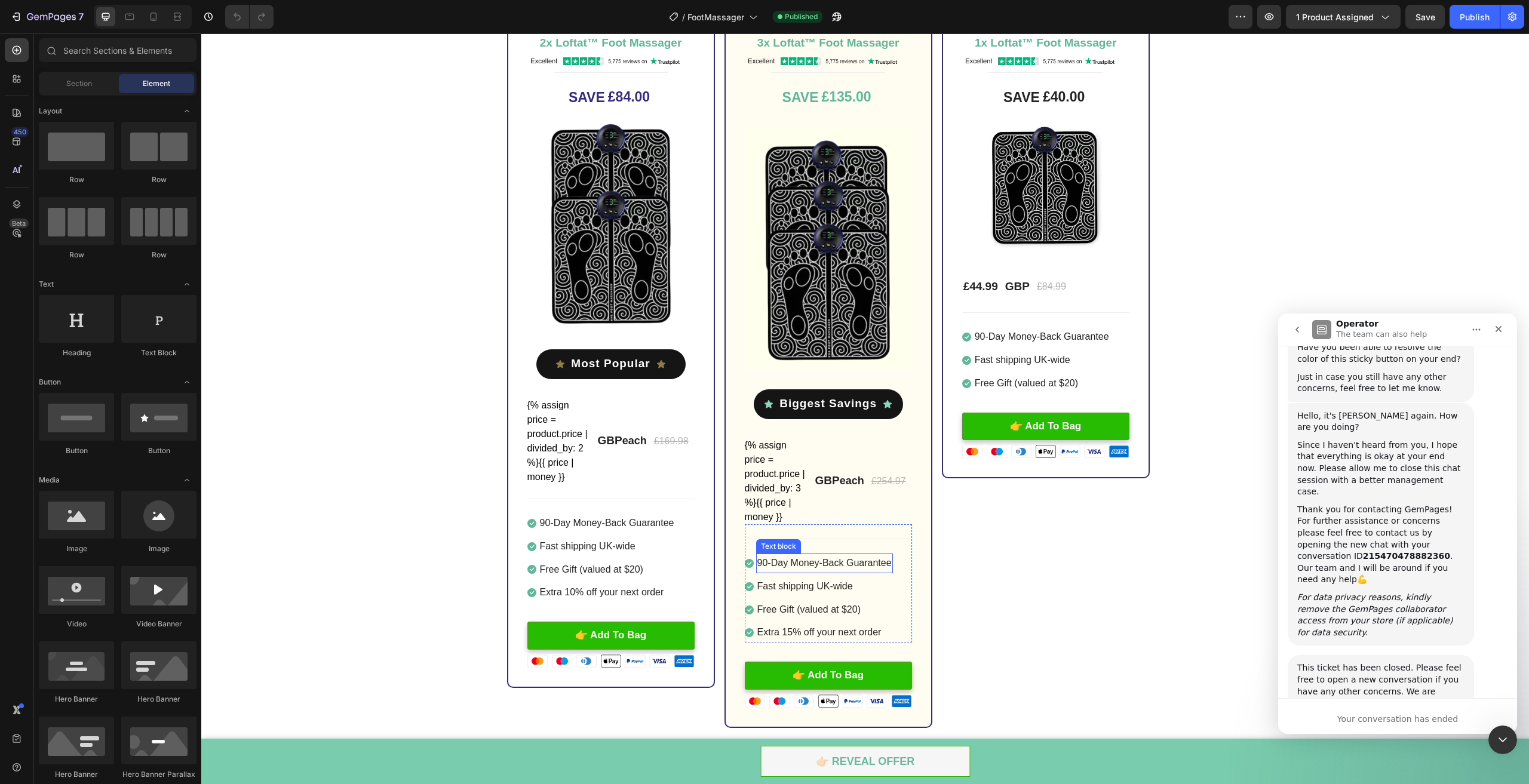
scroll to position [3281, 0]
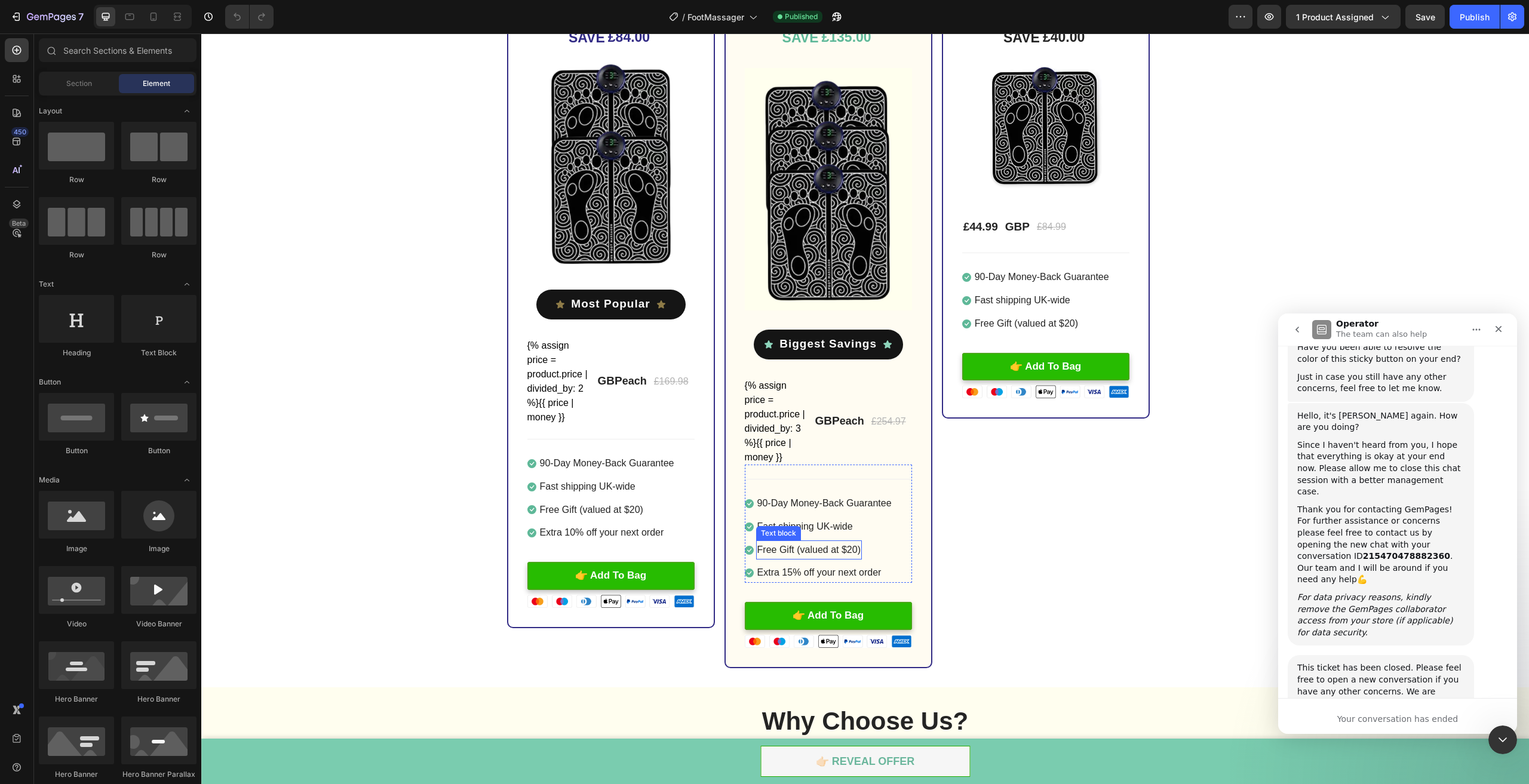
click at [840, 548] on p "Free Gift (valued at $20)" at bounding box center [809, 550] width 103 height 17
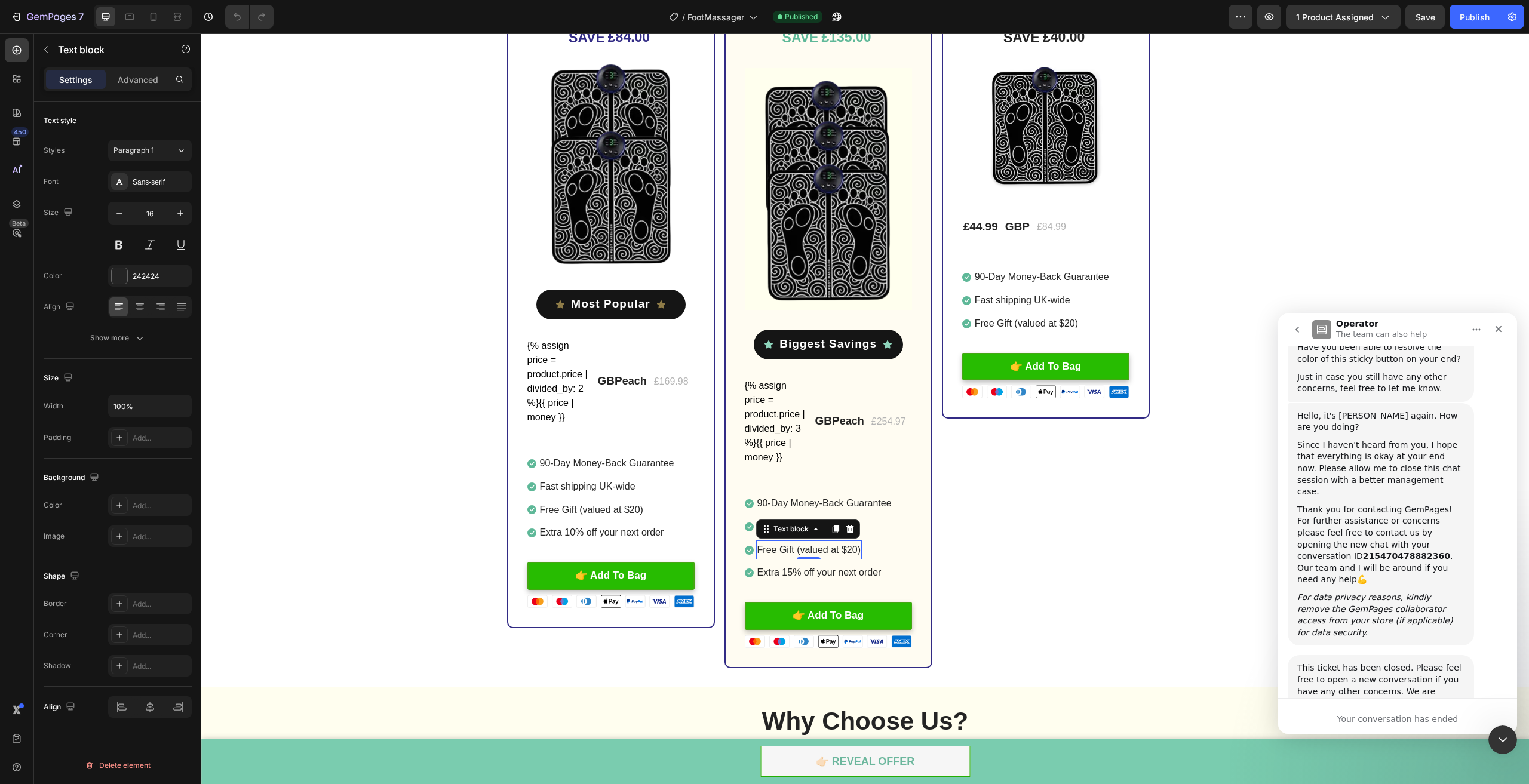
click at [822, 550] on p "Free Gift (valued at $20)" at bounding box center [809, 550] width 103 height 17
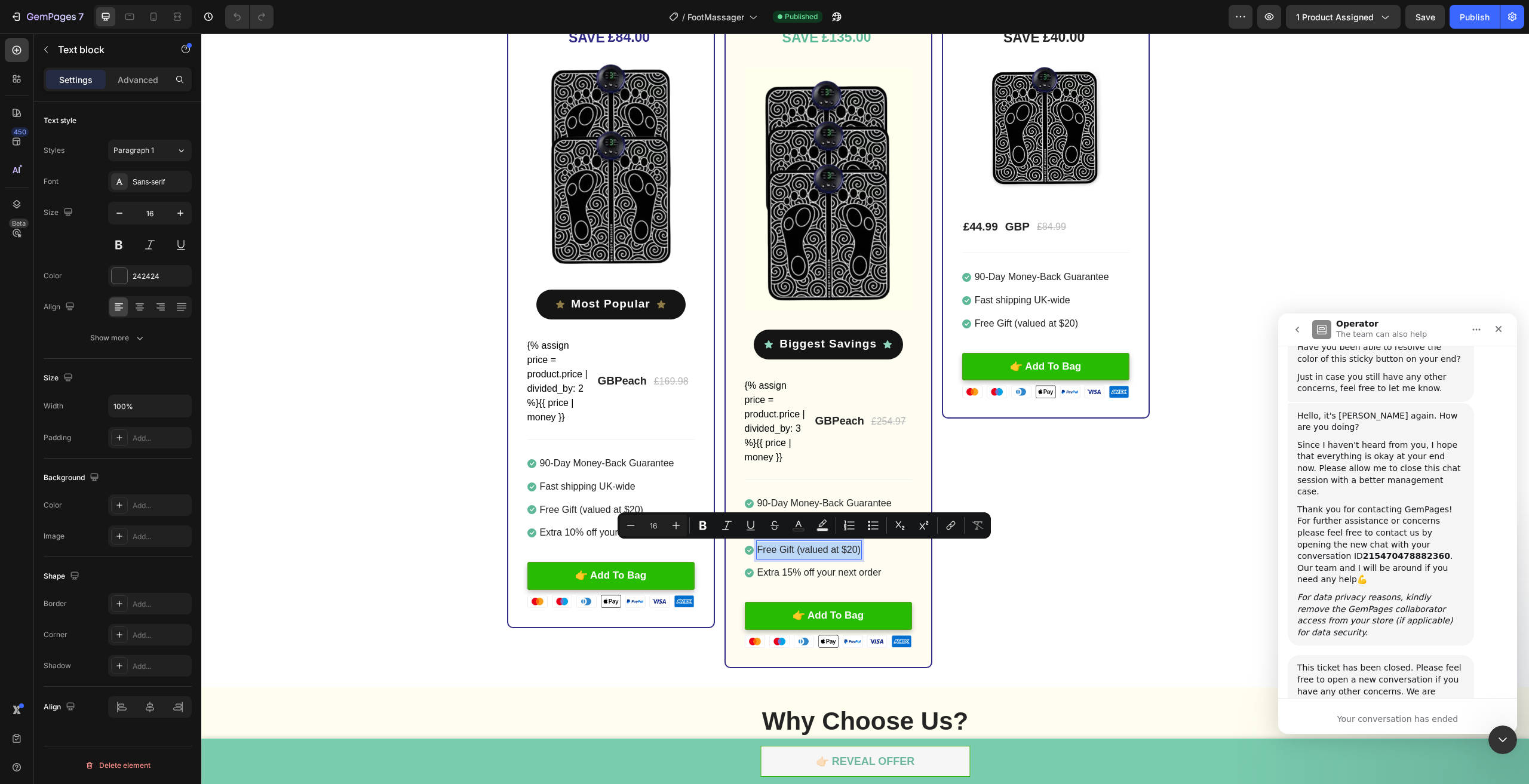
copy p "Free Gift (valued at $20)"
drag, startPoint x: 155, startPoint y: 21, endPoint x: 89, endPoint y: 313, distance: 299.4
click at [155, 21] on icon at bounding box center [153, 16] width 12 height 12
type input "14"
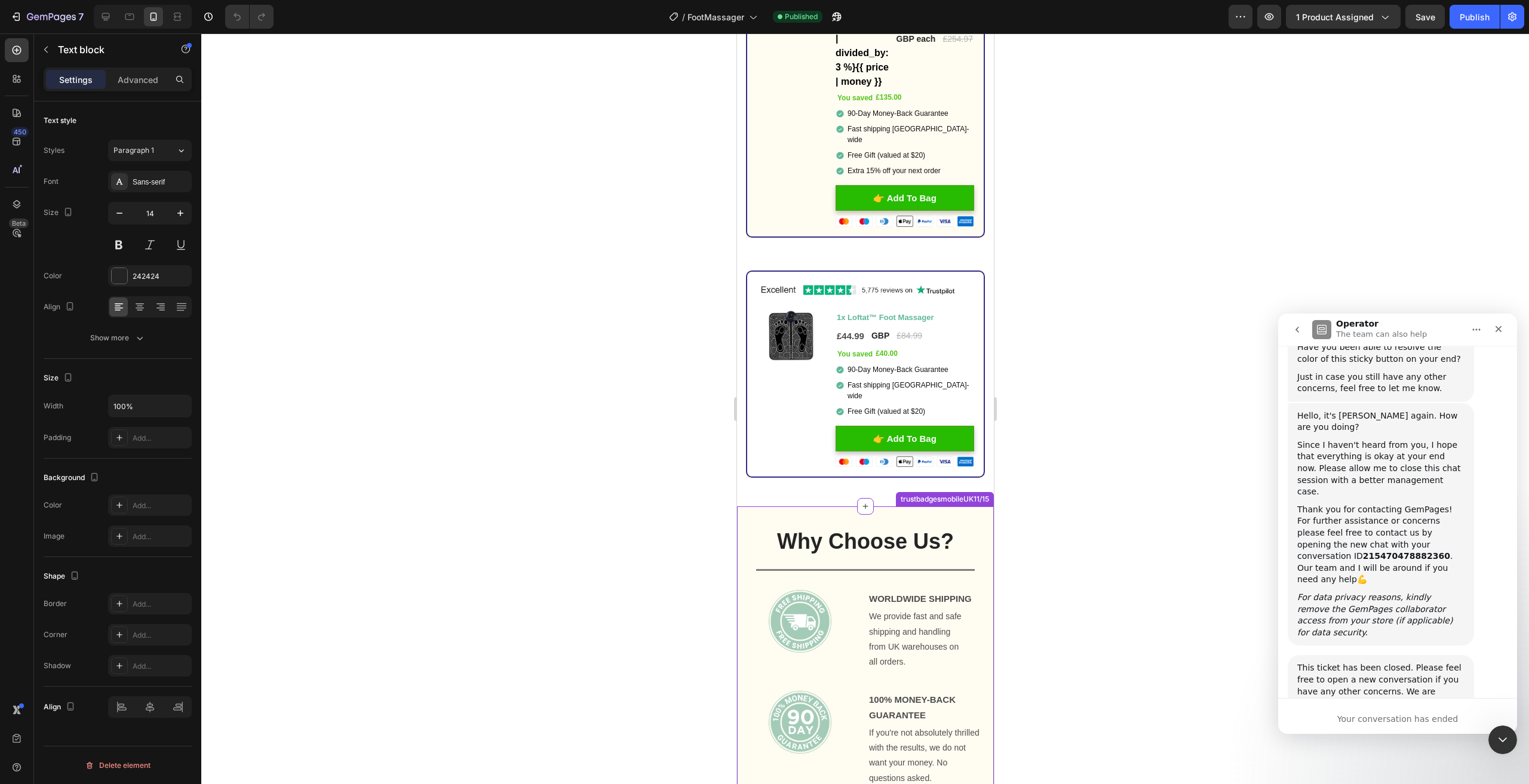
scroll to position [3977, 0]
